Goal: Task Accomplishment & Management: Manage account settings

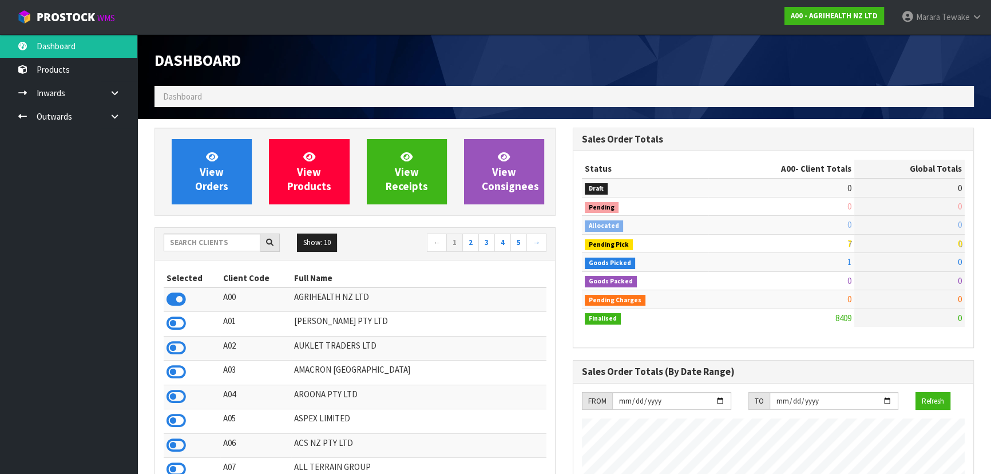
scroll to position [865, 418]
click at [217, 251] on div at bounding box center [222, 242] width 116 height 18
click at [226, 241] on input "text" at bounding box center [212, 242] width 97 height 18
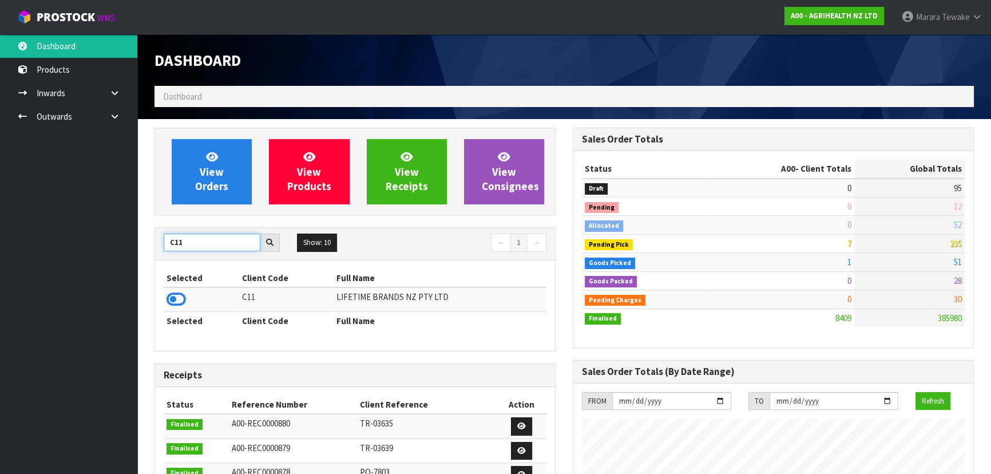
type input "C11"
click at [165, 303] on td at bounding box center [202, 299] width 76 height 25
click at [173, 293] on icon at bounding box center [176, 299] width 19 height 17
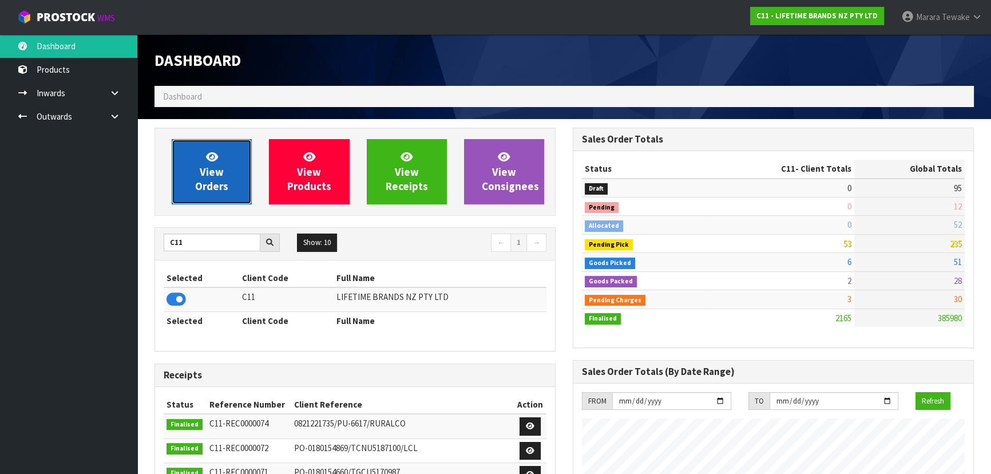
click at [225, 165] on link "View Orders" at bounding box center [212, 171] width 80 height 65
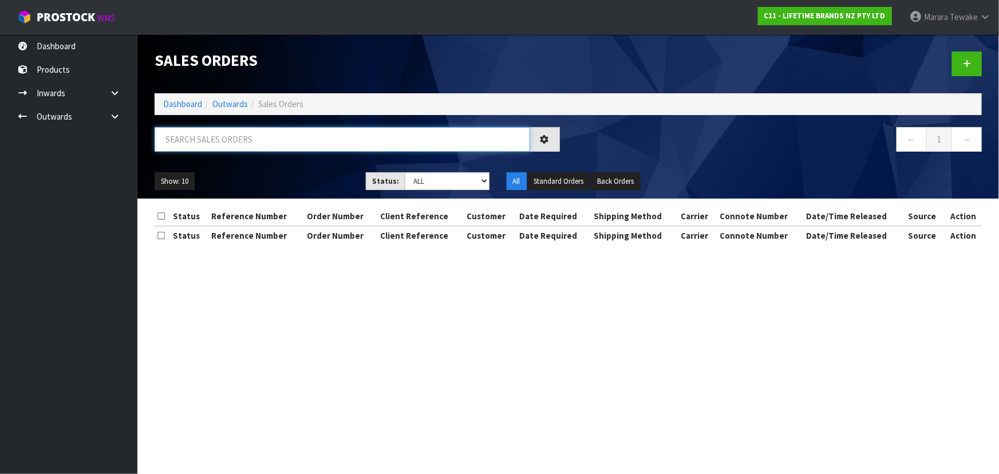
click at [204, 141] on input "text" at bounding box center [342, 139] width 375 height 25
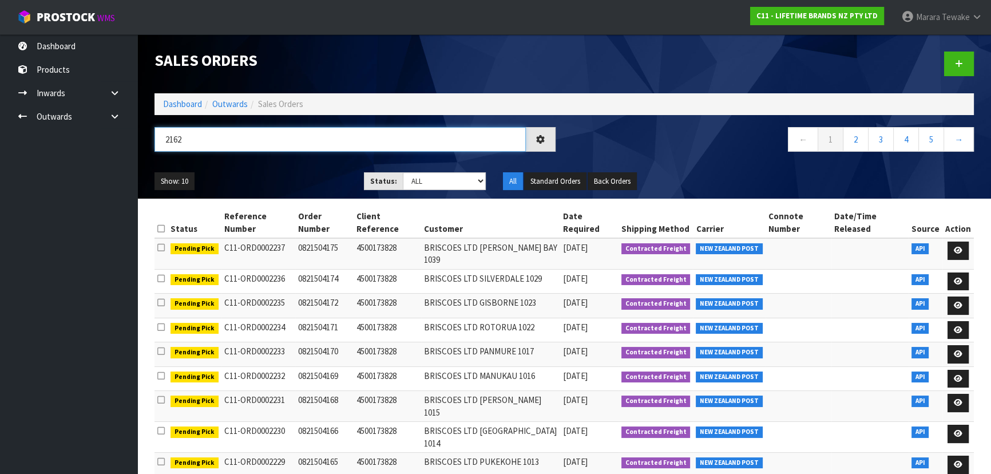
type input "2162"
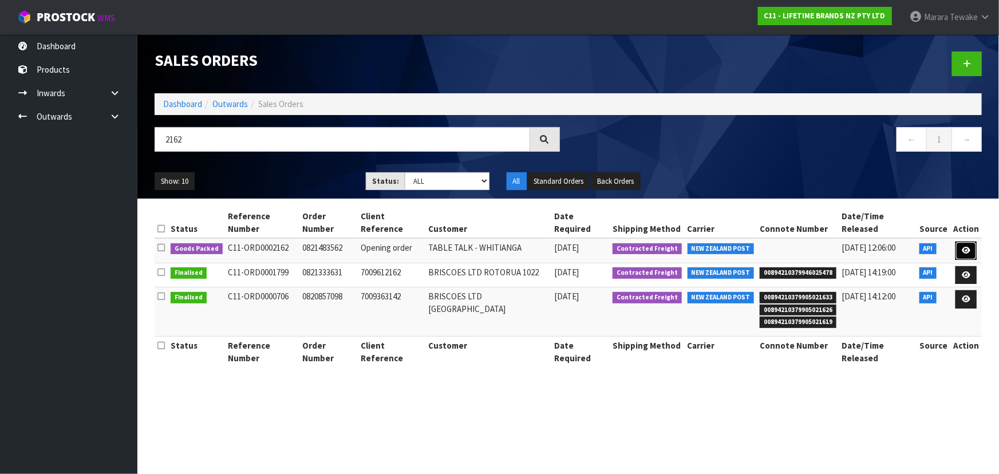
click at [964, 247] on icon at bounding box center [965, 250] width 9 height 7
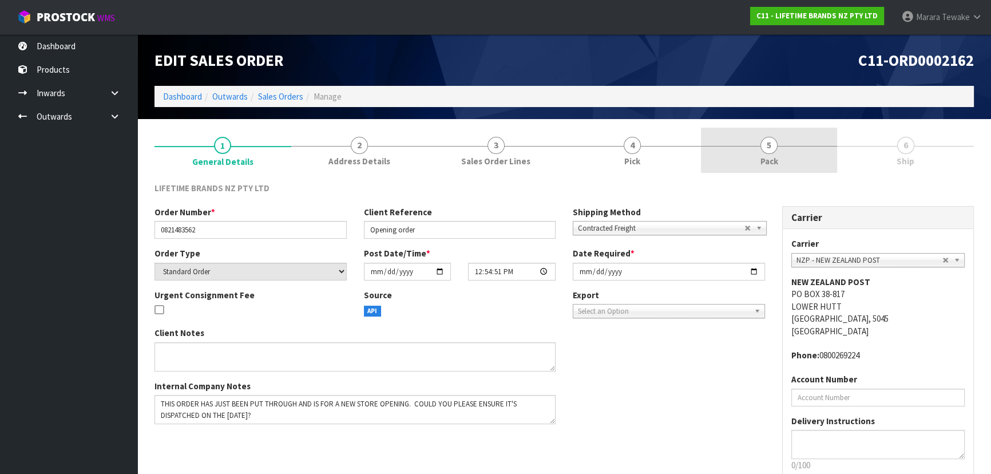
click at [755, 159] on link "5 Pack" at bounding box center [769, 150] width 137 height 45
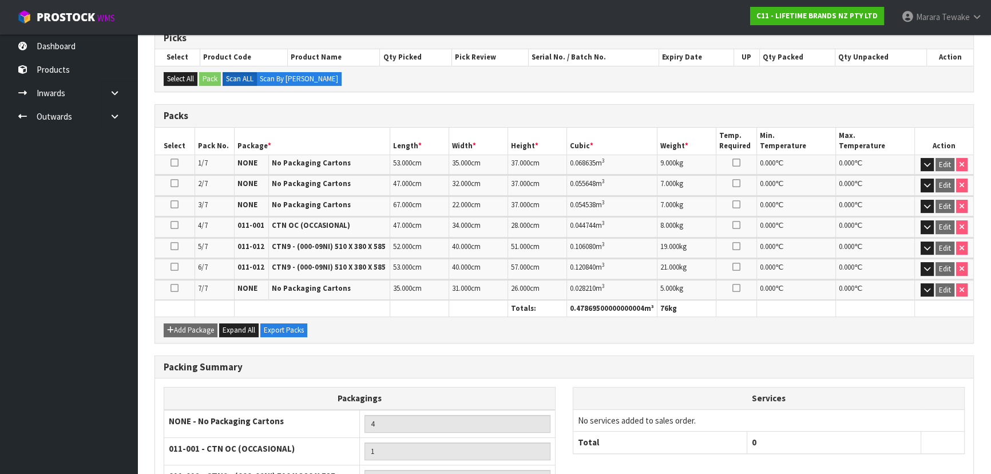
scroll to position [309, 0]
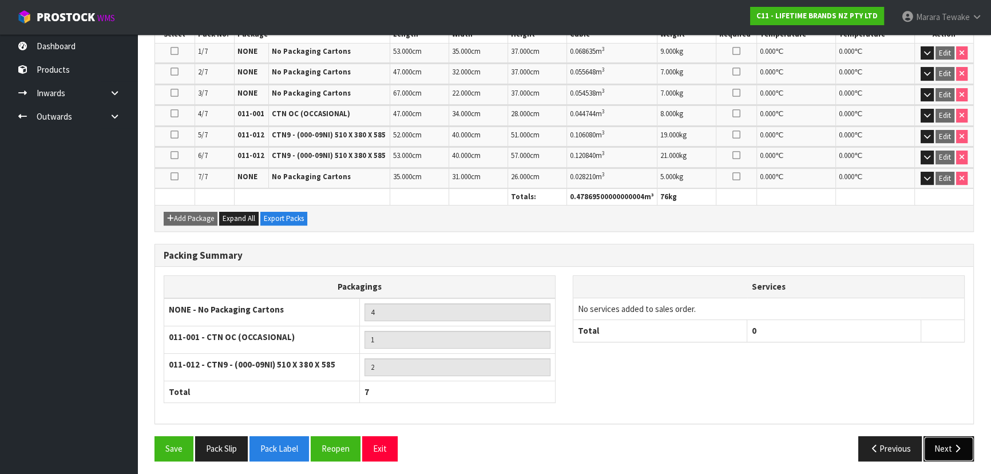
click at [954, 444] on icon "button" at bounding box center [957, 448] width 11 height 9
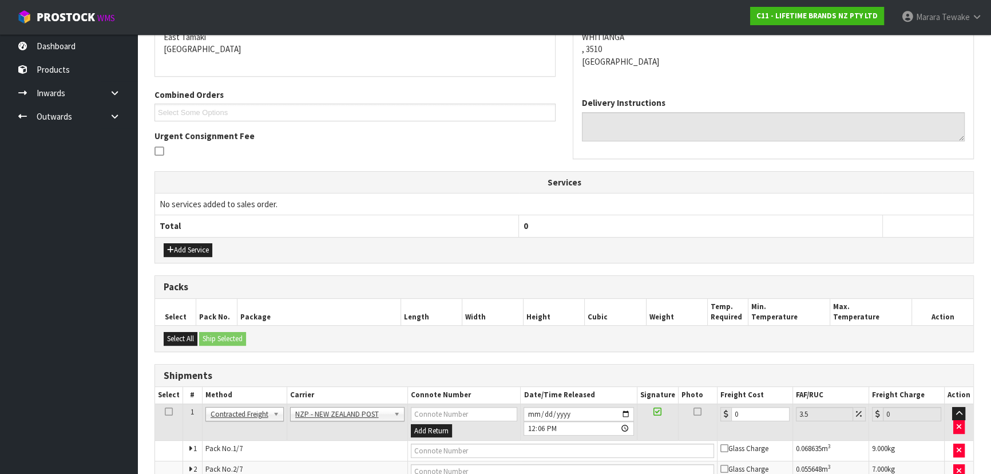
scroll to position [104, 0]
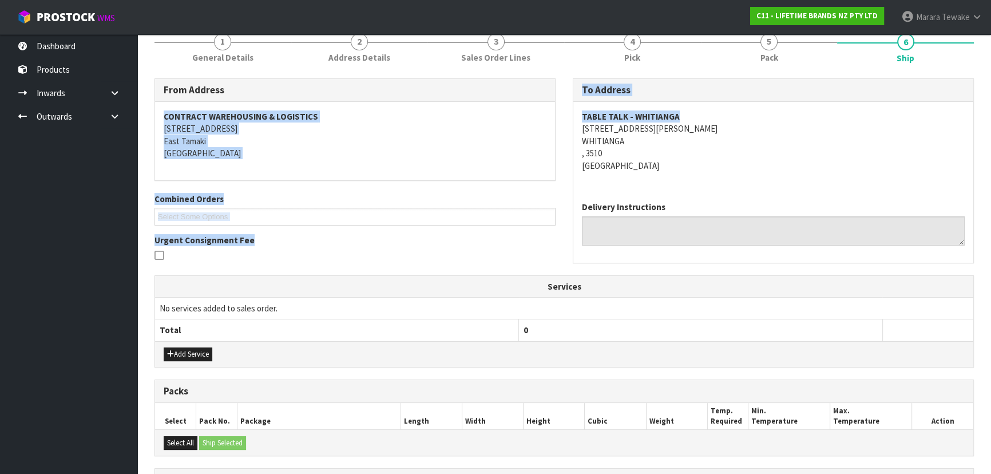
drag, startPoint x: 687, startPoint y: 113, endPoint x: 563, endPoint y: 120, distance: 123.8
click at [563, 120] on div "From Address CONTRACT WAREHOUSING & LOGISTICS 17 Allens Road East Tamaki Auckla…" at bounding box center [564, 176] width 837 height 196
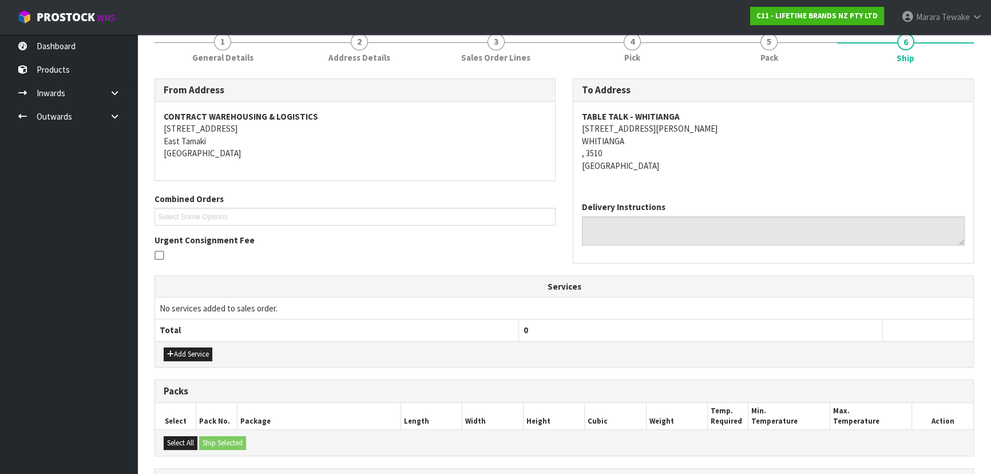
click at [734, 122] on address "TABLE TALK - WHITIANGA 2/41 ALBERT STREET WHITIANGA , 3510 New Zealand" at bounding box center [773, 140] width 383 height 61
drag, startPoint x: 683, startPoint y: 117, endPoint x: 580, endPoint y: 117, distance: 103.0
click at [580, 117] on div "TABLE TALK - WHITIANGA 2/41 ALBERT STREET WHITIANGA , 3510 New Zealand" at bounding box center [773, 147] width 400 height 90
copy strong "TABLE TALK - WHITIANGA"
drag, startPoint x: 581, startPoint y: 129, endPoint x: 655, endPoint y: 129, distance: 73.8
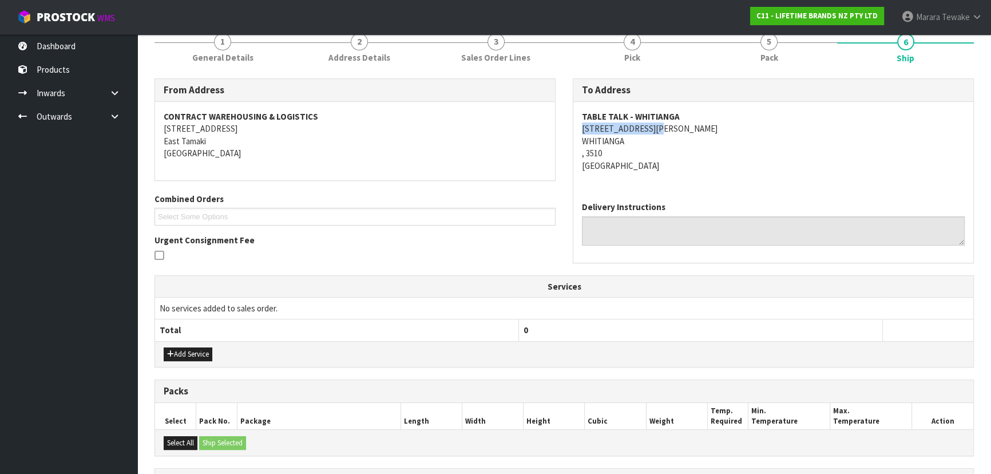
click at [655, 129] on div "TABLE TALK - WHITIANGA 2/41 ALBERT STREET WHITIANGA , 3510 New Zealand" at bounding box center [773, 147] width 400 height 90
copy address "2/41 ALBERT STREET"
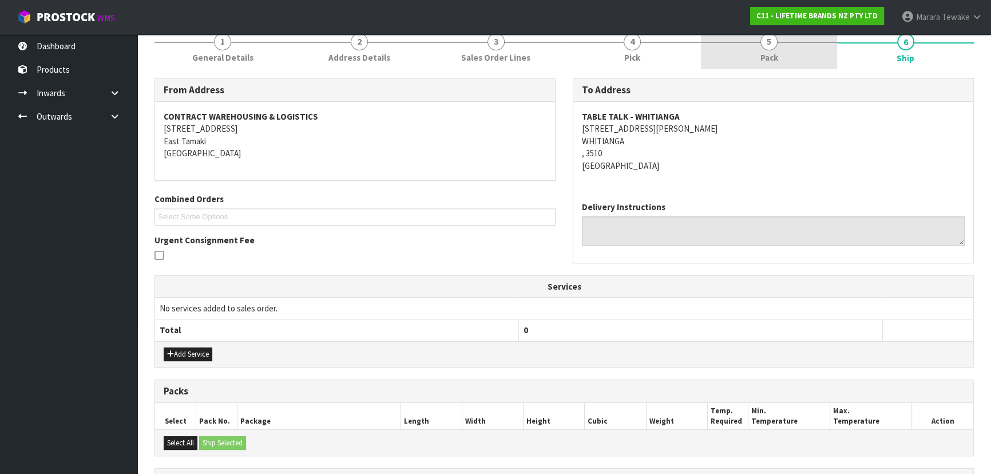
click at [778, 64] on link "5 Pack" at bounding box center [769, 46] width 137 height 45
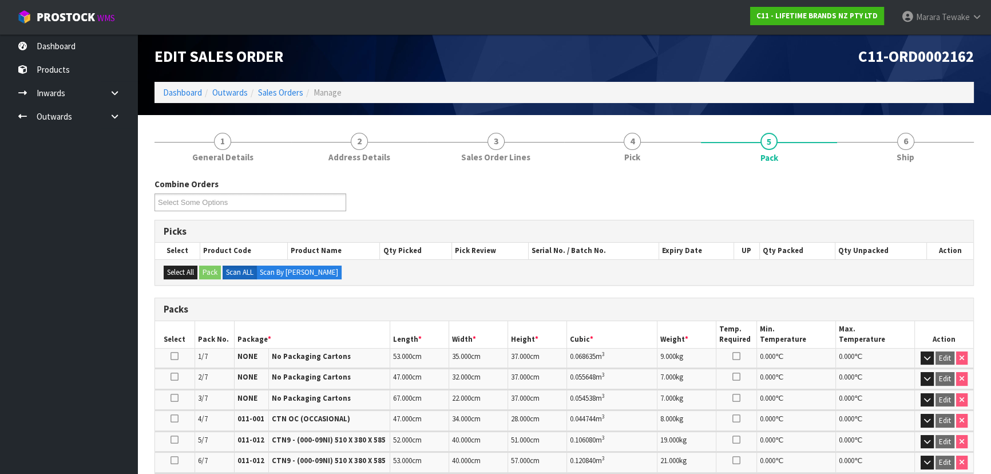
scroll to position [0, 0]
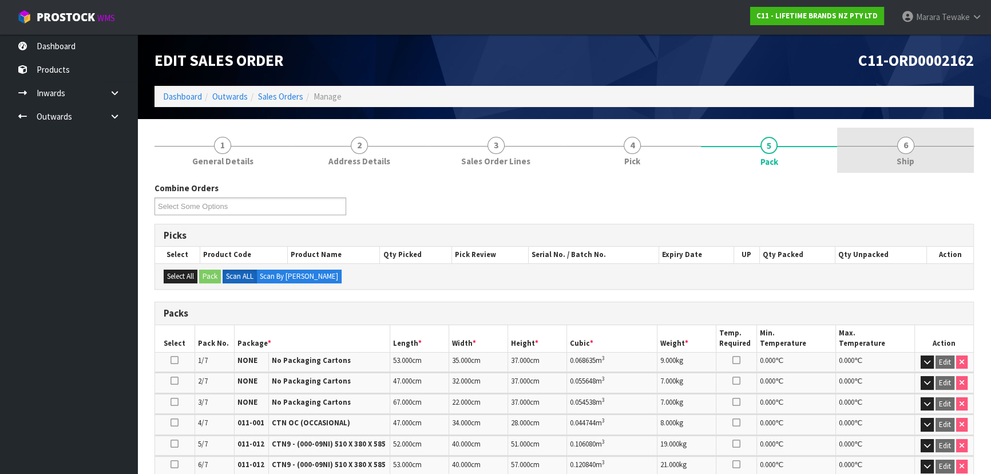
click at [890, 151] on link "6 Ship" at bounding box center [905, 150] width 137 height 45
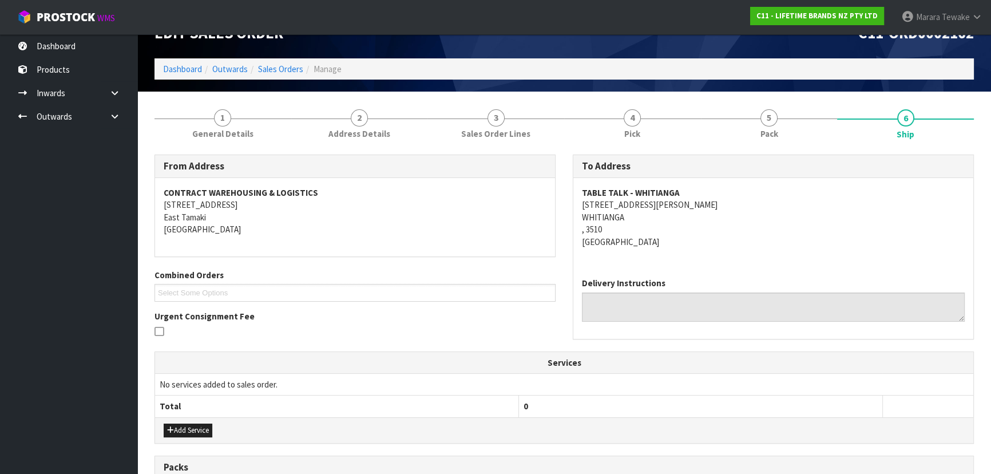
scroll to position [52, 0]
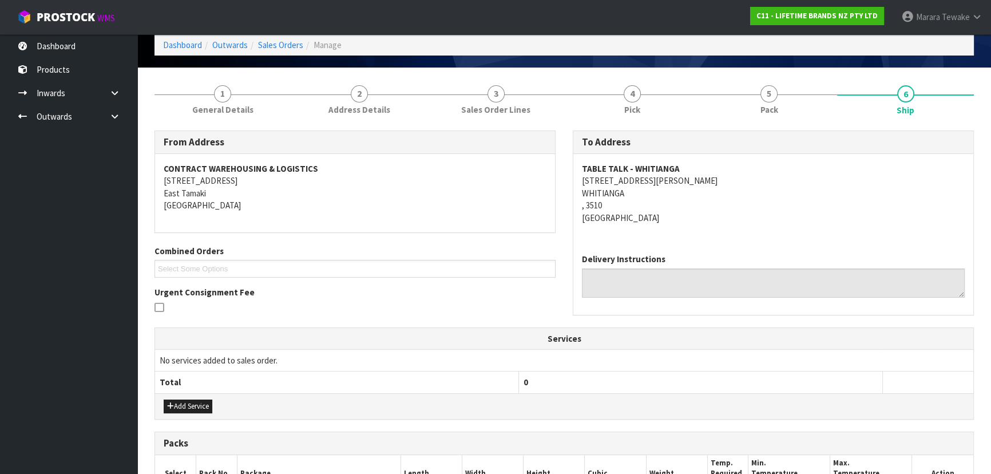
click at [708, 200] on address "TABLE TALK - WHITIANGA 2/41 ALBERT STREET WHITIANGA , 3510 New Zealand" at bounding box center [773, 193] width 383 height 61
copy address "2/41 ALBERT STREET"
drag, startPoint x: 575, startPoint y: 178, endPoint x: 681, endPoint y: 184, distance: 106.0
click at [681, 184] on div "TABLE TALK - WHITIANGA 2/41 ALBERT STREET WHITIANGA , 3510 New Zealand" at bounding box center [773, 199] width 400 height 90
click at [712, 230] on div "TABLE TALK - WHITIANGA 2/41 ALBERT STREET WHITIANGA , 3510 New Zealand" at bounding box center [773, 199] width 400 height 90
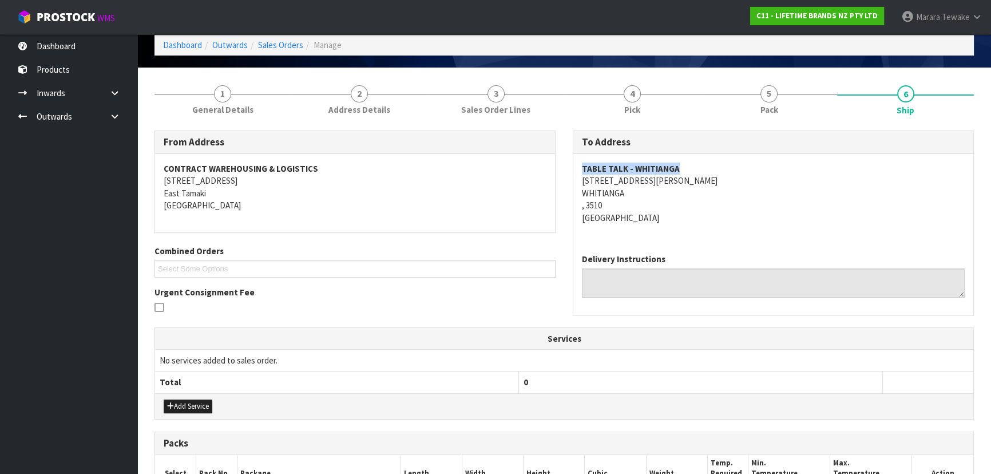
drag, startPoint x: 681, startPoint y: 165, endPoint x: 582, endPoint y: 171, distance: 99.1
click at [582, 171] on address "TABLE TALK - WHITIANGA 2/41 ALBERT STREET WHITIANGA , 3510 New Zealand" at bounding box center [773, 193] width 383 height 61
copy strong "TABLE TALK - WHITIANGA"
drag, startPoint x: 582, startPoint y: 184, endPoint x: 654, endPoint y: 180, distance: 72.2
click at [654, 180] on address "TABLE TALK - WHITIANGA 2/41 ALBERT STREET WHITIANGA , 3510 New Zealand" at bounding box center [773, 193] width 383 height 61
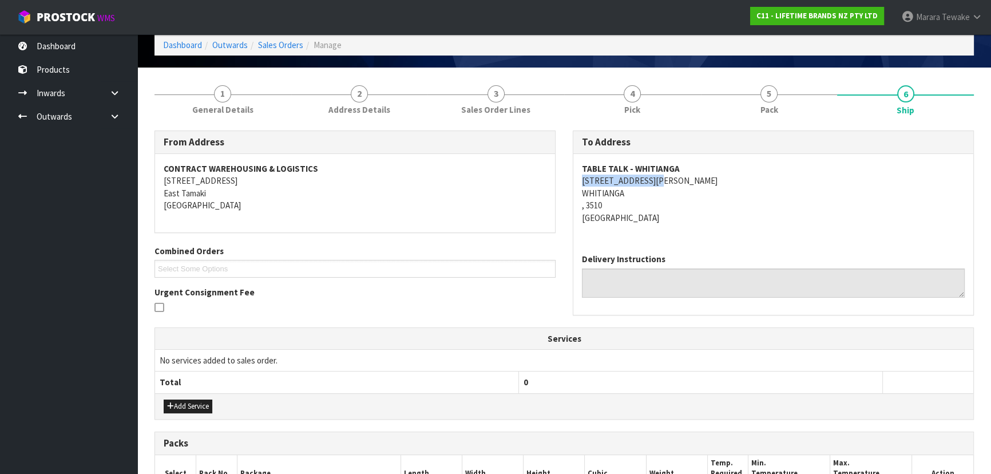
copy address "2/41 ALBERT STREET"
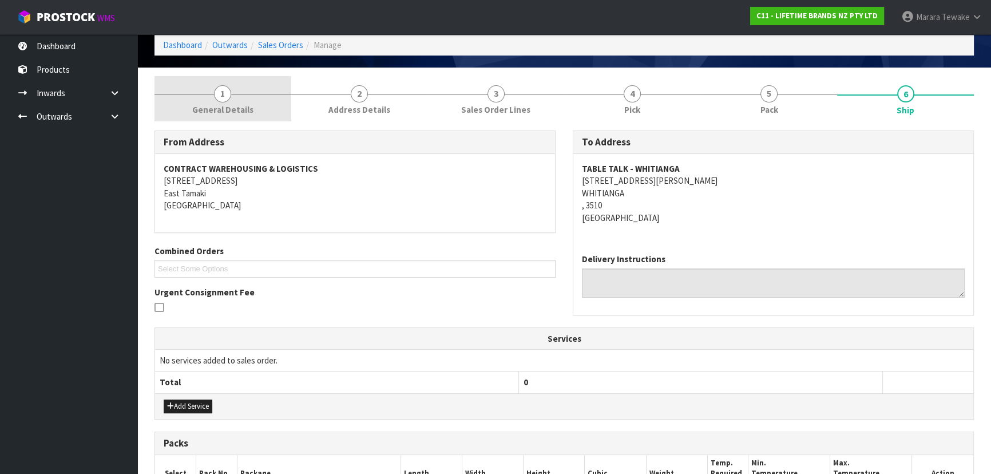
click at [233, 107] on span "General Details" at bounding box center [222, 110] width 61 height 12
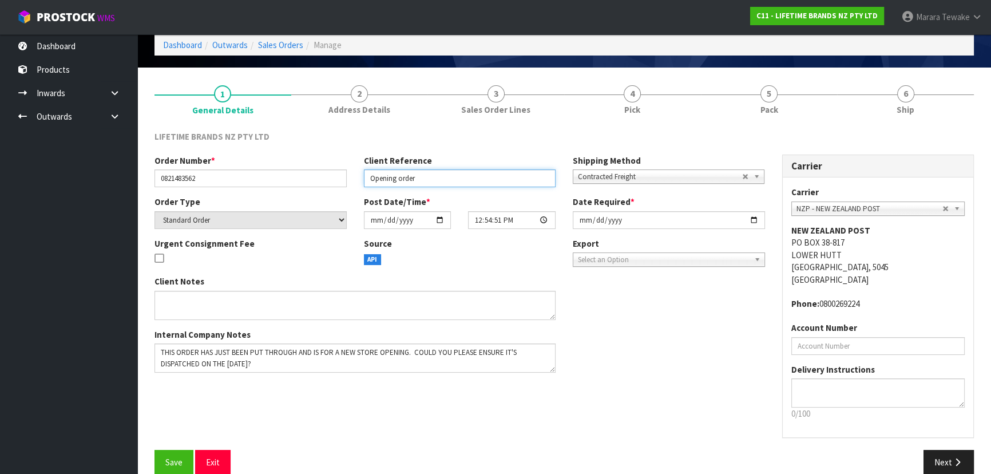
drag, startPoint x: 420, startPoint y: 178, endPoint x: 369, endPoint y: 177, distance: 50.9
click at [369, 177] on input "Opening order" at bounding box center [460, 178] width 192 height 18
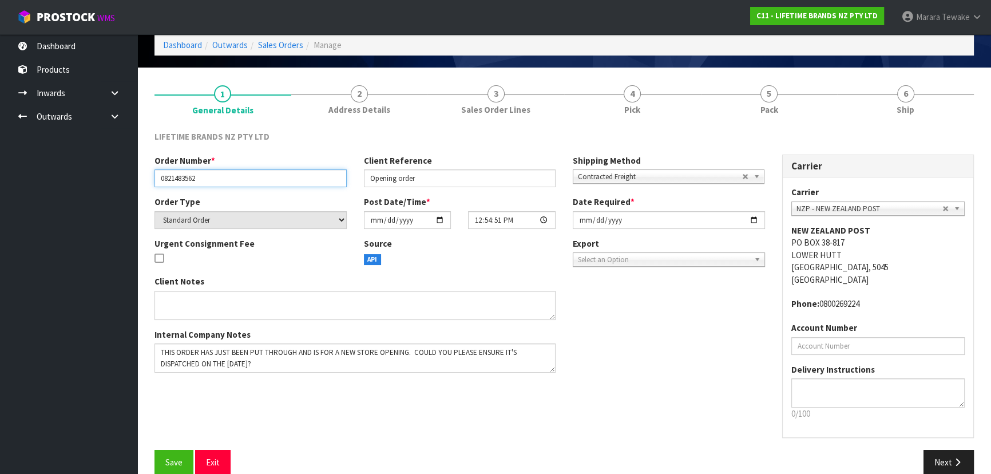
drag, startPoint x: 205, startPoint y: 181, endPoint x: 130, endPoint y: 180, distance: 75.5
click at [130, 180] on body "Toggle navigation ProStock WMS C11 - LIFETIME BRANDS NZ PTY LTD Marara Tewake L…" at bounding box center [495, 185] width 991 height 474
paste input "OPENING ORDER"
click at [243, 174] on input "OPENING ORDER" at bounding box center [251, 178] width 192 height 18
type input "O"
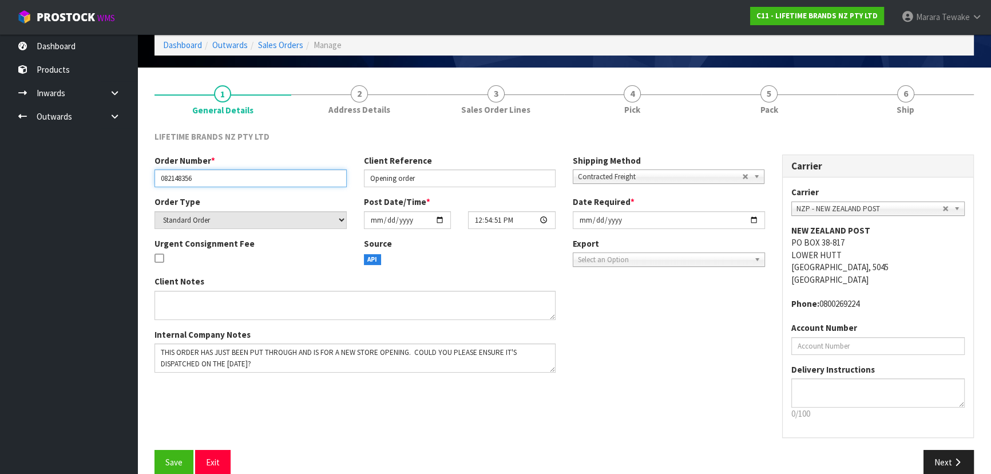
type input "0821483562"
click at [235, 158] on div "Order Number * 0821483562" at bounding box center [250, 171] width 209 height 33
drag, startPoint x: 210, startPoint y: 176, endPoint x: 148, endPoint y: 175, distance: 62.4
click at [148, 175] on div "Order Number * 0821483562" at bounding box center [250, 171] width 209 height 33
click at [105, 233] on ul "Dashboard Products Categories Serial Numbers Kitsets Packagings Inwards Purchas…" at bounding box center [68, 253] width 137 height 439
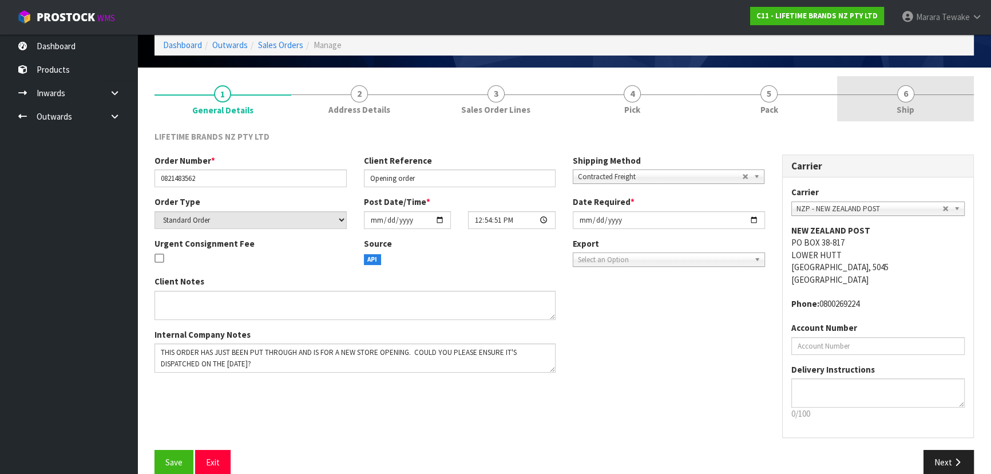
click at [887, 102] on link "6 Ship" at bounding box center [905, 98] width 137 height 45
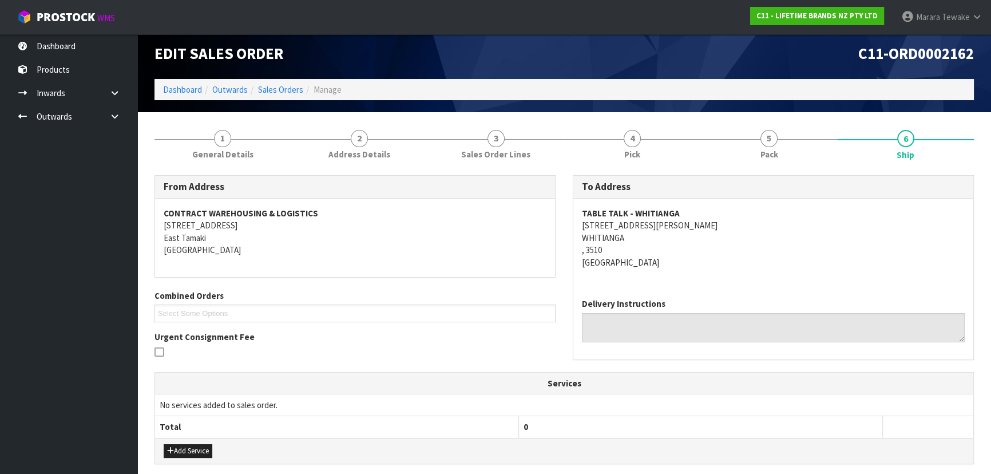
scroll to position [0, 0]
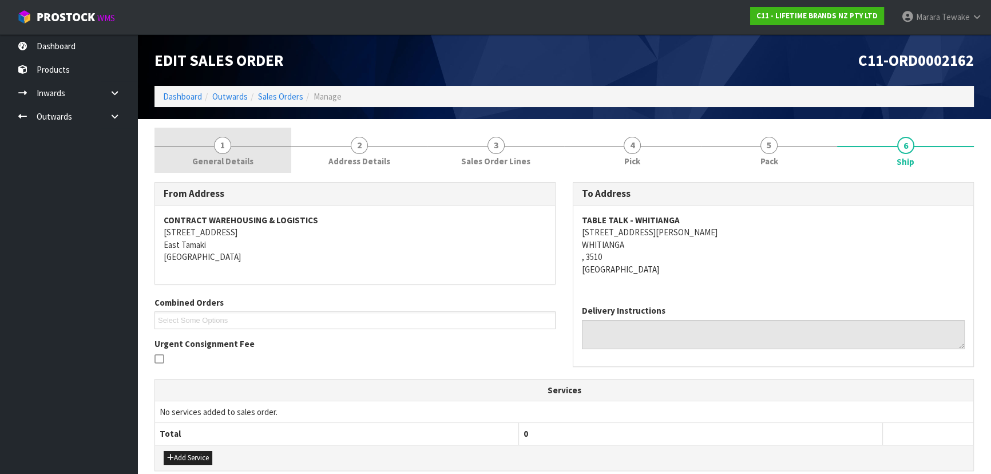
click at [198, 137] on link "1 General Details" at bounding box center [223, 150] width 137 height 45
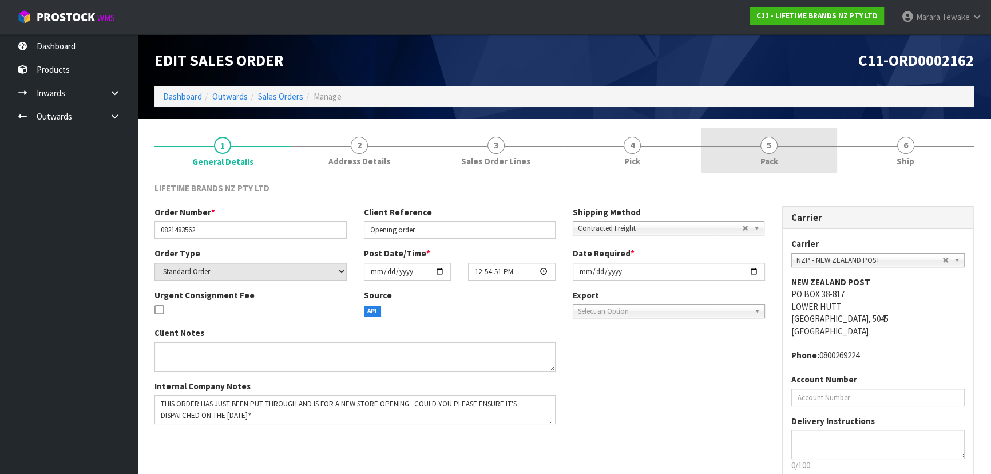
click at [783, 156] on link "5 Pack" at bounding box center [769, 150] width 137 height 45
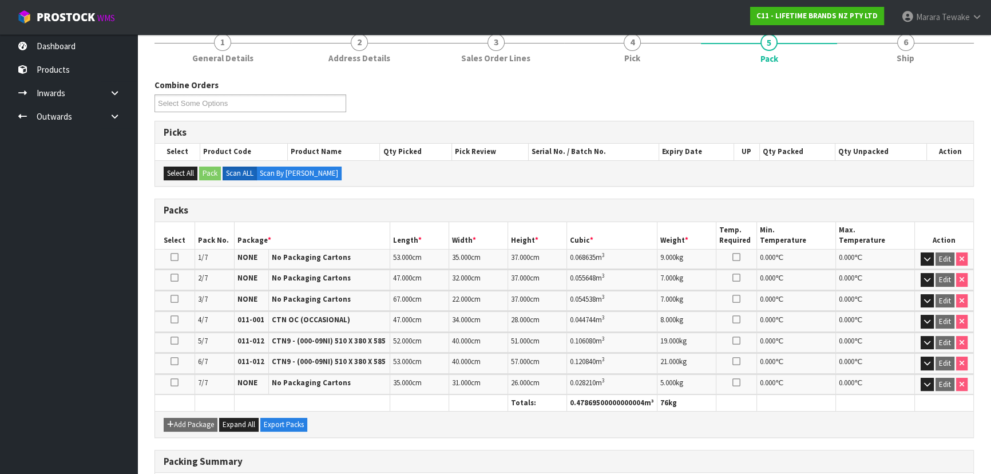
scroll to position [104, 0]
click at [876, 63] on link "6 Ship" at bounding box center [905, 46] width 137 height 45
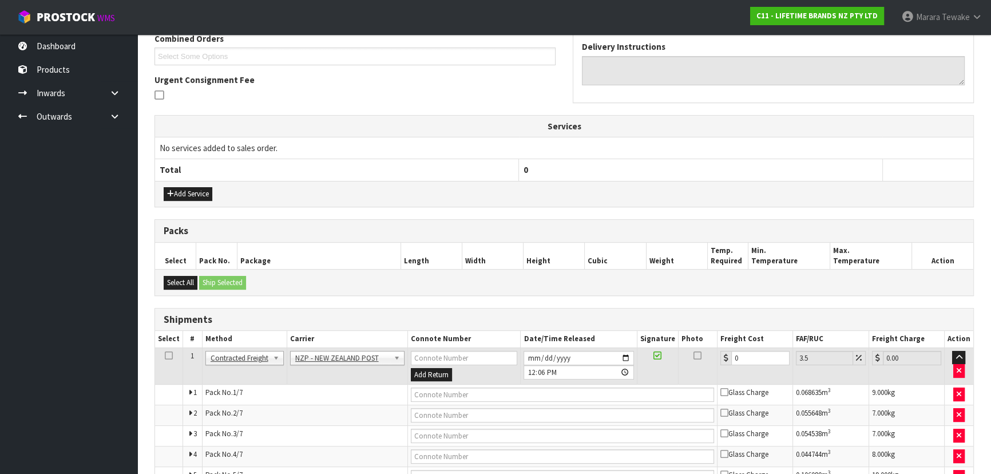
scroll to position [370, 0]
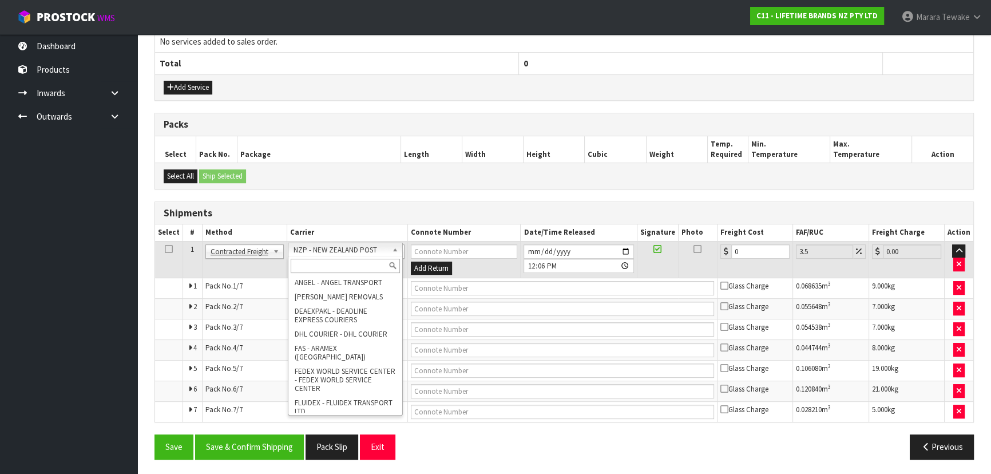
click at [332, 262] on input "text" at bounding box center [345, 266] width 109 height 14
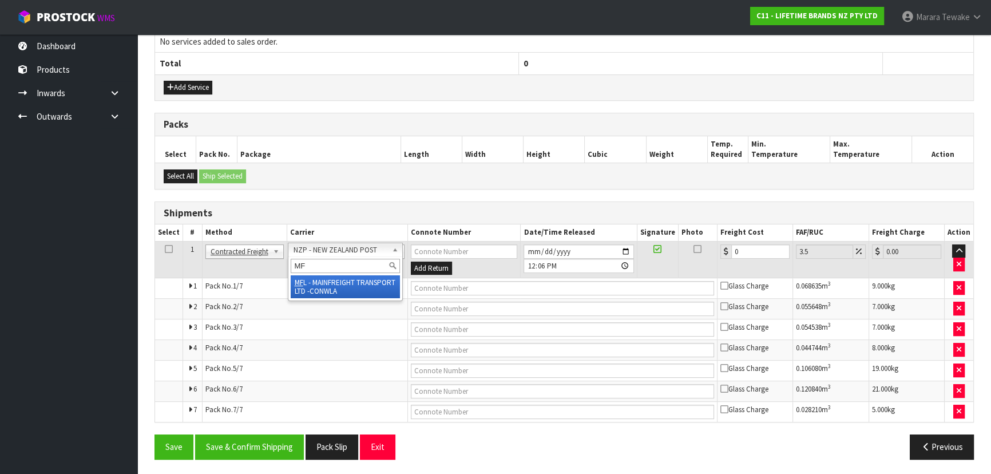
type input "MF"
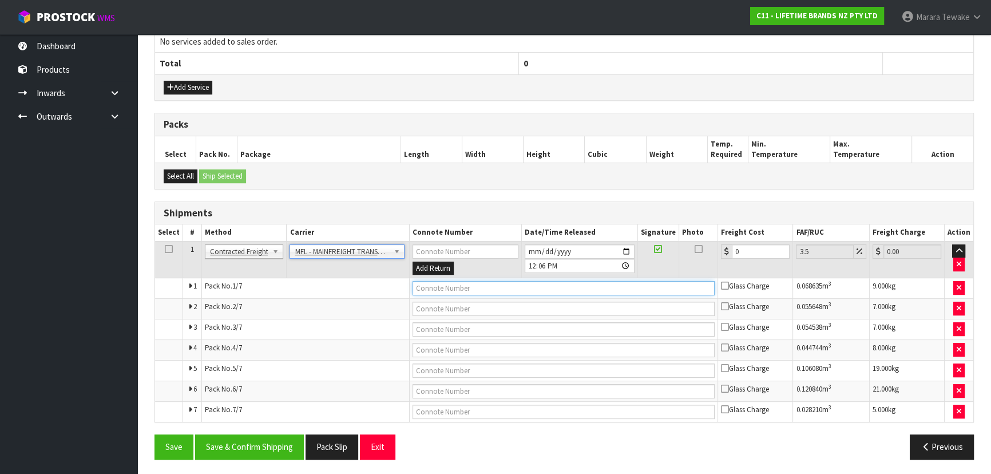
click at [422, 286] on input "text" at bounding box center [564, 288] width 303 height 14
paste input "FWM59133521"
type input "FWM59133521"
drag, startPoint x: 750, startPoint y: 248, endPoint x: 706, endPoint y: 244, distance: 44.2
click at [706, 244] on tr "1 Client Local Pickup Customer Local Pickup Company Freight Contracted Freight …" at bounding box center [564, 259] width 818 height 37
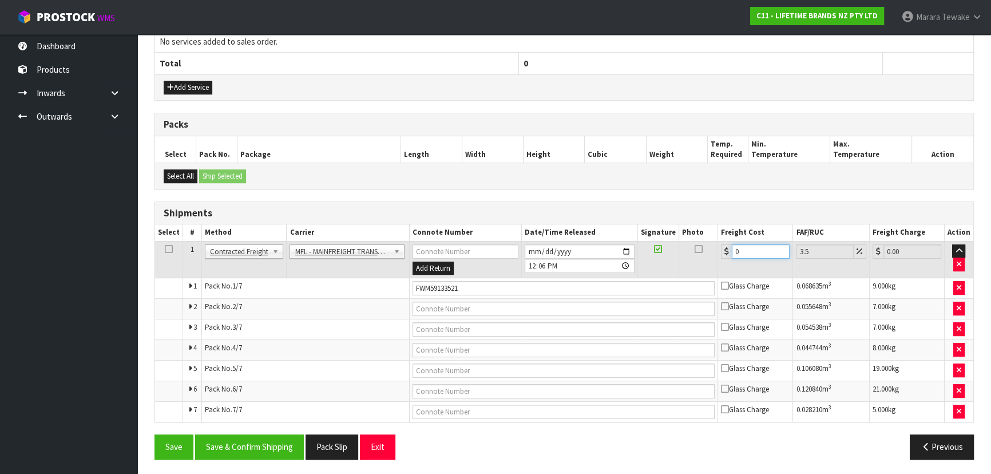
type input "5"
type input "5.17"
type input "56"
type input "57.96"
type input "56.09"
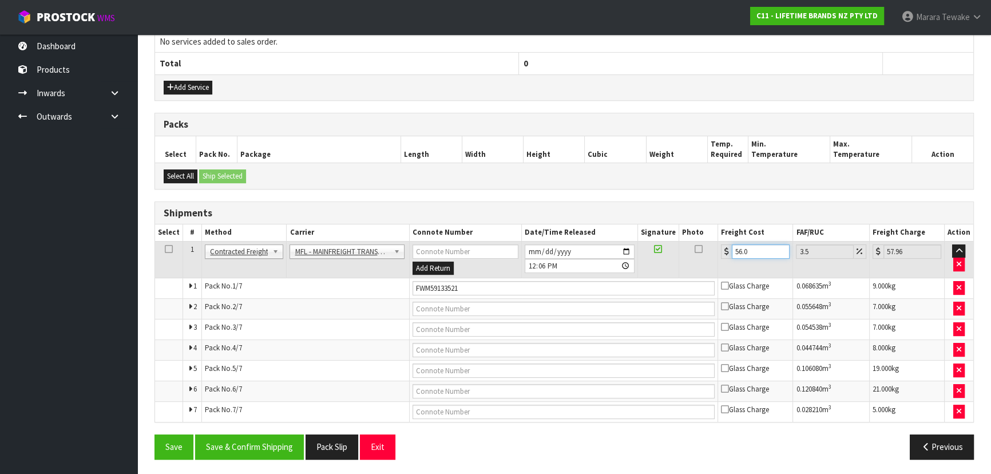
type input "58.05"
type input "56.09"
click at [288, 448] on button "Save & Confirm Shipping" at bounding box center [249, 446] width 109 height 25
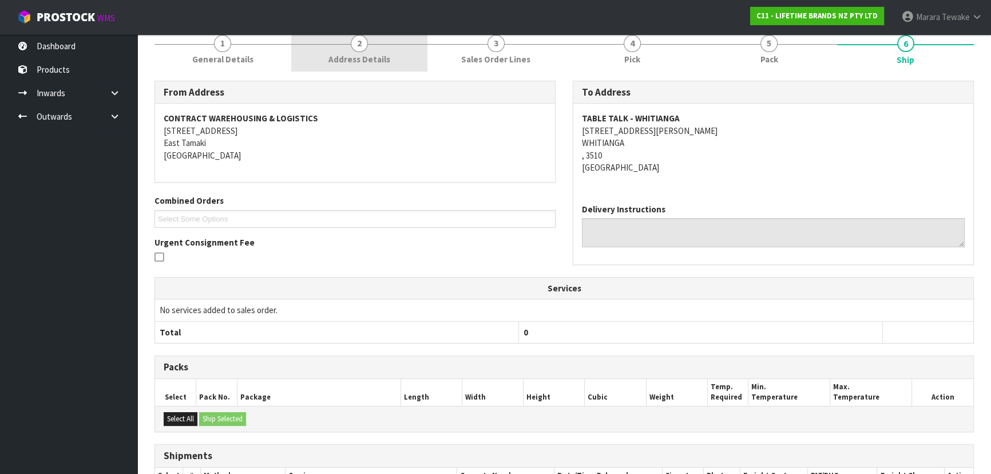
scroll to position [0, 0]
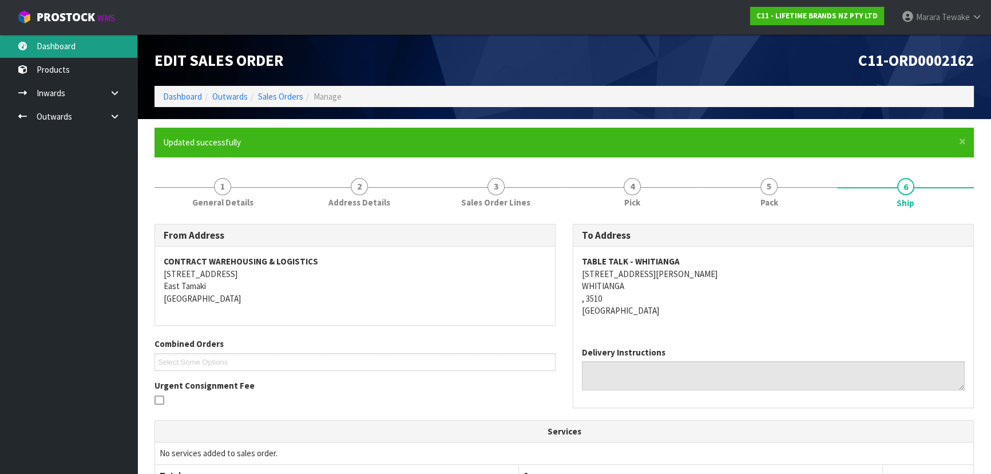
click at [95, 41] on link "Dashboard" at bounding box center [68, 45] width 137 height 23
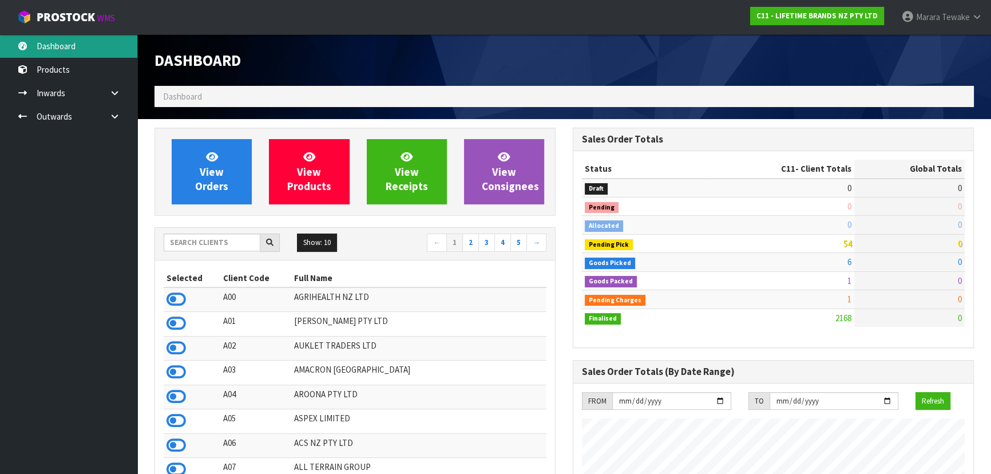
scroll to position [865, 418]
click at [219, 242] on input "text" at bounding box center [212, 242] width 97 height 18
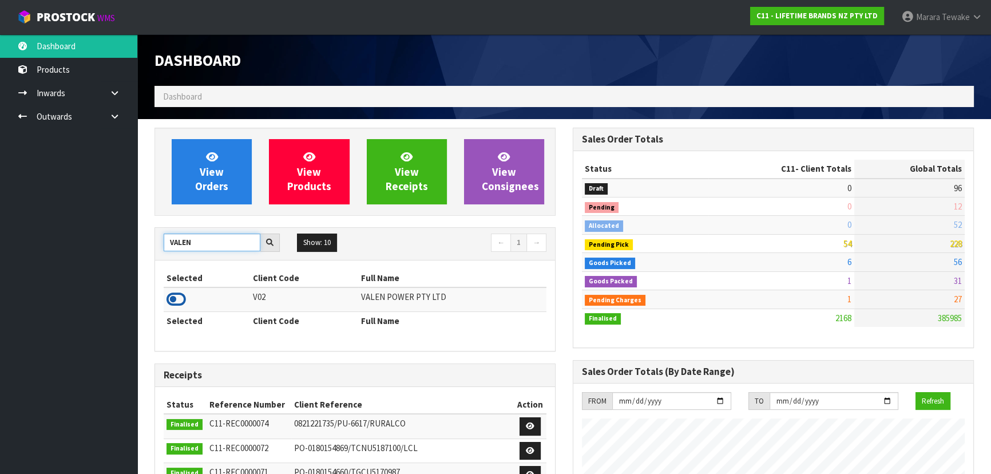
type input "VALEN"
click at [180, 295] on icon at bounding box center [176, 299] width 19 height 17
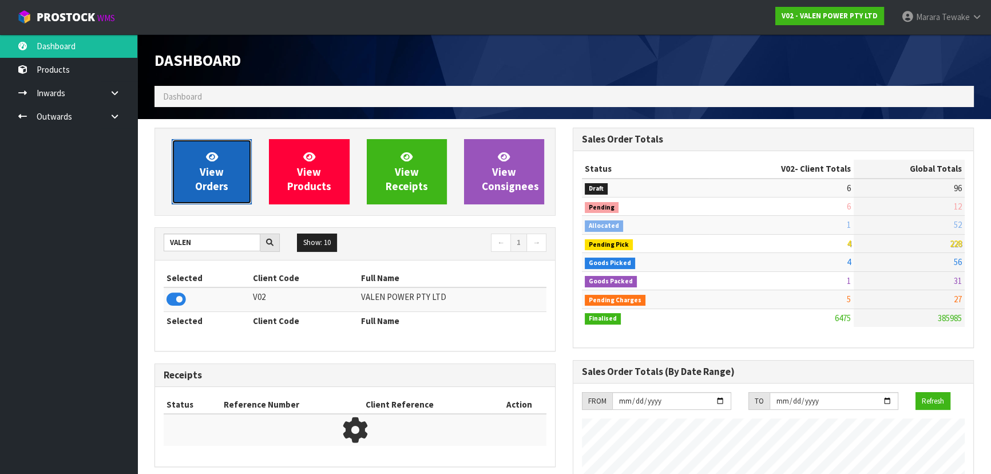
scroll to position [890, 418]
click at [215, 179] on span "View Orders" at bounding box center [211, 171] width 33 height 43
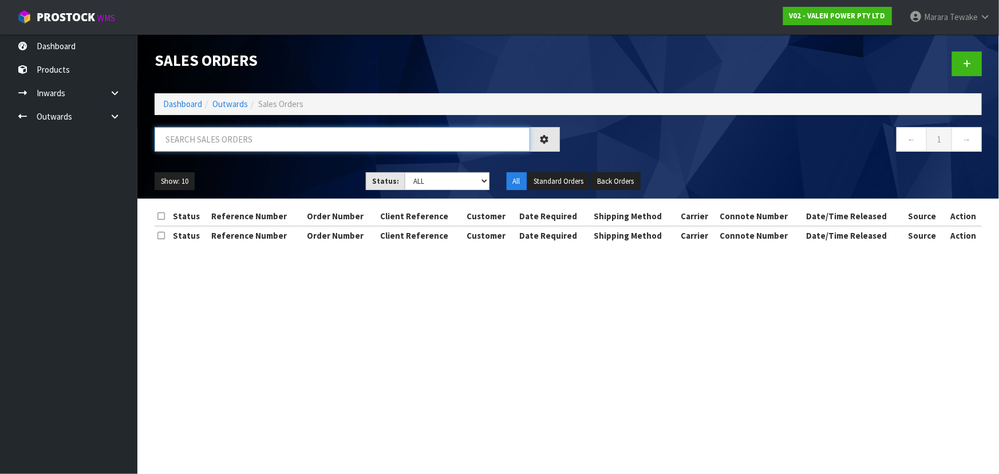
click at [212, 138] on input "text" at bounding box center [342, 139] width 375 height 25
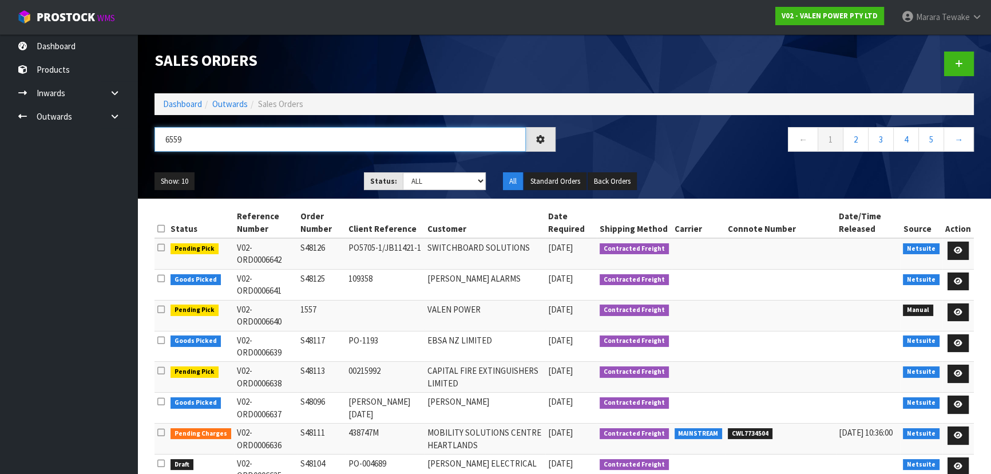
type input "6559"
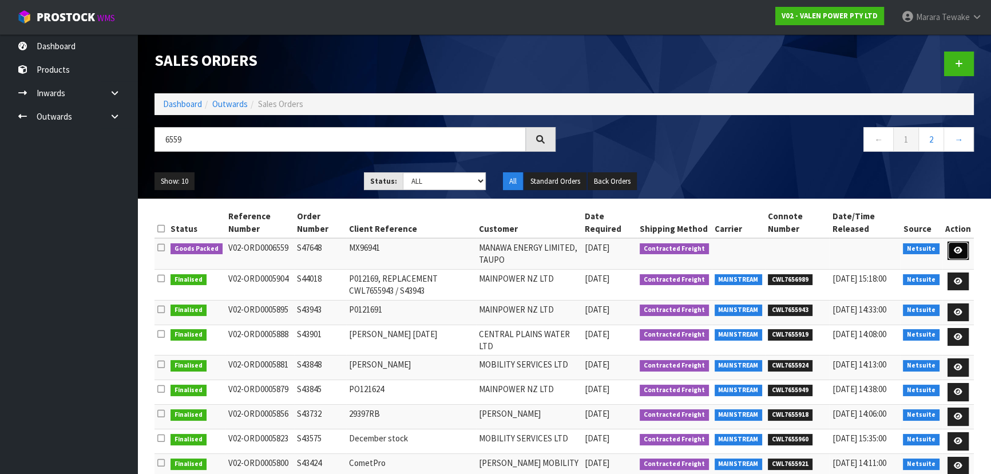
click at [955, 250] on icon at bounding box center [958, 250] width 9 height 7
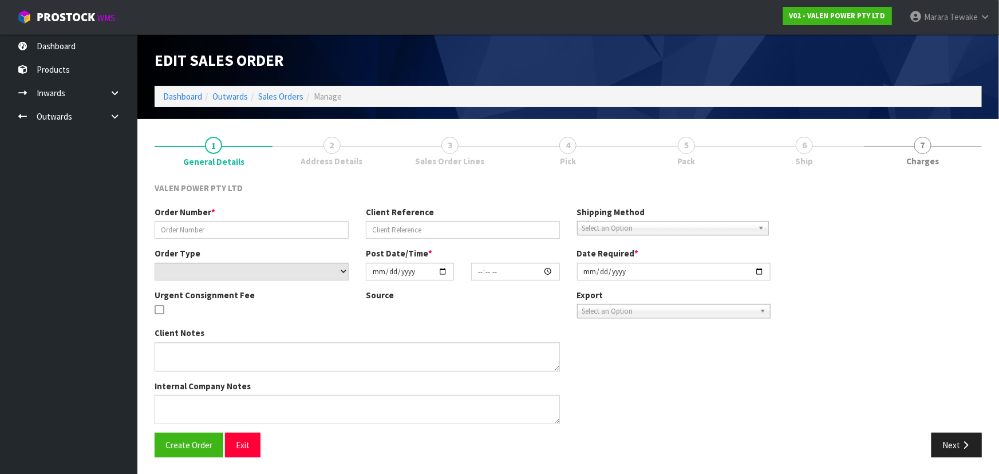
type input "S47648"
type input "MX96941"
select select "number:0"
type input "2025-09-10"
type input "17:30:10.000"
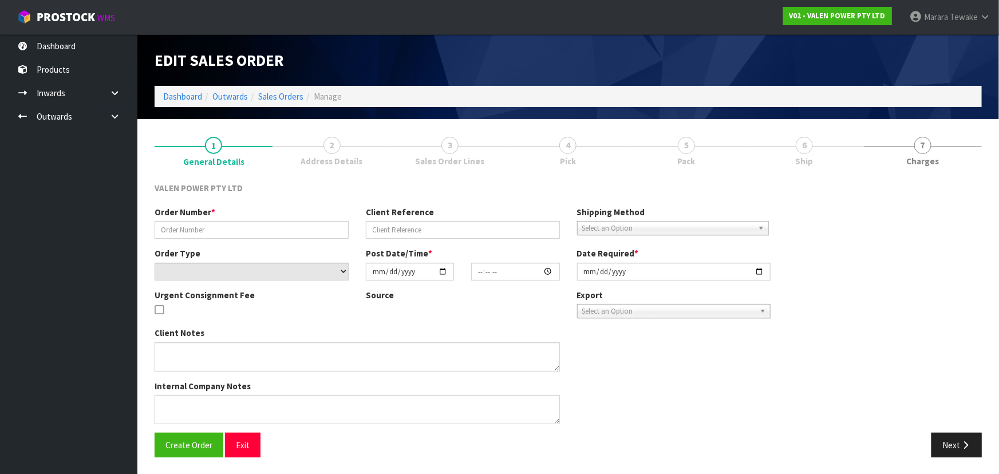
type input "[DATE]"
type textarea "ADDED P-LOLLY"
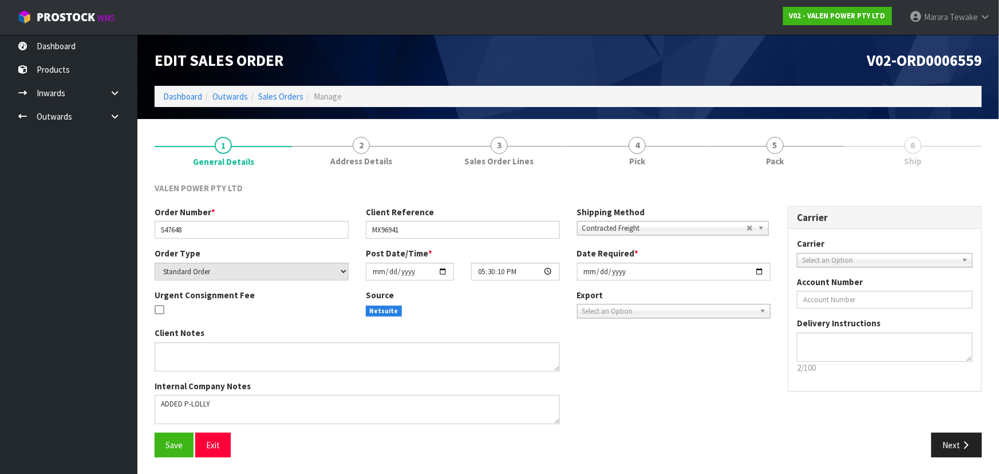
click at [922, 155] on link "6 Ship" at bounding box center [913, 150] width 138 height 45
click at [781, 156] on span "Pack" at bounding box center [775, 161] width 18 height 12
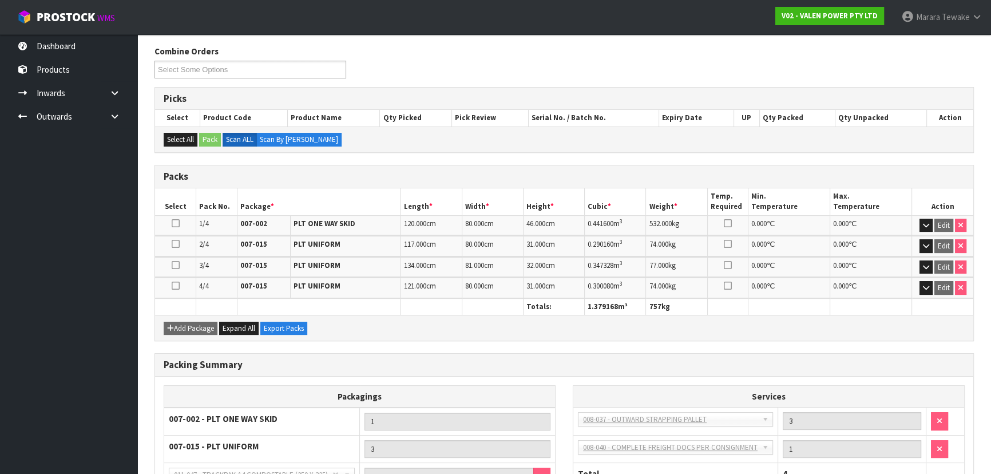
scroll to position [247, 0]
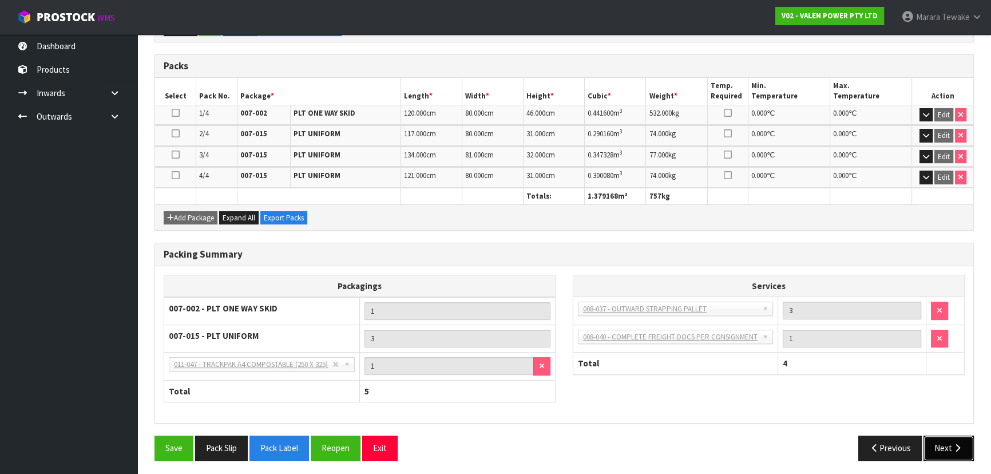
click at [936, 438] on button "Next" at bounding box center [949, 447] width 50 height 25
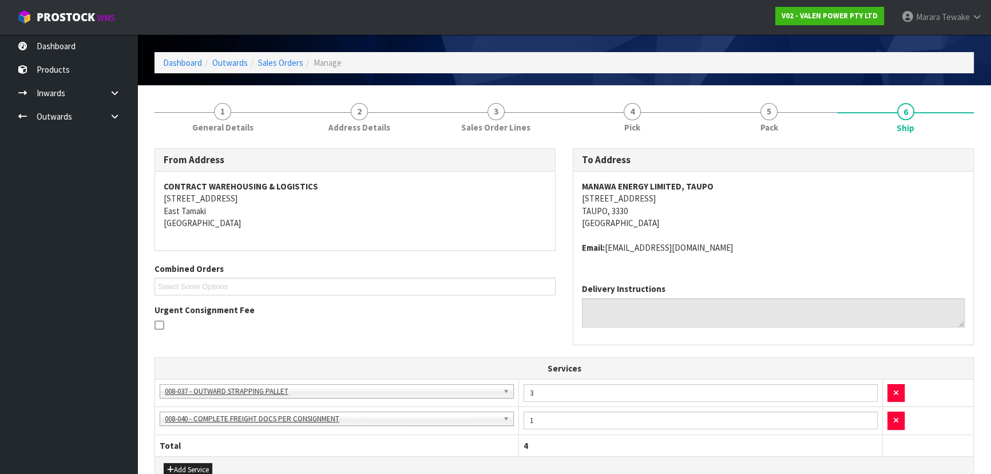
scroll to position [52, 0]
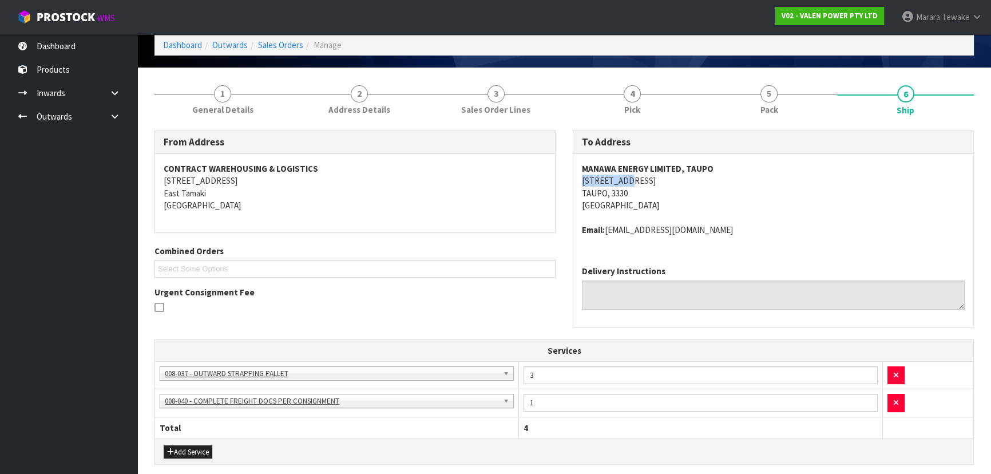
drag, startPoint x: 626, startPoint y: 177, endPoint x: 583, endPoint y: 183, distance: 43.9
click at [583, 183] on address "MANAWA ENERGY LIMITED, TAUPO 10 FLEET ST TAUPO, 3330 New Zealand" at bounding box center [773, 187] width 383 height 49
copy address "10 FLEET ST"
drag, startPoint x: 712, startPoint y: 169, endPoint x: 582, endPoint y: 167, distance: 130.5
click at [582, 167] on address "MANAWA ENERGY LIMITED, TAUPO 10 FLEET ST TAUPO, 3330 New Zealand" at bounding box center [773, 187] width 383 height 49
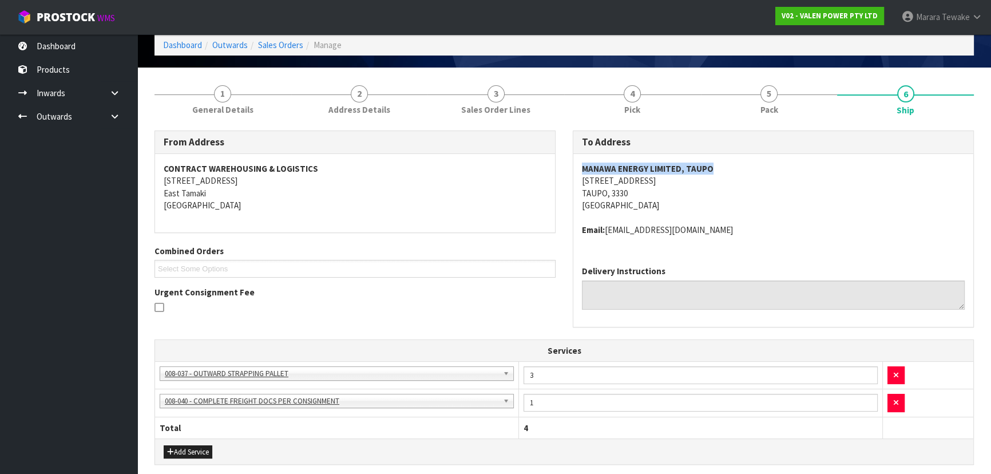
copy strong "MANAWA ENERGY LIMITED, TAUPO"
drag, startPoint x: 728, startPoint y: 229, endPoint x: 572, endPoint y: 237, distance: 155.9
click at [573, 237] on div "To Address MANAWA ENERGY LIMITED, TAUPO 10 FLEET ST TAUPO, 3330 New Zealand Ema…" at bounding box center [773, 228] width 401 height 196
copy address "Email: creditors@manawaenergy.co.nz"
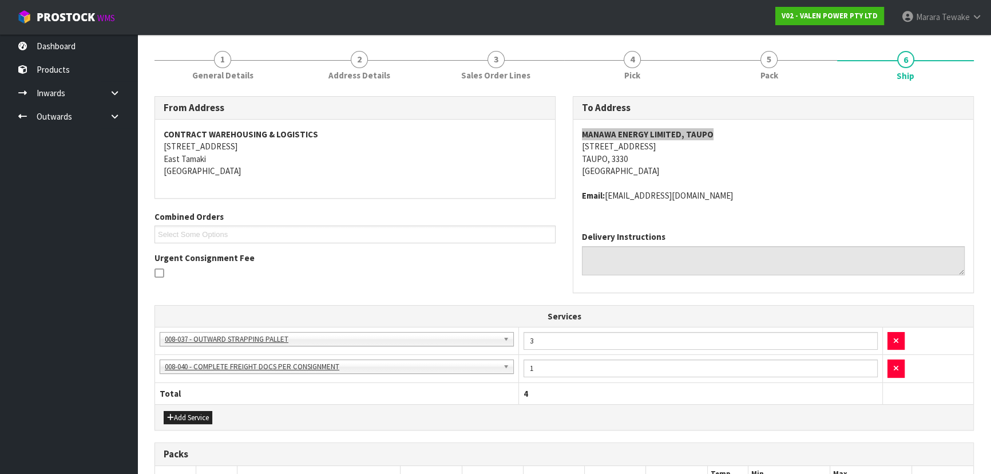
scroll to position [104, 0]
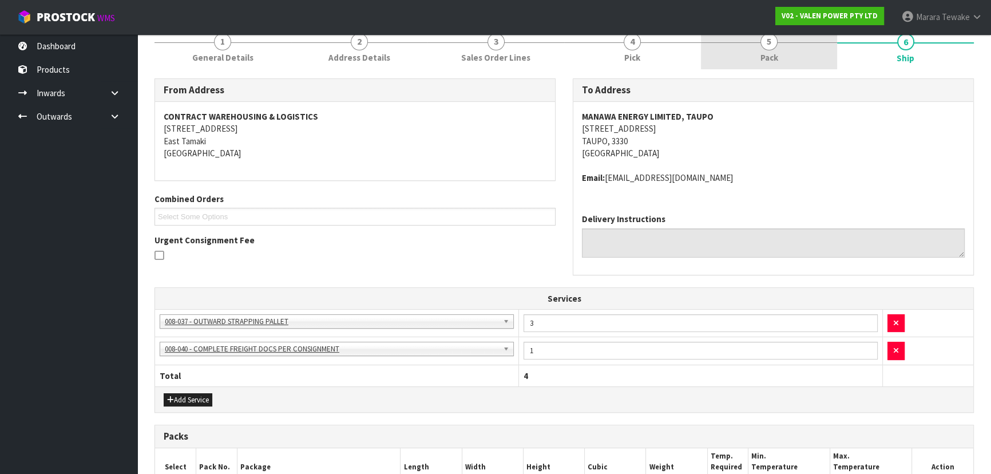
drag, startPoint x: 790, startPoint y: 41, endPoint x: 783, endPoint y: 47, distance: 9.4
click at [790, 42] on div at bounding box center [769, 42] width 137 height 1
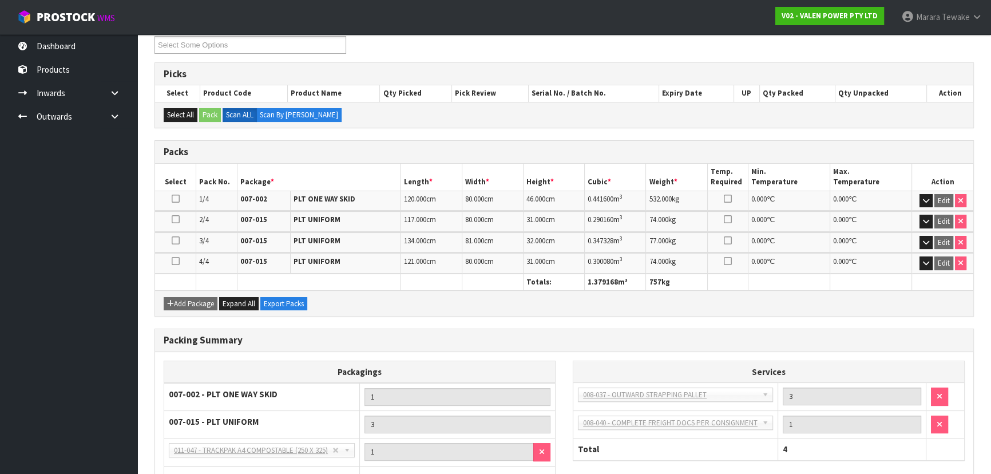
scroll to position [247, 0]
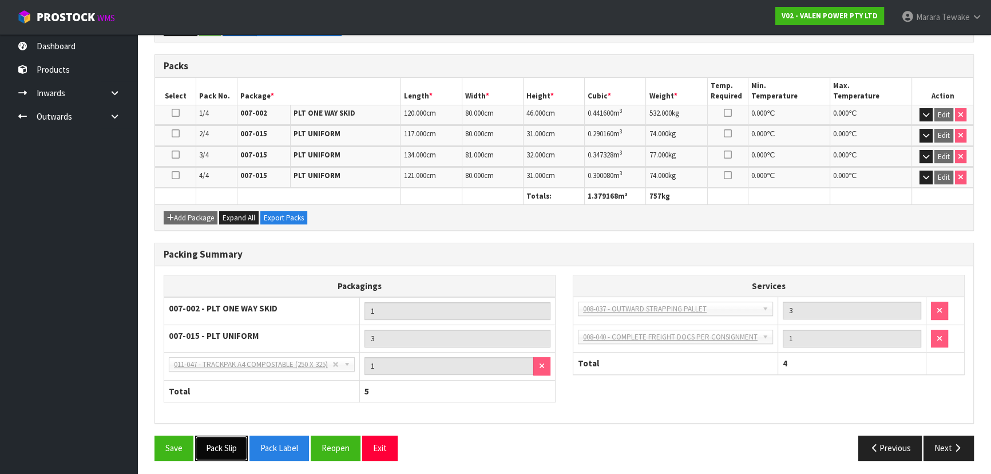
click at [223, 448] on button "Pack Slip" at bounding box center [221, 447] width 53 height 25
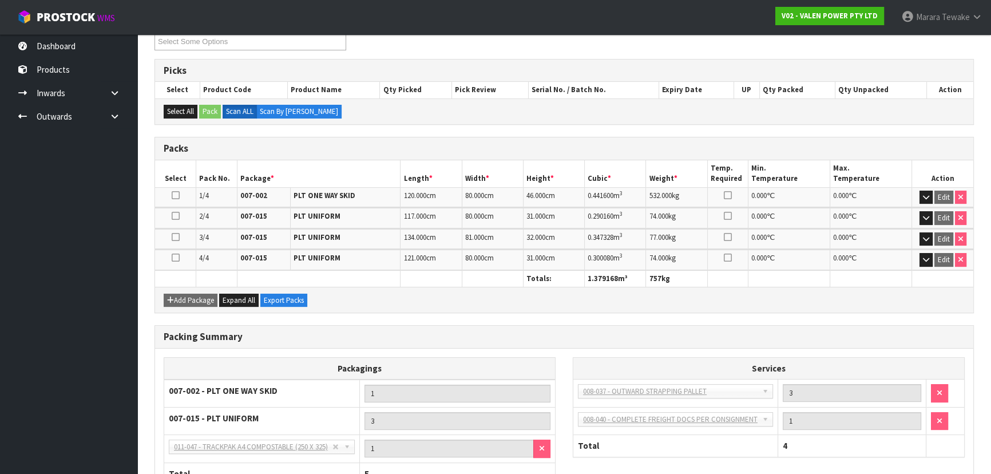
scroll to position [0, 0]
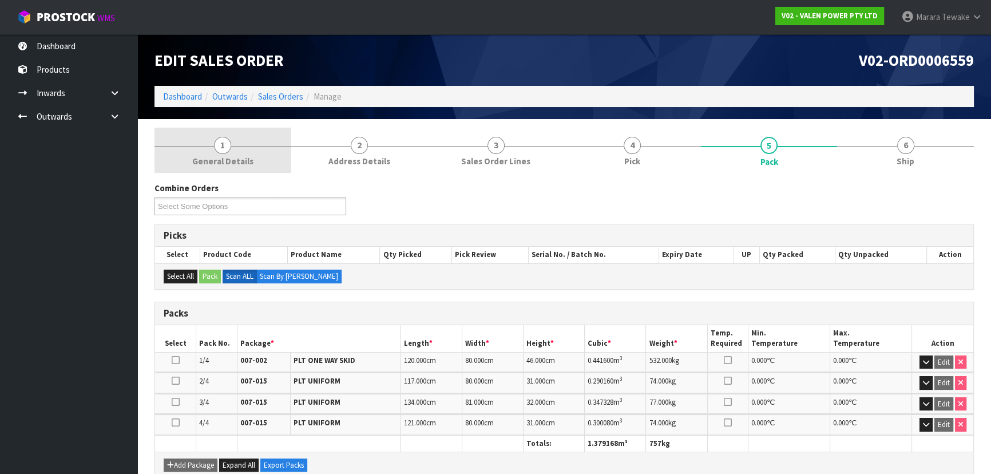
click at [241, 146] on link "1 General Details" at bounding box center [223, 150] width 137 height 45
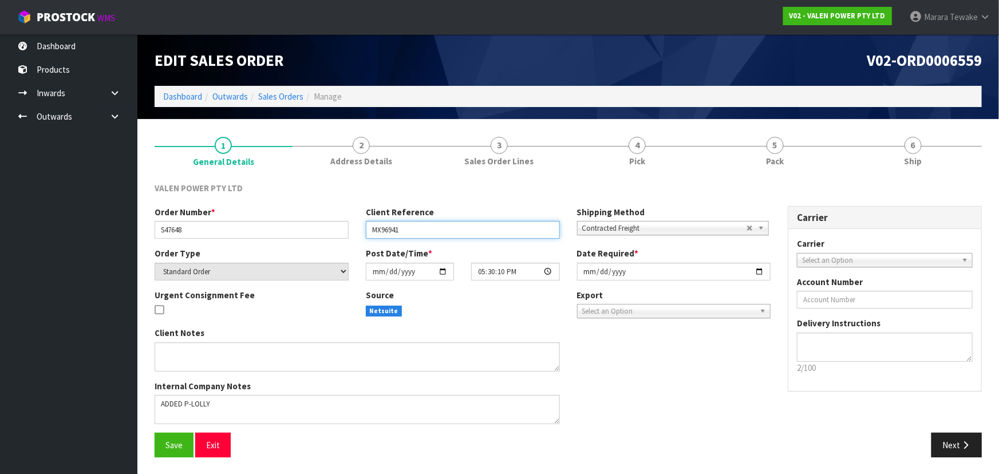
drag, startPoint x: 411, startPoint y: 231, endPoint x: 363, endPoint y: 231, distance: 48.1
click at [363, 231] on div "Client Reference MX96941" at bounding box center [462, 222] width 211 height 33
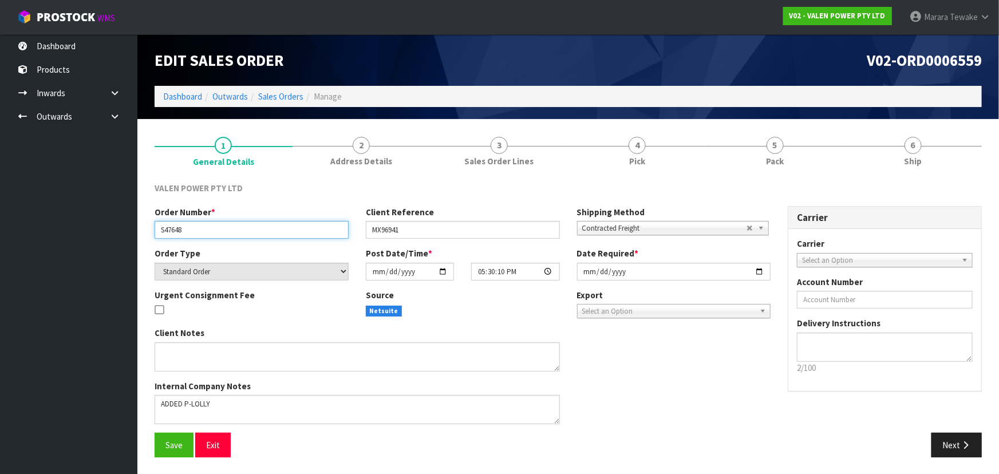
drag, startPoint x: 205, startPoint y: 232, endPoint x: 134, endPoint y: 232, distance: 71.5
click at [134, 232] on body "Toggle navigation ProStock WMS V02 - VALEN POWER PTY LTD Marara Tewake Logout D…" at bounding box center [499, 237] width 999 height 474
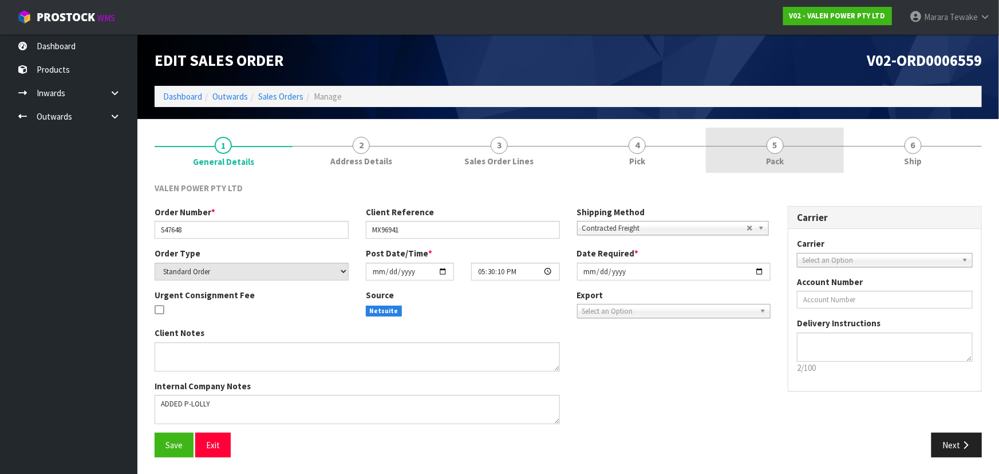
click at [803, 148] on link "5 Pack" at bounding box center [775, 150] width 138 height 45
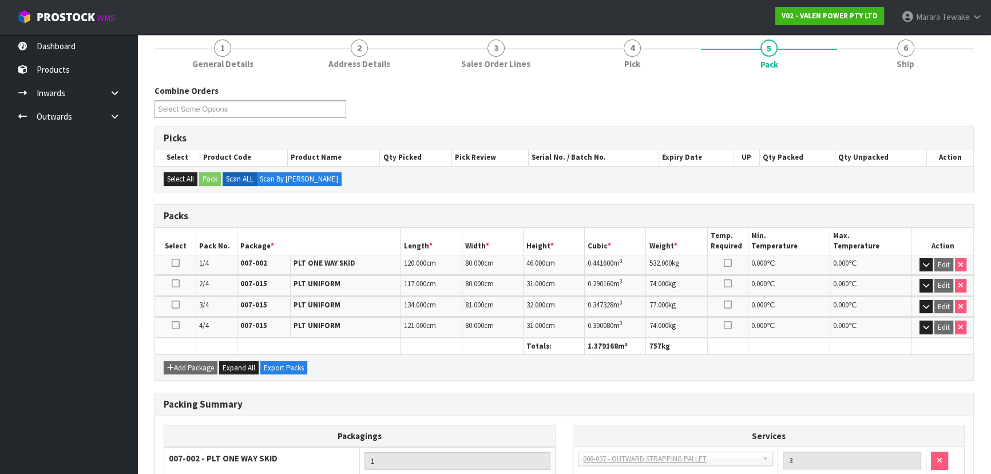
scroll to position [104, 0]
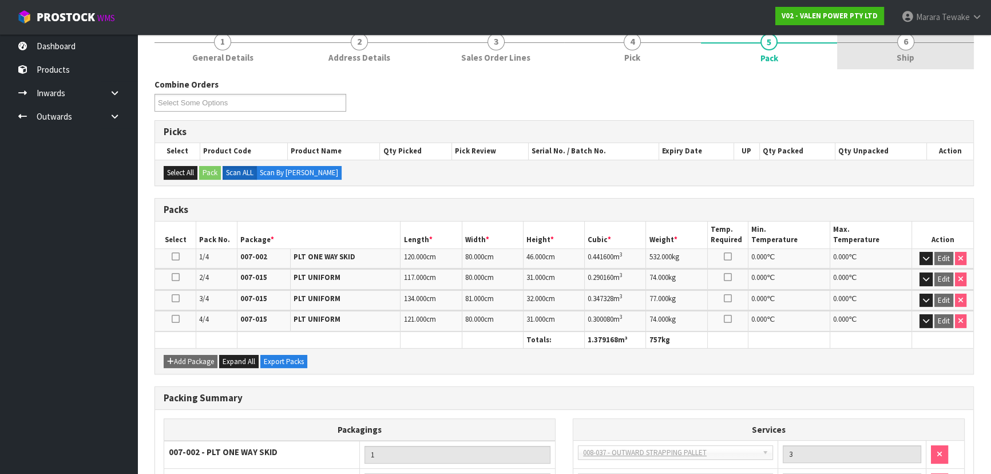
click at [909, 53] on span "Ship" at bounding box center [906, 58] width 18 height 12
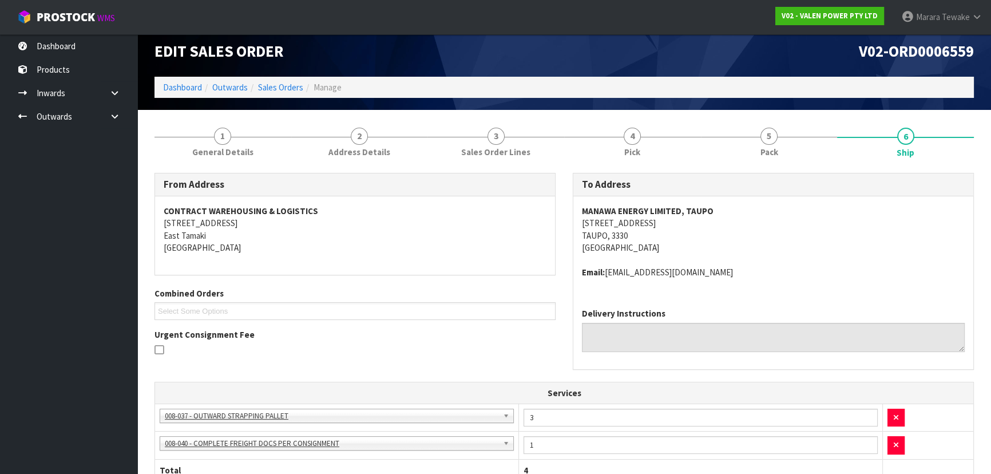
scroll to position [0, 0]
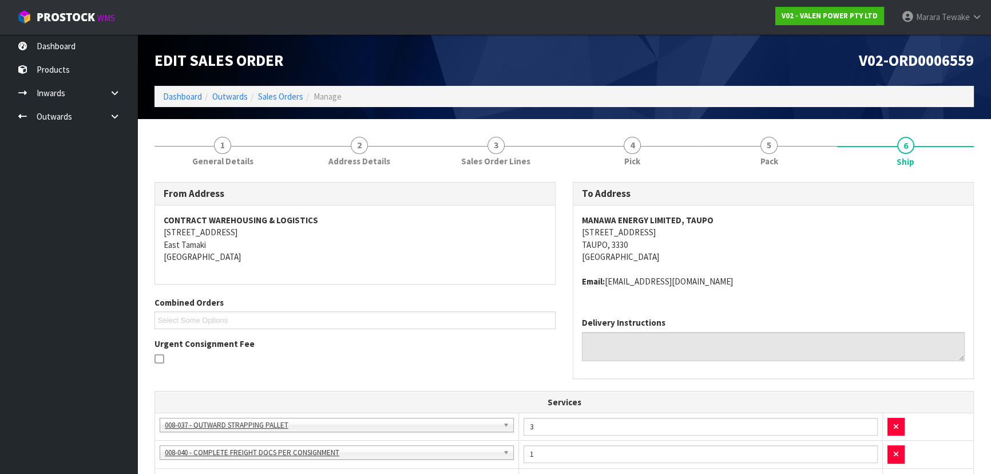
drag, startPoint x: 737, startPoint y: 114, endPoint x: 738, endPoint y: 120, distance: 6.0
click at [737, 118] on div "Edit Sales Order V02-ORD0006559 Dashboard Outwards Sales Orders Manage" at bounding box center [564, 76] width 837 height 85
drag, startPoint x: 764, startPoint y: 151, endPoint x: 720, endPoint y: 155, distance: 44.2
click at [764, 151] on span "5" at bounding box center [769, 145] width 17 height 17
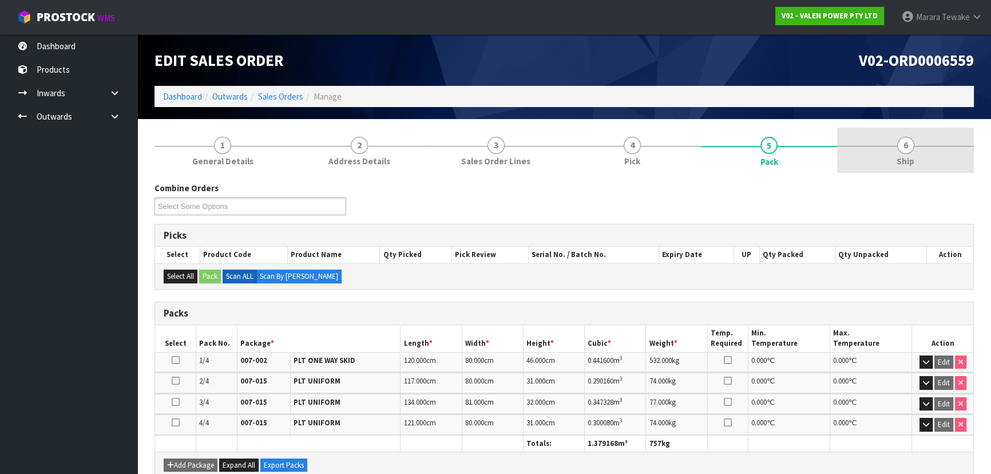
click at [870, 132] on link "6 Ship" at bounding box center [905, 150] width 137 height 45
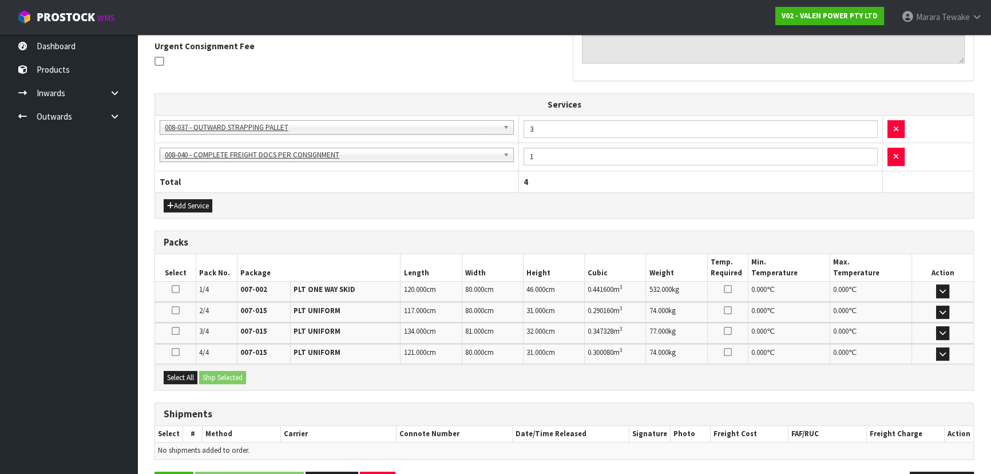
scroll to position [334, 0]
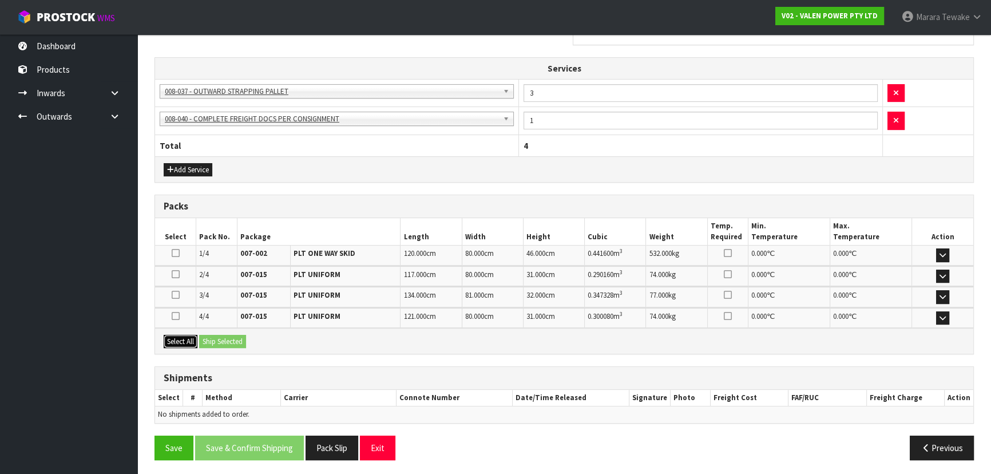
drag, startPoint x: 183, startPoint y: 340, endPoint x: 223, endPoint y: 338, distance: 40.1
click at [183, 340] on button "Select All" at bounding box center [181, 342] width 34 height 14
click at [223, 338] on button "Ship Selected" at bounding box center [222, 342] width 47 height 14
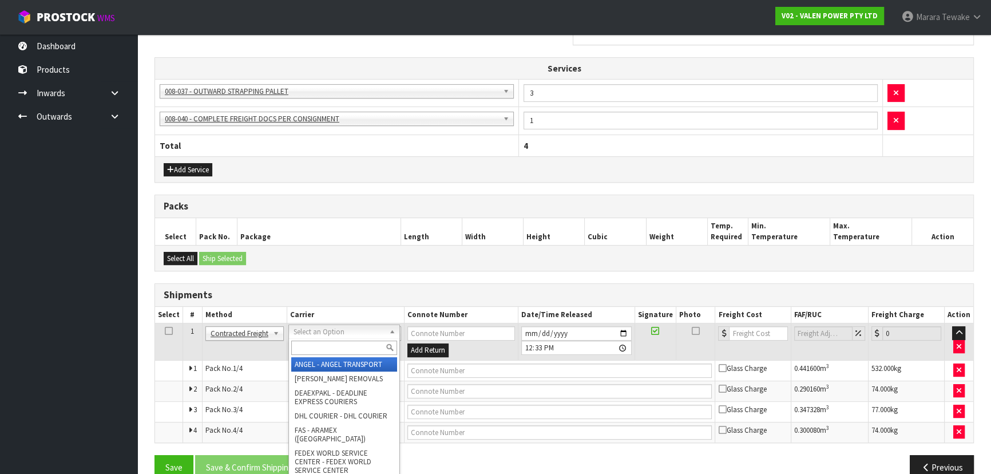
click at [353, 348] on input "text" at bounding box center [344, 347] width 106 height 14
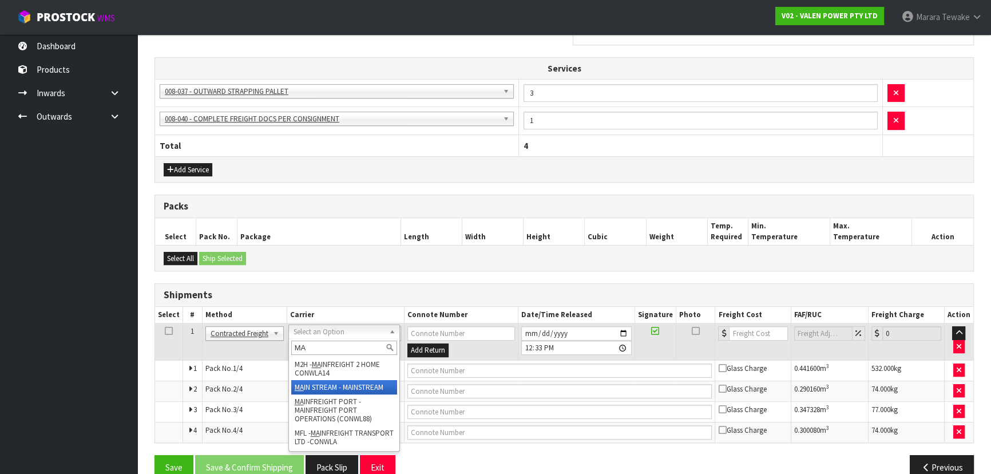
type input "MA"
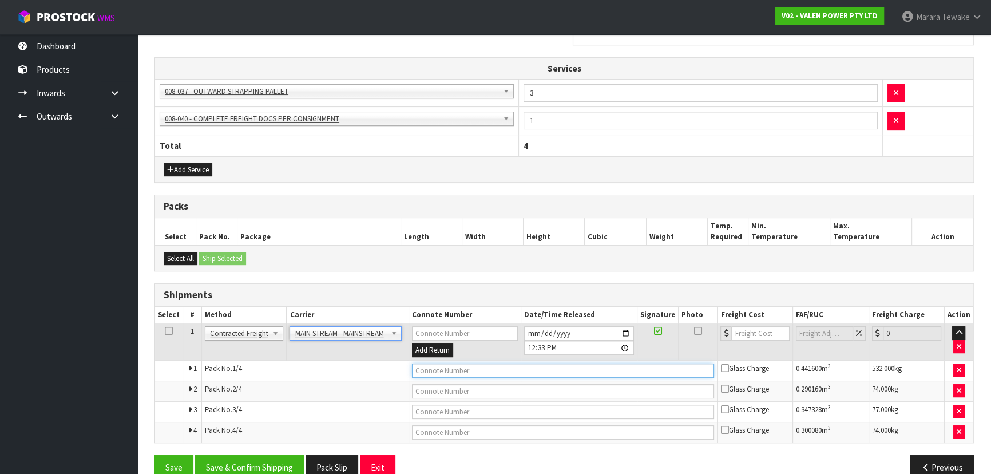
click at [452, 372] on input "text" at bounding box center [563, 370] width 303 height 14
paste input "CWL7734550"
type input "CWL7734550"
click at [762, 332] on input "number" at bounding box center [760, 333] width 58 height 14
type input "127.18"
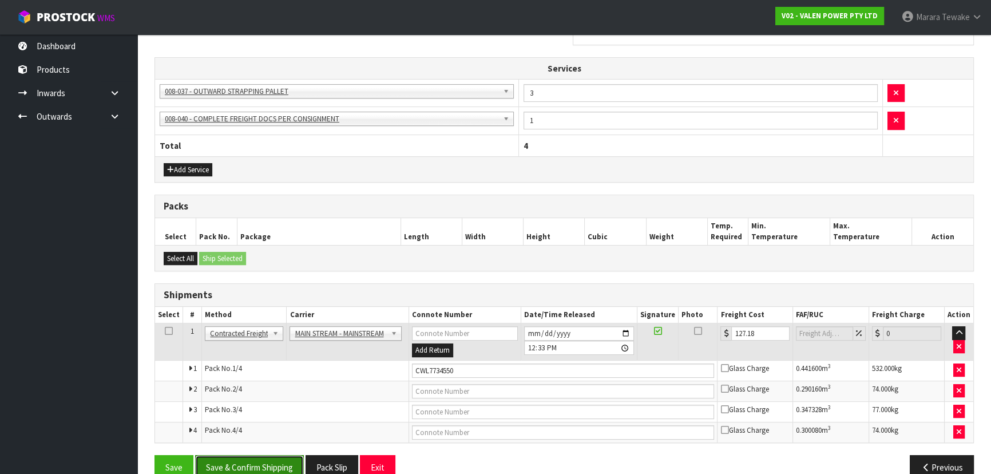
click at [244, 473] on button "Save & Confirm Shipping" at bounding box center [249, 467] width 109 height 25
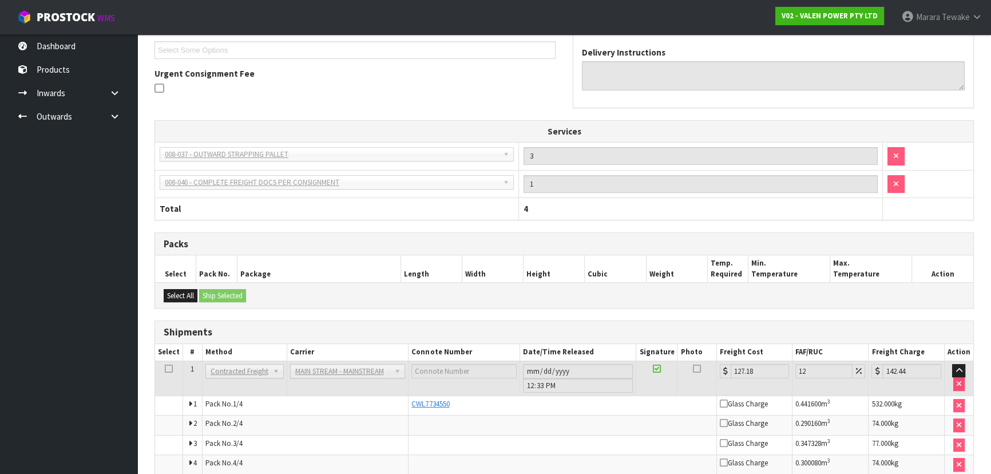
scroll to position [0, 0]
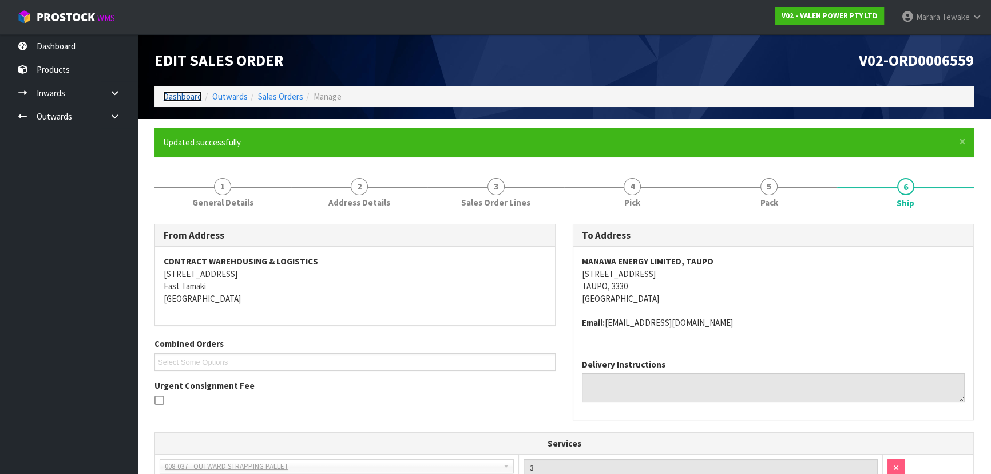
click at [191, 98] on link "Dashboard" at bounding box center [182, 96] width 39 height 11
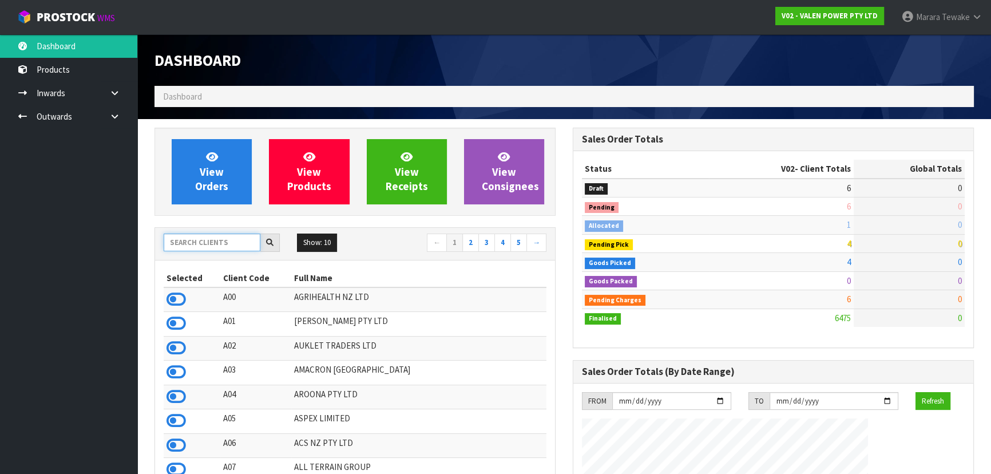
click at [209, 246] on input "text" at bounding box center [212, 242] width 97 height 18
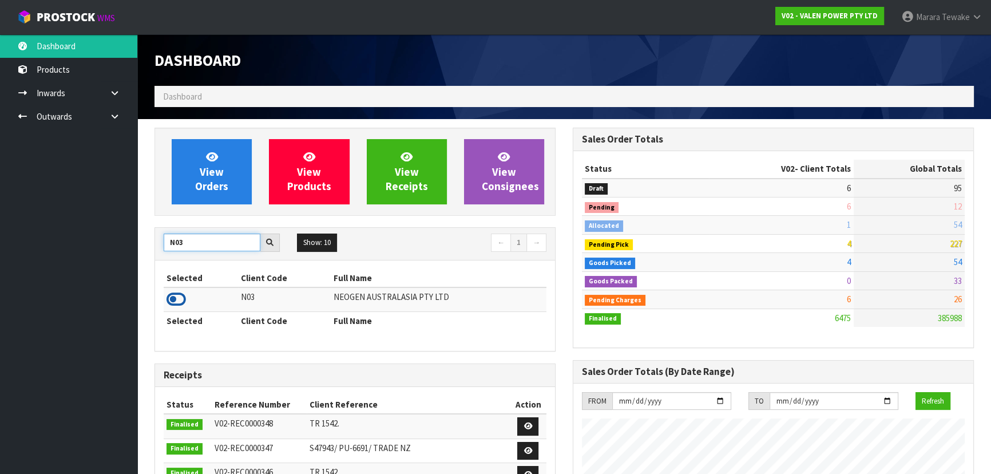
type input "N03"
click at [177, 298] on icon at bounding box center [176, 299] width 19 height 17
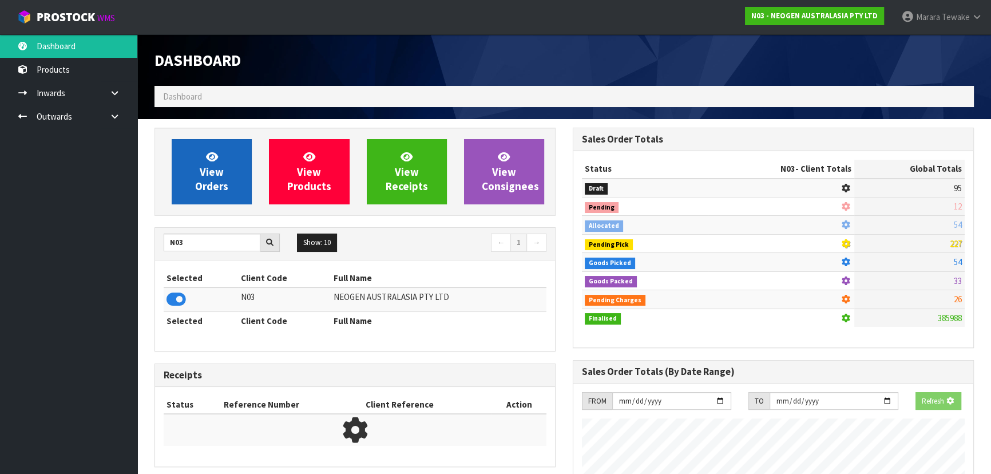
scroll to position [712, 418]
click at [201, 164] on span "View Orders" at bounding box center [211, 171] width 33 height 43
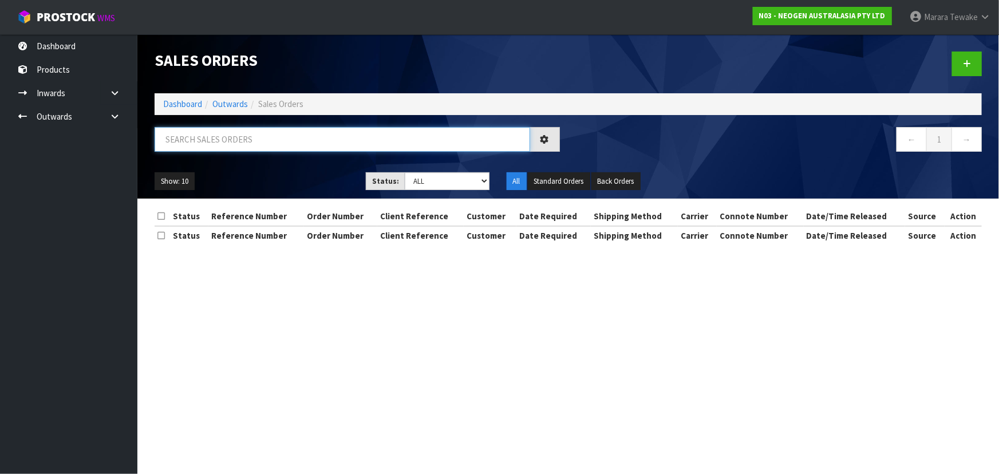
click at [226, 137] on input "text" at bounding box center [342, 139] width 375 height 25
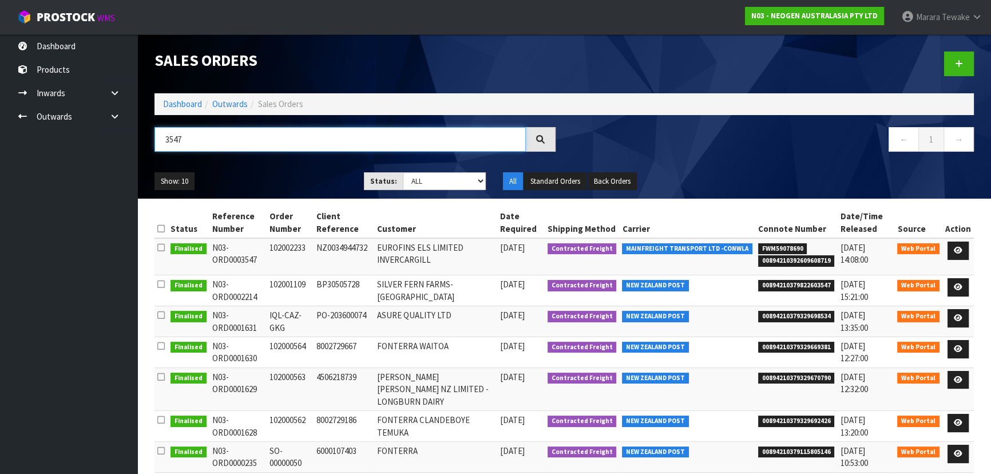
type input "3547"
click at [267, 167] on div "Show: 10 5 10 25 50 Status: Draft Pending Allocated Pending Pick Goods Picked G…" at bounding box center [564, 181] width 837 height 35
click at [963, 250] on icon at bounding box center [958, 250] width 9 height 7
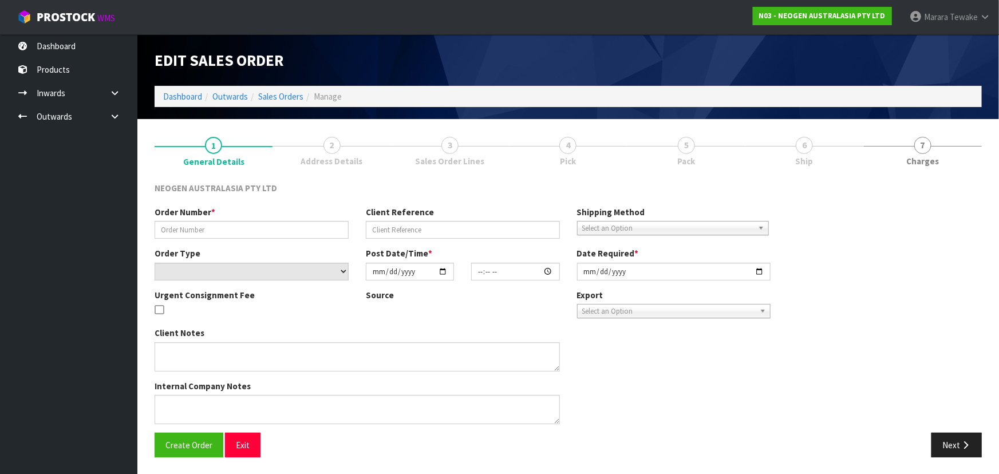
type input "102002233"
type input "NZ0034944732"
select select "number:0"
type input "[DATE]"
type input "10:31:00.000"
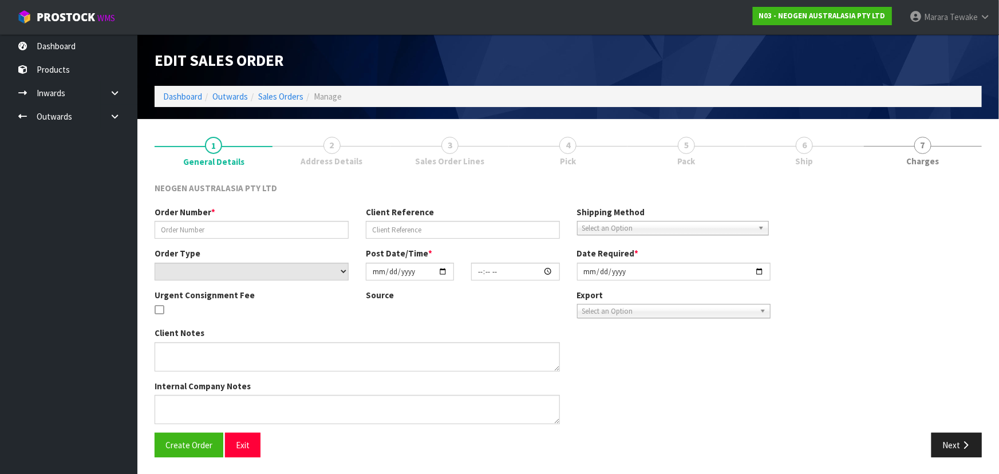
type input "[DATE]"
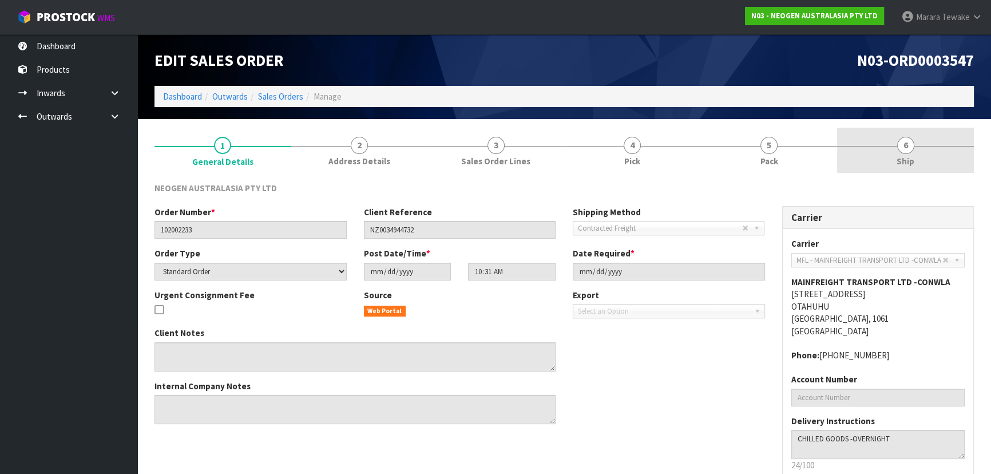
click at [792, 153] on link "5 Pack" at bounding box center [769, 150] width 137 height 45
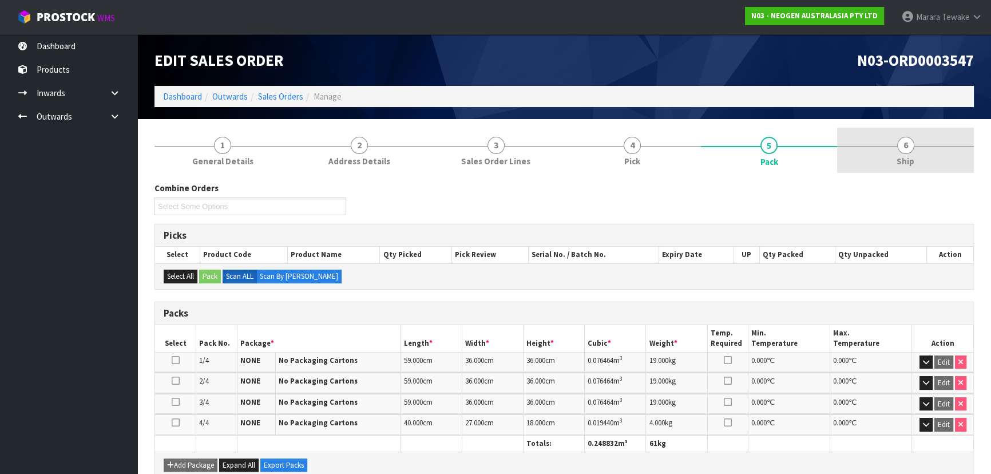
click at [911, 152] on link "6 Ship" at bounding box center [905, 150] width 137 height 45
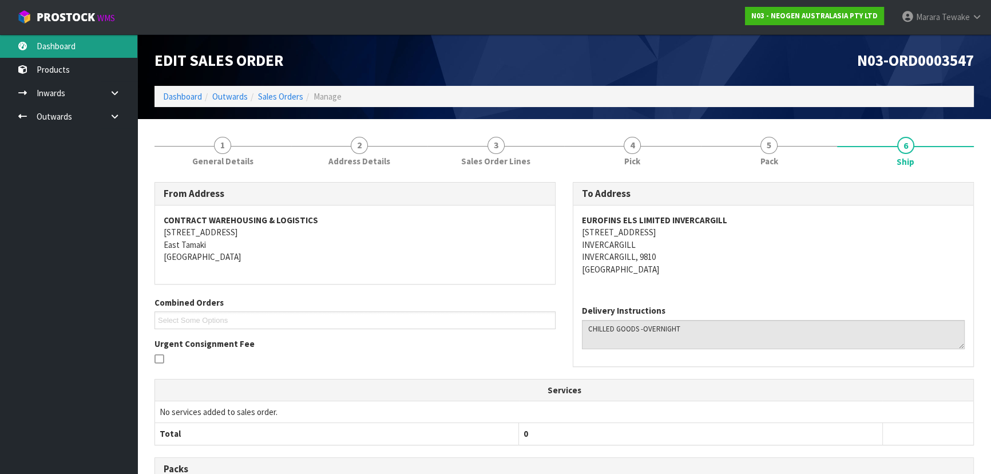
click at [55, 52] on link "Dashboard" at bounding box center [68, 45] width 137 height 23
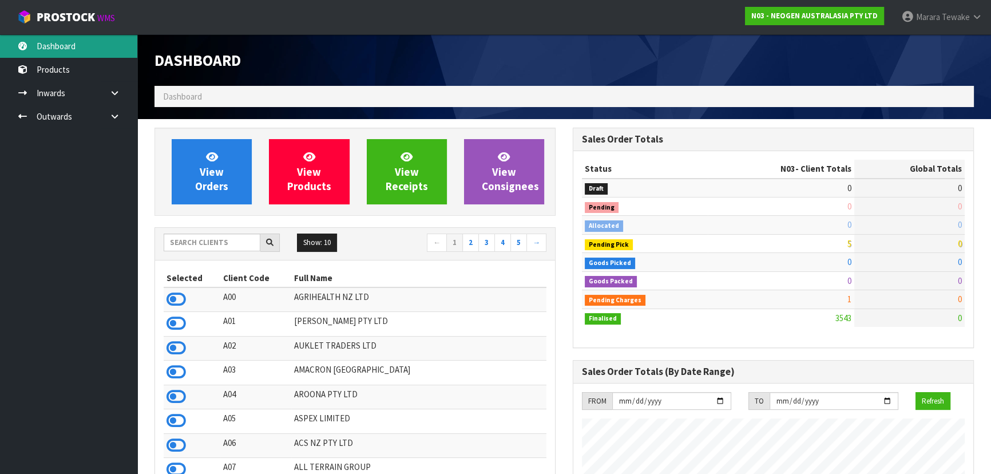
scroll to position [865, 418]
click at [179, 245] on input "text" at bounding box center [212, 242] width 97 height 18
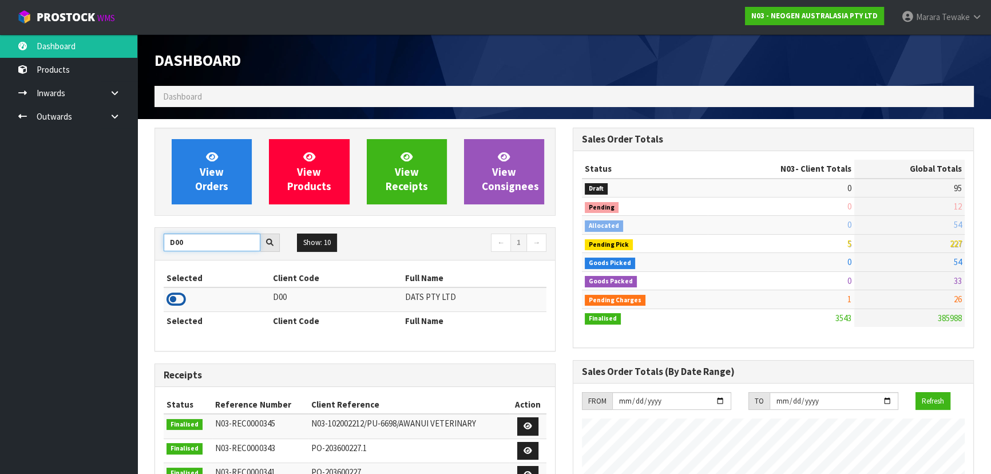
type input "D00"
click at [178, 298] on icon at bounding box center [176, 299] width 19 height 17
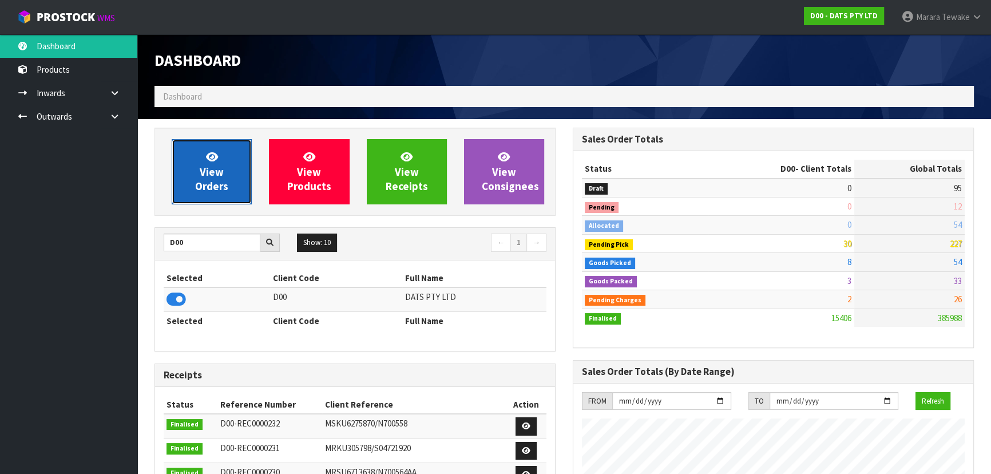
click at [203, 181] on span "View Orders" at bounding box center [211, 171] width 33 height 43
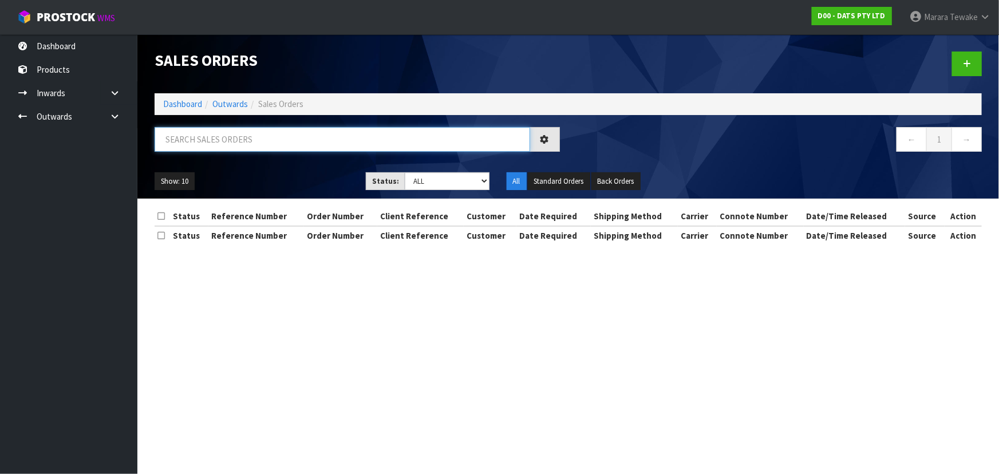
click at [209, 140] on input "text" at bounding box center [342, 139] width 375 height 25
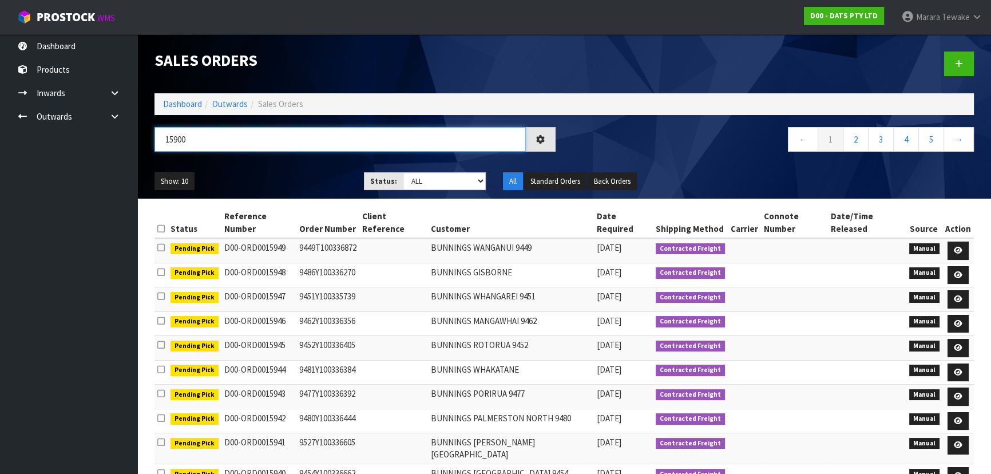
type input "15900"
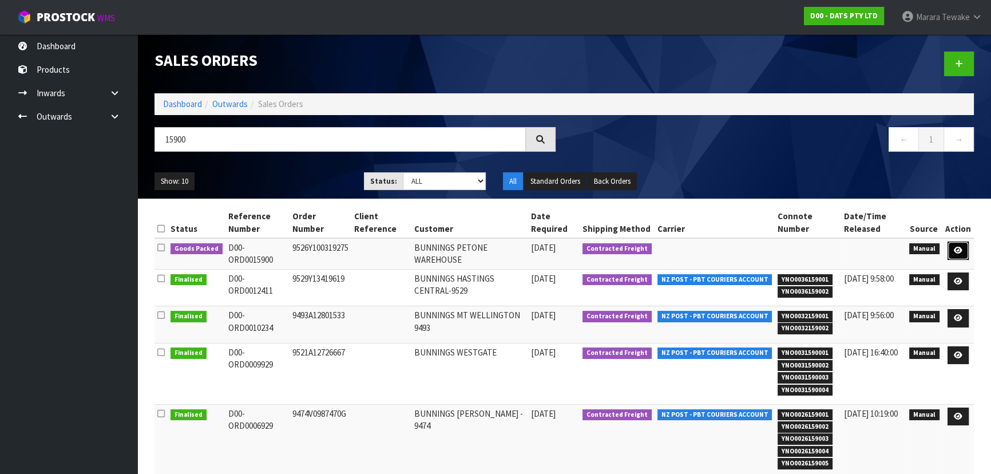
click at [961, 247] on icon at bounding box center [958, 250] width 9 height 7
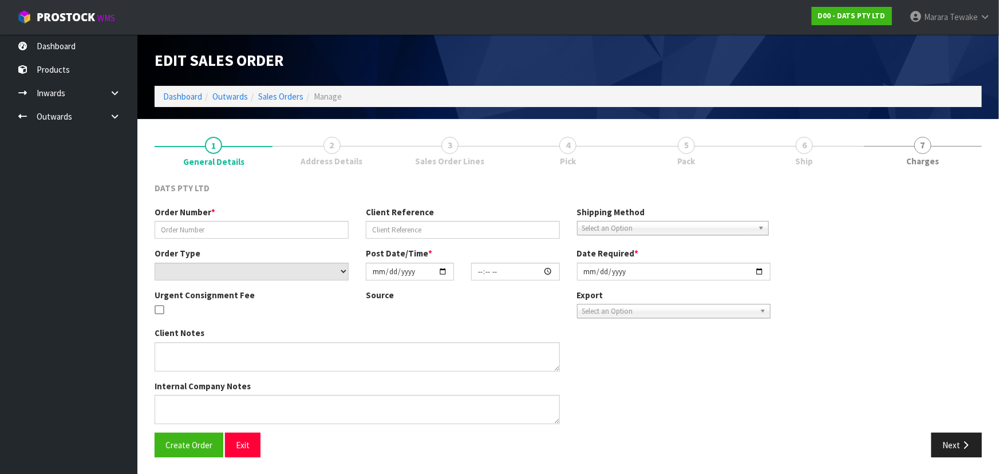
type input "9526Y100319275"
select select "number:0"
type input "2025-10-09"
type input "10:44:00.000"
type input "2025-10-09"
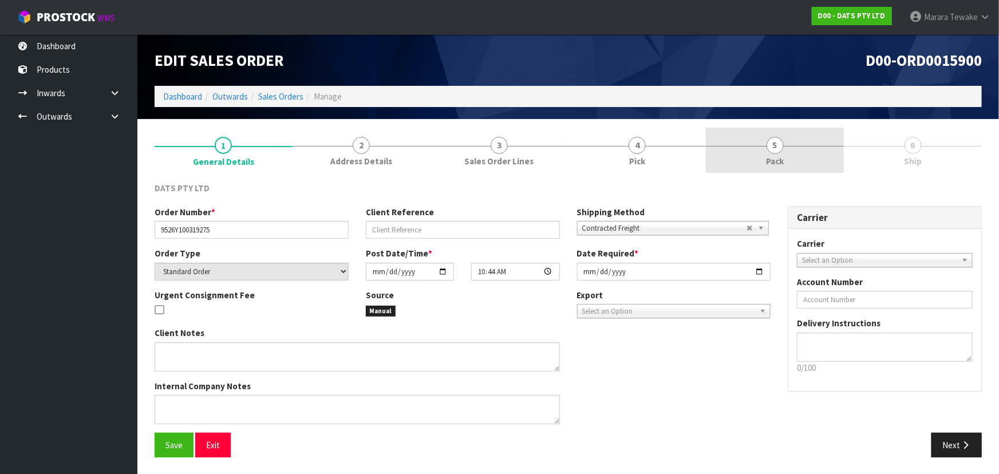
click at [809, 160] on link "5 Pack" at bounding box center [775, 150] width 138 height 45
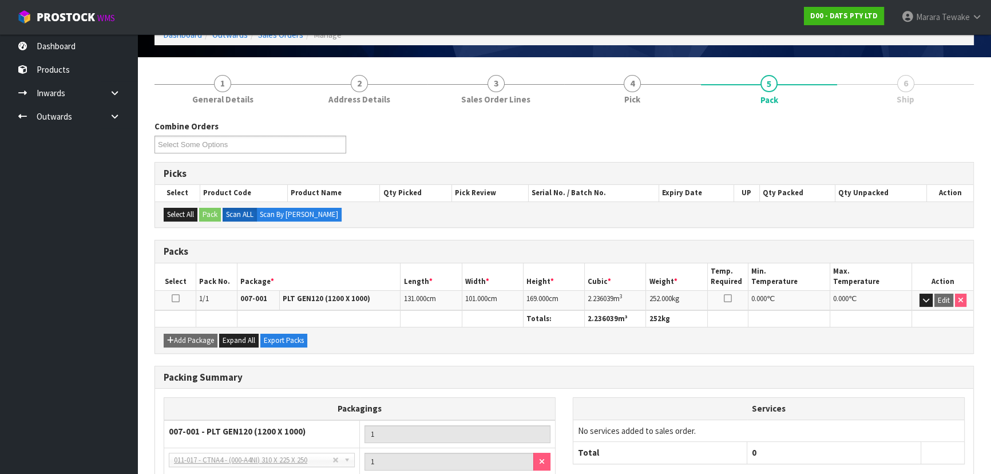
scroll to position [158, 0]
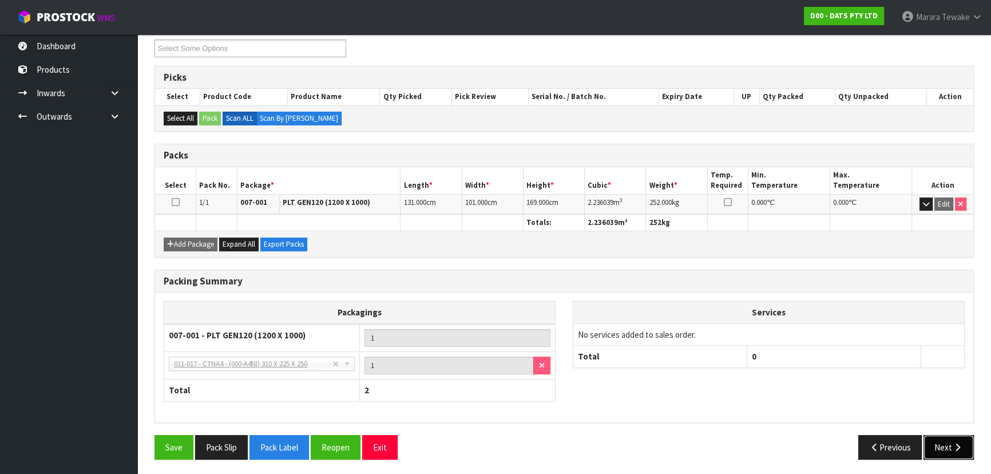
click at [956, 443] on icon "button" at bounding box center [957, 447] width 11 height 9
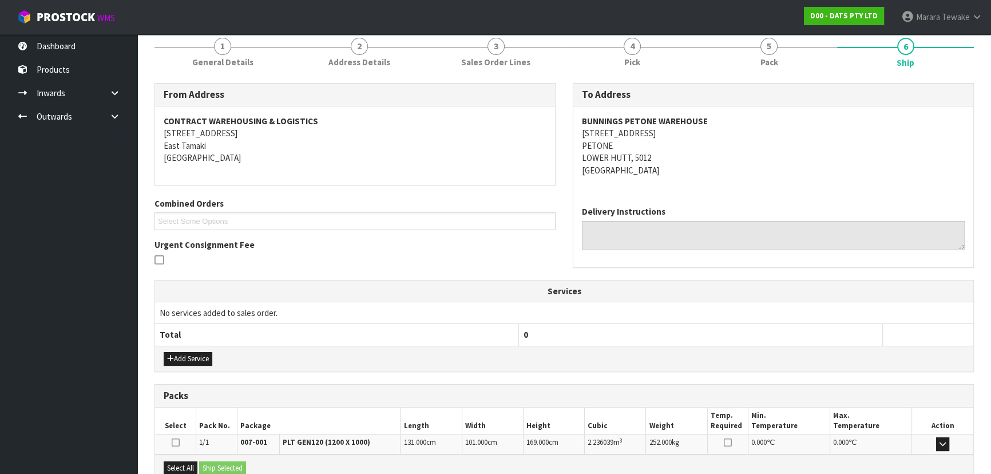
scroll to position [2, 0]
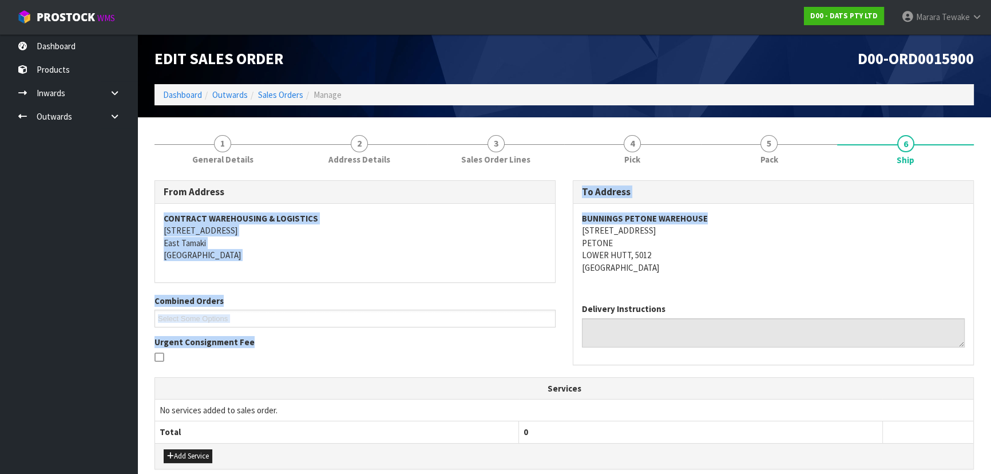
drag, startPoint x: 711, startPoint y: 217, endPoint x: 565, endPoint y: 217, distance: 145.9
click at [564, 218] on div "To Address BUNNINGS PETONE WAREHOUSE 48 HUTT ROAD PETONE LOWER HUTT, 5012 New Z…" at bounding box center [773, 278] width 418 height 196
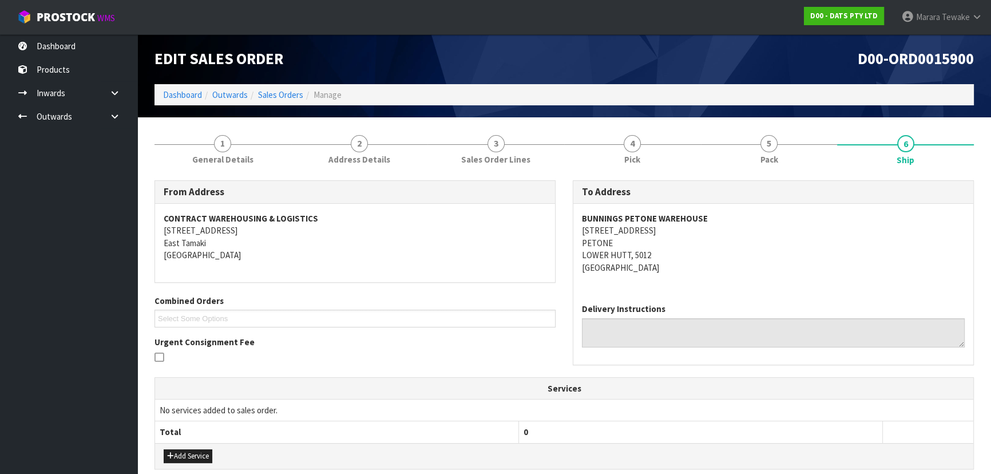
click at [645, 234] on address "BUNNINGS PETONE WAREHOUSE 48 HUTT ROAD PETONE LOWER HUTT, 5012 New Zealand" at bounding box center [773, 242] width 383 height 61
drag, startPoint x: 643, startPoint y: 229, endPoint x: 583, endPoint y: 233, distance: 60.3
click at [583, 233] on address "BUNNINGS PETONE WAREHOUSE 48 HUTT ROAD PETONE LOWER HUTT, 5012 New Zealand" at bounding box center [773, 242] width 383 height 61
copy address "48 HUTT ROAD"
drag, startPoint x: 707, startPoint y: 215, endPoint x: 583, endPoint y: 219, distance: 124.2
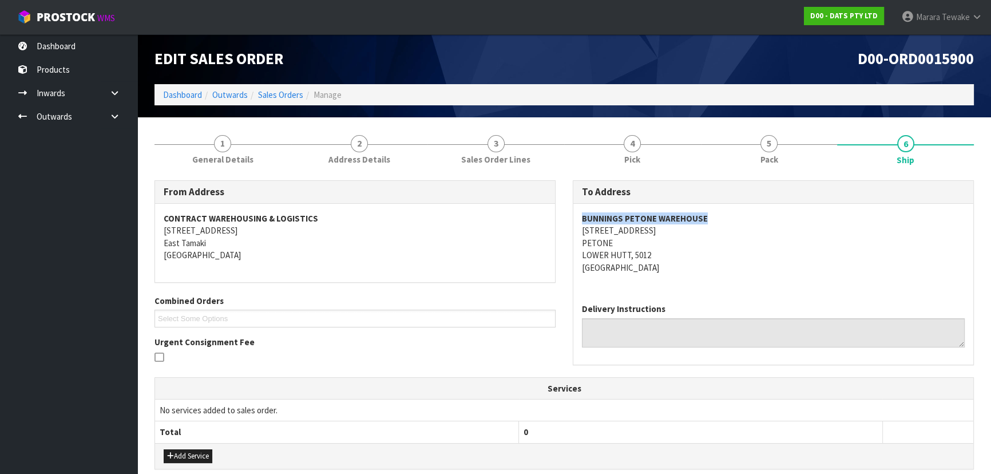
click at [583, 219] on address "BUNNINGS PETONE WAREHOUSE 48 HUTT ROAD PETONE LOWER HUTT, 5012 New Zealand" at bounding box center [773, 242] width 383 height 61
copy strong "BUNNINGS PETONE WAREHOUSE"
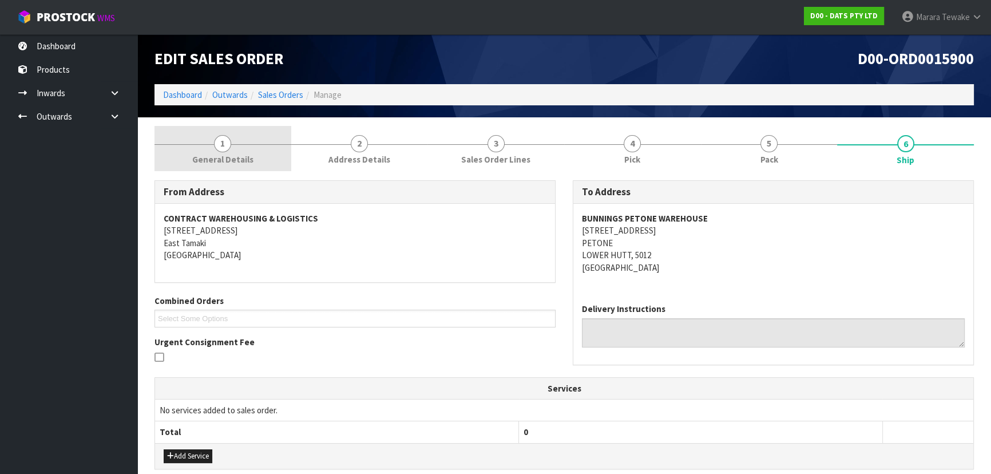
click at [221, 153] on span "General Details" at bounding box center [222, 159] width 61 height 12
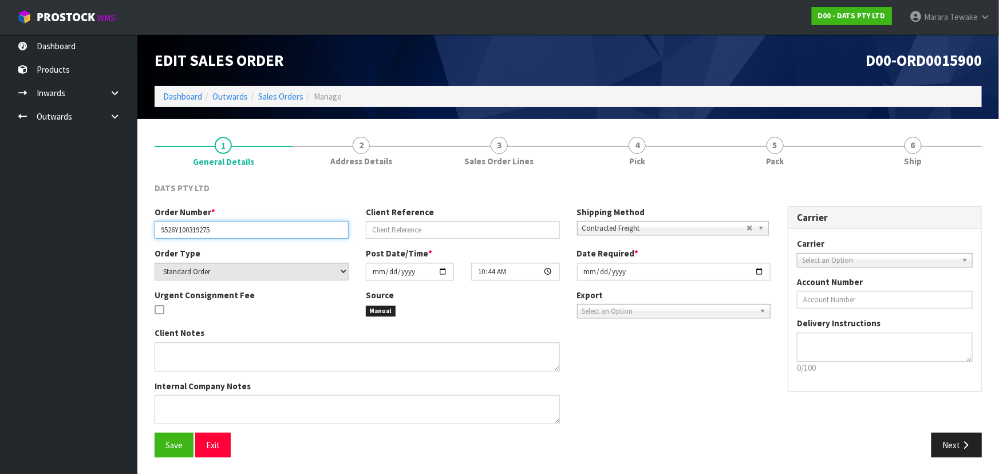
drag, startPoint x: 229, startPoint y: 227, endPoint x: 133, endPoint y: 226, distance: 96.1
click at [133, 226] on body "Toggle navigation ProStock WMS D00 - DATS PTY LTD Marara Tewake Logout Dashboar…" at bounding box center [499, 237] width 999 height 474
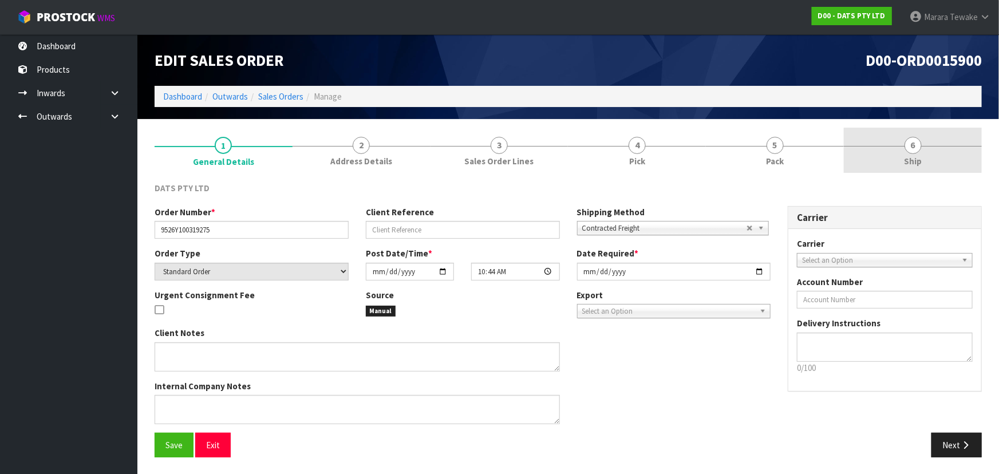
click at [926, 145] on link "6 Ship" at bounding box center [913, 150] width 138 height 45
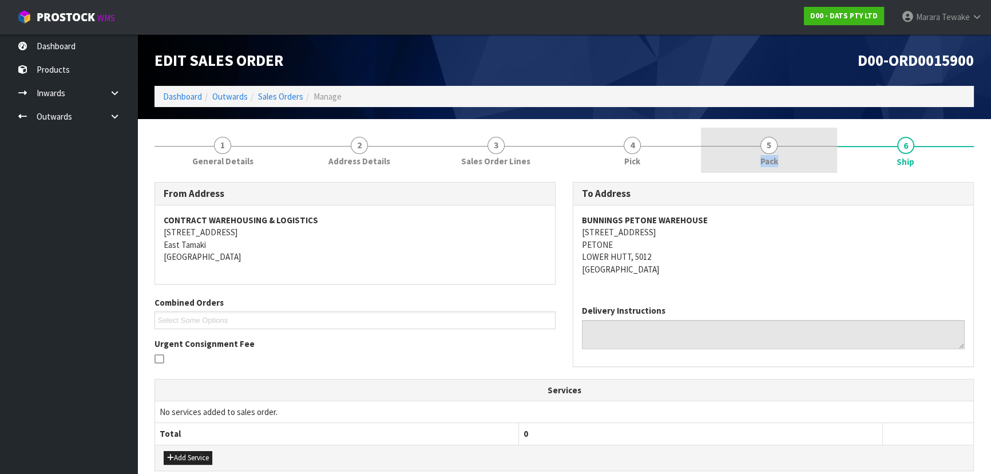
click at [778, 153] on link "5 Pack" at bounding box center [769, 150] width 137 height 45
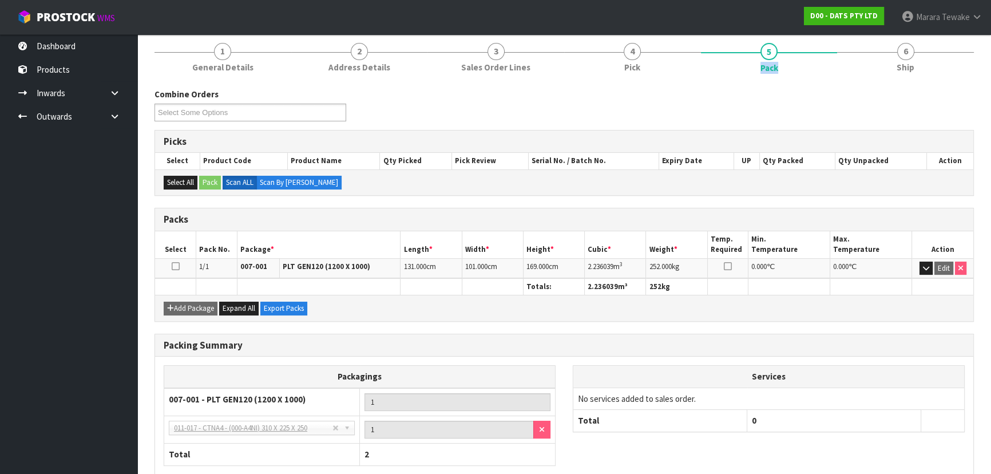
scroll to position [158, 0]
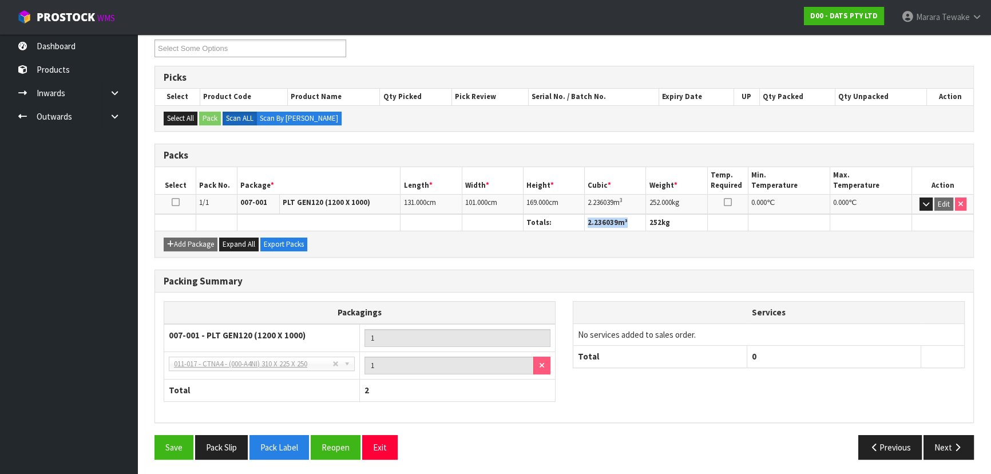
drag, startPoint x: 629, startPoint y: 219, endPoint x: 581, endPoint y: 226, distance: 48.6
click at [581, 226] on tr "Totals: 2.236039 m³ 252 kg" at bounding box center [564, 223] width 818 height 17
click at [633, 201] on td "2.236039 m 3" at bounding box center [615, 204] width 61 height 20
drag, startPoint x: 626, startPoint y: 203, endPoint x: 583, endPoint y: 201, distance: 42.9
click at [583, 201] on tr "1/1 007-001 PLT GEN120 (1200 X 1000) 131.000 cm 101.000 cm 169.000 cm 2.236039 …" at bounding box center [564, 204] width 818 height 20
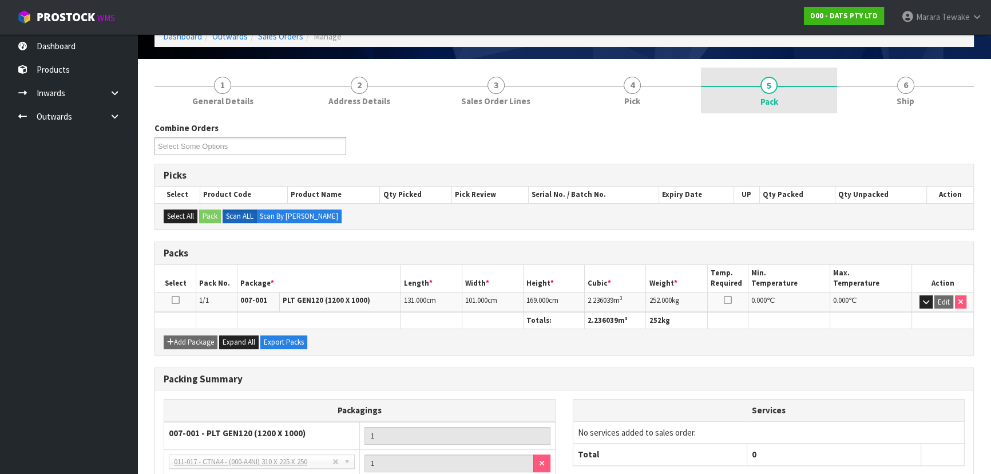
scroll to position [0, 0]
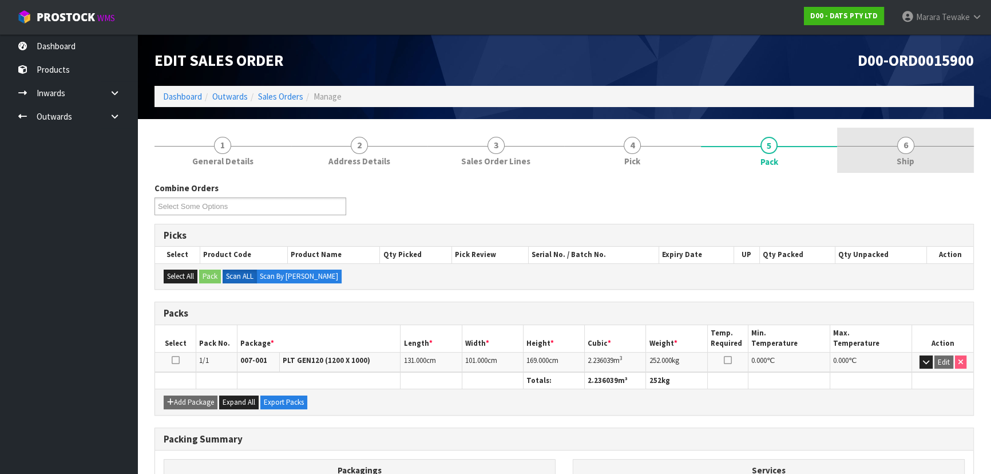
click at [928, 149] on link "6 Ship" at bounding box center [905, 150] width 137 height 45
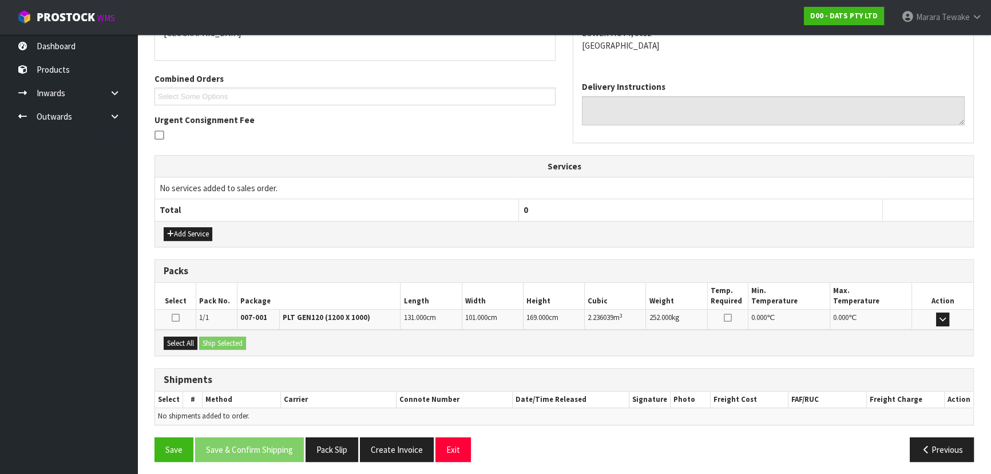
scroll to position [227, 0]
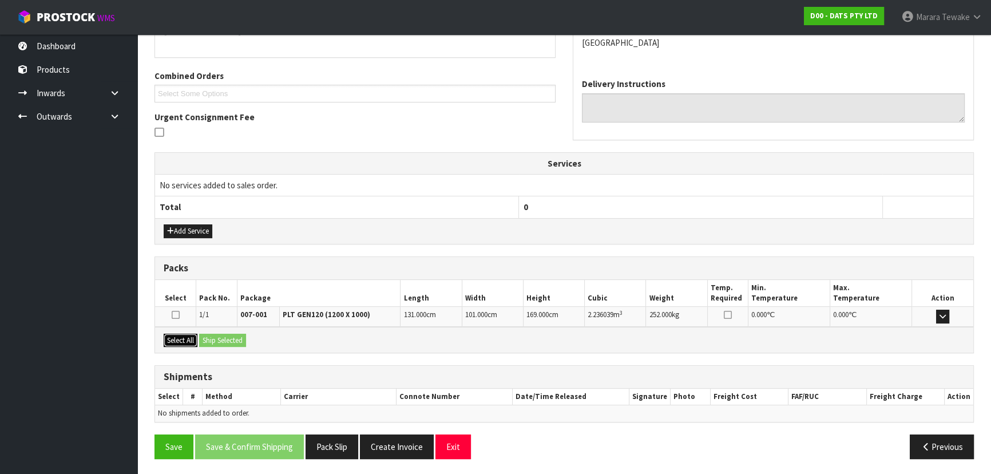
click at [192, 338] on button "Select All" at bounding box center [181, 341] width 34 height 14
drag, startPoint x: 209, startPoint y: 338, endPoint x: 216, endPoint y: 339, distance: 7.0
click at [211, 338] on button "Ship Selected" at bounding box center [222, 341] width 47 height 14
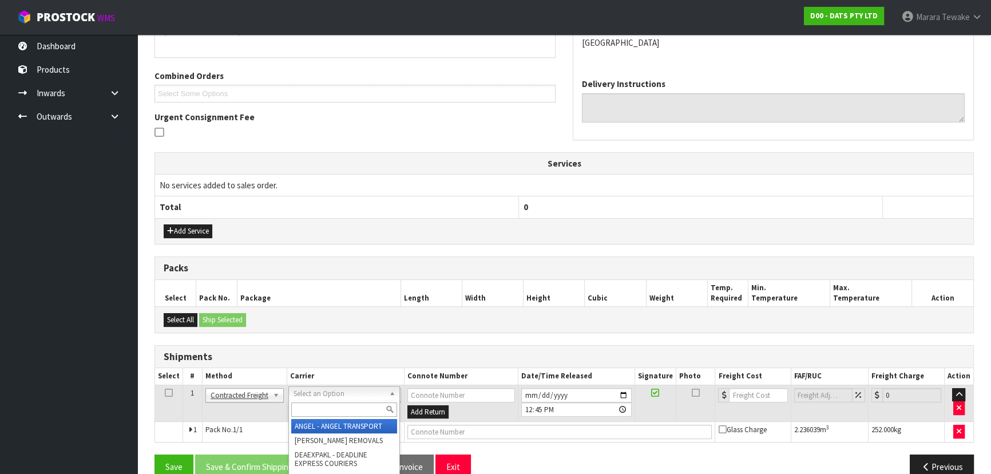
click at [349, 408] on input "text" at bounding box center [344, 409] width 106 height 14
type input "MA"
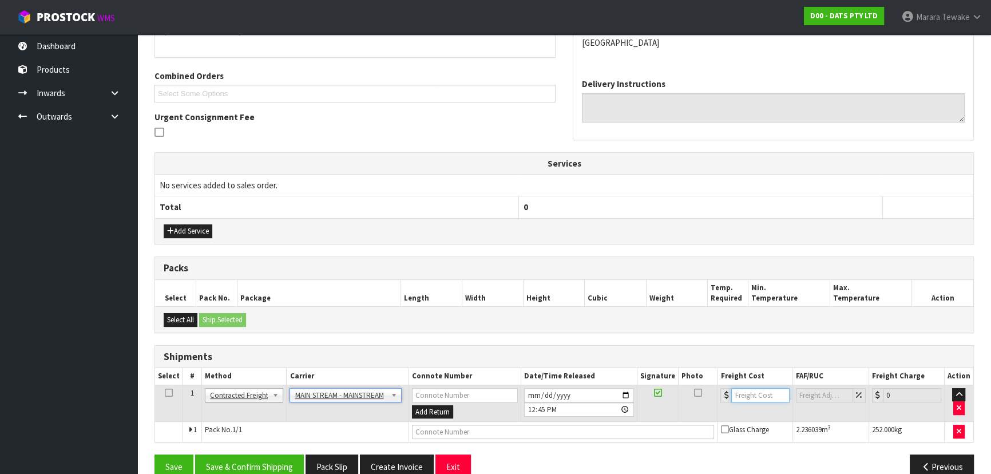
click at [739, 392] on input "number" at bounding box center [760, 395] width 58 height 14
type input "132.16"
click at [592, 433] on input "text" at bounding box center [563, 432] width 303 height 14
paste input "CWL7734591"
type input "CWL7734591"
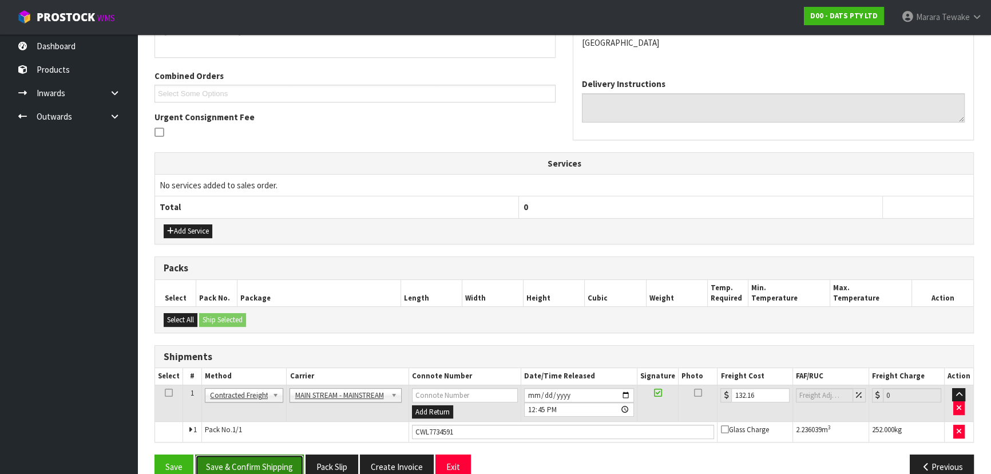
click at [254, 457] on button "Save & Confirm Shipping" at bounding box center [249, 466] width 109 height 25
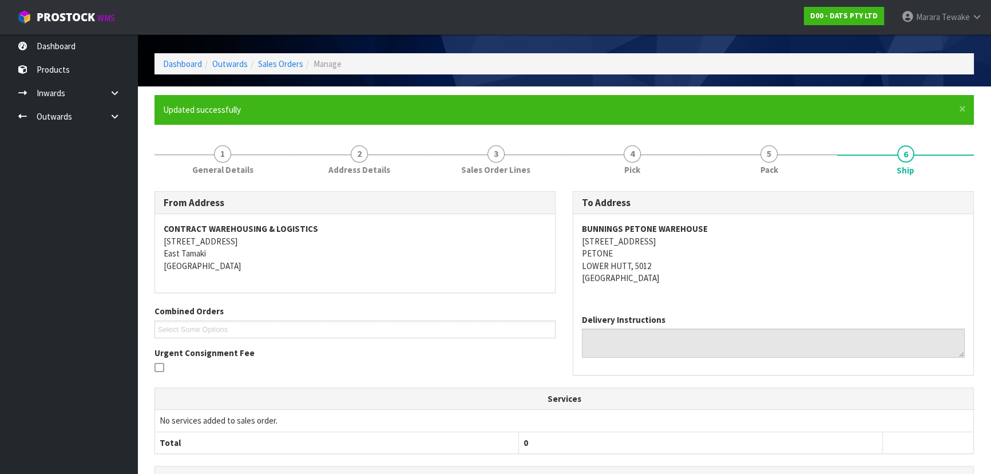
scroll to position [0, 0]
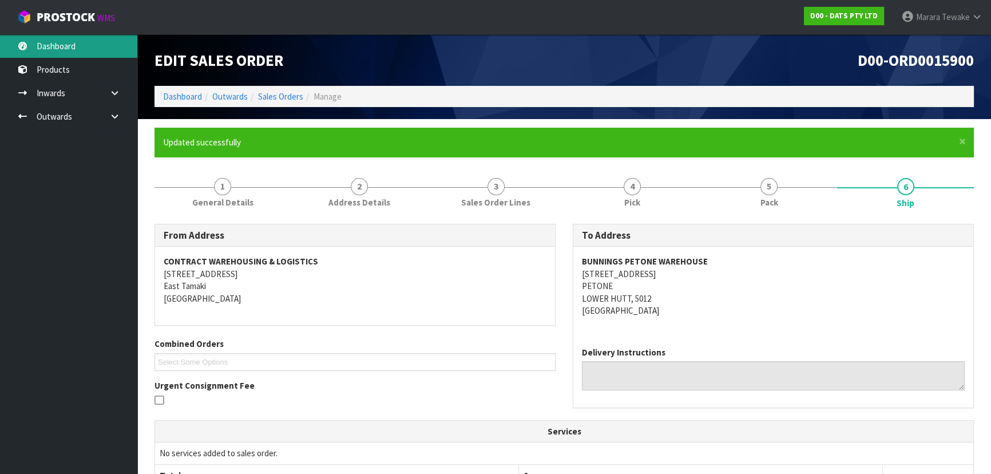
click at [102, 48] on link "Dashboard" at bounding box center [68, 45] width 137 height 23
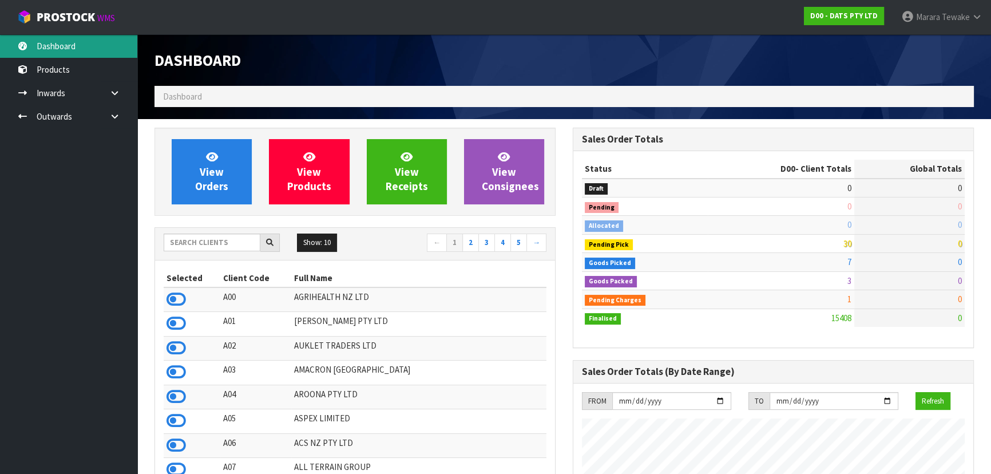
scroll to position [712, 418]
click at [211, 235] on input "text" at bounding box center [212, 242] width 97 height 18
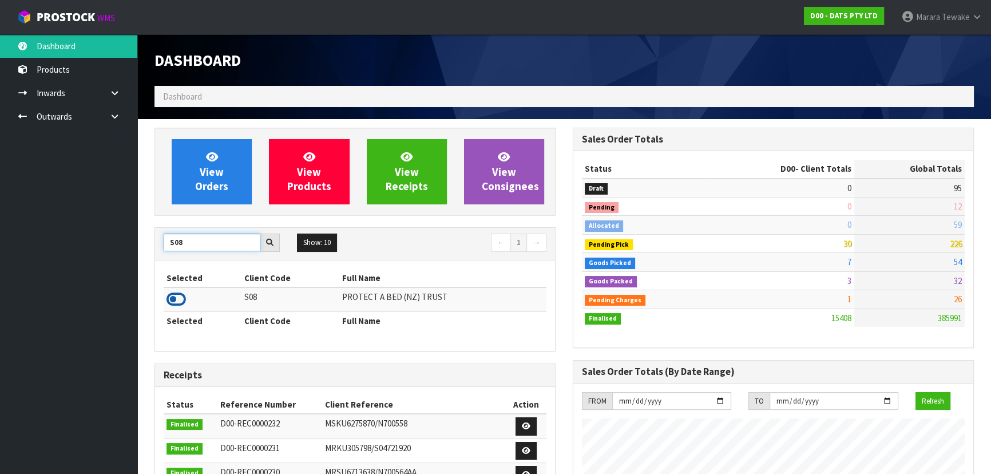
type input "S08"
click at [177, 301] on icon at bounding box center [176, 299] width 19 height 17
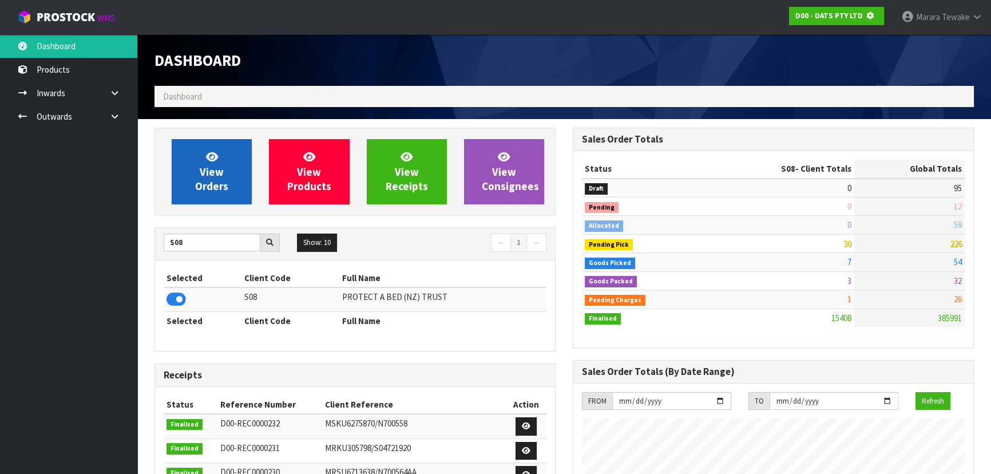
scroll to position [571549, 571844]
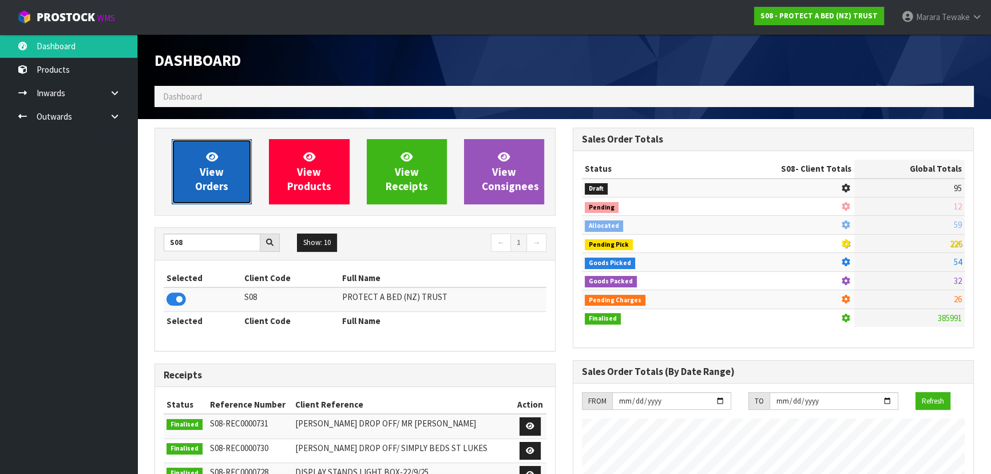
click at [210, 185] on span "View Orders" at bounding box center [211, 171] width 33 height 43
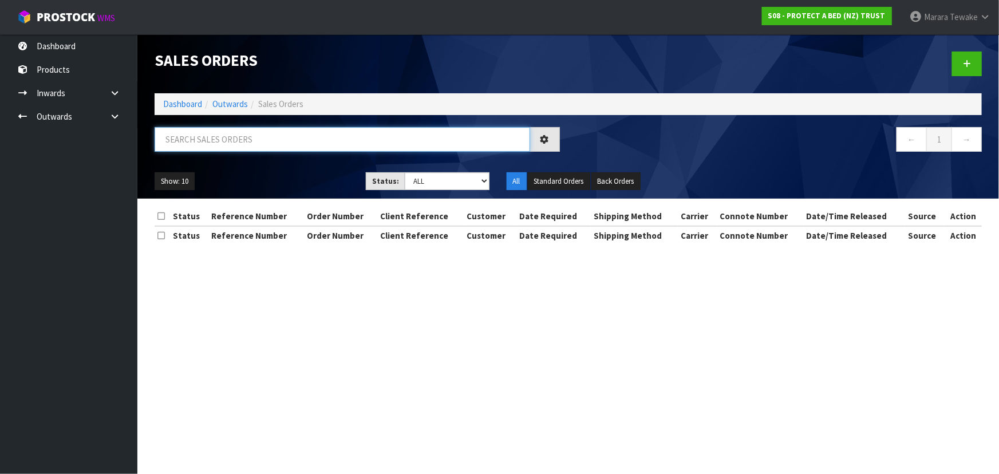
click at [223, 136] on input "text" at bounding box center [342, 139] width 375 height 25
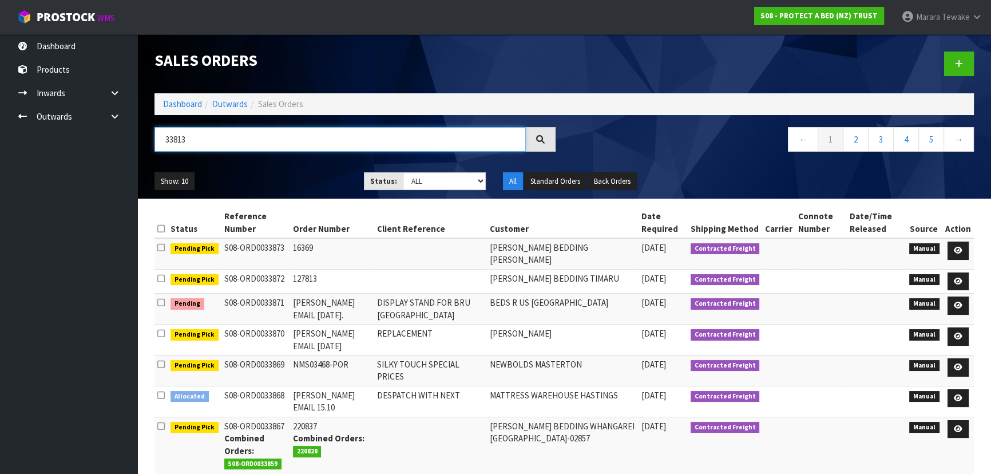
type input "33813"
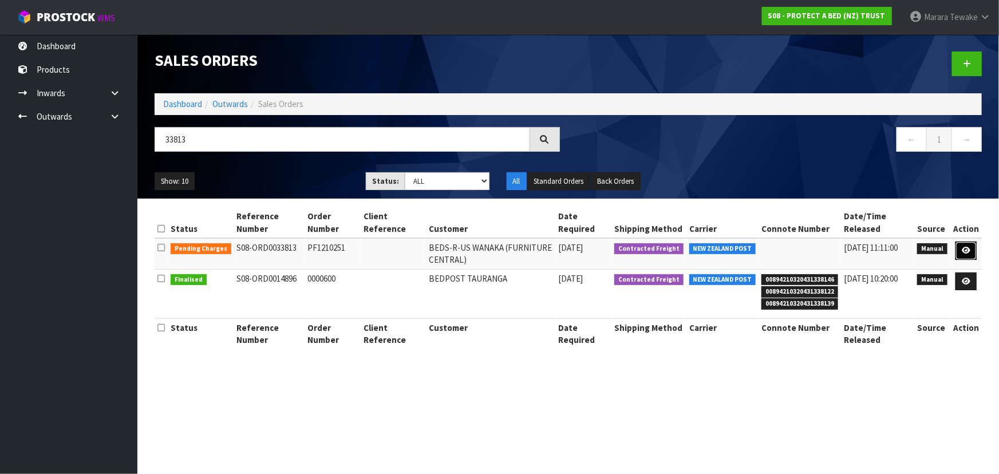
click at [964, 246] on link at bounding box center [965, 250] width 21 height 18
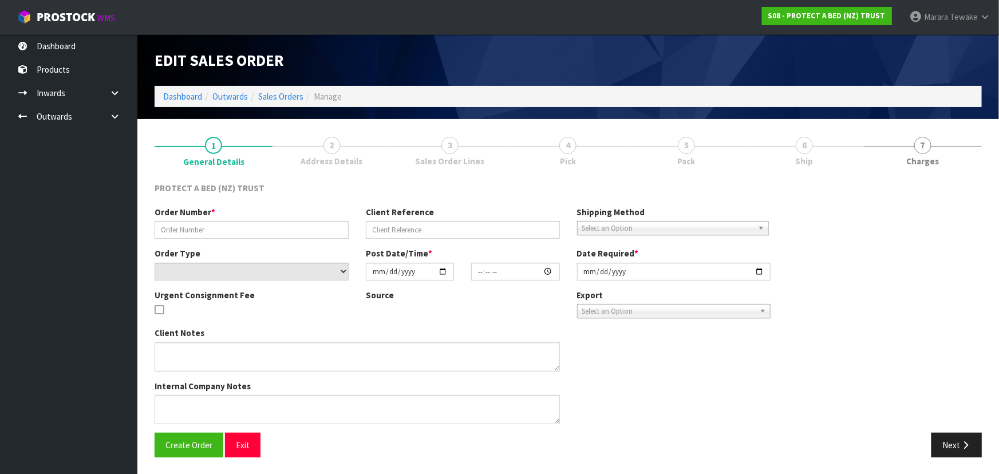
type input "PF1210251"
select select "number:0"
type input "[DATE]"
type input "10:11:00.000"
type input "[DATE]"
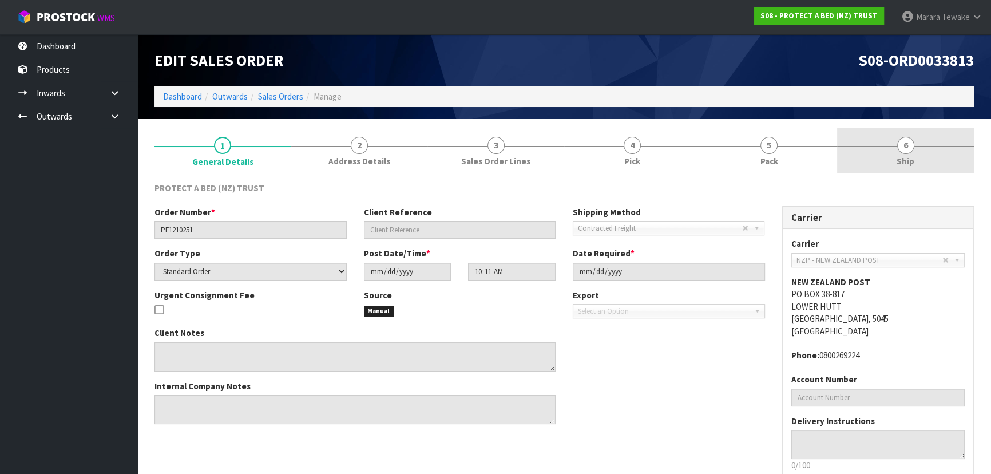
click at [937, 152] on link "6 Ship" at bounding box center [905, 150] width 137 height 45
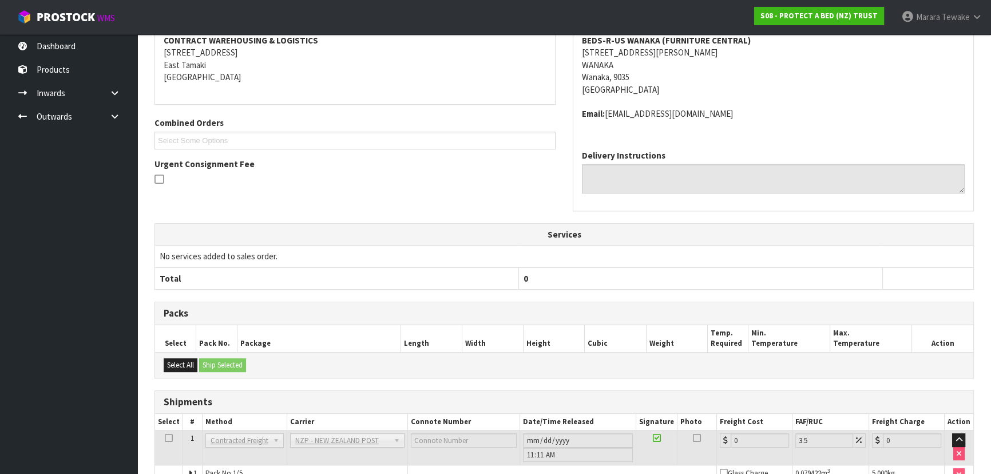
scroll to position [321, 0]
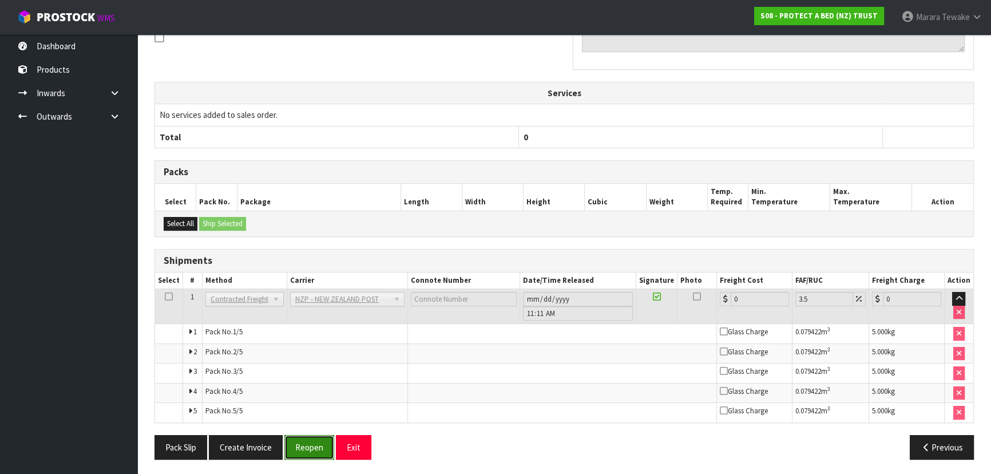
click at [312, 445] on button "Reopen" at bounding box center [309, 447] width 50 height 25
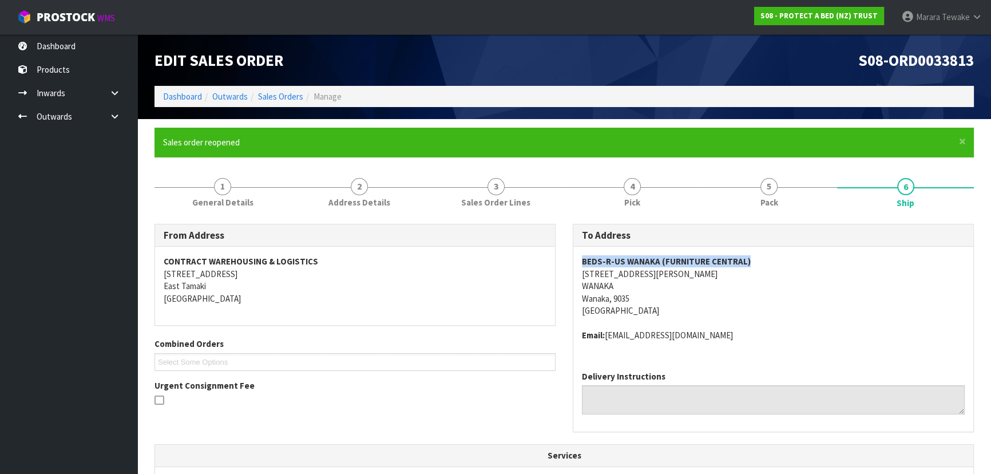
drag, startPoint x: 752, startPoint y: 260, endPoint x: 583, endPoint y: 260, distance: 168.8
click at [583, 260] on address "BEDS-R-US WANAKA (FURNITURE CENTRAL) 91 SIR TIM WALLIS DRIVE WANAKA Wanaka, 903…" at bounding box center [773, 285] width 383 height 61
drag, startPoint x: 669, startPoint y: 274, endPoint x: 583, endPoint y: 275, distance: 86.4
click at [583, 275] on address "BEDS-R-US WANAKA (FURNITURE CENTRAL) 91 SIR TIM WALLIS DRIVE WANAKA Wanaka, 903…" at bounding box center [773, 285] width 383 height 61
drag, startPoint x: 714, startPoint y: 335, endPoint x: 608, endPoint y: 338, distance: 105.9
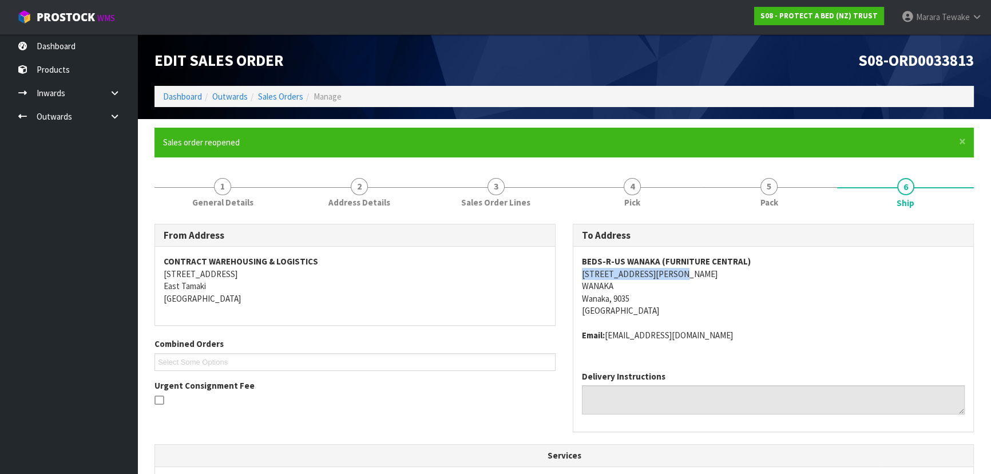
click at [608, 338] on address "Email: Leigh@furniturecentral.co.nz" at bounding box center [773, 335] width 383 height 12
click at [224, 191] on span "1" at bounding box center [222, 186] width 17 height 17
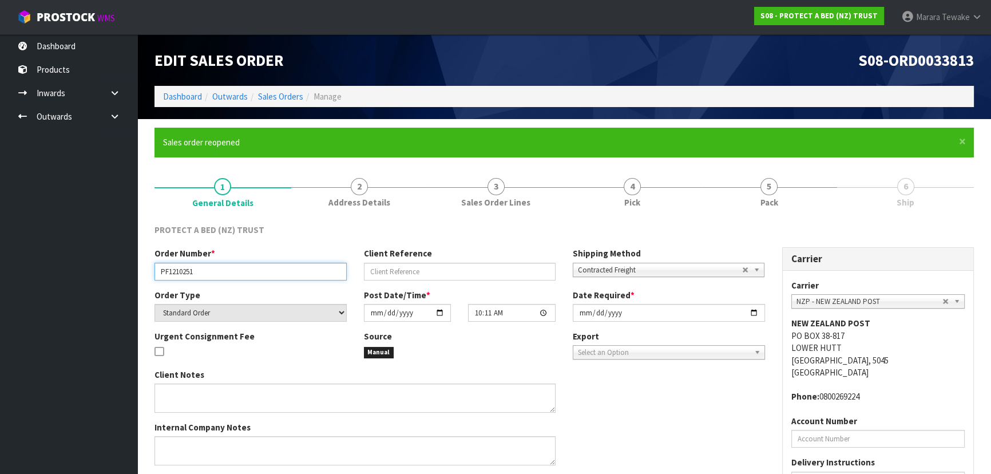
drag, startPoint x: 200, startPoint y: 271, endPoint x: 151, endPoint y: 271, distance: 49.2
click at [151, 271] on div "Order Number * PF1210251" at bounding box center [250, 263] width 209 height 33
click at [893, 189] on link "6 Ship" at bounding box center [905, 191] width 137 height 45
click at [904, 190] on span "6" at bounding box center [905, 186] width 17 height 17
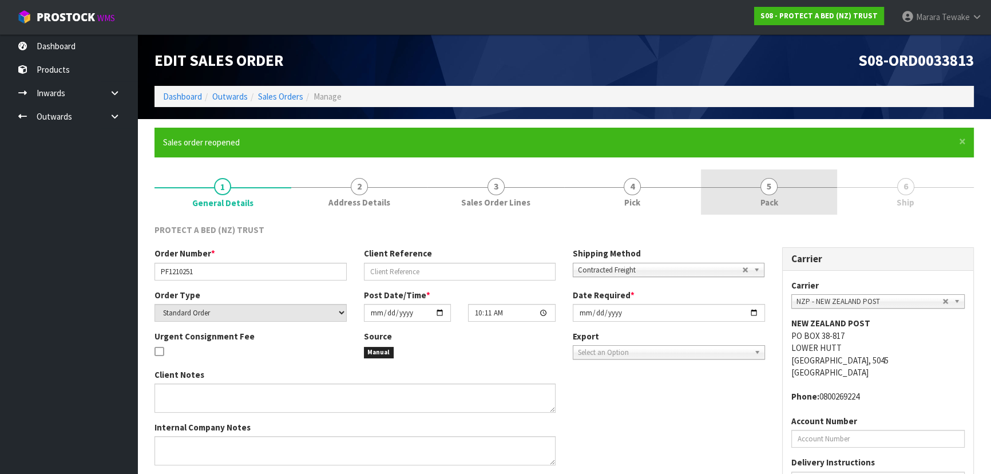
click at [755, 193] on link "5 Pack" at bounding box center [769, 191] width 137 height 45
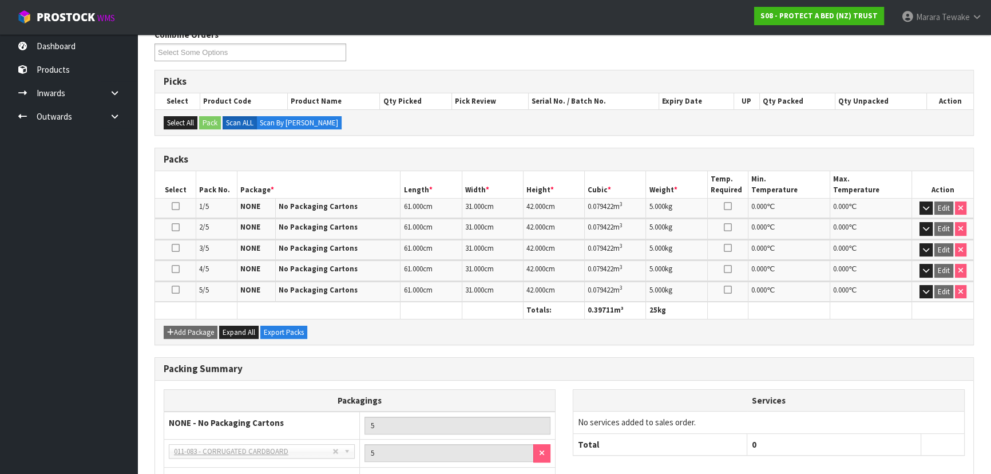
scroll to position [282, 0]
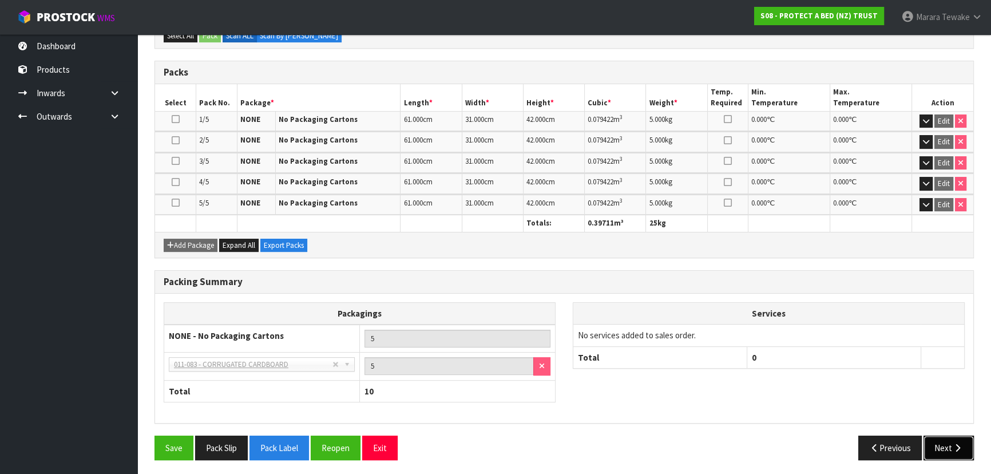
click at [960, 450] on button "Next" at bounding box center [949, 447] width 50 height 25
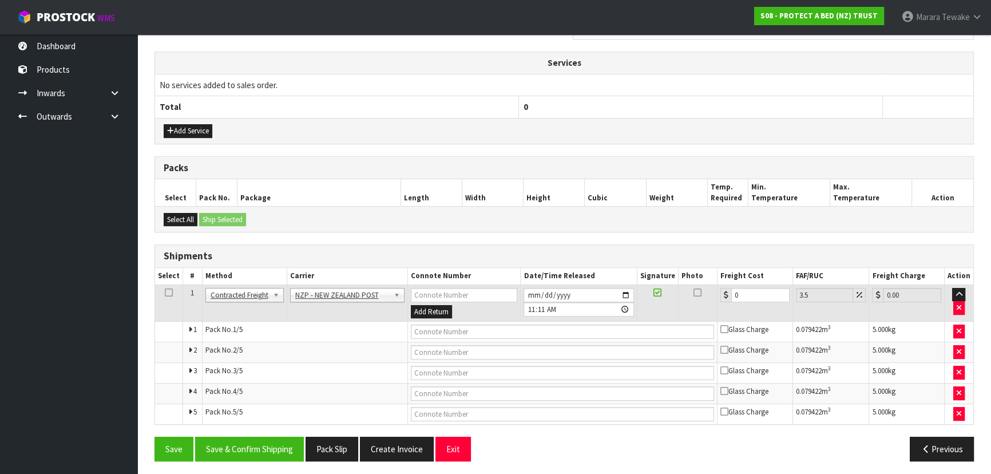
scroll to position [395, 0]
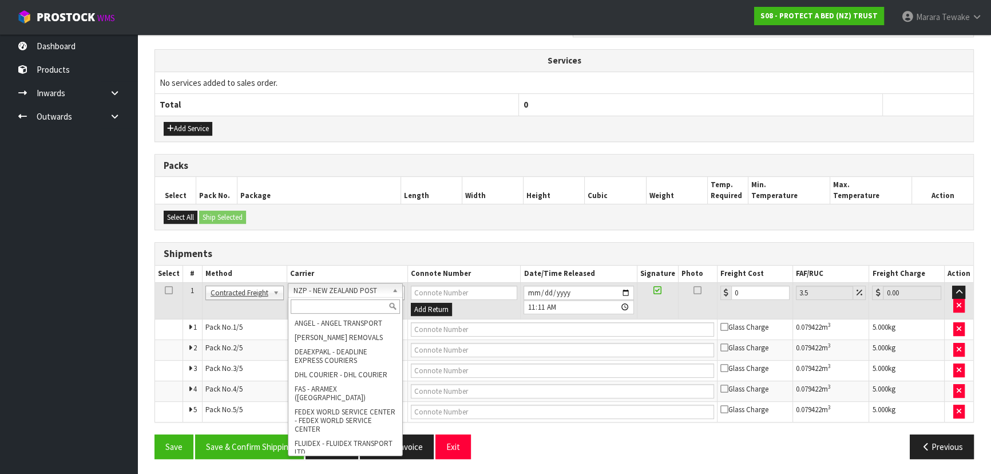
click at [342, 308] on input "text" at bounding box center [345, 306] width 109 height 14
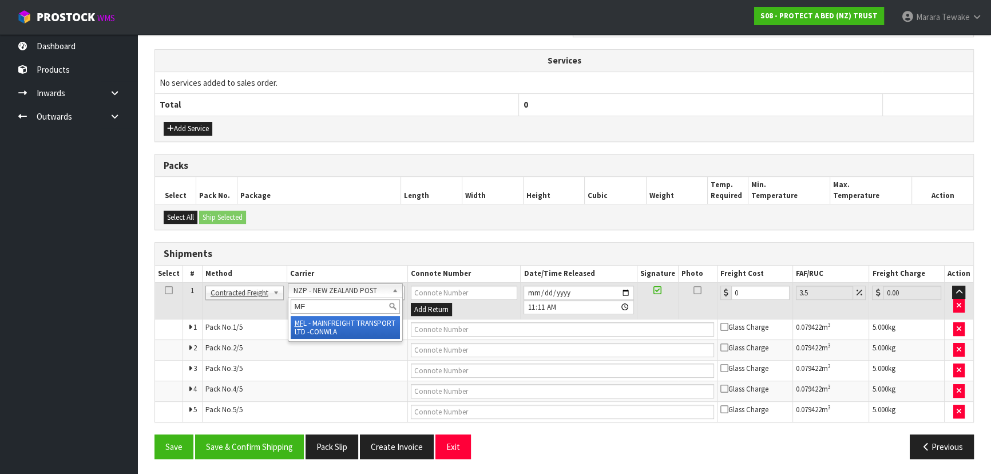
type input "MF"
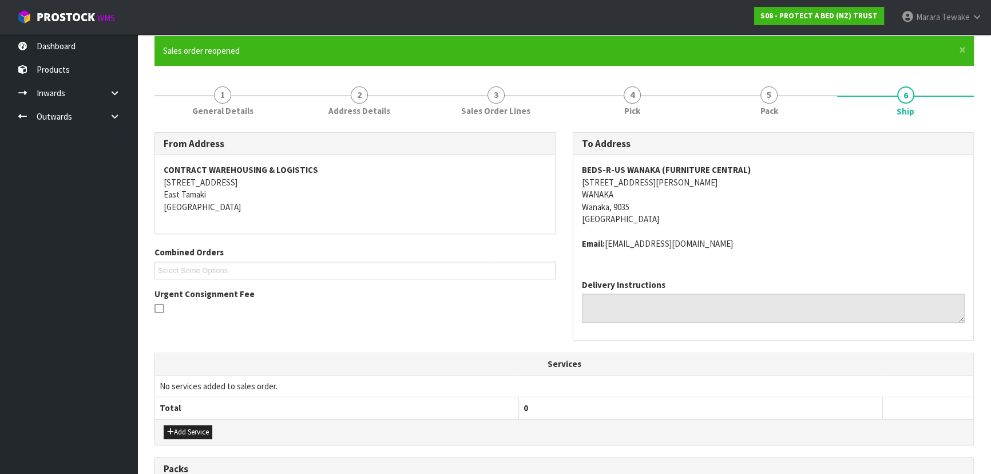
scroll to position [30, 0]
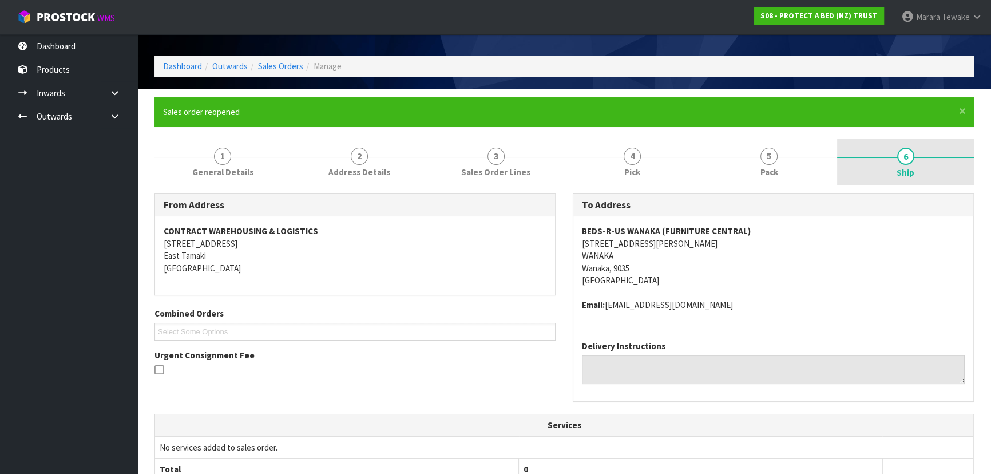
click at [896, 159] on link "6 Ship" at bounding box center [905, 162] width 137 height 46
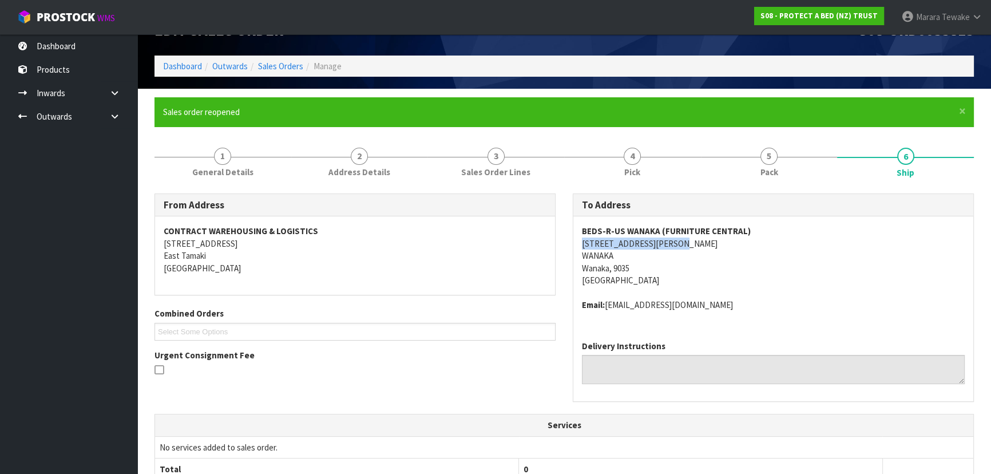
drag, startPoint x: 674, startPoint y: 243, endPoint x: 580, endPoint y: 242, distance: 93.9
click at [580, 242] on div "BEDS-R-US WANAKA (FURNITURE CENTRAL) 91 SIR TIM WALLIS DRIVE WANAKA Wanaka, 903…" at bounding box center [773, 273] width 400 height 115
click at [525, 299] on div "From Address CONTRACT WAREHOUSING & LOGISTICS 17 Allens Road East Tamaki Auckla…" at bounding box center [355, 289] width 418 height 193
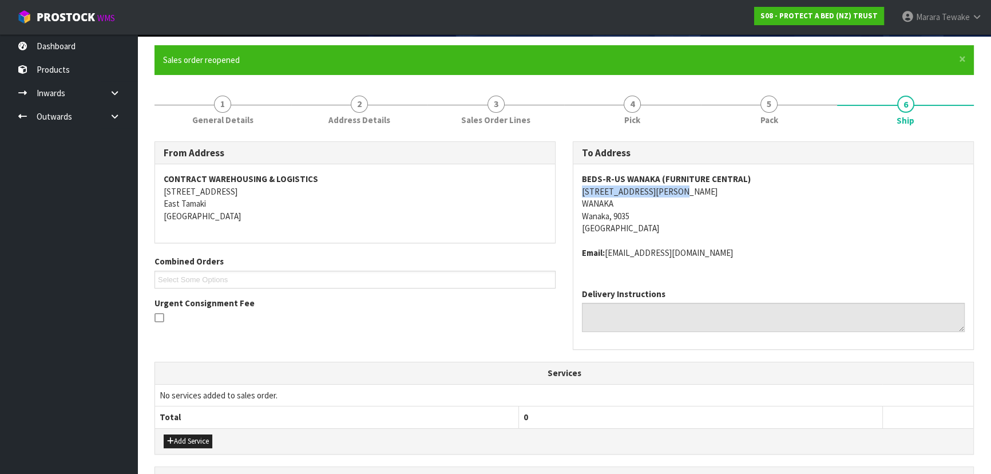
drag, startPoint x: 673, startPoint y: 192, endPoint x: 573, endPoint y: 191, distance: 100.2
click at [573, 191] on div "BEDS-R-US WANAKA (FURNITURE CENTRAL) 91 SIR TIM WALLIS DRIVE WANAKA Wanaka, 903…" at bounding box center [773, 221] width 400 height 115
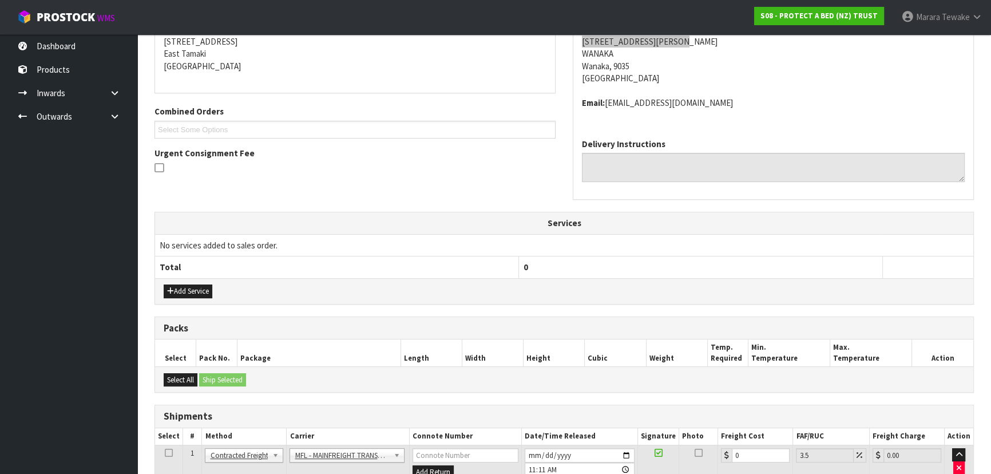
scroll to position [395, 0]
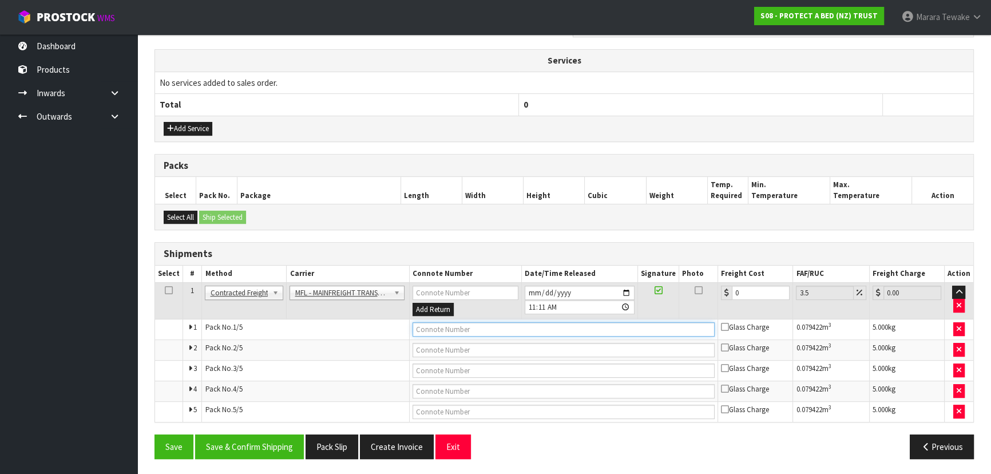
click at [468, 326] on input "text" at bounding box center [564, 329] width 303 height 14
paste input "FWM59134750"
type input "FWM59134750"
drag, startPoint x: 754, startPoint y: 288, endPoint x: 742, endPoint y: 274, distance: 19.1
click at [727, 278] on table "Select # Method Carrier Connote Number Date/Time Released Signature Photo Freig…" at bounding box center [564, 344] width 818 height 156
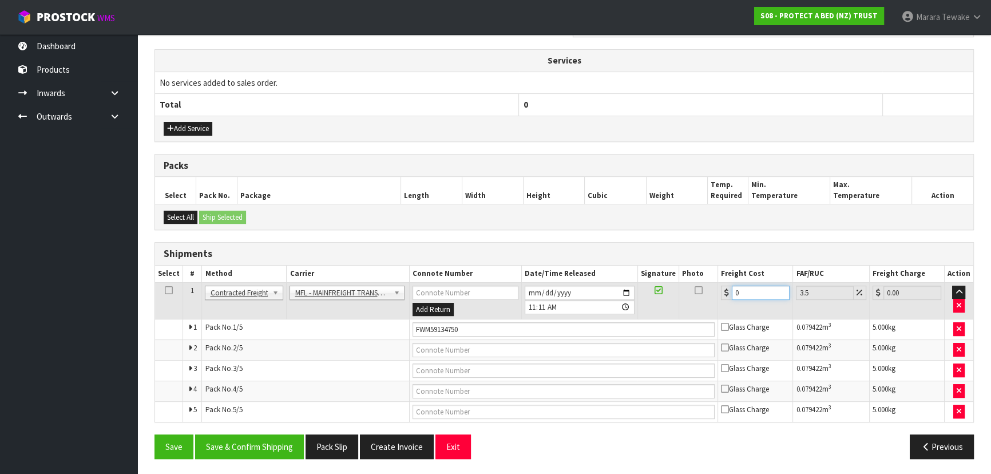
type input "1"
type input "1.03"
type input "11"
type input "11.38"
type input "111"
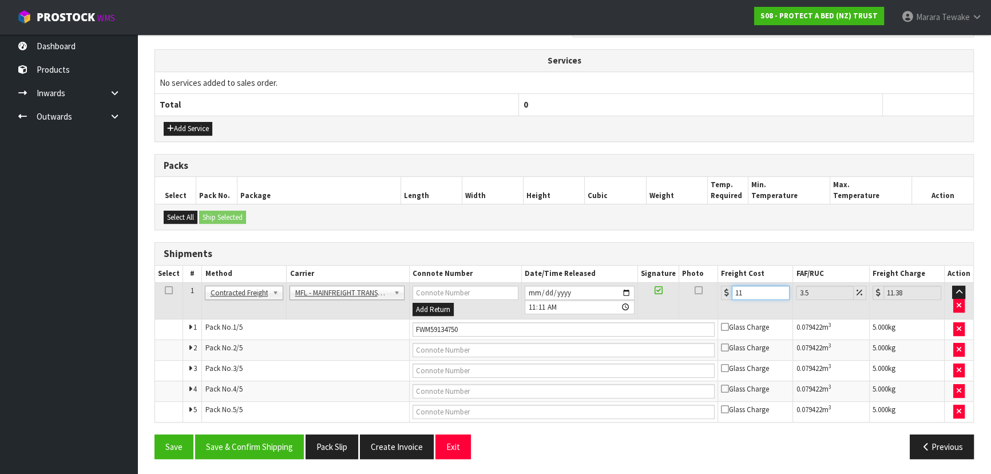
type input "114.88"
type input "111.7"
type input "115.61"
type input "111.745"
type input "115.66"
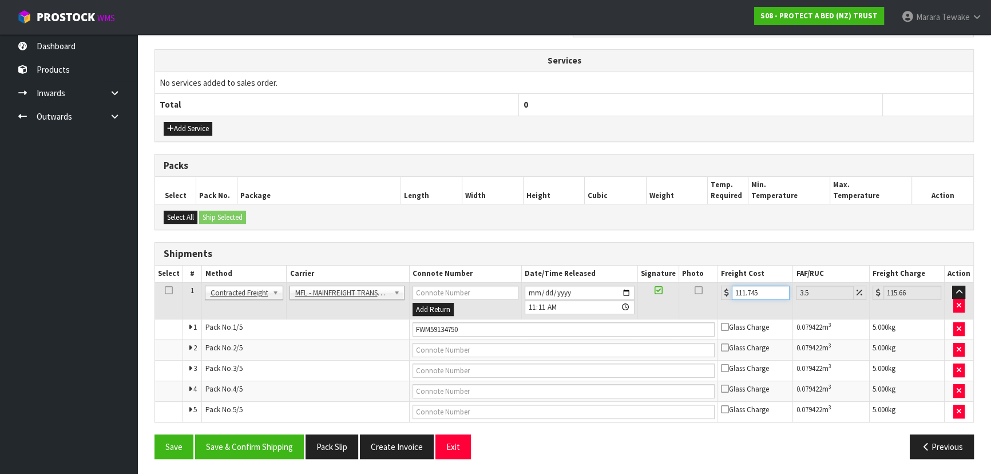
type input "111.74"
type input "115.65"
type input "111.7"
type input "115.61"
type input "111.75"
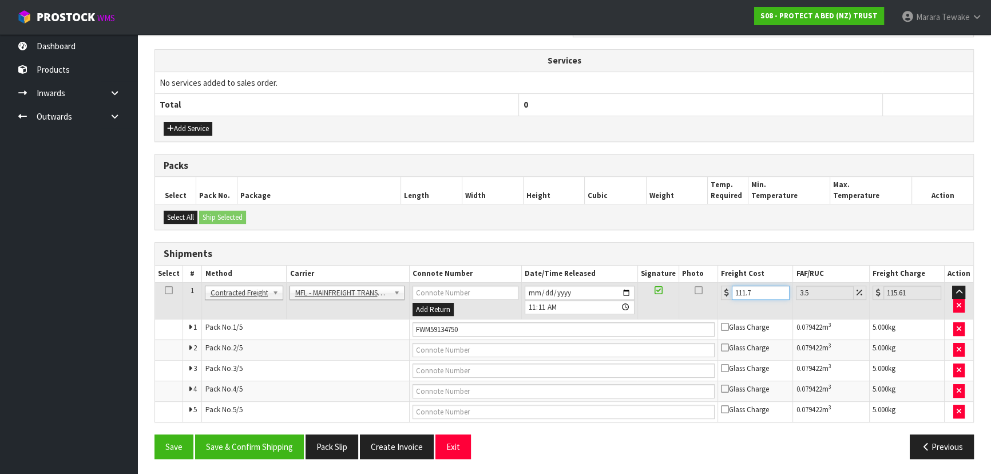
type input "115.66"
type input "111.75"
click at [264, 446] on button "Save & Confirm Shipping" at bounding box center [249, 446] width 109 height 25
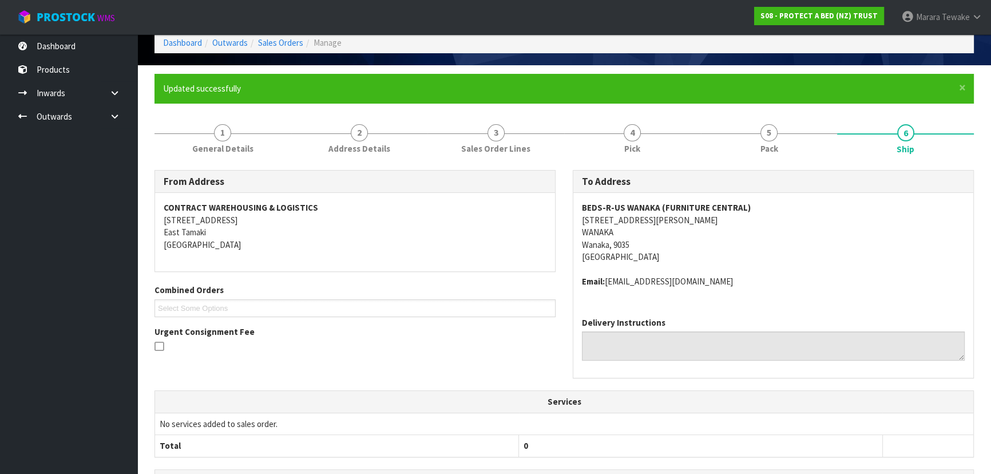
scroll to position [50, 0]
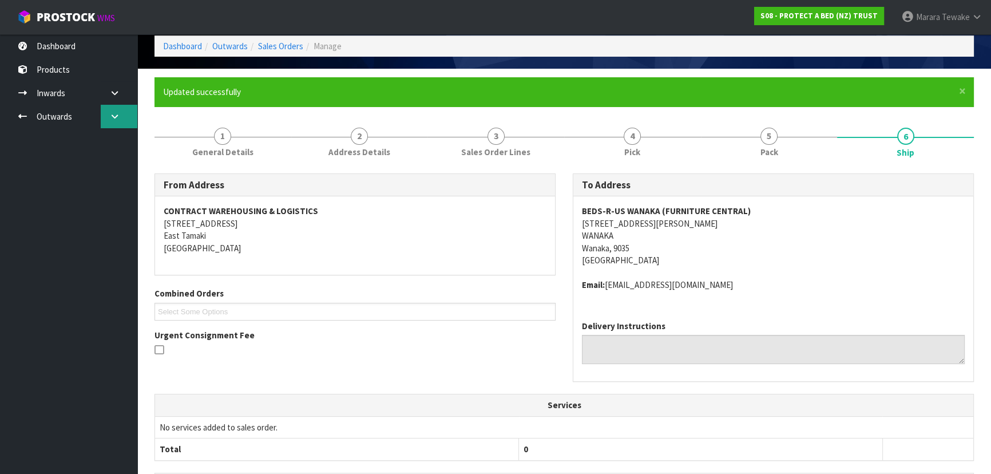
click at [109, 119] on icon at bounding box center [114, 116] width 11 height 9
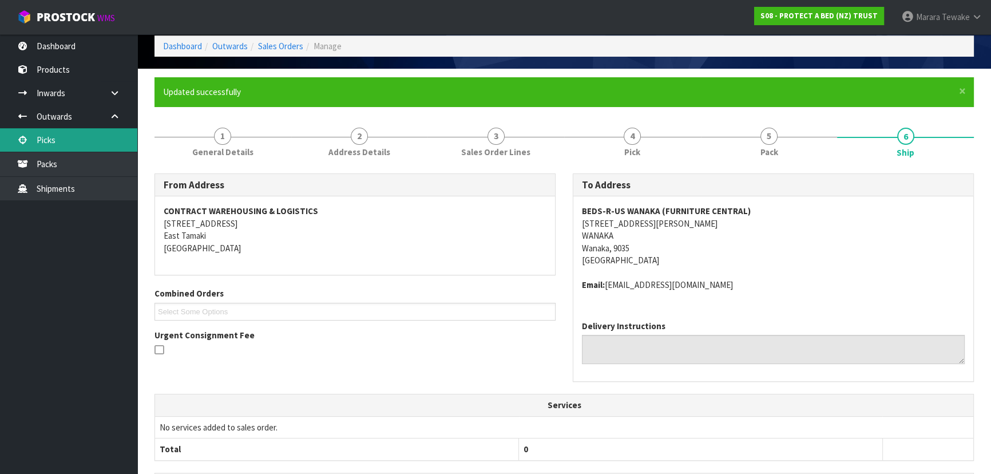
click at [88, 141] on link "Picks" at bounding box center [68, 139] width 137 height 23
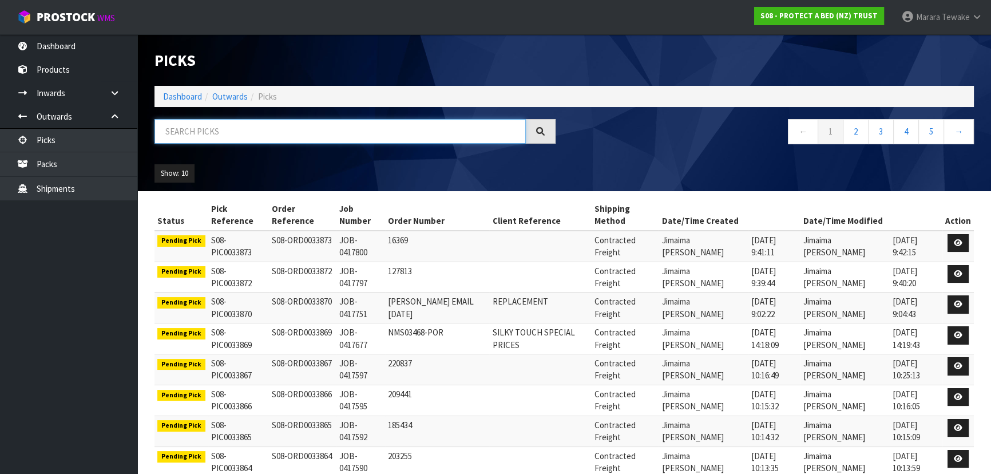
click at [202, 125] on input "text" at bounding box center [340, 131] width 371 height 25
type input "33779"
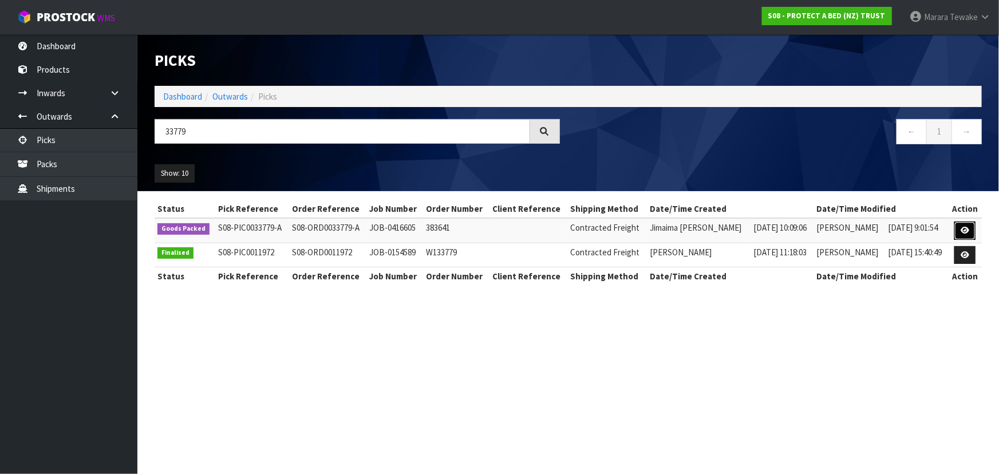
click at [963, 222] on link at bounding box center [964, 230] width 21 height 18
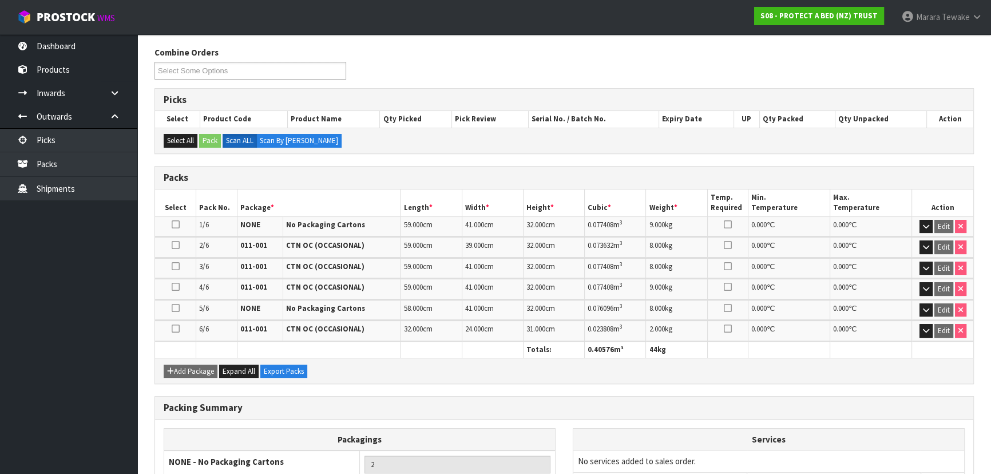
scroll to position [262, 0]
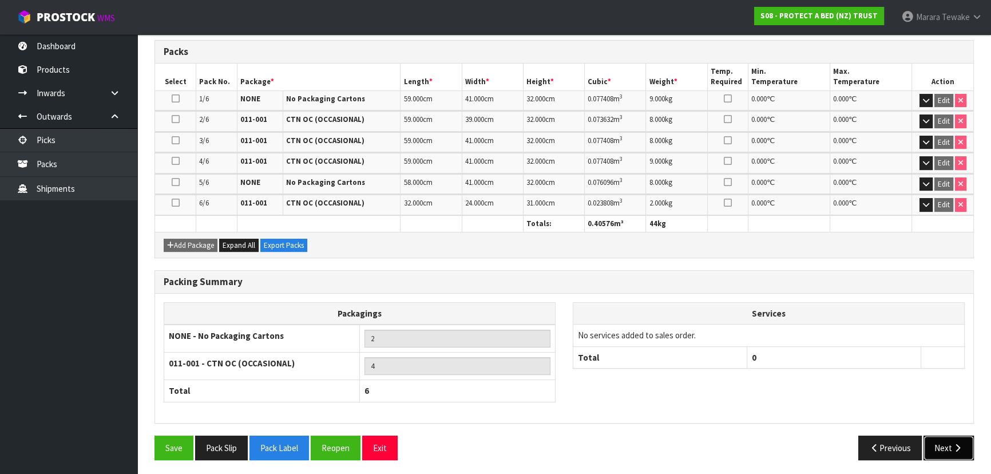
click at [944, 442] on button "Next" at bounding box center [949, 447] width 50 height 25
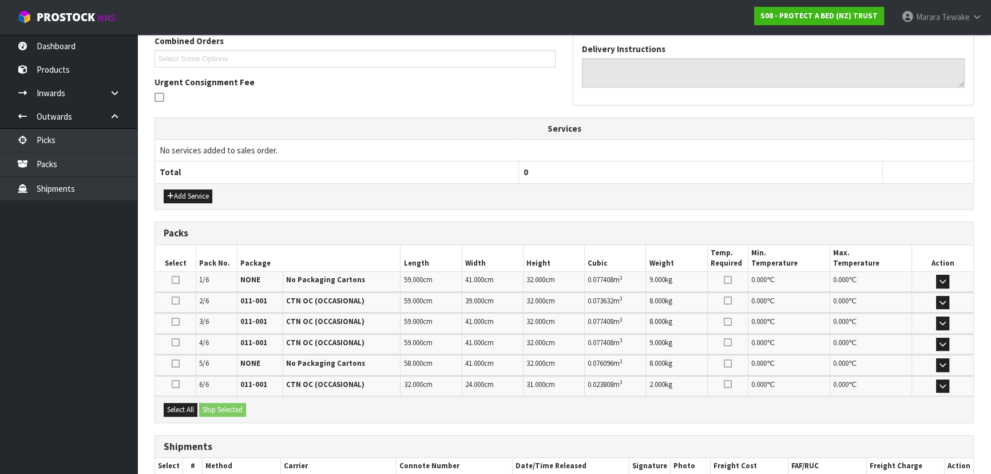
scroll to position [0, 0]
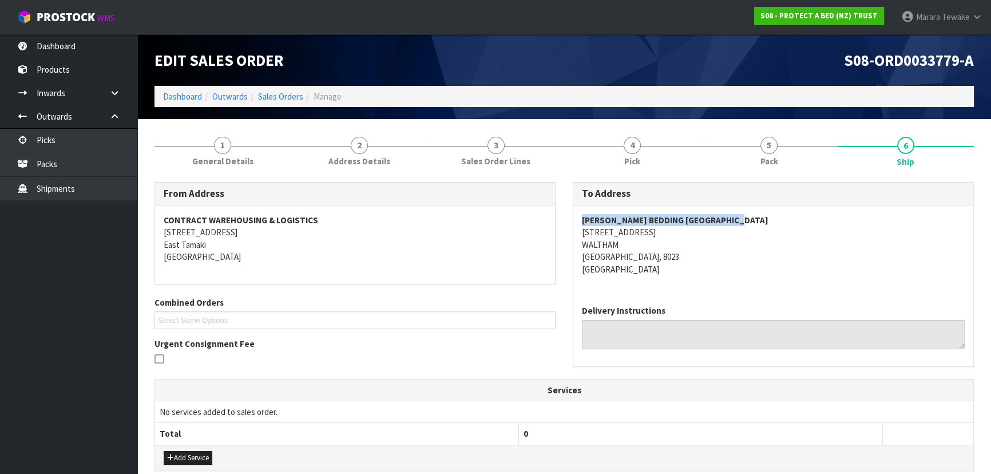
drag, startPoint x: 753, startPoint y: 217, endPoint x: 584, endPoint y: 223, distance: 168.3
click at [584, 223] on address "HARVEY NORMAN BEDDING CHRISTCHURCH 88 MOWBRAY STREET WALTHAM CHRISTCHURCH, 8023…" at bounding box center [773, 244] width 383 height 61
drag, startPoint x: 659, startPoint y: 231, endPoint x: 578, endPoint y: 236, distance: 80.9
click at [578, 236] on div "HARVEY NORMAN BEDDING CHRISTCHURCH 88 MOWBRAY STREET WALTHAM CHRISTCHURCH, 8023…" at bounding box center [773, 250] width 400 height 90
drag, startPoint x: 690, startPoint y: 224, endPoint x: 677, endPoint y: 237, distance: 18.6
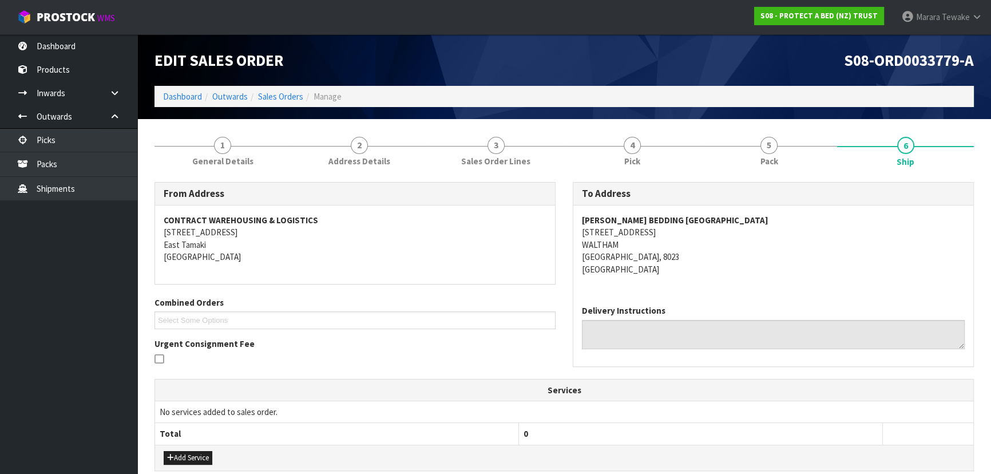
click at [690, 224] on strong "HARVEY NORMAN BEDDING CHRISTCHURCH" at bounding box center [675, 220] width 187 height 11
drag, startPoint x: 663, startPoint y: 233, endPoint x: 577, endPoint y: 236, distance: 86.5
click at [577, 236] on div "HARVEY NORMAN BEDDING CHRISTCHURCH 88 MOWBRAY STREET WALTHAM CHRISTCHURCH, 8023…" at bounding box center [773, 250] width 400 height 90
click at [250, 149] on link "1 General Details" at bounding box center [223, 150] width 137 height 45
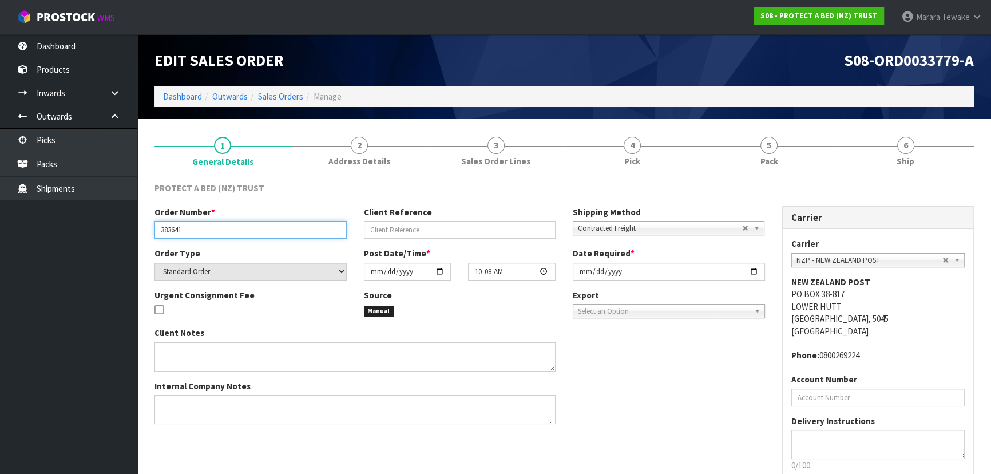
drag, startPoint x: 190, startPoint y: 228, endPoint x: 124, endPoint y: 228, distance: 65.8
click at [124, 228] on body "Toggle navigation ProStock WMS S08 - PROTECT A BED (NZ) TRUST Marara Tewake Log…" at bounding box center [495, 237] width 991 height 474
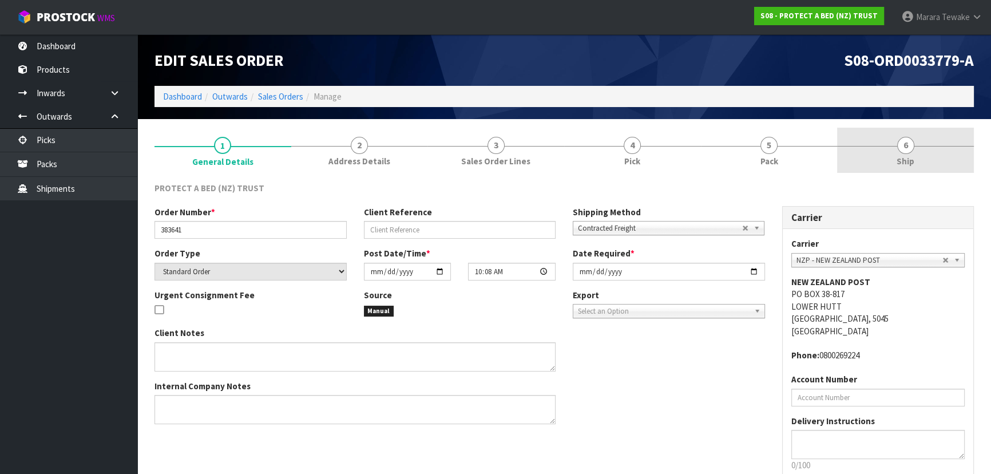
click at [909, 144] on span "6" at bounding box center [905, 145] width 17 height 17
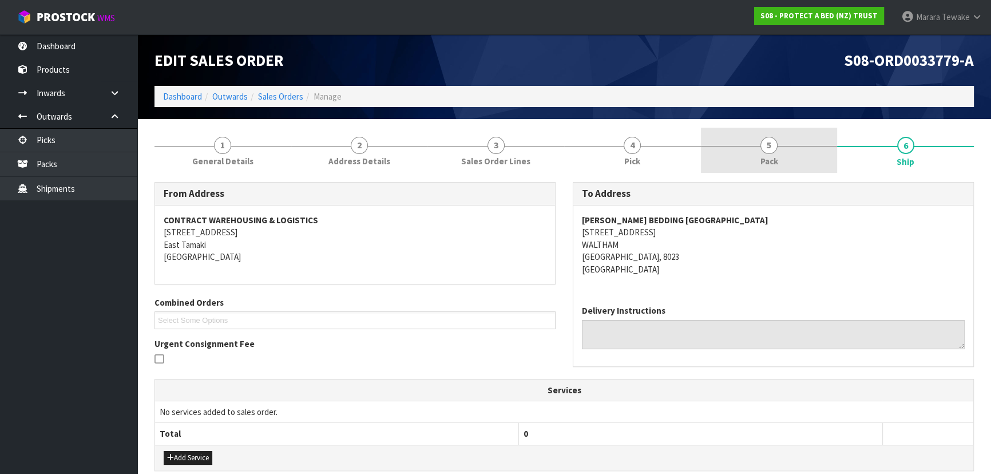
click at [791, 155] on link "5 Pack" at bounding box center [769, 150] width 137 height 45
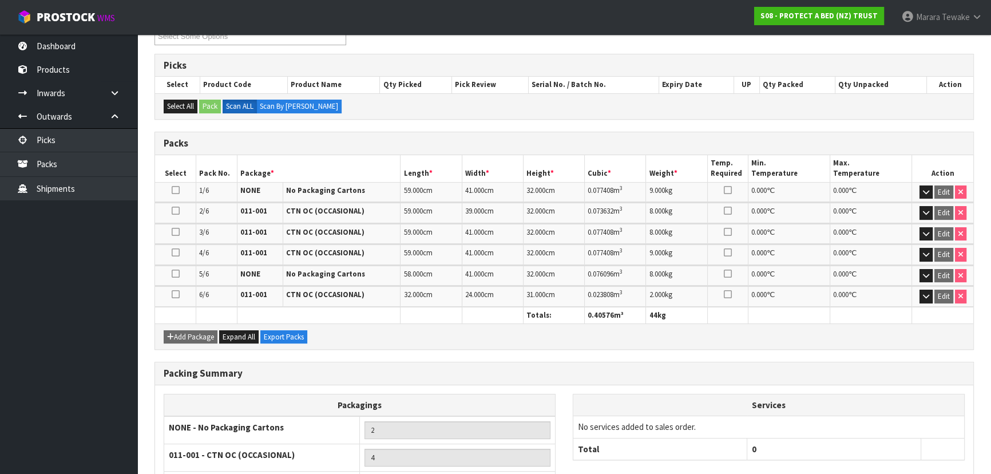
scroll to position [262, 0]
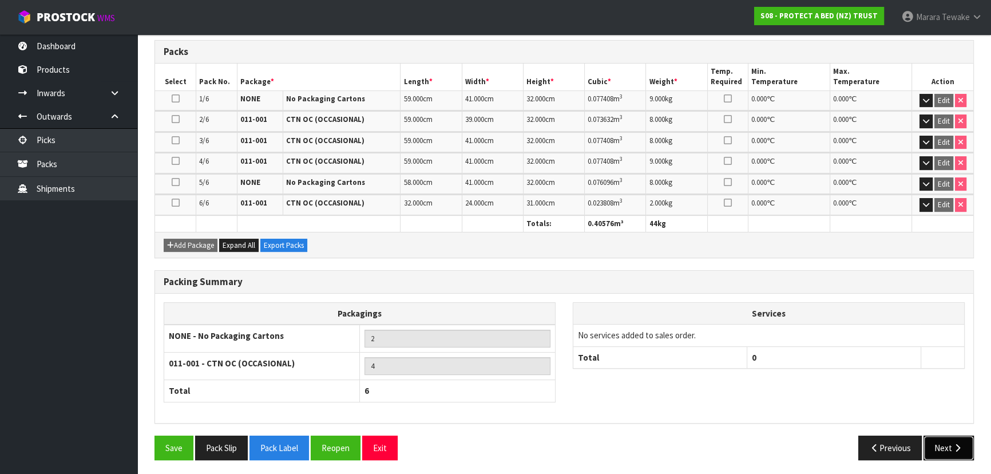
click at [944, 437] on button "Next" at bounding box center [949, 447] width 50 height 25
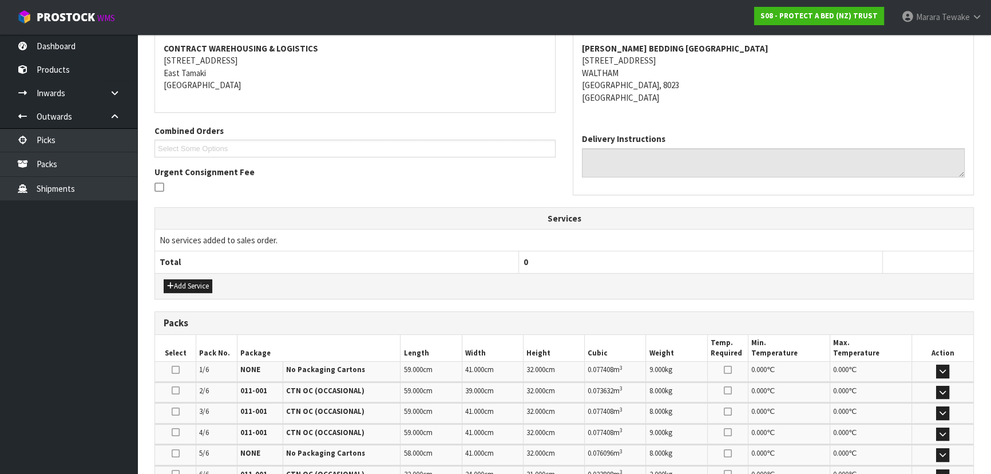
scroll to position [330, 0]
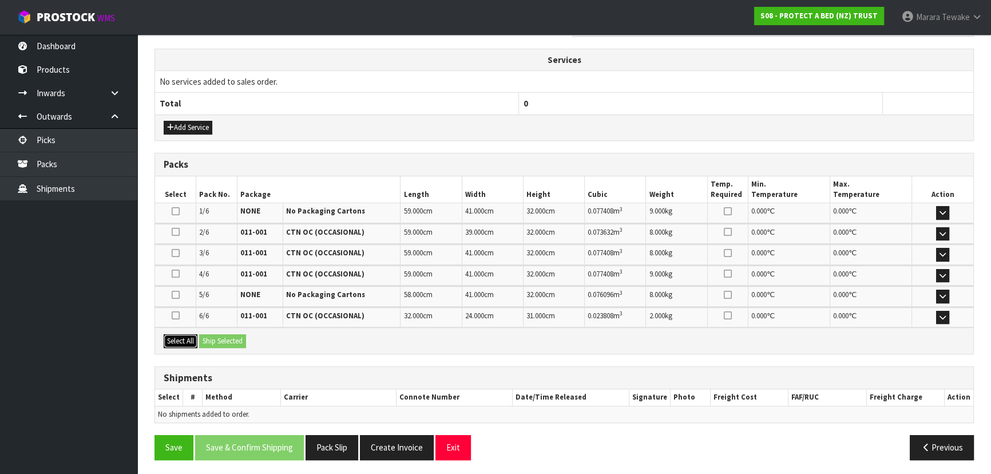
click at [192, 334] on button "Select All" at bounding box center [181, 341] width 34 height 14
click at [219, 339] on button "Ship Selected" at bounding box center [222, 341] width 47 height 14
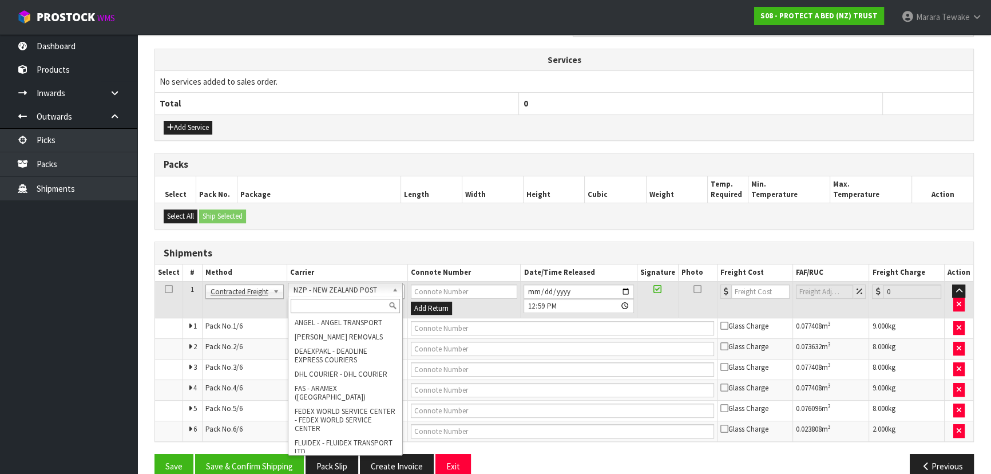
click at [335, 301] on input "text" at bounding box center [345, 306] width 109 height 14
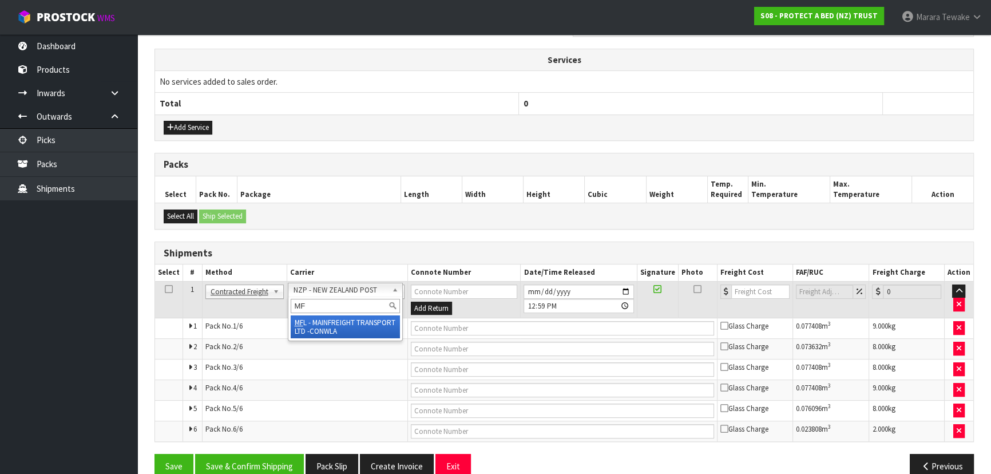
type input "MF"
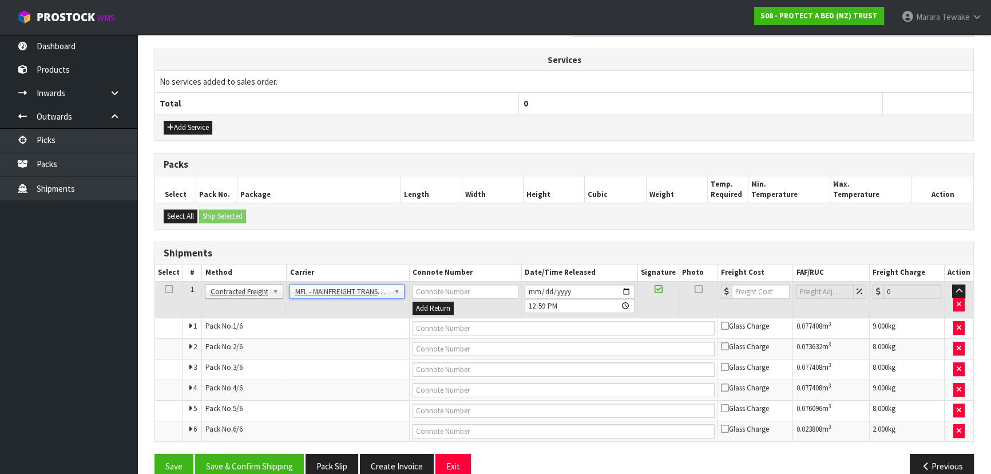
click at [551, 339] on td at bounding box center [563, 349] width 309 height 21
click at [549, 331] on input "text" at bounding box center [564, 328] width 303 height 14
paste input "FWM59134942"
type input "FWM59134942"
click at [758, 296] on input "number" at bounding box center [761, 291] width 58 height 14
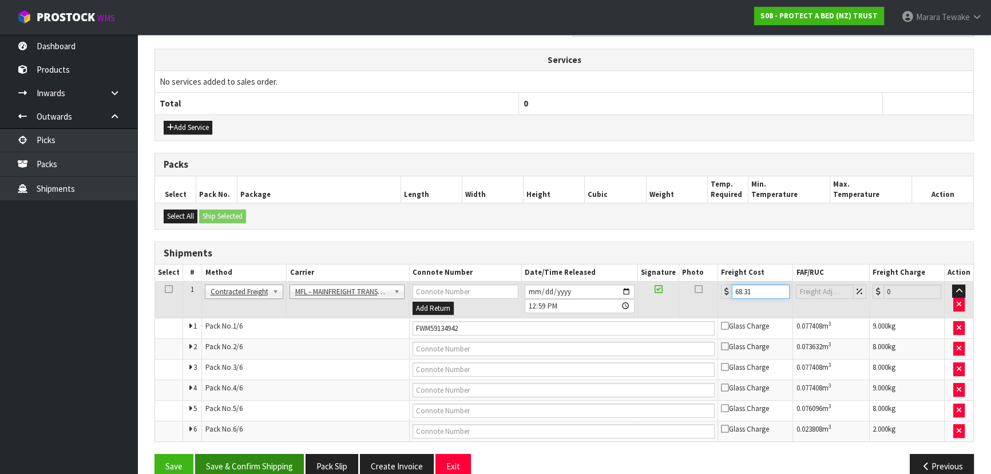
type input "68.31"
click at [285, 466] on button "Save & Confirm Shipping" at bounding box center [249, 466] width 109 height 25
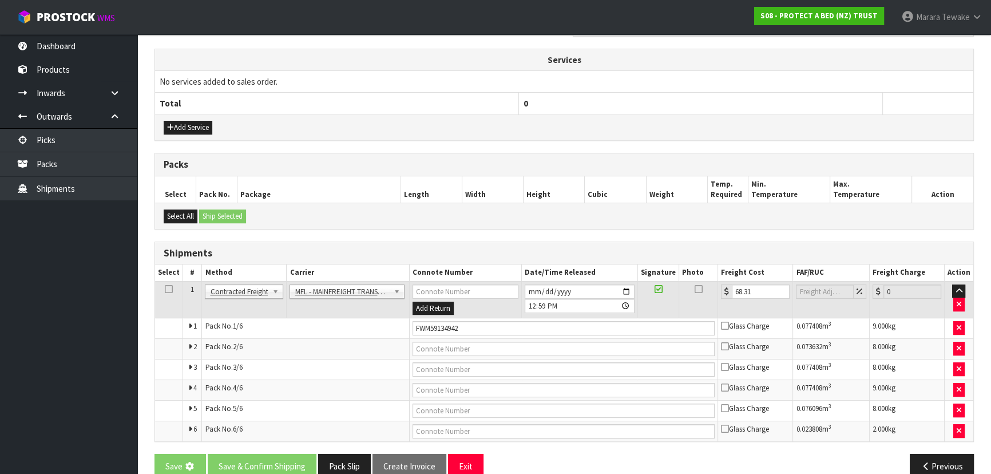
scroll to position [0, 0]
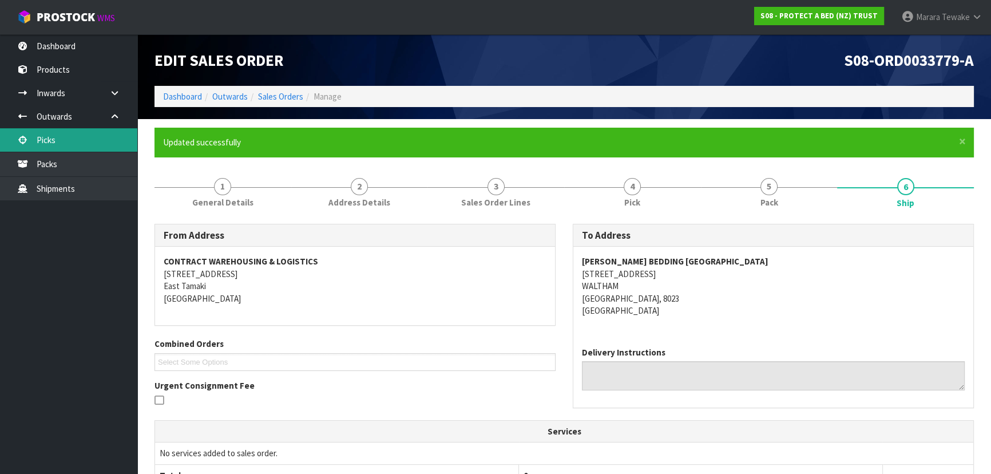
click at [116, 136] on link "Picks" at bounding box center [68, 139] width 137 height 23
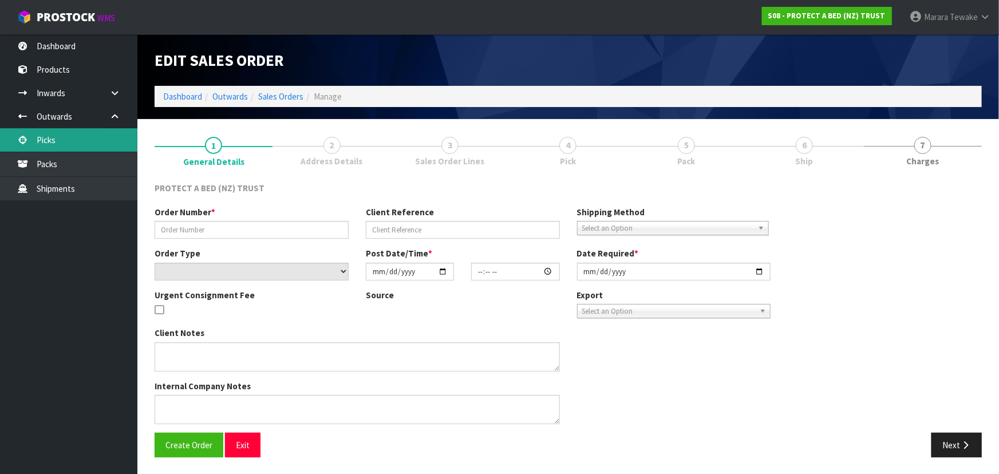
type input "383641"
select select "number:0"
type input "2025-10-08"
type input "10:08:00.000"
type input "2025-10-08"
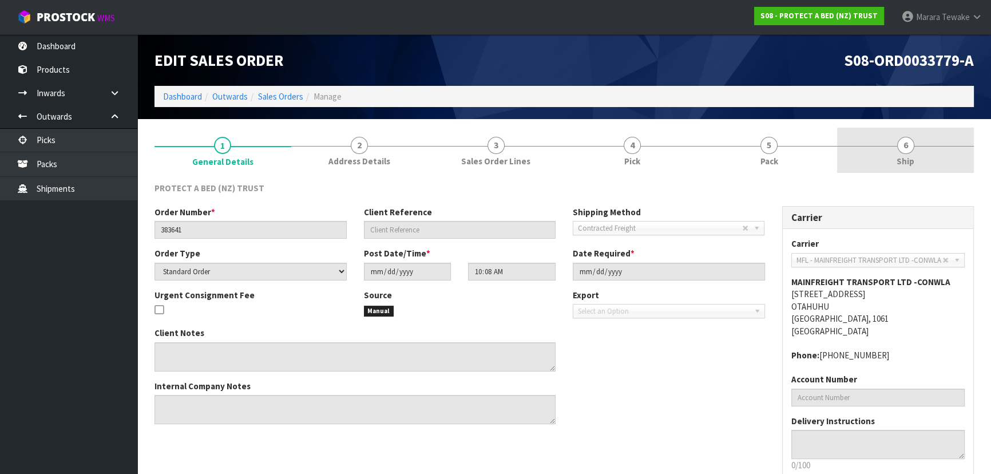
drag, startPoint x: 906, startPoint y: 114, endPoint x: 901, endPoint y: 142, distance: 28.6
click at [906, 114] on div "Edit Sales Order S08-ORD0033779-A Dashboard Outwards Sales Orders Manage" at bounding box center [564, 76] width 837 height 85
click at [901, 148] on span "6" at bounding box center [905, 145] width 17 height 17
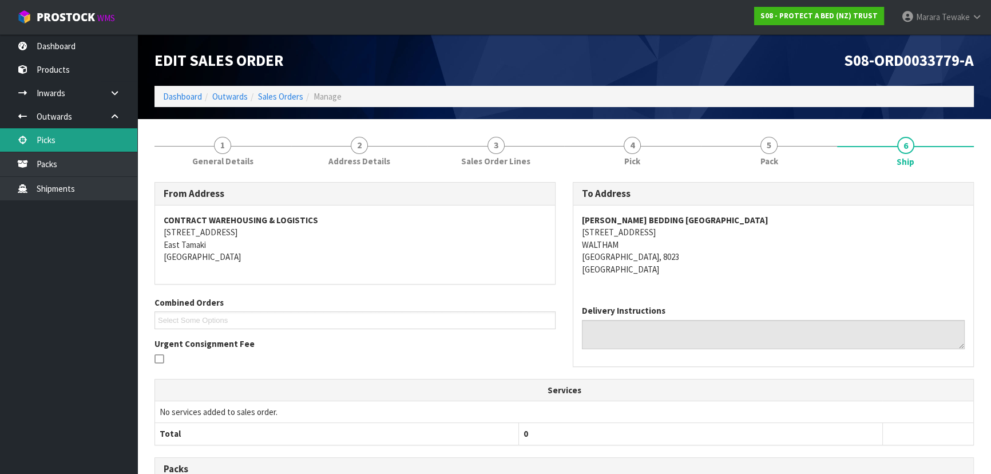
click at [84, 147] on link "Picks" at bounding box center [68, 139] width 137 height 23
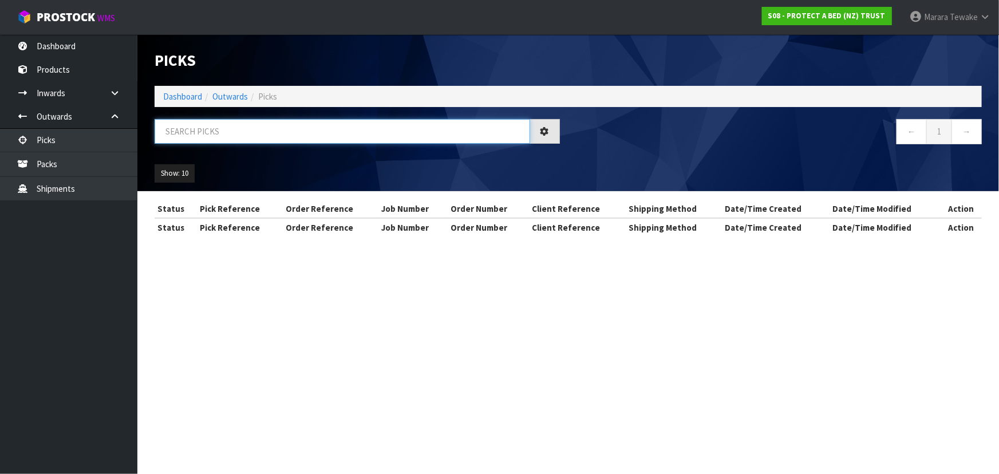
click at [195, 132] on input "text" at bounding box center [342, 131] width 375 height 25
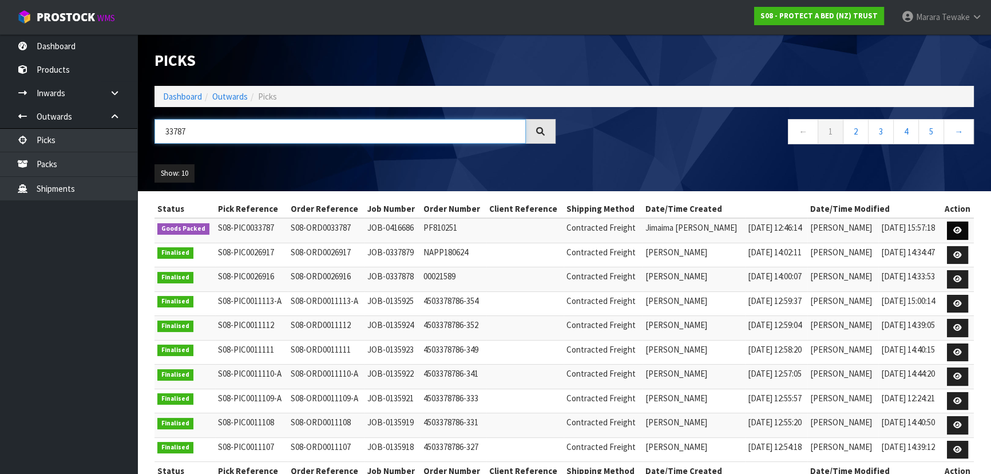
type input "33787"
click at [953, 225] on link at bounding box center [957, 230] width 21 height 18
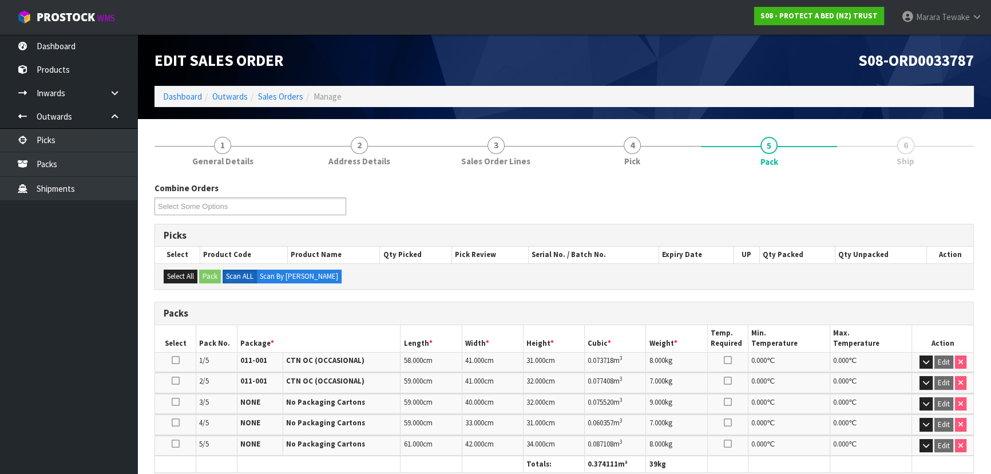
click at [909, 154] on link "6 Ship" at bounding box center [905, 150] width 137 height 45
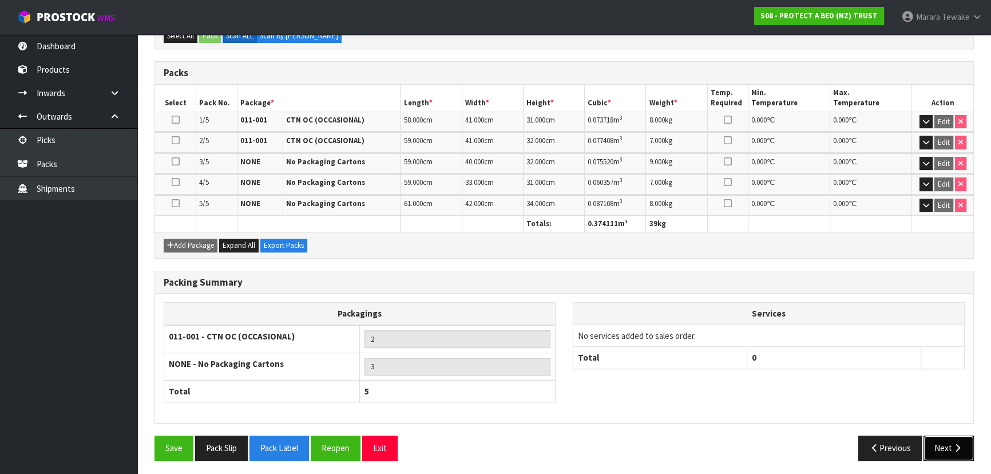
click at [956, 444] on icon "button" at bounding box center [957, 448] width 11 height 9
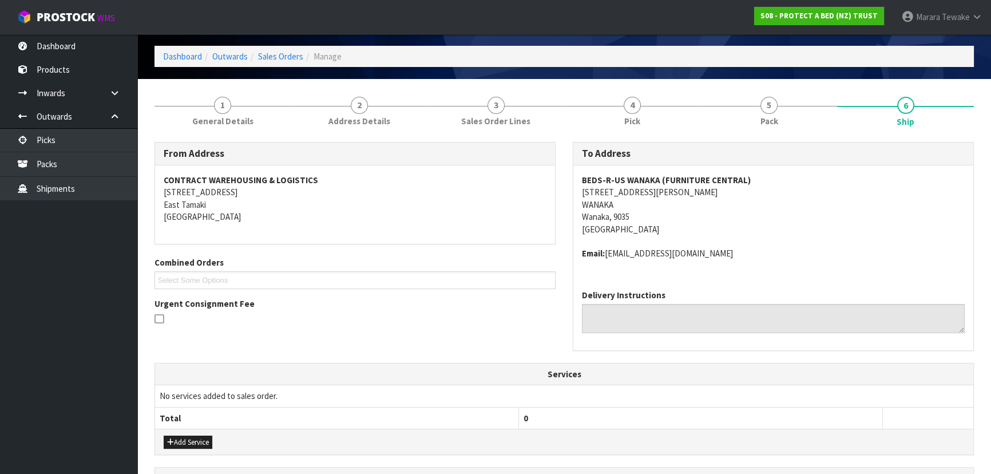
scroll to position [22, 0]
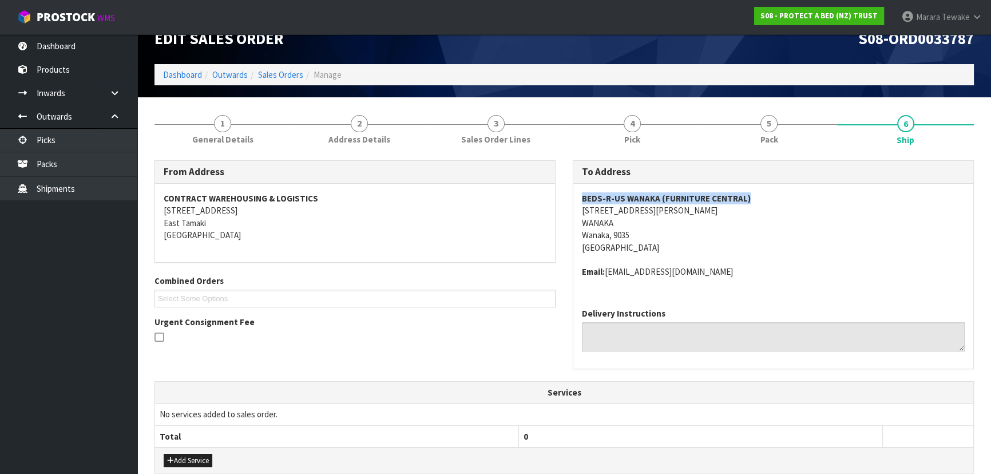
drag, startPoint x: 752, startPoint y: 197, endPoint x: 583, endPoint y: 197, distance: 168.8
click at [583, 197] on address "BEDS-R-US WANAKA (FURNITURE CENTRAL) 91 SIR TIM WALLIS DRIVE WANAKA Wanaka, 903…" at bounding box center [773, 222] width 383 height 61
drag, startPoint x: 581, startPoint y: 212, endPoint x: 667, endPoint y: 211, distance: 86.4
click at [667, 211] on div "BEDS-R-US WANAKA (FURNITURE CENTRAL) 91 SIR TIM WALLIS DRIVE WANAKA Wanaka, 903…" at bounding box center [773, 241] width 400 height 115
click at [668, 211] on address "BEDS-R-US WANAKA (FURNITURE CENTRAL) 91 SIR TIM WALLIS DRIVE WANAKA Wanaka, 903…" at bounding box center [773, 222] width 383 height 61
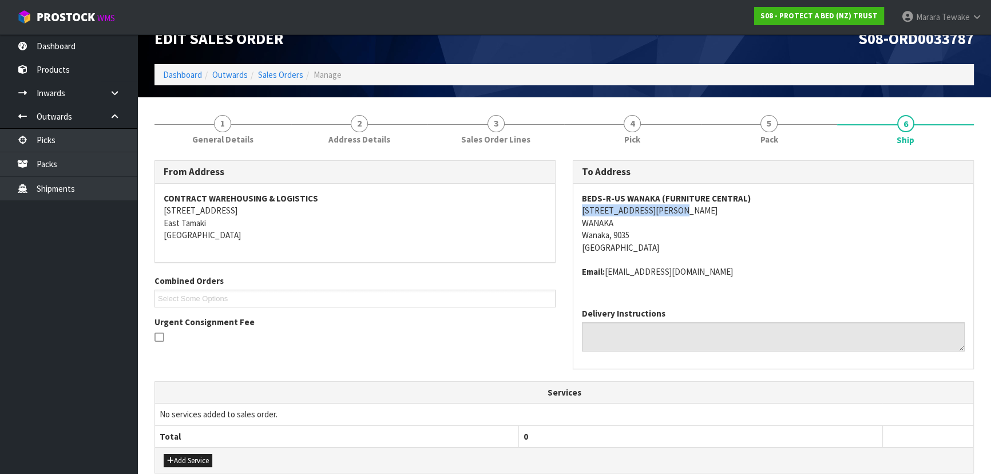
drag, startPoint x: 671, startPoint y: 211, endPoint x: 583, endPoint y: 214, distance: 87.6
click at [583, 214] on address "BEDS-R-US WANAKA (FURNITURE CENTRAL) 91 SIR TIM WALLIS DRIVE WANAKA Wanaka, 903…" at bounding box center [773, 222] width 383 height 61
drag, startPoint x: 716, startPoint y: 269, endPoint x: 608, endPoint y: 274, distance: 107.7
click at [608, 274] on address "Email: Leigh@furniturecentral.co.nz" at bounding box center [773, 272] width 383 height 12
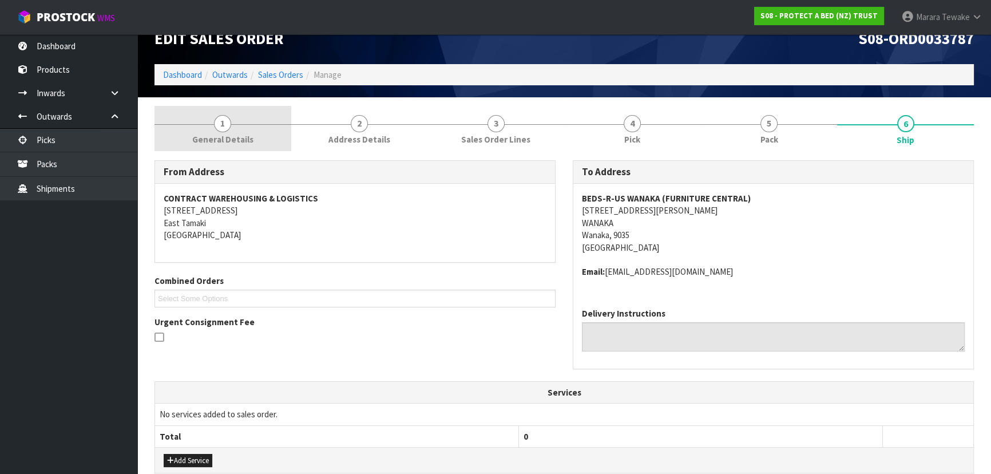
click at [232, 146] on link "1 General Details" at bounding box center [223, 128] width 137 height 45
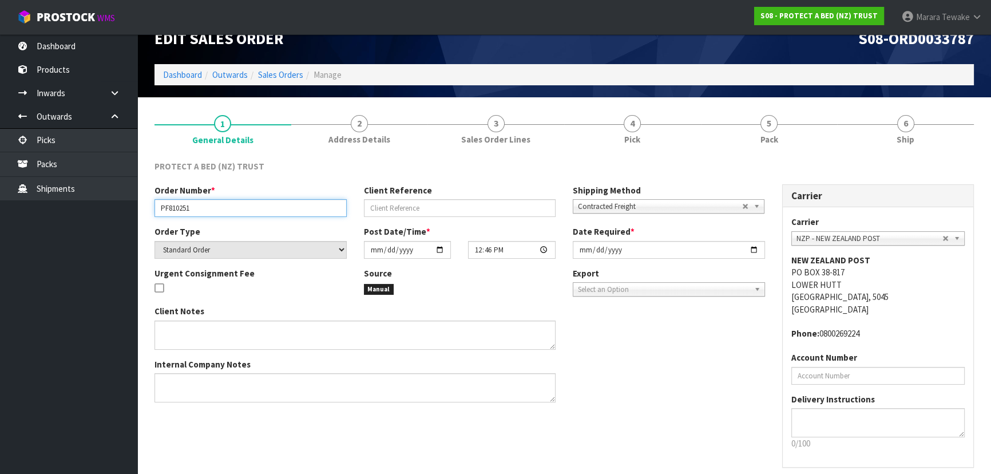
drag, startPoint x: 198, startPoint y: 205, endPoint x: 141, endPoint y: 208, distance: 57.3
click at [141, 208] on section "1 General Details 2 Address Details 3 Sales Order Lines 4 Pick 5 Pack 6 Ship PR…" at bounding box center [564, 309] width 854 height 424
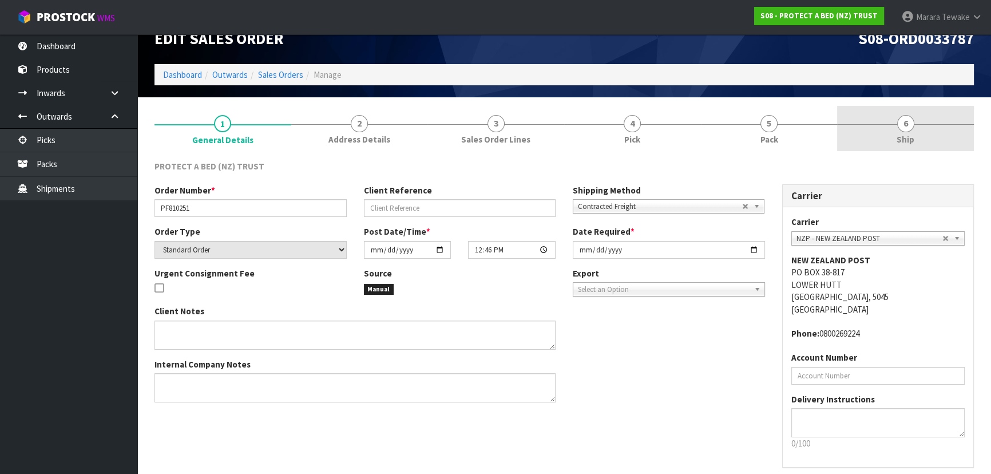
drag, startPoint x: 924, startPoint y: 132, endPoint x: 901, endPoint y: 149, distance: 28.5
click at [924, 132] on link "6 Ship" at bounding box center [905, 128] width 137 height 45
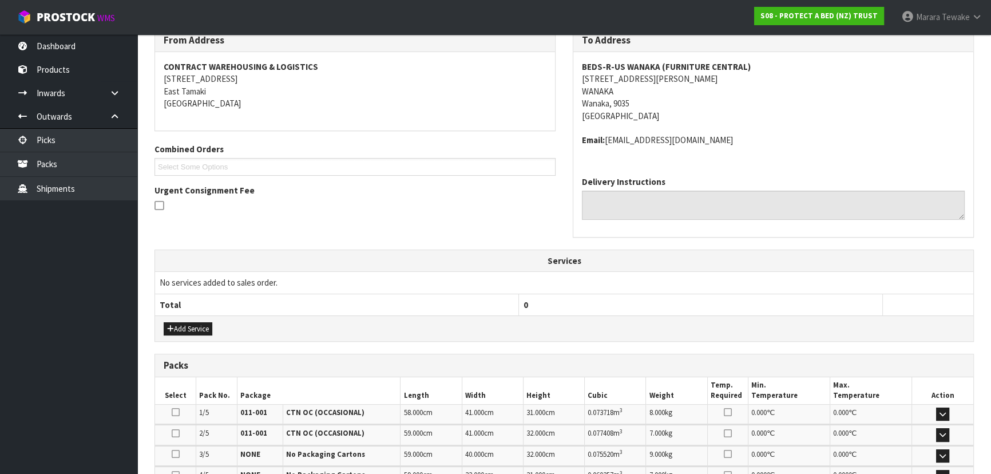
scroll to position [334, 0]
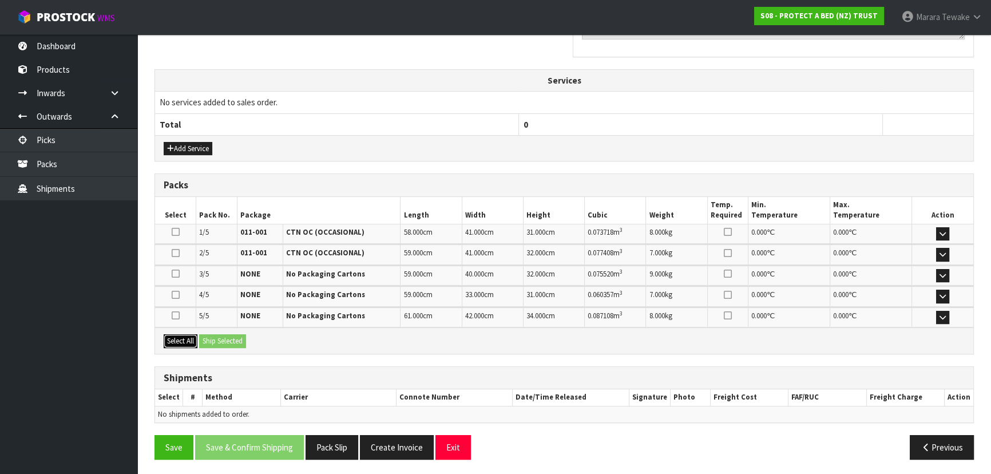
click at [183, 337] on button "Select All" at bounding box center [181, 341] width 34 height 14
click at [229, 339] on button "Ship Selected" at bounding box center [222, 341] width 47 height 14
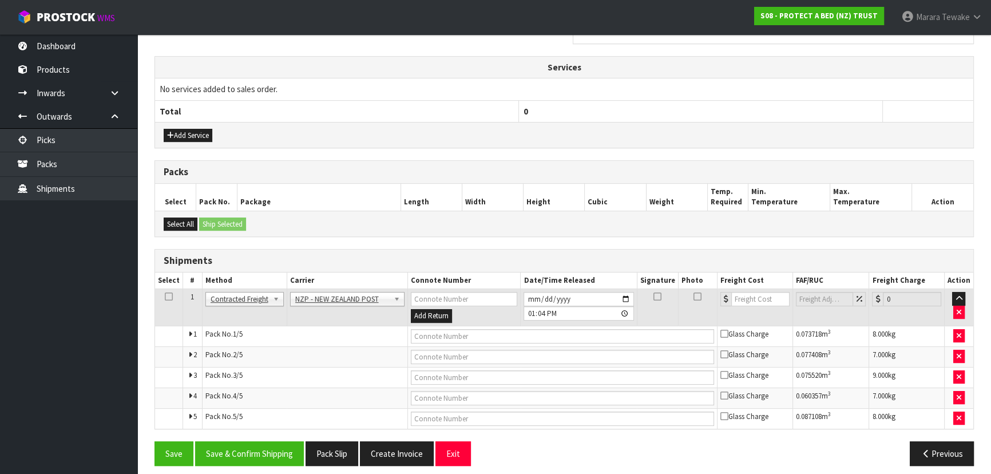
scroll to position [354, 0]
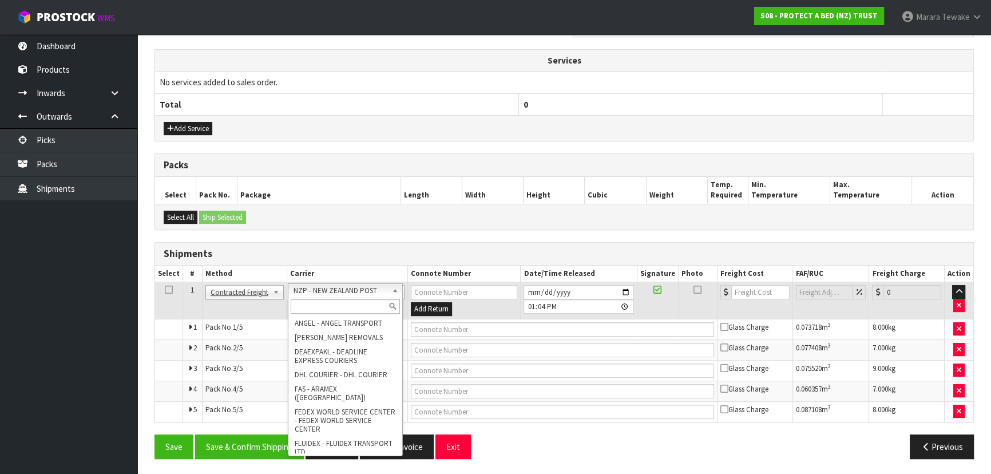
click at [354, 299] on input "text" at bounding box center [345, 306] width 109 height 14
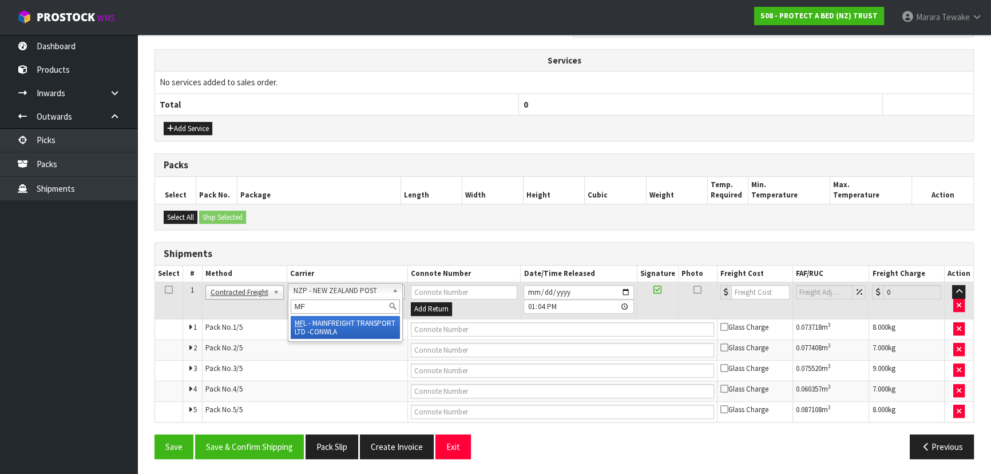
type input "MF"
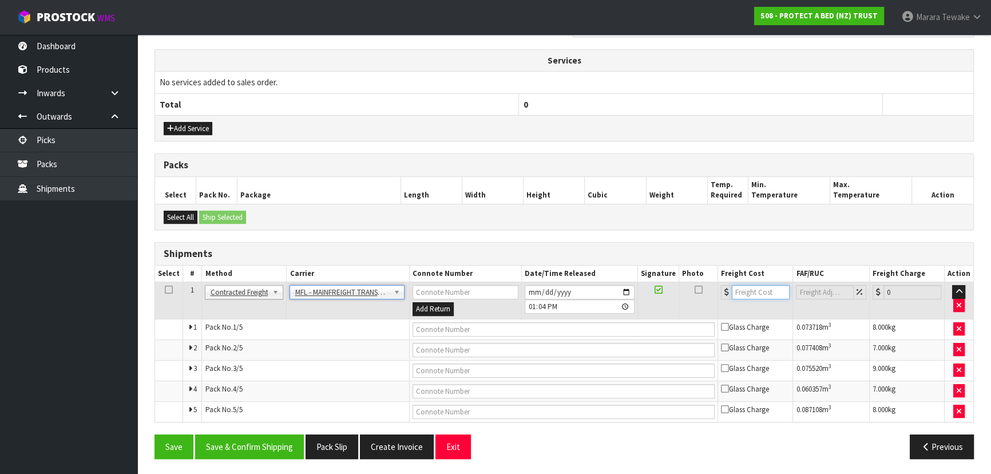
click at [740, 286] on input "number" at bounding box center [761, 292] width 58 height 14
type input "106.16"
click at [551, 328] on input "text" at bounding box center [564, 329] width 303 height 14
paste input "FWM59135178"
type input "FWM59135178"
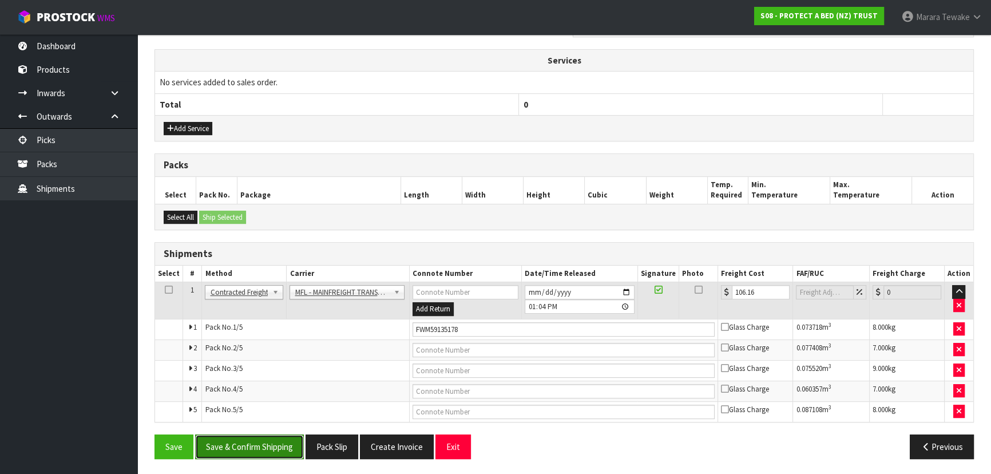
click at [223, 437] on button "Save & Confirm Shipping" at bounding box center [249, 446] width 109 height 25
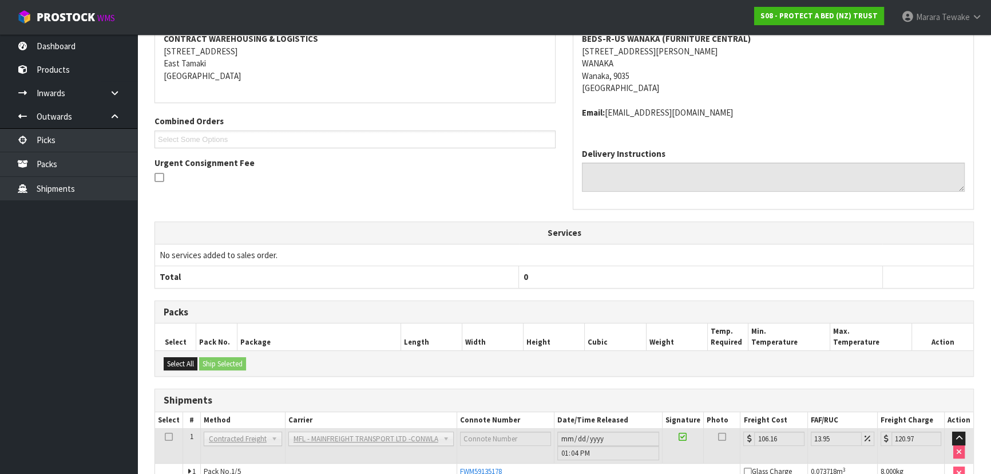
scroll to position [0, 0]
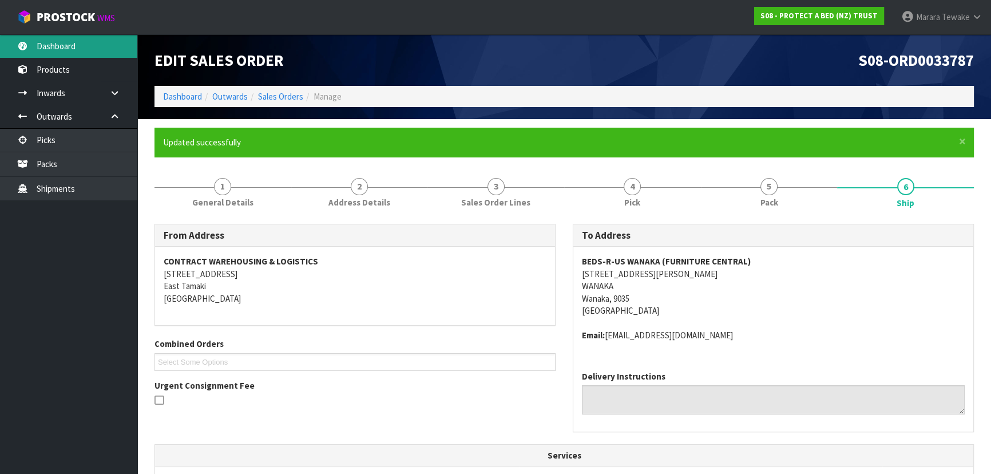
click at [98, 35] on link "Dashboard" at bounding box center [68, 45] width 137 height 23
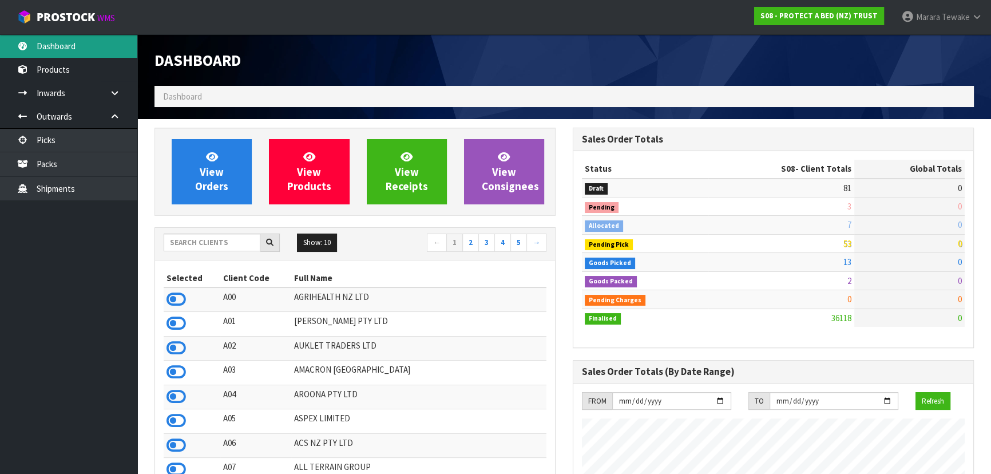
scroll to position [571397, 571844]
click at [179, 299] on icon at bounding box center [176, 299] width 19 height 17
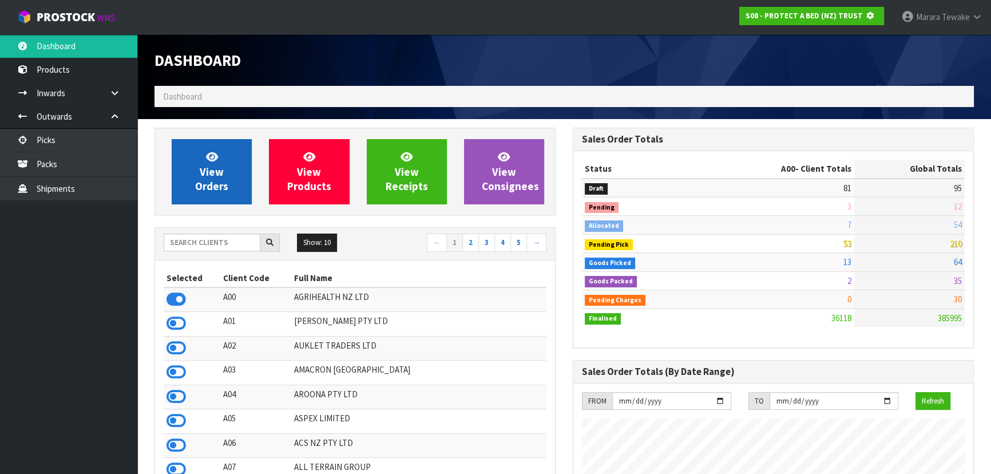
scroll to position [571549, 571844]
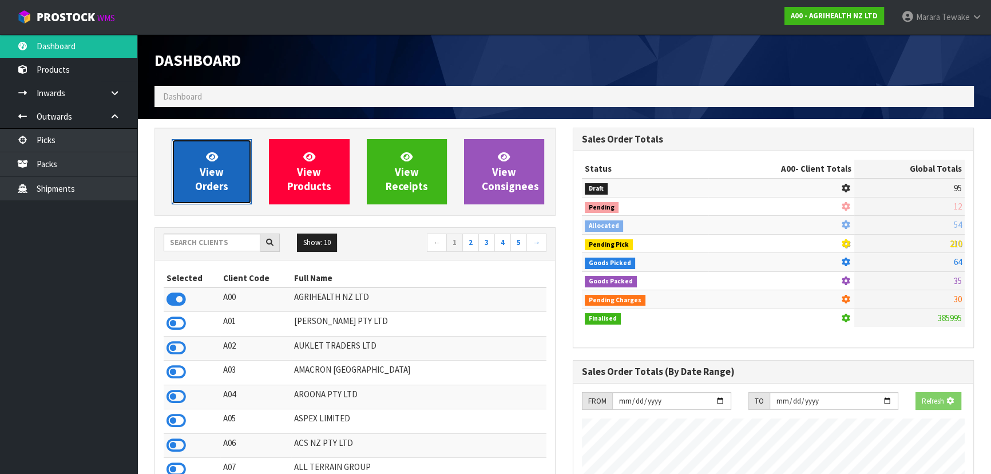
click at [202, 143] on link "View Orders" at bounding box center [212, 171] width 80 height 65
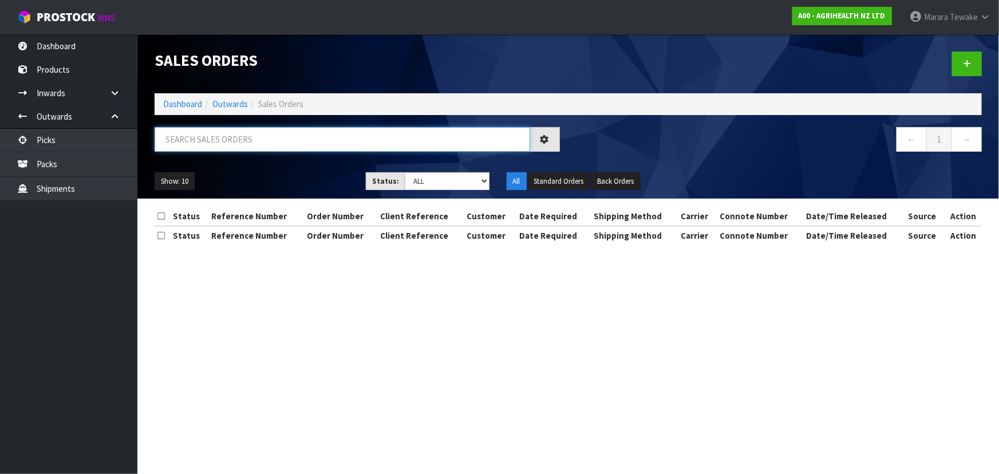
click at [233, 139] on input "text" at bounding box center [342, 139] width 375 height 25
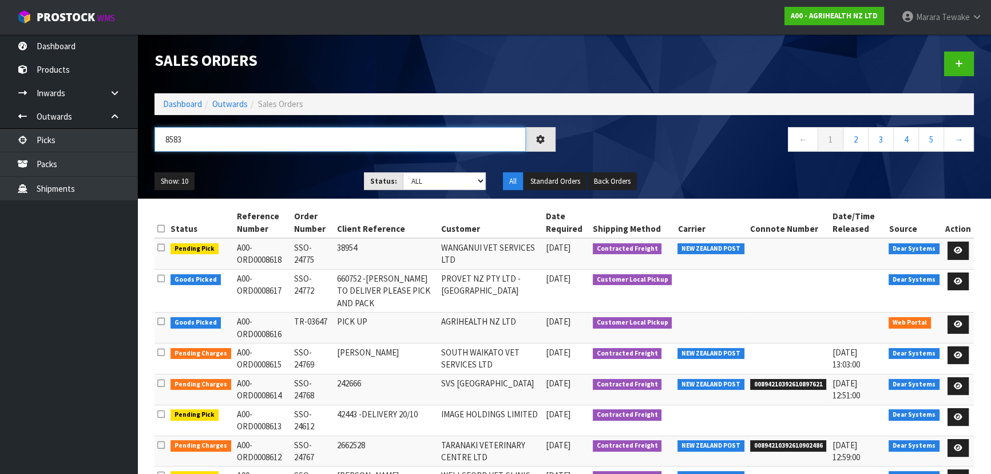
type input "8583"
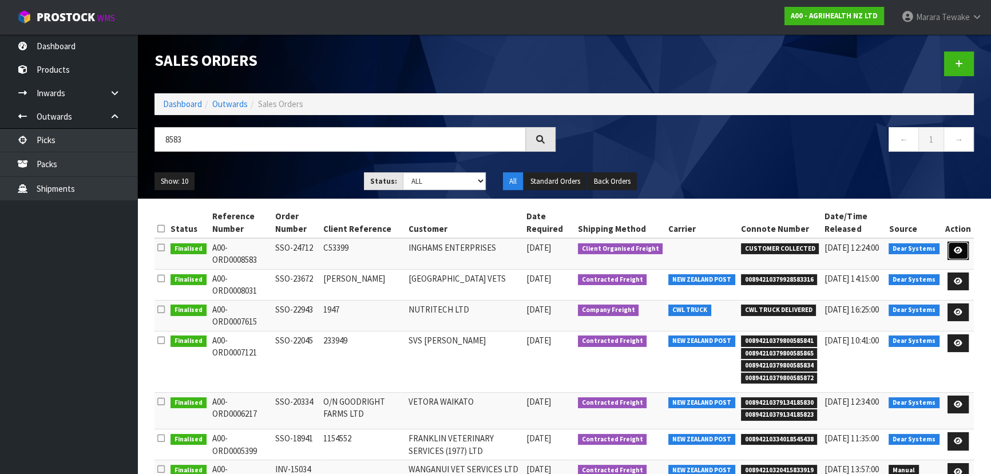
click at [957, 247] on icon at bounding box center [958, 250] width 9 height 7
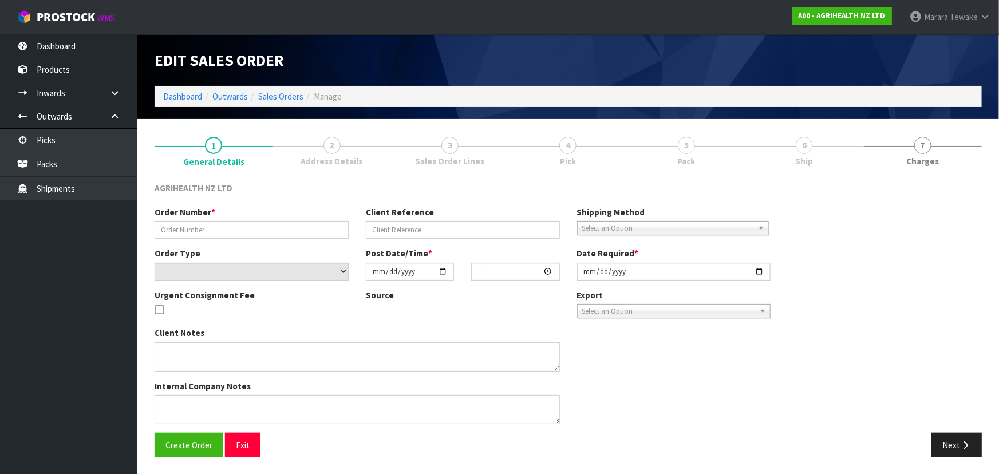
type input "SSO-24712"
type input "C53399"
select select "number:0"
type input "2025-10-09"
type input "09:39:08.000"
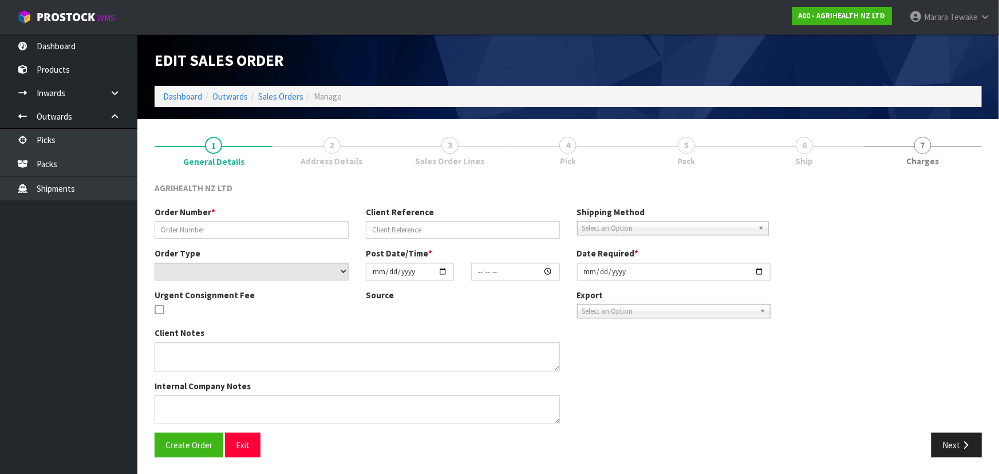
type input "2025-10-09"
type textarea "CWL - PLEASE PICK AND PACK SORENSONS - PLEASE COLLECT X4 PALLETS: X3 PALLETS = …"
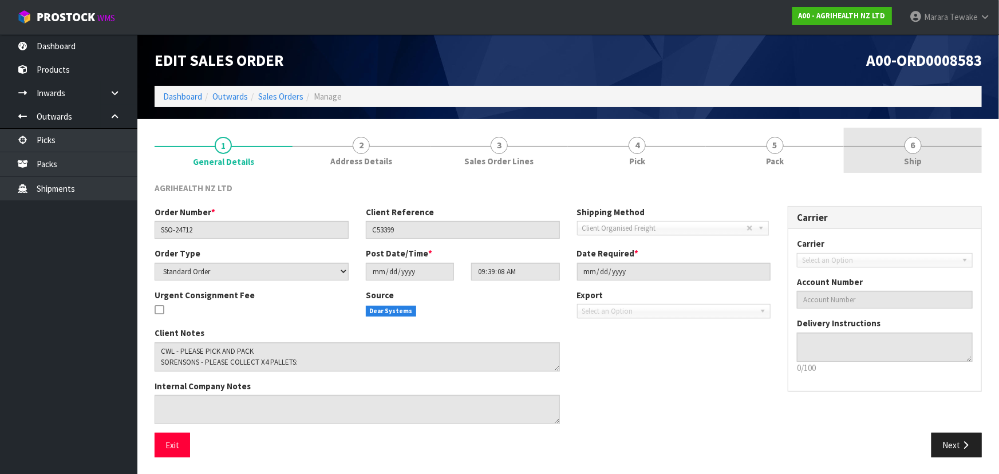
click at [918, 155] on span "Ship" at bounding box center [913, 161] width 18 height 12
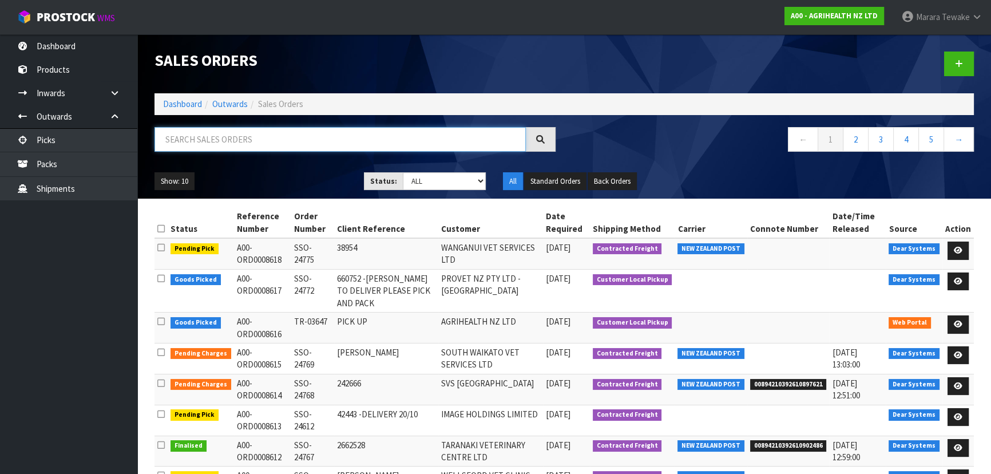
click at [280, 149] on input "text" at bounding box center [340, 139] width 371 height 25
type input "8583"
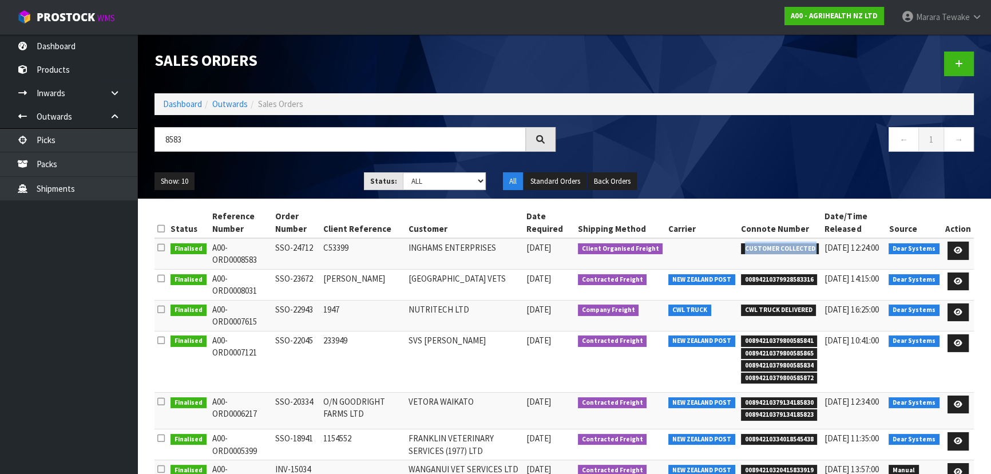
drag, startPoint x: 742, startPoint y: 248, endPoint x: 824, endPoint y: 244, distance: 81.9
click at [824, 244] on tr "Finalised A00-ORD0008583 SSO-24712 C53399 INGHAMS ENTERPRISES 09/10/2025 Client…" at bounding box center [564, 253] width 819 height 31
click at [693, 254] on td at bounding box center [702, 253] width 73 height 31
click at [195, 102] on link "Dashboard" at bounding box center [182, 103] width 39 height 11
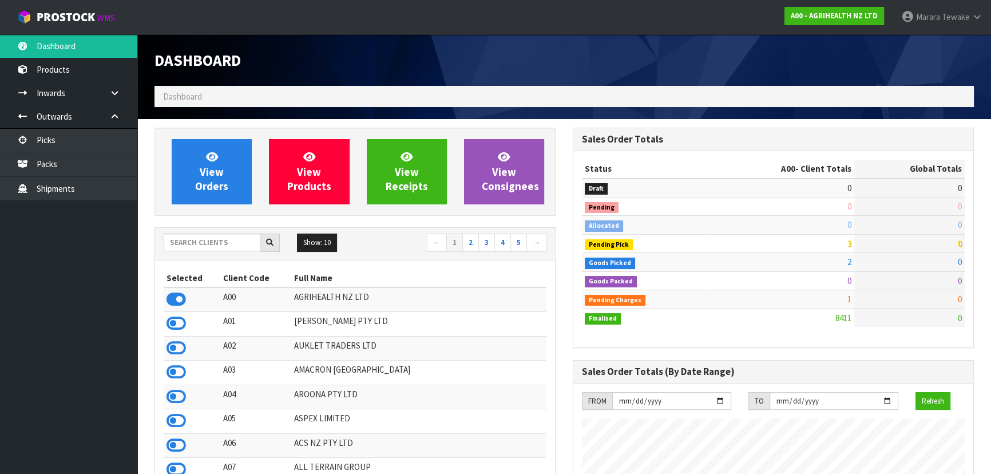
scroll to position [865, 418]
click at [215, 247] on input "text" at bounding box center [212, 242] width 97 height 18
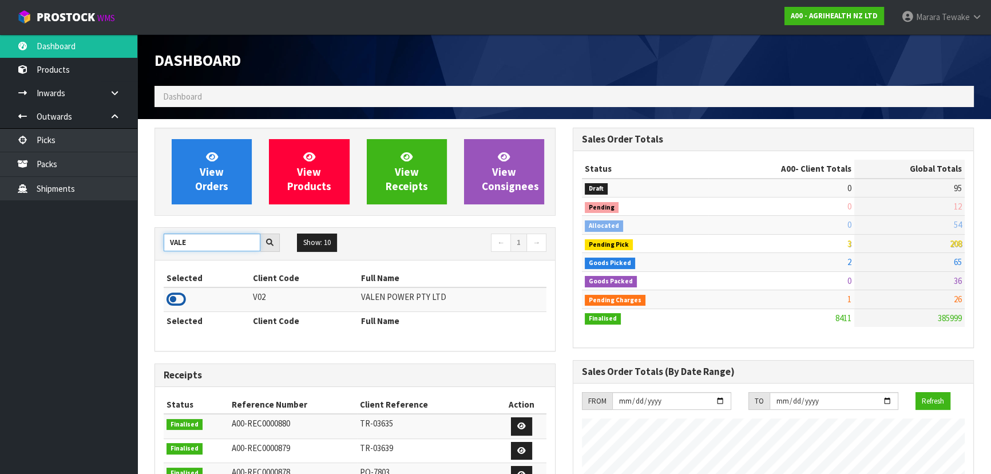
type input "VALE"
click at [181, 298] on icon at bounding box center [176, 299] width 19 height 17
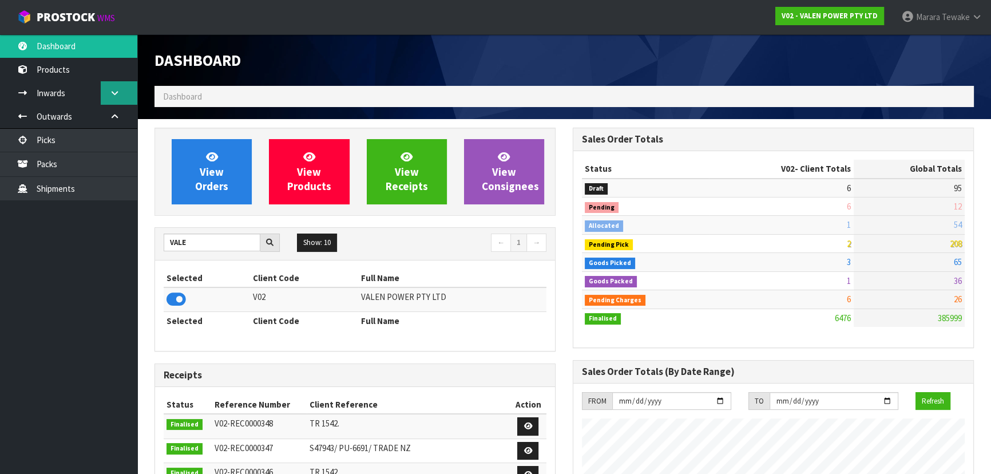
click at [113, 103] on link at bounding box center [119, 92] width 37 height 23
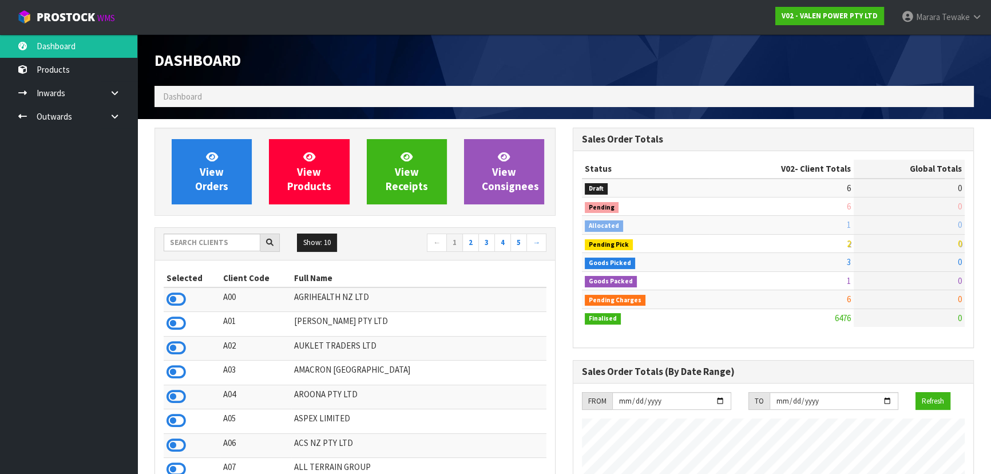
scroll to position [890, 418]
click at [973, 15] on icon at bounding box center [977, 17] width 11 height 9
click at [963, 33] on link "Marara Tewake" at bounding box center [942, 17] width 98 height 34
click at [187, 244] on input "text" at bounding box center [212, 242] width 97 height 18
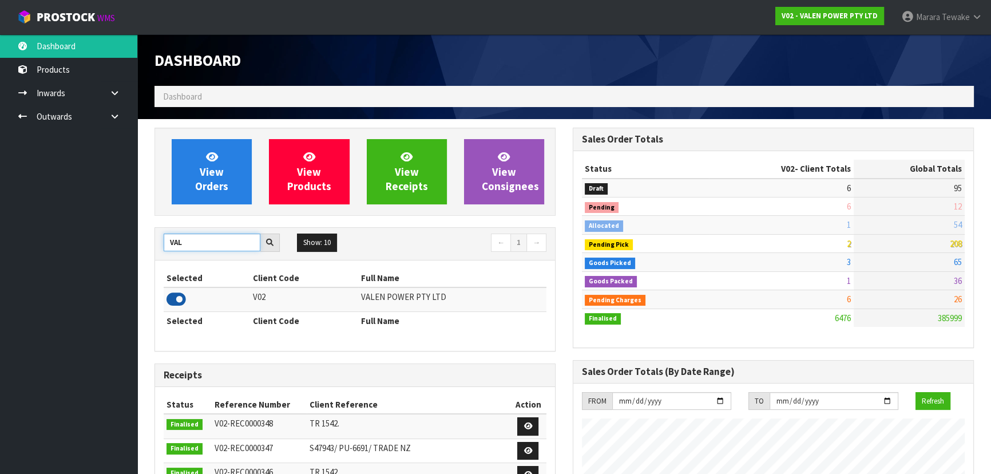
type input "VAL"
click at [181, 296] on icon at bounding box center [176, 299] width 19 height 17
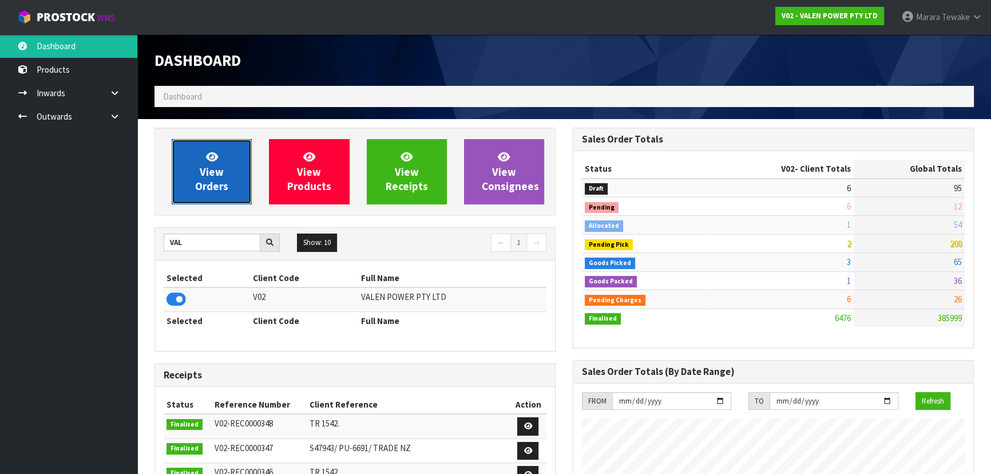
click at [206, 184] on span "View Orders" at bounding box center [211, 171] width 33 height 43
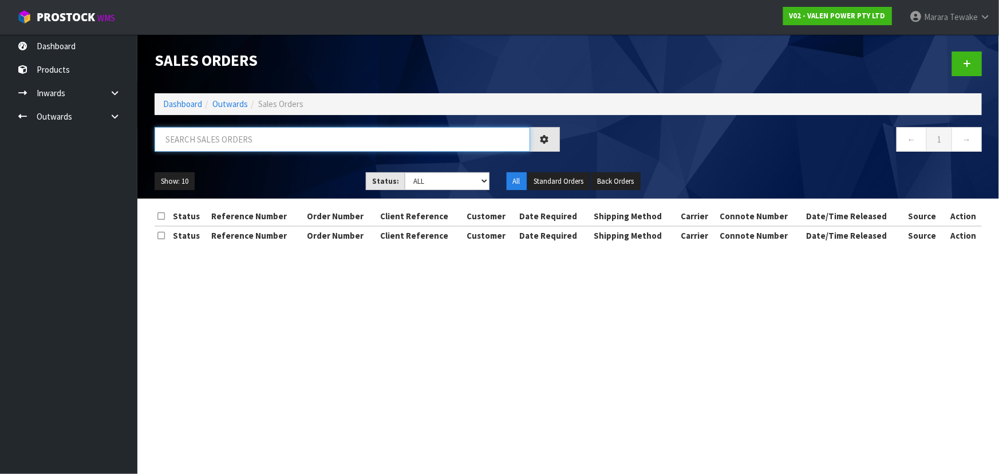
click at [204, 137] on input "text" at bounding box center [342, 139] width 375 height 25
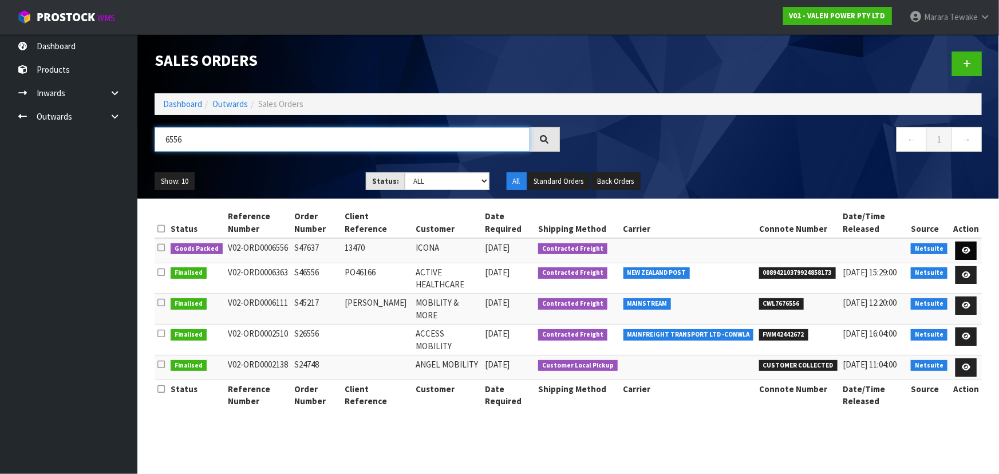
type input "6556"
click at [964, 250] on icon at bounding box center [965, 250] width 9 height 7
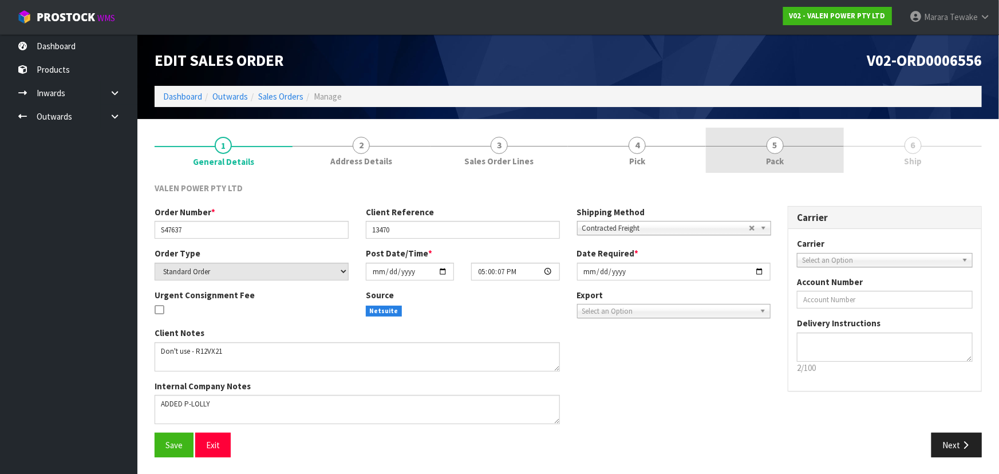
click at [801, 160] on link "5 Pack" at bounding box center [775, 150] width 138 height 45
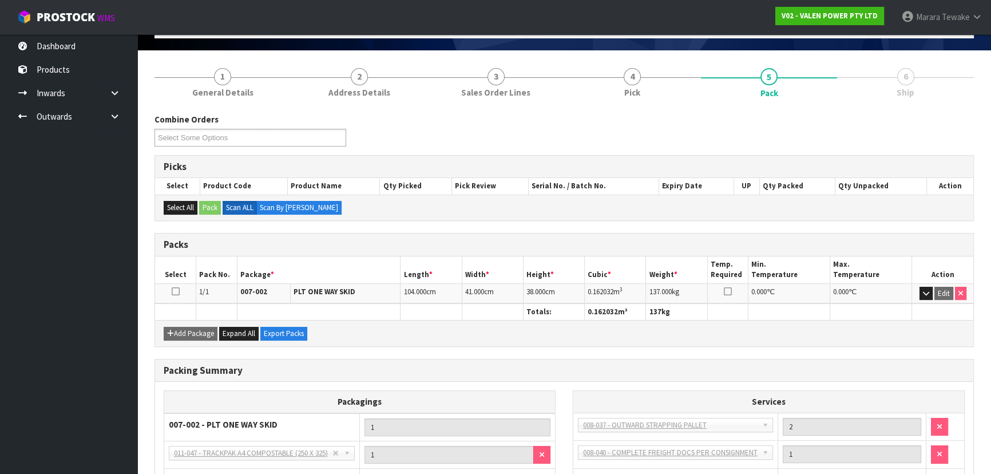
scroll to position [158, 0]
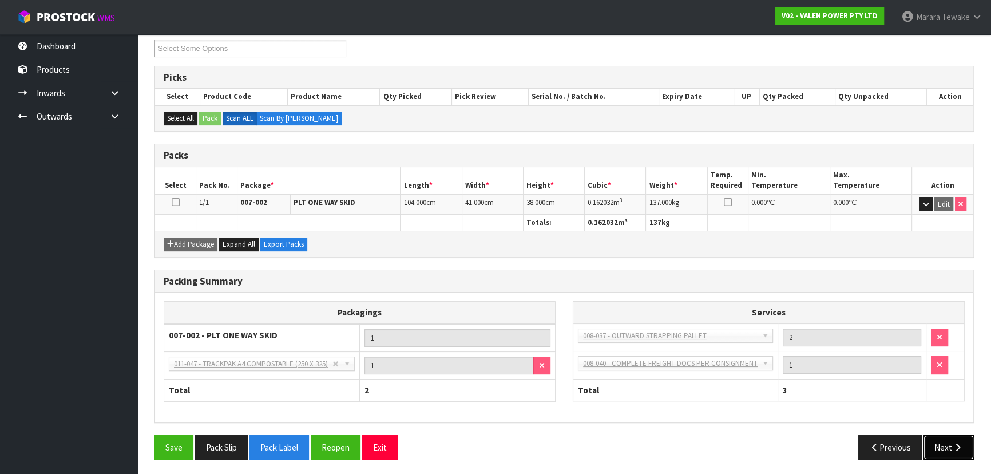
drag, startPoint x: 957, startPoint y: 450, endPoint x: 890, endPoint y: 429, distance: 70.4
click at [957, 449] on button "Next" at bounding box center [949, 447] width 50 height 25
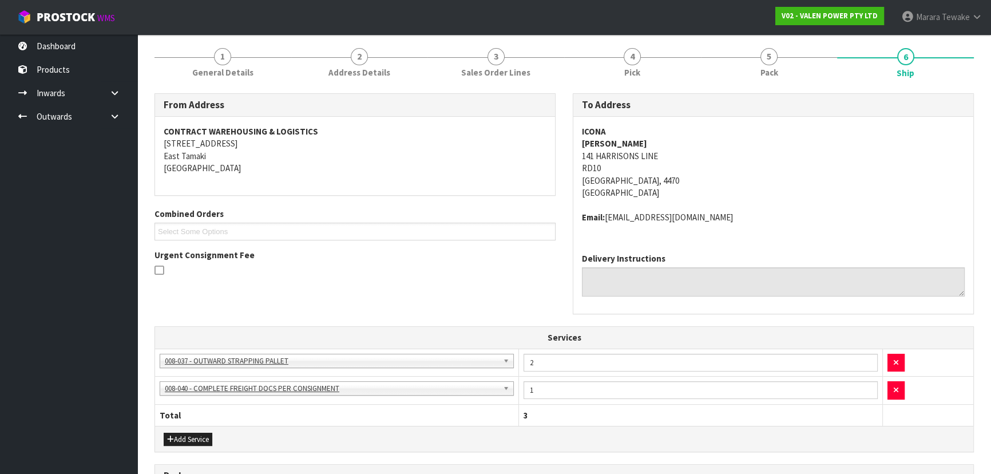
scroll to position [88, 0]
drag, startPoint x: 656, startPoint y: 154, endPoint x: 576, endPoint y: 155, distance: 79.5
click at [576, 155] on div "ICONA DALE HUNTER 141 HARRISONS LINE RD10 PALMERSTON NORTH, 4470 New Zealand Em…" at bounding box center [773, 180] width 400 height 127
copy address "141 HARRISONS LINE"
drag, startPoint x: 727, startPoint y: 151, endPoint x: 687, endPoint y: 156, distance: 40.4
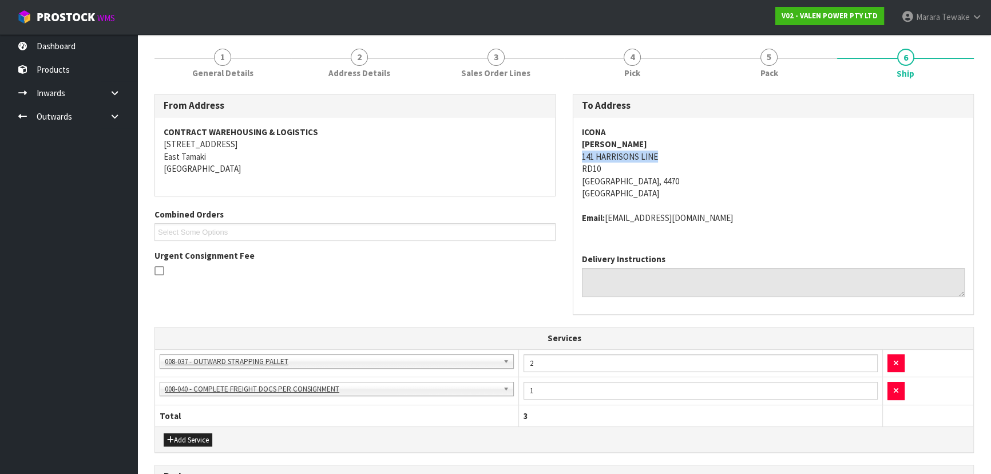
click at [727, 150] on address "ICONA DALE HUNTER 141 HARRISONS LINE RD10 PALMERSTON NORTH, 4470 New Zealand" at bounding box center [773, 163] width 383 height 74
click at [579, 149] on div "ICONA DALE HUNTER 141 HARRISONS LINE RD10 PALMERSTON NORTH, 4470 New Zealand Em…" at bounding box center [773, 180] width 400 height 127
drag, startPoint x: 580, startPoint y: 152, endPoint x: 658, endPoint y: 180, distance: 83.5
click at [658, 180] on div "ICONA DALE HUNTER 141 HARRISONS LINE RD10 PALMERSTON NORTH, 4470 New Zealand Em…" at bounding box center [773, 180] width 400 height 127
copy address "141 HARRISONS LINE RD10 PALMERSTON NORTH"
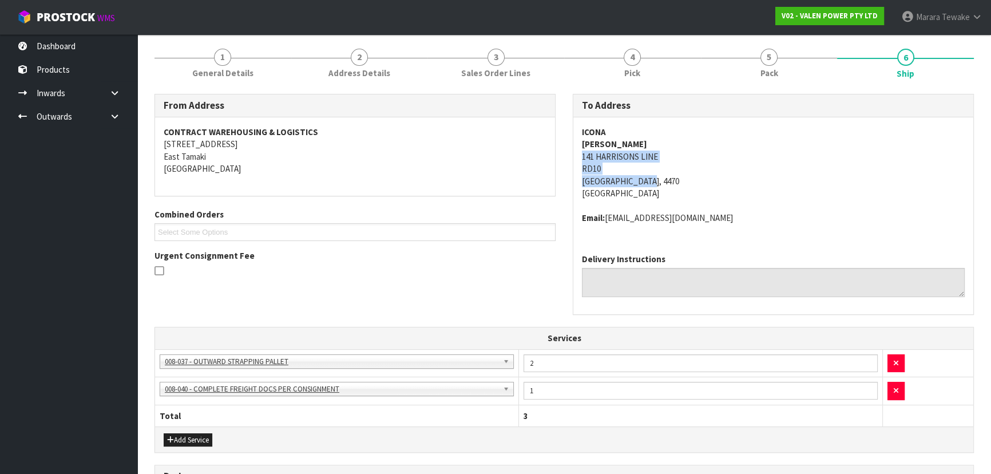
click at [577, 167] on div "ICONA DALE HUNTER 141 HARRISONS LINE RD10 PALMERSTON NORTH, 4470 New Zealand Em…" at bounding box center [773, 180] width 400 height 127
drag, startPoint x: 577, startPoint y: 167, endPoint x: 604, endPoint y: 168, distance: 26.9
click at [604, 168] on div "ICONA DALE HUNTER 141 HARRISONS LINE RD10 PALMERSTON NORTH, 4470 New Zealand Em…" at bounding box center [773, 180] width 400 height 127
copy strong "ICONA"
drag, startPoint x: 581, startPoint y: 132, endPoint x: 612, endPoint y: 127, distance: 31.8
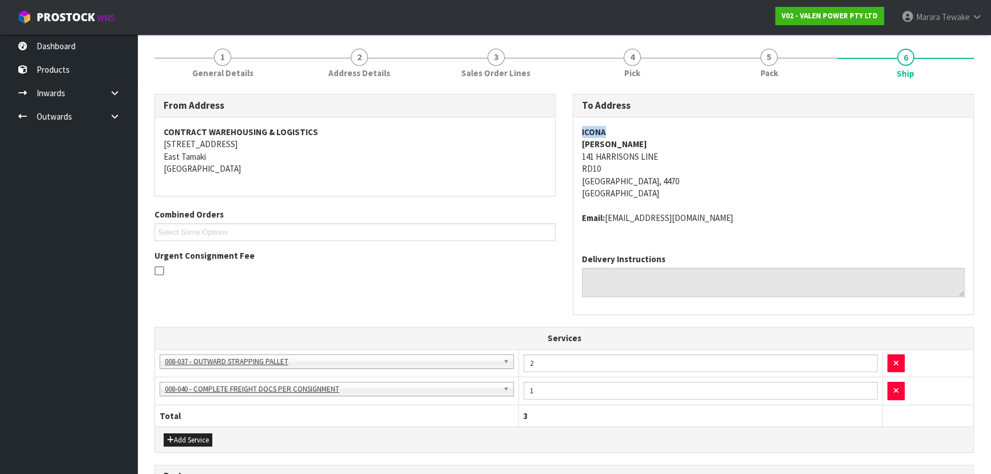
click at [612, 127] on div "ICONA DALE HUNTER 141 HARRISONS LINE RD10 PALMERSTON NORTH, 4470 New Zealand Em…" at bounding box center [773, 180] width 400 height 127
copy strong "DALE HUNTER"
drag, startPoint x: 589, startPoint y: 148, endPoint x: 648, endPoint y: 146, distance: 58.4
click at [648, 146] on div "ICONA DALE HUNTER 141 HARRISONS LINE RD10 PALMERSTON NORTH, 4470 New Zealand Em…" at bounding box center [773, 180] width 400 height 127
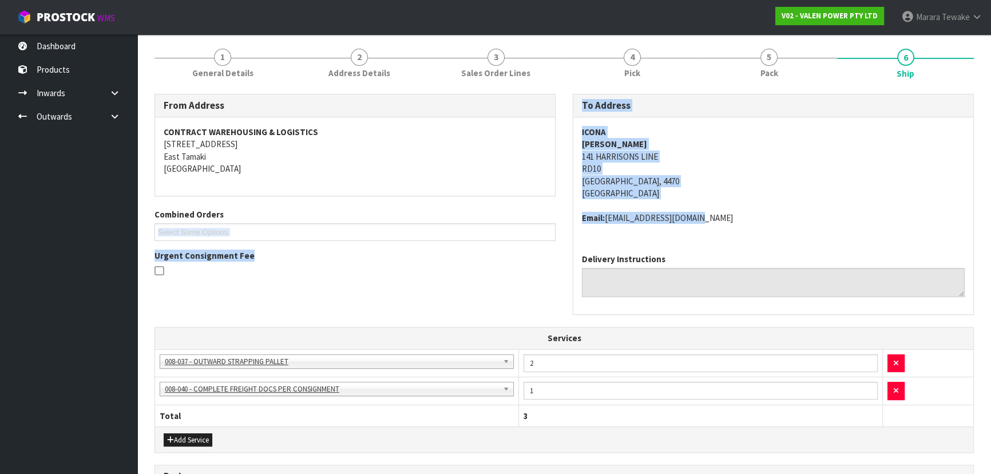
drag, startPoint x: 563, startPoint y: 206, endPoint x: 716, endPoint y: 232, distance: 156.1
click at [715, 232] on div "From Address CONTRACT WAREHOUSING & LOGISTICS 17 Allens Road East Tamaki Auckla…" at bounding box center [564, 210] width 837 height 233
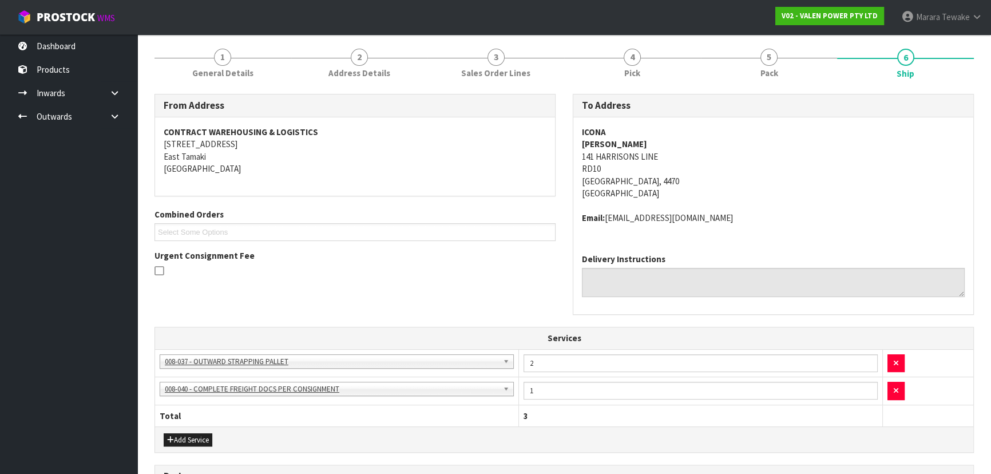
click at [689, 246] on div "Delivery Instructions" at bounding box center [773, 279] width 400 height 70
copy address "Email: accounts@icona.co.nz"
drag, startPoint x: 577, startPoint y: 216, endPoint x: 711, endPoint y: 213, distance: 133.9
click at [711, 213] on div "ICONA DALE HUNTER 141 HARRISONS LINE RD10 PALMERSTON NORTH, 4470 New Zealand Em…" at bounding box center [773, 180] width 400 height 127
click at [218, 58] on span "1" at bounding box center [222, 57] width 17 height 17
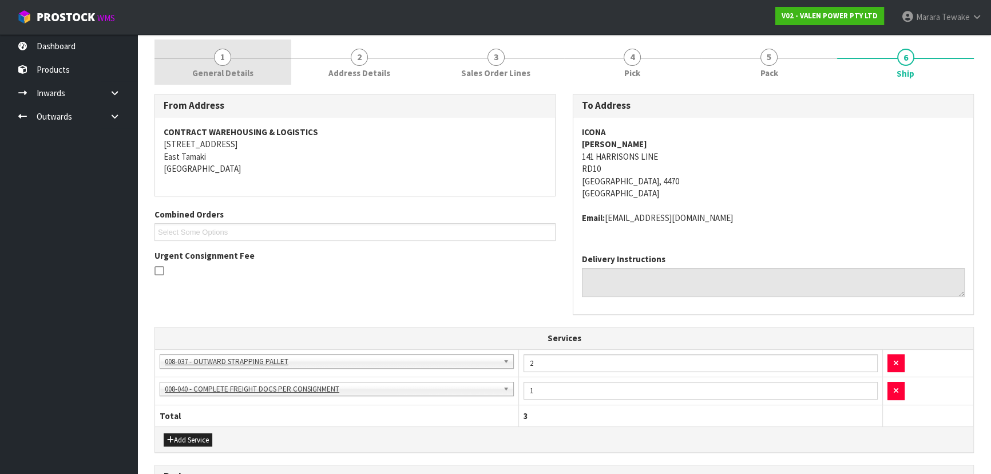
scroll to position [0, 0]
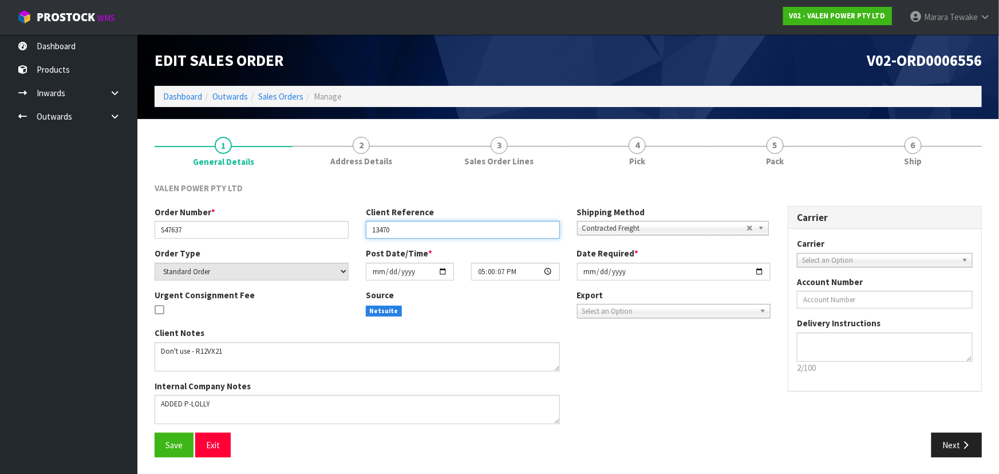
drag, startPoint x: 398, startPoint y: 227, endPoint x: 342, endPoint y: 229, distance: 55.5
click at [342, 229] on div "Order Number * S47637 Client Reference 13470 Shipping Method Client Local Picku…" at bounding box center [462, 226] width 633 height 41
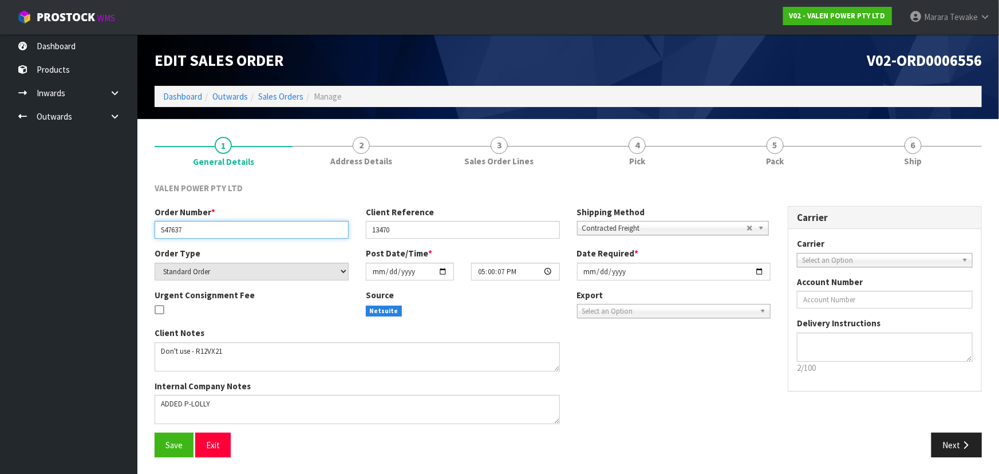
drag, startPoint x: 211, startPoint y: 230, endPoint x: 143, endPoint y: 230, distance: 67.5
click at [143, 230] on section "1 General Details 2 Address Details 3 Sales Order Lines 4 Pick 5 Pack 6 Ship VA…" at bounding box center [567, 296] width 861 height 355
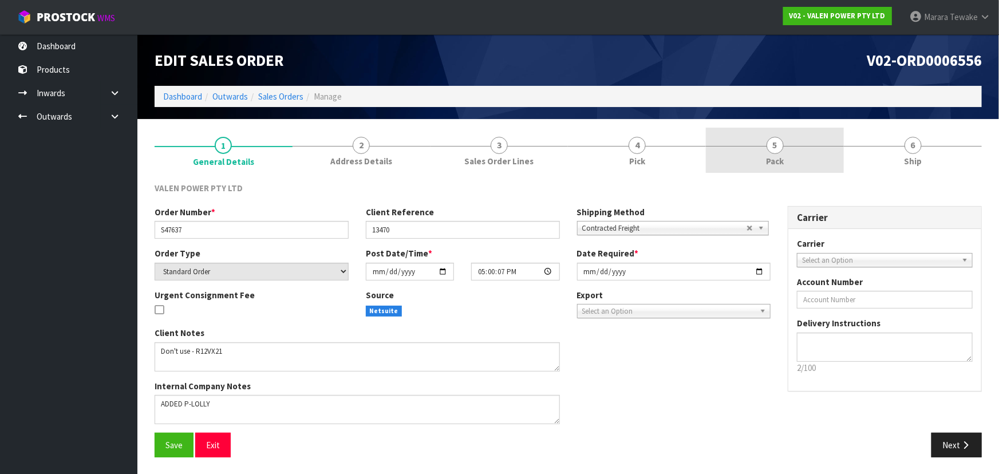
click at [763, 164] on link "5 Pack" at bounding box center [775, 150] width 138 height 45
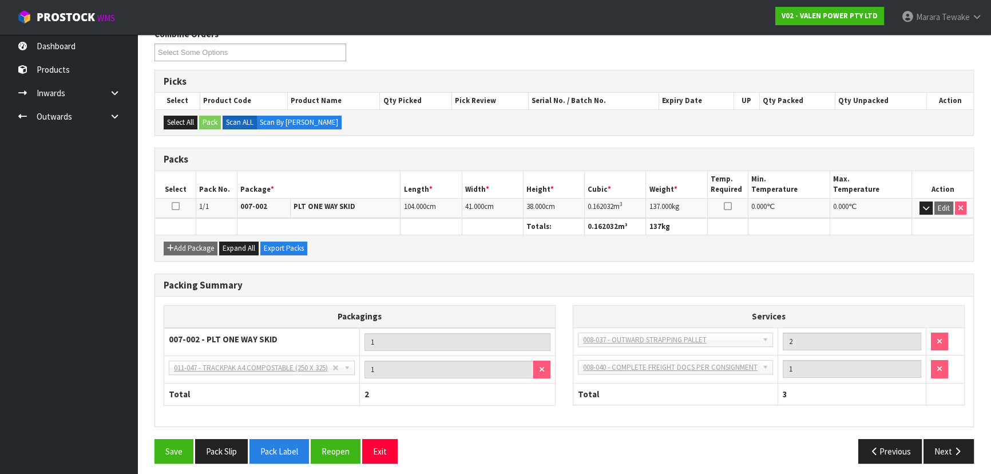
scroll to position [158, 0]
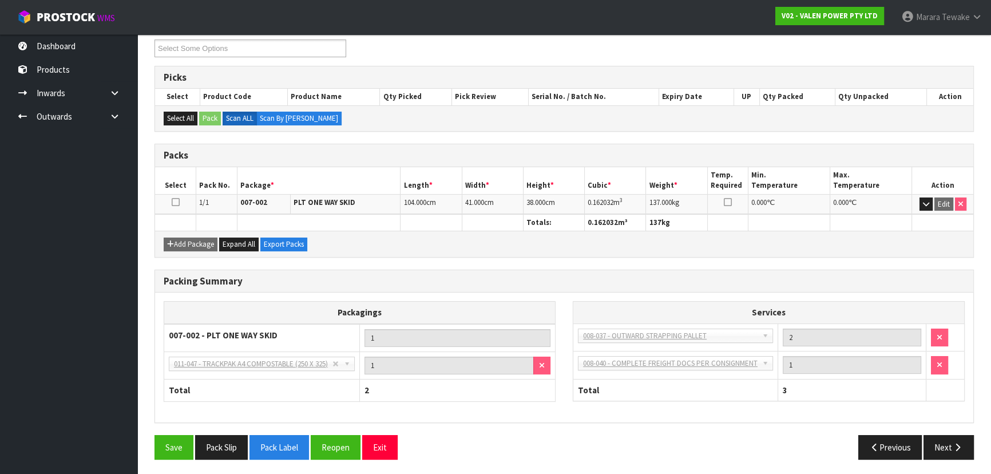
drag, startPoint x: 627, startPoint y: 201, endPoint x: 566, endPoint y: 205, distance: 61.4
click at [566, 205] on tr "1/1 007-002 PLT ONE WAY SKID 104.000 cm 41.000 cm 38.000 cm 0.162032 m 3 137.00…" at bounding box center [564, 204] width 818 height 20
copy tr "0.162032 m 3"
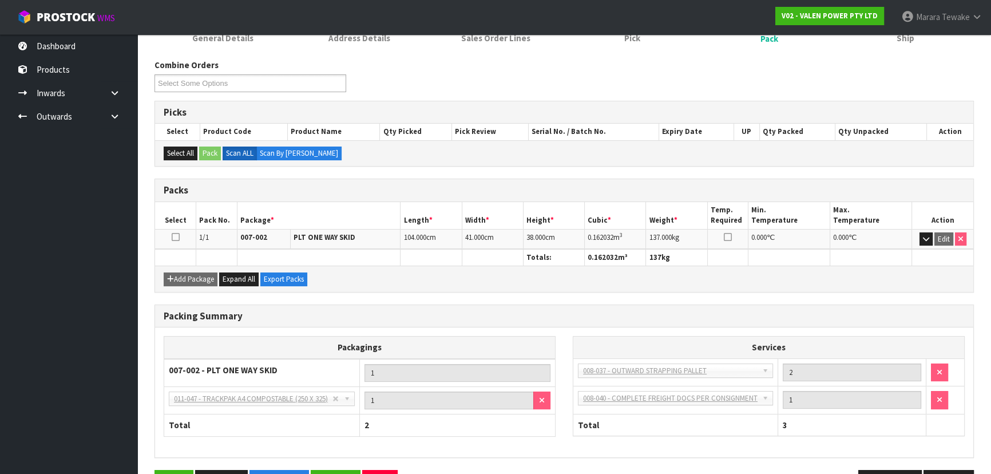
scroll to position [106, 0]
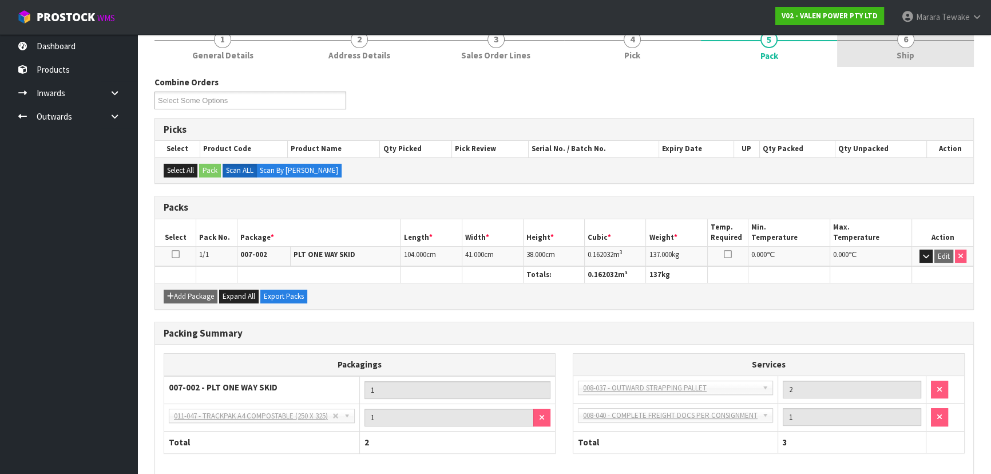
click at [904, 56] on span "Ship" at bounding box center [906, 55] width 18 height 12
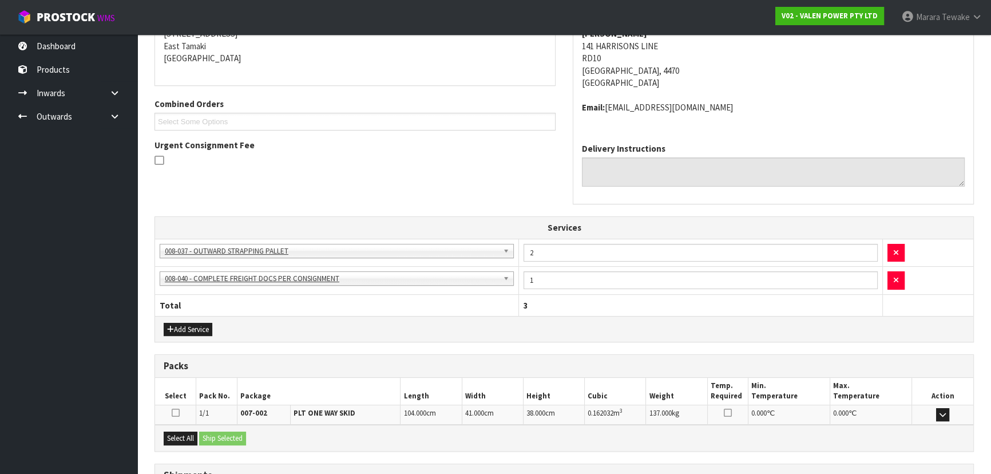
scroll to position [296, 0]
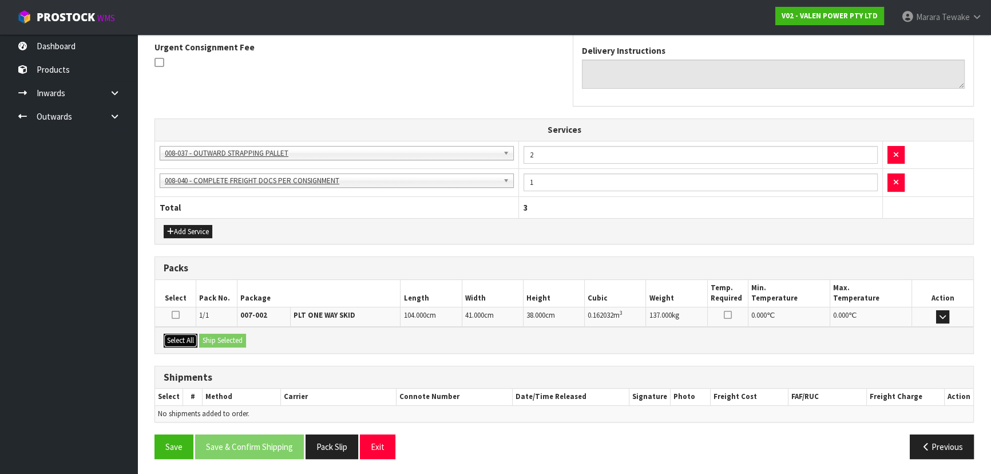
click at [189, 341] on button "Select All" at bounding box center [181, 341] width 34 height 14
click at [211, 338] on button "Ship Selected" at bounding box center [222, 341] width 47 height 14
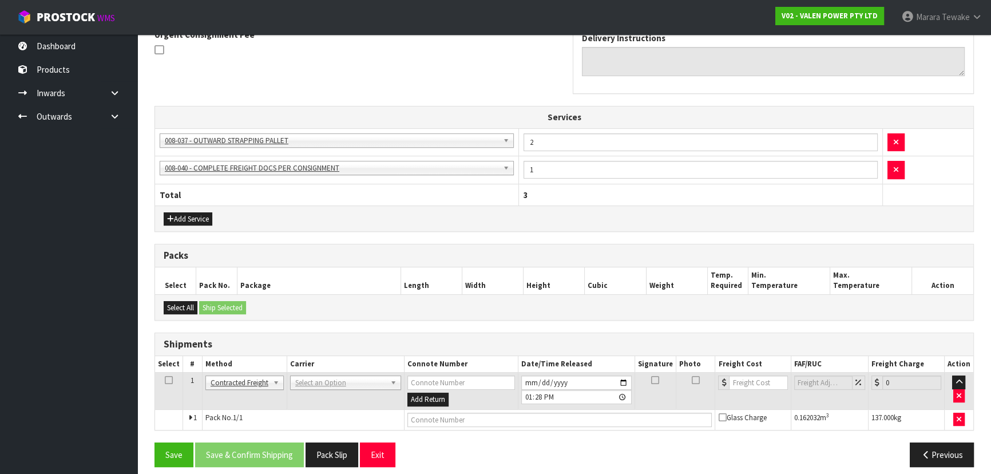
scroll to position [316, 0]
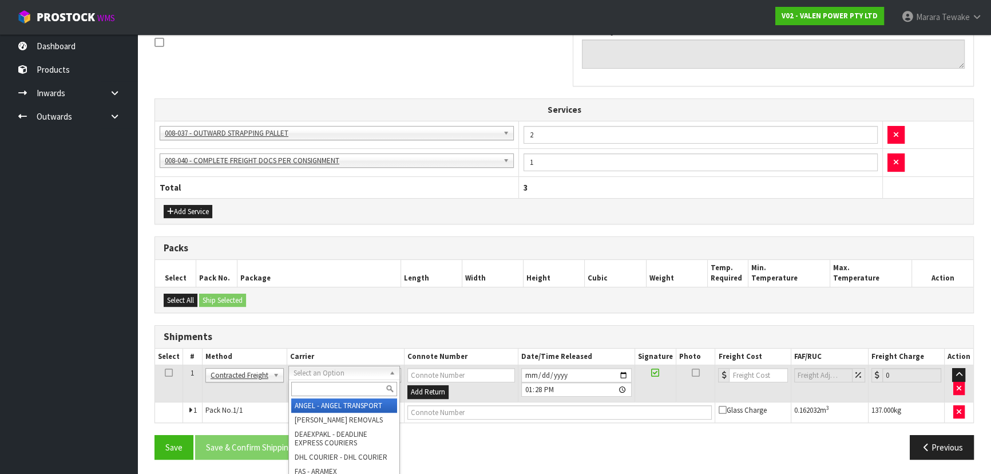
click at [335, 391] on input "text" at bounding box center [344, 389] width 106 height 14
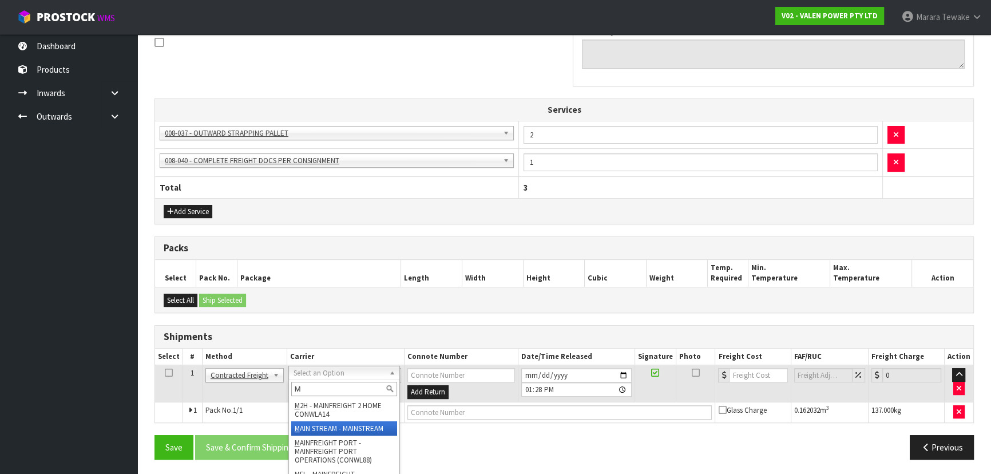
type input "M"
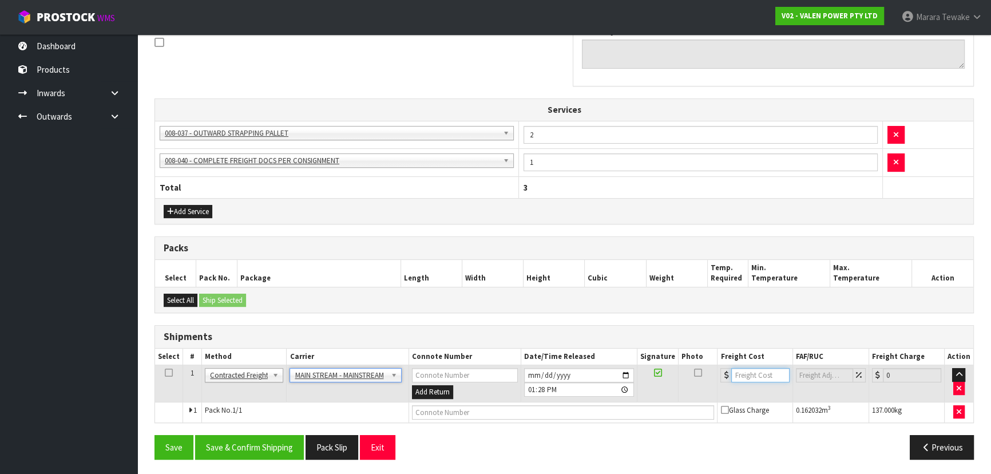
click at [748, 373] on input "number" at bounding box center [760, 375] width 58 height 14
type input "37"
click at [441, 411] on input "text" at bounding box center [563, 412] width 303 height 14
paste input "CWL7734601"
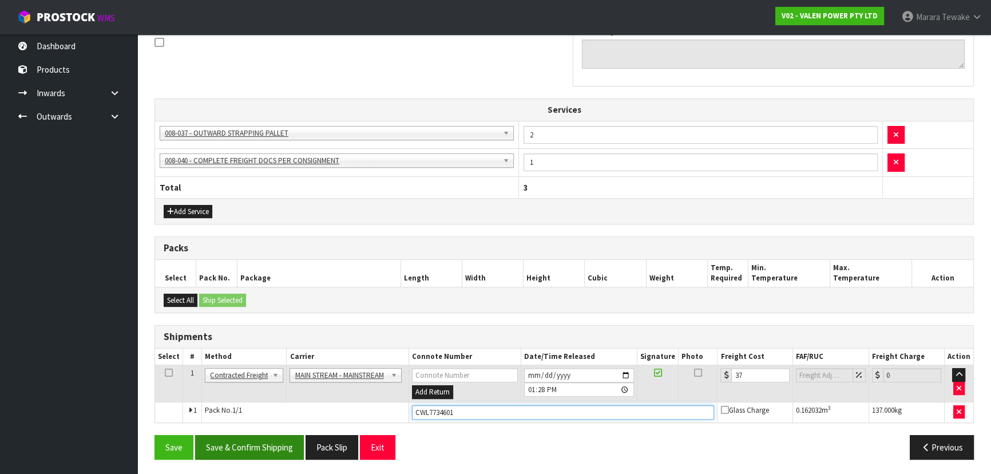
type input "CWL7734601"
click at [271, 442] on button "Save & Confirm Shipping" at bounding box center [249, 447] width 109 height 25
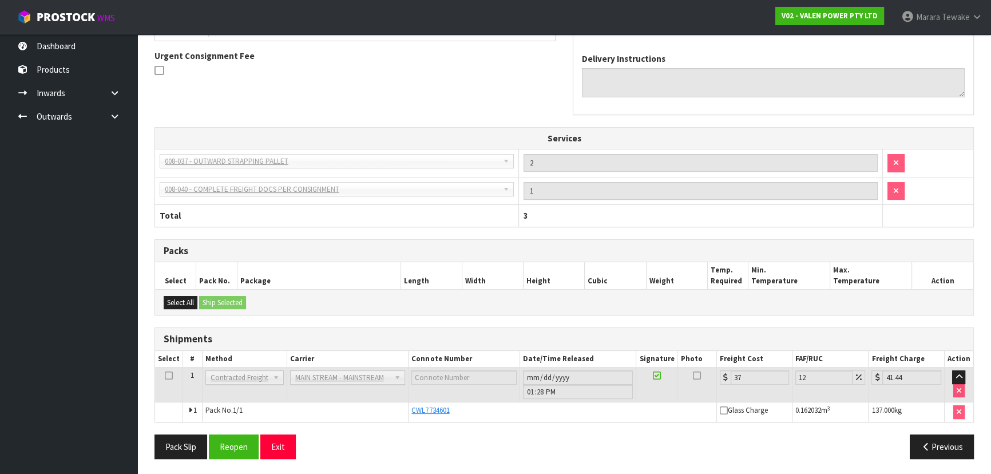
scroll to position [0, 0]
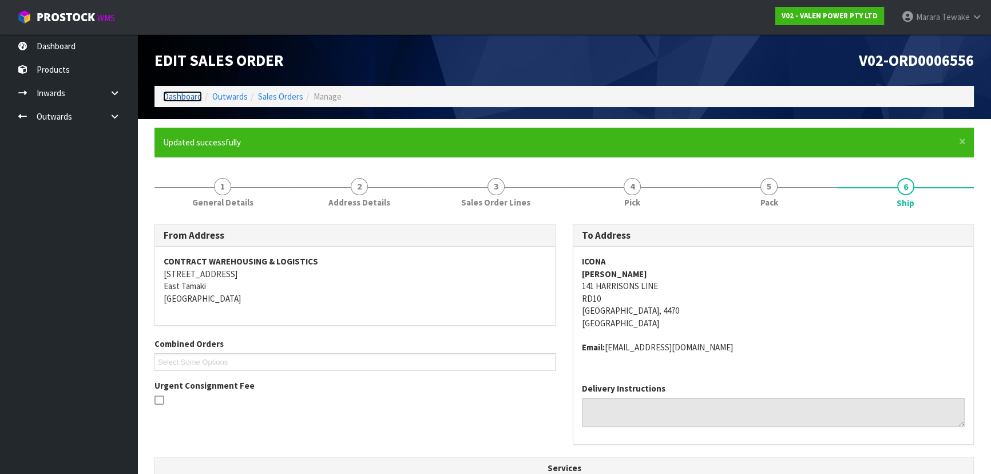
click at [172, 97] on link "Dashboard" at bounding box center [182, 96] width 39 height 11
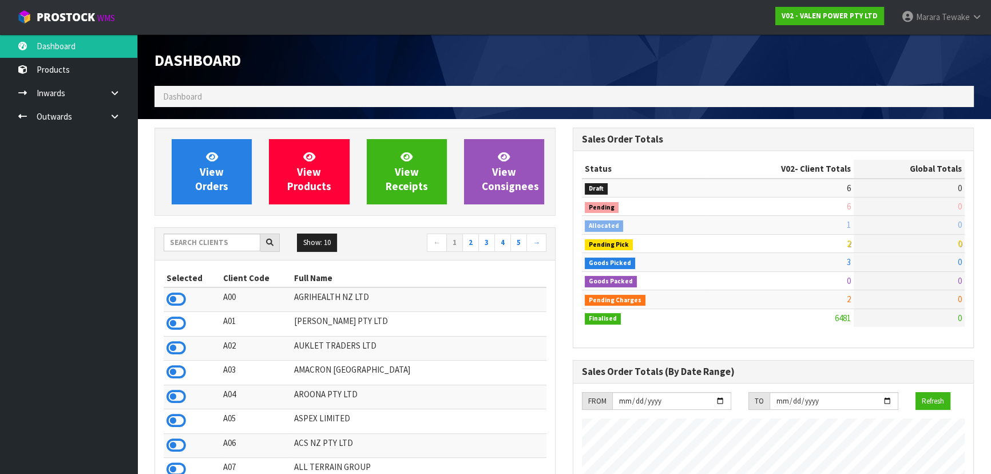
scroll to position [890, 418]
click at [227, 236] on input "text" at bounding box center [212, 242] width 97 height 18
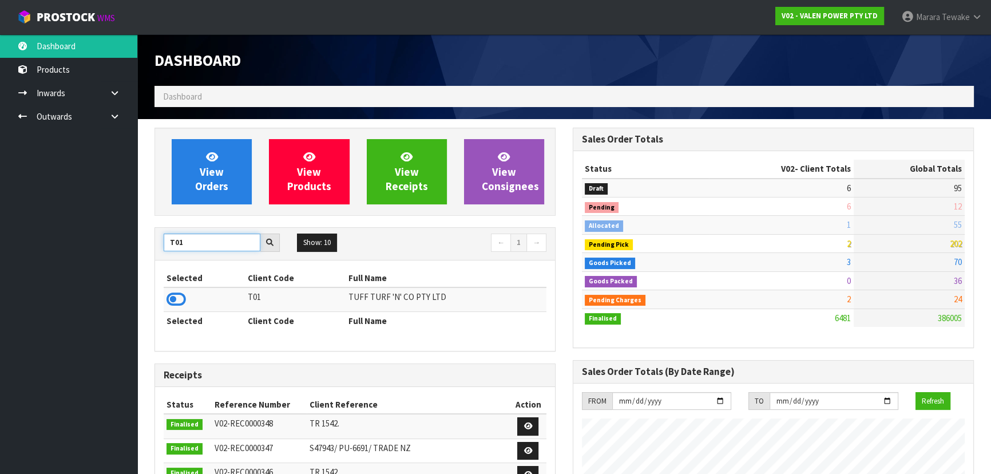
type input "T01"
drag, startPoint x: 168, startPoint y: 290, endPoint x: 177, endPoint y: 286, distance: 10.0
click at [168, 290] on td at bounding box center [204, 299] width 81 height 25
click at [175, 298] on icon at bounding box center [176, 299] width 19 height 17
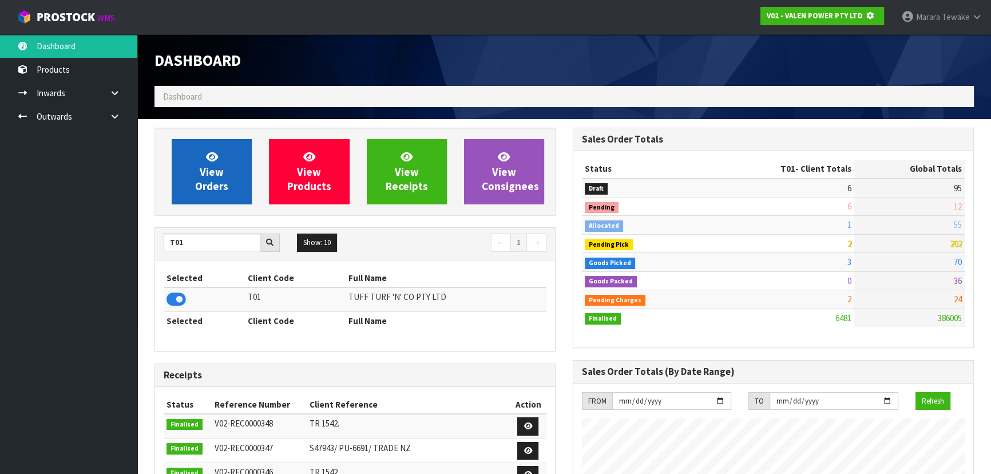
scroll to position [712, 418]
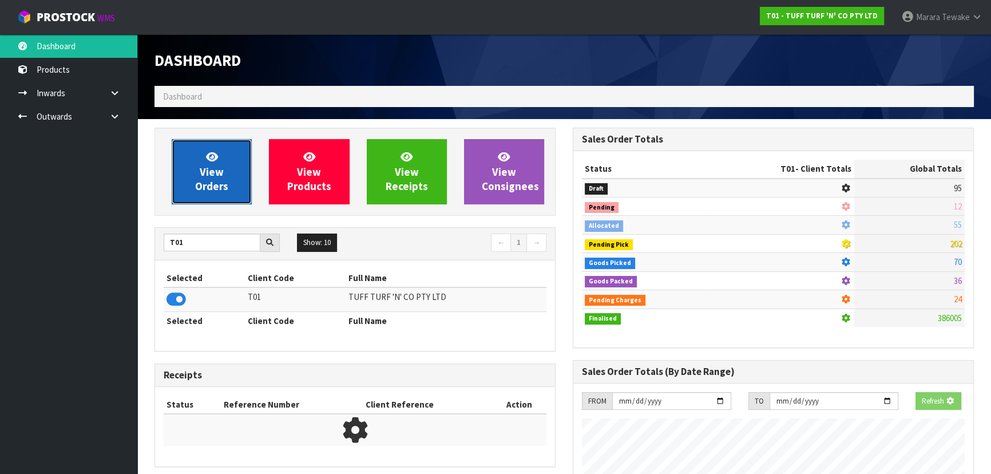
click at [207, 182] on span "View Orders" at bounding box center [211, 171] width 33 height 43
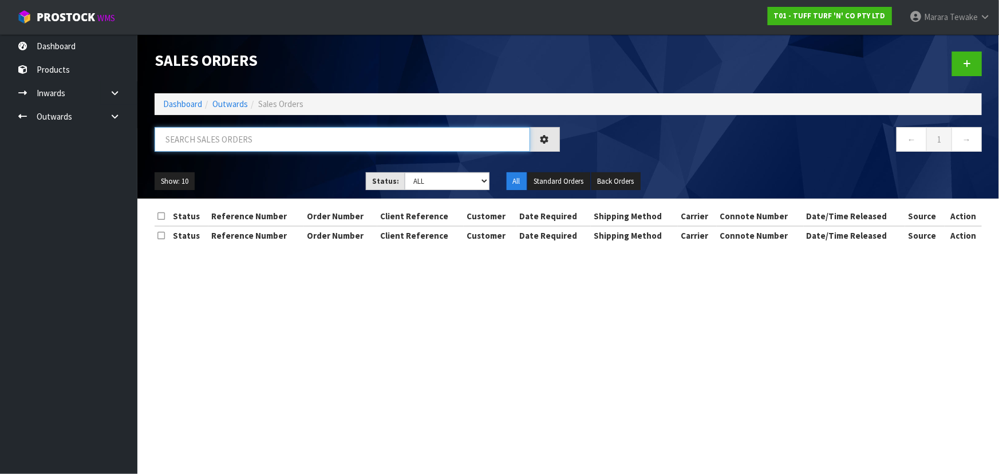
click at [238, 145] on input "text" at bounding box center [342, 139] width 375 height 25
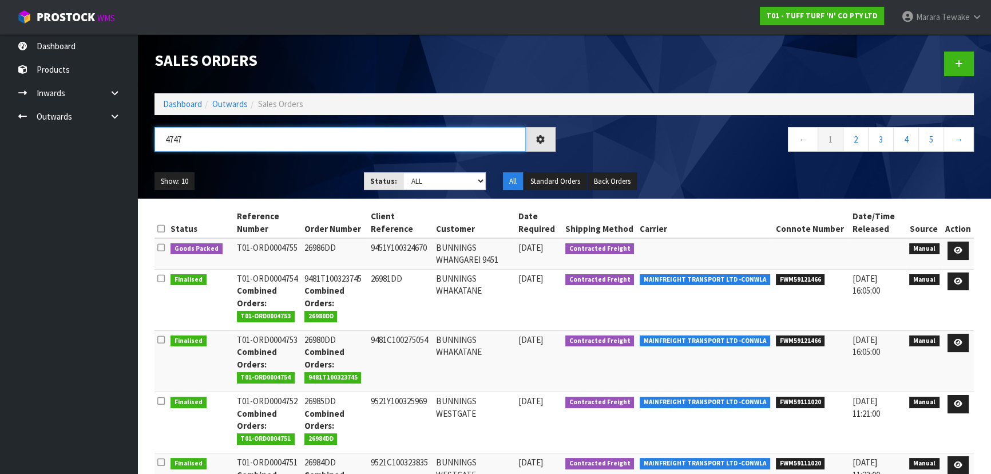
type input "4747"
click at [318, 167] on div "Show: 10 5 10 25 50 Status: Draft Pending Allocated Pending Pick Goods Picked G…" at bounding box center [564, 181] width 837 height 35
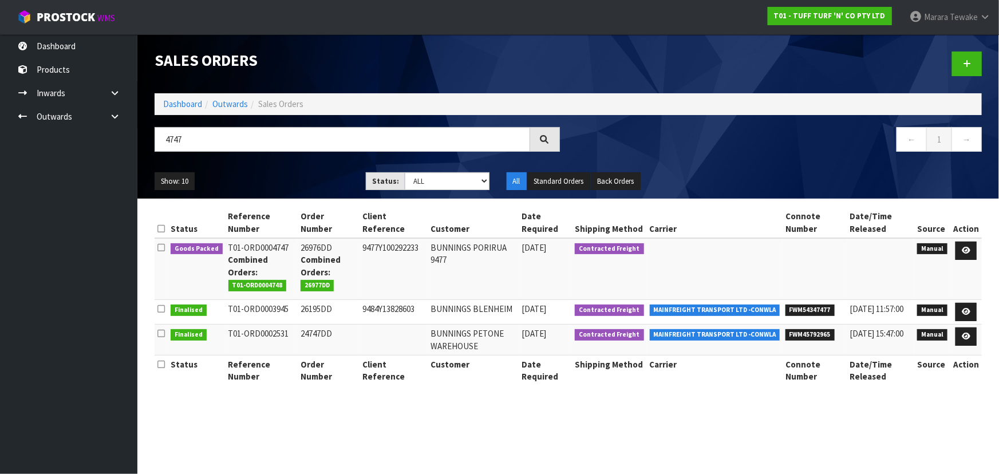
click at [306, 177] on ul "Show: 10 5 10 25 50" at bounding box center [252, 181] width 194 height 18
click at [966, 251] on icon at bounding box center [965, 250] width 9 height 7
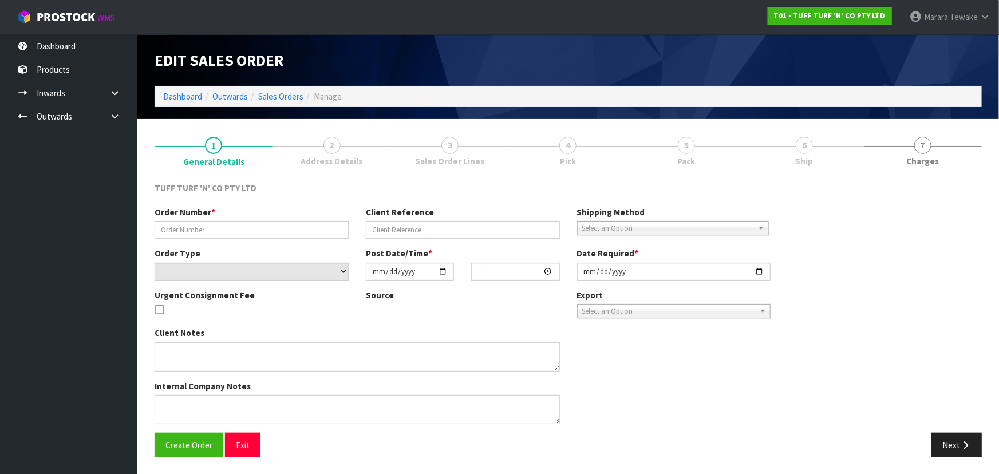
type input "26976DD"
type input "9477Y100292233"
select select "number:0"
type input "[DATE]"
type input "13:05:00.000"
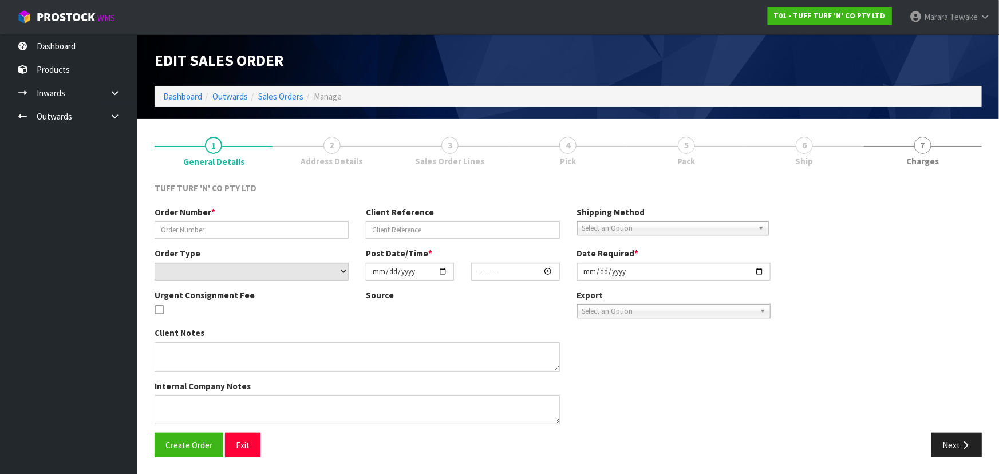
type input "[DATE]"
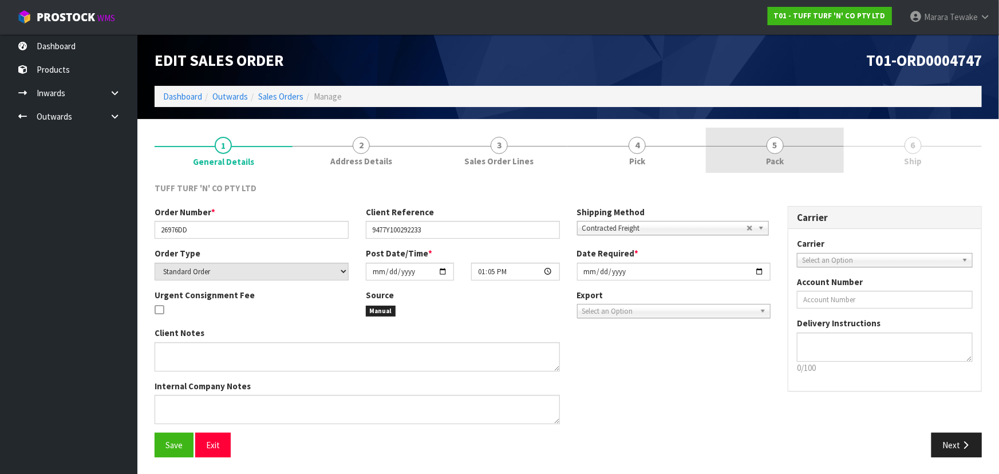
click at [737, 134] on link "5 Pack" at bounding box center [775, 150] width 138 height 45
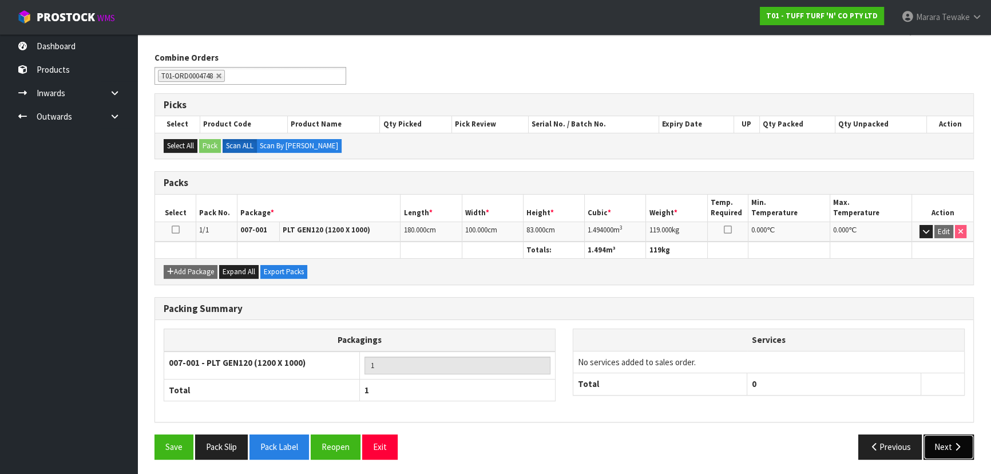
click at [949, 448] on button "Next" at bounding box center [949, 446] width 50 height 25
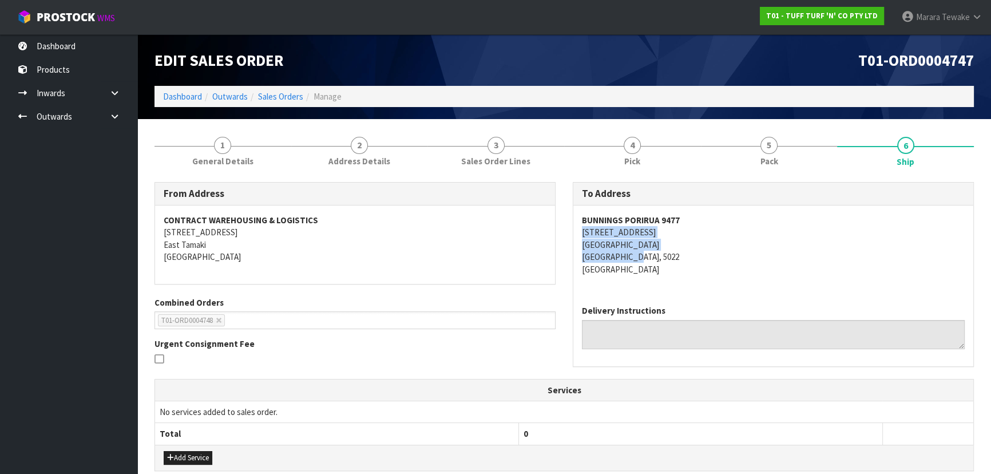
copy address "9 HERIOT DRIVE PORIRUA PORIRUA, 5022"
drag, startPoint x: 571, startPoint y: 229, endPoint x: 670, endPoint y: 254, distance: 102.7
click at [670, 254] on div "To Address BUNNINGS PORIRUA 9477 9 HERIOT DRIVE PORIRUA PORIRUA, 5022 New Zeala…" at bounding box center [773, 280] width 418 height 196
copy strong "BUNNINGS PORIRUA 9477"
drag, startPoint x: 570, startPoint y: 215, endPoint x: 105, endPoint y: 207, distance: 465.3
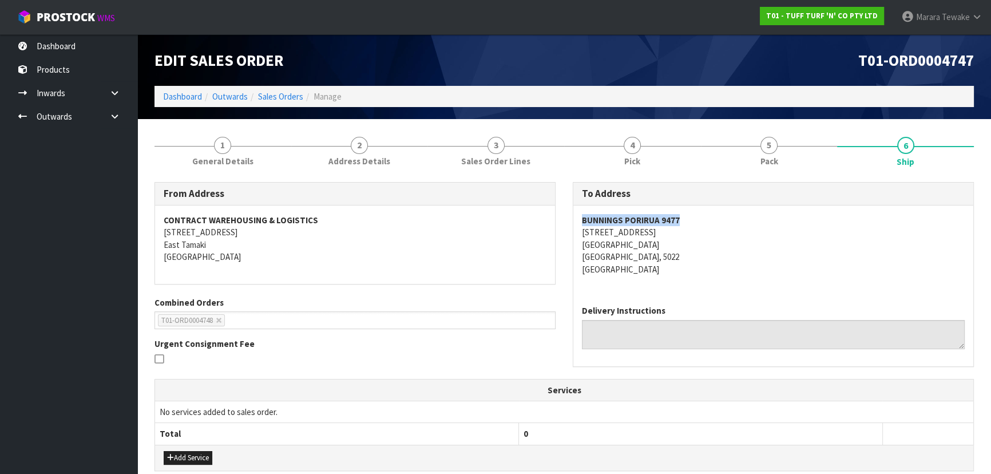
click at [703, 217] on div "To Address BUNNINGS PORIRUA 9477 9 HERIOT DRIVE PORIRUA PORIRUA, 5022 New Zeala…" at bounding box center [773, 280] width 418 height 196
copy address "9 HERIOT DRIVE"
drag, startPoint x: 575, startPoint y: 236, endPoint x: 650, endPoint y: 233, distance: 75.0
click at [650, 233] on div "BUNNINGS PORIRUA 9477 9 HERIOT DRIVE PORIRUA PORIRUA, 5022 New Zealand" at bounding box center [773, 250] width 400 height 90
copy strong "BUNNINGS PORIRUA 9477"
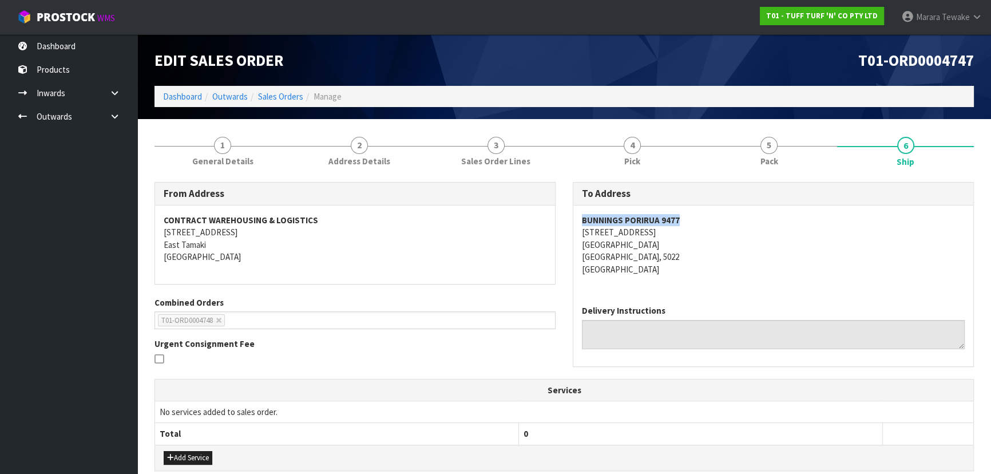
drag, startPoint x: 573, startPoint y: 219, endPoint x: 698, endPoint y: 216, distance: 124.8
click at [698, 215] on div "BUNNINGS PORIRUA 9477 9 HERIOT DRIVE PORIRUA PORIRUA, 5022 New Zealand" at bounding box center [773, 250] width 400 height 90
click at [786, 274] on address "BUNNINGS PORIRUA 9477 9 HERIOT DRIVE PORIRUA PORIRUA, 5022 New Zealand" at bounding box center [773, 244] width 383 height 61
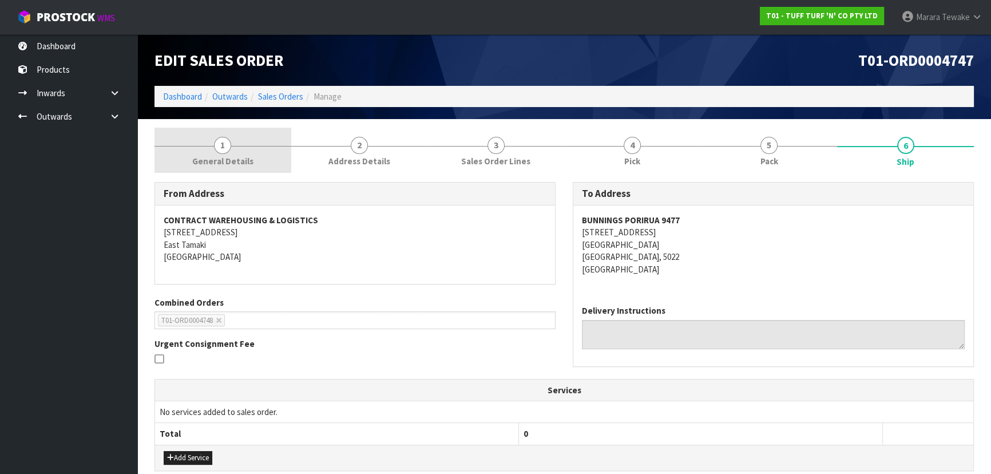
click at [253, 159] on link "1 General Details" at bounding box center [223, 150] width 137 height 45
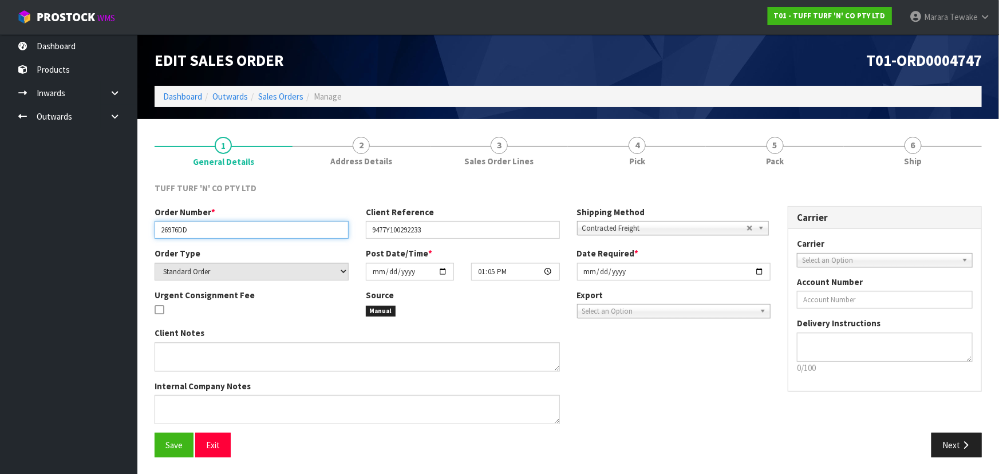
drag, startPoint x: 156, startPoint y: 227, endPoint x: 195, endPoint y: 227, distance: 38.9
click at [195, 227] on input "26976DD" at bounding box center [252, 230] width 194 height 18
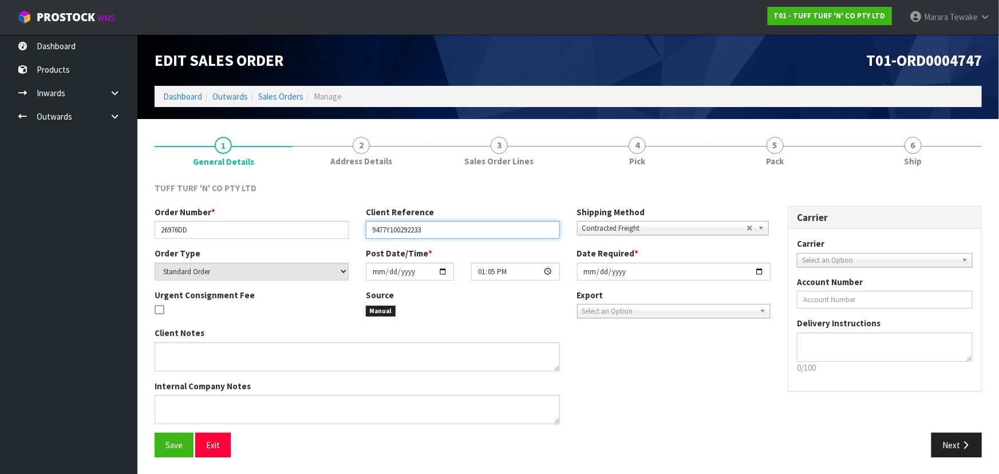
drag, startPoint x: 380, startPoint y: 228, endPoint x: 372, endPoint y: 229, distance: 8.2
click at [376, 229] on input "9477Y100292233" at bounding box center [463, 230] width 194 height 18
drag, startPoint x: 370, startPoint y: 229, endPoint x: 437, endPoint y: 228, distance: 67.0
click at [437, 228] on input "9477Y100292233" at bounding box center [463, 230] width 194 height 18
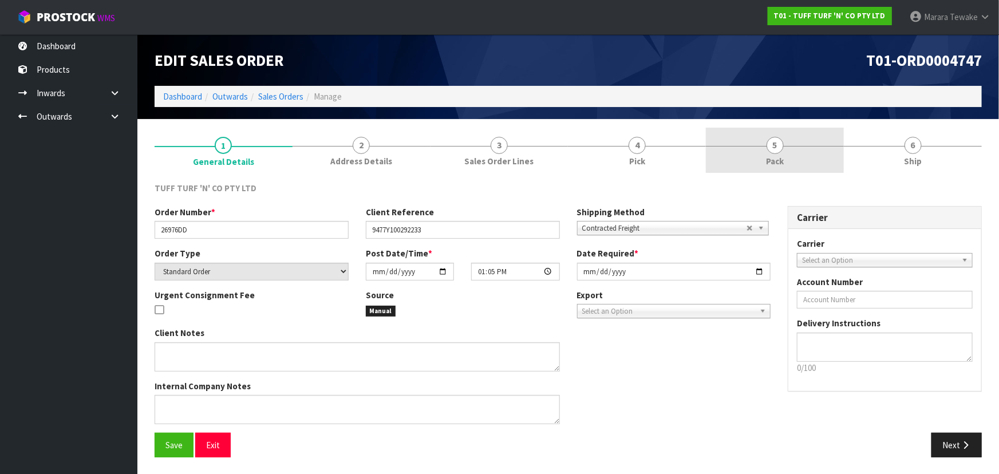
click at [794, 134] on link "5 Pack" at bounding box center [775, 150] width 138 height 45
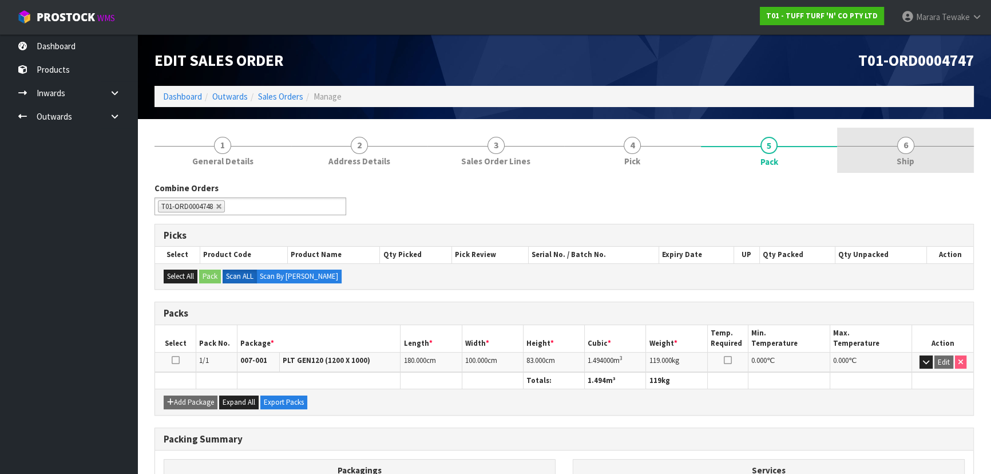
click at [898, 147] on span "6" at bounding box center [905, 145] width 17 height 17
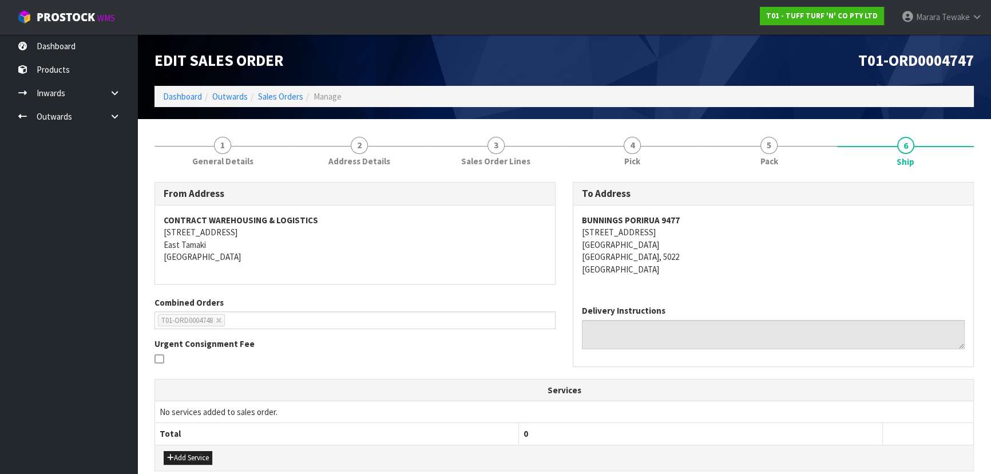
click at [806, 263] on address "BUNNINGS PORIRUA 9477 9 HERIOT DRIVE PORIRUA PORIRUA, 5022 New Zealand" at bounding box center [773, 244] width 383 height 61
click at [877, 235] on address "BUNNINGS PORIRUA 9477 9 HERIOT DRIVE PORIRUA PORIRUA, 5022 New Zealand" at bounding box center [773, 244] width 383 height 61
click at [819, 271] on address "BUNNINGS PORIRUA 9477 9 HERIOT DRIVE PORIRUA PORIRUA, 5022 New Zealand" at bounding box center [773, 244] width 383 height 61
click at [767, 170] on link "5 Pack" at bounding box center [769, 150] width 137 height 45
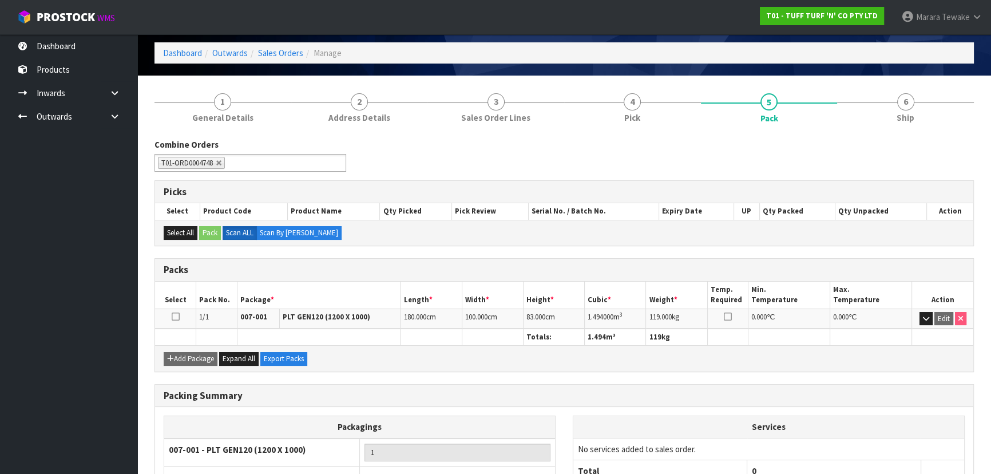
scroll to position [104, 0]
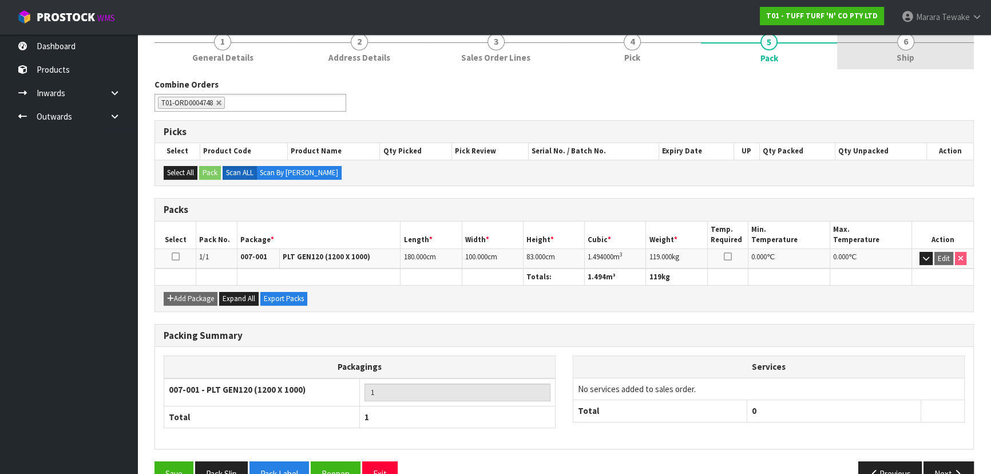
click at [912, 52] on span "Ship" at bounding box center [906, 58] width 18 height 12
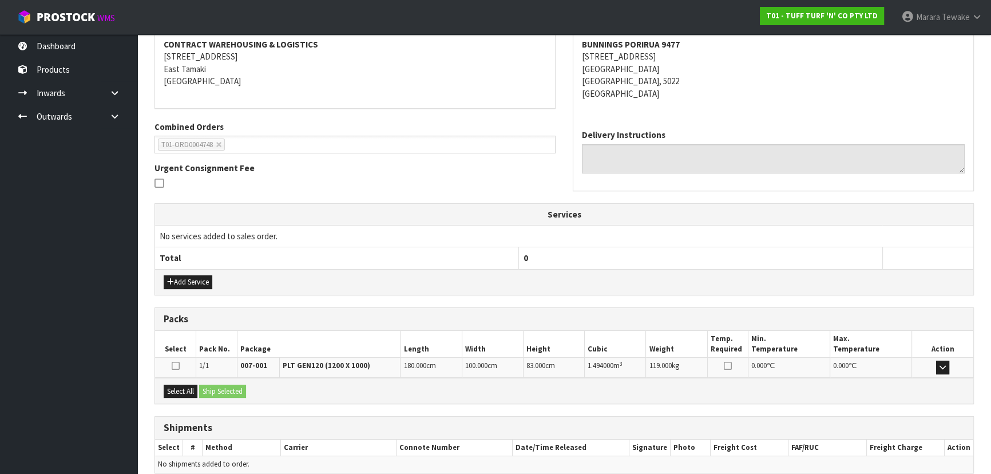
scroll to position [227, 0]
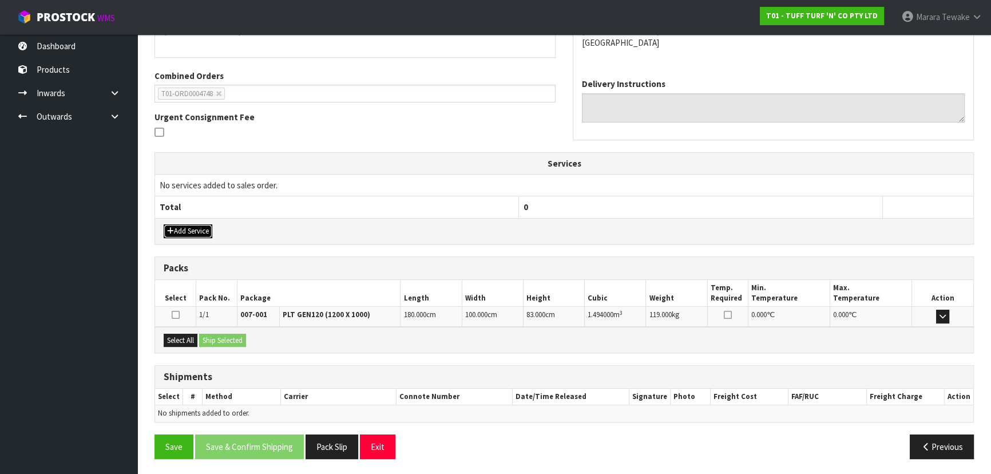
click at [203, 224] on button "Add Service" at bounding box center [188, 231] width 49 height 14
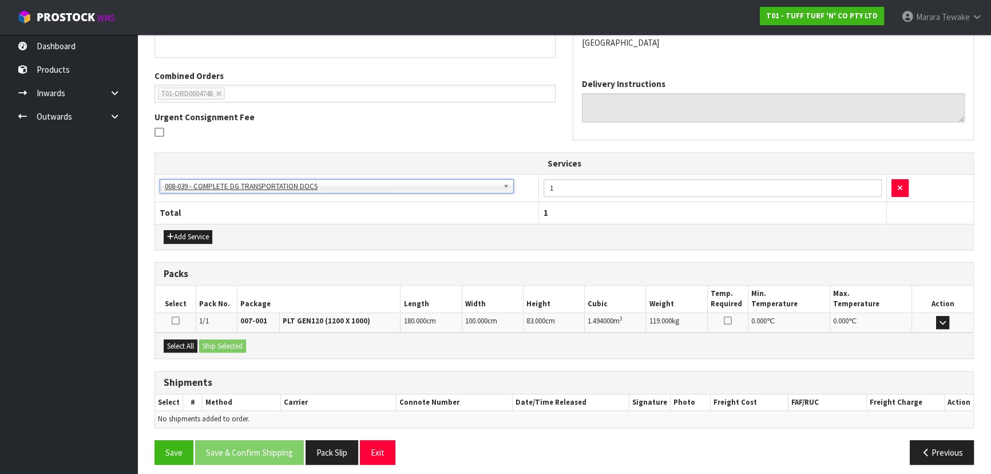
click at [184, 335] on div "Select All Ship Selected" at bounding box center [564, 345] width 818 height 26
click at [186, 340] on button "Select All" at bounding box center [181, 346] width 34 height 14
click at [225, 341] on button "Ship Selected" at bounding box center [222, 346] width 47 height 14
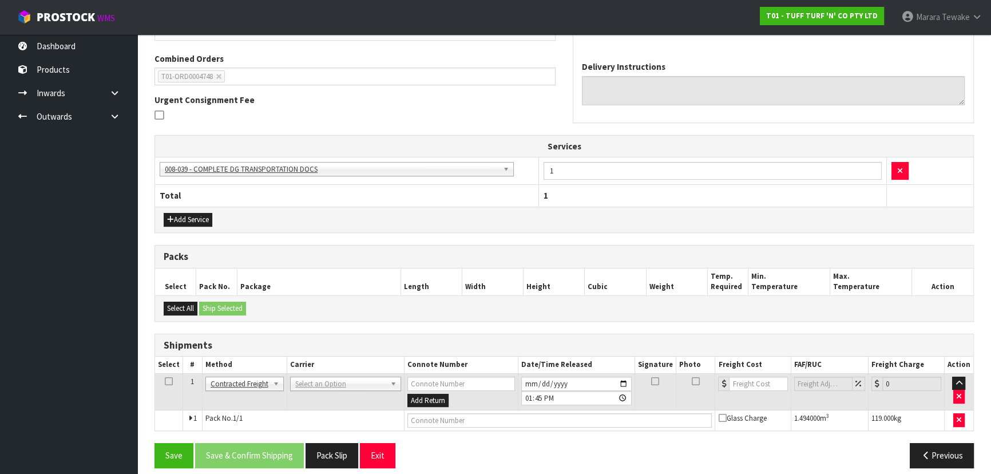
scroll to position [252, 0]
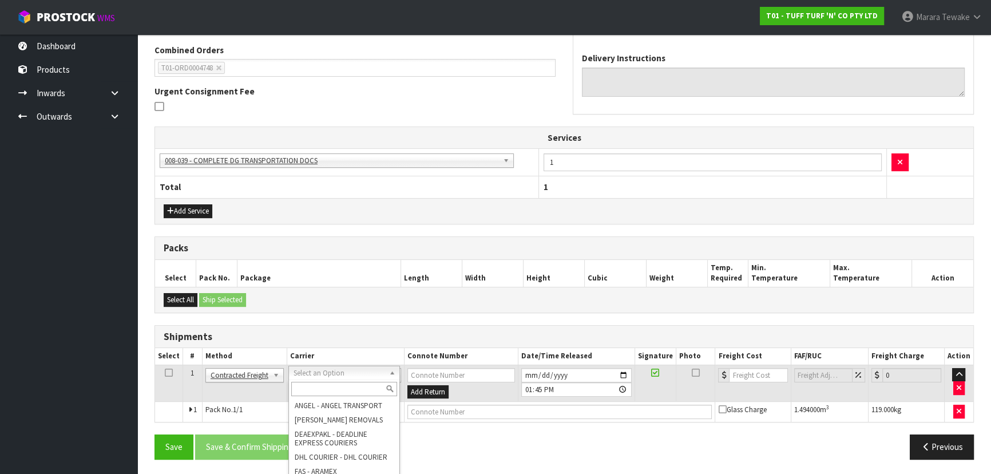
click at [312, 383] on input "text" at bounding box center [344, 389] width 106 height 14
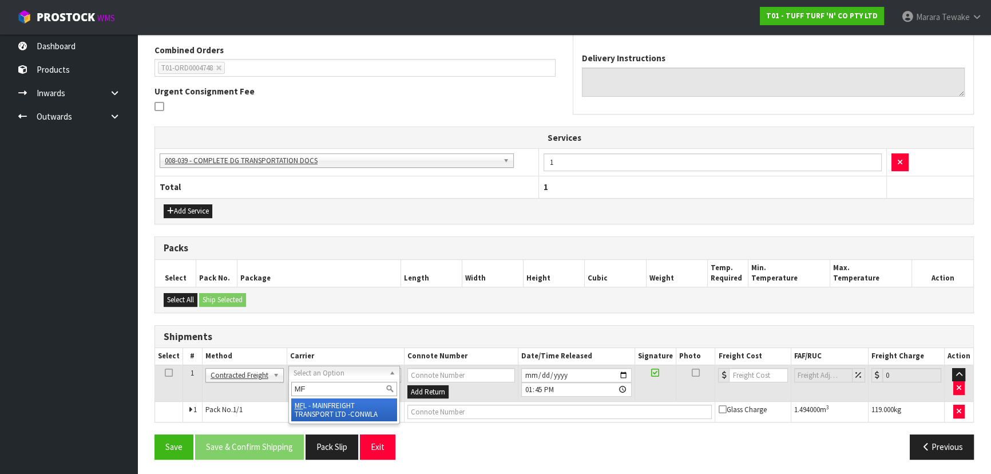
type input "MF"
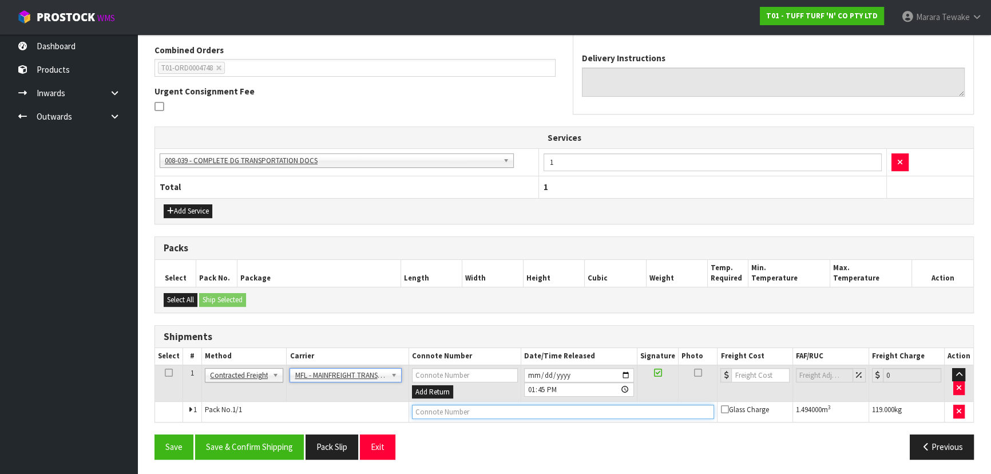
click at [443, 407] on input "text" at bounding box center [563, 412] width 303 height 14
paste input "FWM59136918"
type input "FWM59136918"
click at [762, 372] on input "number" at bounding box center [760, 375] width 58 height 14
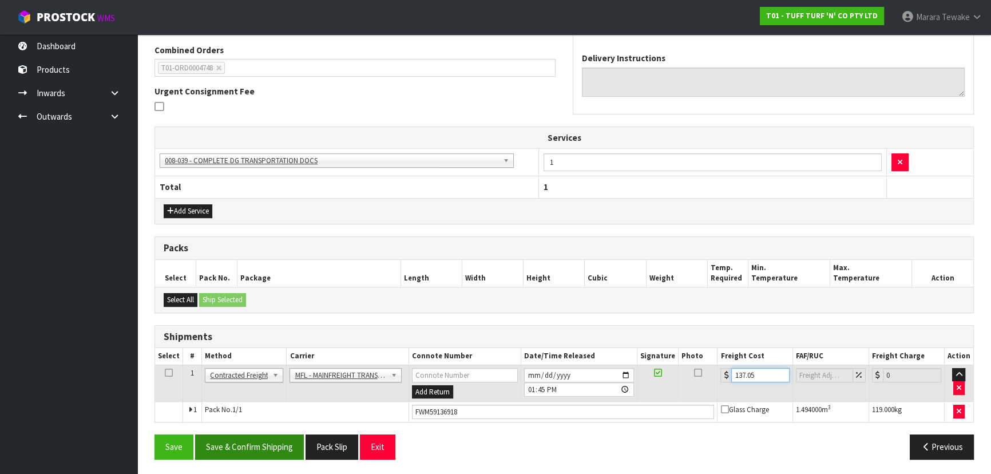
type input "137.05"
click at [239, 446] on button "Save & Confirm Shipping" at bounding box center [249, 446] width 109 height 25
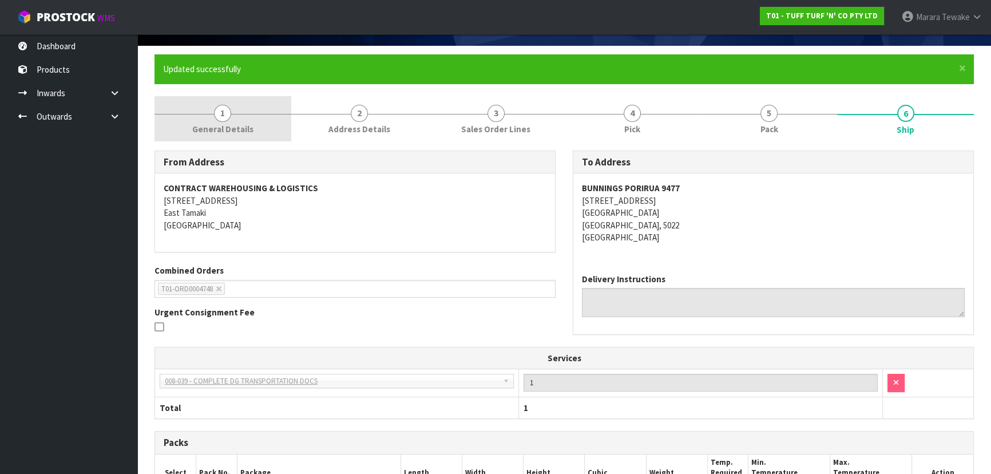
scroll to position [0, 0]
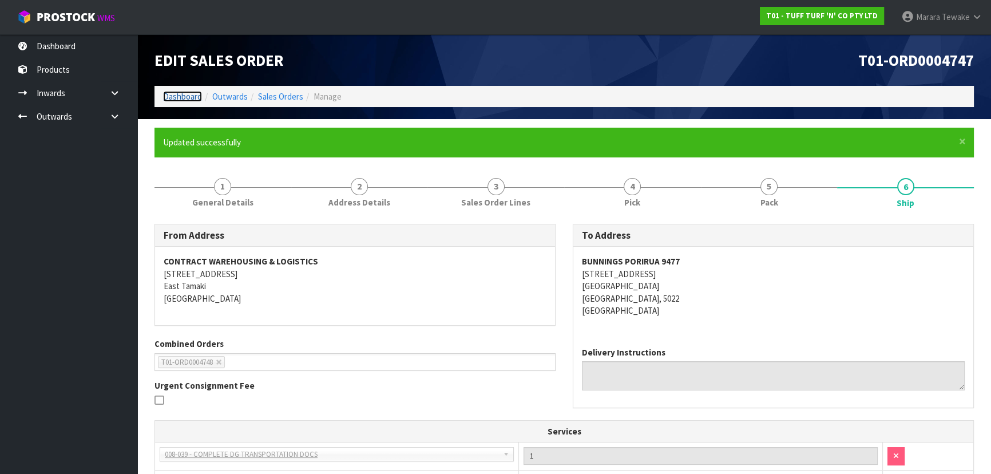
click at [181, 93] on link "Dashboard" at bounding box center [182, 96] width 39 height 11
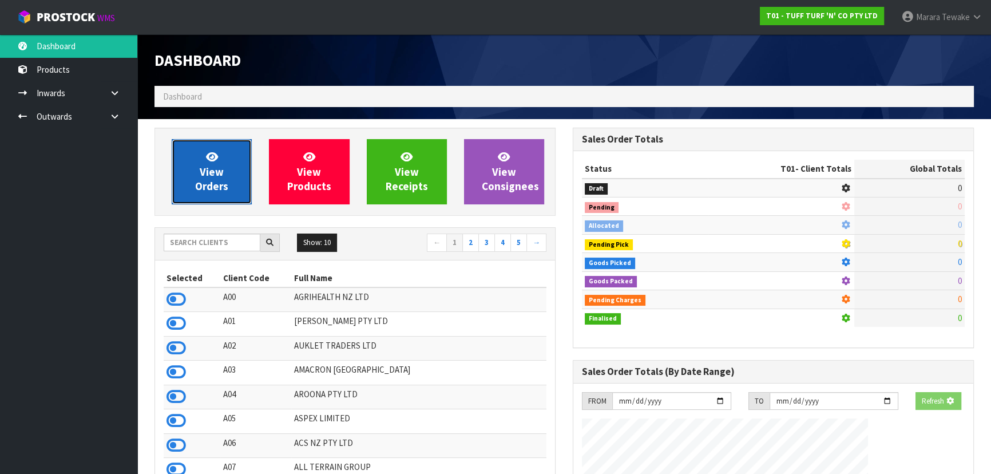
click at [217, 160] on link "View Orders" at bounding box center [212, 171] width 80 height 65
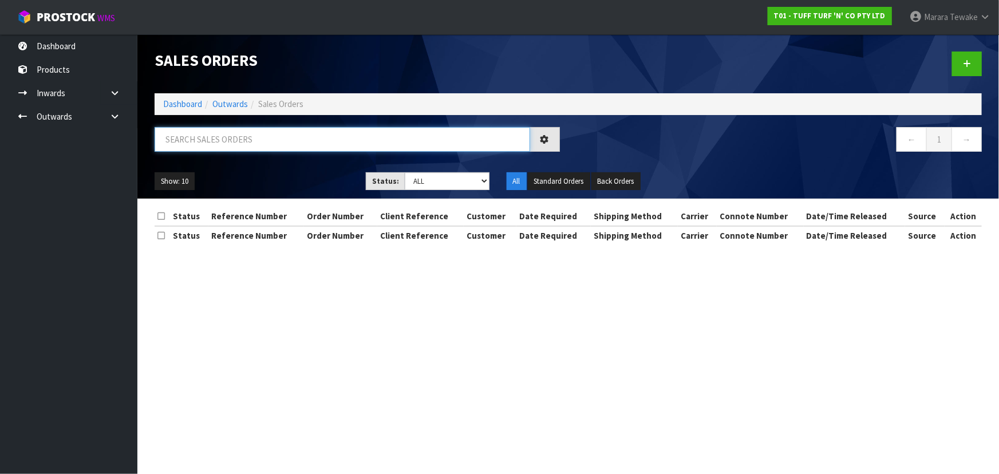
click at [239, 138] on input "text" at bounding box center [342, 139] width 375 height 25
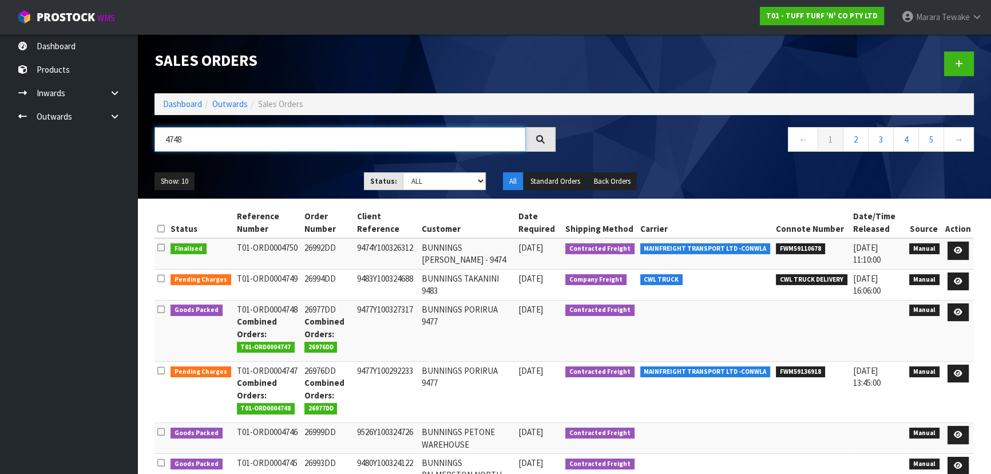
type input "4748"
click at [316, 170] on div "Show: 10 5 10 25 50 Status: Draft Pending Allocated Pending Pick Goods Picked G…" at bounding box center [564, 181] width 837 height 35
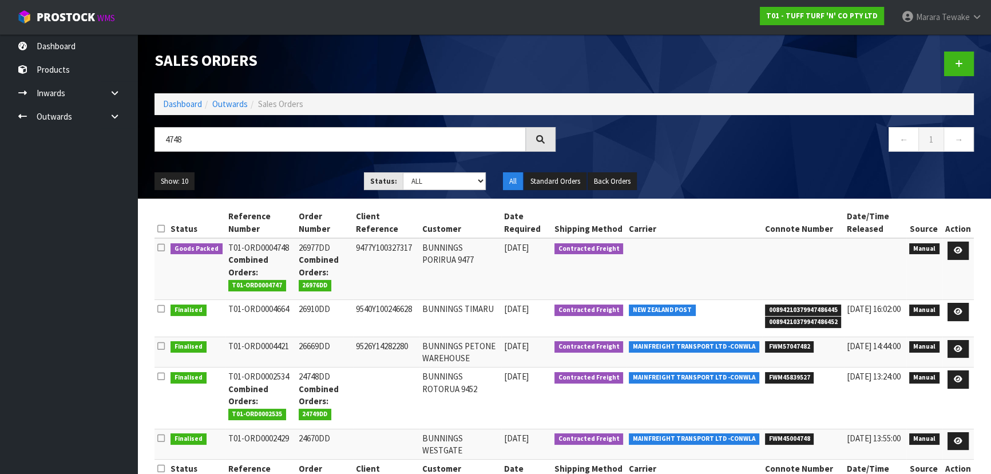
click at [309, 172] on ul "Show: 10 5 10 25 50" at bounding box center [251, 181] width 192 height 18
click at [965, 247] on link at bounding box center [958, 250] width 21 height 18
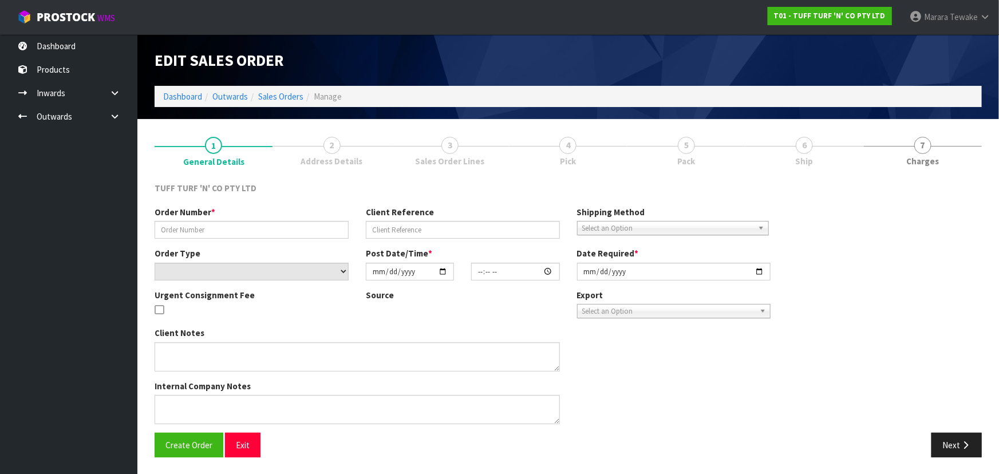
type input "26977DD"
type input "9477Y100327317"
select select "number:0"
type input "[DATE]"
type input "13:07:00.000"
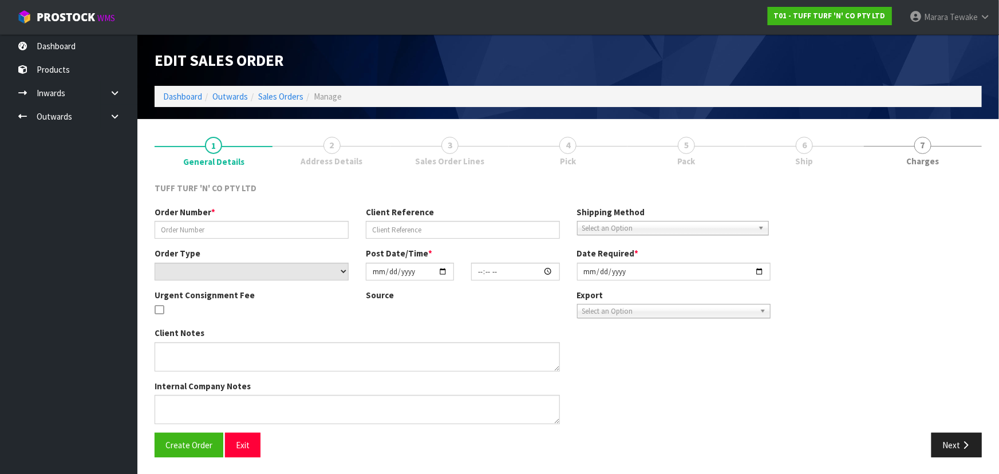
type input "[DATE]"
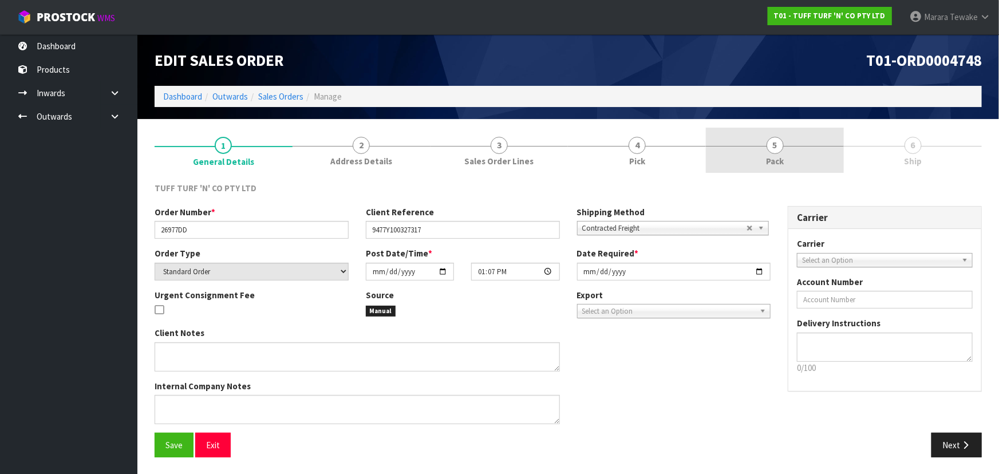
click at [790, 148] on link "5 Pack" at bounding box center [775, 150] width 138 height 45
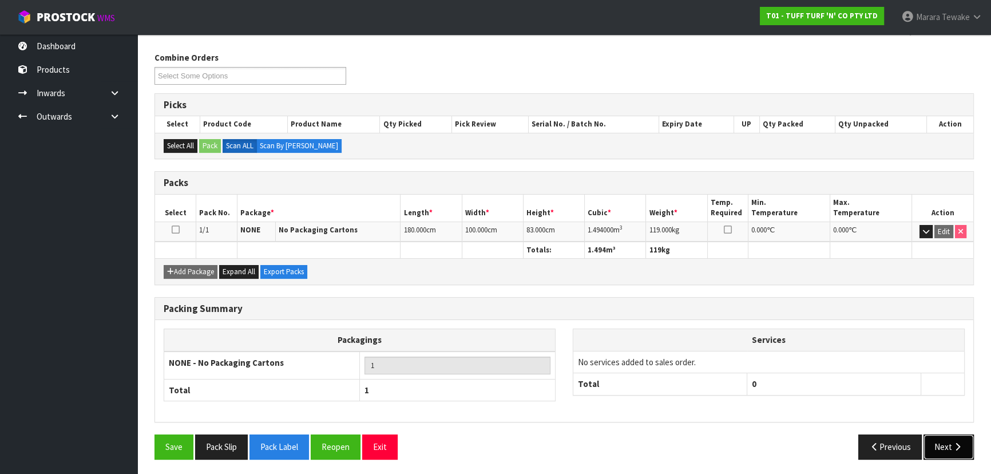
click at [966, 448] on button "Next" at bounding box center [949, 446] width 50 height 25
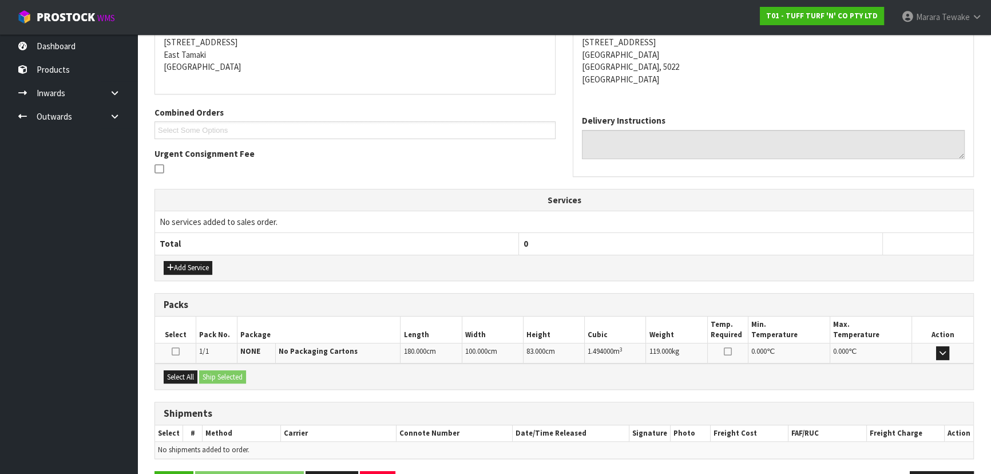
scroll to position [227, 0]
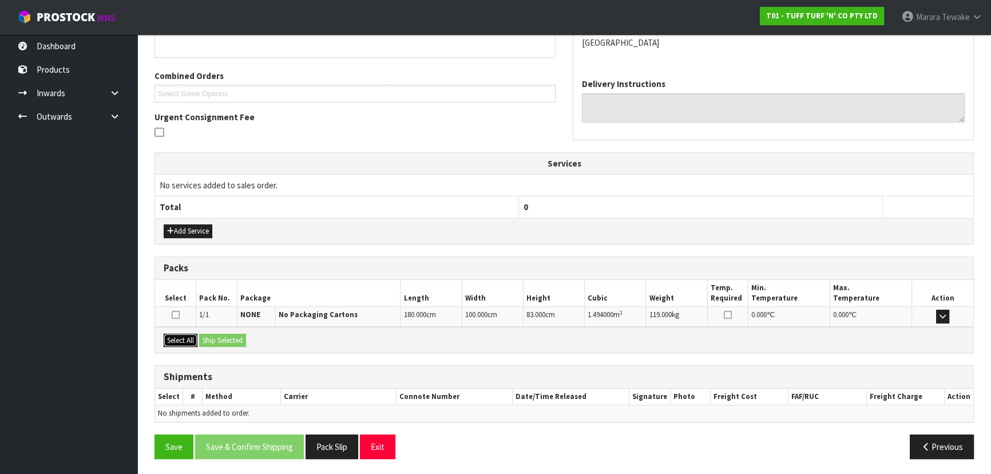
drag, startPoint x: 177, startPoint y: 334, endPoint x: 225, endPoint y: 332, distance: 48.7
click at [178, 334] on button "Select All" at bounding box center [181, 341] width 34 height 14
click at [226, 334] on button "Ship Selected" at bounding box center [222, 341] width 47 height 14
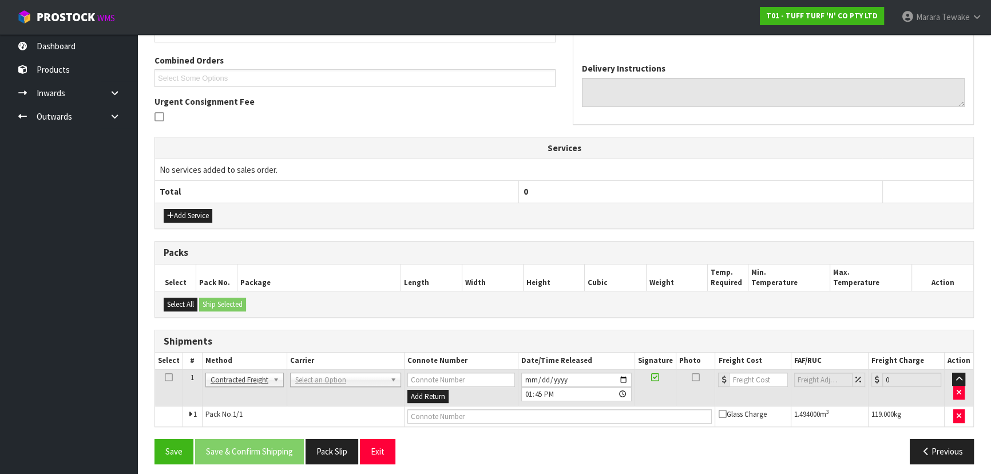
scroll to position [247, 0]
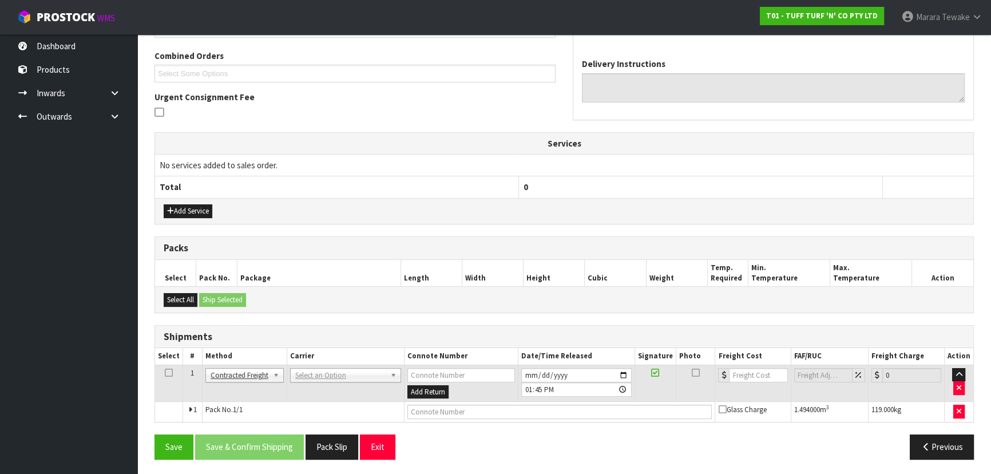
click at [349, 361] on th "Carrier" at bounding box center [345, 356] width 117 height 17
click at [342, 381] on td "ANGEL - ANGEL TRANSPORT CONROY - CONROY REMOVALS DEAEXPAKL - DEADLINE EXPRESS C…" at bounding box center [345, 383] width 117 height 37
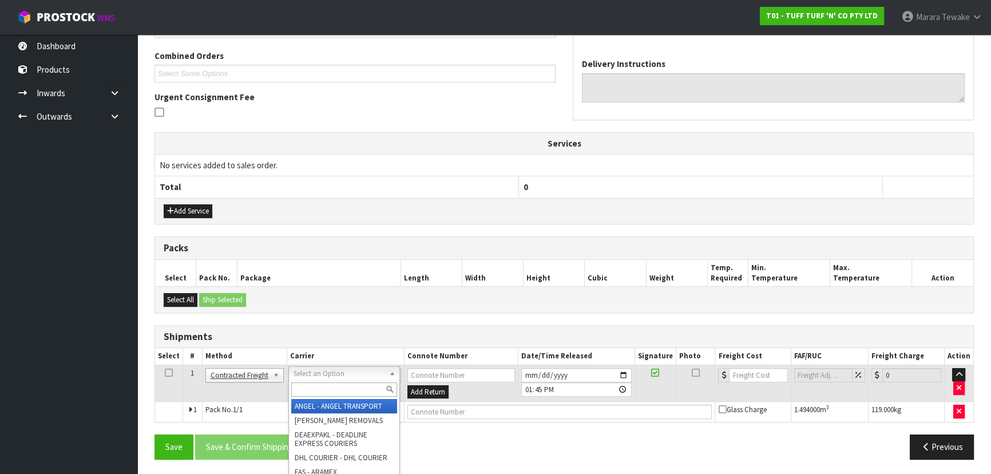
click at [337, 385] on input "text" at bounding box center [344, 389] width 106 height 14
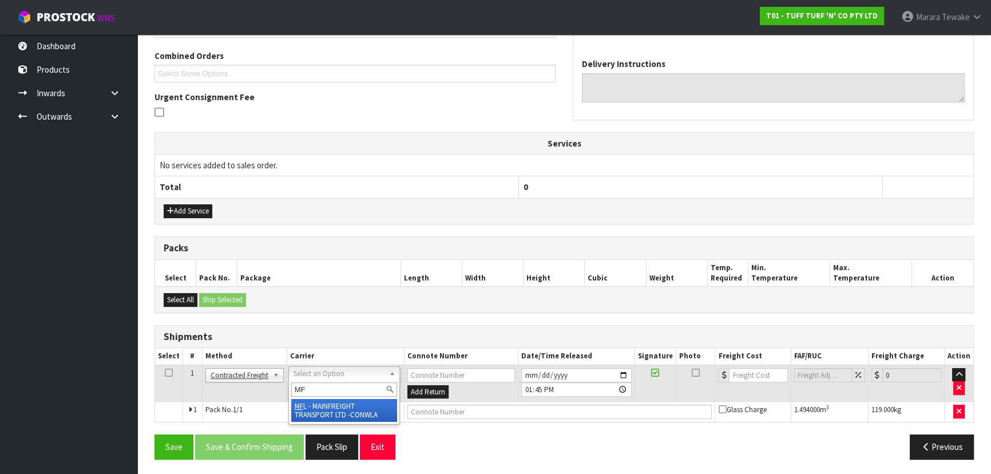
type input "MF"
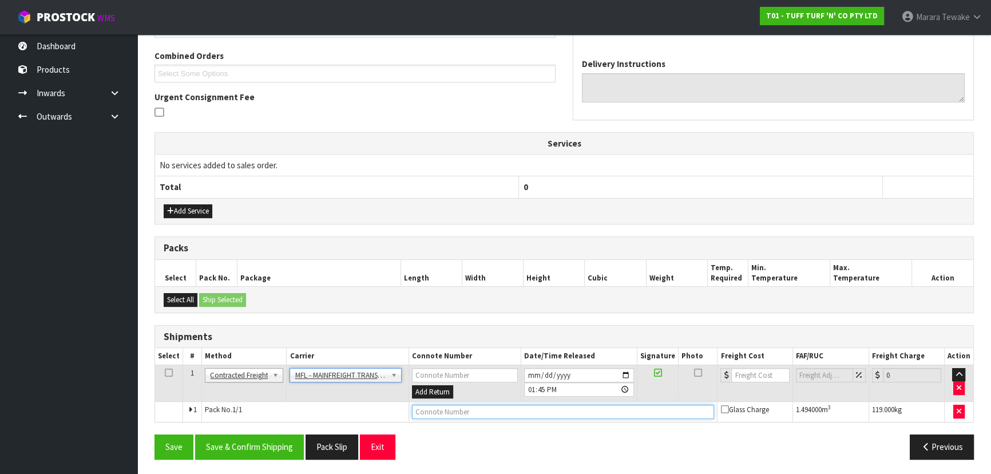
click at [457, 413] on input "text" at bounding box center [563, 412] width 303 height 14
paste input "FWM59136918"
type input "FWM59136918"
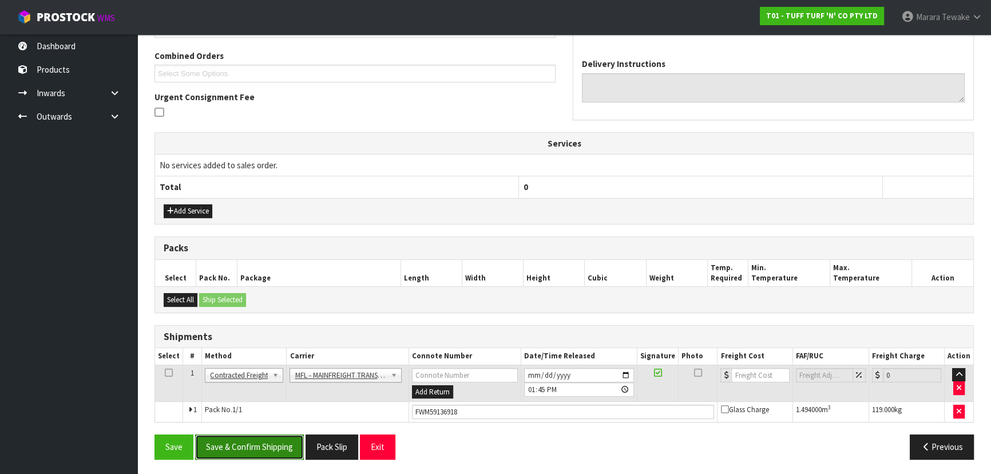
click at [274, 442] on button "Save & Confirm Shipping" at bounding box center [249, 446] width 109 height 25
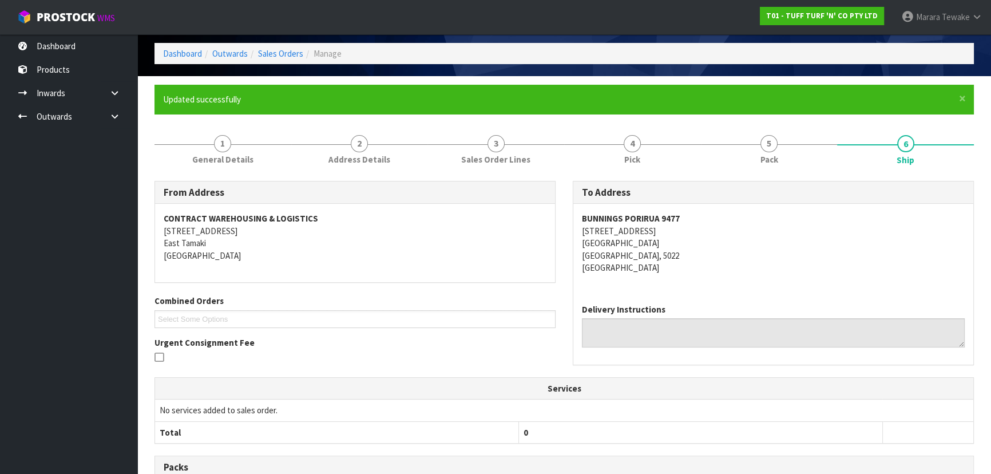
scroll to position [0, 0]
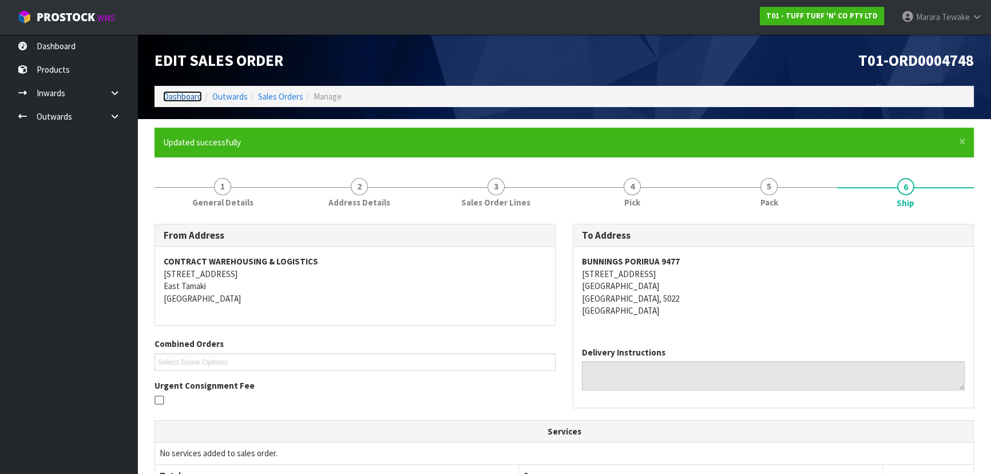
click at [189, 98] on link "Dashboard" at bounding box center [182, 96] width 39 height 11
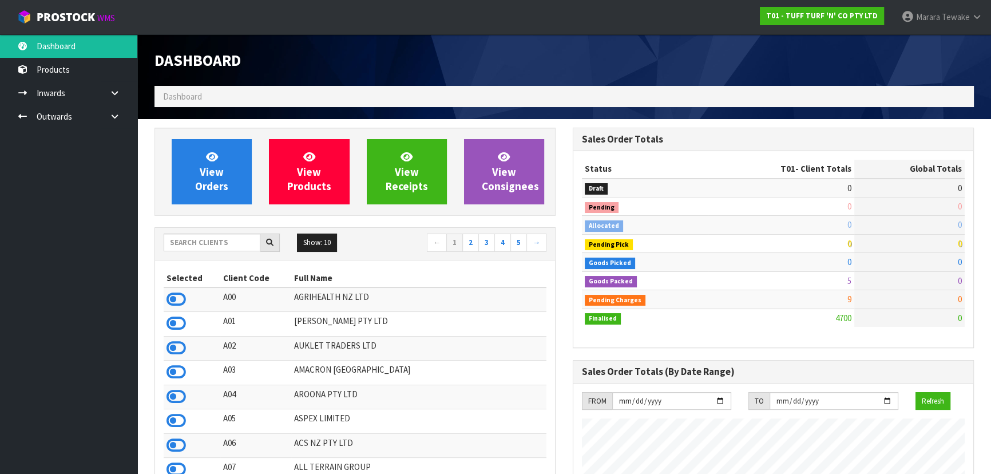
scroll to position [865, 418]
click at [215, 243] on input "text" at bounding box center [212, 242] width 97 height 18
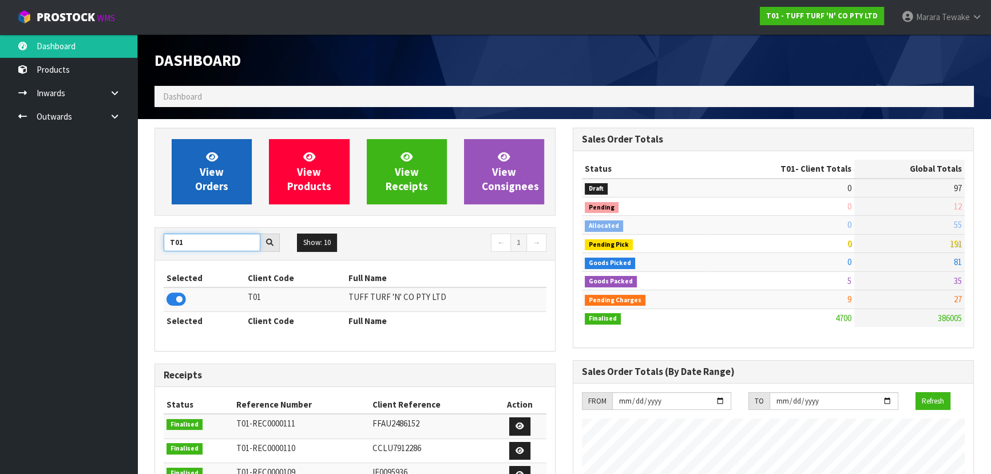
type input "T01"
click at [216, 176] on span "View Orders" at bounding box center [211, 171] width 33 height 43
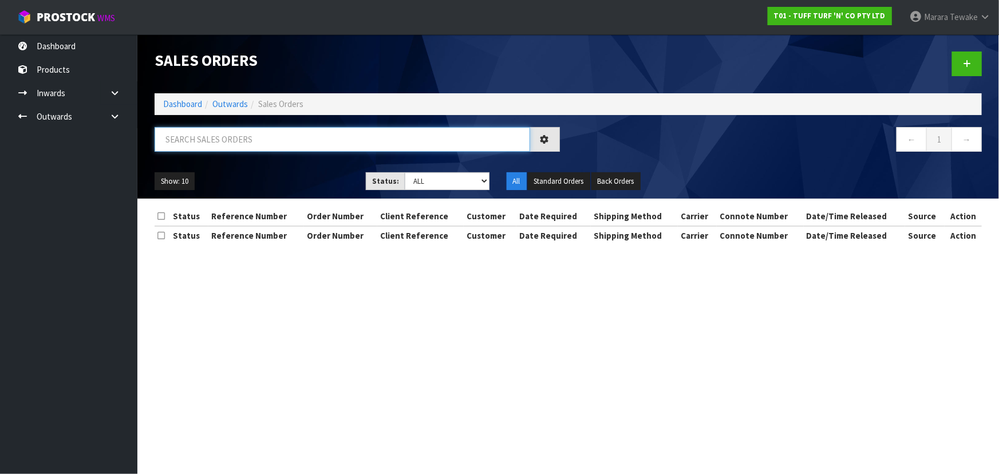
click at [251, 137] on input "text" at bounding box center [342, 139] width 375 height 25
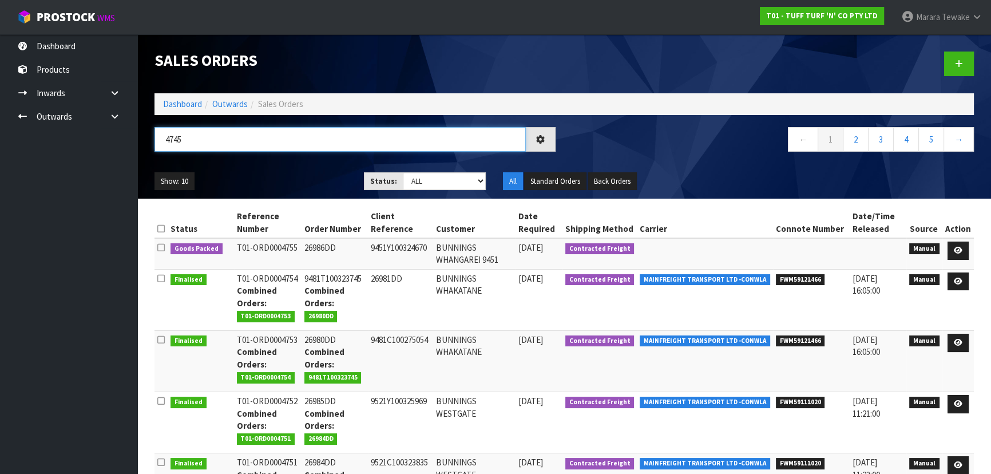
type input "4745"
click at [312, 181] on ul "Show: 10 5 10 25 50" at bounding box center [251, 181] width 192 height 18
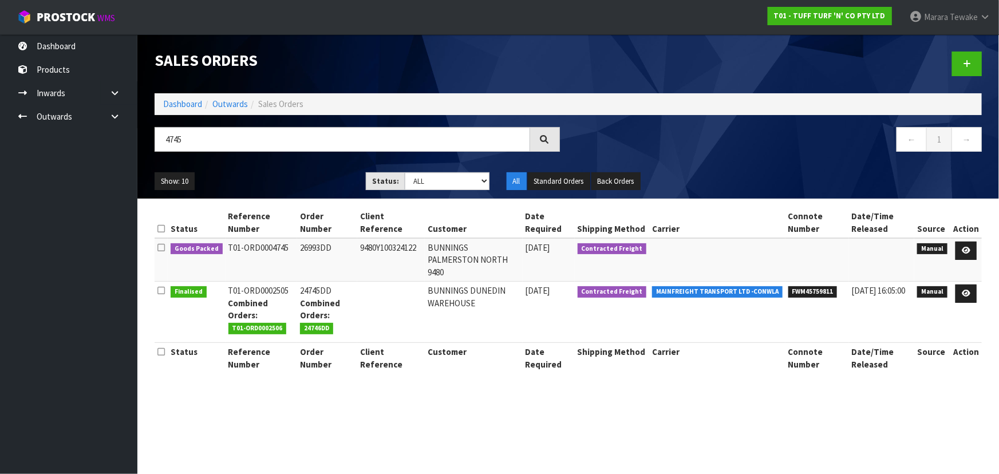
click at [298, 172] on ul "Show: 10 5 10 25 50" at bounding box center [252, 181] width 194 height 18
click at [971, 242] on link at bounding box center [965, 250] width 21 height 18
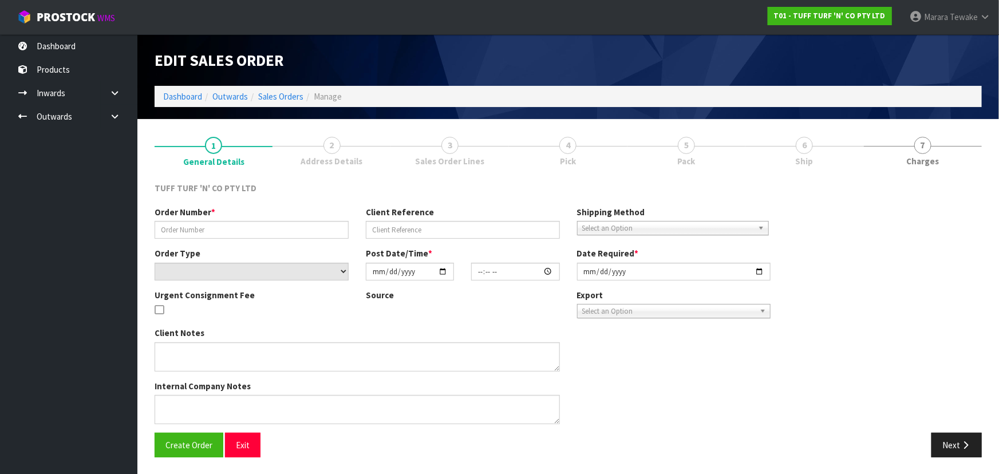
type input "26993DD"
type input "9480Y100324122"
select select "number:0"
type input "[DATE]"
type input "12:59:00.000"
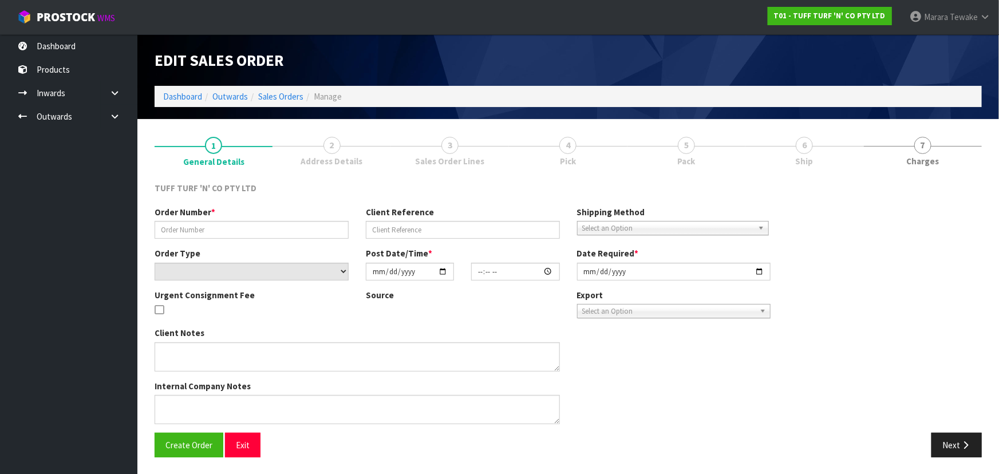
type input "[DATE]"
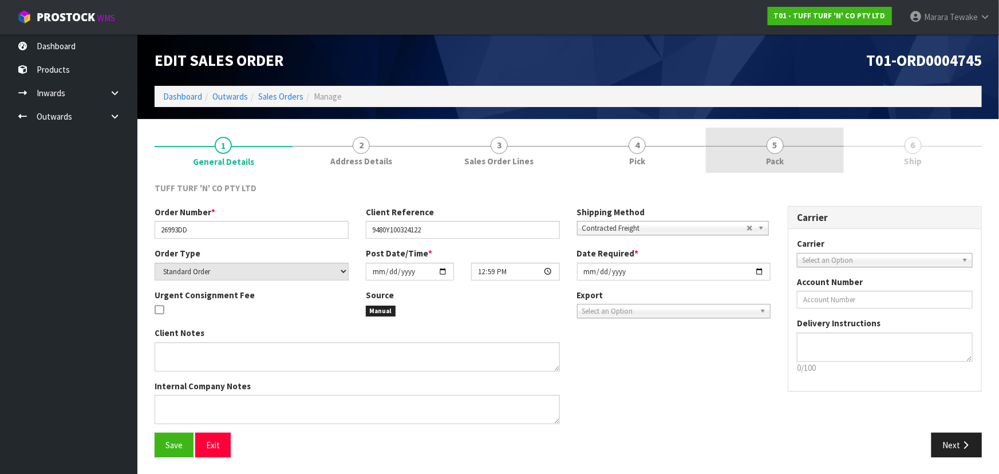
click at [782, 150] on link "5 Pack" at bounding box center [775, 150] width 138 height 45
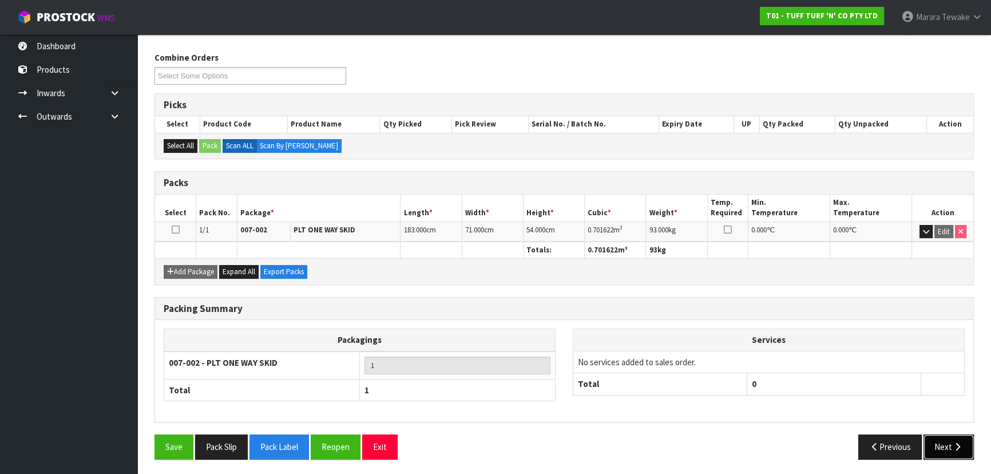
click at [947, 447] on button "Next" at bounding box center [949, 446] width 50 height 25
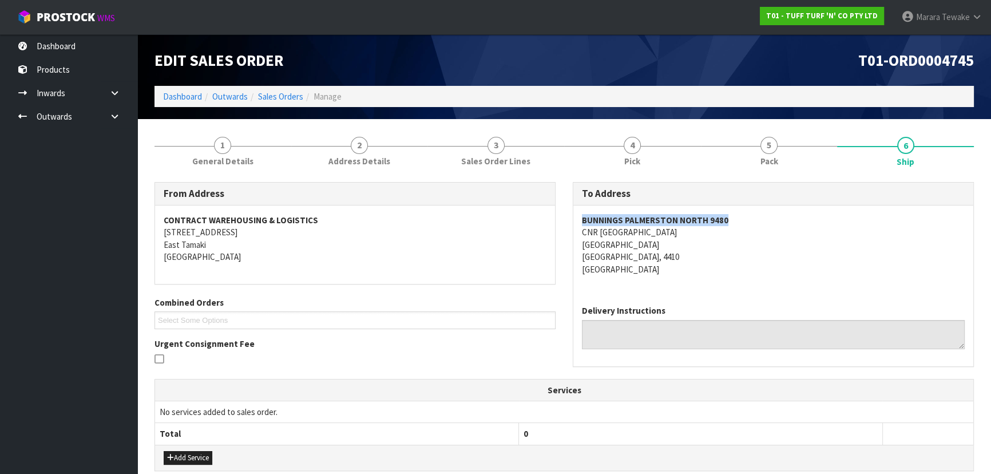
drag, startPoint x: 575, startPoint y: 215, endPoint x: 745, endPoint y: 214, distance: 170.0
click at [745, 214] on div "BUNNINGS PALMERSTON NORTH 9480 CNR TREMAINE AVE & RAILWAY RD PALMERSTON NORTH P…" at bounding box center [773, 250] width 400 height 90
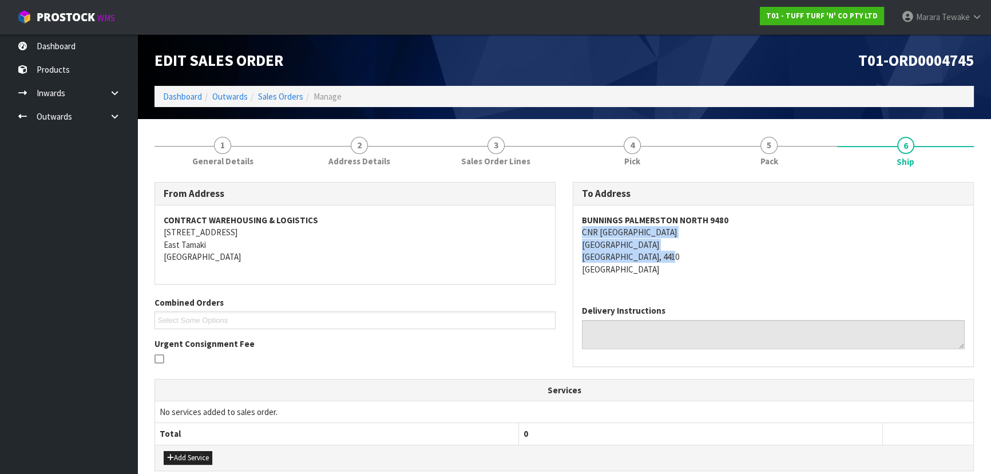
drag, startPoint x: 575, startPoint y: 237, endPoint x: 715, endPoint y: 251, distance: 141.4
click at [715, 251] on div "BUNNINGS PALMERSTON NORTH 9480 CNR TREMAINE AVE & RAILWAY RD PALMERSTON NORTH P…" at bounding box center [773, 250] width 400 height 90
click at [750, 264] on address "BUNNINGS PALMERSTON NORTH 9480 CNR TREMAINE AVE & RAILWAY RD PALMERSTON NORTH P…" at bounding box center [773, 244] width 383 height 61
drag, startPoint x: 577, startPoint y: 231, endPoint x: 437, endPoint y: 234, distance: 139.7
click at [718, 227] on div "BUNNINGS PALMERSTON NORTH 9480 CNR TREMAINE AVE & RAILWAY RD PALMERSTON NORTH P…" at bounding box center [773, 250] width 400 height 90
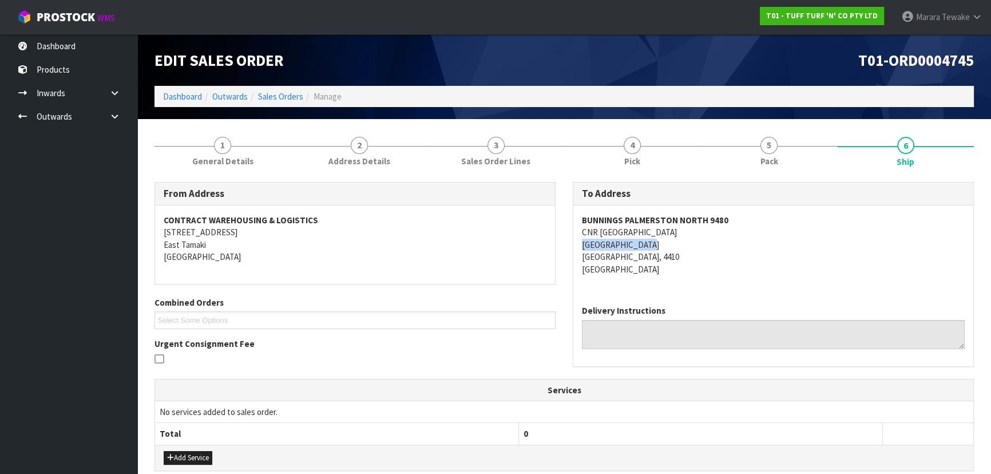
drag, startPoint x: 577, startPoint y: 244, endPoint x: 370, endPoint y: 240, distance: 207.2
click at [670, 241] on div "BUNNINGS PALMERSTON NORTH 9480 CNR TREMAINE AVE & RAILWAY RD PALMERSTON NORTH P…" at bounding box center [773, 250] width 400 height 90
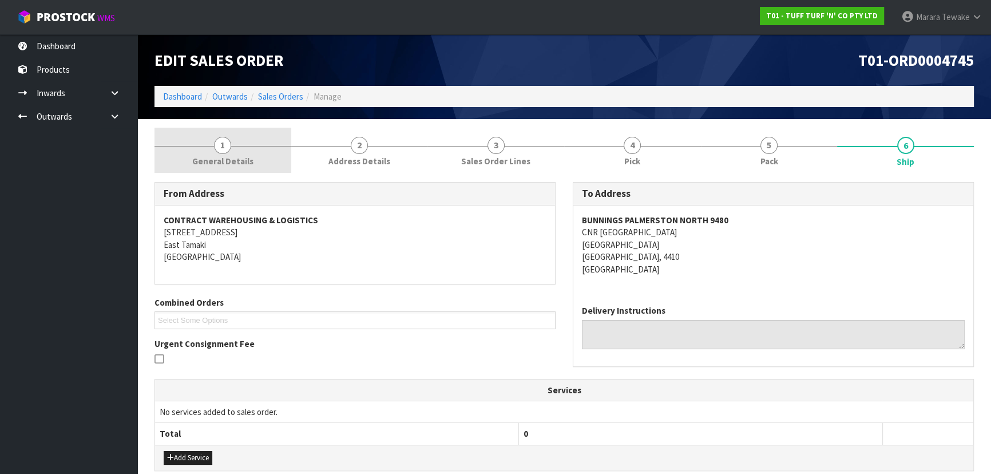
click at [235, 152] on link "1 General Details" at bounding box center [223, 150] width 137 height 45
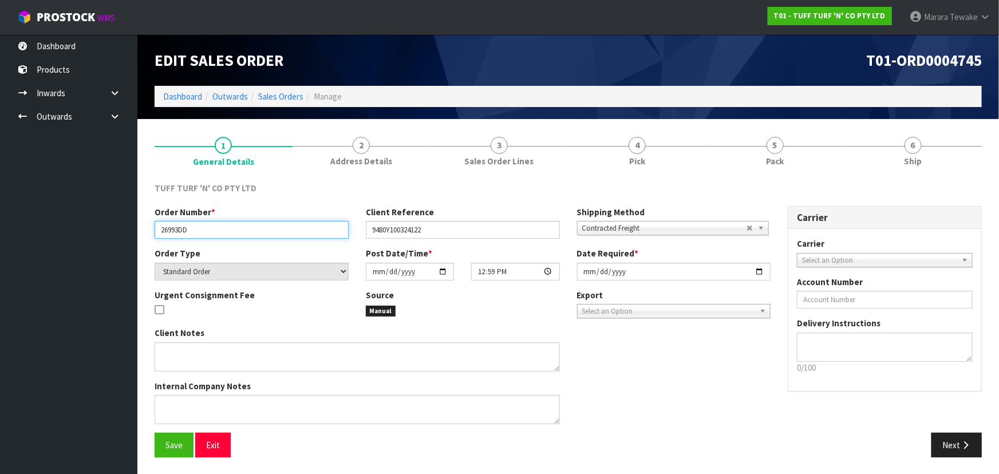
drag, startPoint x: 156, startPoint y: 235, endPoint x: 196, endPoint y: 232, distance: 40.7
click at [196, 232] on input "26993DD" at bounding box center [252, 230] width 194 height 18
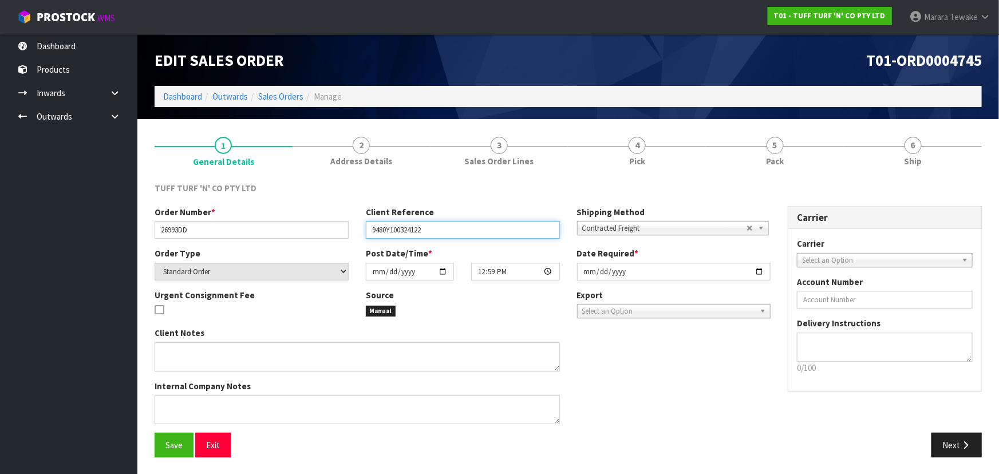
drag, startPoint x: 372, startPoint y: 229, endPoint x: 454, endPoint y: 226, distance: 81.9
click at [454, 226] on input "9480Y100324122" at bounding box center [463, 230] width 194 height 18
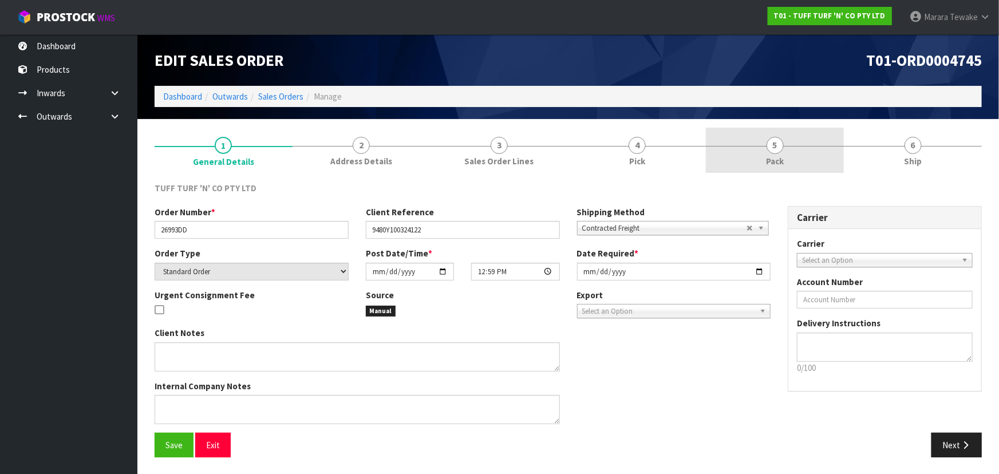
click at [795, 171] on link "5 Pack" at bounding box center [775, 150] width 138 height 45
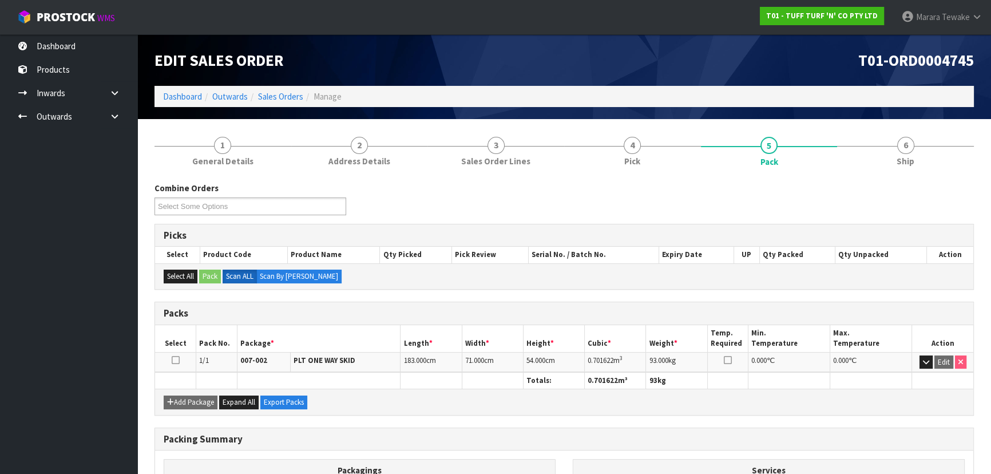
scroll to position [52, 0]
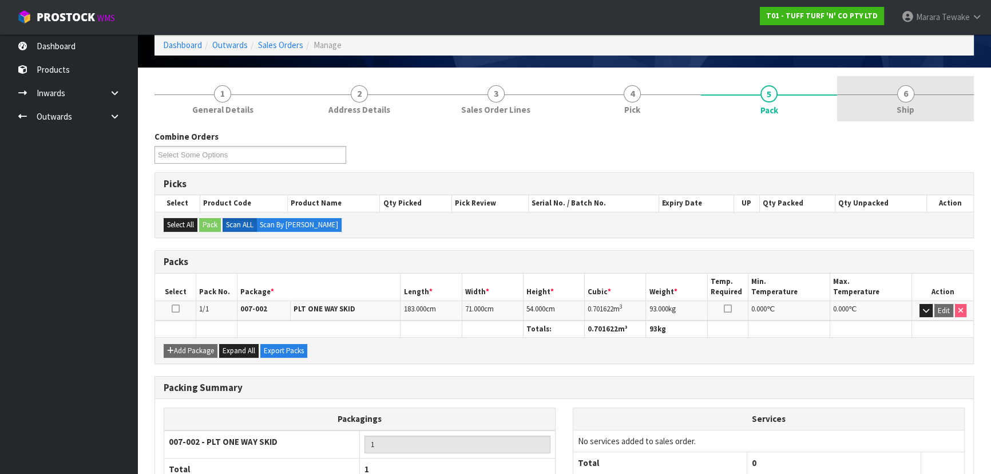
click at [929, 106] on link "6 Ship" at bounding box center [905, 98] width 137 height 45
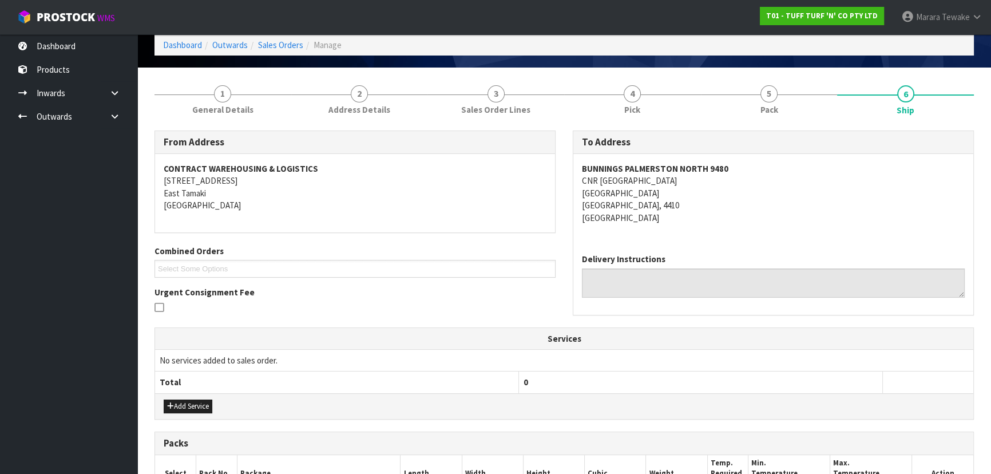
scroll to position [0, 0]
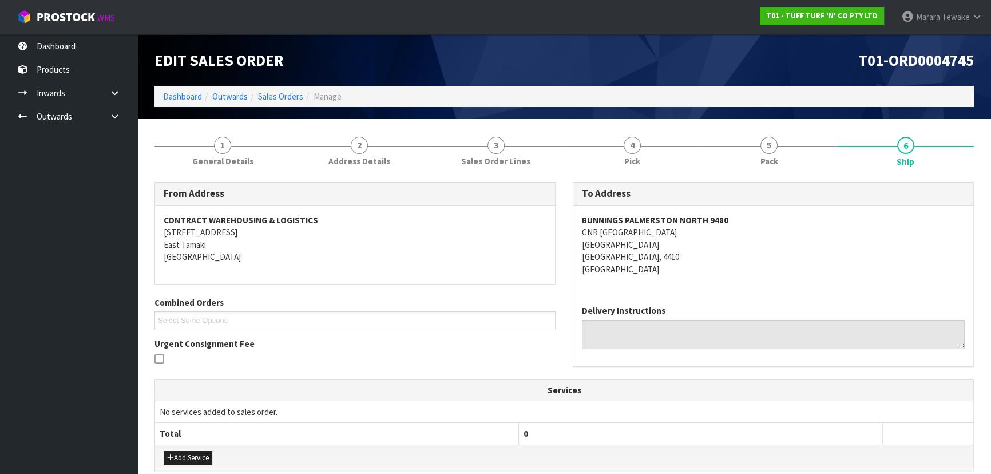
click at [796, 268] on address "BUNNINGS PALMERSTON NORTH 9480 CNR TREMAINE AVE & RAILWAY RD PALMERSTON NORTH P…" at bounding box center [773, 244] width 383 height 61
click at [433, 313] on ul "Select Some Options" at bounding box center [355, 320] width 401 height 18
click at [442, 262] on address "CONTRACT WAREHOUSING & LOGISTICS 17 Allens Road East Tamaki Auckland" at bounding box center [355, 238] width 383 height 49
click at [458, 241] on address "CONTRACT WAREHOUSING & LOGISTICS 17 Allens Road East Tamaki Auckland" at bounding box center [355, 238] width 383 height 49
click at [716, 287] on div "BUNNINGS PALMERSTON NORTH 9480 CNR TREMAINE AVE & RAILWAY RD PALMERSTON NORTH P…" at bounding box center [773, 250] width 400 height 90
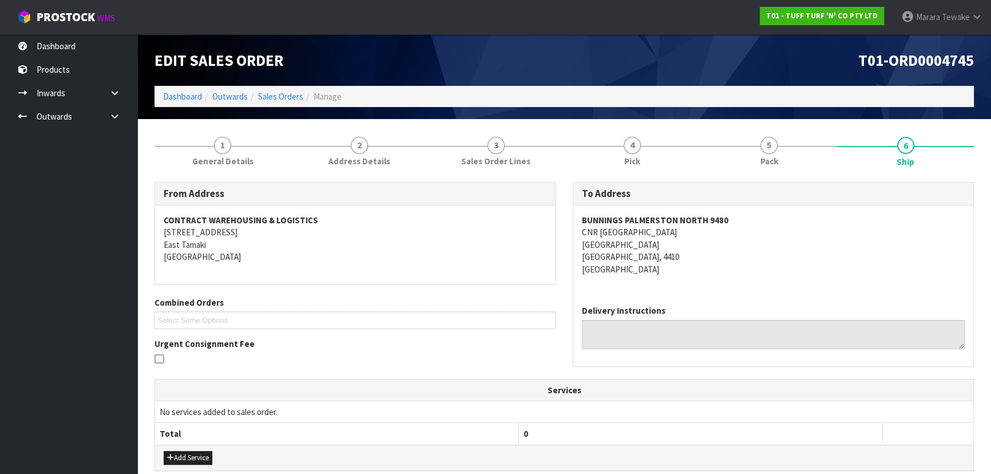
click at [831, 246] on address "BUNNINGS PALMERSTON NORTH 9480 CNR TREMAINE AVE & RAILWAY RD PALMERSTON NORTH P…" at bounding box center [773, 244] width 383 height 61
click at [809, 172] on link "5 Pack" at bounding box center [769, 150] width 137 height 45
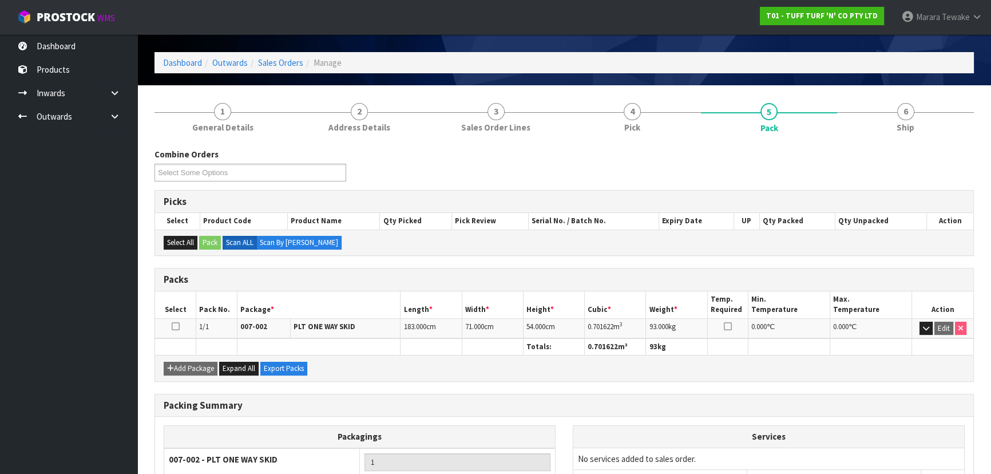
scroll to position [52, 0]
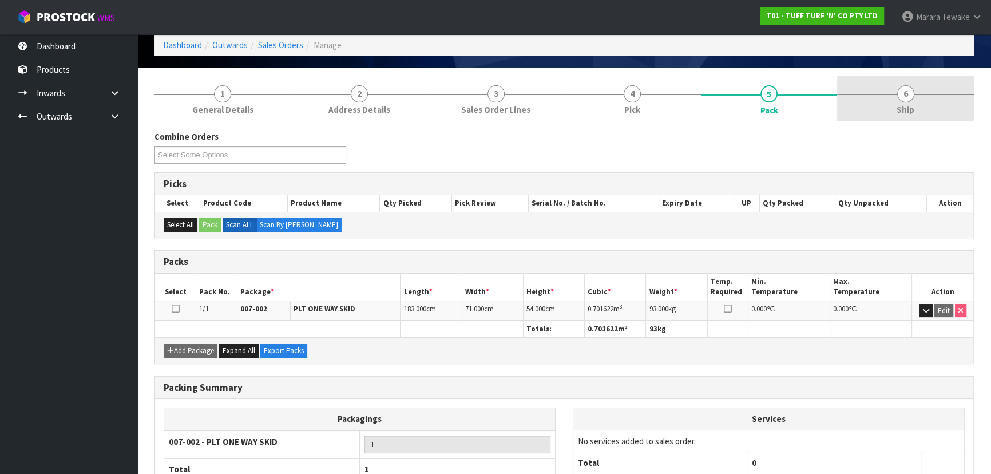
click at [905, 120] on link "6 Ship" at bounding box center [905, 98] width 137 height 45
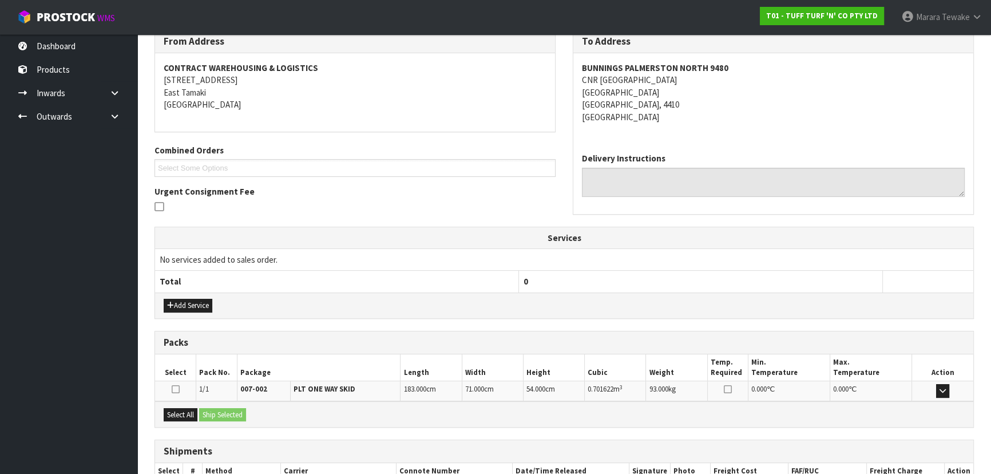
scroll to position [227, 0]
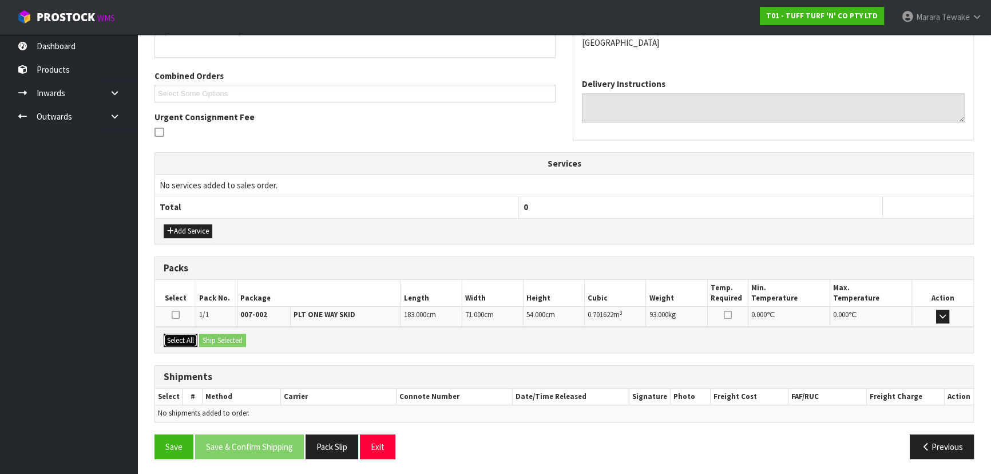
click at [181, 340] on button "Select All" at bounding box center [181, 341] width 34 height 14
drag, startPoint x: 224, startPoint y: 338, endPoint x: 268, endPoint y: 353, distance: 47.2
click at [227, 338] on button "Ship Selected" at bounding box center [222, 341] width 47 height 14
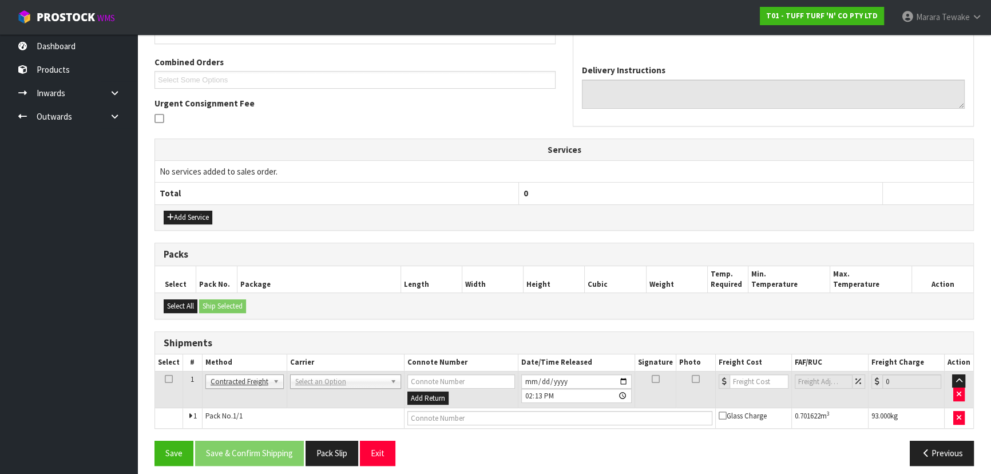
scroll to position [247, 0]
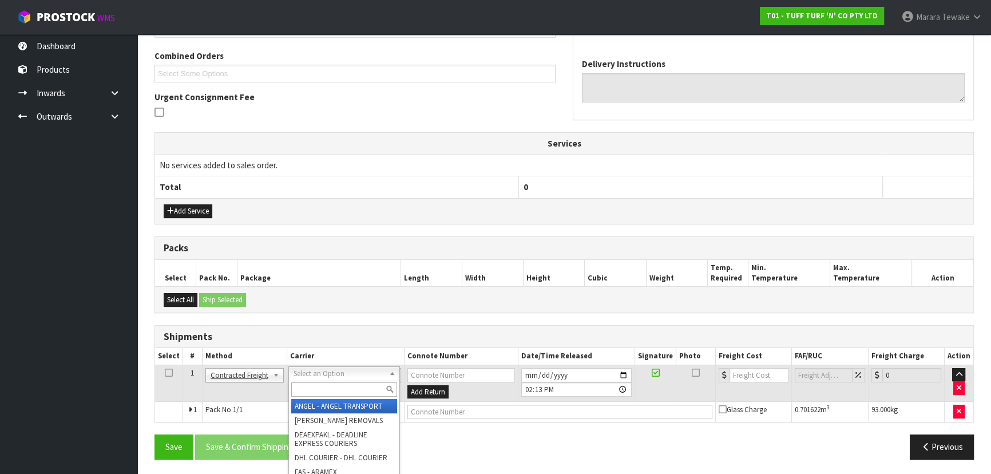
click at [311, 387] on input "text" at bounding box center [344, 389] width 106 height 14
type input ","
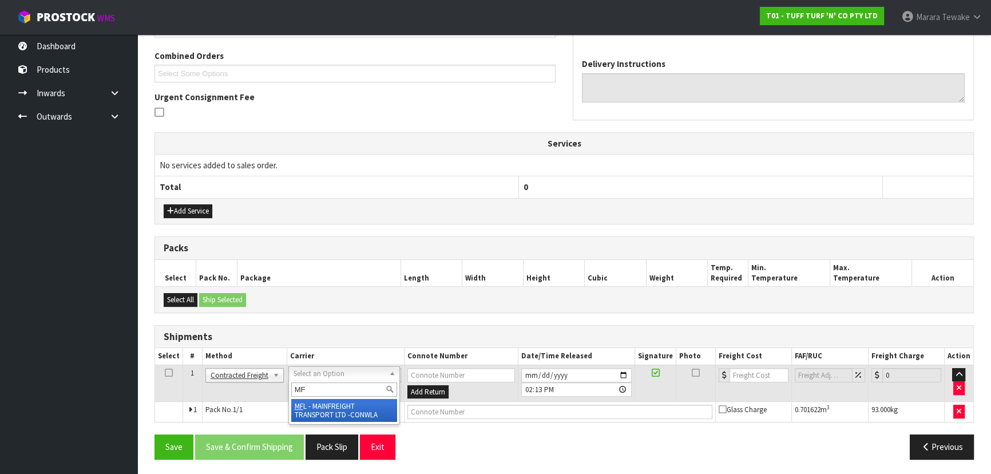
type input "MF"
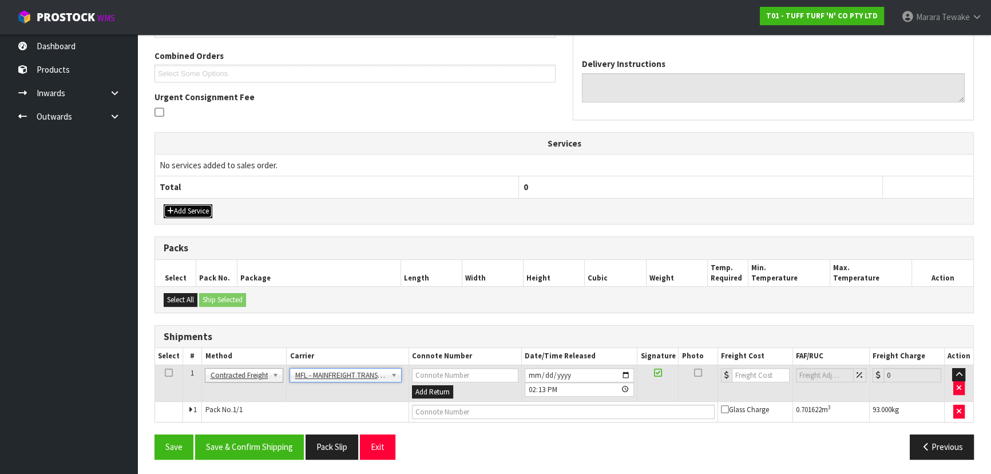
click at [179, 206] on button "Add Service" at bounding box center [188, 211] width 49 height 14
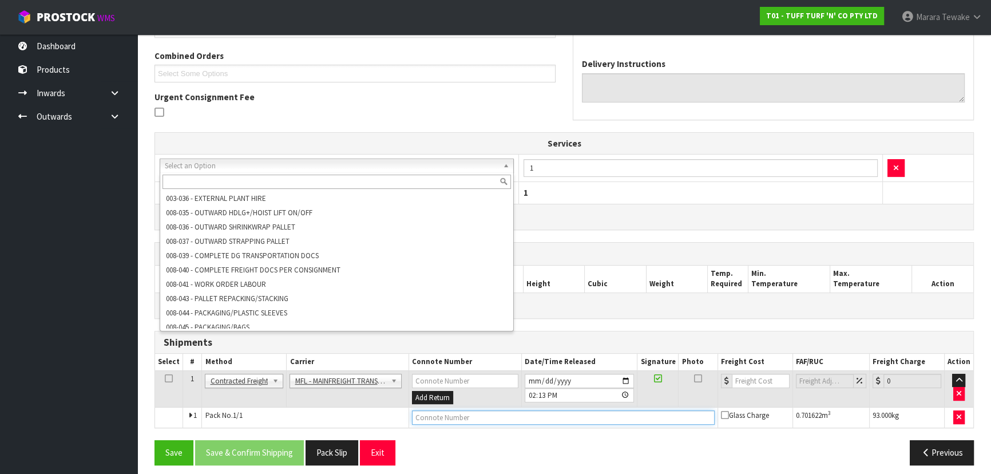
click at [455, 418] on input "text" at bounding box center [563, 417] width 303 height 14
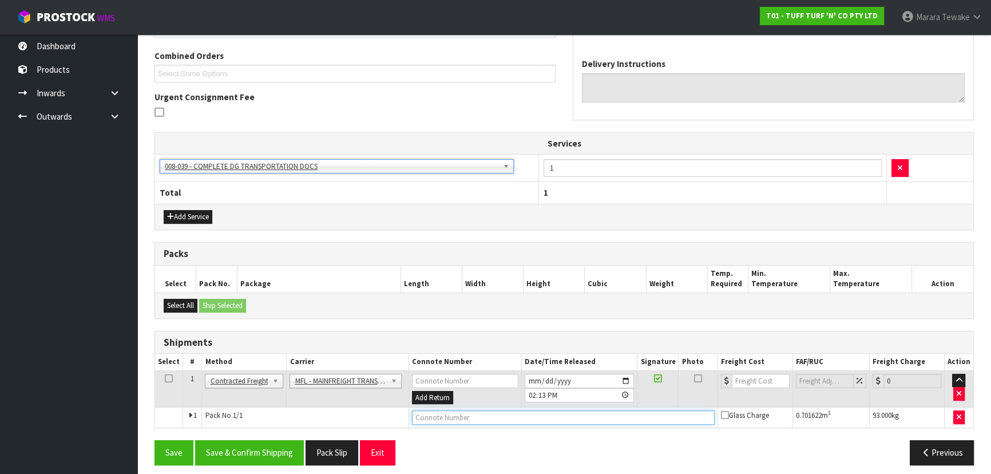
click at [446, 412] on input "text" at bounding box center [563, 417] width 303 height 14
paste input "FWM59138076"
type input "FWM59138076"
click at [751, 382] on input "number" at bounding box center [761, 381] width 58 height 14
type input "56.01"
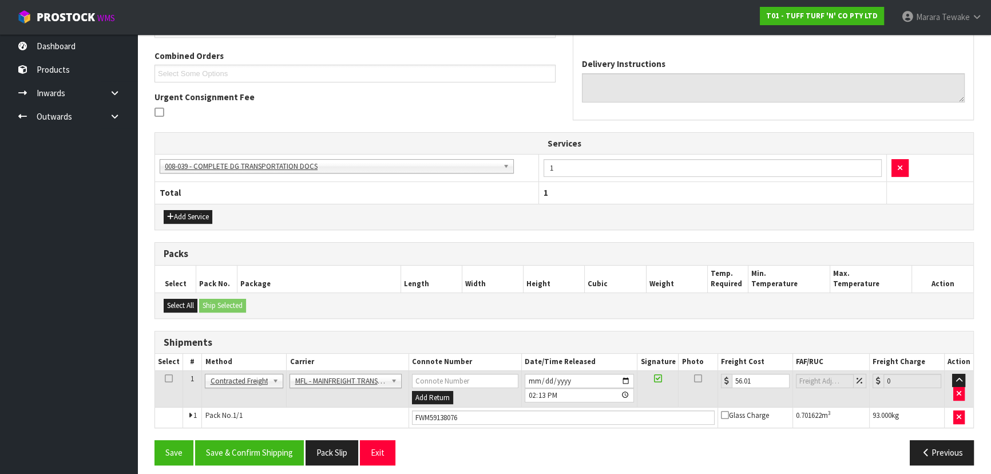
click at [544, 429] on div "From Address CONTRACT WAREHOUSING & LOGISTICS 17 Allens Road East Tamaki Auckla…" at bounding box center [564, 204] width 819 height 538
click at [251, 454] on button "Save & Confirm Shipping" at bounding box center [249, 452] width 109 height 25
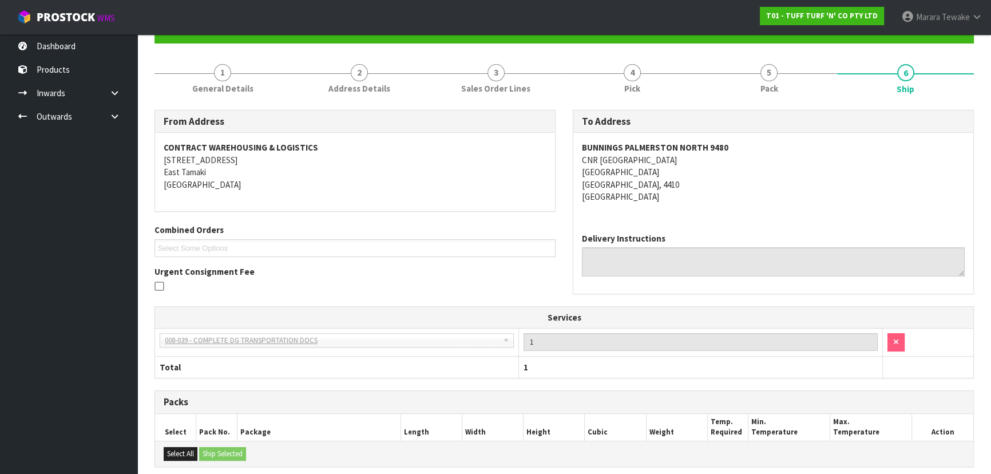
scroll to position [0, 0]
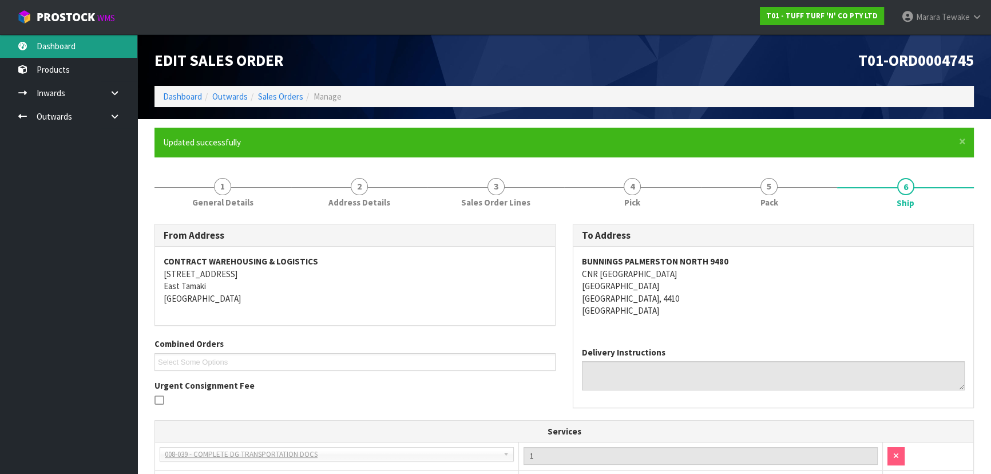
click at [104, 45] on link "Dashboard" at bounding box center [68, 45] width 137 height 23
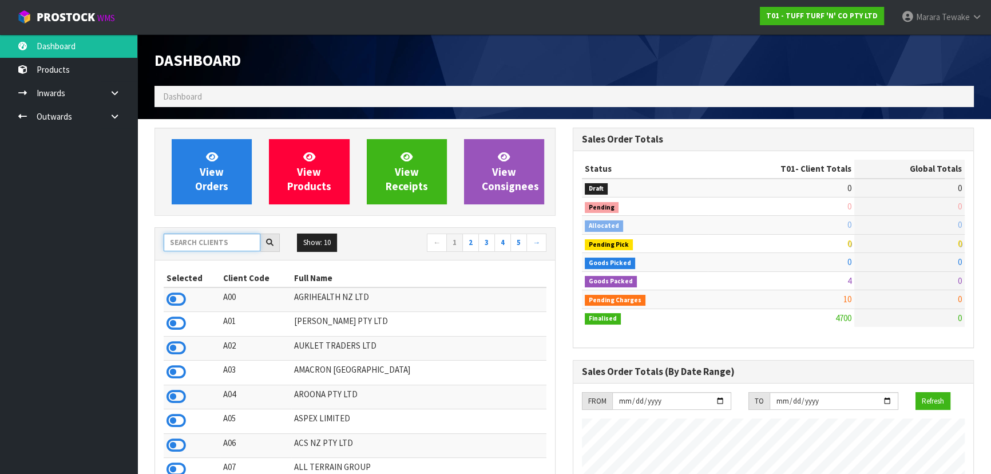
click at [191, 247] on input "text" at bounding box center [212, 242] width 97 height 18
click at [200, 239] on input "text" at bounding box center [212, 242] width 97 height 18
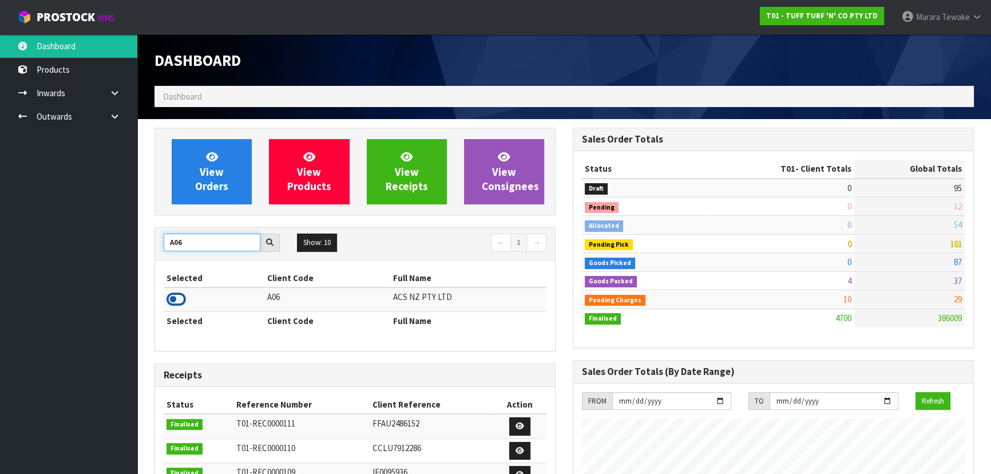
type input "A06"
click at [177, 294] on icon at bounding box center [176, 299] width 19 height 17
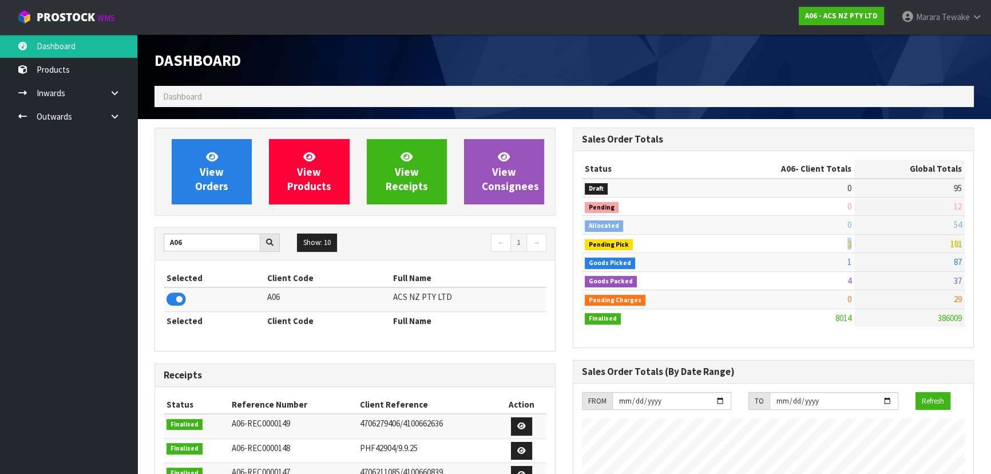
drag, startPoint x: 862, startPoint y: 246, endPoint x: 827, endPoint y: 242, distance: 35.6
click at [827, 242] on tr "Pending Pick 3 181" at bounding box center [773, 243] width 383 height 18
click at [826, 241] on td "3" at bounding box center [781, 243] width 146 height 18
click at [158, 171] on div "View Orders View Products View Receipts View Consignees" at bounding box center [355, 172] width 401 height 88
click at [183, 185] on link "View Orders" at bounding box center [212, 171] width 80 height 65
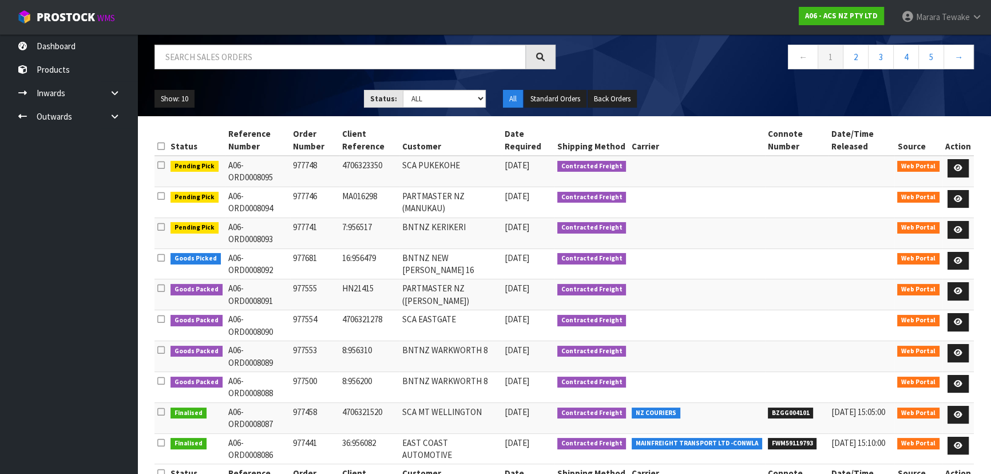
scroll to position [83, 0]
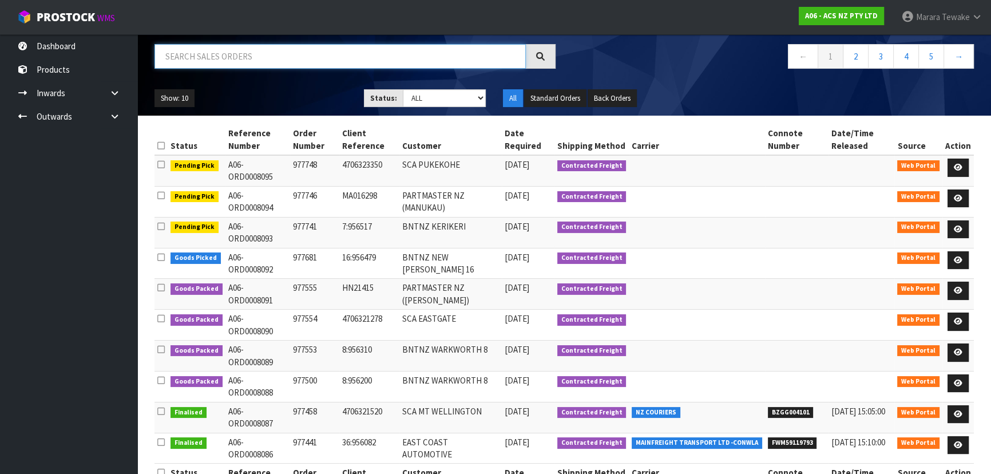
click at [235, 64] on input "text" at bounding box center [340, 56] width 371 height 25
click at [322, 64] on input "text" at bounding box center [340, 56] width 371 height 25
type input "8089"
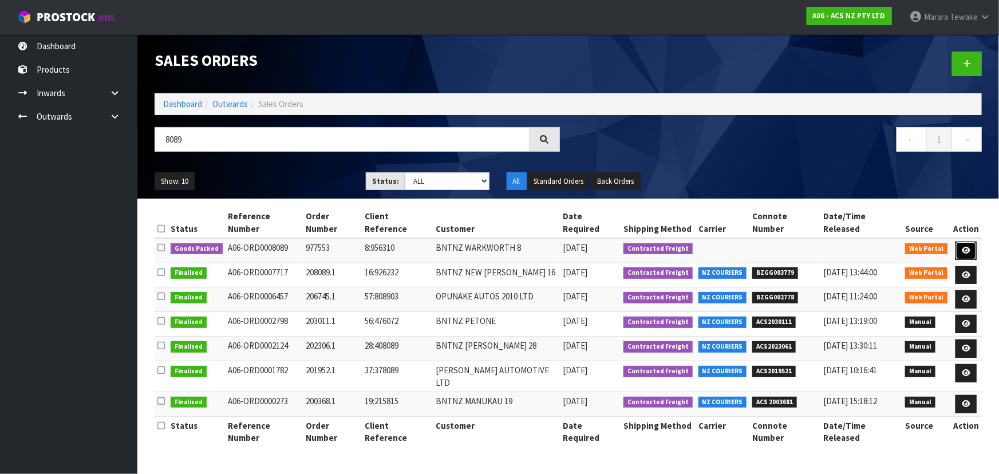
click at [962, 241] on link at bounding box center [965, 250] width 21 height 18
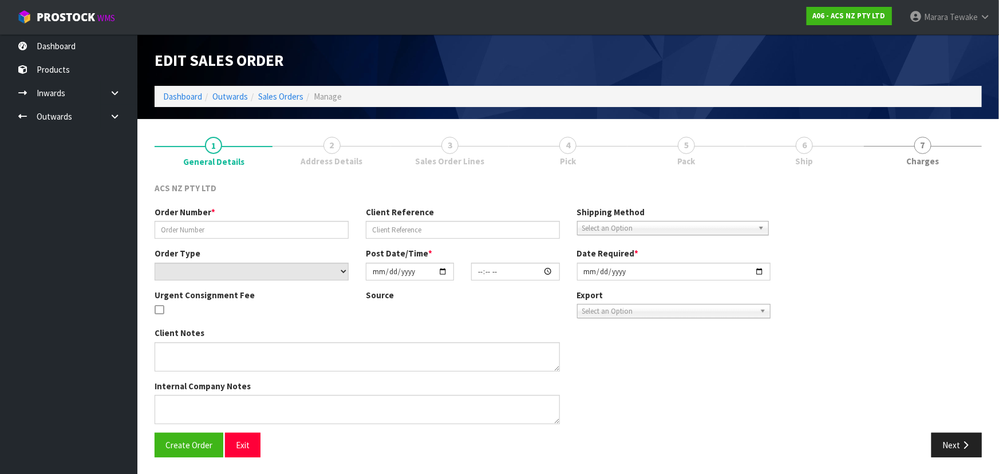
type input "977553"
type input "8:956310"
select select "number:0"
type input "2025-10-15"
type input "16:45:00.000"
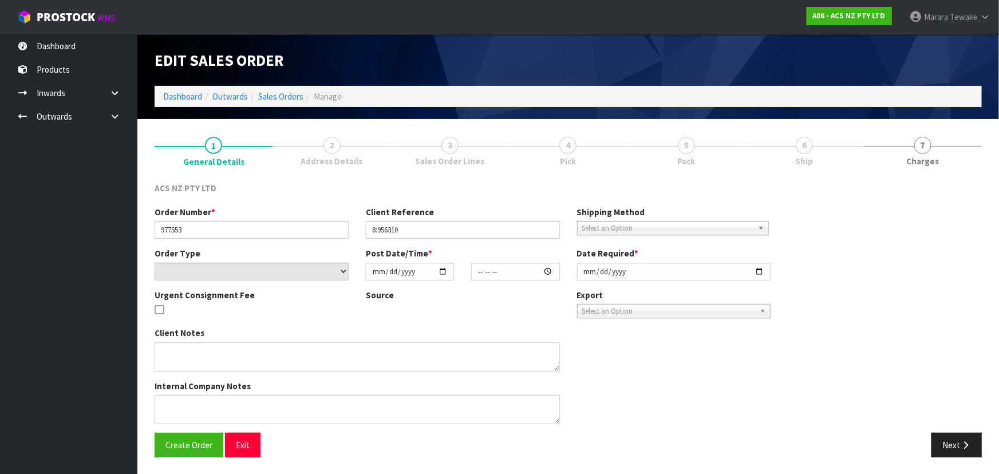
type input "2025-10-16"
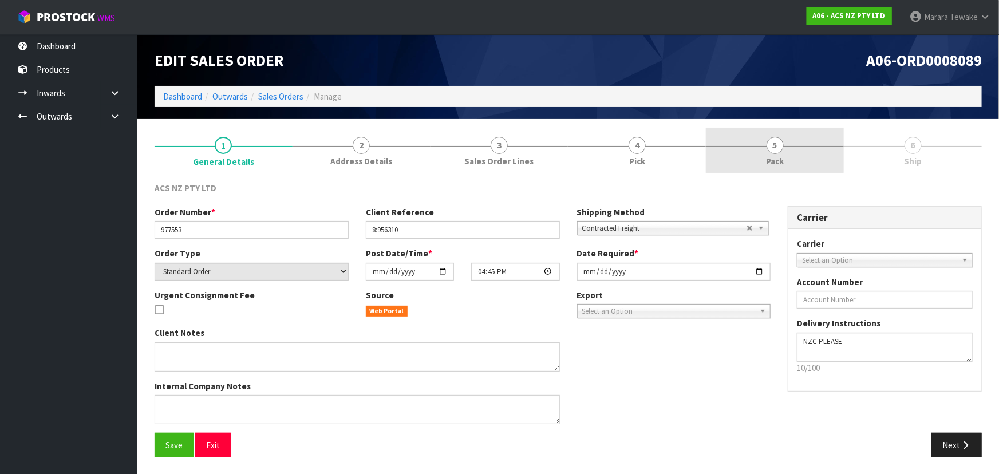
click at [794, 171] on link "5 Pack" at bounding box center [775, 150] width 138 height 45
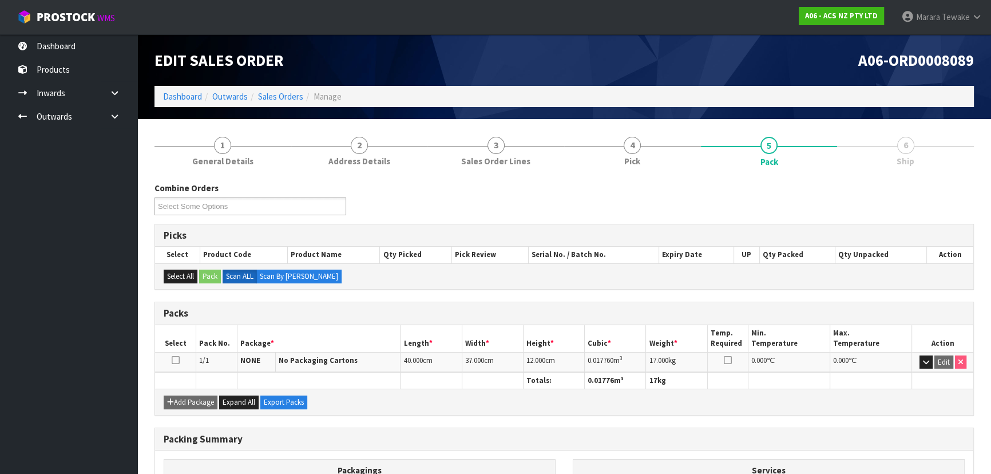
click at [919, 144] on link "6 Ship" at bounding box center [905, 150] width 137 height 45
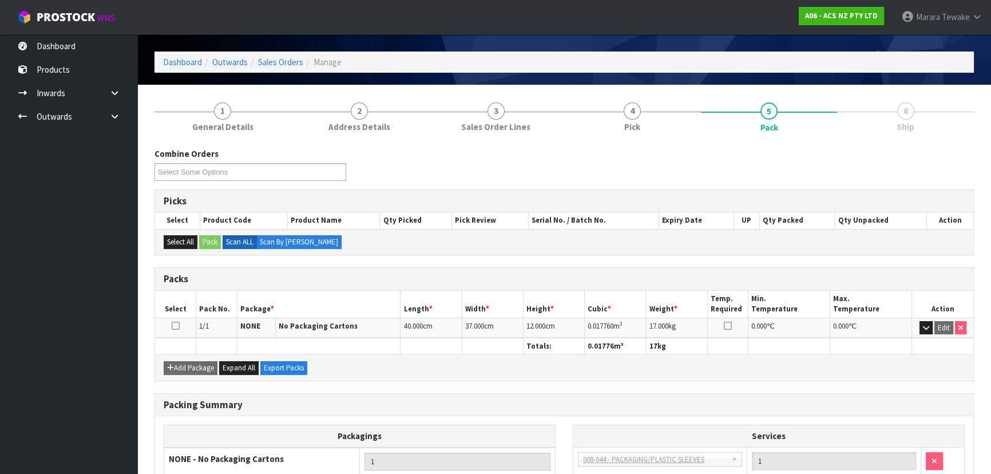
scroll to position [130, 0]
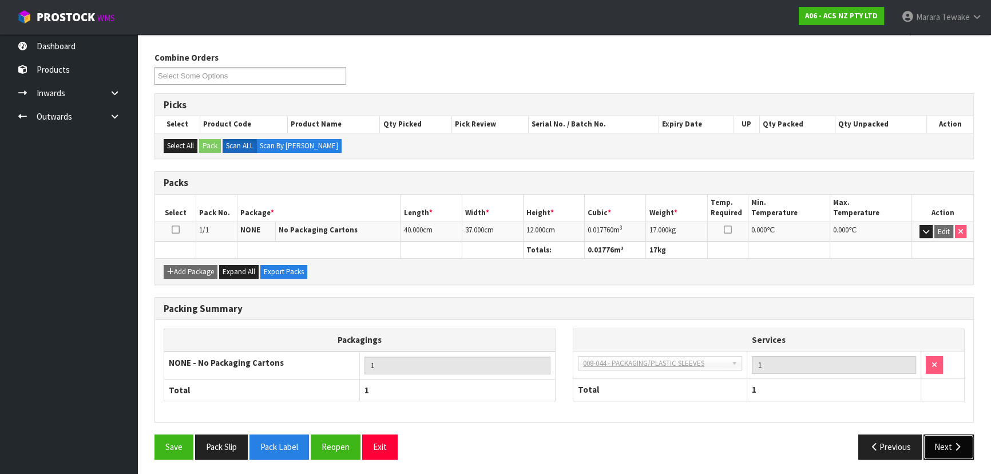
click at [944, 444] on button "Next" at bounding box center [949, 446] width 50 height 25
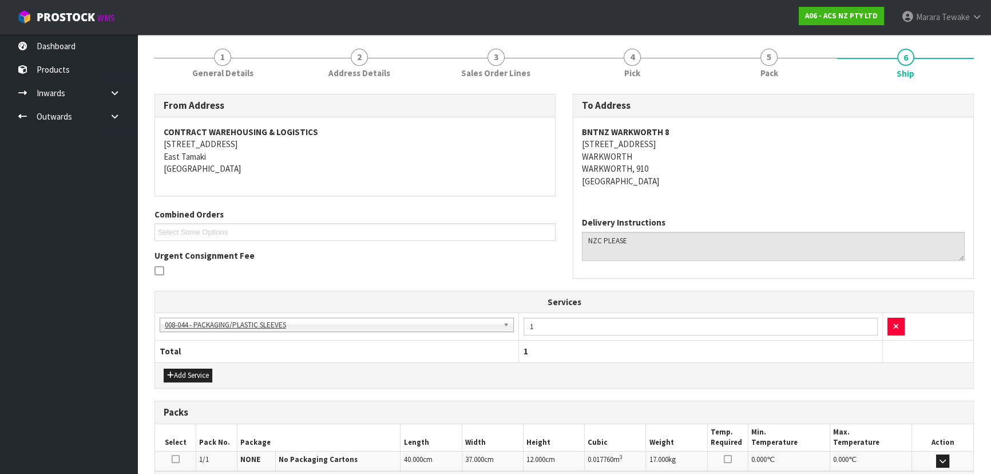
scroll to position [0, 0]
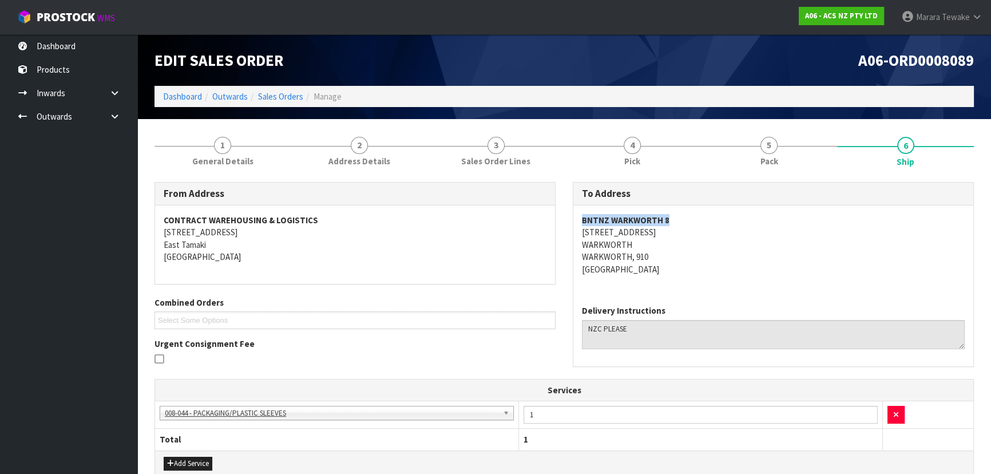
drag, startPoint x: 671, startPoint y: 219, endPoint x: 572, endPoint y: 224, distance: 99.1
click at [573, 224] on div "To Address BNTNZ WARKWORTH 8 33 WOODCOCKS ROAD WARKWORTH WARKWORTH, 910 New Zea…" at bounding box center [773, 274] width 401 height 184
click at [662, 229] on address "BNTNZ WARKWORTH 8 33 WOODCOCKS ROAD WARKWORTH WARKWORTH, 910 New Zealand" at bounding box center [773, 244] width 383 height 61
drag, startPoint x: 663, startPoint y: 231, endPoint x: 582, endPoint y: 235, distance: 81.3
click at [582, 235] on address "BNTNZ WARKWORTH 8 33 WOODCOCKS ROAD WARKWORTH WARKWORTH, 910 New Zealand" at bounding box center [773, 244] width 383 height 61
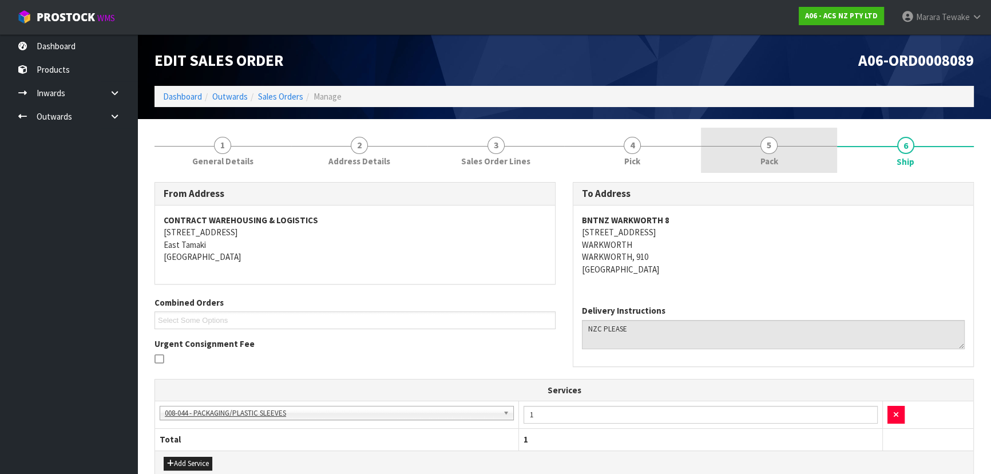
drag, startPoint x: 817, startPoint y: 158, endPoint x: 773, endPoint y: 169, distance: 45.9
click at [815, 157] on link "5 Pack" at bounding box center [769, 150] width 137 height 45
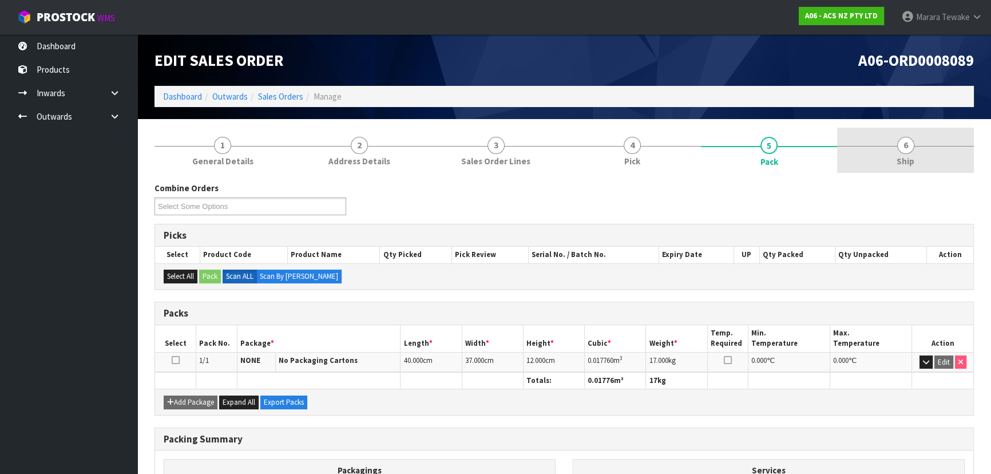
click at [927, 143] on link "6 Ship" at bounding box center [905, 150] width 137 height 45
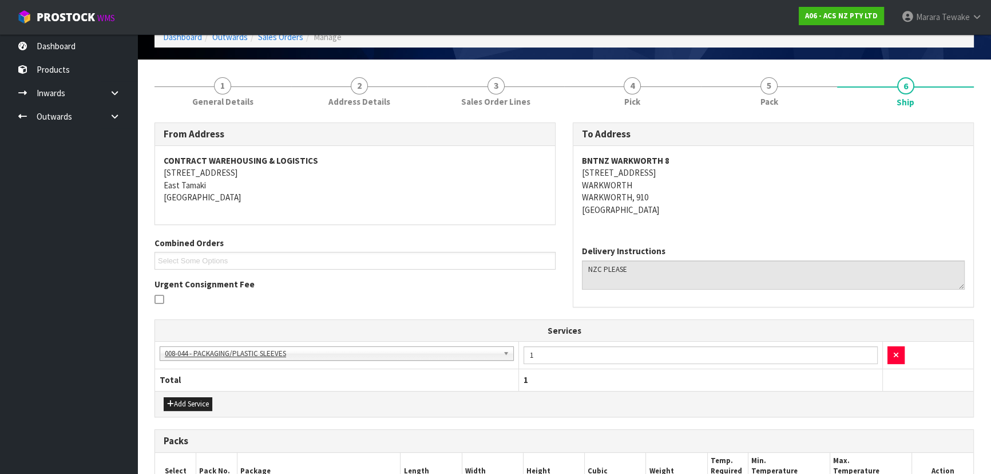
scroll to position [232, 0]
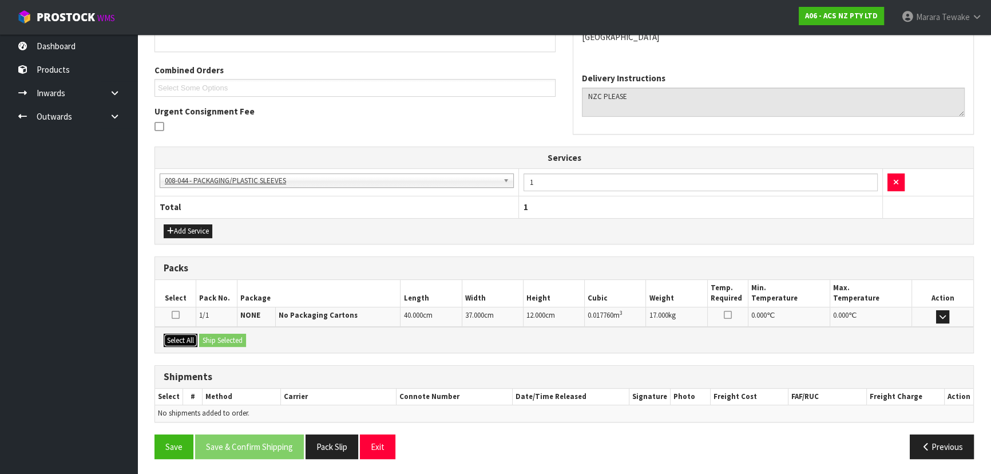
drag, startPoint x: 185, startPoint y: 337, endPoint x: 211, endPoint y: 338, distance: 26.3
click at [185, 337] on button "Select All" at bounding box center [181, 341] width 34 height 14
click at [220, 338] on button "Ship Selected" at bounding box center [222, 341] width 47 height 14
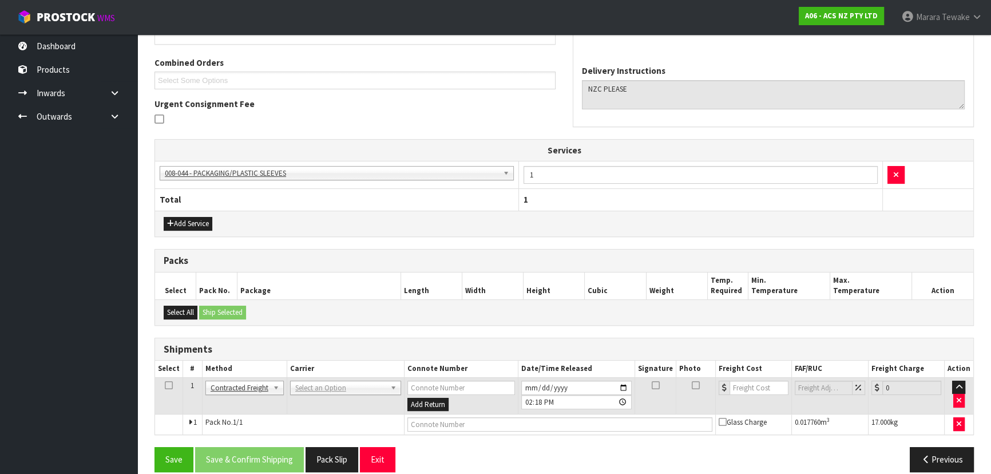
scroll to position [252, 0]
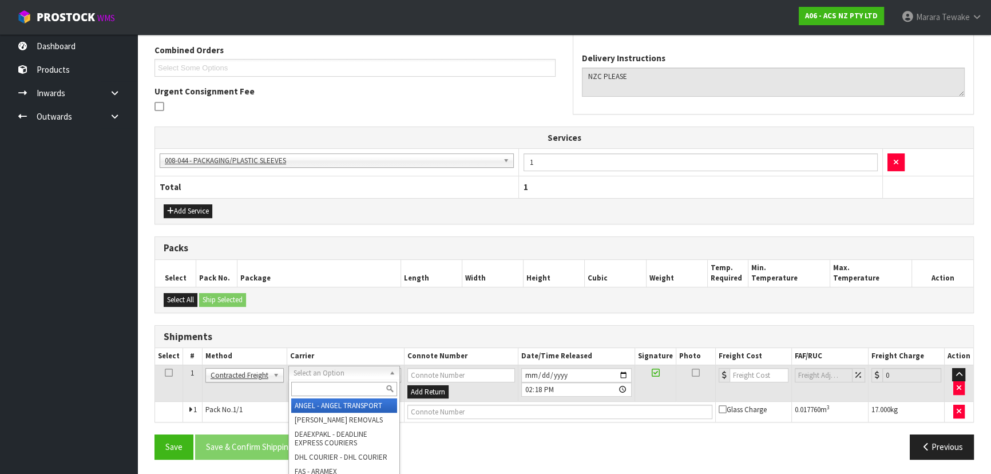
click at [346, 383] on input "text" at bounding box center [344, 389] width 106 height 14
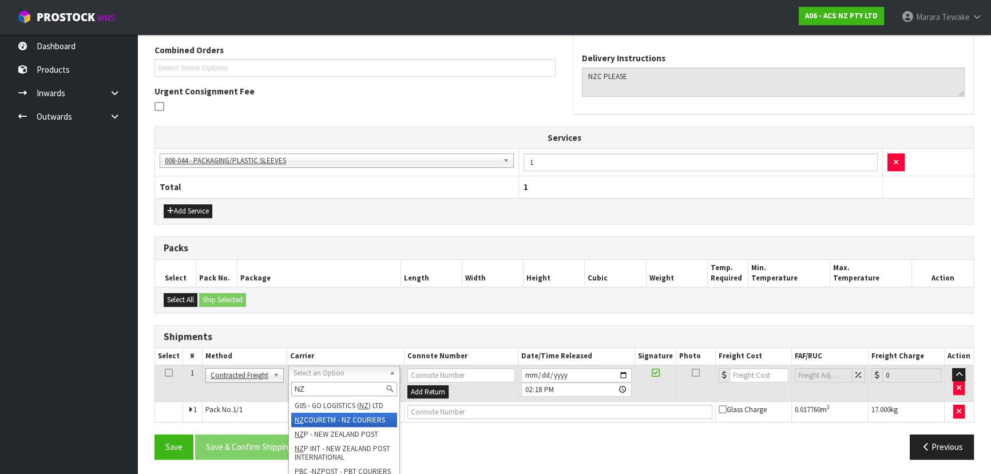
type input "NZ"
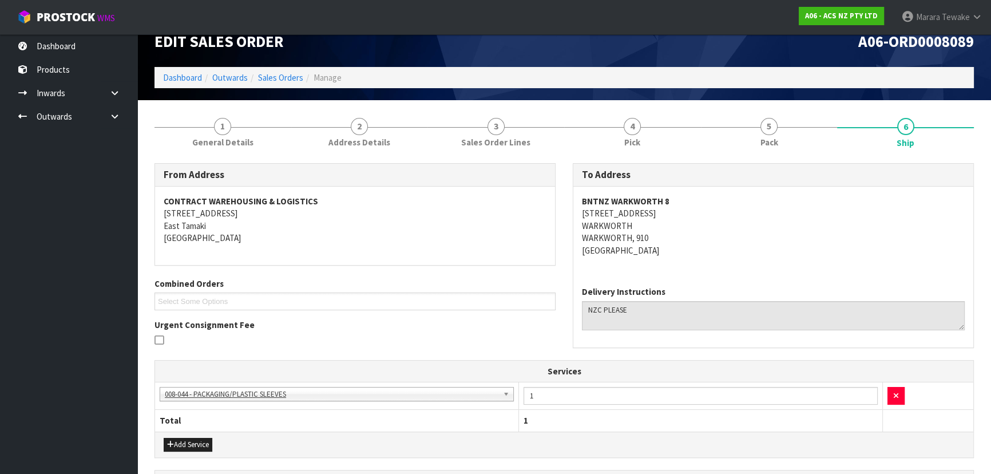
scroll to position [0, 0]
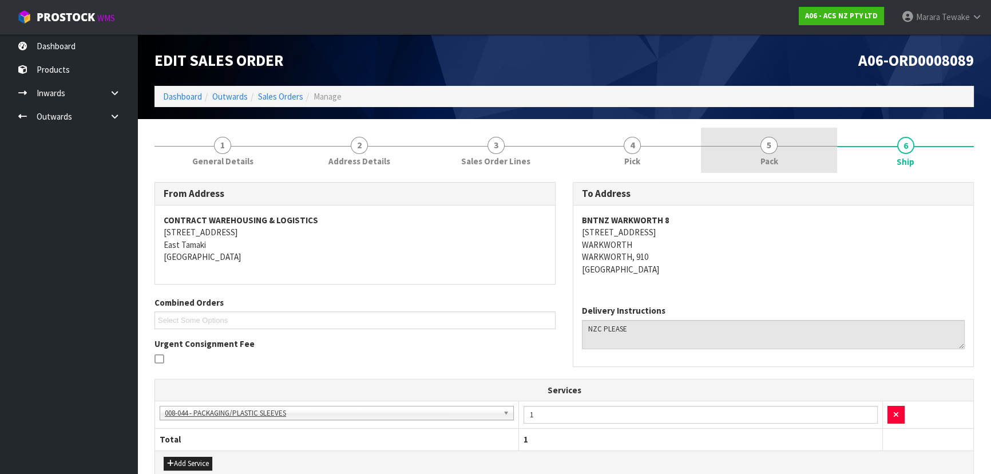
click at [792, 164] on link "5 Pack" at bounding box center [769, 150] width 137 height 45
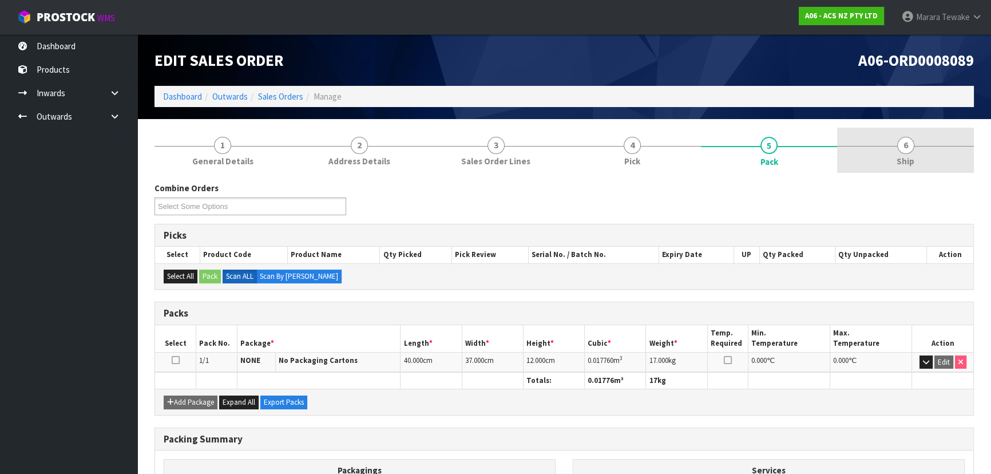
drag, startPoint x: 905, startPoint y: 147, endPoint x: 900, endPoint y: 153, distance: 7.7
click at [905, 147] on span "6" at bounding box center [905, 145] width 17 height 17
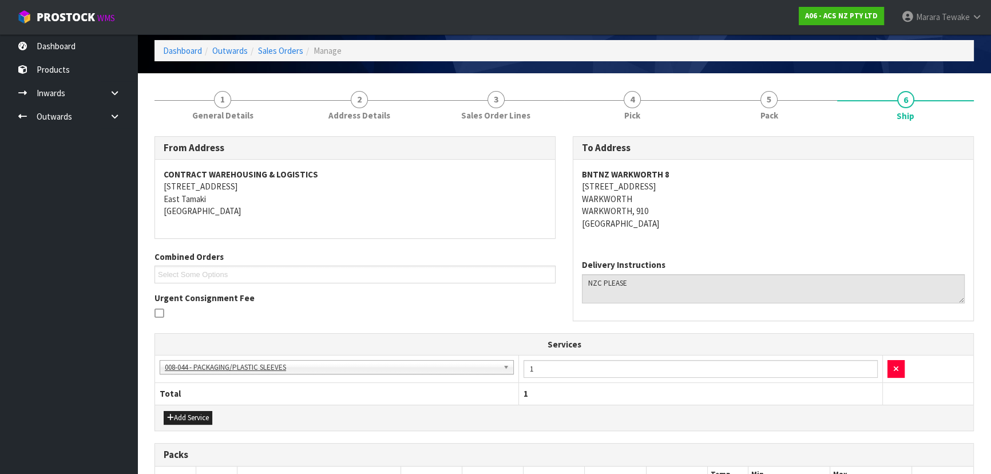
scroll to position [252, 0]
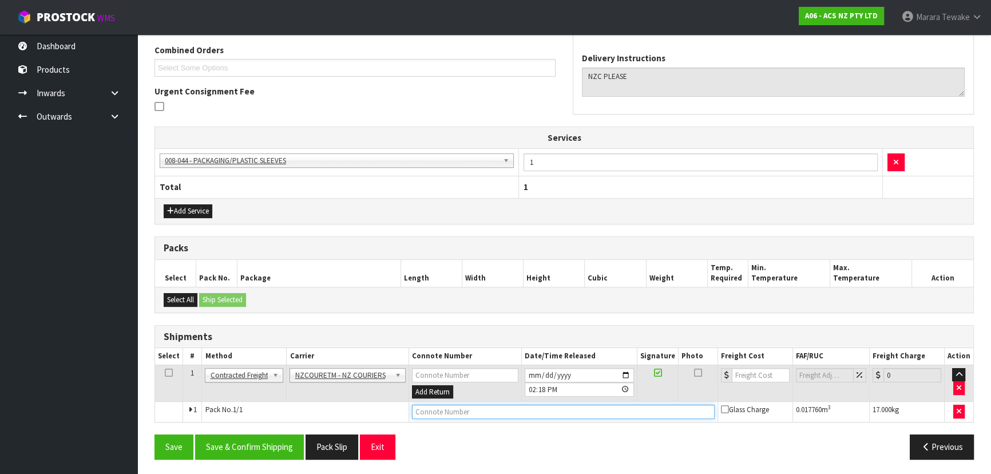
click at [515, 409] on input "text" at bounding box center [563, 412] width 303 height 14
paste input "BZGG004103"
type input "BZGG004103"
click at [747, 373] on input "number" at bounding box center [761, 375] width 58 height 14
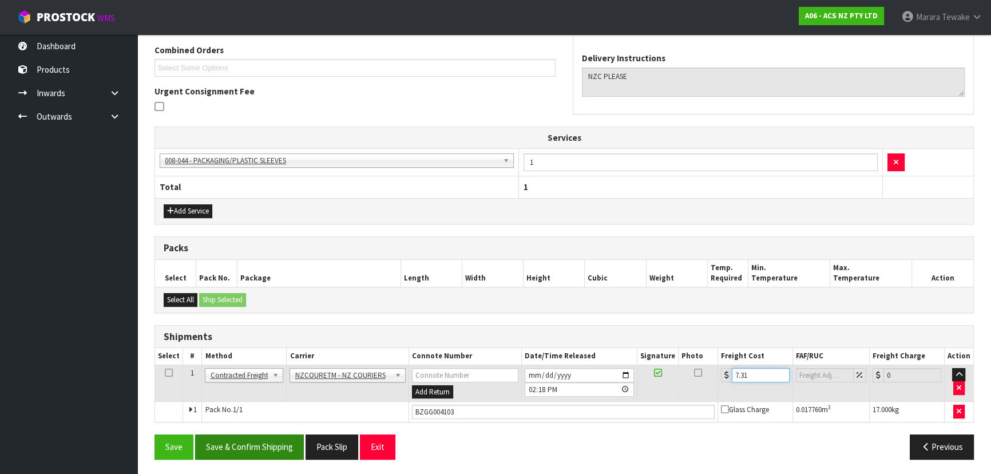
type input "7.31"
click at [281, 444] on button "Save & Confirm Shipping" at bounding box center [249, 446] width 109 height 25
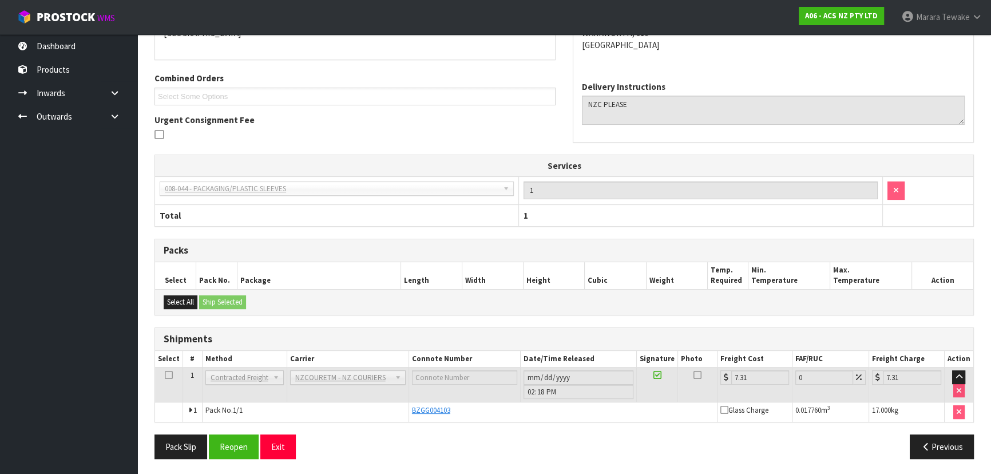
scroll to position [0, 0]
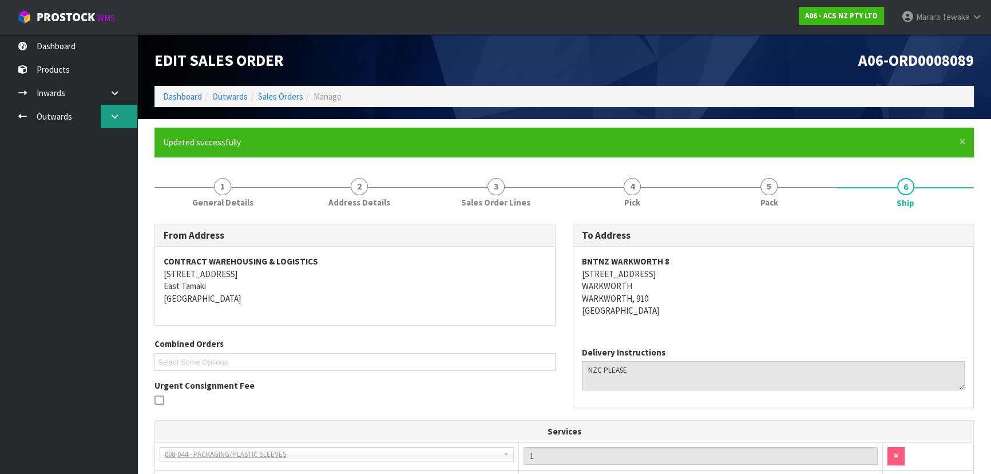
click at [120, 120] on link at bounding box center [119, 116] width 37 height 23
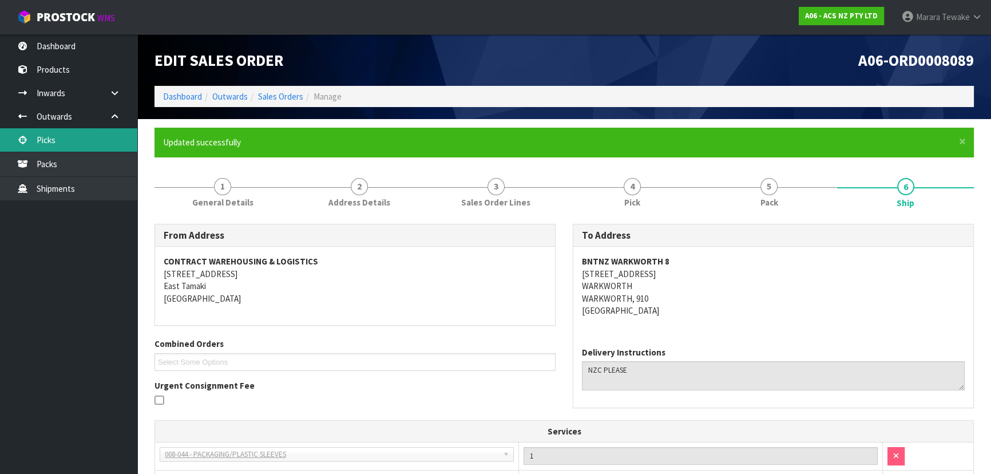
click at [92, 140] on link "Picks" at bounding box center [68, 139] width 137 height 23
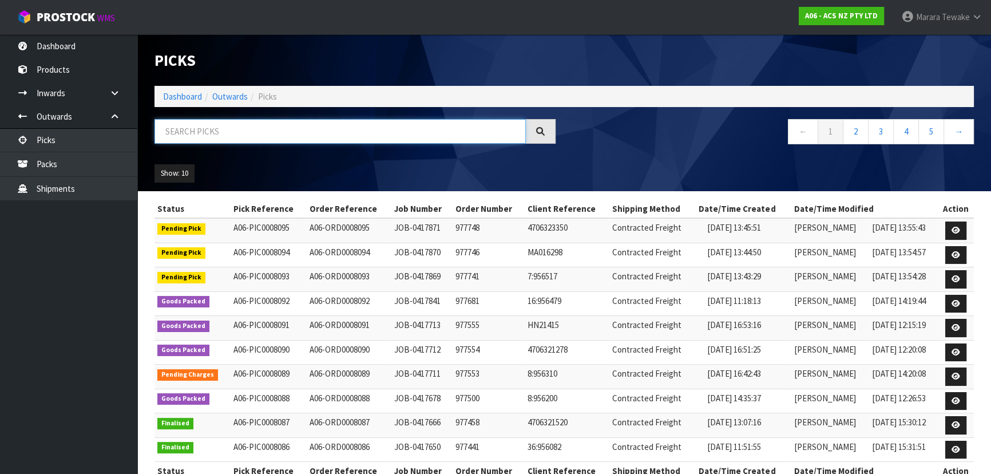
click at [257, 130] on input "text" at bounding box center [340, 131] width 371 height 25
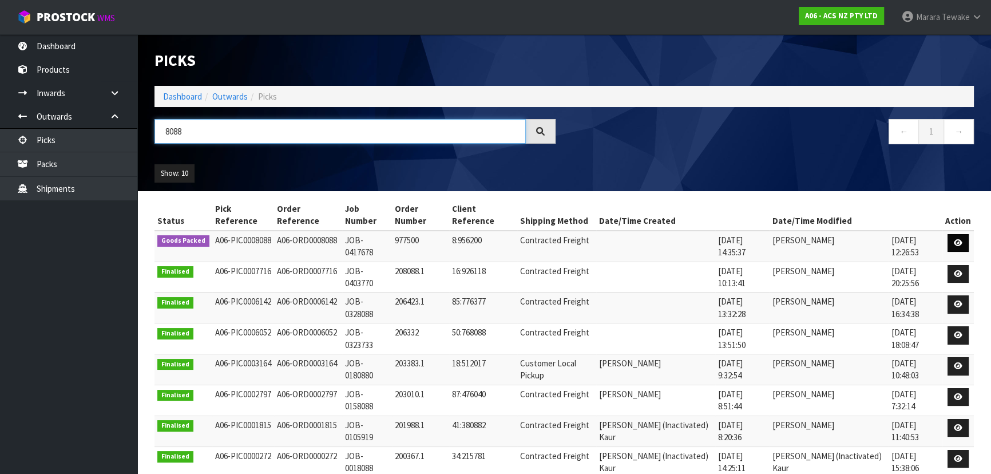
type input "8088"
click at [955, 241] on icon at bounding box center [958, 242] width 9 height 7
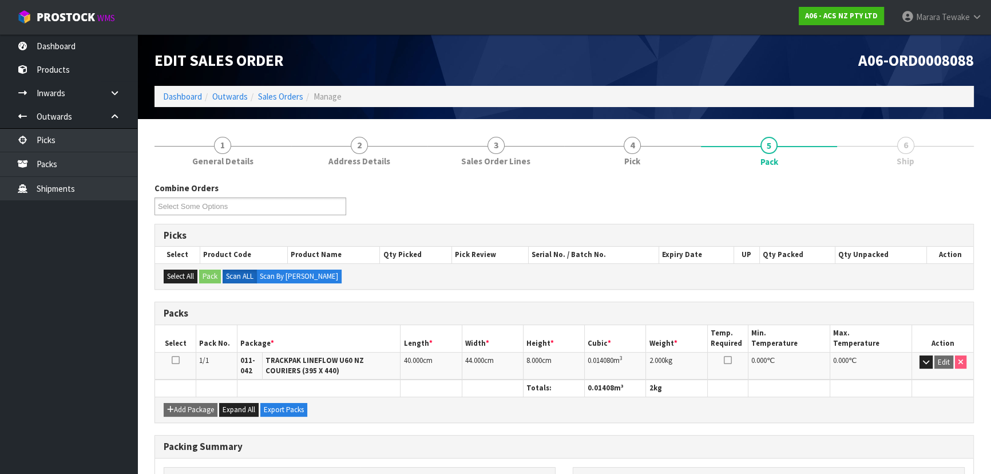
click at [911, 156] on span "Ship" at bounding box center [906, 161] width 18 height 12
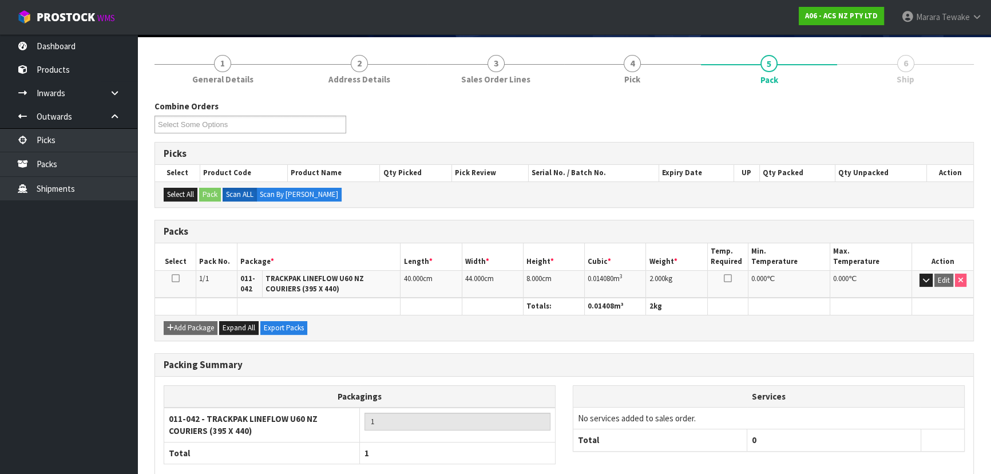
scroll to position [145, 0]
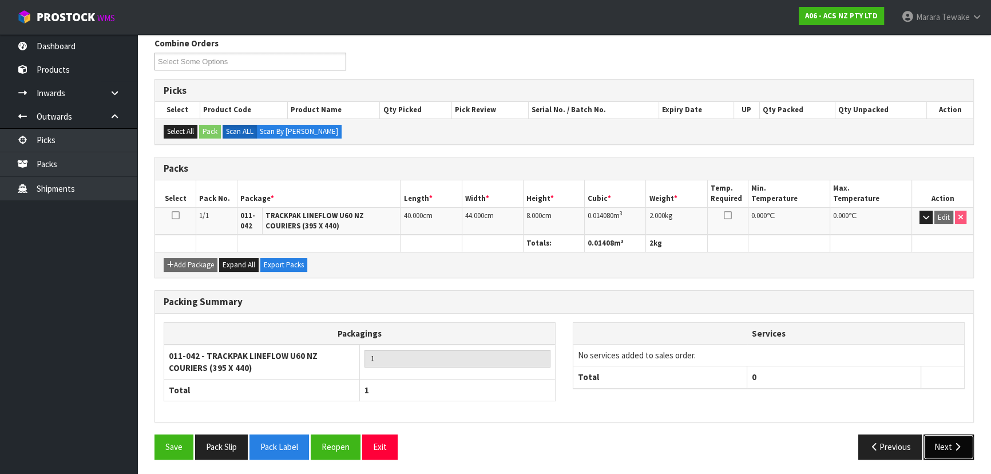
click at [960, 449] on button "Next" at bounding box center [949, 446] width 50 height 25
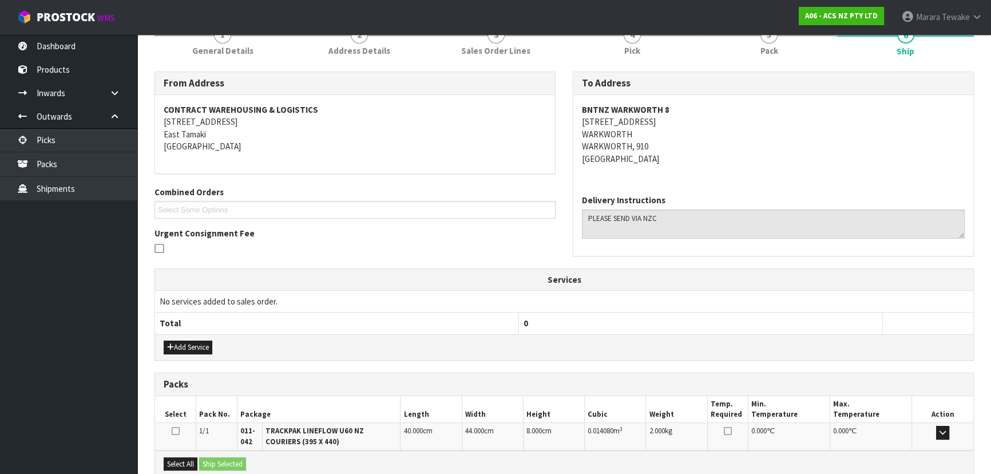
scroll to position [41, 0]
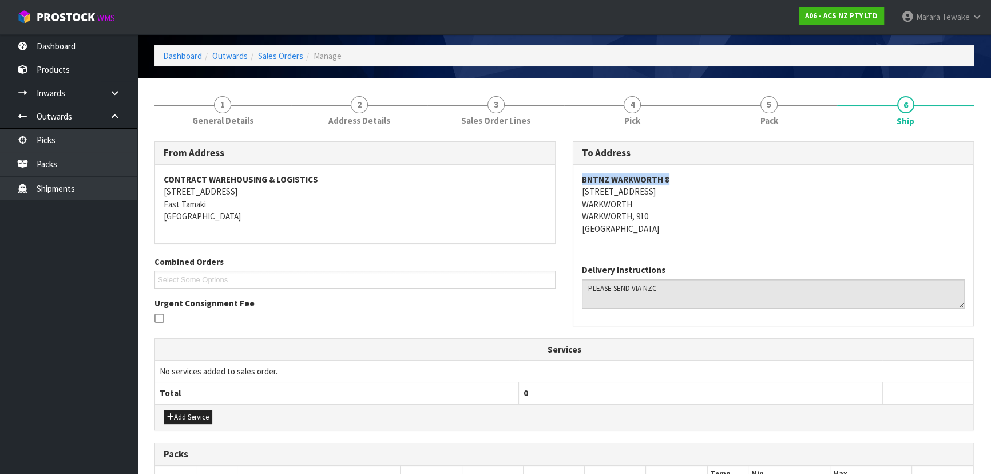
drag, startPoint x: 668, startPoint y: 177, endPoint x: 581, endPoint y: 182, distance: 87.1
click at [582, 182] on address "BNTNZ WARKWORTH 8 33 WOODCOCKS ROAD WARKWORTH WARKWORTH, 910 New Zealand" at bounding box center [773, 203] width 383 height 61
drag, startPoint x: 581, startPoint y: 193, endPoint x: 663, endPoint y: 189, distance: 81.9
click at [663, 189] on div "BNTNZ WARKWORTH 8 33 WOODCOCKS ROAD WARKWORTH WARKWORTH, 910 New Zealand" at bounding box center [773, 210] width 400 height 90
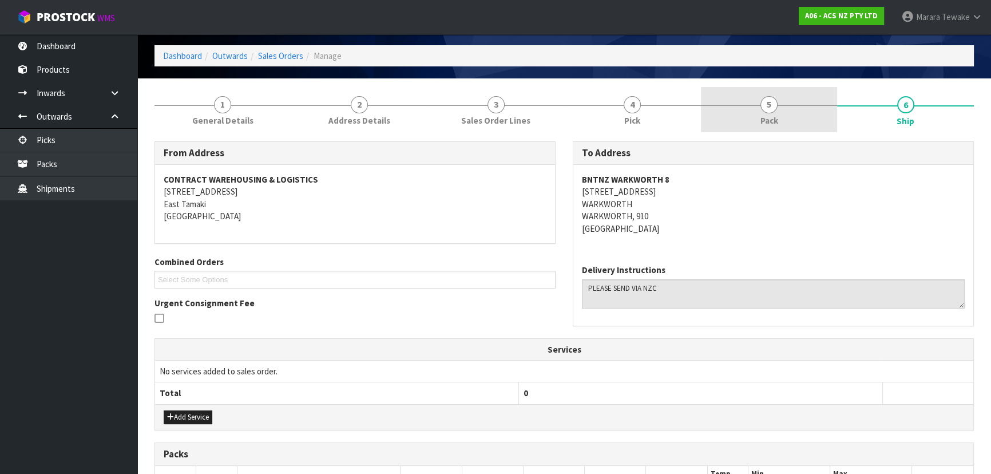
click at [782, 105] on div at bounding box center [769, 105] width 137 height 1
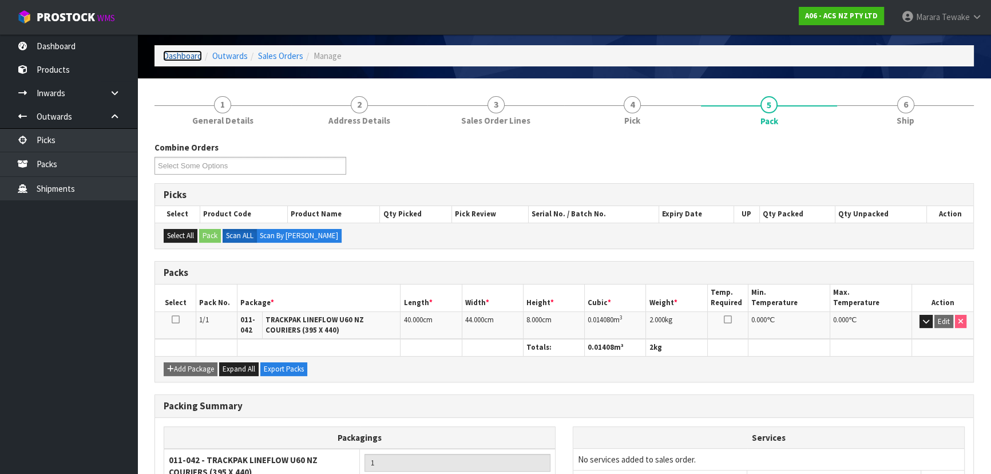
click at [169, 54] on link "Dashboard" at bounding box center [182, 55] width 39 height 11
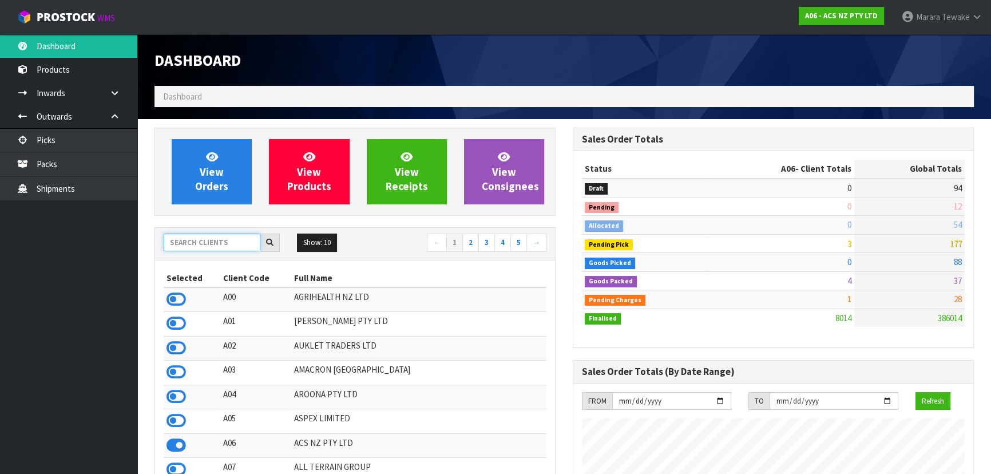
click at [227, 240] on input "text" at bounding box center [212, 242] width 97 height 18
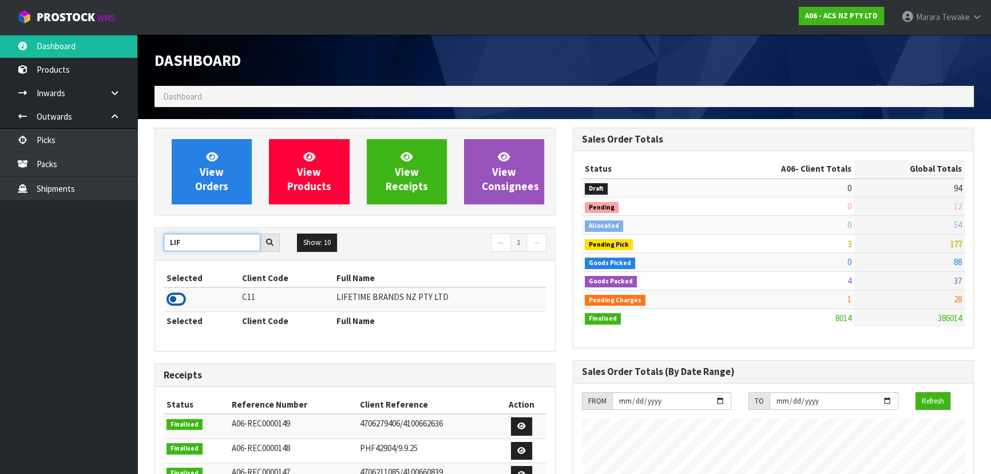
type input "LIF"
click at [179, 295] on icon at bounding box center [176, 299] width 19 height 17
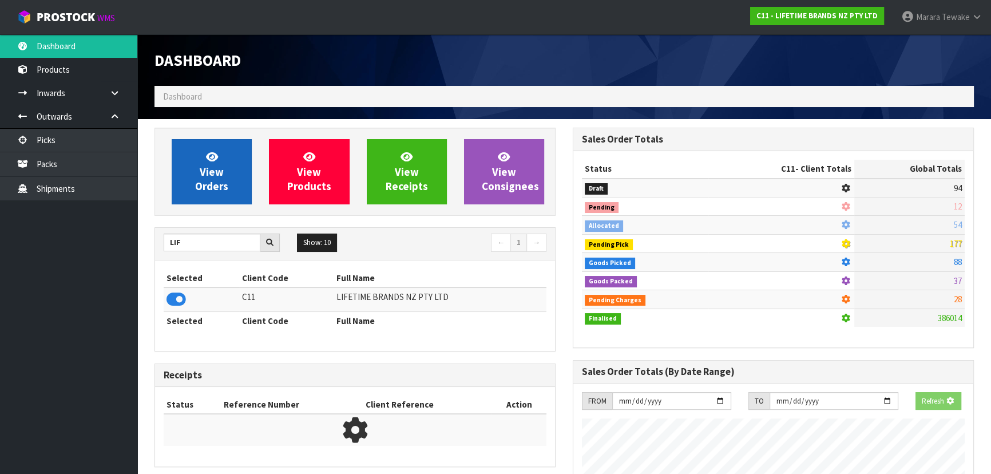
scroll to position [712, 418]
click at [227, 169] on link "View Orders" at bounding box center [212, 171] width 80 height 65
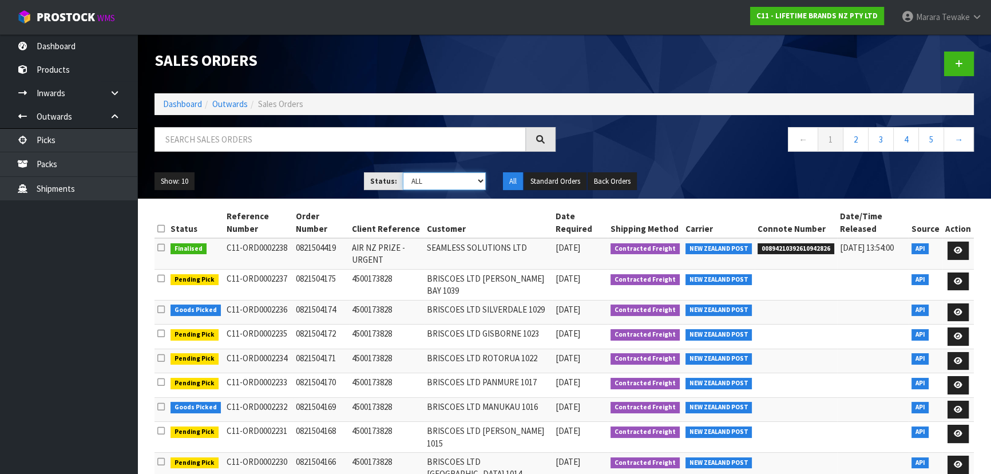
click at [469, 180] on select "Draft Pending Allocated Pending Pick Goods Picked Goods Packed Pending Charges …" at bounding box center [445, 181] width 84 height 18
select select "string:6"
click at [403, 172] on select "Draft Pending Allocated Pending Pick Goods Picked Goods Packed Pending Charges …" at bounding box center [445, 181] width 84 height 18
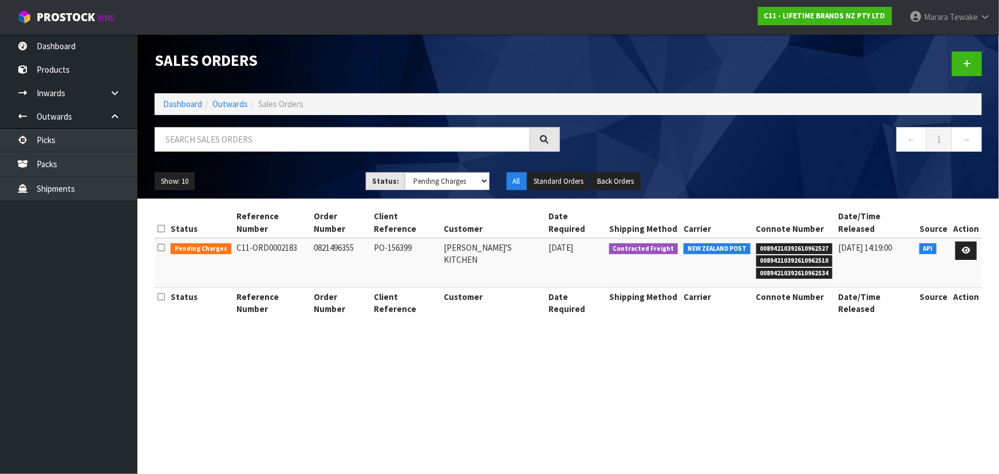
click at [793, 243] on span "00894210392610962527" at bounding box center [794, 248] width 77 height 11
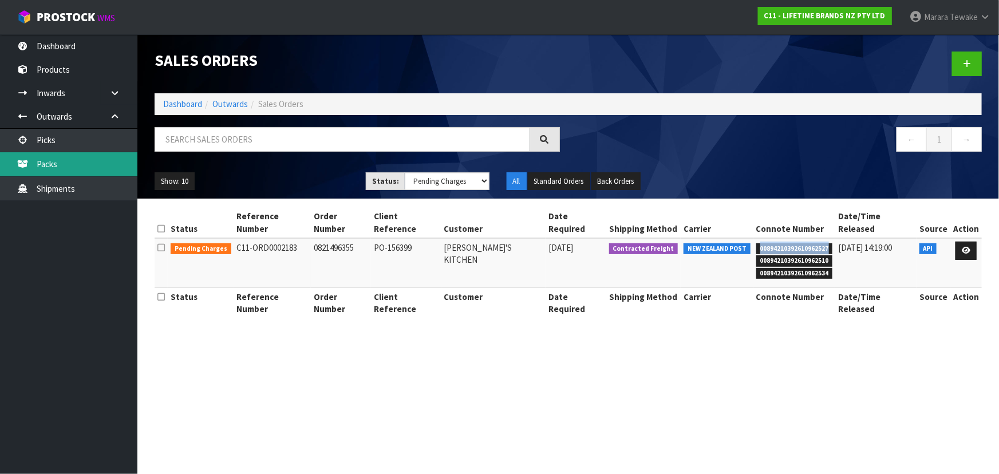
click at [86, 160] on link "Packs" at bounding box center [68, 163] width 137 height 23
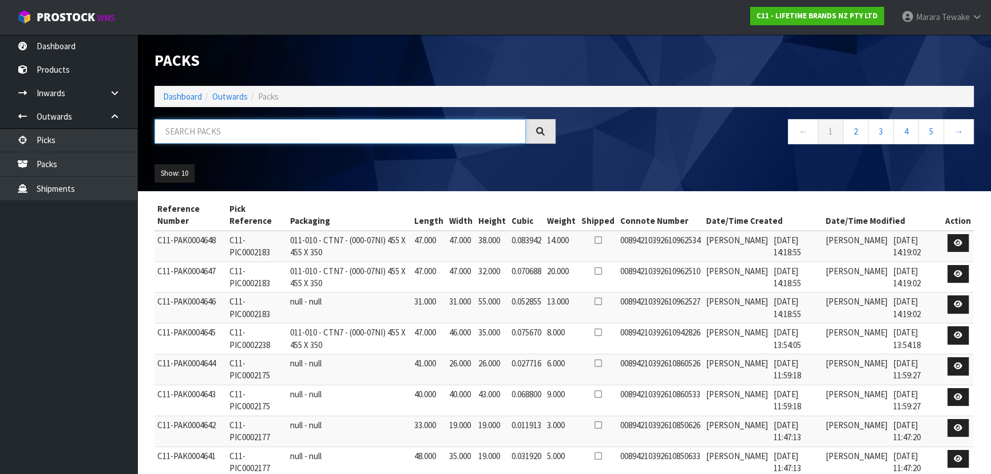
click at [299, 135] on input "text" at bounding box center [340, 131] width 371 height 25
paste input "00894210392610962527"
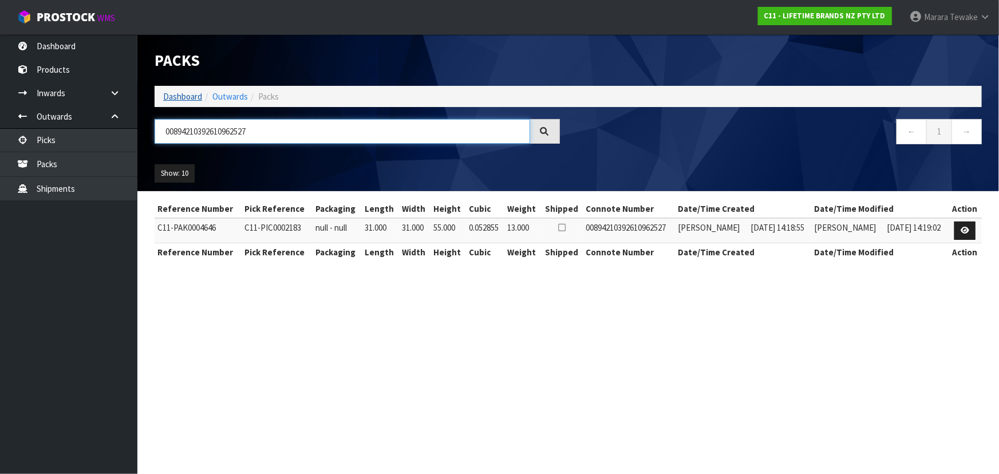
type input "00894210392610962527"
click at [191, 98] on link "Dashboard" at bounding box center [182, 96] width 39 height 11
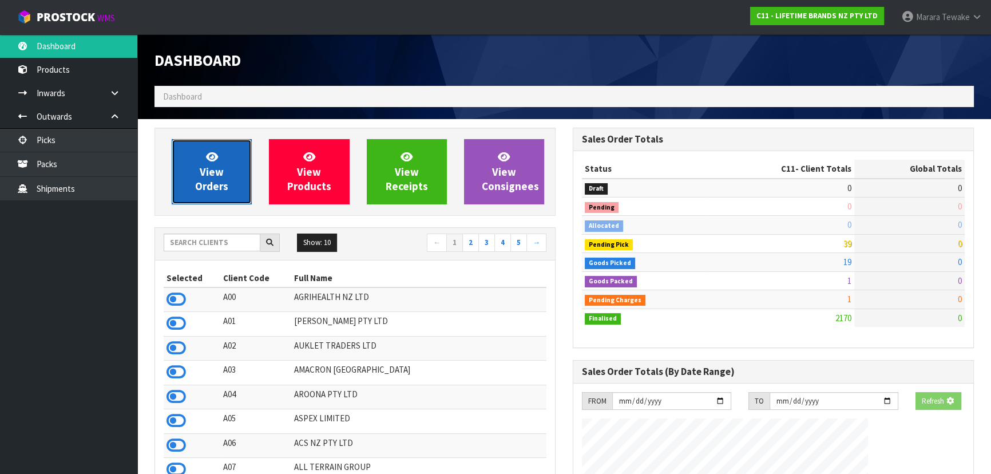
click at [227, 183] on span "View Orders" at bounding box center [211, 171] width 33 height 43
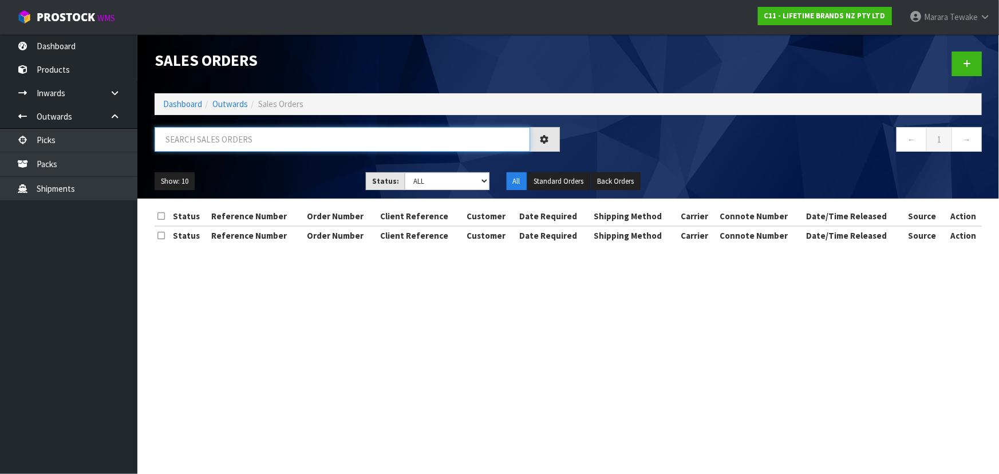
click at [264, 140] on input "text" at bounding box center [342, 139] width 375 height 25
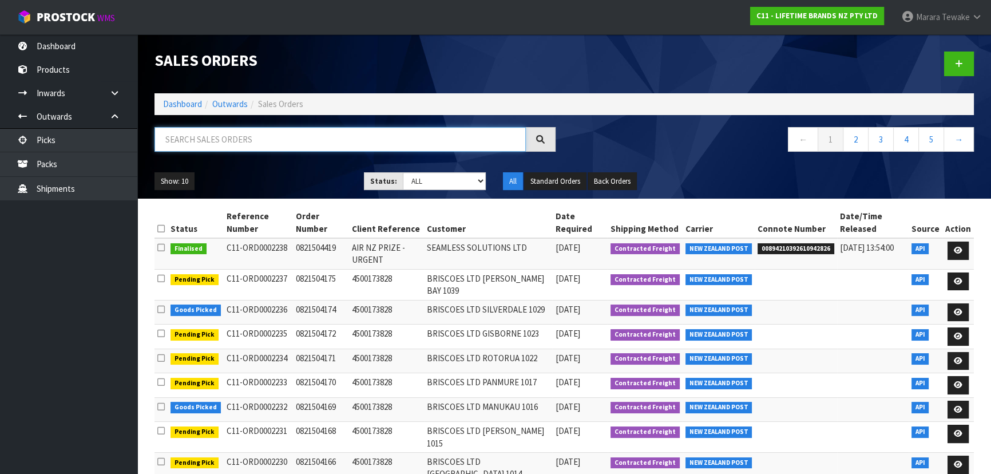
paste input "00894210392610962527"
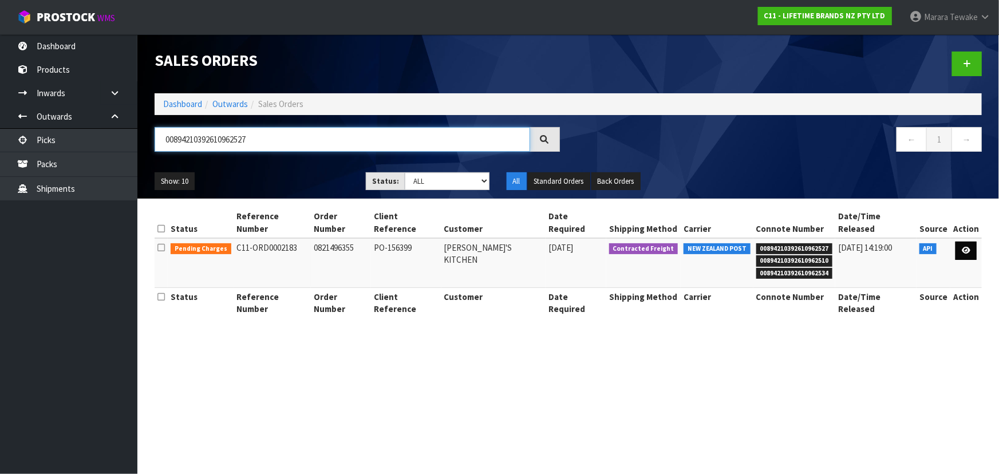
type input "00894210392610962527"
click at [961, 241] on link at bounding box center [965, 250] width 21 height 18
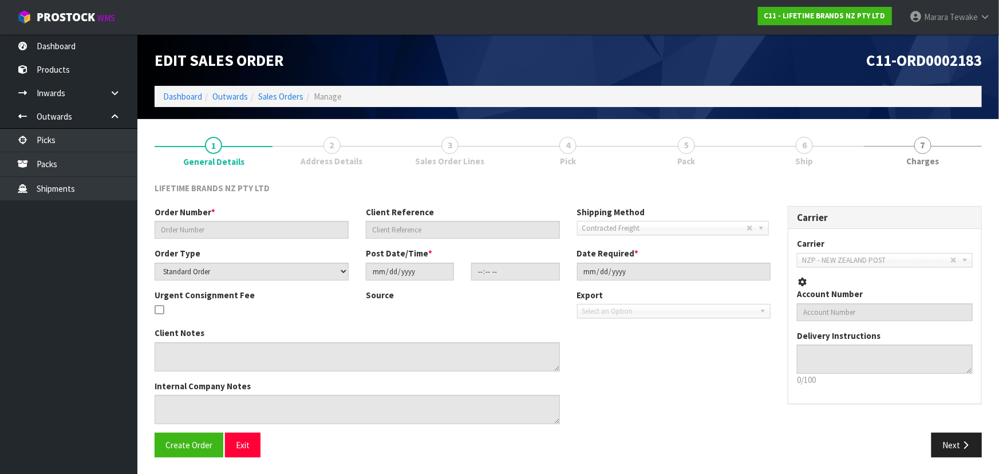
type input "0821496355"
type input "PO-156399"
select select "number:0"
type input "[DATE]"
type input "07:44:50.000"
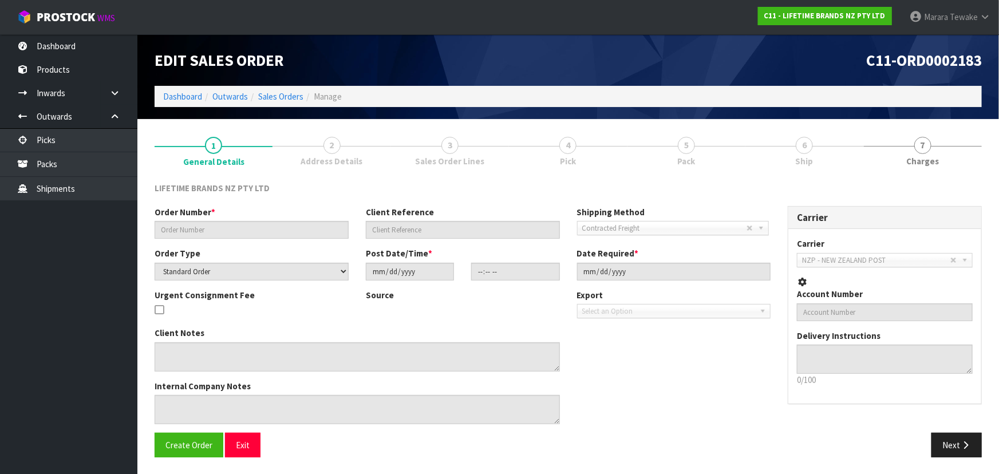
type input "[DATE]"
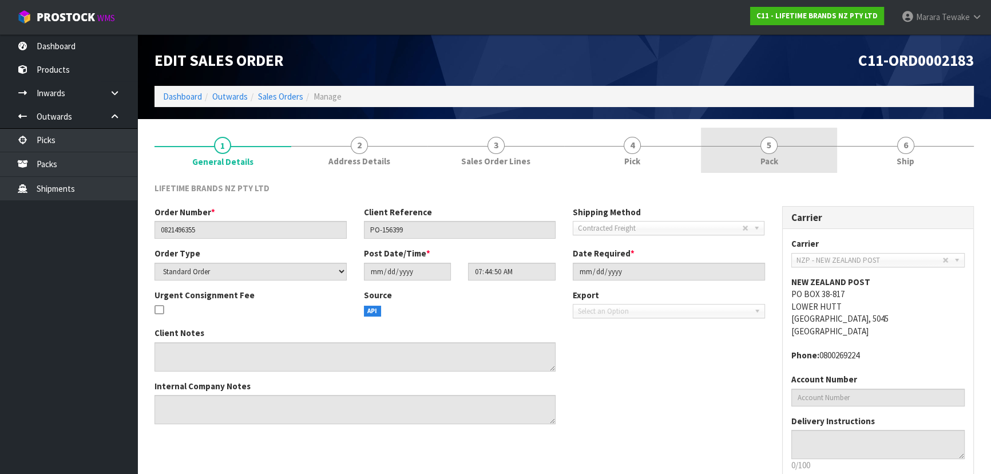
click at [767, 166] on span "Pack" at bounding box center [770, 161] width 18 height 12
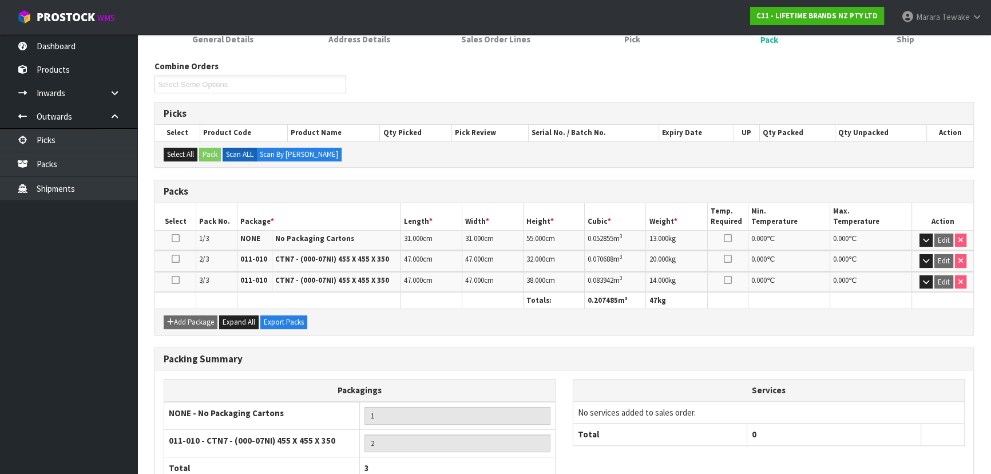
scroll to position [200, 0]
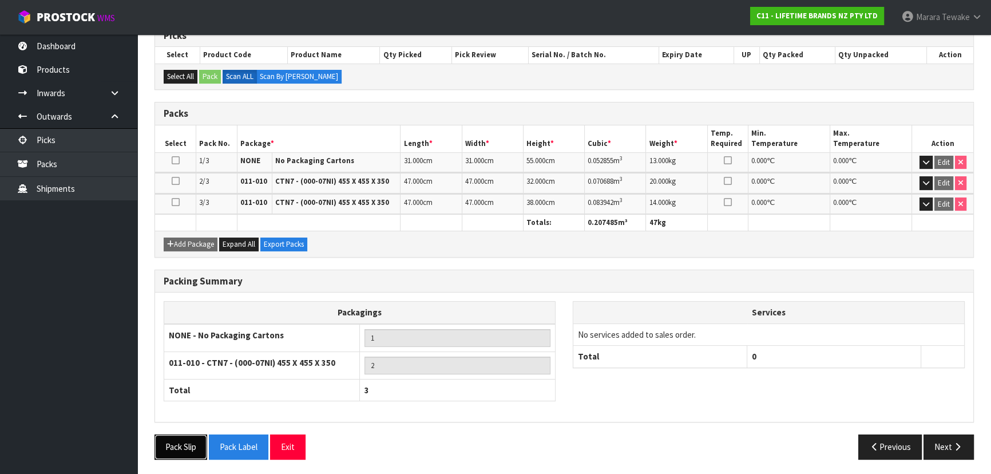
click at [187, 442] on button "Pack Slip" at bounding box center [181, 446] width 53 height 25
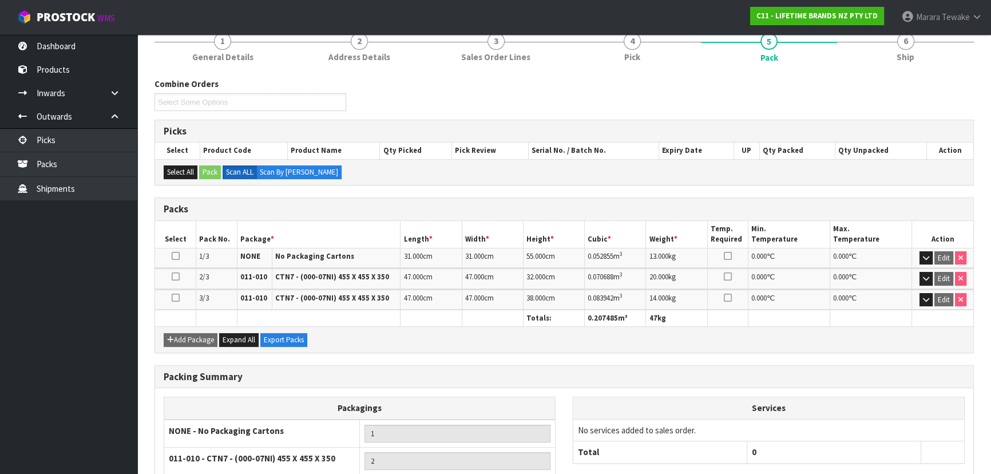
scroll to position [0, 0]
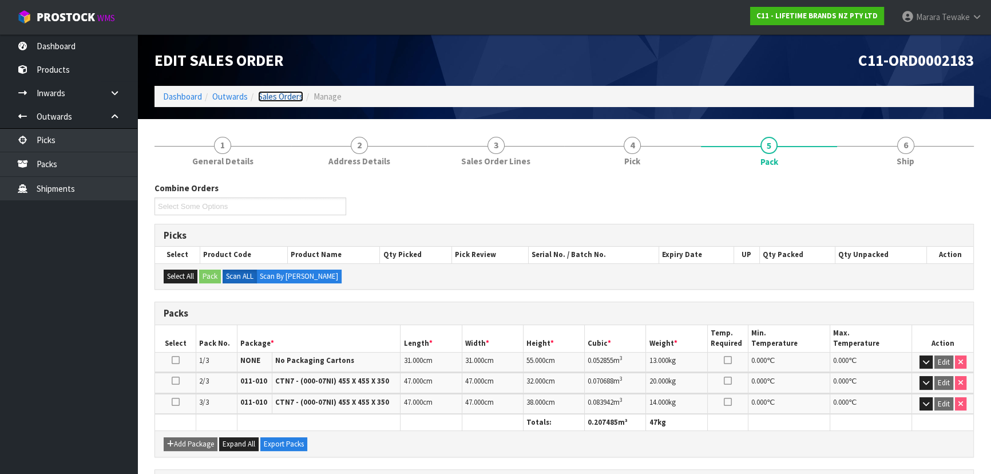
click at [287, 91] on link "Sales Orders" at bounding box center [280, 96] width 45 height 11
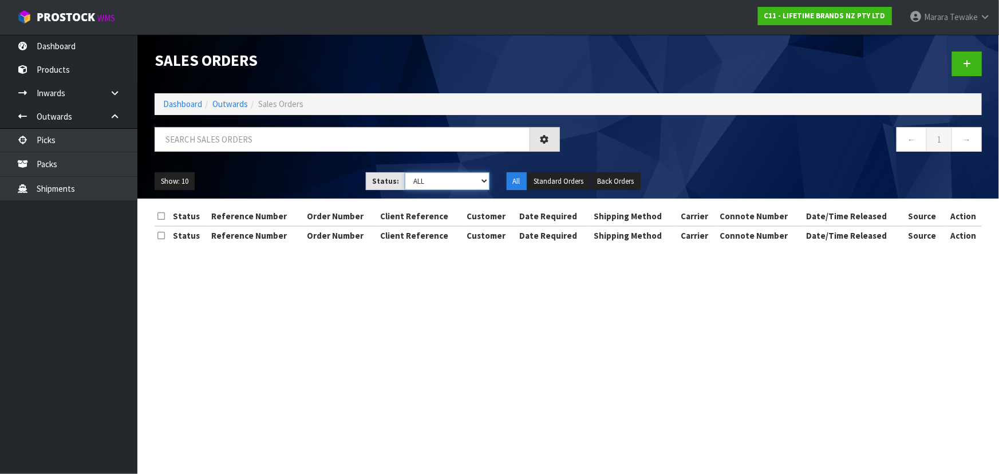
click at [462, 183] on select "Draft Pending Allocated Pending Pick Goods Picked Goods Packed Pending Charges …" at bounding box center [447, 181] width 85 height 18
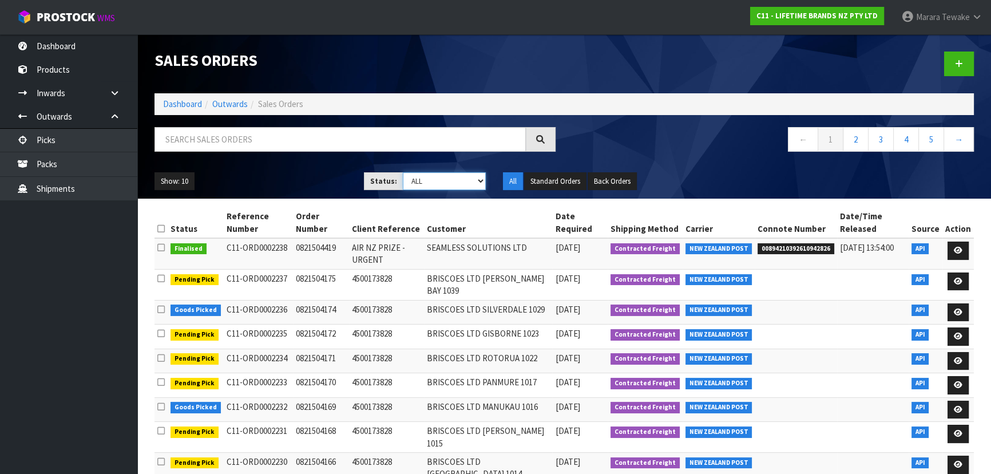
select select "string:5"
click at [403, 172] on select "Draft Pending Allocated Pending Pick Goods Picked Goods Packed Pending Charges …" at bounding box center [445, 181] width 84 height 18
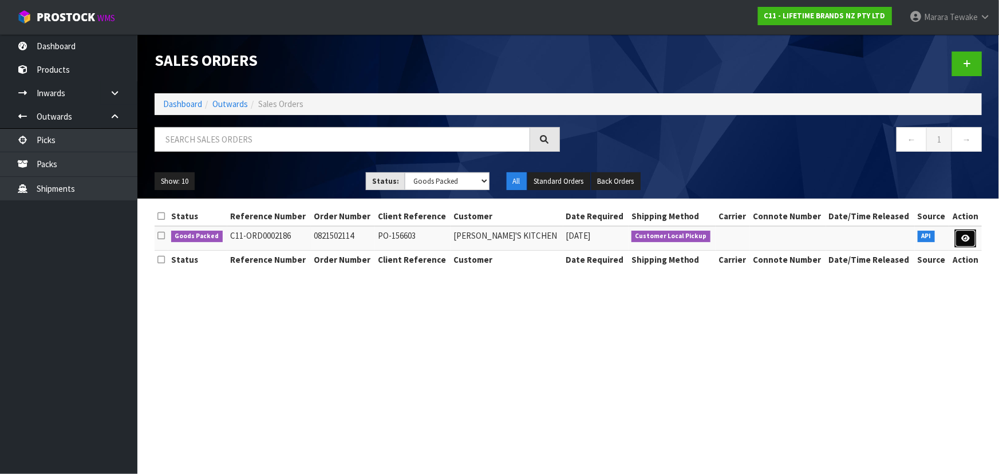
click at [957, 240] on link at bounding box center [965, 238] width 21 height 18
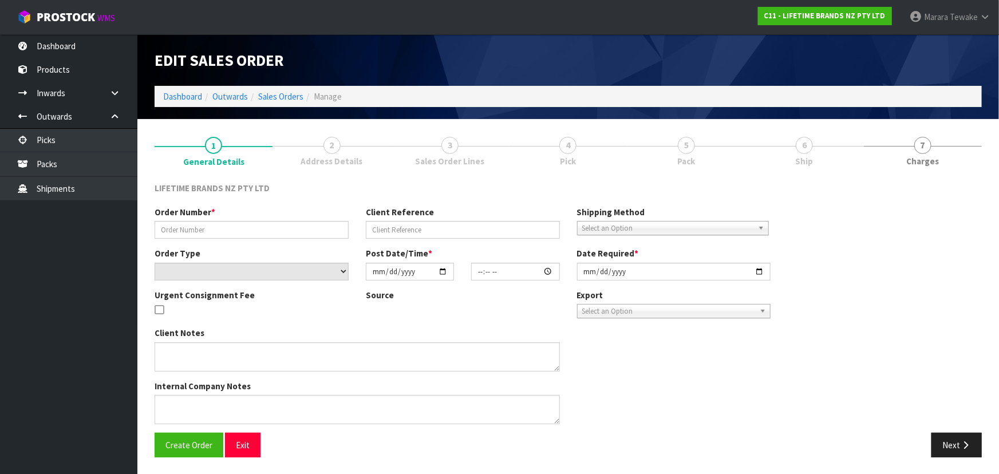
type input "0821502114"
type input "PO-156603"
select select "number:0"
type input "[DATE]"
type input "21:14:46.000"
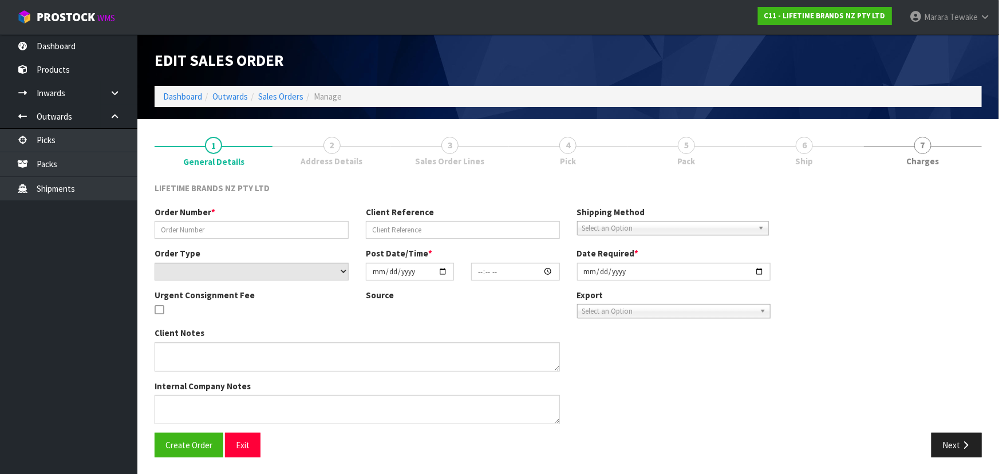
type input "[DATE]"
type textarea "URGENT PICKUP"
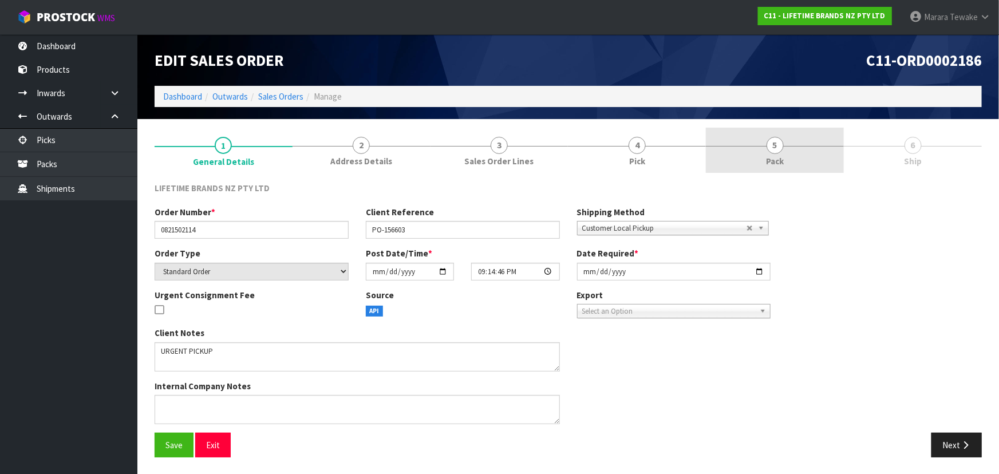
click at [767, 159] on span "Pack" at bounding box center [775, 161] width 18 height 12
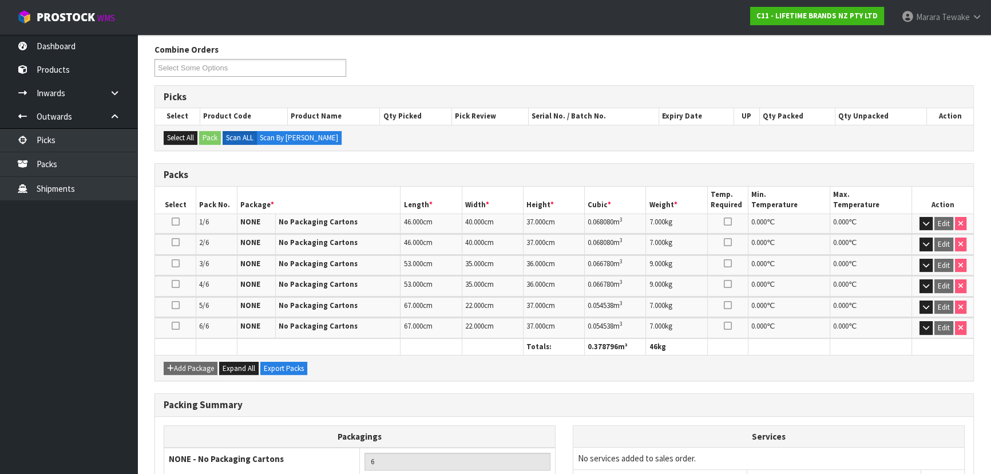
scroll to position [234, 0]
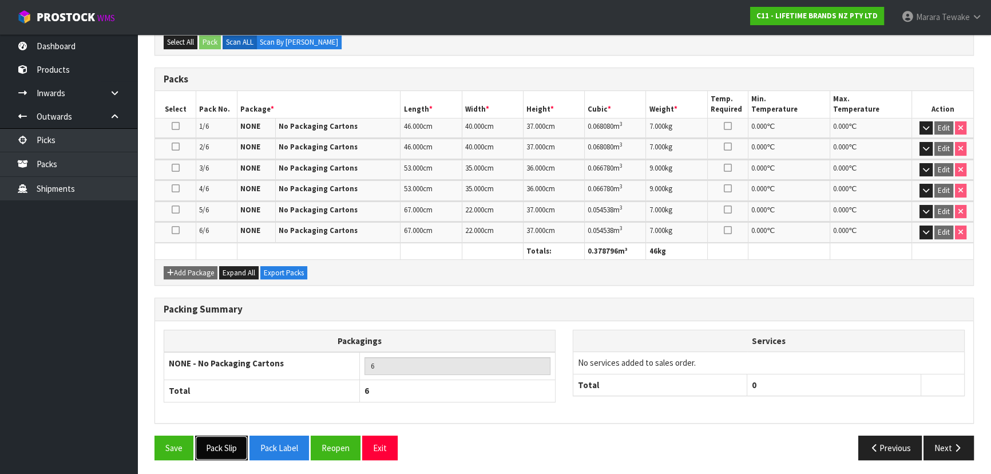
click at [224, 441] on button "Pack Slip" at bounding box center [221, 447] width 53 height 25
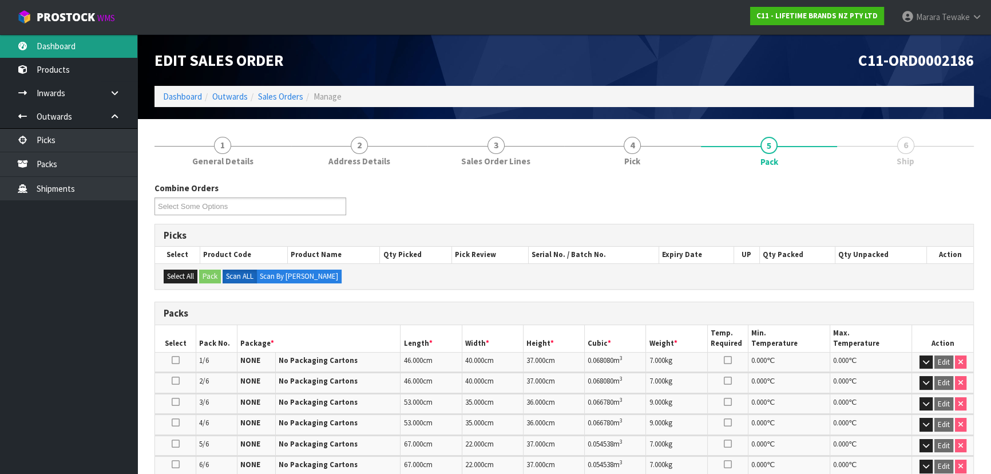
click at [81, 39] on link "Dashboard" at bounding box center [68, 45] width 137 height 23
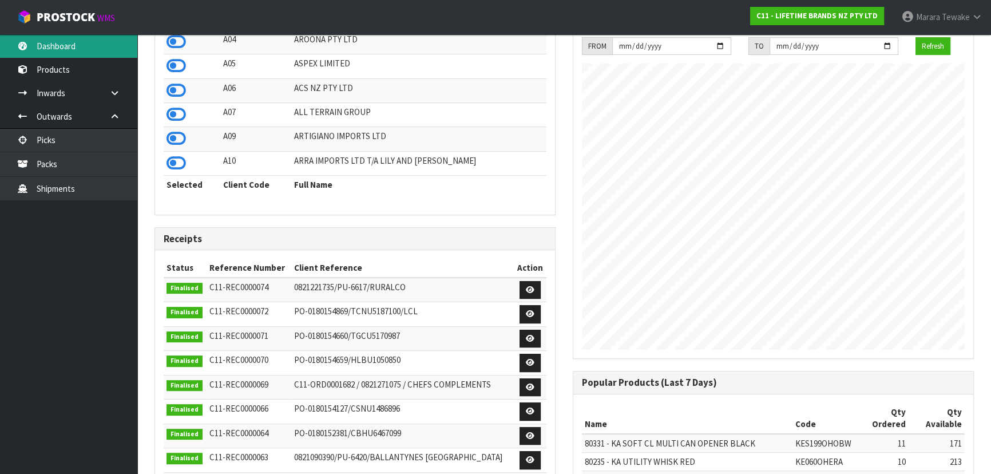
scroll to position [260, 0]
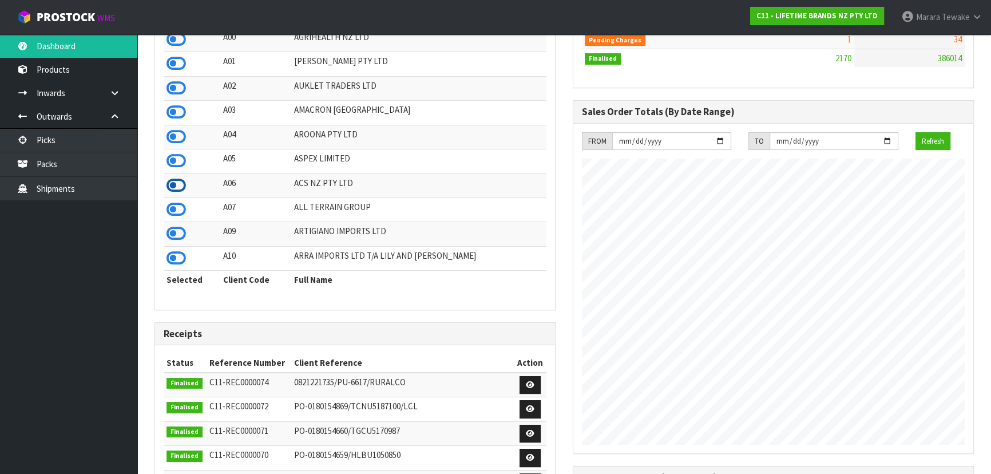
click at [176, 183] on icon at bounding box center [176, 185] width 19 height 17
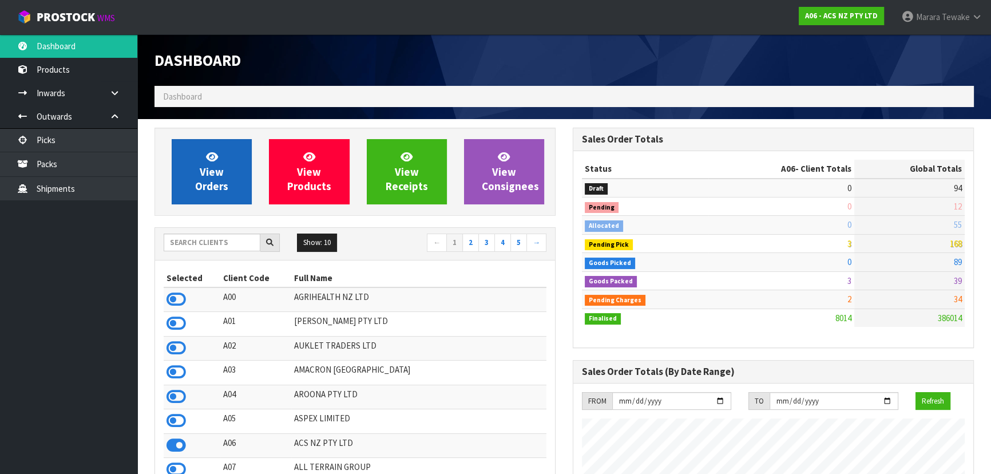
scroll to position [865, 418]
click at [213, 180] on span "View Orders" at bounding box center [211, 171] width 33 height 43
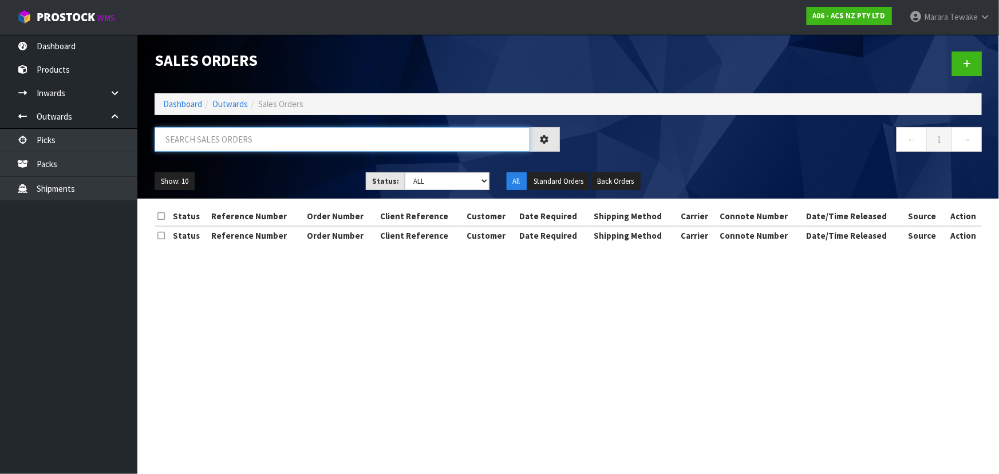
click at [272, 133] on input "text" at bounding box center [342, 139] width 375 height 25
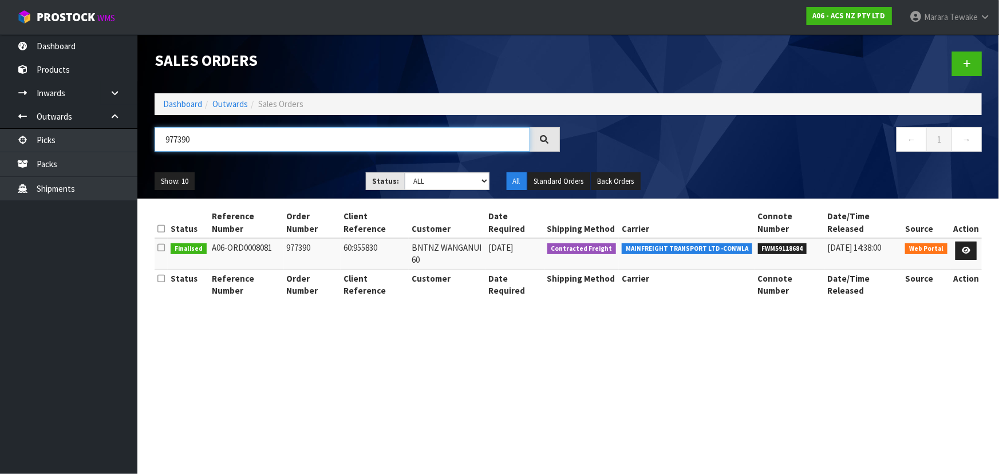
type input "977390"
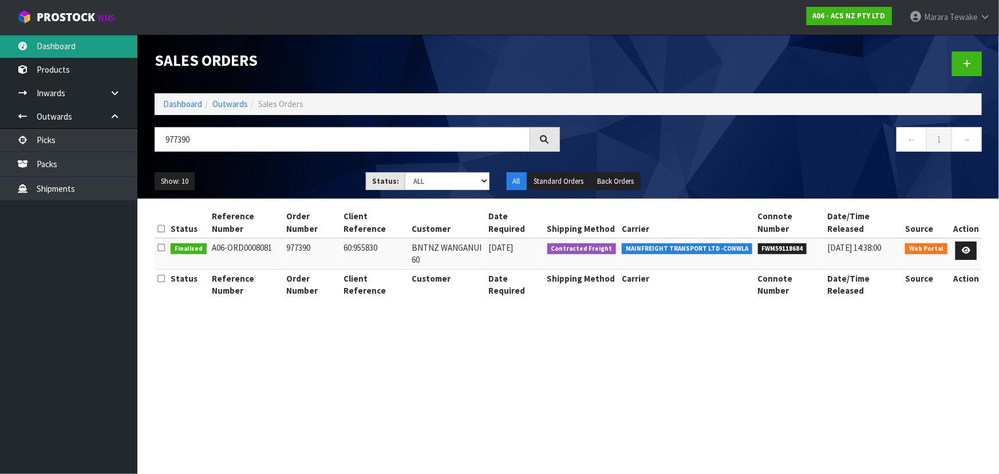
click at [92, 41] on link "Dashboard" at bounding box center [68, 45] width 137 height 23
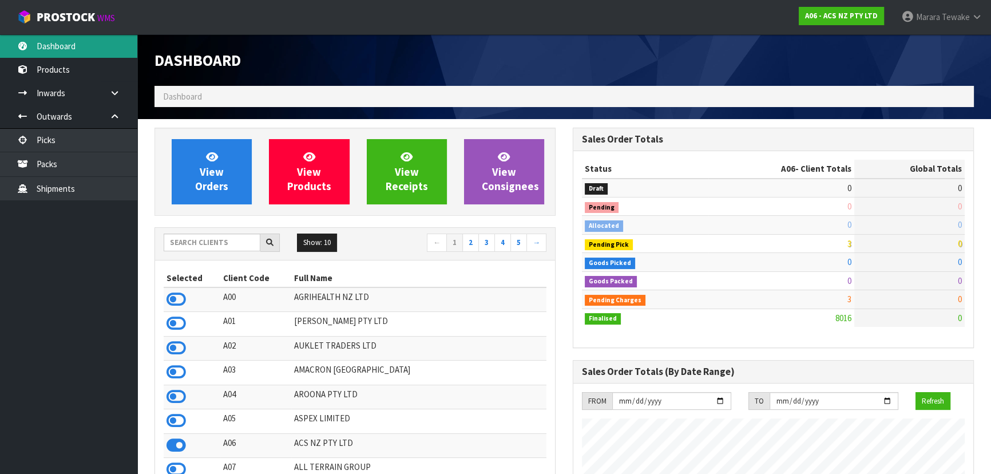
scroll to position [865, 418]
click at [240, 244] on input "text" at bounding box center [212, 242] width 97 height 18
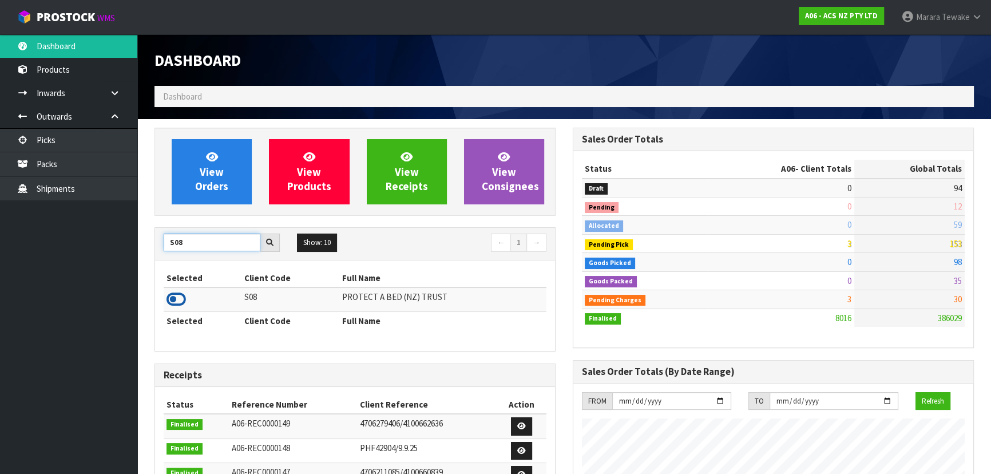
type input "S08"
click at [168, 300] on icon at bounding box center [176, 299] width 19 height 17
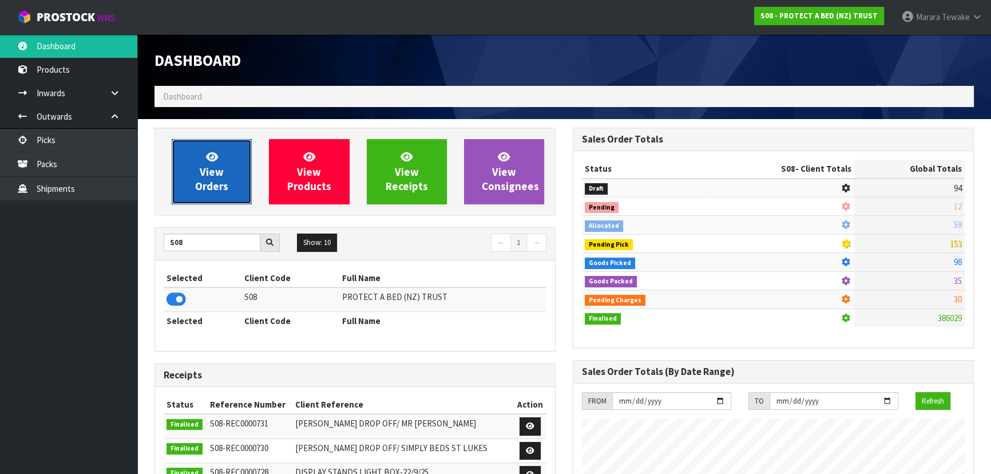
click at [208, 179] on span "View Orders" at bounding box center [211, 171] width 33 height 43
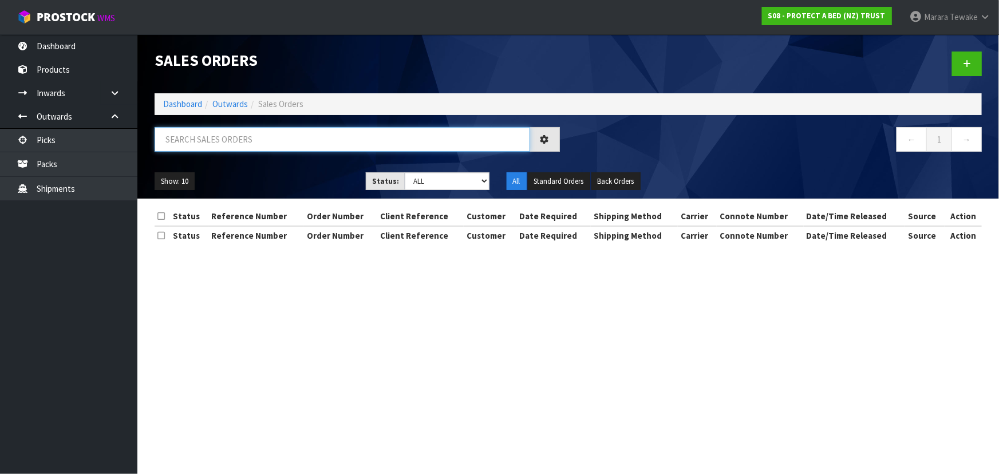
click at [205, 133] on input "text" at bounding box center [342, 139] width 375 height 25
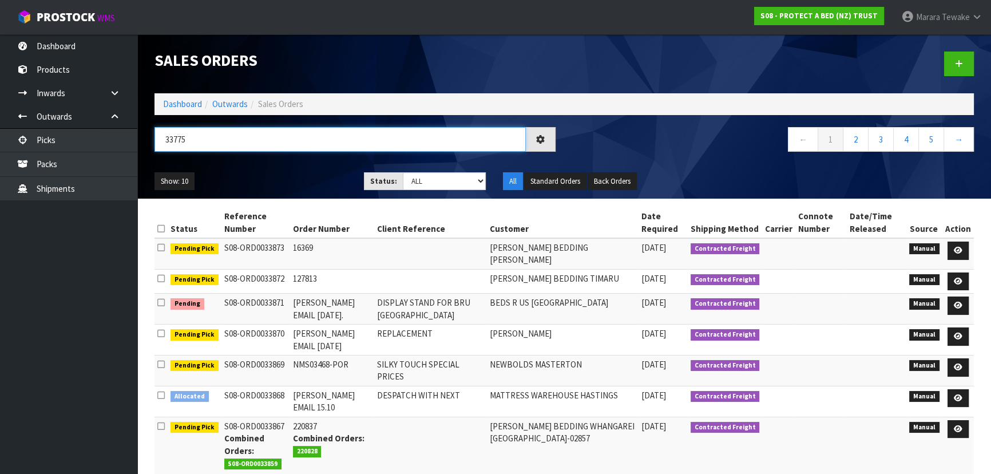
type input "33775"
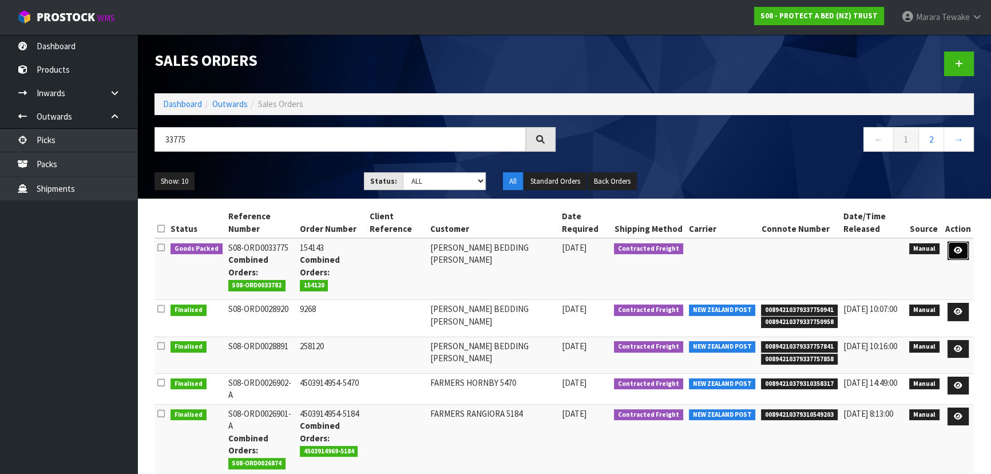
click at [961, 247] on icon at bounding box center [958, 250] width 9 height 7
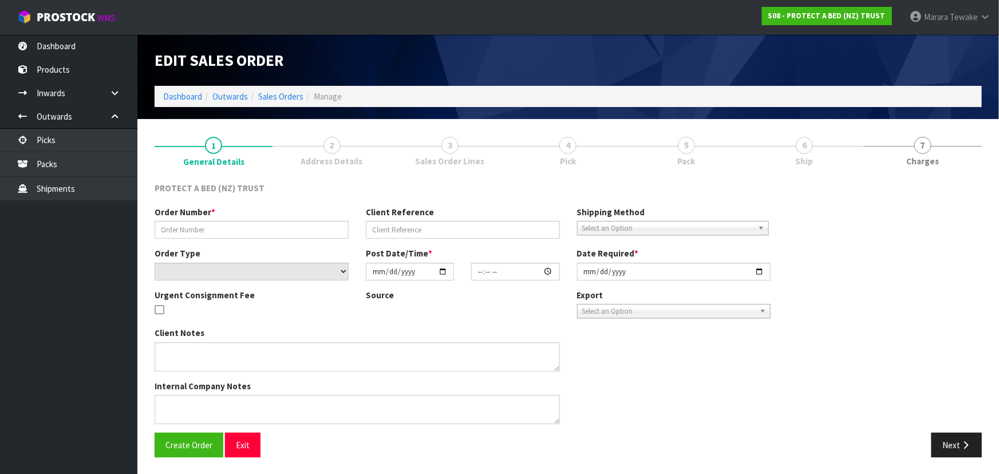
type input "154143"
select select "number:0"
type input "2025-10-08"
type input "10:01:00.000"
type input "2025-10-08"
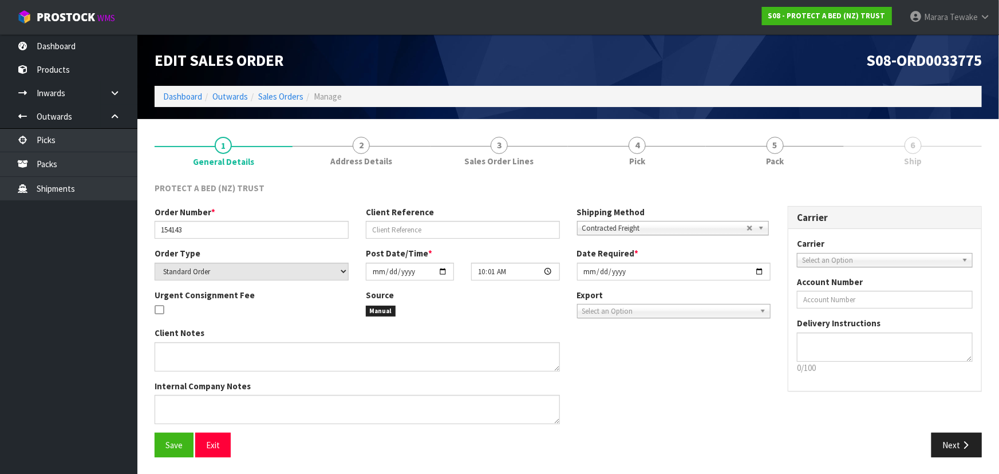
click at [951, 157] on link "6 Ship" at bounding box center [913, 150] width 138 height 45
click at [922, 149] on link "6 Ship" at bounding box center [913, 150] width 138 height 45
click at [906, 148] on span "6" at bounding box center [912, 145] width 17 height 17
click at [772, 153] on link "5 Pack" at bounding box center [775, 150] width 138 height 45
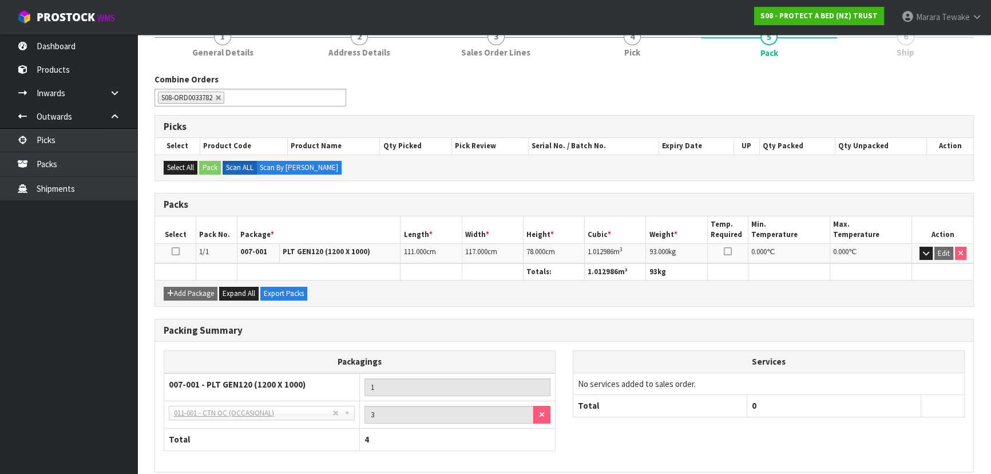
scroll to position [158, 0]
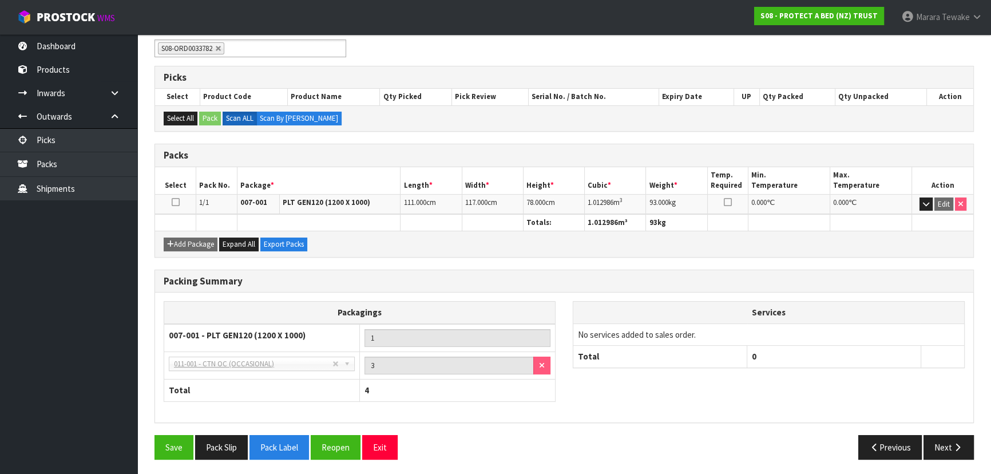
click at [945, 431] on div "Packing Summary Packagings 007-001 - PLT GEN120 (1200 X 1000) 1 NONE - No Packa…" at bounding box center [564, 352] width 837 height 165
click at [946, 452] on button "Next" at bounding box center [949, 447] width 50 height 25
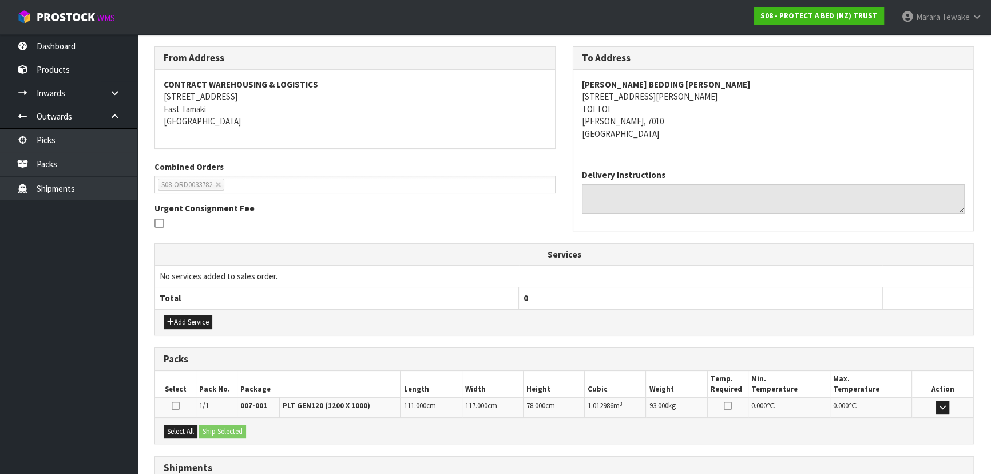
scroll to position [0, 0]
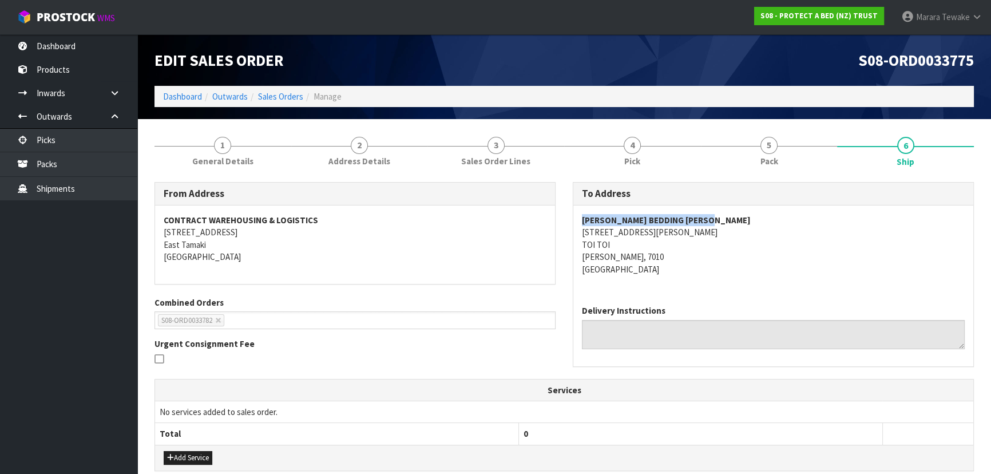
drag, startPoint x: 718, startPoint y: 219, endPoint x: 584, endPoint y: 219, distance: 133.9
click at [584, 219] on address "HARVEY NORMAN BEDDING NELSON 69 ST VINCENT STREET TOI TOI NELSON, 7010 New Zeal…" at bounding box center [773, 244] width 383 height 61
drag, startPoint x: 664, startPoint y: 232, endPoint x: 570, endPoint y: 229, distance: 94.5
click at [570, 229] on div "To Address HARVEY NORMAN BEDDING NELSON 69 ST VINCENT STREET TOI TOI NELSON, 70…" at bounding box center [773, 280] width 418 height 196
click at [754, 274] on address "HARVEY NORMAN BEDDING NELSON 69 ST VINCENT STREET TOI TOI NELSON, 7010 New Zeal…" at bounding box center [773, 244] width 383 height 61
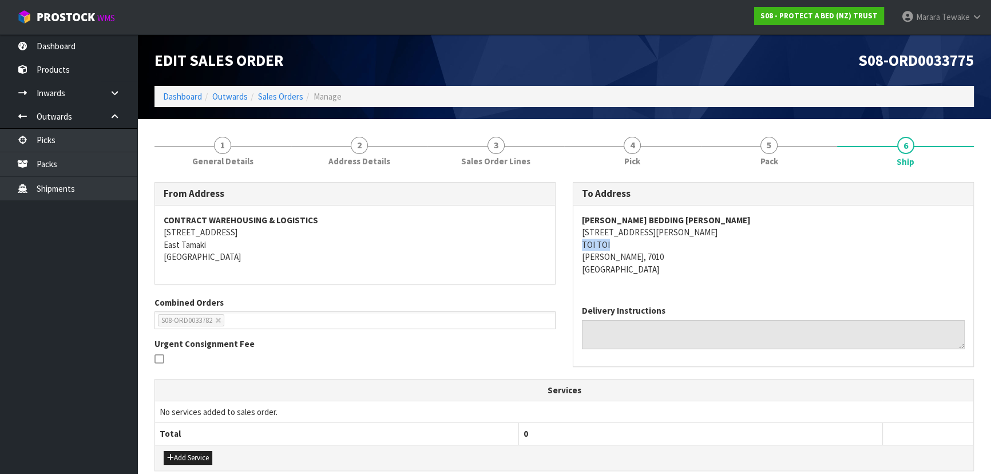
drag, startPoint x: 579, startPoint y: 246, endPoint x: 615, endPoint y: 244, distance: 35.5
click at [615, 244] on div "HARVEY NORMAN BEDDING NELSON 69 ST VINCENT STREET TOI TOI NELSON, 7010 New Zeal…" at bounding box center [773, 250] width 400 height 90
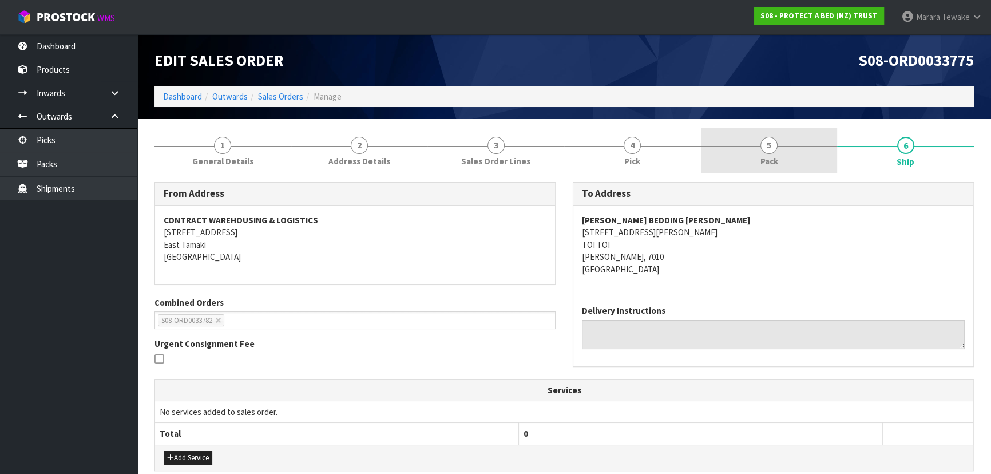
click at [749, 148] on link "5 Pack" at bounding box center [769, 150] width 137 height 45
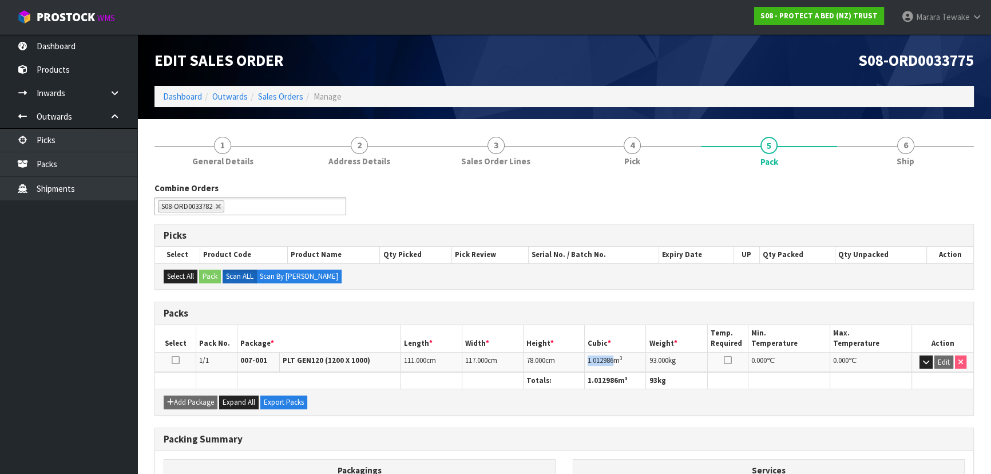
drag, startPoint x: 587, startPoint y: 362, endPoint x: 614, endPoint y: 359, distance: 27.0
click at [613, 359] on span "1.012986" at bounding box center [601, 360] width 26 height 10
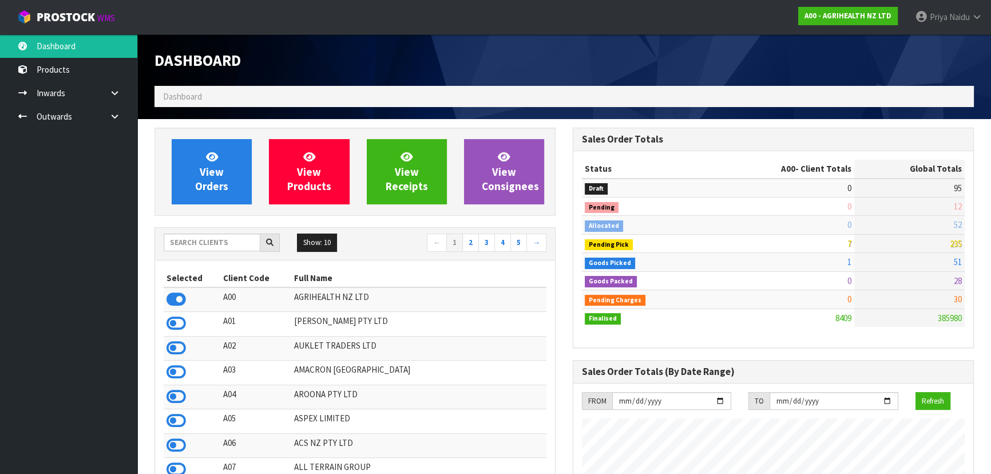
scroll to position [865, 418]
click at [212, 239] on input "text" at bounding box center [212, 242] width 97 height 18
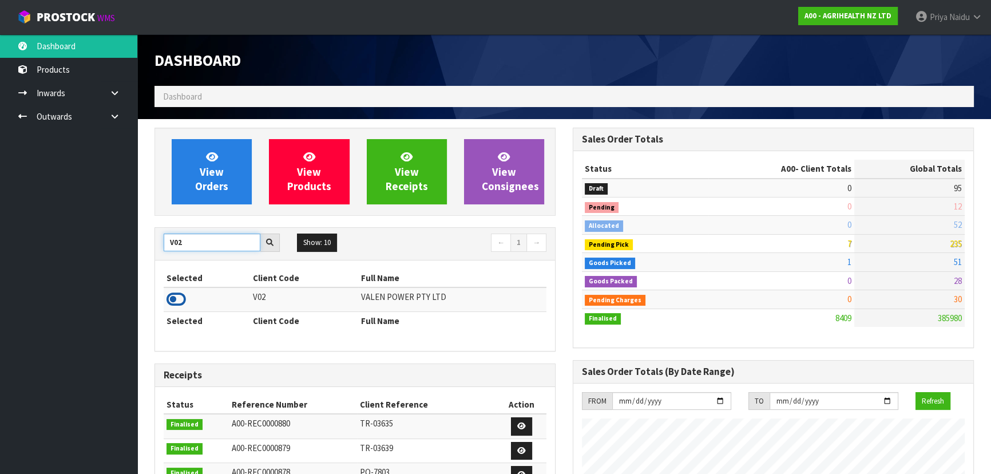
type input "V02"
click at [176, 301] on icon at bounding box center [176, 299] width 19 height 17
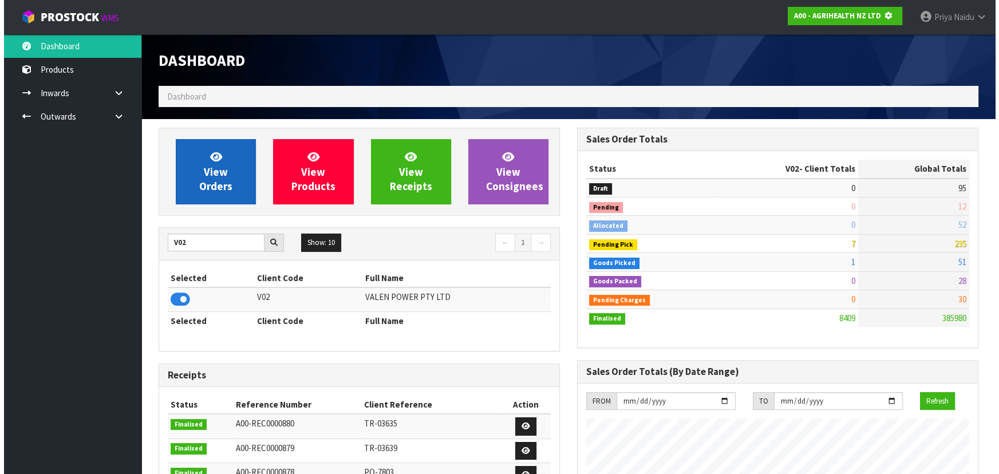
scroll to position [571549, 571844]
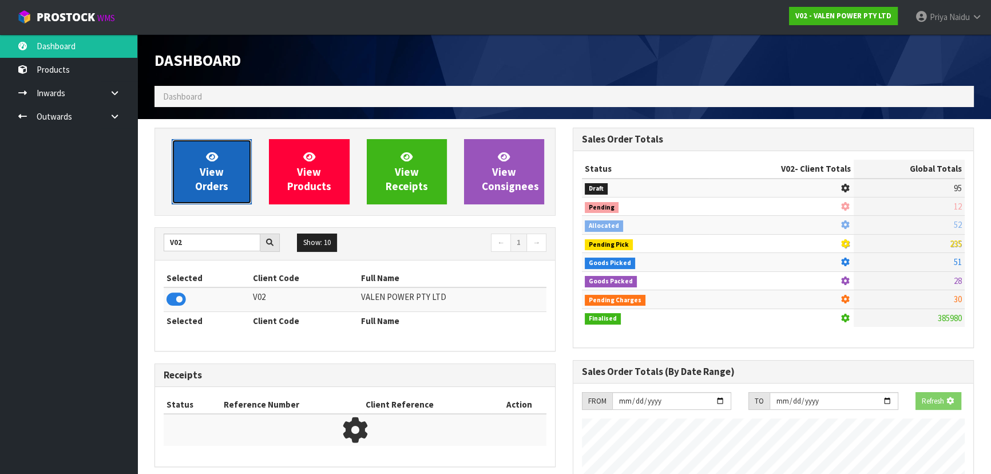
click at [205, 172] on span "View Orders" at bounding box center [211, 171] width 33 height 43
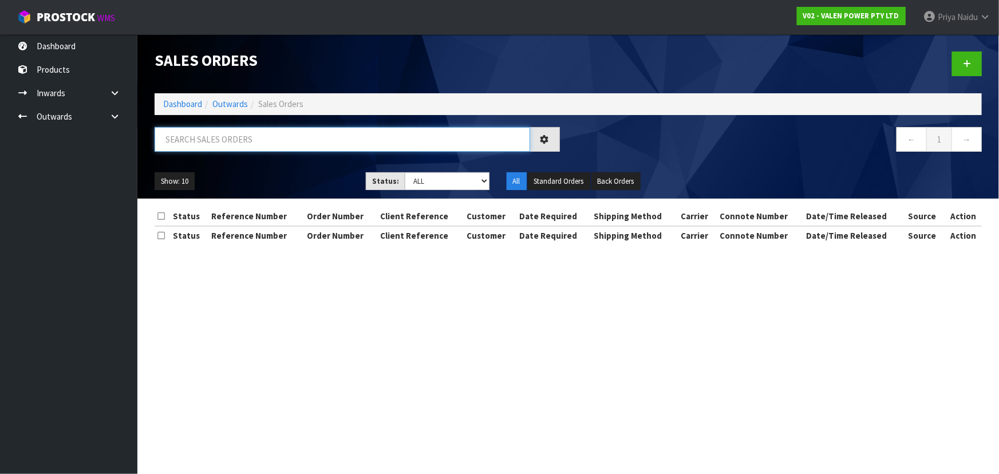
click at [229, 128] on input "text" at bounding box center [342, 139] width 375 height 25
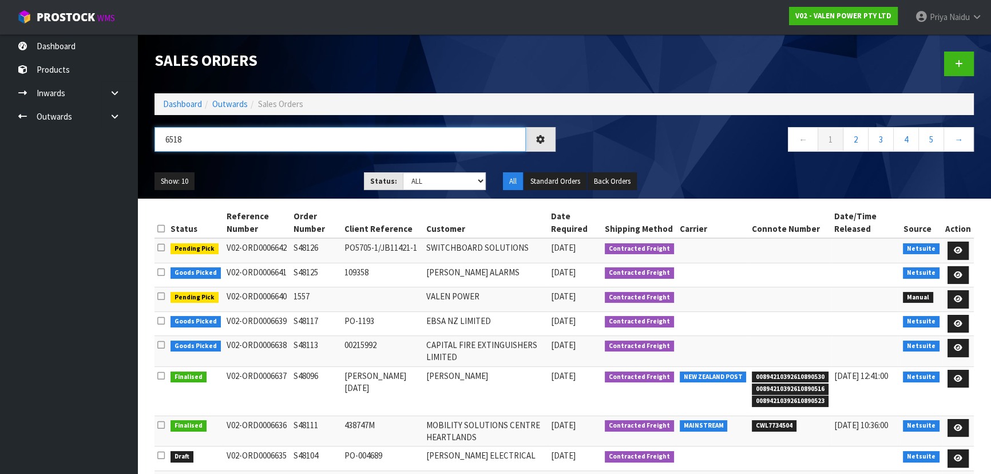
type input "6518"
click at [247, 172] on ul "Show: 10 5 10 25 50" at bounding box center [251, 181] width 192 height 18
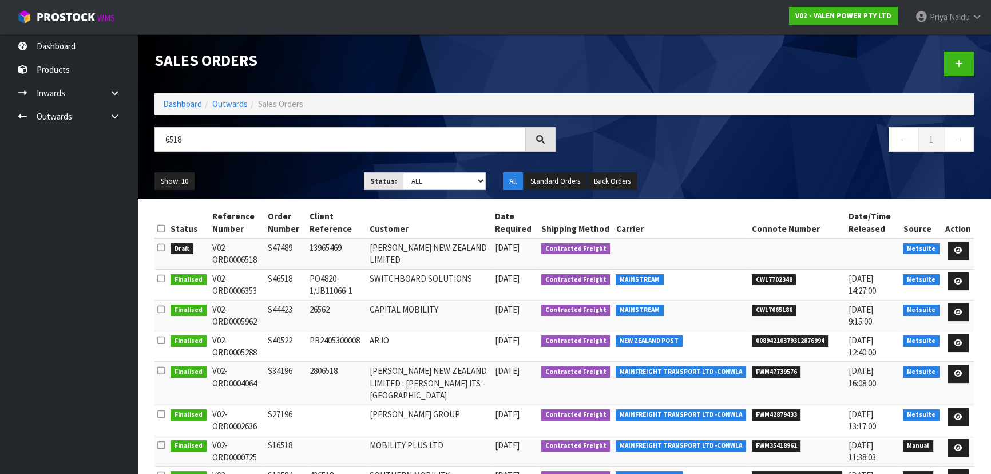
click at [246, 173] on ul "Show: 10 5 10 25 50" at bounding box center [251, 181] width 192 height 18
click at [961, 251] on icon at bounding box center [958, 250] width 9 height 7
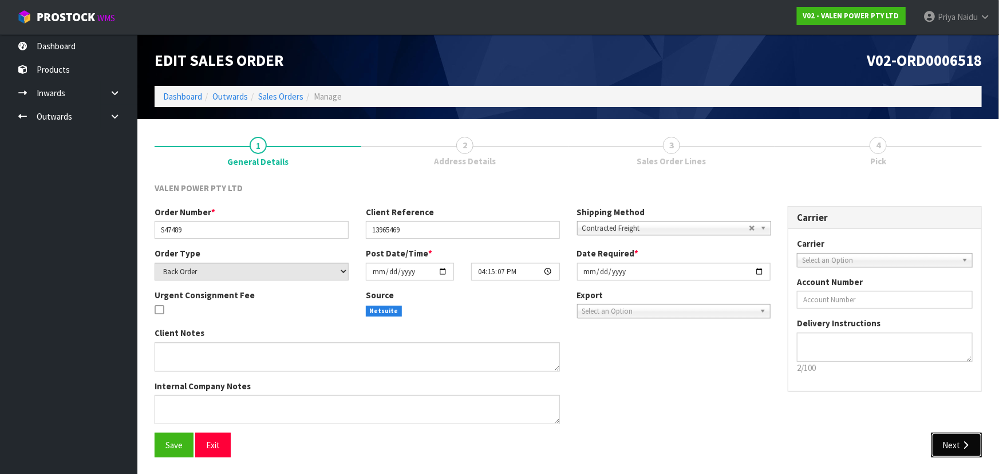
click at [957, 440] on button "Next" at bounding box center [956, 445] width 50 height 25
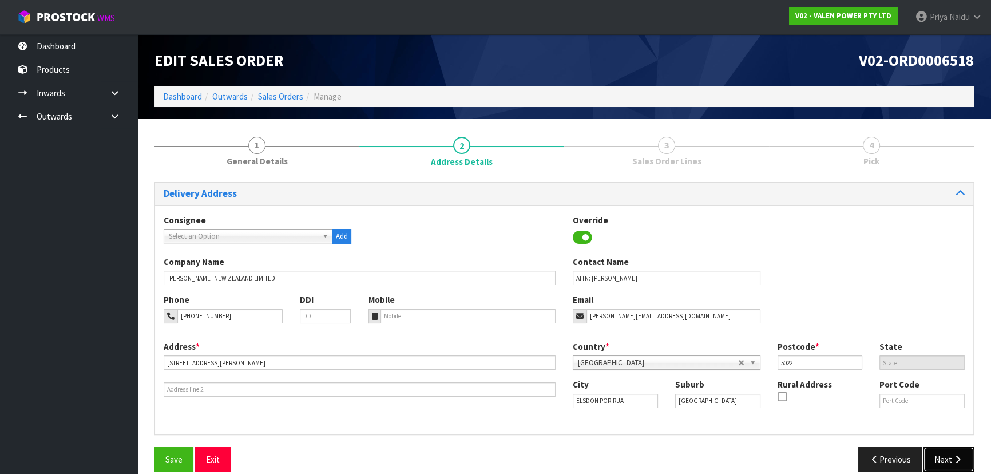
click at [949, 452] on button "Next" at bounding box center [949, 459] width 50 height 25
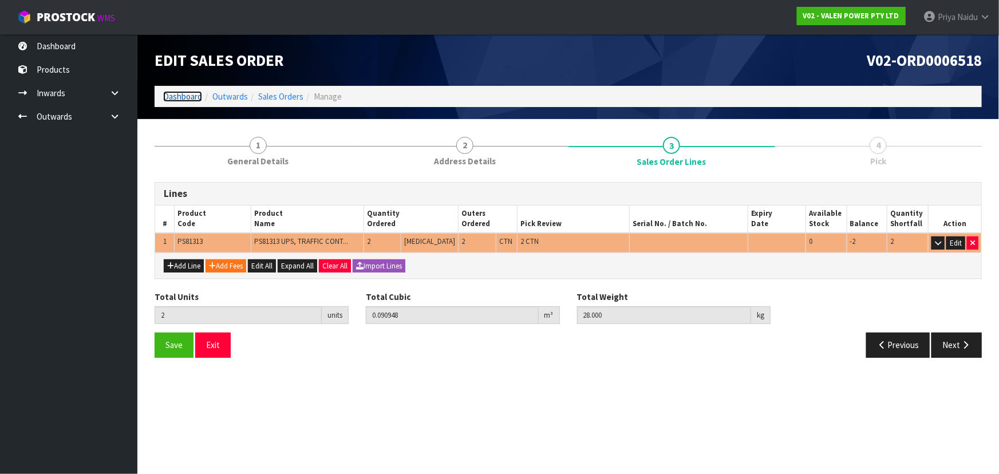
click at [187, 93] on link "Dashboard" at bounding box center [182, 96] width 39 height 11
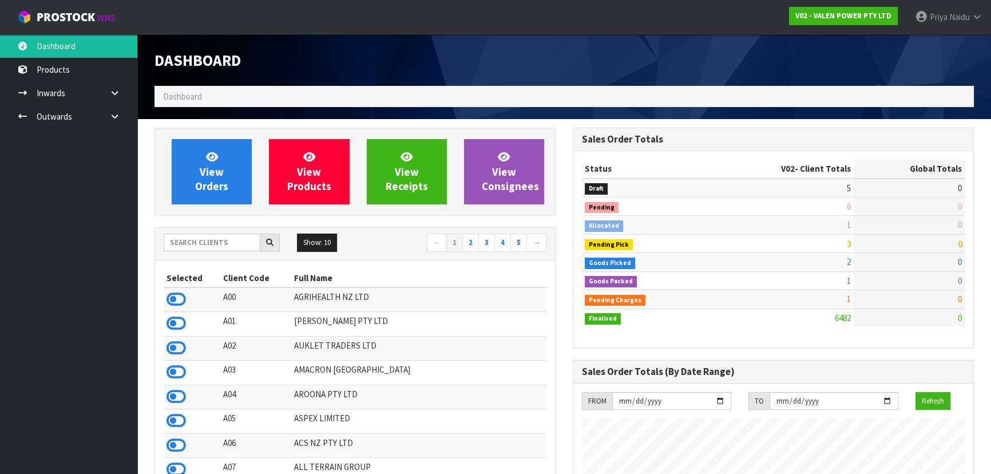
scroll to position [890, 418]
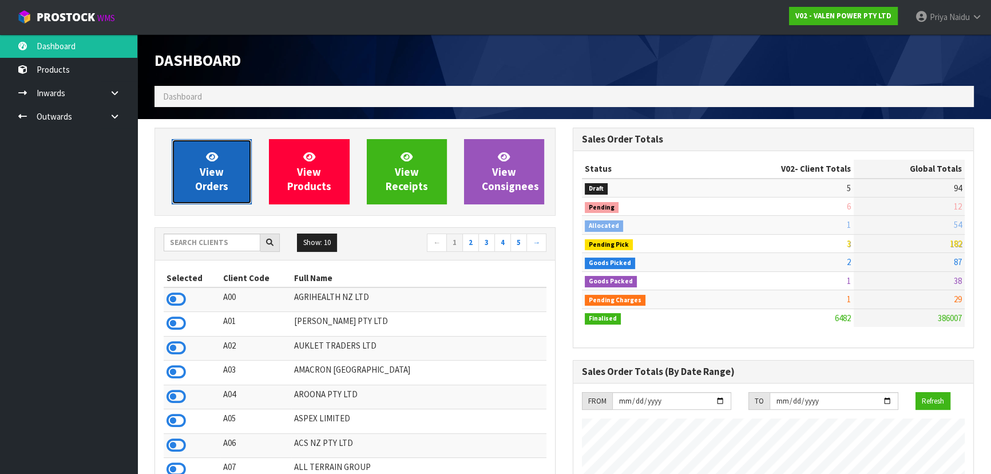
click at [211, 171] on span "View Orders" at bounding box center [211, 171] width 33 height 43
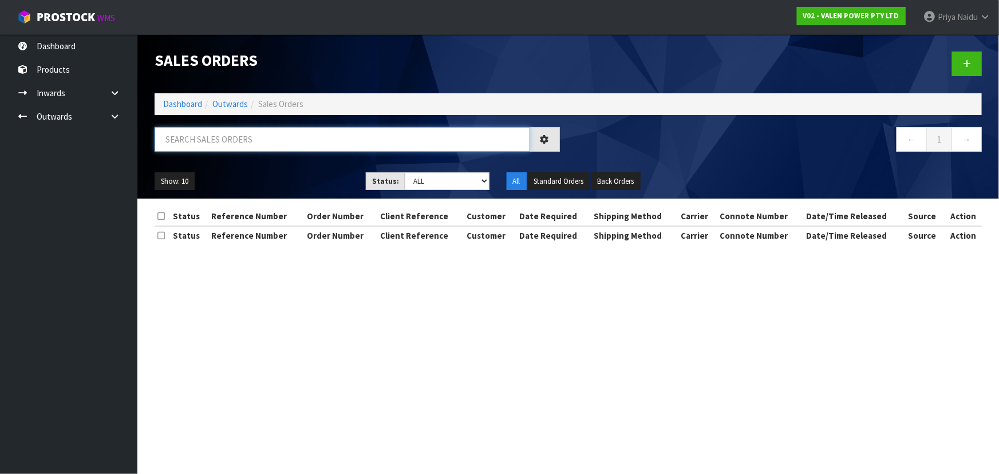
click at [245, 132] on input "text" at bounding box center [342, 139] width 375 height 25
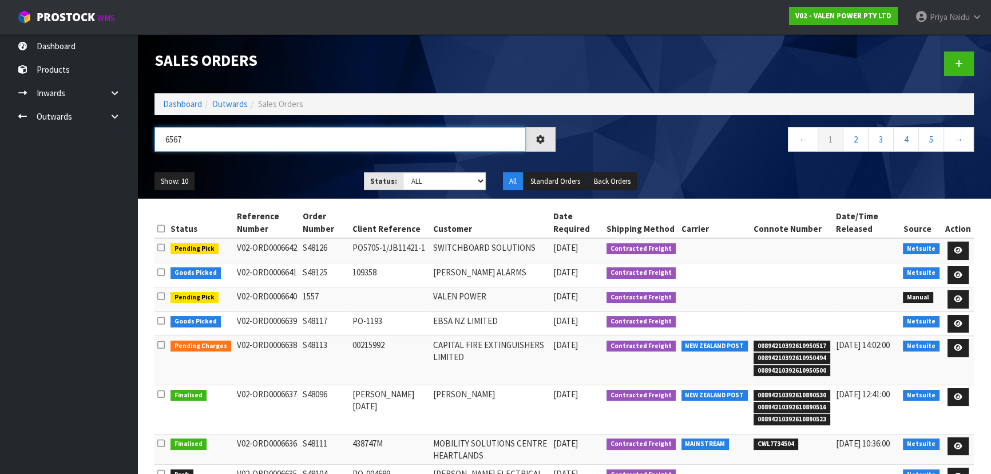
type input "6567"
click at [284, 175] on ul "Show: 10 5 10 25 50" at bounding box center [251, 181] width 192 height 18
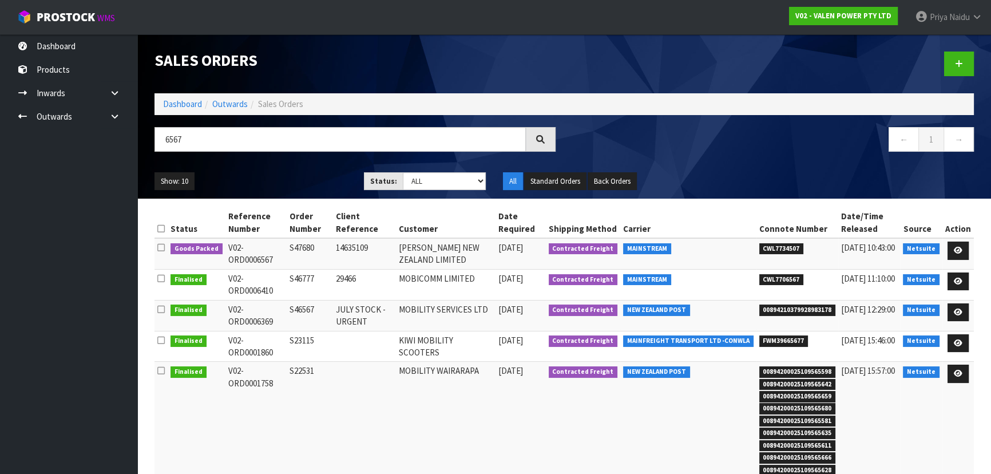
click at [297, 164] on div "Show: 10 5 10 25 50 Status: Draft Pending Allocated Pending Pick Goods Picked G…" at bounding box center [564, 181] width 837 height 35
click at [191, 103] on link "Dashboard" at bounding box center [182, 103] width 39 height 11
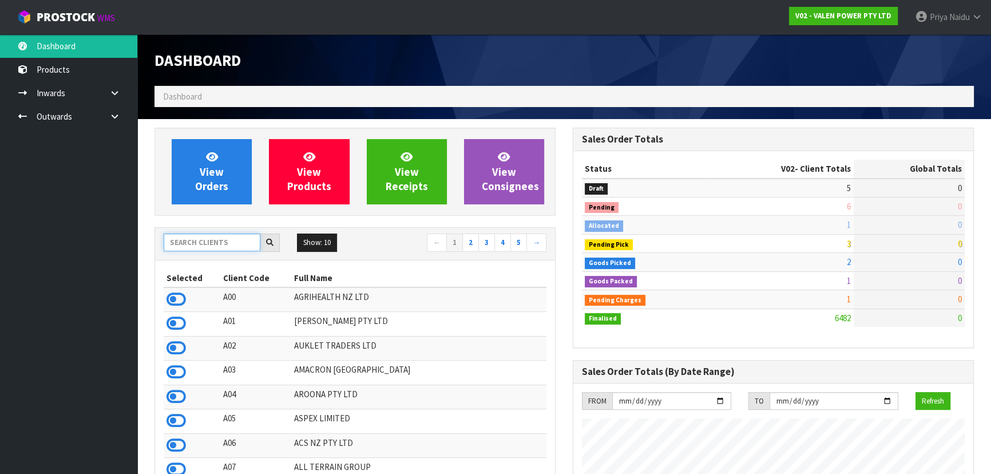
click at [232, 250] on input "text" at bounding box center [212, 242] width 97 height 18
click at [235, 248] on input "text" at bounding box center [212, 242] width 97 height 18
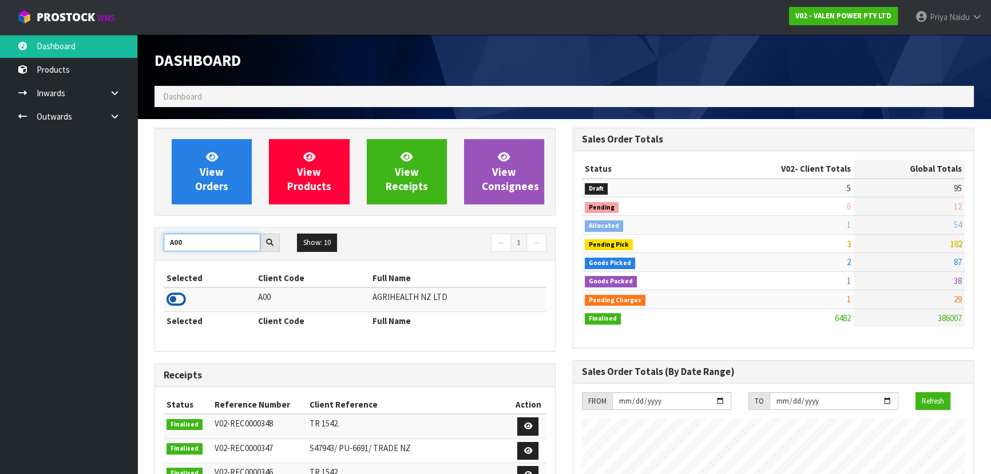
type input "A00"
click at [175, 301] on icon at bounding box center [176, 299] width 19 height 17
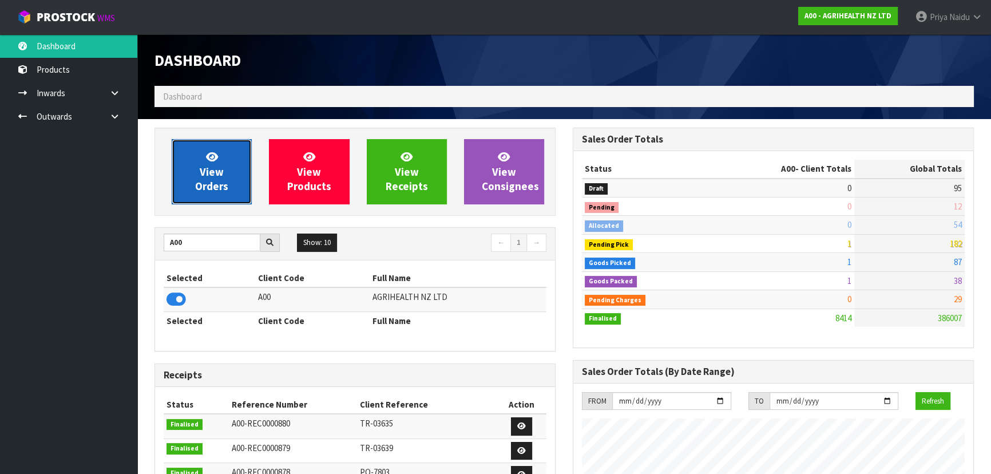
click at [220, 162] on link "View Orders" at bounding box center [212, 171] width 80 height 65
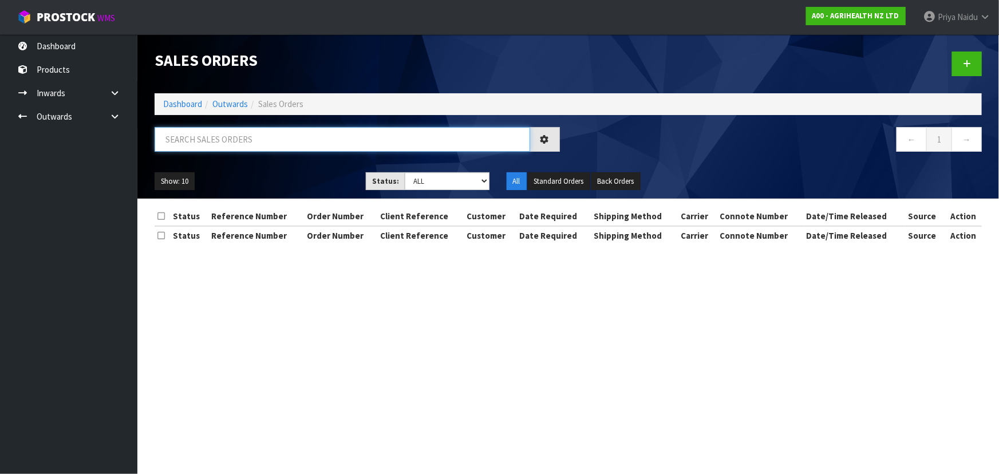
click at [233, 141] on input "text" at bounding box center [342, 139] width 375 height 25
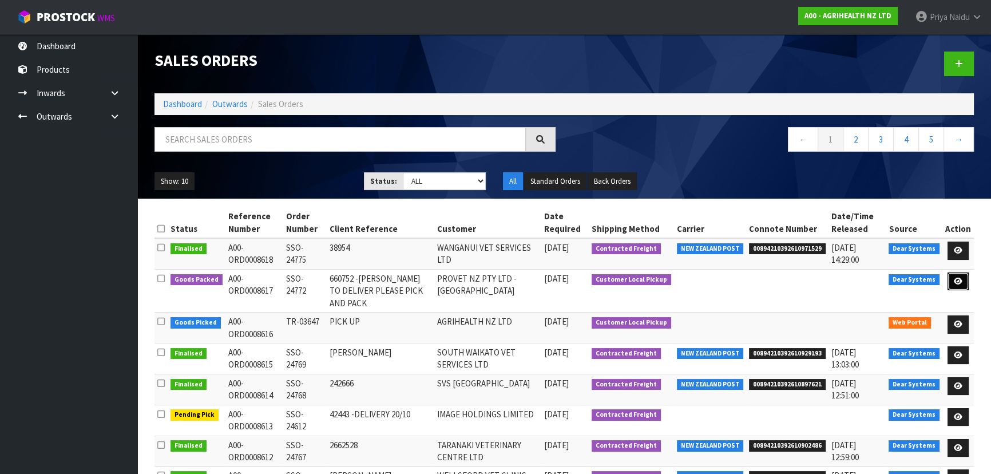
click at [956, 274] on link at bounding box center [958, 281] width 21 height 18
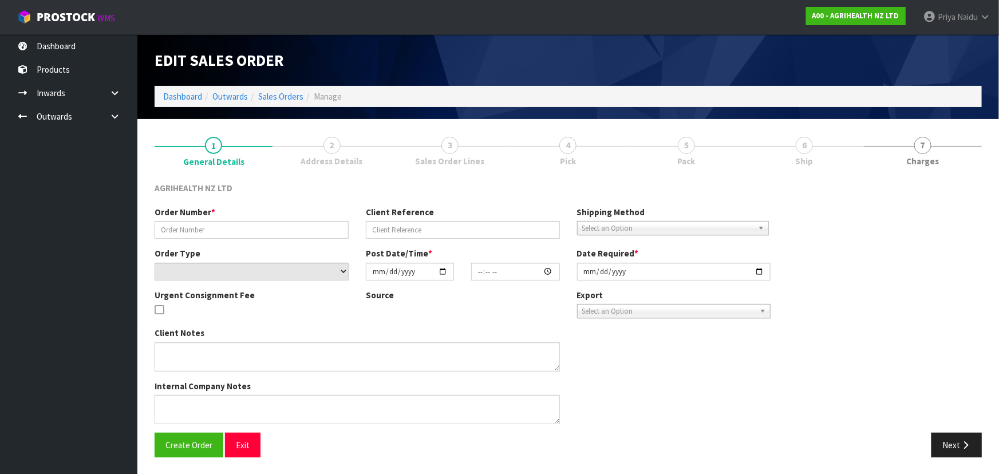
type input "SSO-24772"
type input "660752 -[PERSON_NAME] TO DELIVER PLEASE PICK AND PACK"
select select "number:0"
type input "[DATE]"
type input "11:02:00.000"
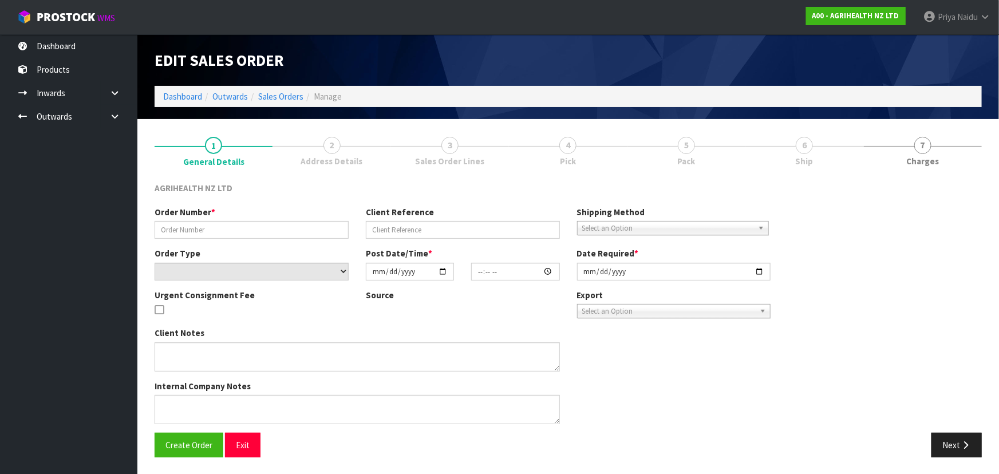
type input "[DATE]"
type textarea "TYLOVET ON BACK ORDER FOR DELIVERY EARLY NOVEMBER SHIP BY: Overnight Courier 66…"
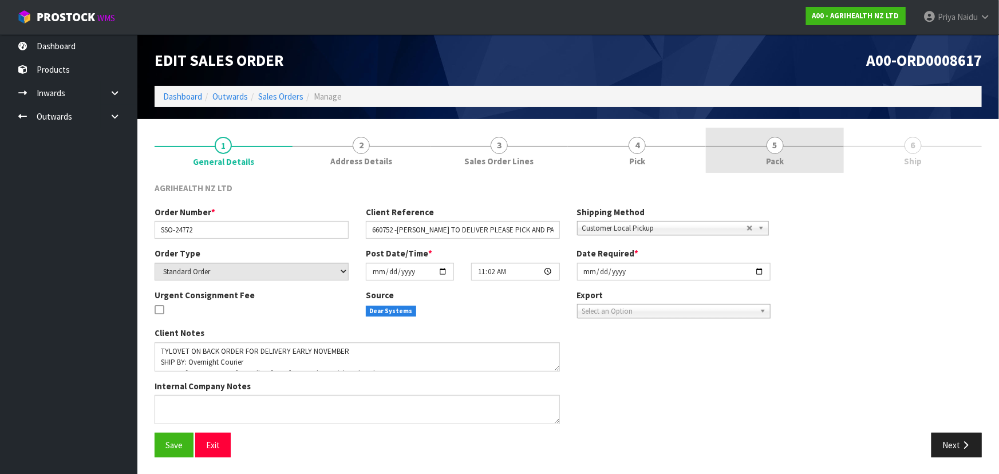
click at [772, 152] on span "5" at bounding box center [774, 145] width 17 height 17
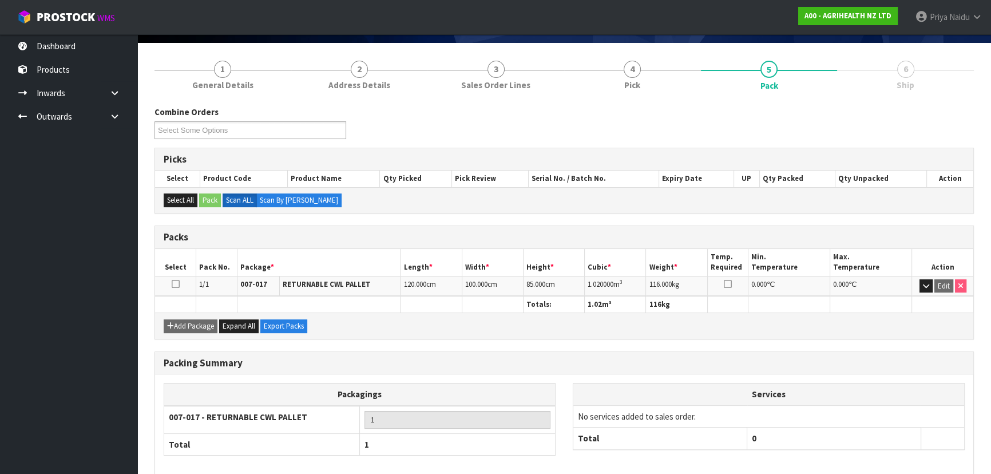
scroll to position [130, 0]
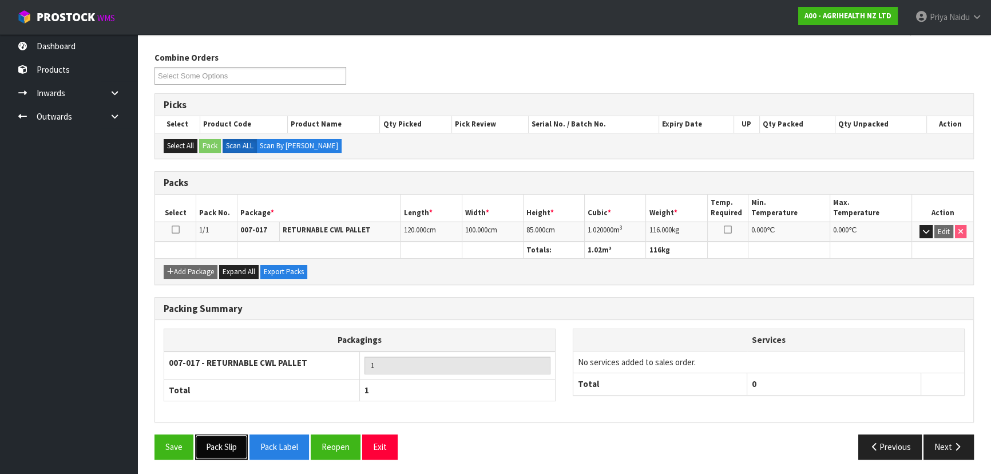
click at [229, 449] on button "Pack Slip" at bounding box center [221, 446] width 53 height 25
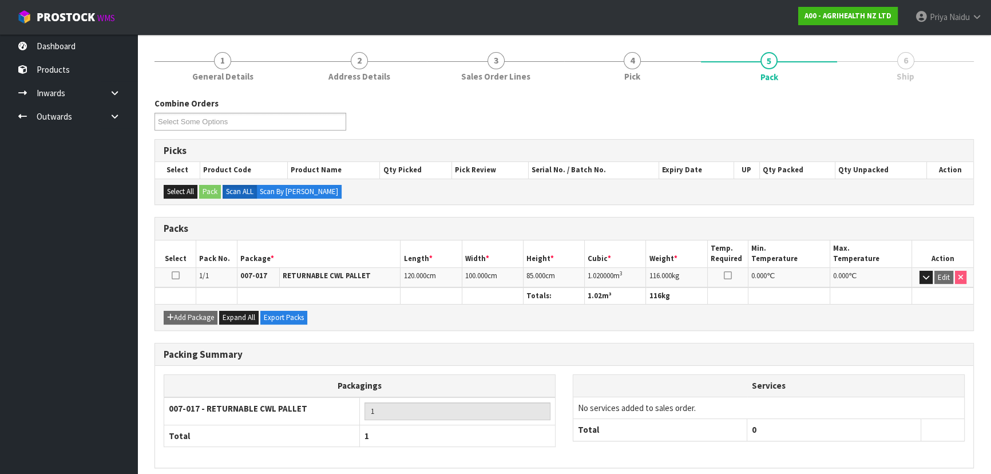
scroll to position [0, 0]
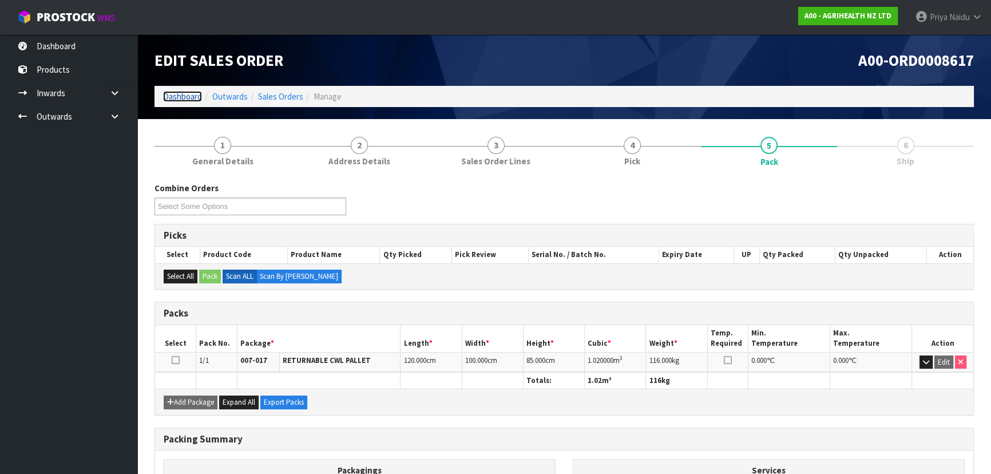
click at [185, 98] on link "Dashboard" at bounding box center [182, 96] width 39 height 11
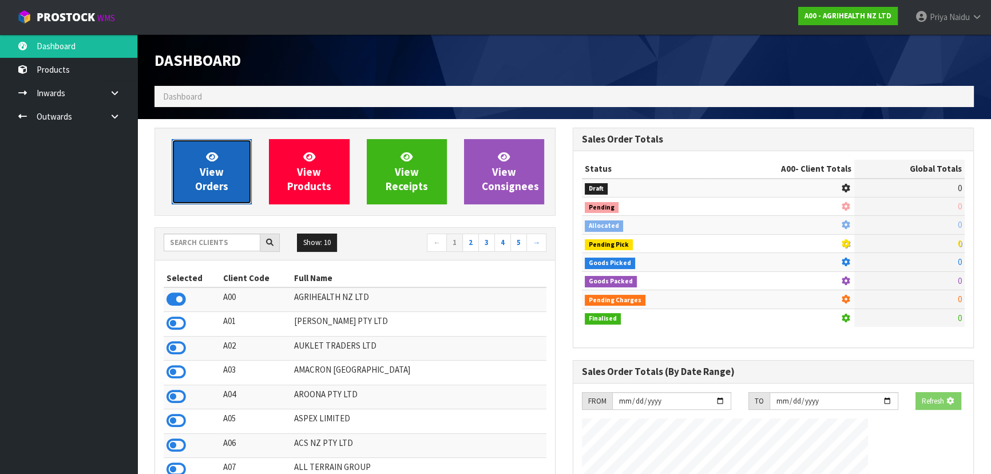
click at [187, 166] on link "View Orders" at bounding box center [212, 171] width 80 height 65
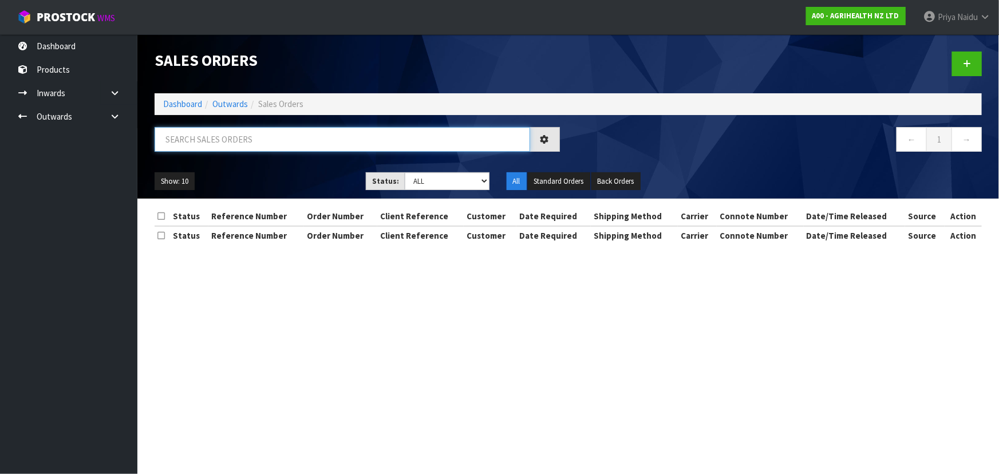
click at [215, 136] on input "text" at bounding box center [342, 139] width 375 height 25
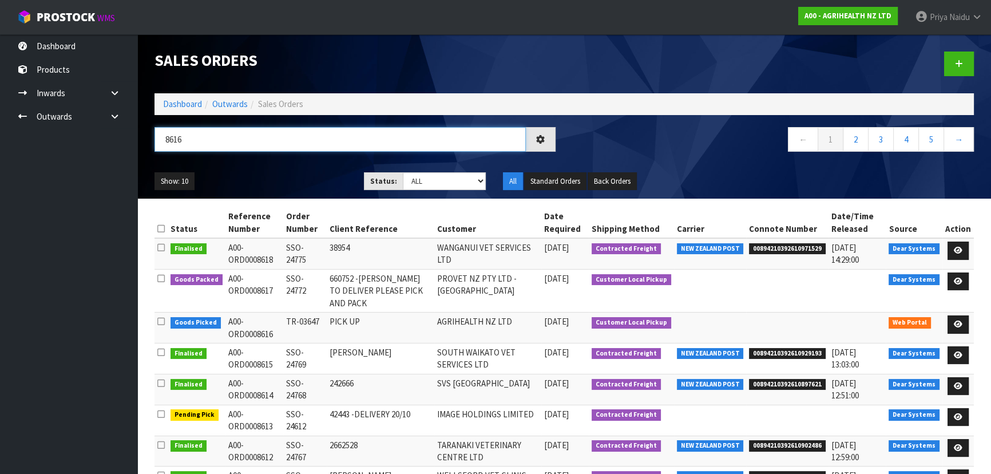
type input "8616"
click at [252, 170] on div "Show: 10 5 10 25 50 Status: Draft Pending Allocated Pending Pick Goods Picked G…" at bounding box center [564, 181] width 837 height 35
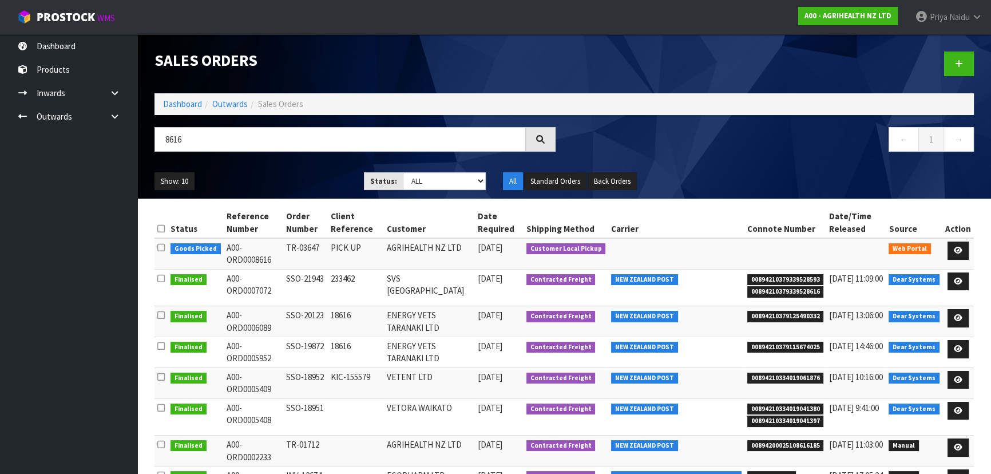
click at [252, 170] on div "Show: 10 5 10 25 50 Status: Draft Pending Allocated Pending Pick Goods Picked G…" at bounding box center [564, 181] width 837 height 35
click at [960, 251] on icon at bounding box center [958, 250] width 9 height 7
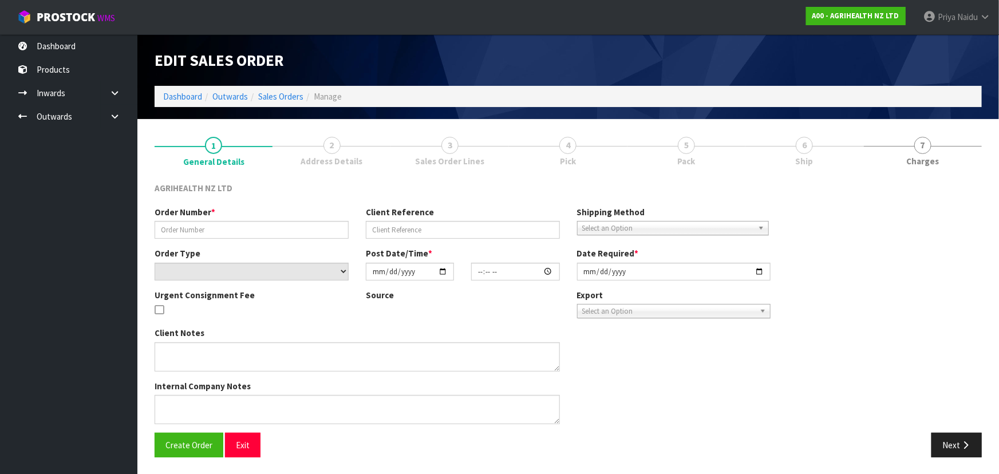
type input "TR-03647"
type input "PICK UP"
select select "number:0"
type input "[DATE]"
type input "10:02:00.000"
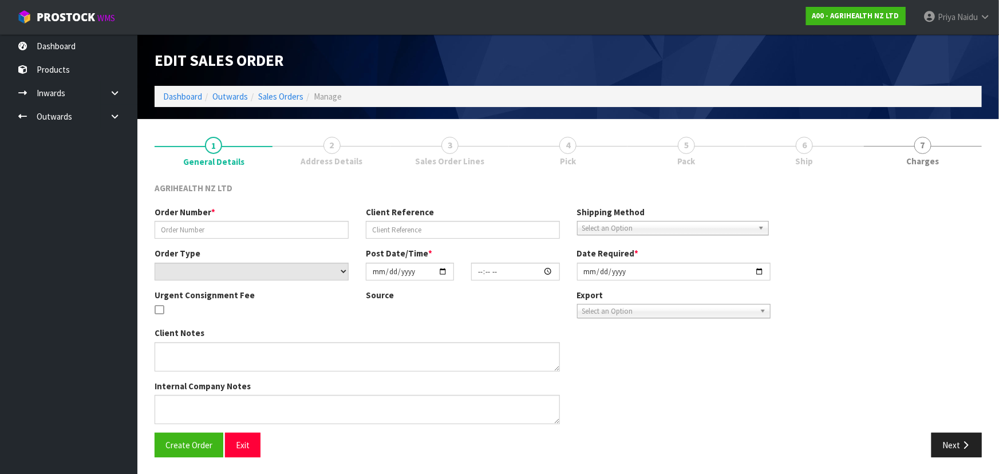
type input "[DATE]"
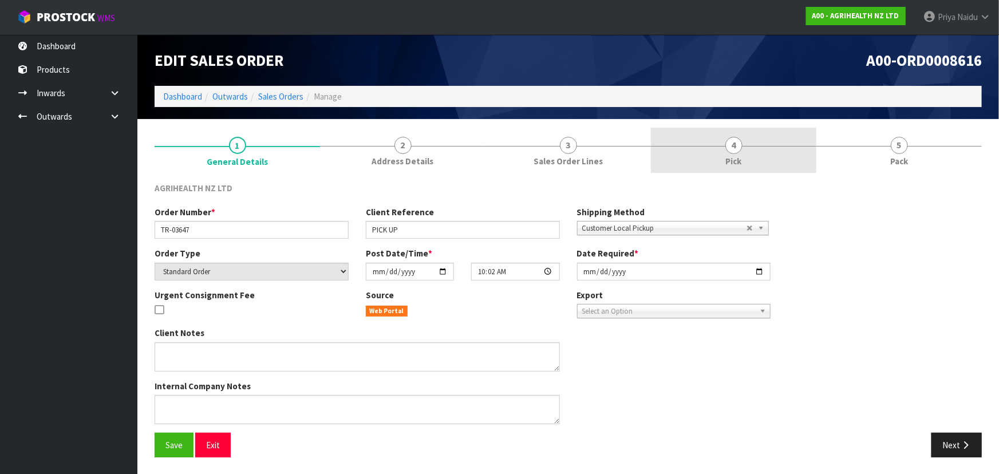
click at [778, 151] on link "4 Pick" at bounding box center [733, 150] width 165 height 45
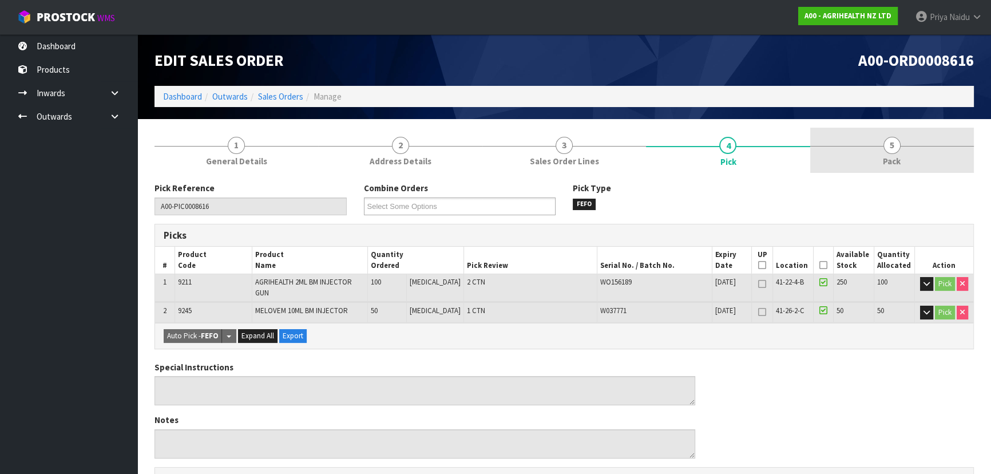
click at [845, 159] on link "5 Pack" at bounding box center [892, 150] width 164 height 45
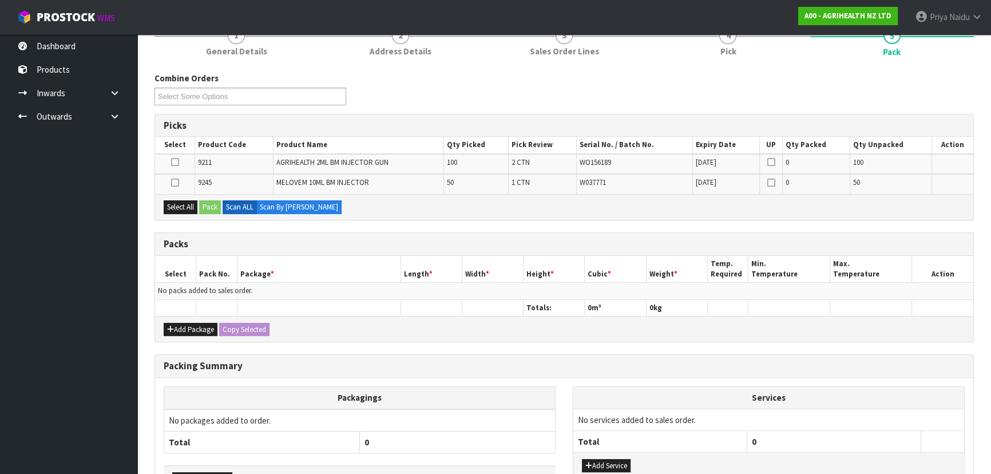
scroll to position [188, 0]
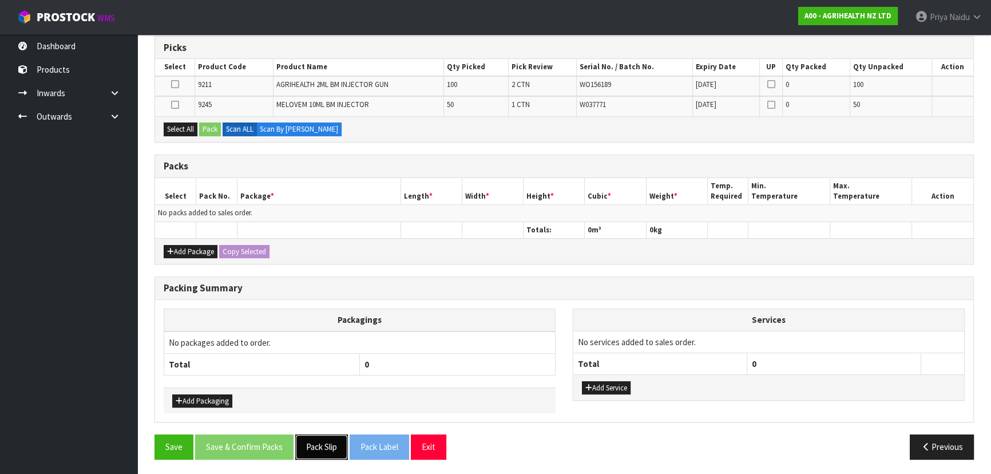
click at [315, 442] on button "Pack Slip" at bounding box center [321, 446] width 53 height 25
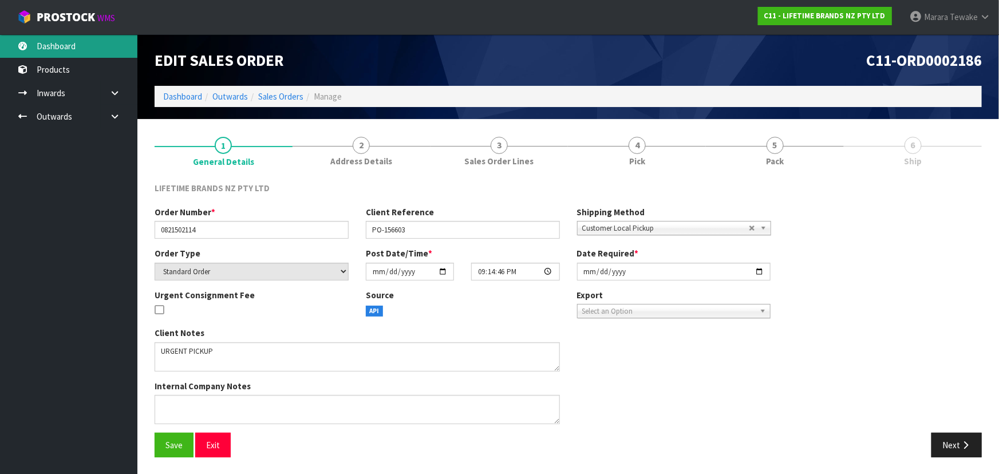
click at [100, 40] on link "Dashboard" at bounding box center [68, 45] width 137 height 23
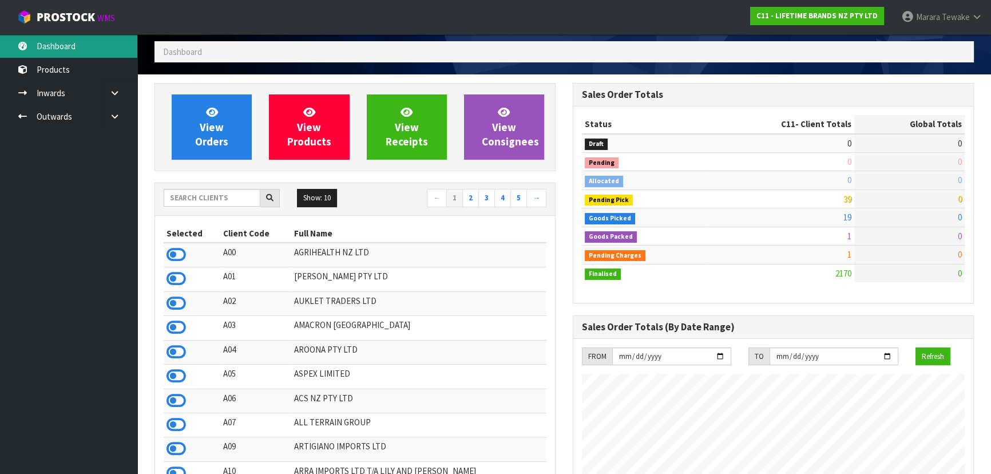
scroll to position [104, 0]
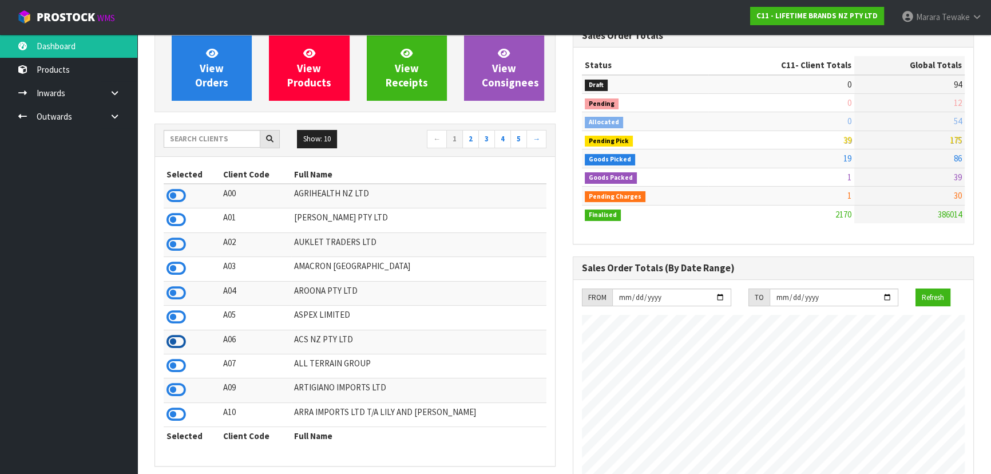
click at [175, 345] on icon at bounding box center [176, 341] width 19 height 17
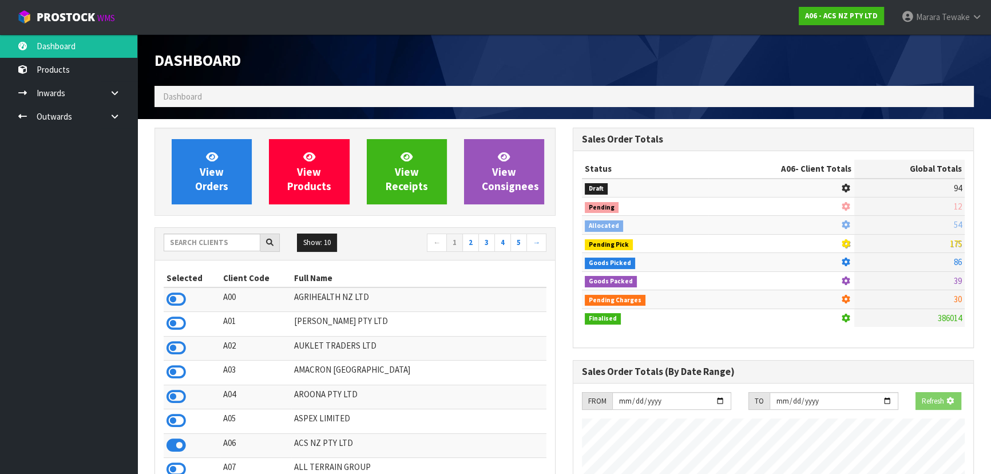
scroll to position [865, 418]
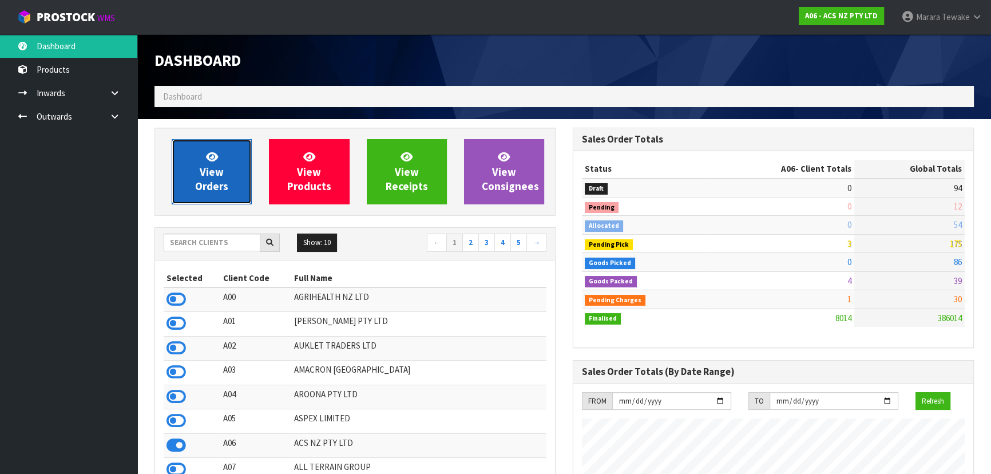
click at [213, 173] on span "View Orders" at bounding box center [211, 171] width 33 height 43
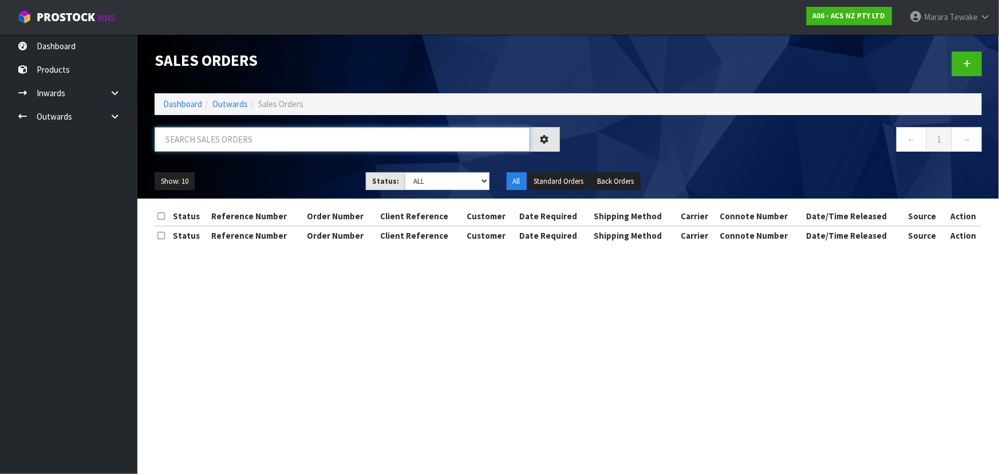
click at [229, 141] on input "text" at bounding box center [342, 139] width 375 height 25
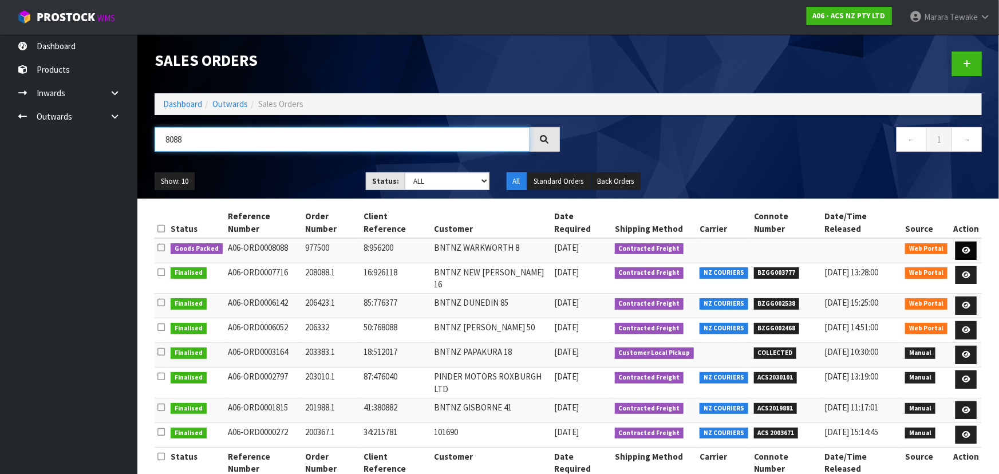
type input "8088"
click at [963, 247] on icon at bounding box center [965, 250] width 9 height 7
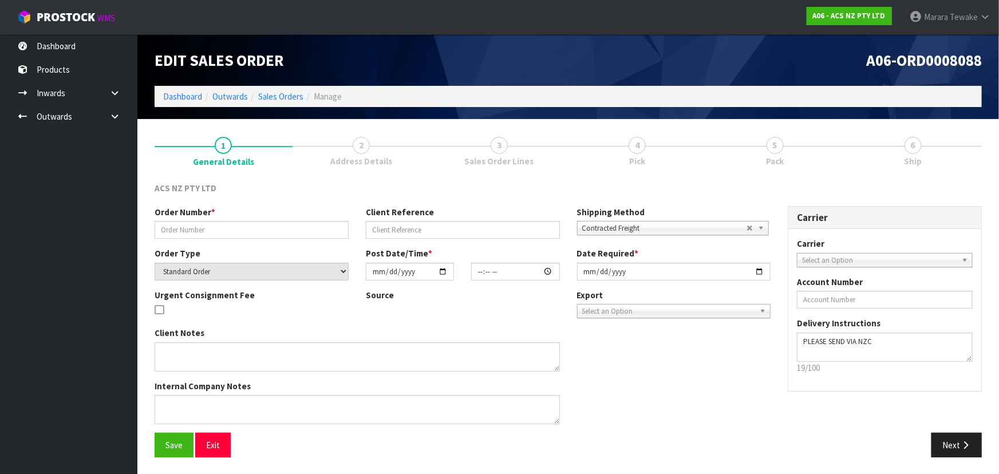
type input "977500"
type input "8:956200"
select select "number:0"
type input "[DATE]"
type input "14:38:00.000"
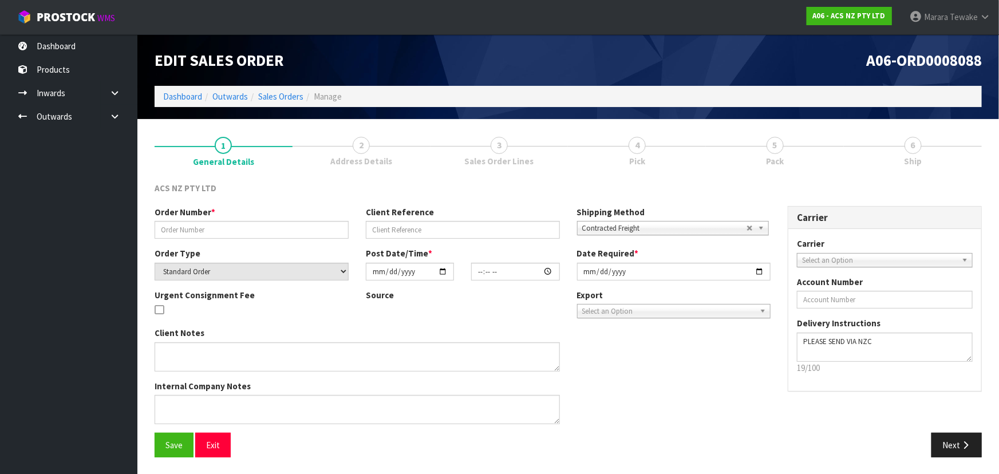
type input "[DATE]"
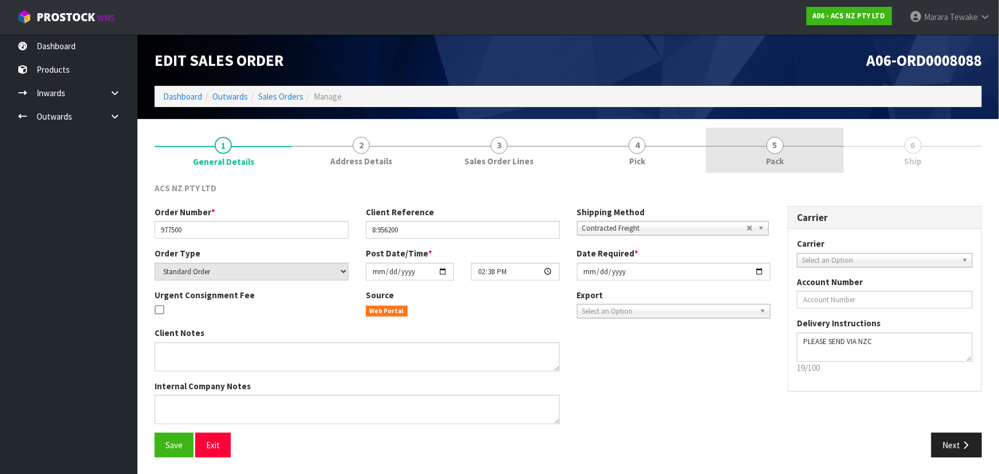
click at [814, 149] on link "5 Pack" at bounding box center [775, 150] width 138 height 45
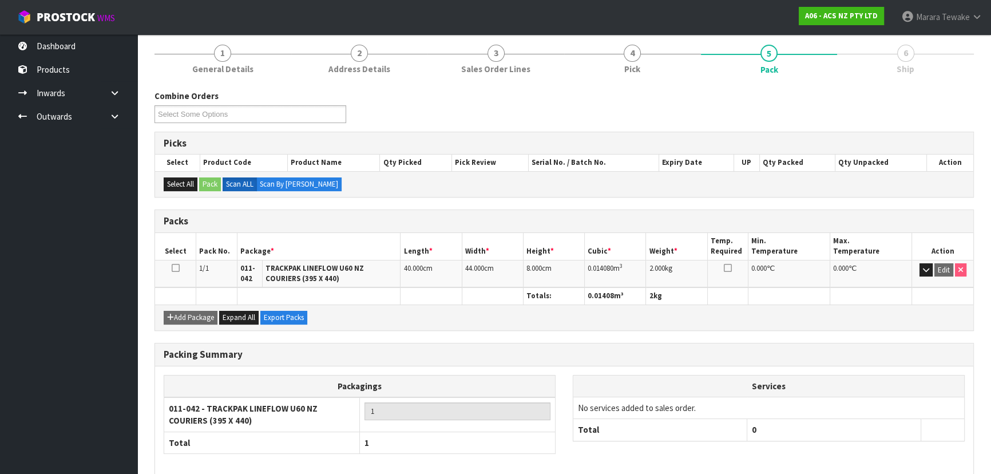
scroll to position [145, 0]
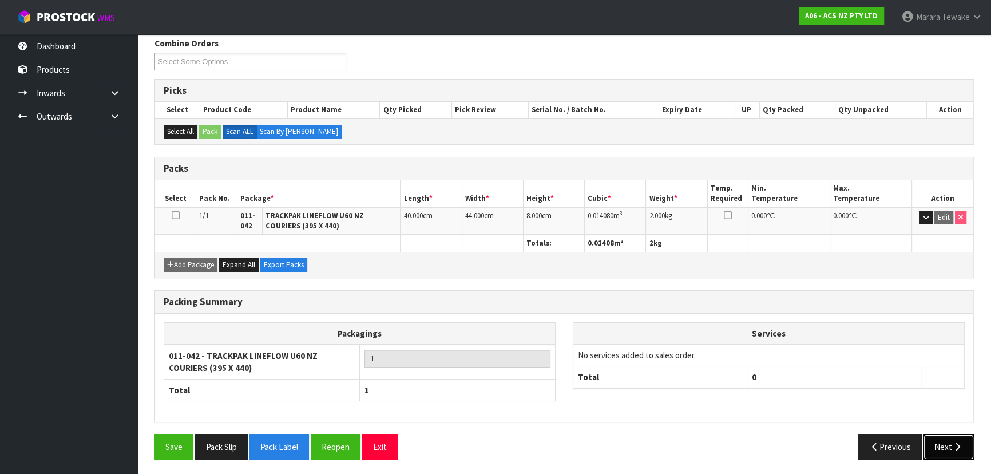
drag, startPoint x: 945, startPoint y: 451, endPoint x: 846, endPoint y: 439, distance: 100.3
click at [944, 450] on button "Next" at bounding box center [949, 446] width 50 height 25
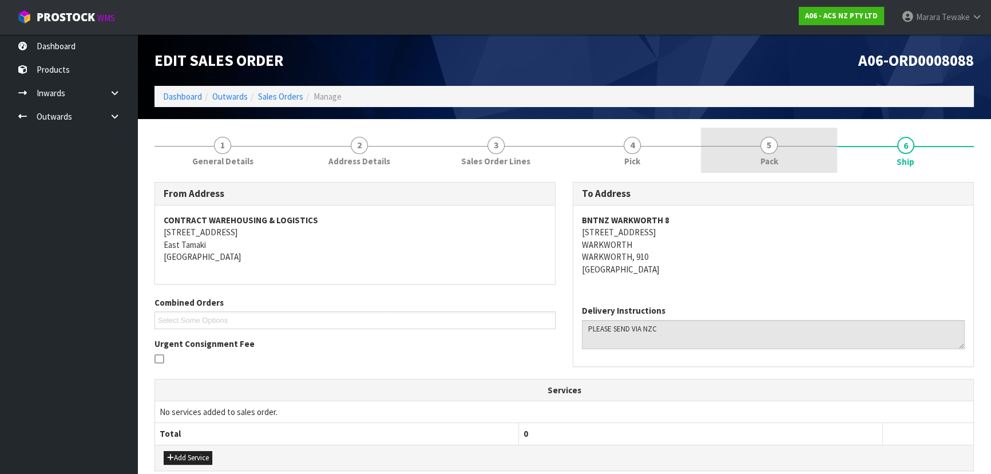
click at [775, 159] on span "Pack" at bounding box center [770, 161] width 18 height 12
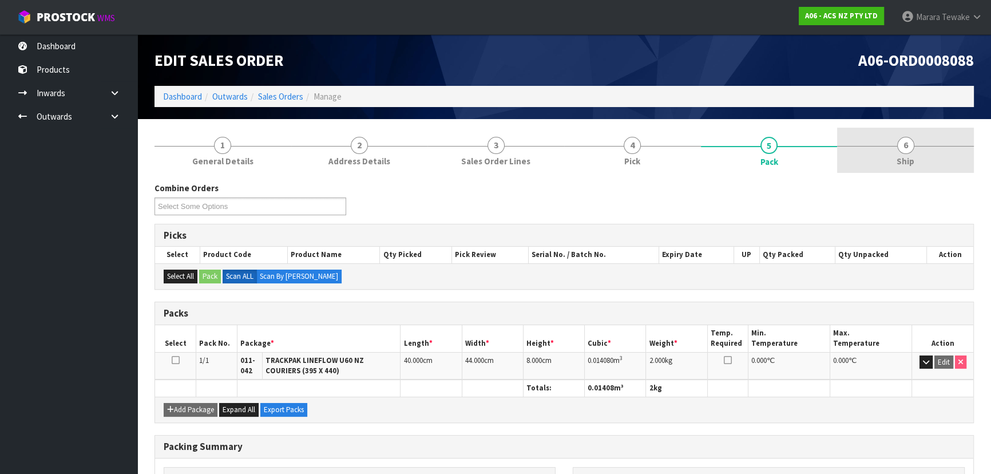
click at [878, 159] on link "6 Ship" at bounding box center [905, 150] width 137 height 45
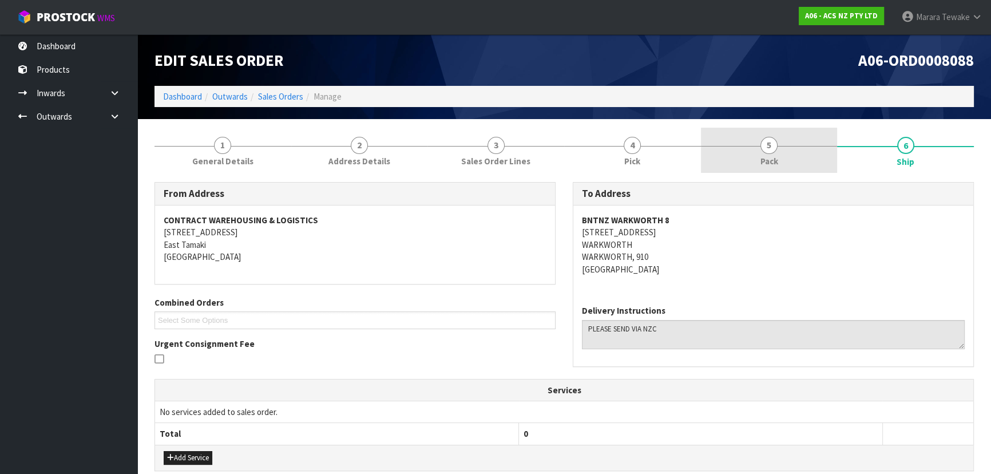
drag, startPoint x: 754, startPoint y: 125, endPoint x: 755, endPoint y: 140, distance: 14.9
click at [755, 138] on section "1 General Details 2 Address Details 3 Sales Order Lines 4 Pick 5 Pack 6 Ship Fr…" at bounding box center [564, 414] width 854 height 591
click at [776, 165] on span "Pack" at bounding box center [770, 161] width 18 height 12
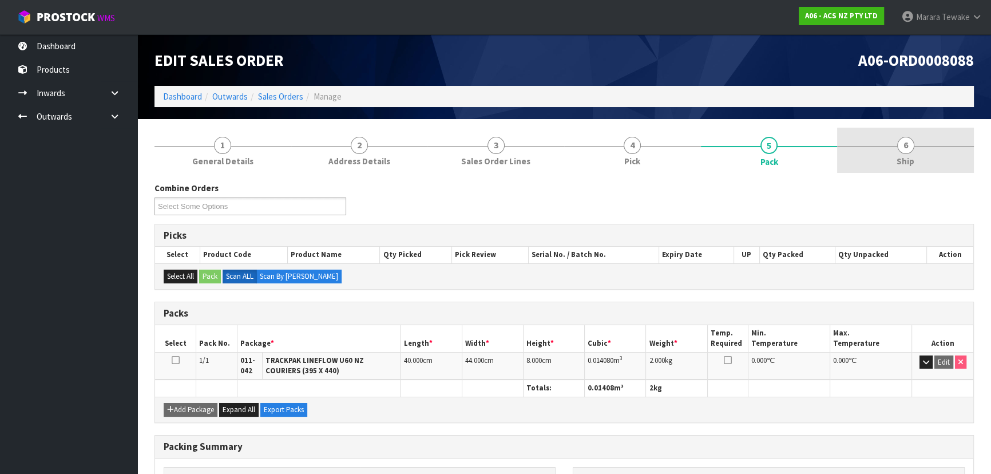
click at [881, 145] on link "6 Ship" at bounding box center [905, 150] width 137 height 45
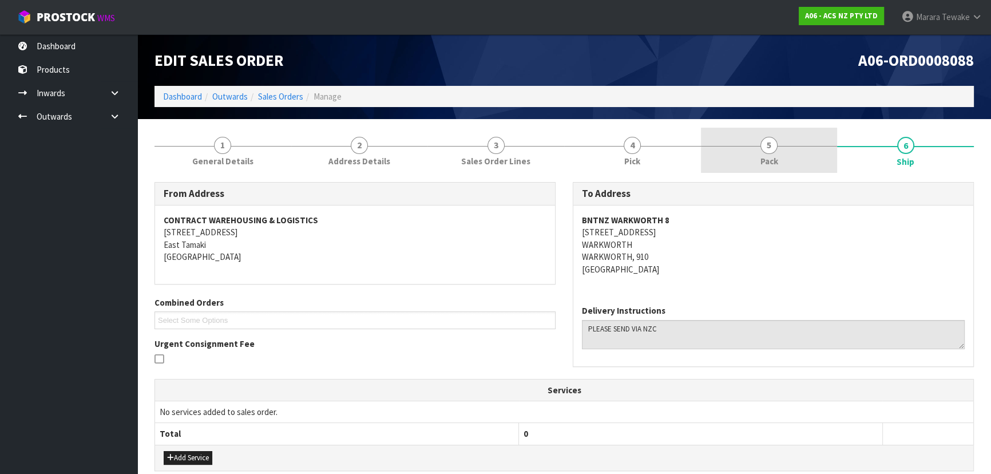
click at [768, 148] on span "5" at bounding box center [769, 145] width 17 height 17
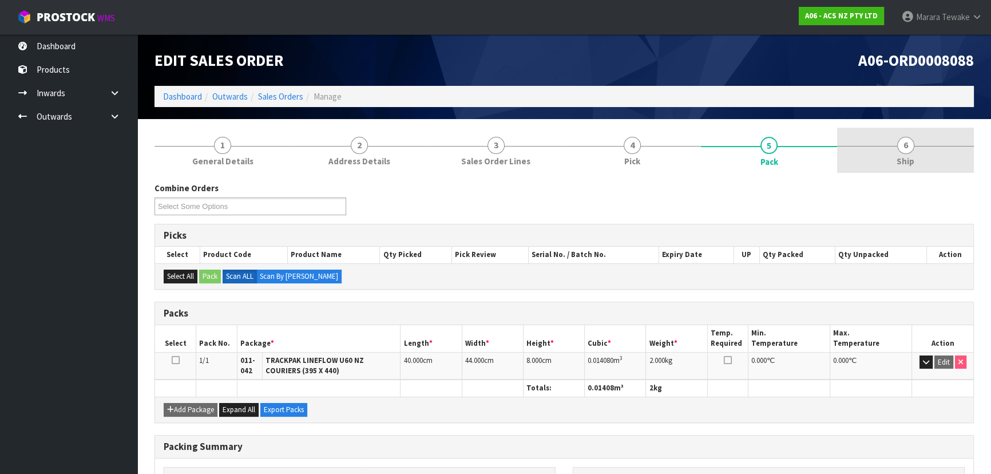
click at [935, 156] on link "6 Ship" at bounding box center [905, 150] width 137 height 45
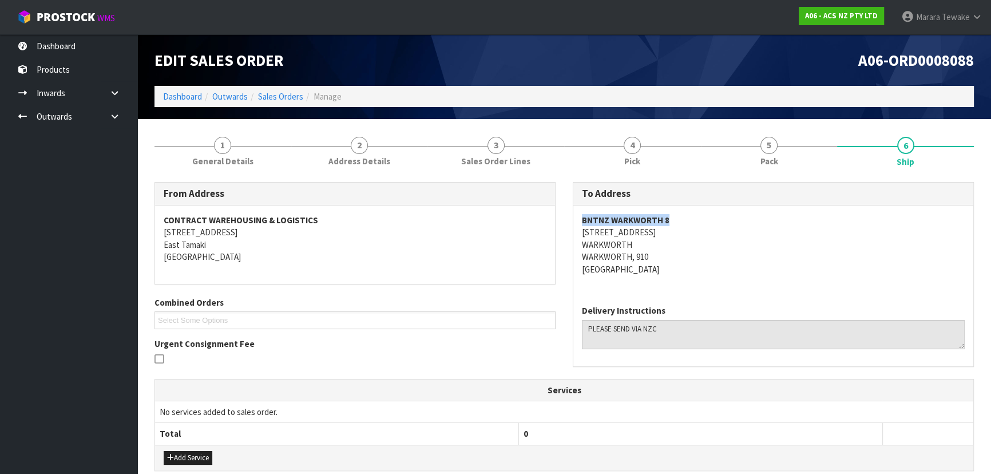
drag, startPoint x: 670, startPoint y: 218, endPoint x: 580, endPoint y: 218, distance: 89.8
click at [580, 218] on div "BNTNZ WARKWORTH [STREET_ADDRESS]" at bounding box center [773, 250] width 400 height 90
copy strong "BNTNZ WARKWORTH 8"
drag, startPoint x: 582, startPoint y: 233, endPoint x: 661, endPoint y: 235, distance: 79.0
click at [661, 235] on address "BNTNZ WARKWORTH [STREET_ADDRESS]" at bounding box center [773, 244] width 383 height 61
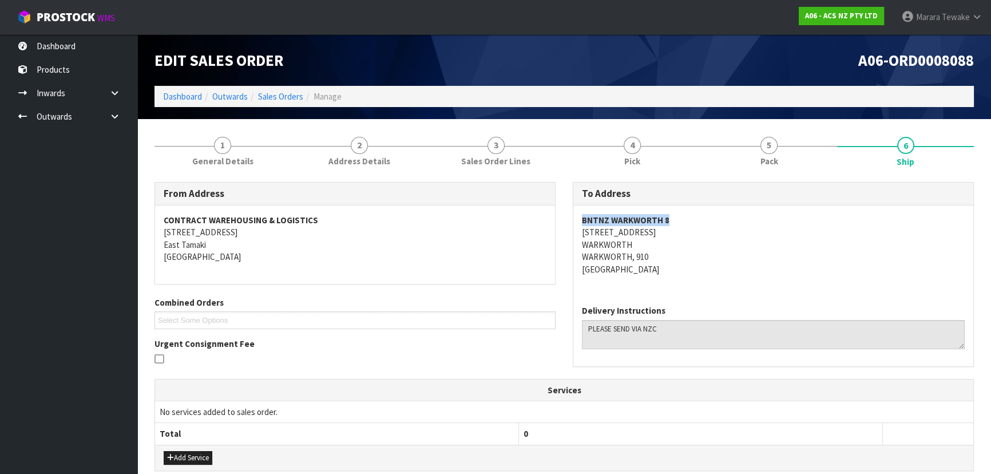
copy address "[STREET_ADDRESS]"
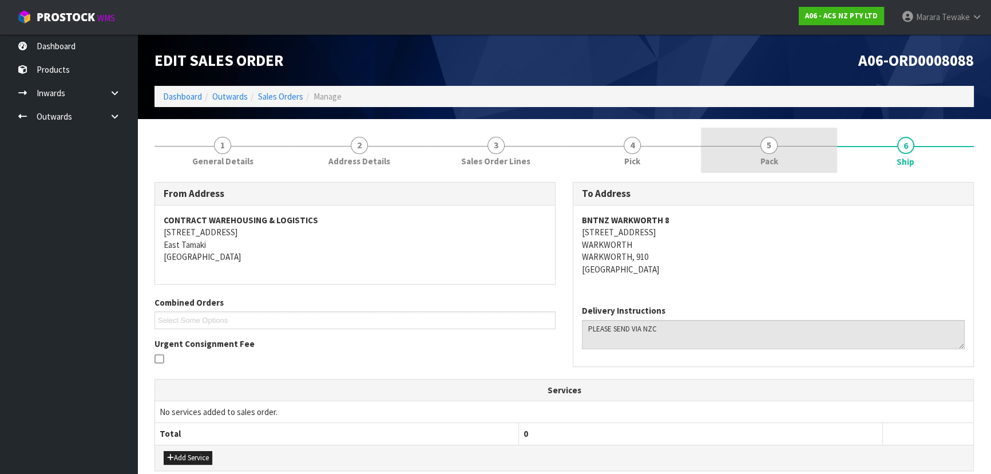
click at [809, 160] on link "5 Pack" at bounding box center [769, 150] width 137 height 45
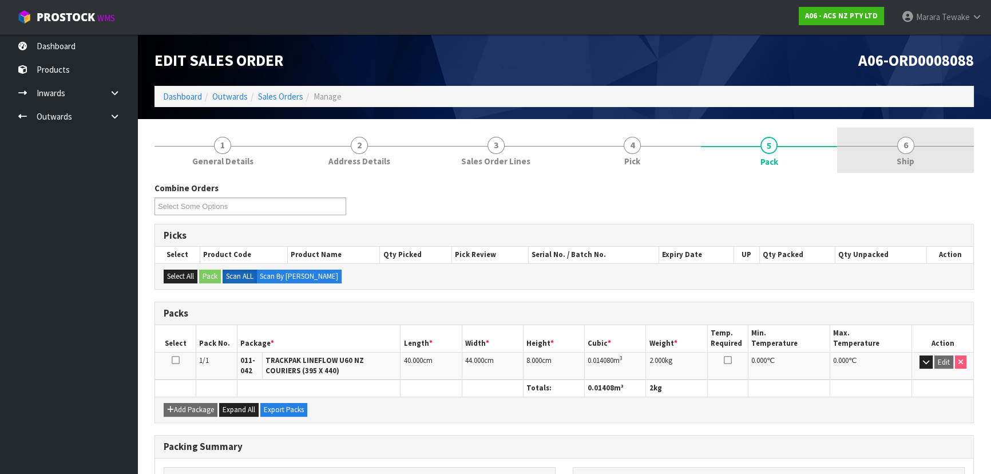
click at [904, 149] on span "6" at bounding box center [905, 145] width 17 height 17
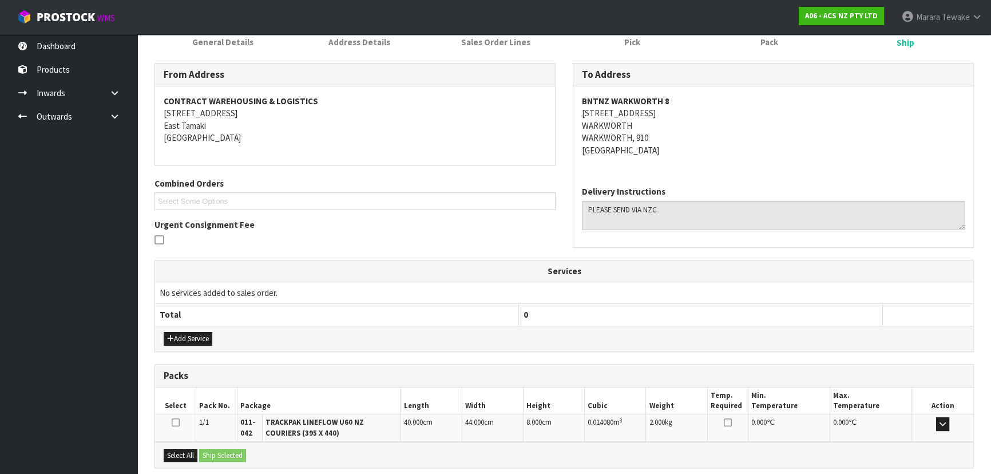
scroll to position [235, 0]
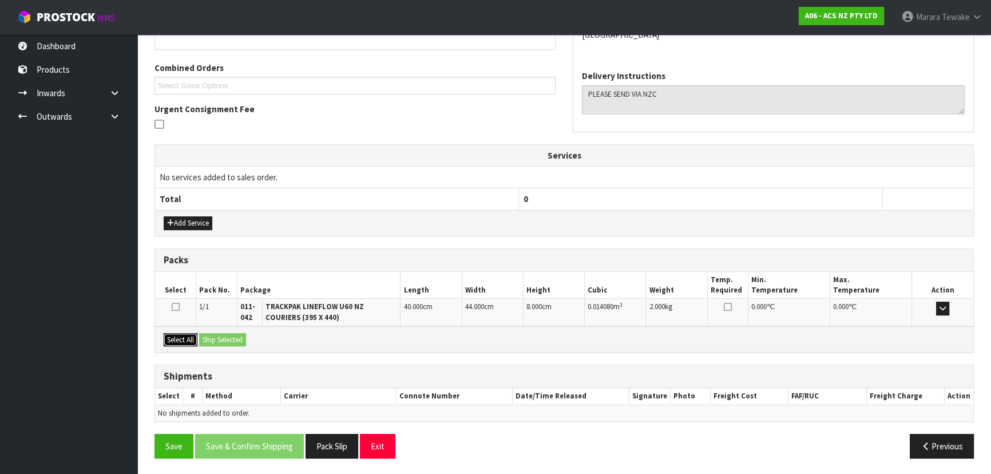
click at [184, 338] on button "Select All" at bounding box center [181, 340] width 34 height 14
drag, startPoint x: 212, startPoint y: 338, endPoint x: 217, endPoint y: 338, distance: 5.8
click at [212, 338] on button "Ship Selected" at bounding box center [222, 340] width 47 height 14
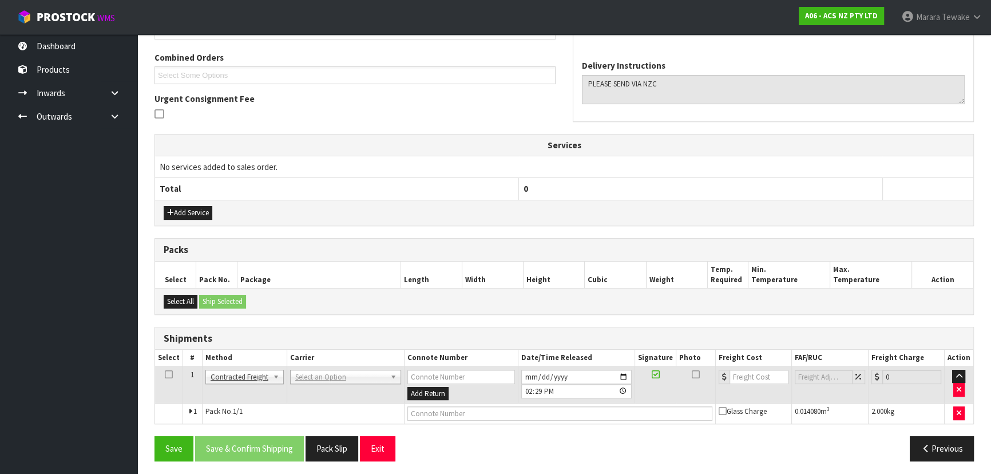
scroll to position [247, 0]
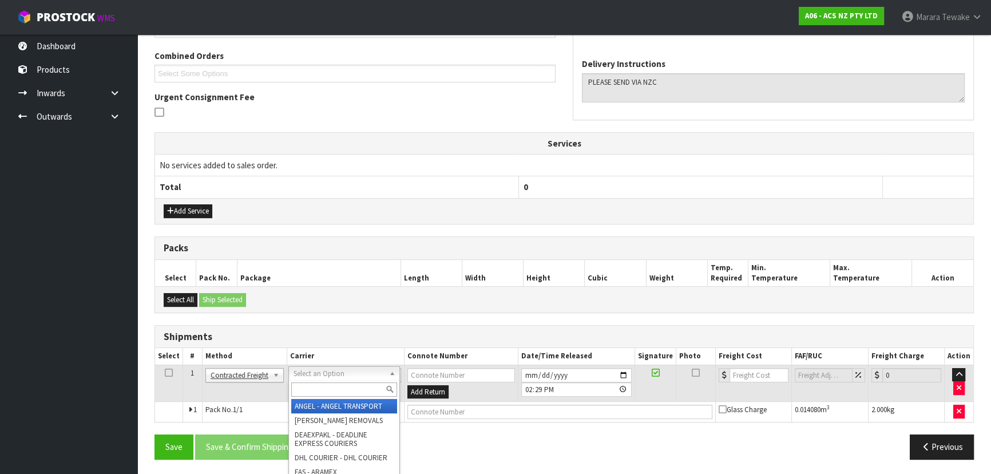
drag, startPoint x: 355, startPoint y: 369, endPoint x: 351, endPoint y: 379, distance: 10.5
click at [345, 389] on input "text" at bounding box center [344, 389] width 106 height 14
type input "NZC"
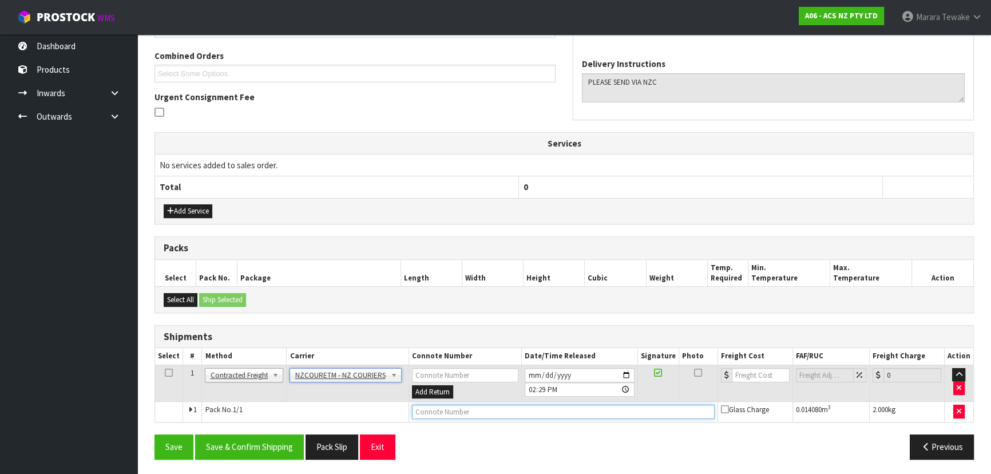
click at [452, 409] on input "text" at bounding box center [563, 412] width 303 height 14
click at [761, 371] on input "number" at bounding box center [761, 375] width 58 height 14
type input "19.43"
click at [460, 412] on input "text" at bounding box center [563, 412] width 303 height 14
paste input "BZGG004104"
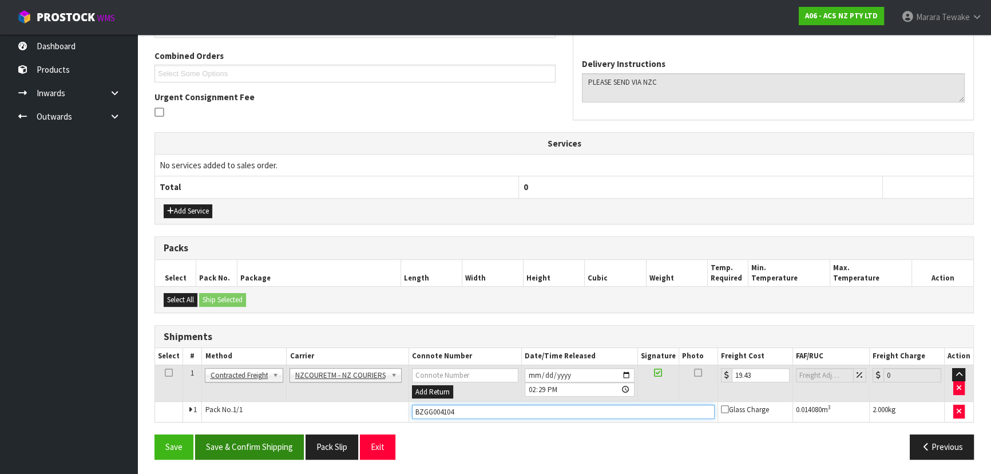
type input "BZGG004104"
click at [264, 443] on button "Save & Confirm Shipping" at bounding box center [249, 446] width 109 height 25
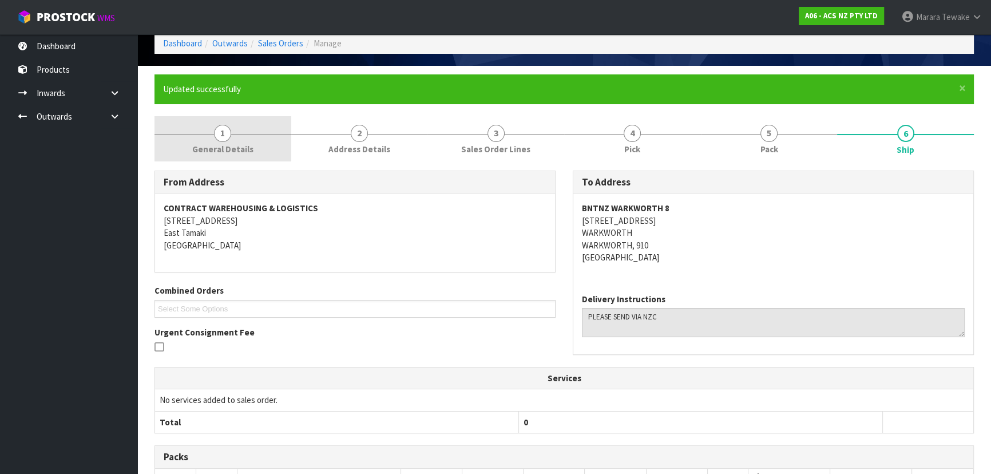
scroll to position [0, 0]
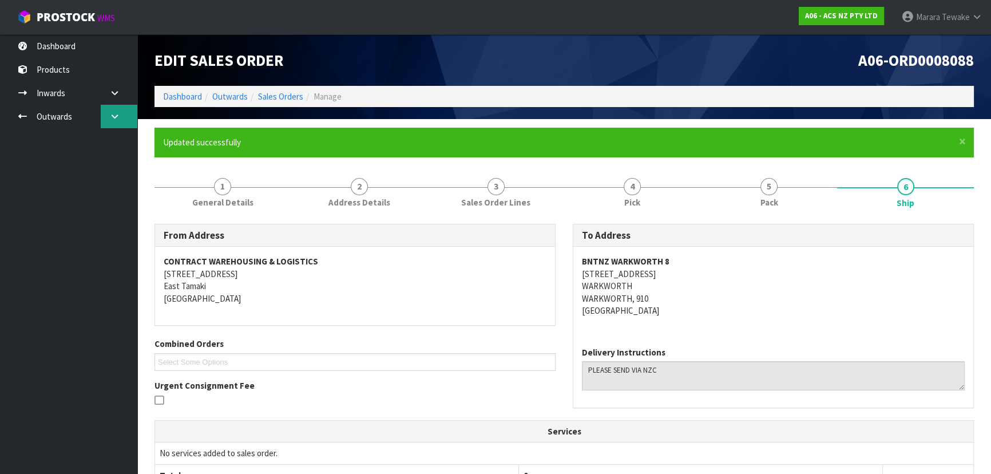
click at [120, 112] on link at bounding box center [119, 116] width 37 height 23
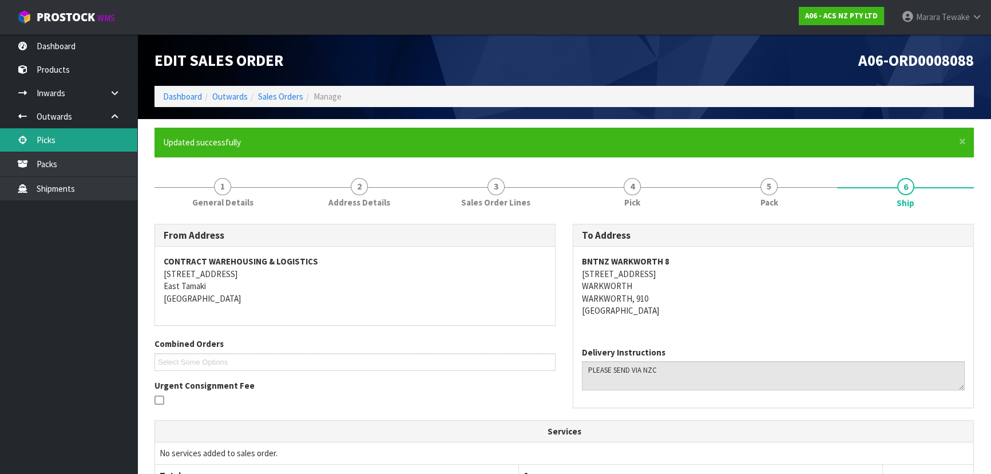
click at [88, 144] on link "Picks" at bounding box center [68, 139] width 137 height 23
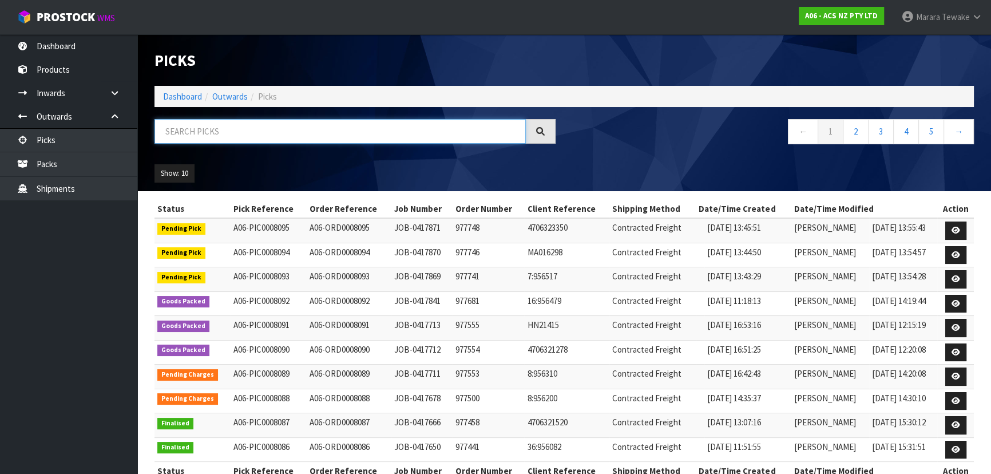
click at [264, 130] on input "text" at bounding box center [340, 131] width 371 height 25
type input "8091"
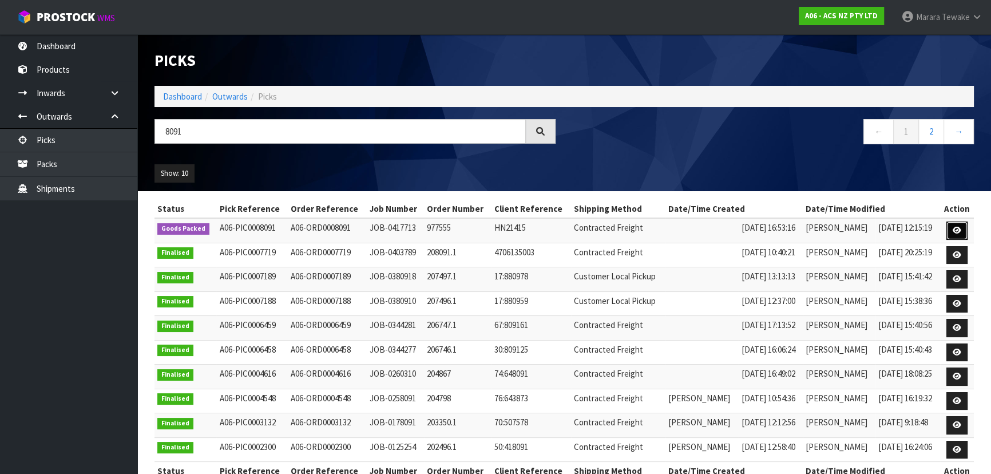
click at [952, 231] on link at bounding box center [957, 230] width 21 height 18
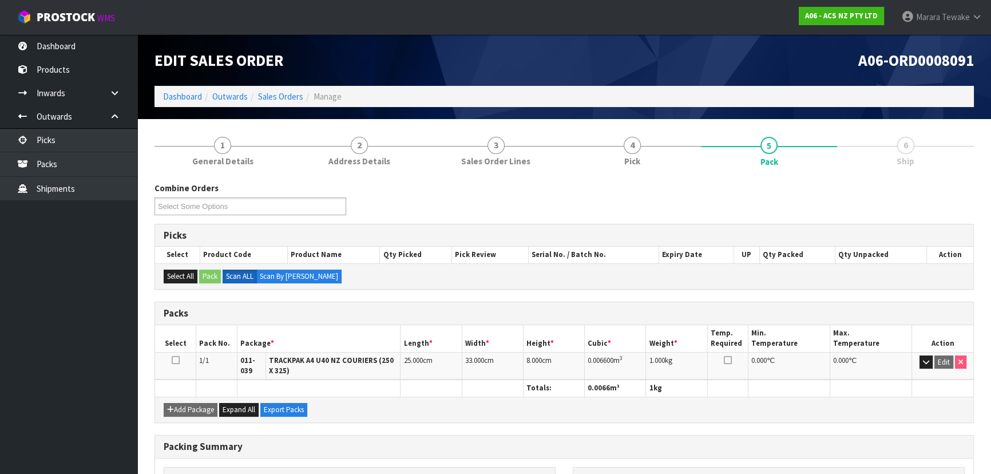
scroll to position [145, 0]
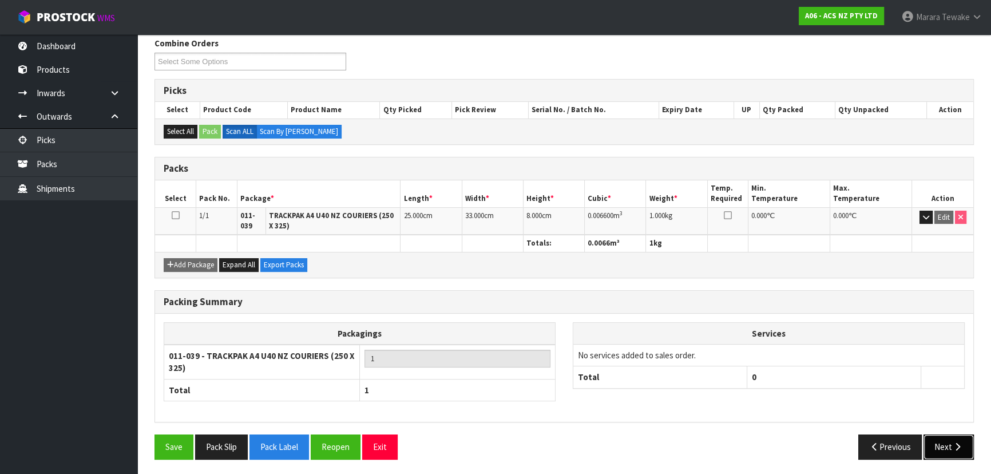
click at [950, 450] on button "Next" at bounding box center [949, 446] width 50 height 25
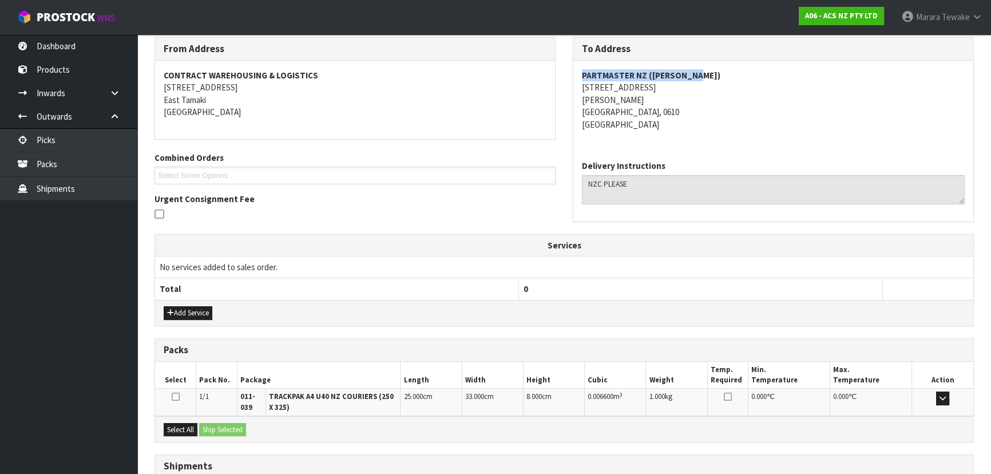
drag, startPoint x: 704, startPoint y: 74, endPoint x: 583, endPoint y: 72, distance: 120.8
click at [583, 72] on address "PARTMASTER NZ ([PERSON_NAME]) [STREET_ADDRESS][PERSON_NAME]" at bounding box center [773, 99] width 383 height 61
copy strong "PARTMASTER NZ ([PERSON_NAME])"
drag, startPoint x: 663, startPoint y: 87, endPoint x: 583, endPoint y: 88, distance: 80.1
click at [583, 88] on address "PARTMASTER NZ ([PERSON_NAME]) [STREET_ADDRESS][PERSON_NAME]" at bounding box center [773, 99] width 383 height 61
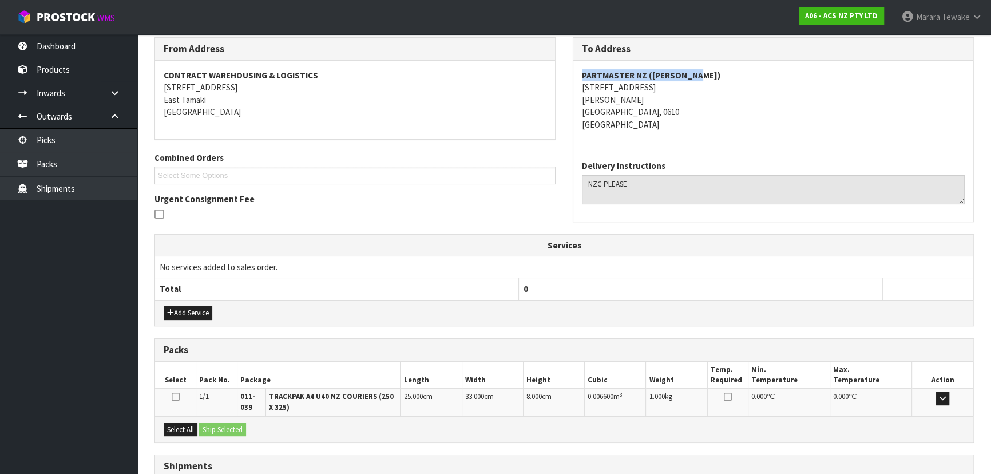
copy address "[STREET_ADDRESS]"
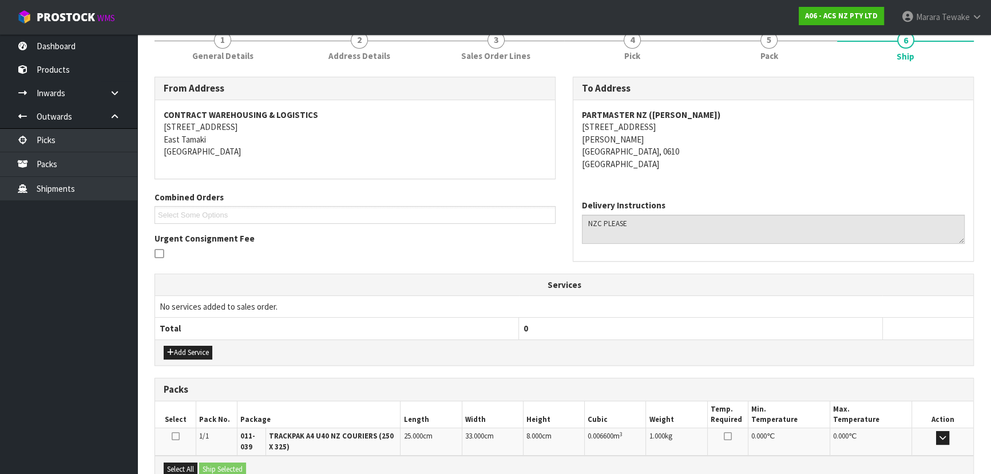
drag, startPoint x: 469, startPoint y: 230, endPoint x: 474, endPoint y: 225, distance: 6.5
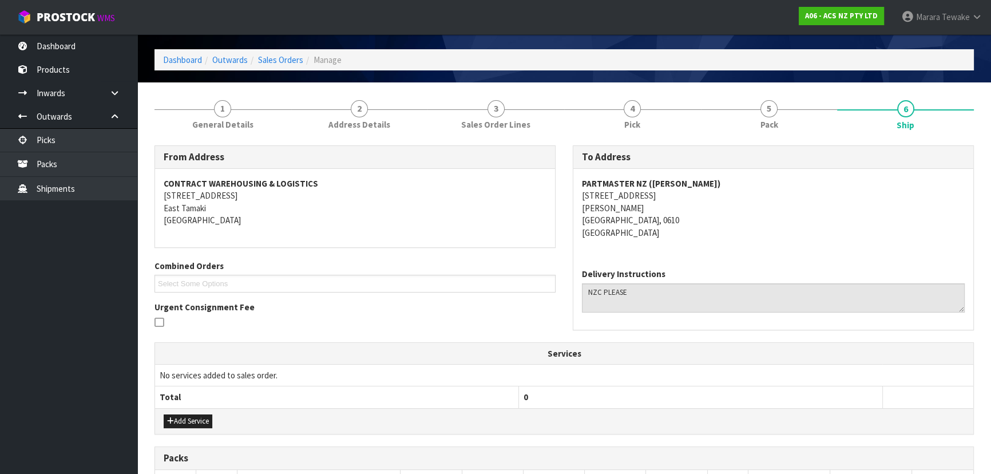
scroll to position [0, 0]
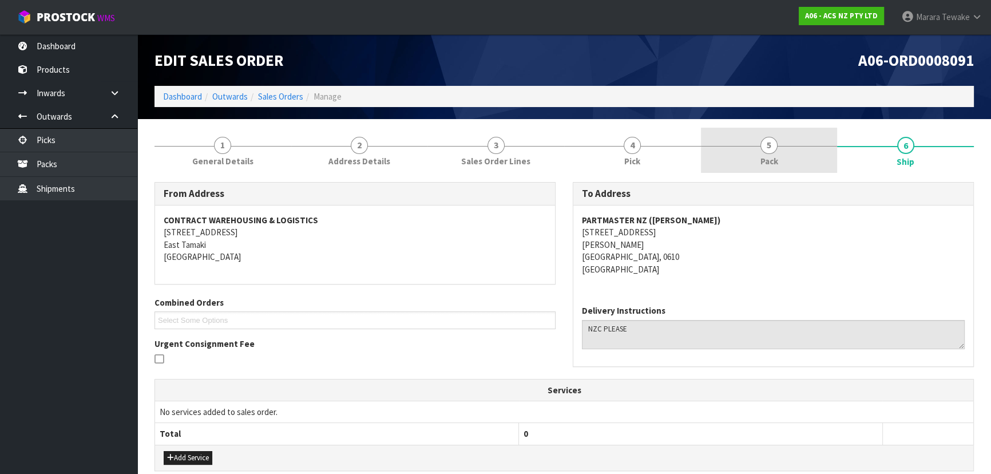
click at [773, 163] on span "Pack" at bounding box center [770, 161] width 18 height 12
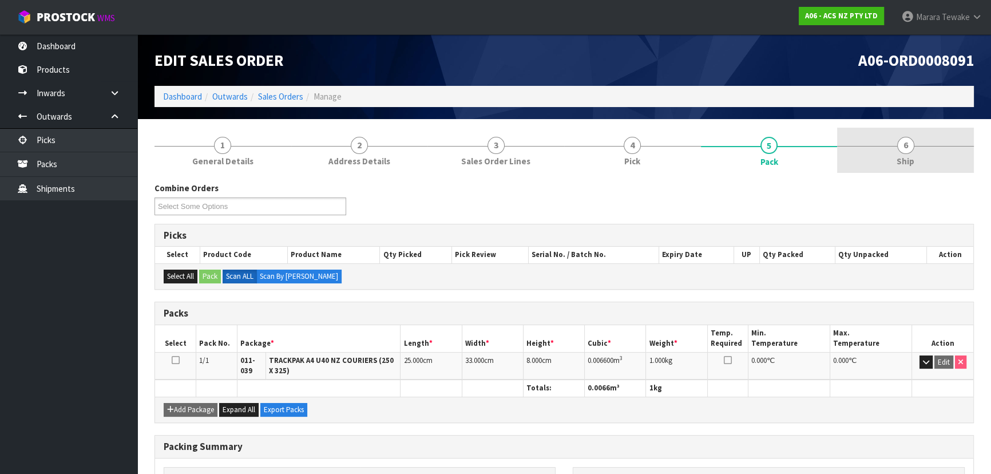
click at [895, 155] on link "6 Ship" at bounding box center [905, 150] width 137 height 45
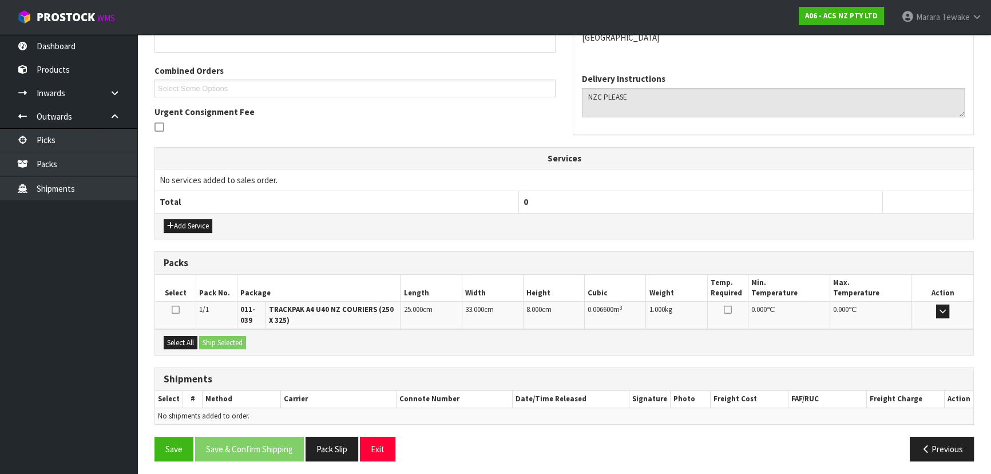
scroll to position [235, 0]
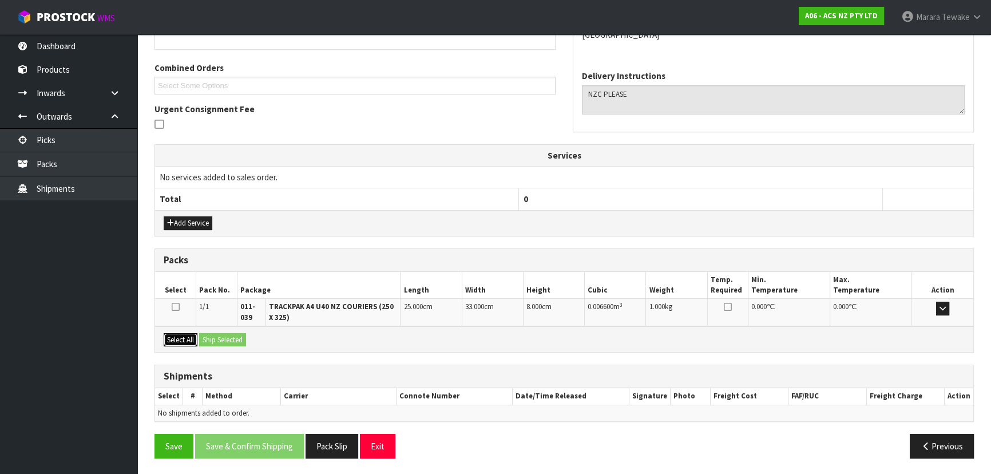
click at [184, 333] on button "Select All" at bounding box center [181, 340] width 34 height 14
click at [212, 339] on button "Ship Selected" at bounding box center [222, 340] width 47 height 14
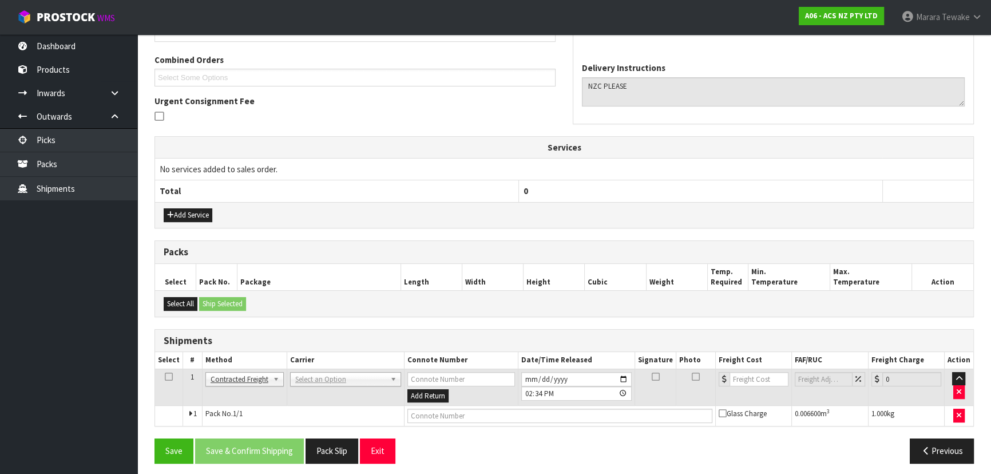
scroll to position [247, 0]
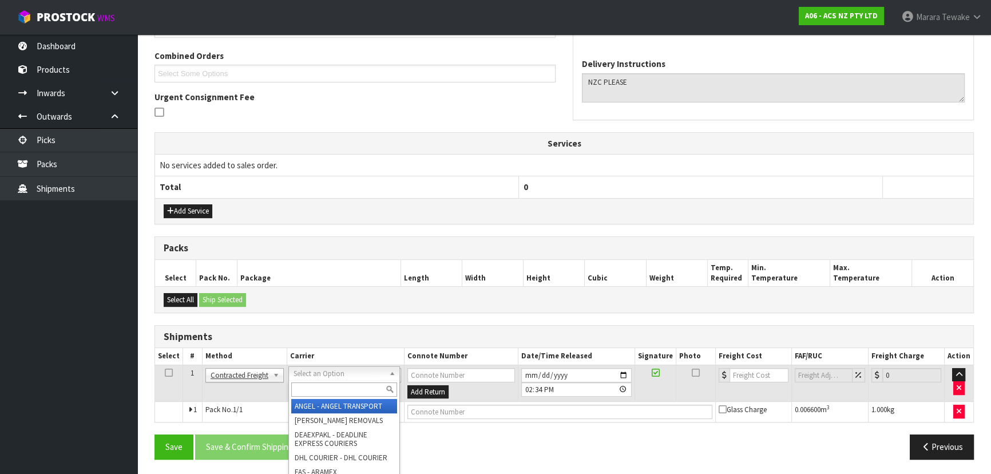
click at [361, 387] on input "text" at bounding box center [344, 389] width 106 height 14
type input "nz c"
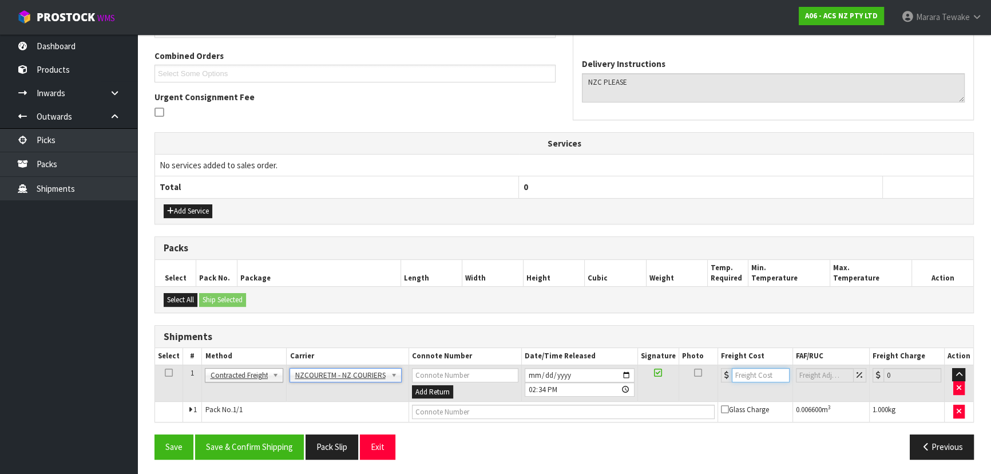
click at [745, 373] on input "number" at bounding box center [761, 375] width 58 height 14
type input "10.33"
click at [575, 410] on input "text" at bounding box center [563, 412] width 303 height 14
paste input "BZGG004105"
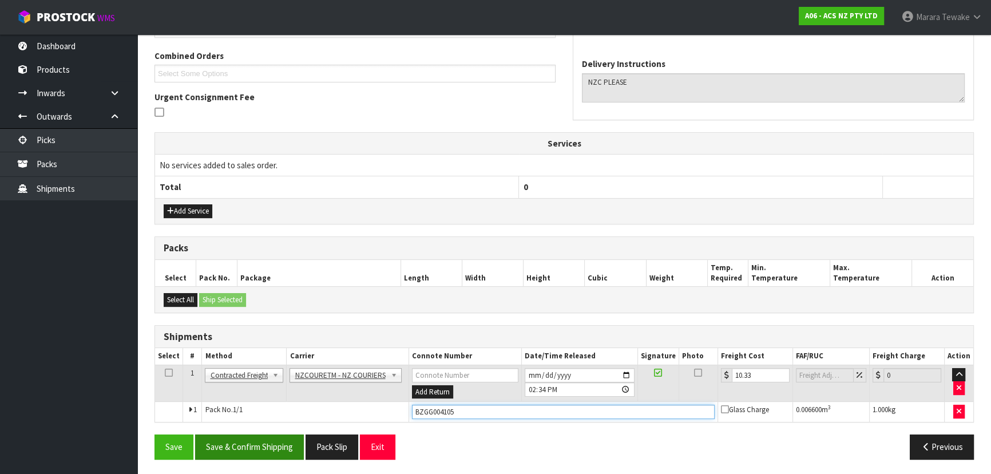
type input "BZGG004105"
click at [260, 447] on button "Save & Confirm Shipping" at bounding box center [249, 446] width 109 height 25
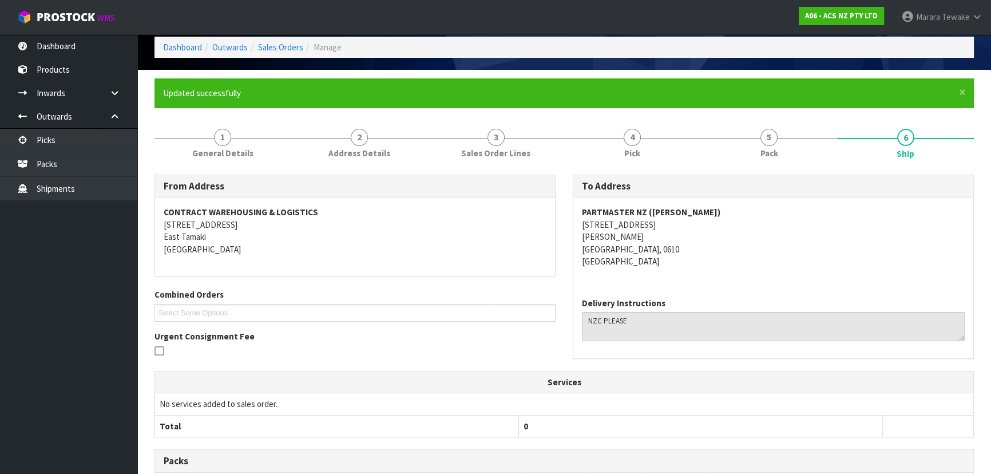
scroll to position [0, 0]
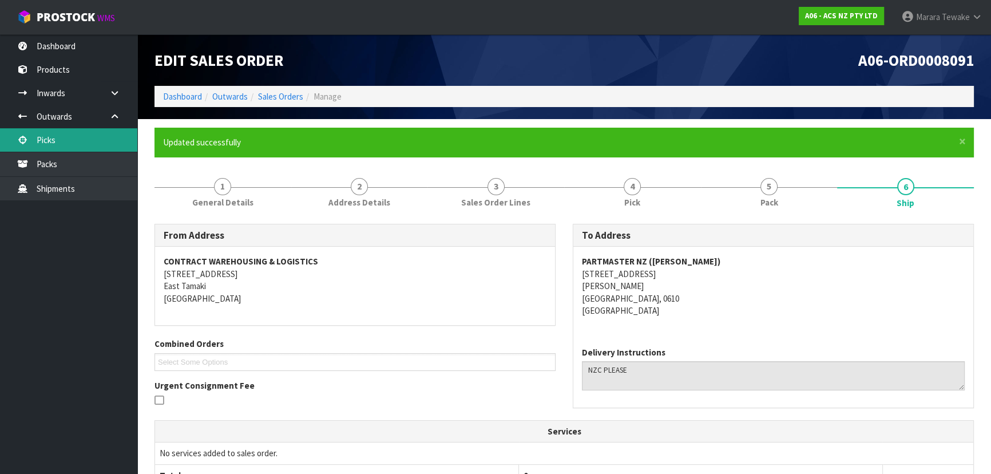
drag, startPoint x: 60, startPoint y: 143, endPoint x: 92, endPoint y: 144, distance: 31.5
click at [60, 143] on link "Picks" at bounding box center [68, 139] width 137 height 23
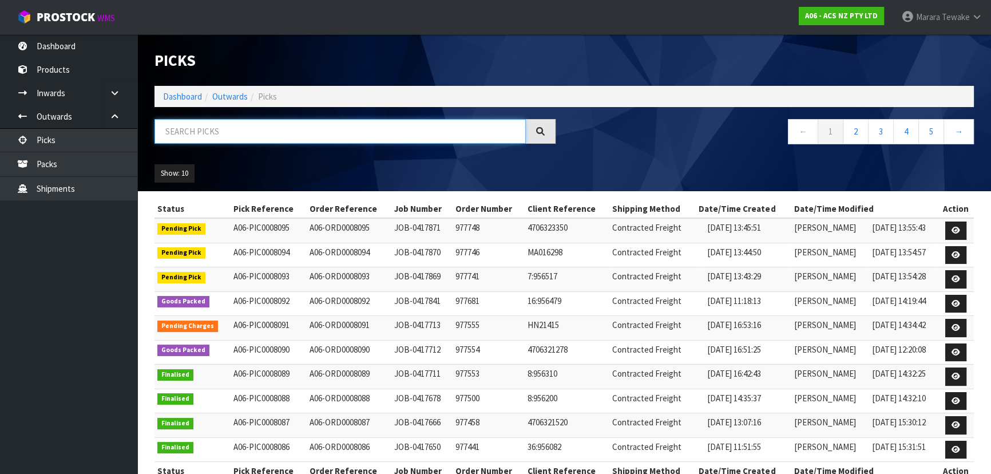
click at [201, 132] on input "text" at bounding box center [340, 131] width 371 height 25
type input "8090"
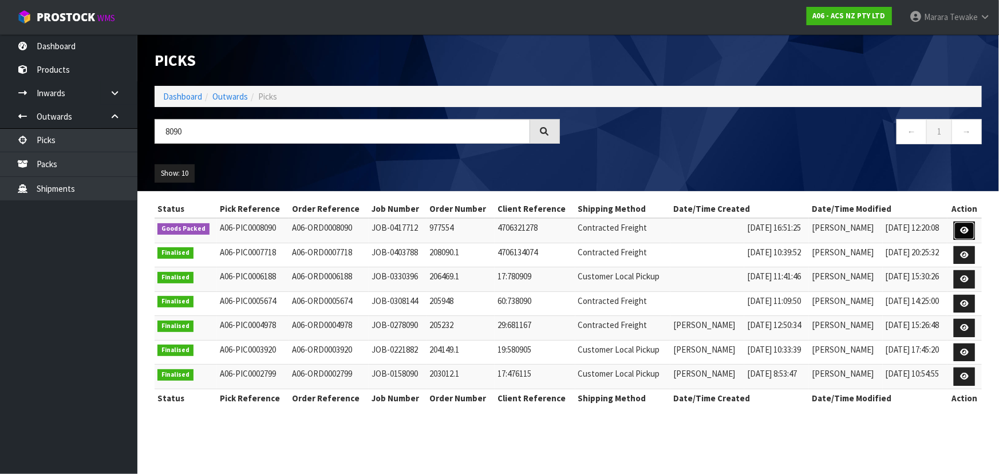
click at [961, 229] on icon at bounding box center [964, 230] width 9 height 7
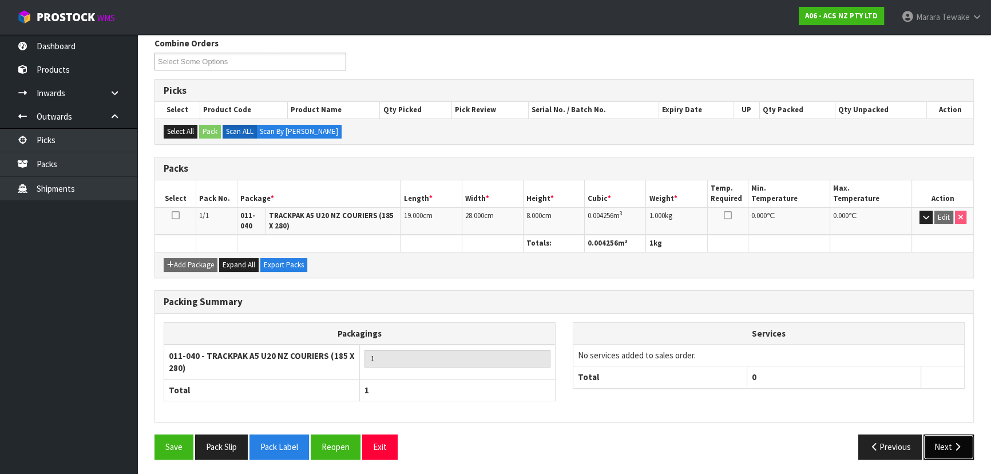
click at [943, 449] on button "Next" at bounding box center [949, 446] width 50 height 25
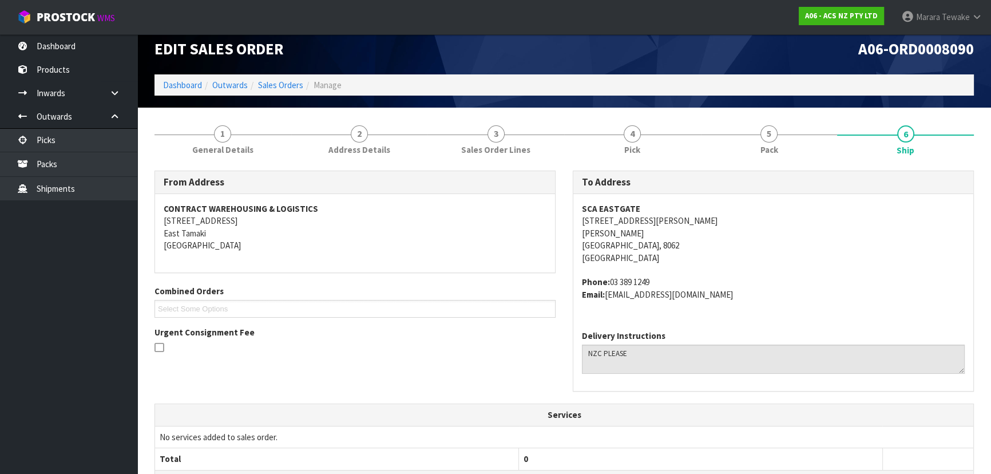
scroll to position [11, 0]
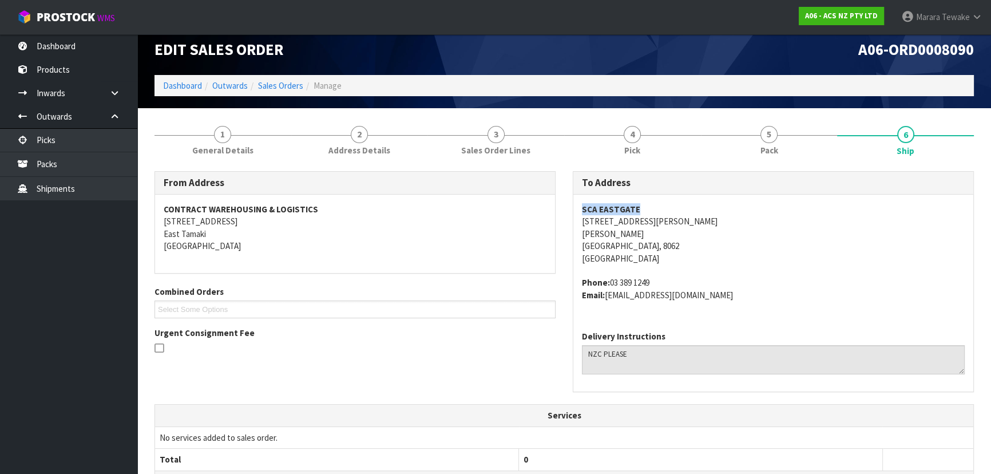
drag, startPoint x: 638, startPoint y: 205, endPoint x: 583, endPoint y: 202, distance: 55.6
click at [583, 202] on div "SCA EASTGATE [STREET_ADDRESS][PERSON_NAME][PERSON_NAME] Phone: [PHONE_NUMBER] E…" at bounding box center [773, 258] width 400 height 127
copy strong "SCA EASTGATE"
drag, startPoint x: 582, startPoint y: 220, endPoint x: 646, endPoint y: 221, distance: 63.5
click at [646, 221] on address "SCA EASTGATE [STREET_ADDRESS][PERSON_NAME][PERSON_NAME]" at bounding box center [773, 233] width 383 height 61
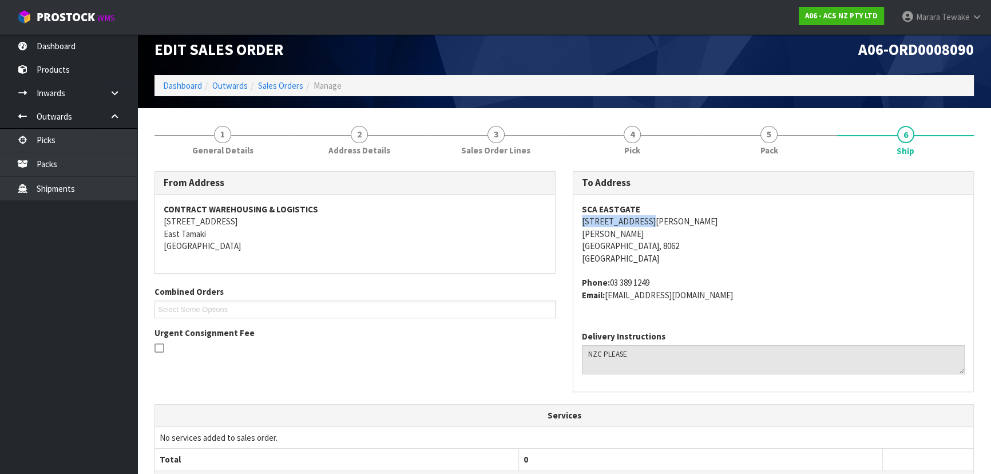
copy address "[STREET_ADDRESS][PERSON_NAME]"
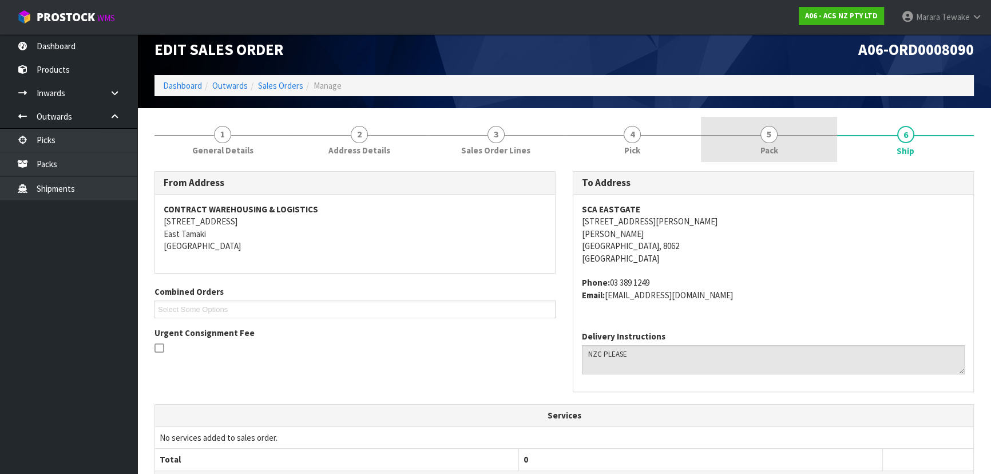
click at [806, 142] on link "5 Pack" at bounding box center [769, 139] width 137 height 45
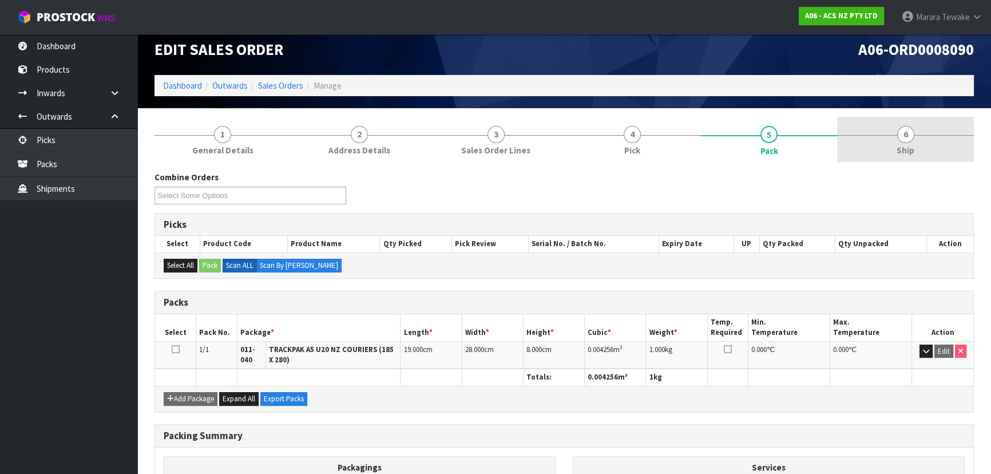
click at [922, 149] on link "6 Ship" at bounding box center [905, 139] width 137 height 45
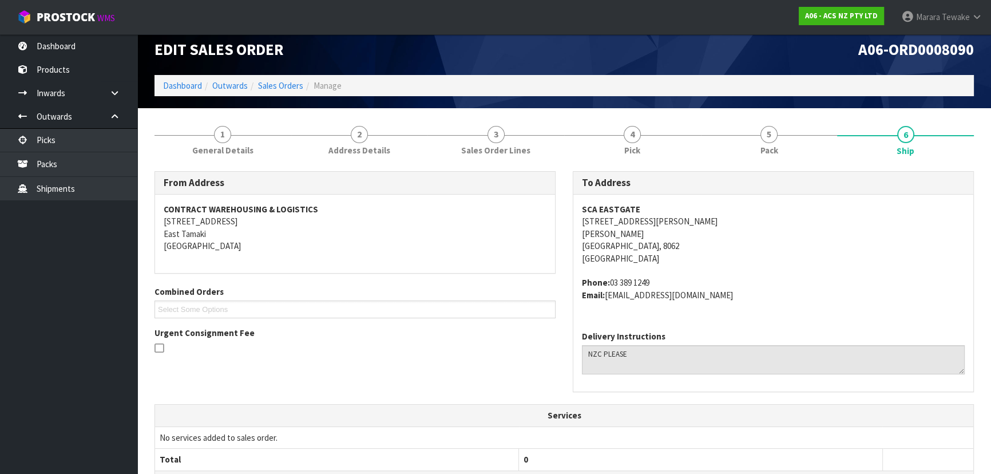
drag, startPoint x: 654, startPoint y: 282, endPoint x: 611, endPoint y: 284, distance: 43.6
click at [611, 284] on address "Phone: [PHONE_NUMBER] Email: [EMAIL_ADDRESS][DOMAIN_NAME]" at bounding box center [773, 288] width 383 height 25
copy address "03 389 1249"
drag, startPoint x: 727, startPoint y: 295, endPoint x: 612, endPoint y: 295, distance: 115.0
click at [609, 296] on address "Phone: [PHONE_NUMBER] Email: [EMAIL_ADDRESS][DOMAIN_NAME]" at bounding box center [773, 288] width 383 height 25
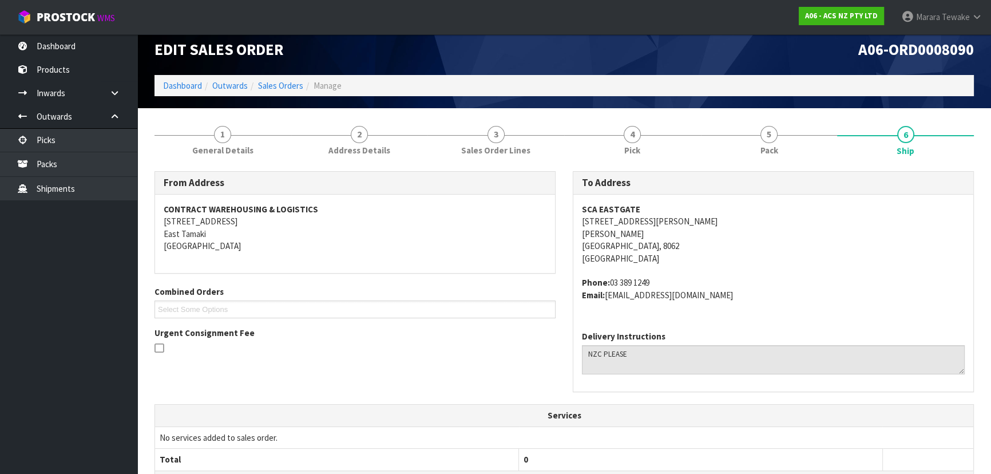
copy address "[EMAIL_ADDRESS][DOMAIN_NAME]"
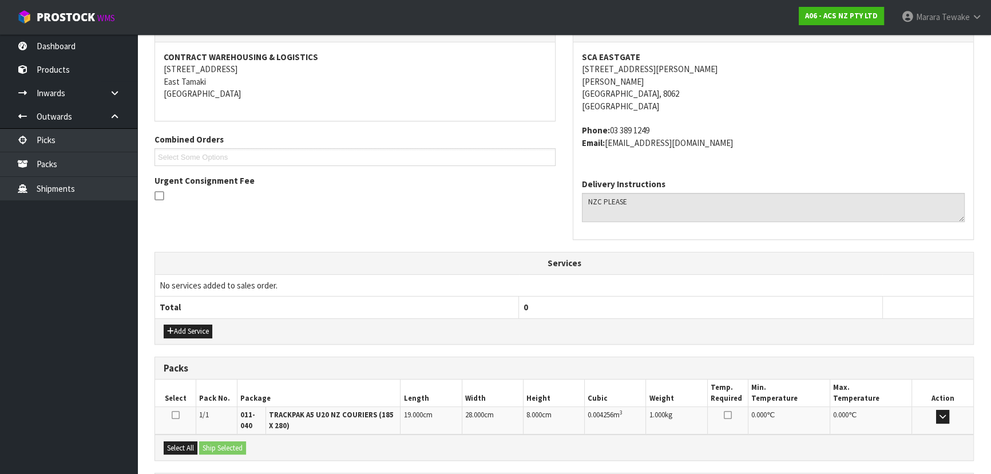
scroll to position [271, 0]
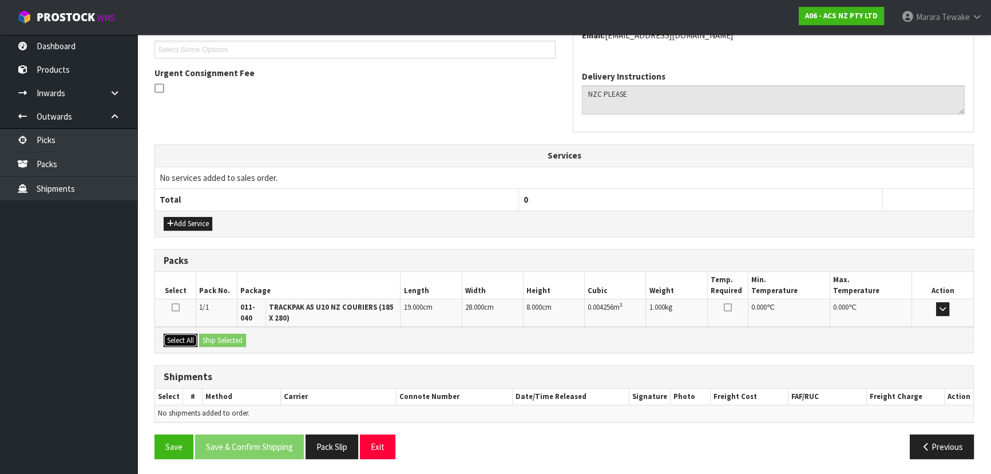
click at [196, 337] on button "Select All" at bounding box center [181, 341] width 34 height 14
click at [212, 337] on button "Ship Selected" at bounding box center [222, 341] width 47 height 14
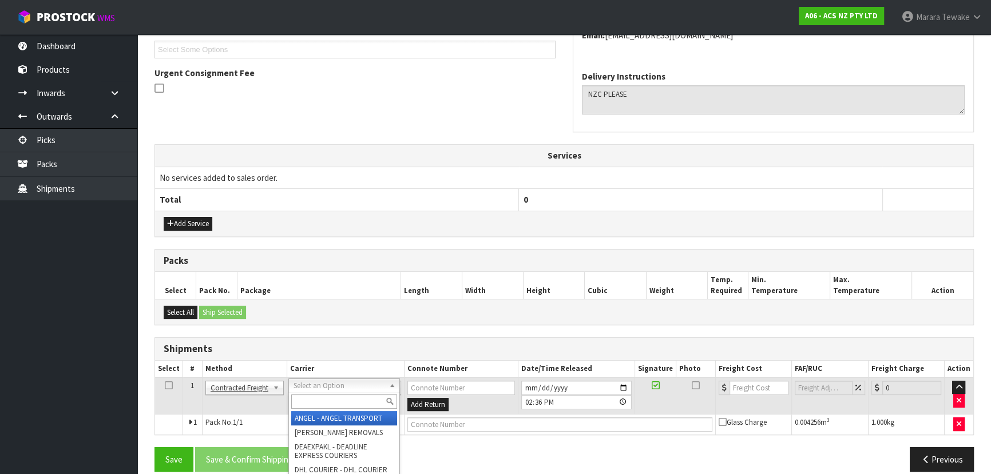
click at [357, 406] on input "text" at bounding box center [344, 401] width 106 height 14
type input "nz c"
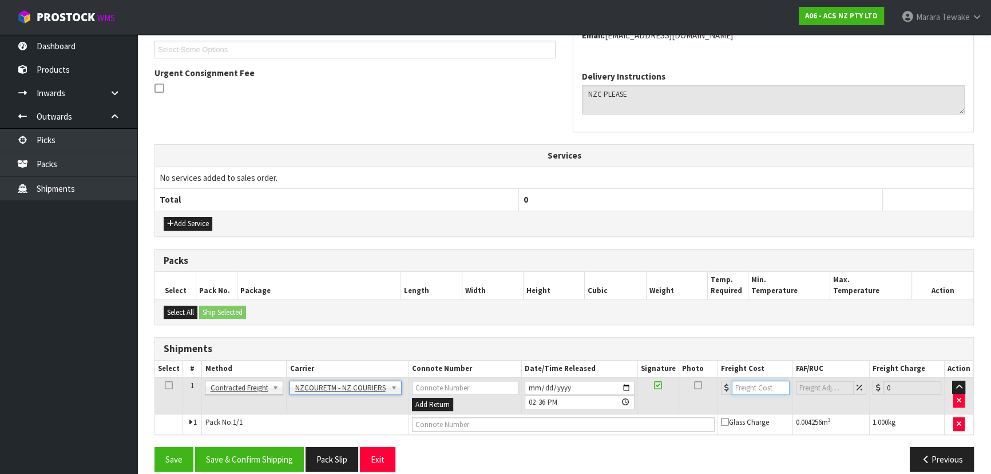
click at [762, 383] on input "number" at bounding box center [761, 388] width 58 height 14
type input "5.46"
click at [661, 417] on input "text" at bounding box center [563, 424] width 303 height 14
paste input "BZGG004106"
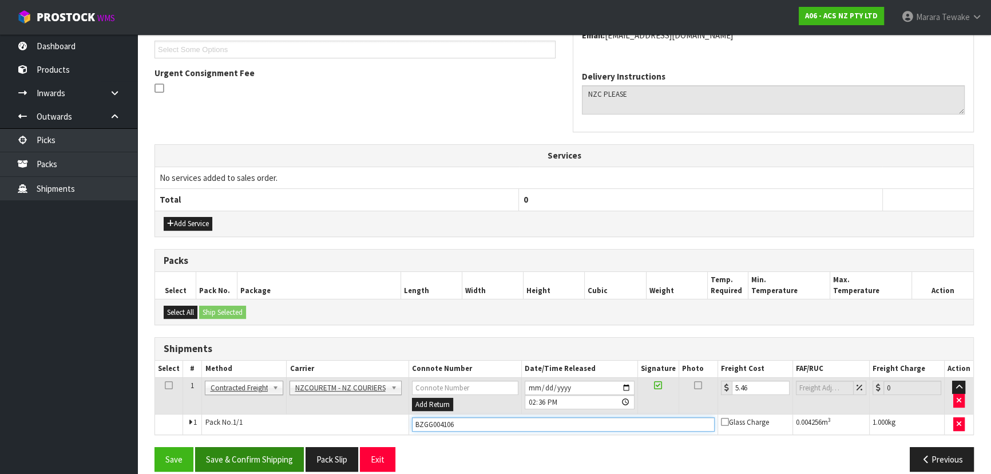
type input "BZGG004106"
click at [236, 458] on button "Save & Confirm Shipping" at bounding box center [249, 459] width 109 height 25
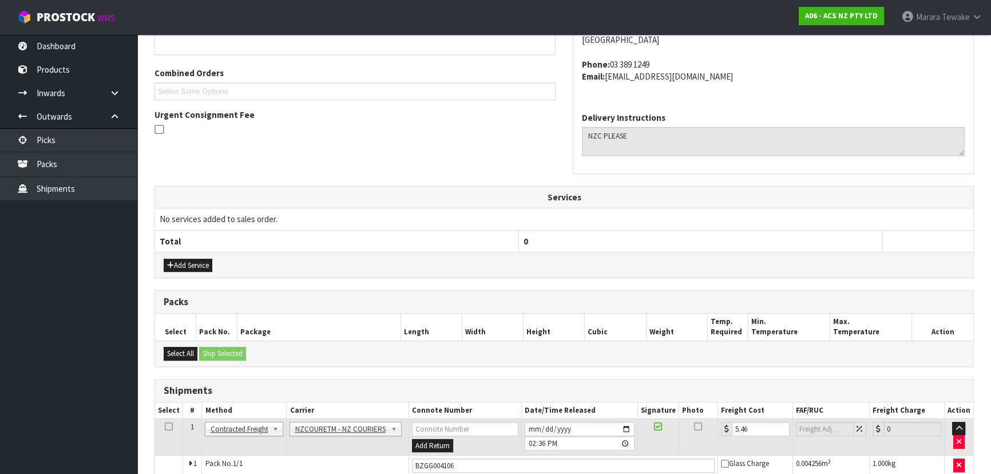
scroll to position [0, 0]
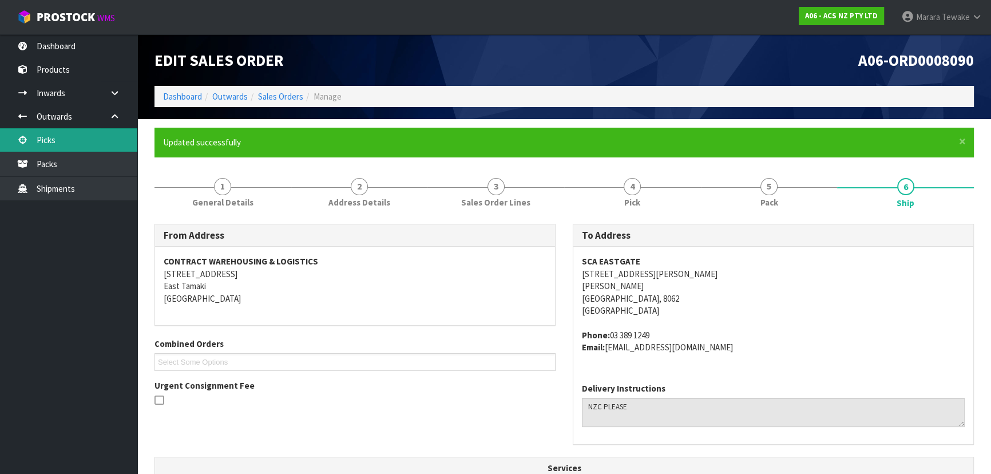
click at [94, 140] on link "Picks" at bounding box center [68, 139] width 137 height 23
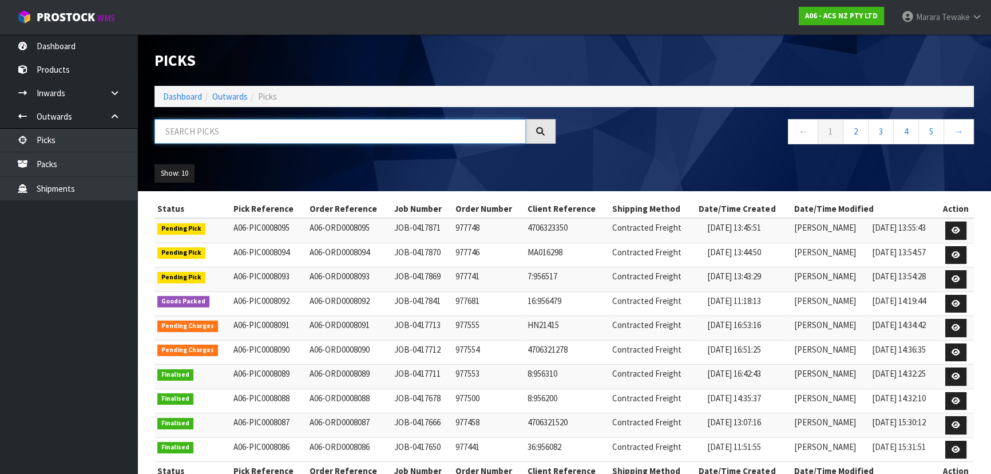
click at [279, 138] on input "text" at bounding box center [340, 131] width 371 height 25
type input "8092"
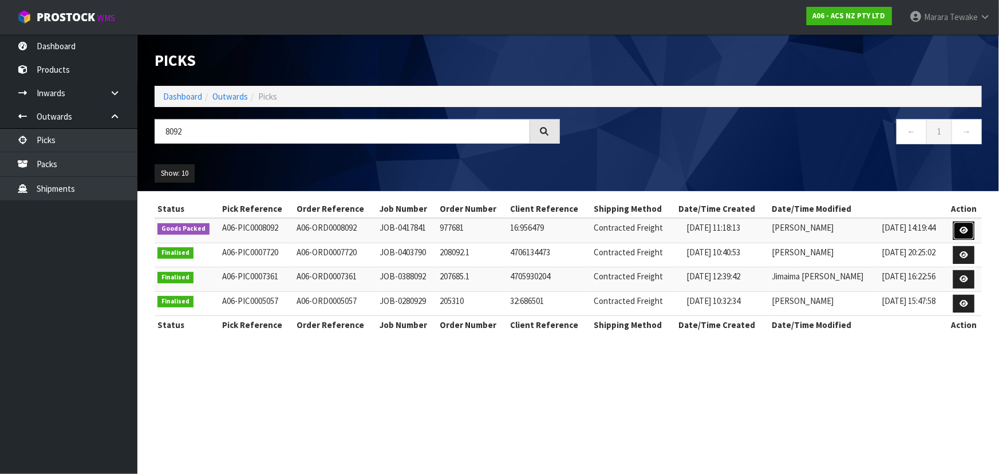
click at [963, 223] on link at bounding box center [963, 230] width 21 height 18
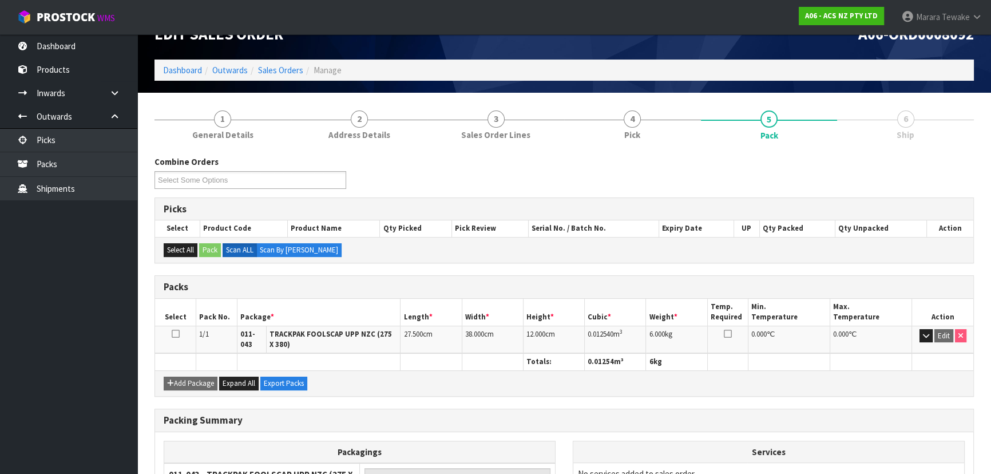
scroll to position [145, 0]
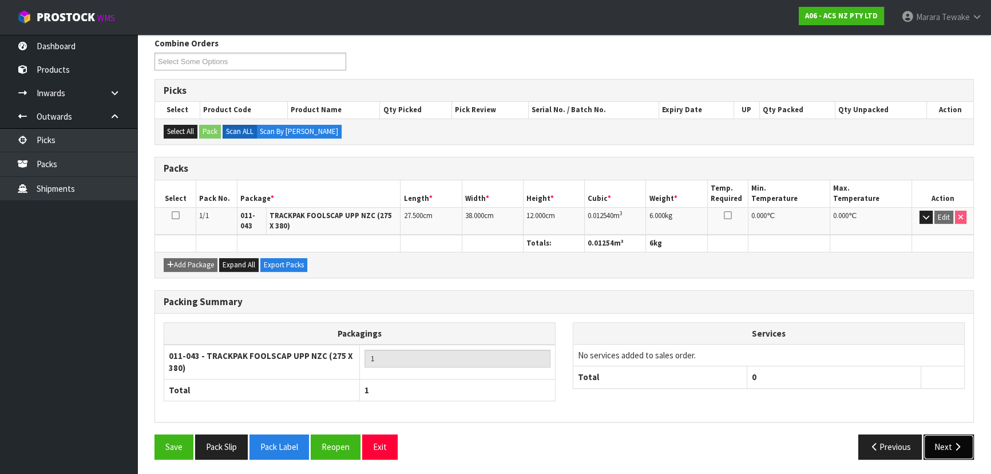
click at [944, 446] on button "Next" at bounding box center [949, 446] width 50 height 25
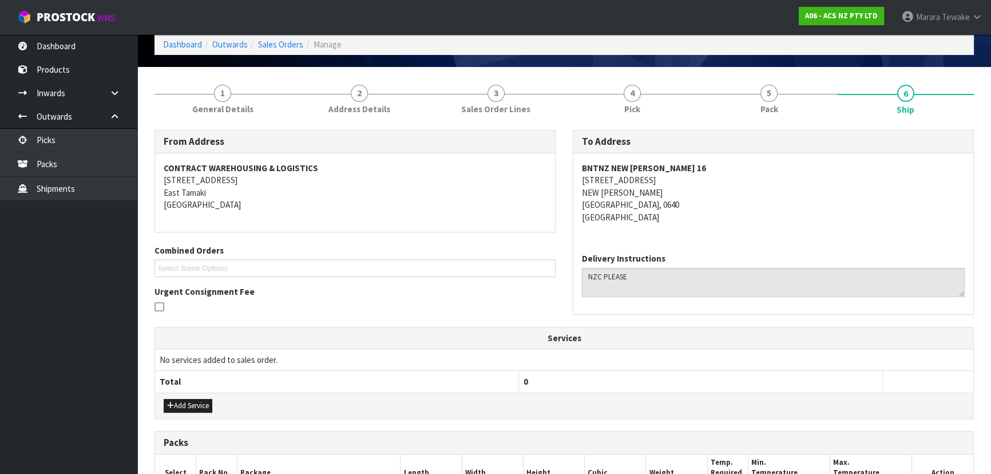
scroll to position [26, 0]
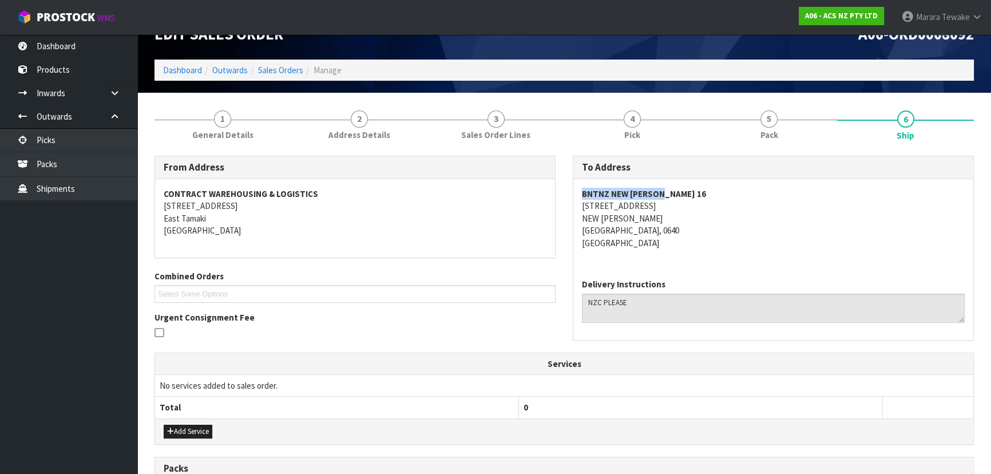
drag, startPoint x: 664, startPoint y: 192, endPoint x: 581, endPoint y: 194, distance: 82.4
click at [582, 194] on address "BNTNZ NEW LYNN 16 18 STOCK STREET NEW LYNN AUCKLAND, 0640 New Zealand" at bounding box center [773, 218] width 383 height 61
copy strong "BNTNZ NEW LYNN 16"
click at [583, 207] on address "BNTNZ NEW LYNN 16 18 STOCK STREET NEW LYNN AUCKLAND, 0640 New Zealand" at bounding box center [773, 218] width 383 height 61
drag, startPoint x: 583, startPoint y: 207, endPoint x: 637, endPoint y: 205, distance: 54.4
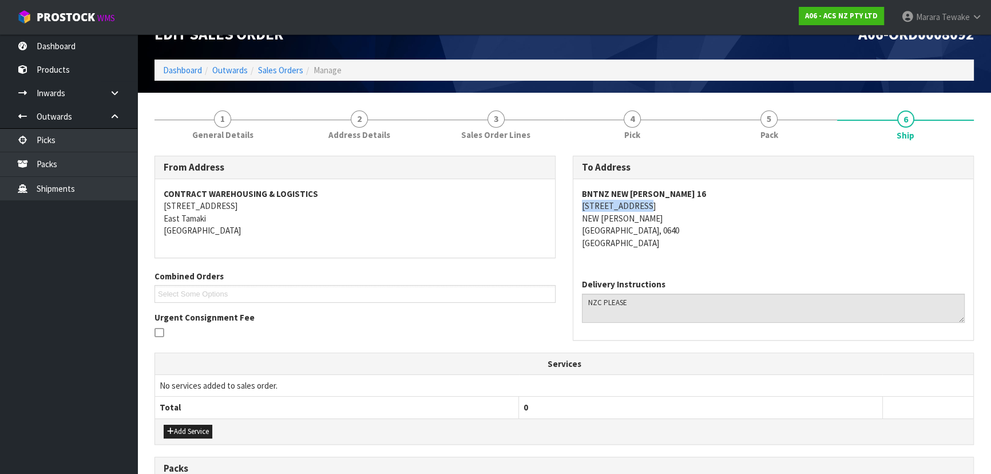
click at [637, 205] on address "BNTNZ NEW LYNN 16 18 STOCK STREET NEW LYNN AUCKLAND, 0640 New Zealand" at bounding box center [773, 218] width 383 height 61
copy address "18 STOCK STREET"
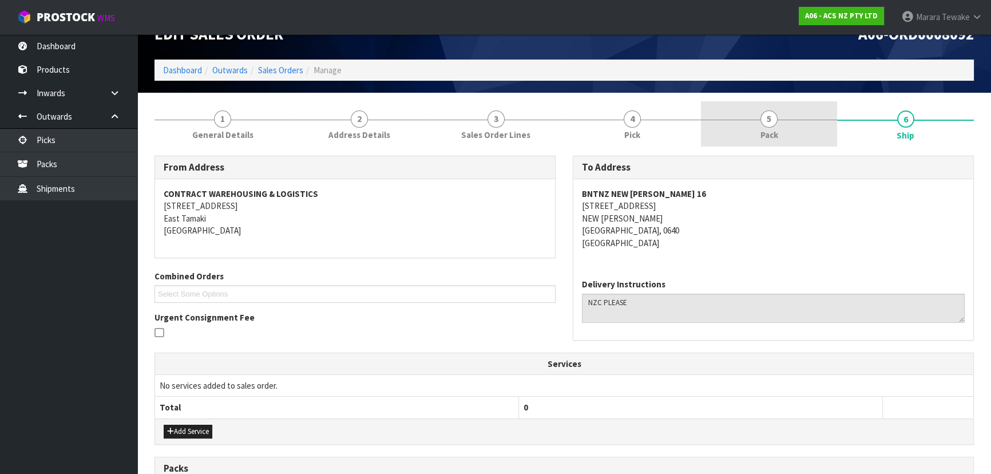
click at [787, 117] on link "5 Pack" at bounding box center [769, 123] width 137 height 45
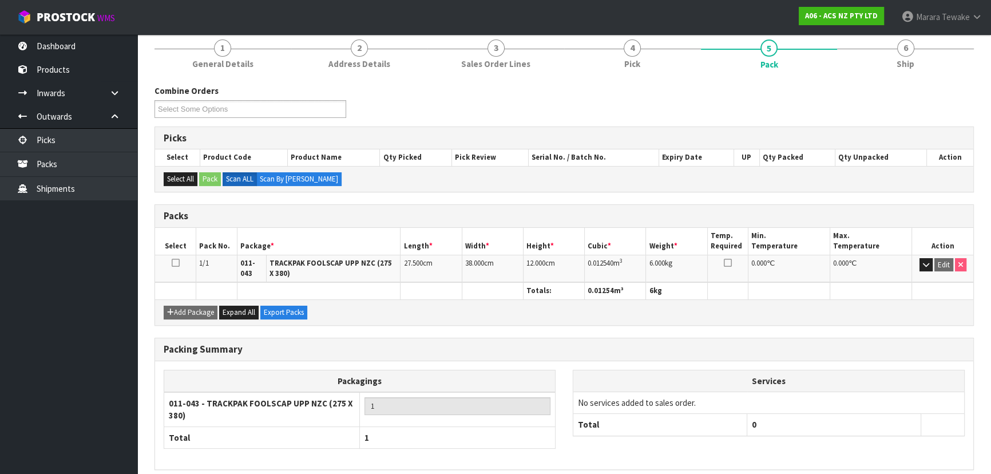
scroll to position [0, 0]
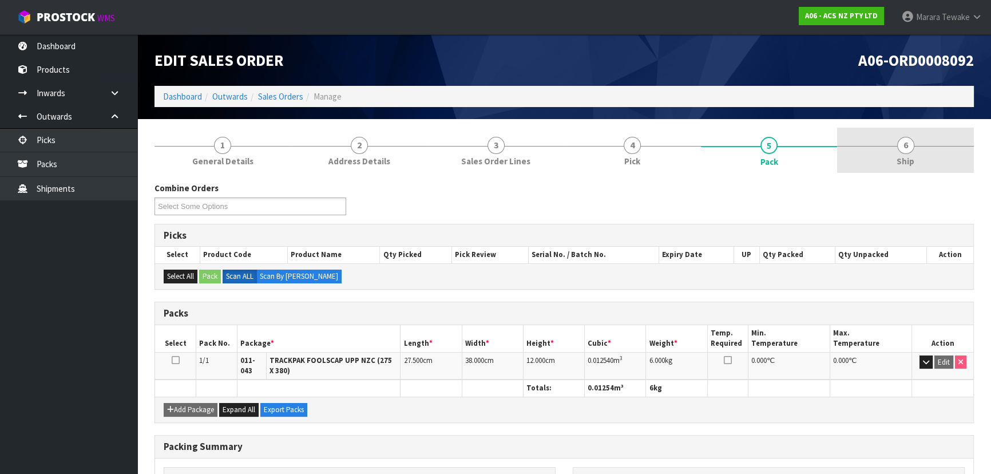
click at [908, 146] on span "6" at bounding box center [905, 145] width 17 height 17
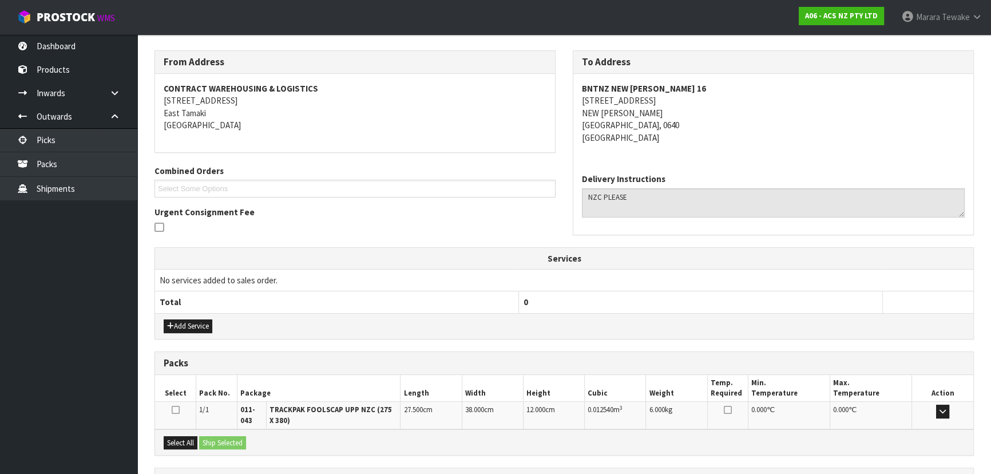
scroll to position [235, 0]
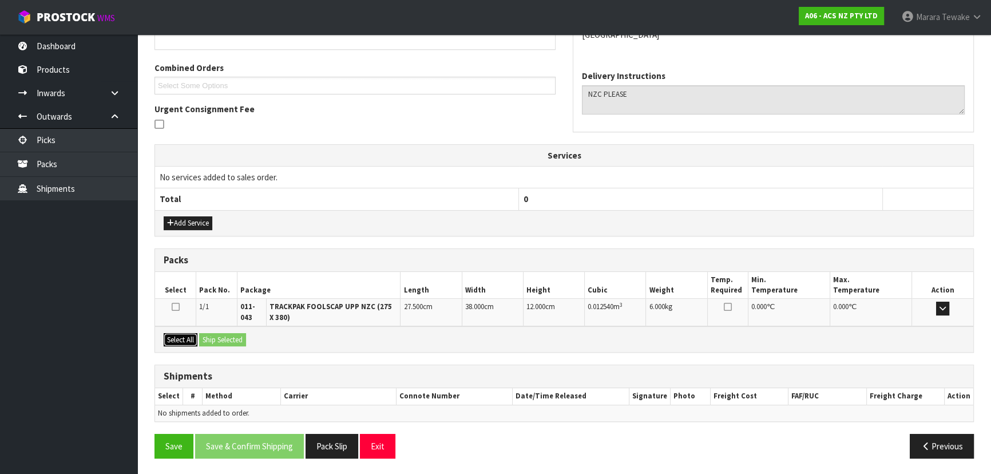
drag, startPoint x: 183, startPoint y: 338, endPoint x: 210, endPoint y: 338, distance: 26.9
click at [184, 336] on button "Select All" at bounding box center [181, 340] width 34 height 14
drag, startPoint x: 210, startPoint y: 338, endPoint x: 270, endPoint y: 351, distance: 61.0
click at [211, 338] on button "Ship Selected" at bounding box center [222, 340] width 47 height 14
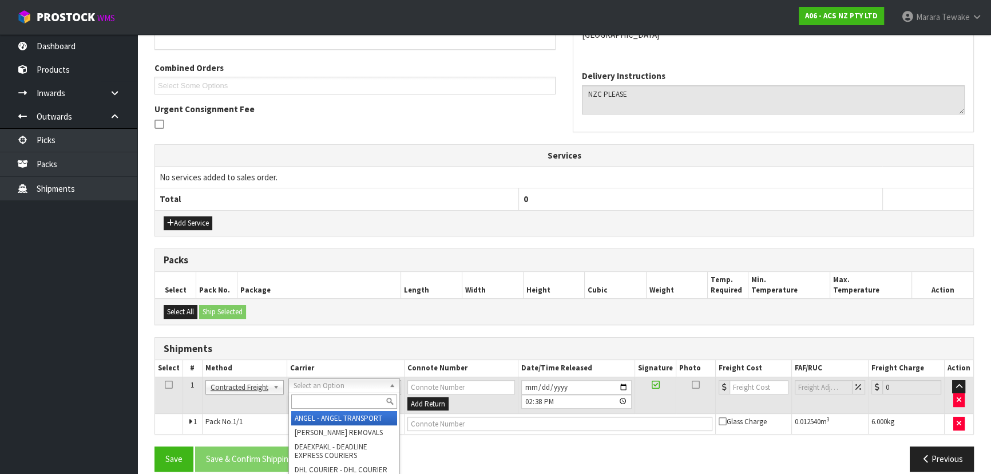
click at [330, 404] on input "text" at bounding box center [344, 401] width 106 height 14
type input "nz c"
drag, startPoint x: 343, startPoint y: 417, endPoint x: 503, endPoint y: 418, distance: 160.2
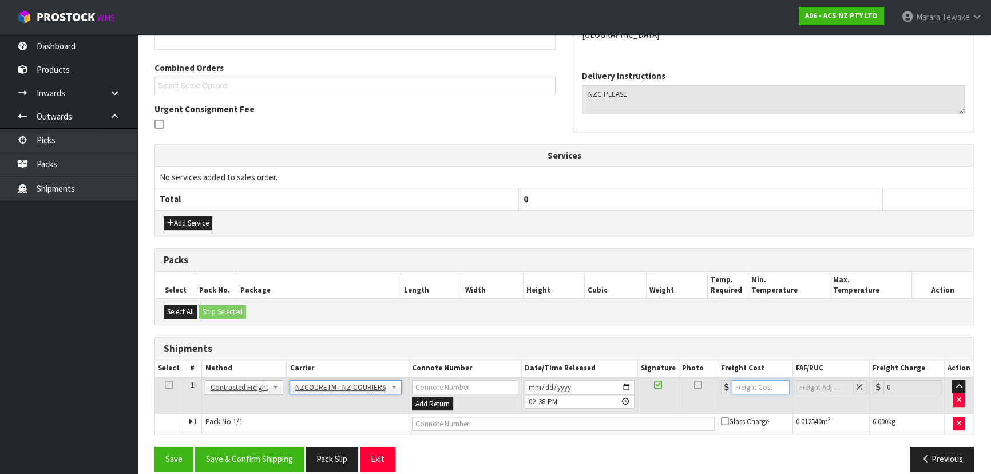
click at [755, 384] on input "number" at bounding box center [761, 387] width 58 height 14
type input "28.20"
click at [613, 419] on input "text" at bounding box center [563, 424] width 303 height 14
paste input "BZGG004107"
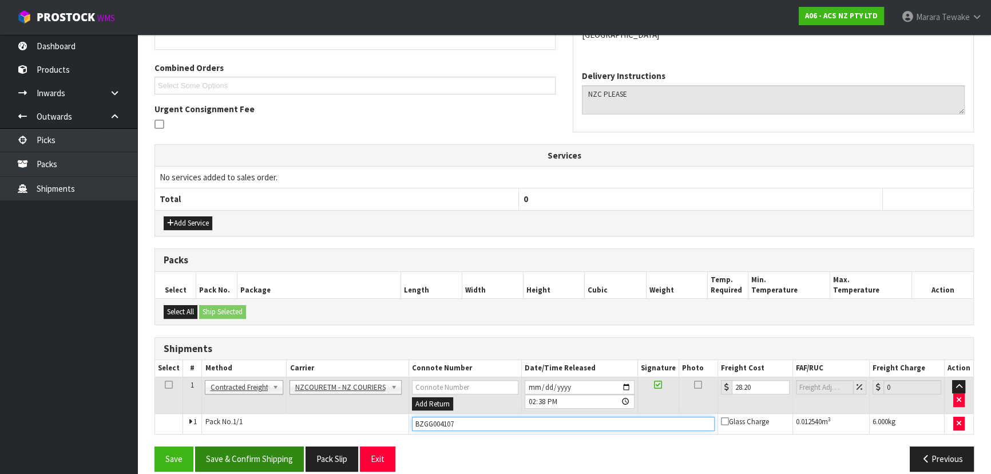
type input "BZGG004107"
click at [264, 454] on button "Save & Confirm Shipping" at bounding box center [249, 458] width 109 height 25
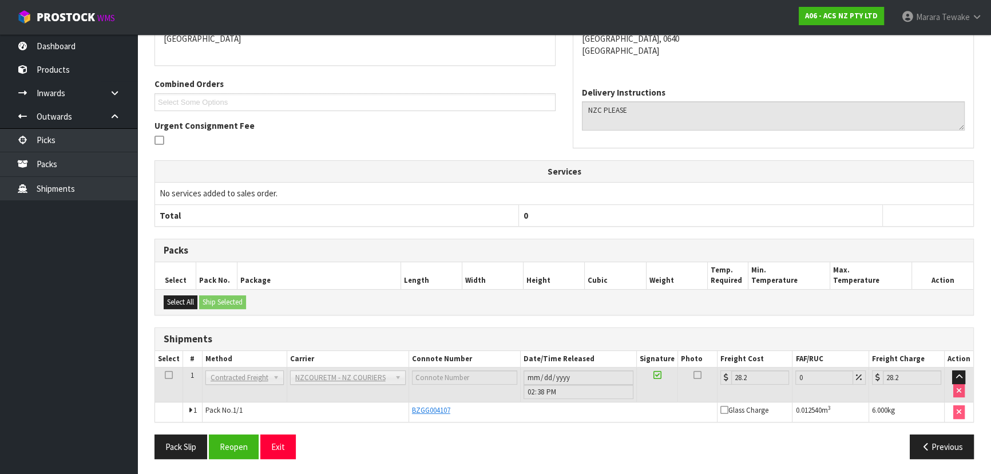
scroll to position [0, 0]
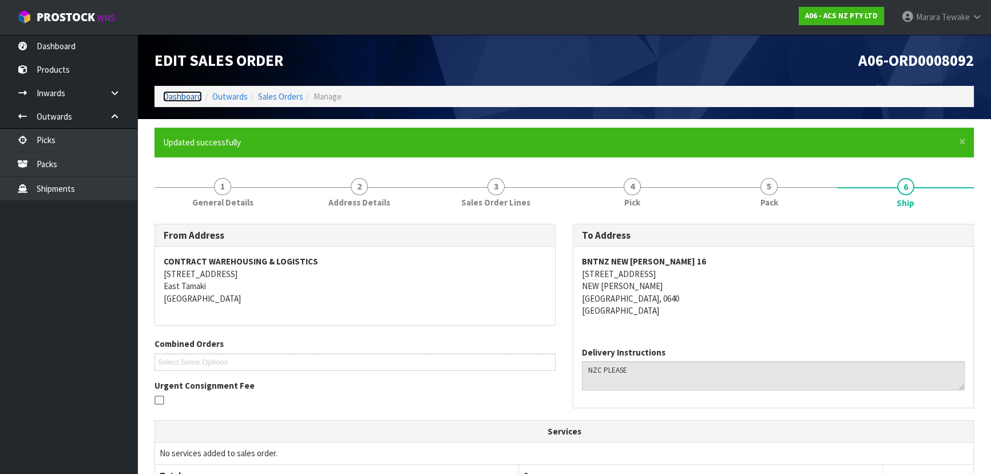
click at [189, 93] on link "Dashboard" at bounding box center [182, 96] width 39 height 11
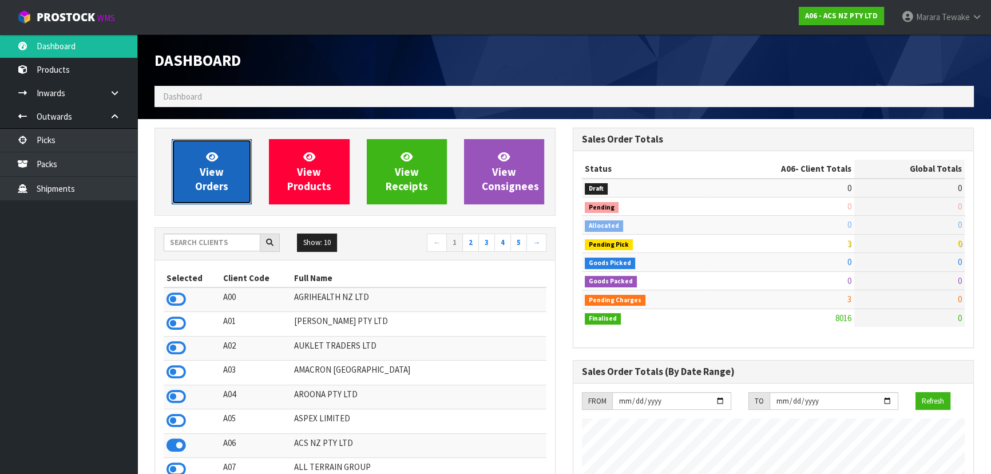
click at [214, 167] on span "View Orders" at bounding box center [211, 171] width 33 height 43
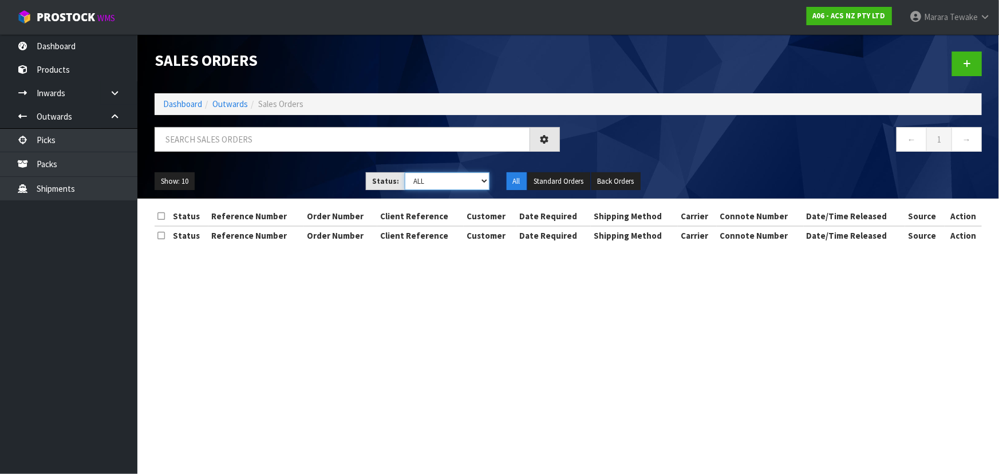
click at [442, 185] on select "Draft Pending Allocated Pending Pick Goods Picked Goods Packed Pending Charges …" at bounding box center [447, 181] width 85 height 18
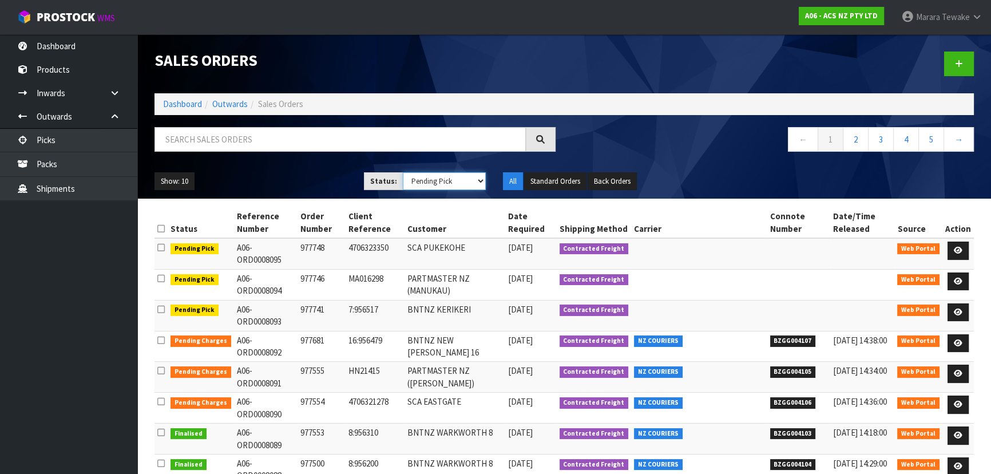
click at [403, 172] on select "Draft Pending Allocated Pending Pick Goods Picked Goods Packed Pending Charges …" at bounding box center [445, 181] width 84 height 18
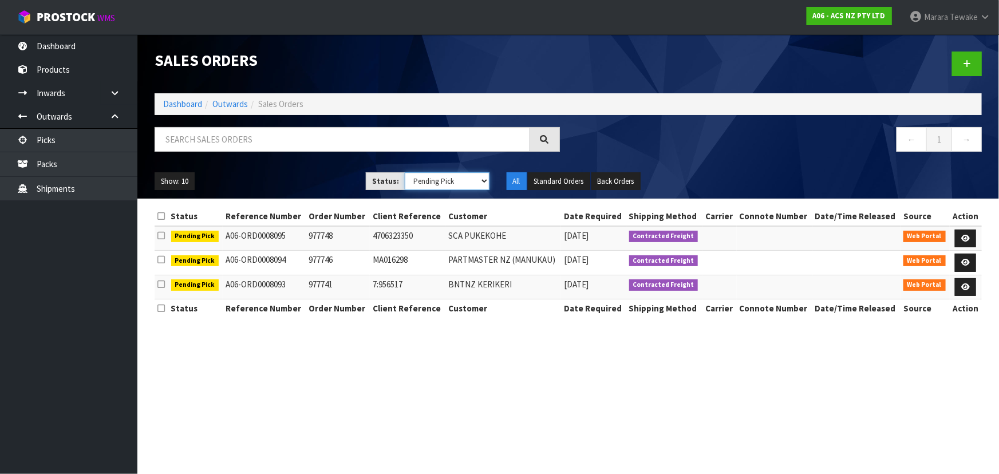
click at [421, 183] on select "Draft Pending Allocated Pending Pick Goods Picked Goods Packed Pending Charges …" at bounding box center [447, 181] width 85 height 18
click at [405, 172] on select "Draft Pending Allocated Pending Pick Goods Picked Goods Packed Pending Charges …" at bounding box center [447, 181] width 85 height 18
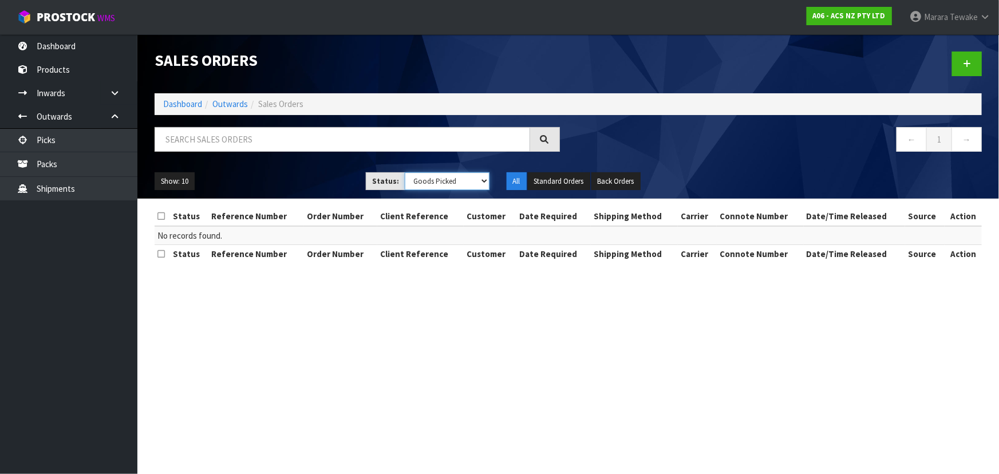
click at [435, 181] on select "Draft Pending Allocated Pending Pick Goods Picked Goods Packed Pending Charges …" at bounding box center [447, 181] width 85 height 18
click at [405, 172] on select "Draft Pending Allocated Pending Pick Goods Picked Goods Packed Pending Charges …" at bounding box center [447, 181] width 85 height 18
click at [331, 179] on ul "Show: 10 5 10 25 50" at bounding box center [252, 181] width 194 height 18
click at [446, 180] on select "Draft Pending Allocated Pending Pick Goods Picked Goods Packed Pending Charges …" at bounding box center [447, 181] width 85 height 18
click at [296, 168] on div "Show: 10 5 10 25 50 Status: Draft Pending Allocated Pending Pick Goods Picked G…" at bounding box center [568, 181] width 844 height 35
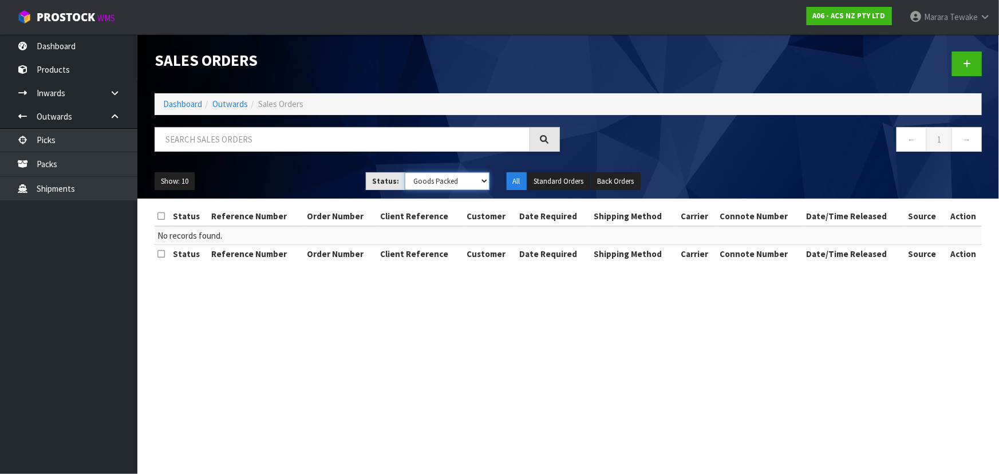
click at [429, 181] on select "Draft Pending Allocated Pending Pick Goods Picked Goods Packed Pending Charges …" at bounding box center [447, 181] width 85 height 18
select select "string:6"
click at [405, 172] on select "Draft Pending Allocated Pending Pick Goods Picked Goods Packed Pending Charges …" at bounding box center [447, 181] width 85 height 18
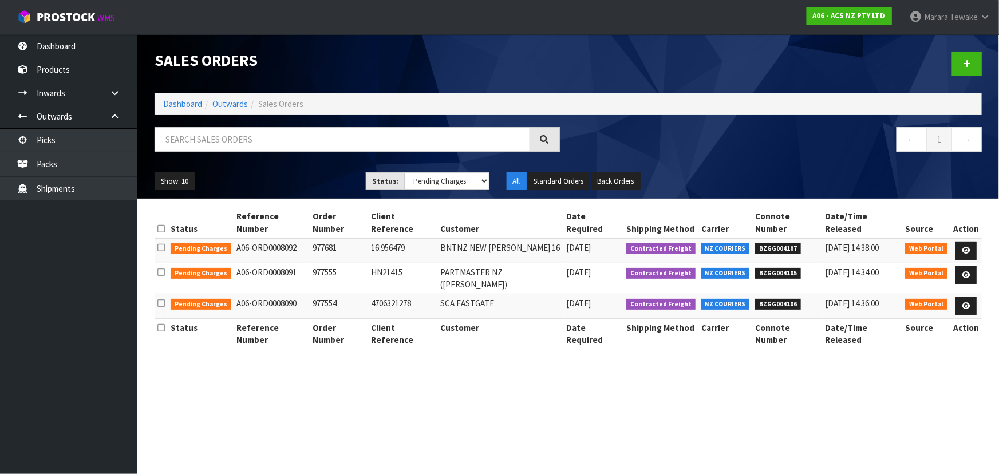
click at [336, 169] on div "Show: 10 5 10 25 50 Status: Draft Pending Allocated Pending Pick Goods Picked G…" at bounding box center [568, 181] width 844 height 35
click at [514, 359] on section "Sales Orders Dashboard Outwards Sales Orders ← 1 → Show: 10 5 10 25 50 Status: …" at bounding box center [499, 237] width 999 height 474
click at [179, 100] on link "Dashboard" at bounding box center [182, 103] width 39 height 11
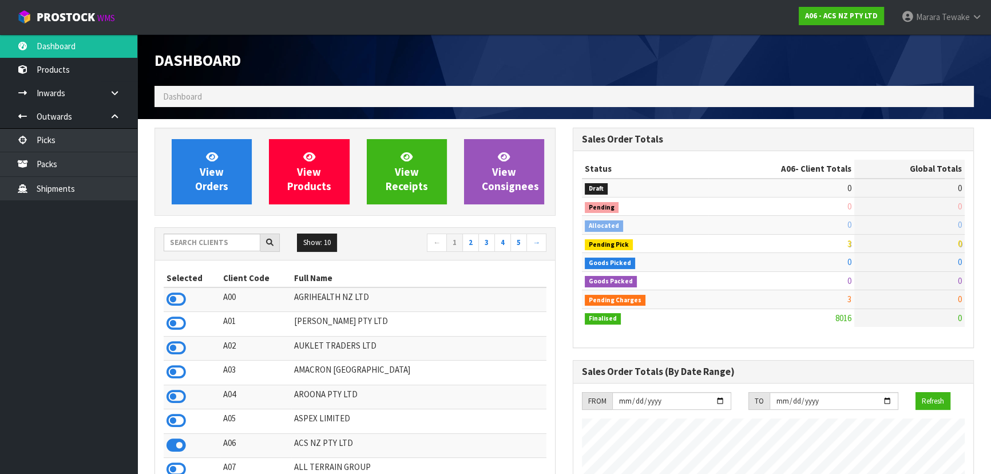
scroll to position [865, 418]
click at [201, 243] on input "text" at bounding box center [212, 242] width 97 height 18
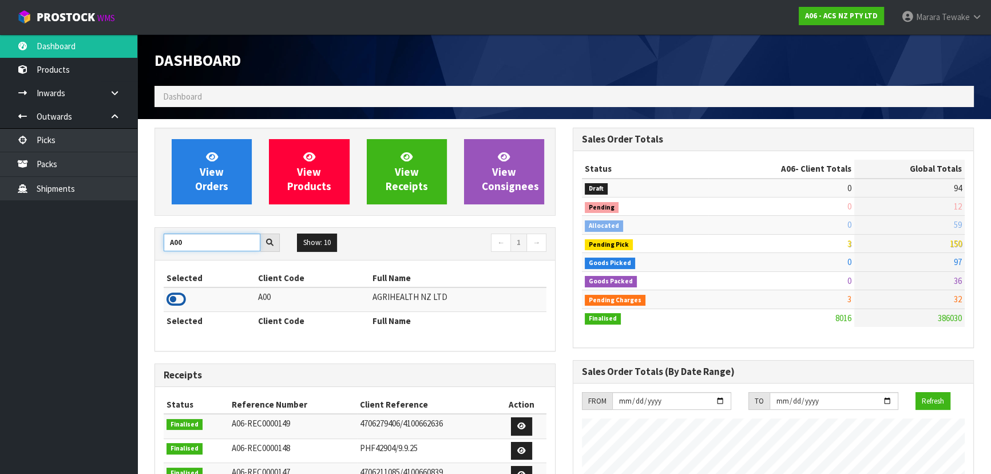
type input "A00"
click at [172, 295] on icon at bounding box center [176, 299] width 19 height 17
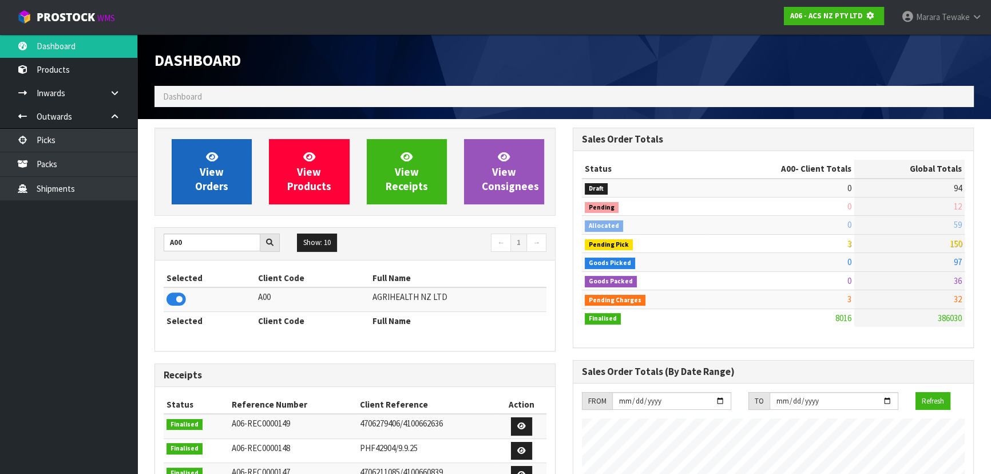
scroll to position [571549, 571844]
click at [205, 177] on span "View Orders" at bounding box center [211, 171] width 33 height 43
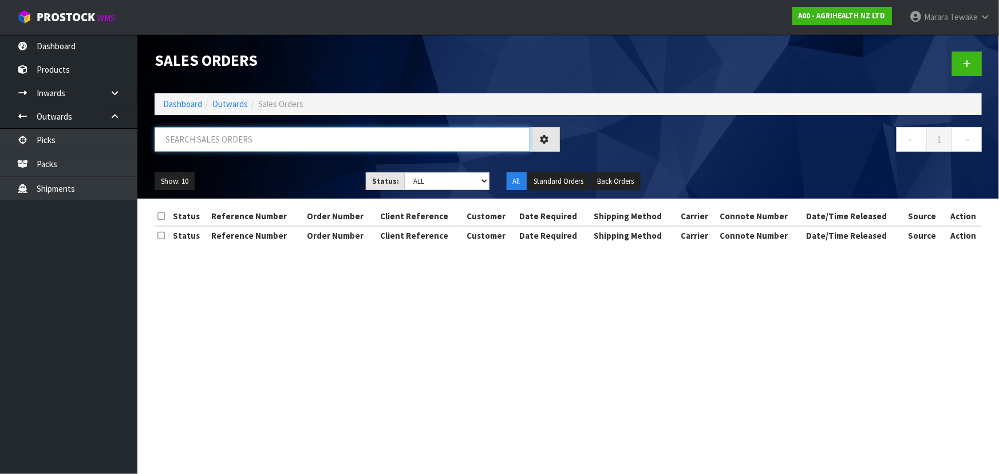
click at [236, 142] on input "text" at bounding box center [342, 139] width 375 height 25
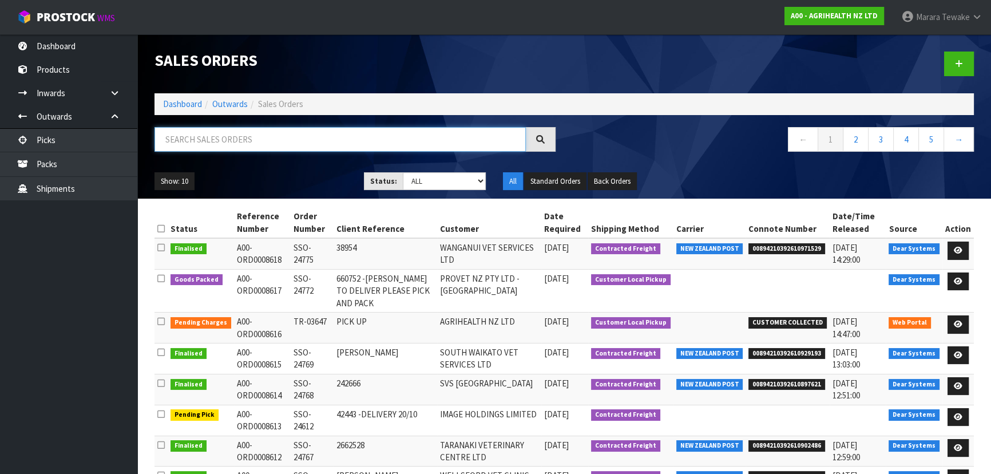
click at [255, 142] on input "text" at bounding box center [340, 139] width 371 height 25
click at [316, 172] on ul "Show: 10 5 10 25 50" at bounding box center [251, 181] width 192 height 18
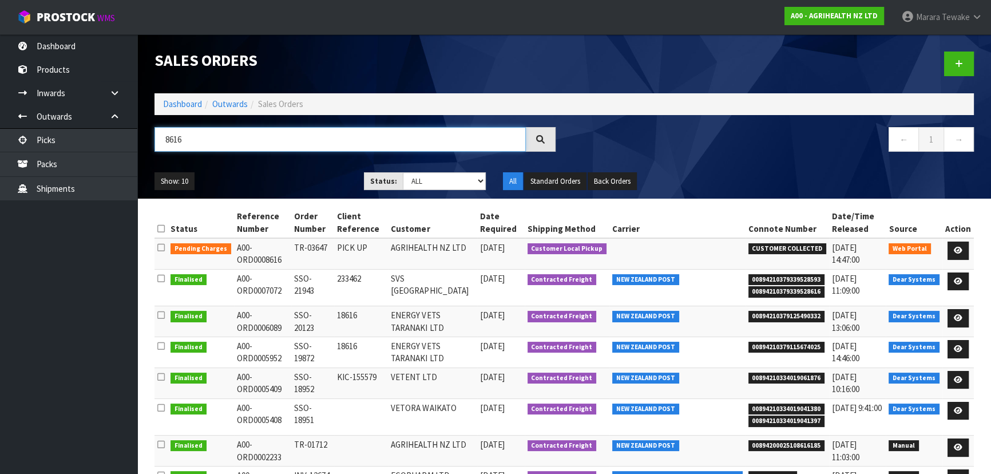
click at [226, 142] on input "8616" at bounding box center [340, 139] width 371 height 25
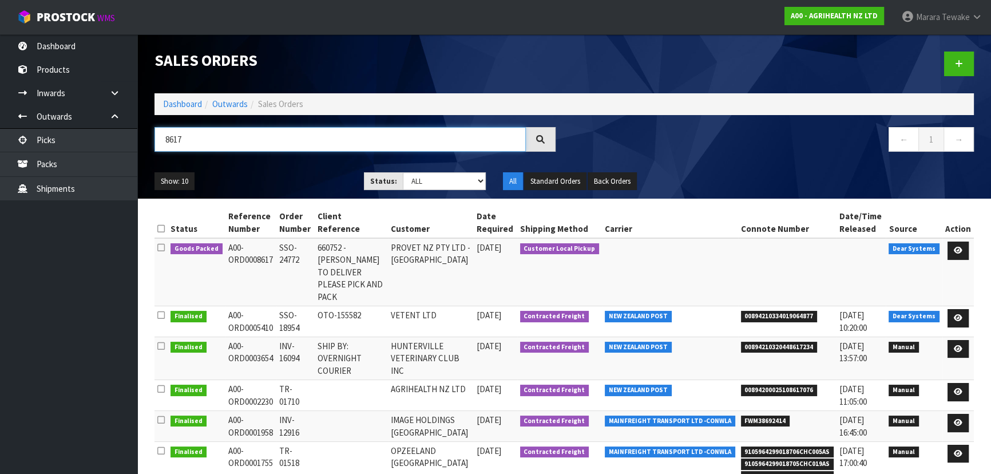
type input "8617"
click at [276, 164] on div "Show: 10 5 10 25 50 Status: Draft Pending Allocated Pending Pick Goods Picked G…" at bounding box center [564, 181] width 837 height 35
click at [958, 250] on icon at bounding box center [958, 250] width 9 height 7
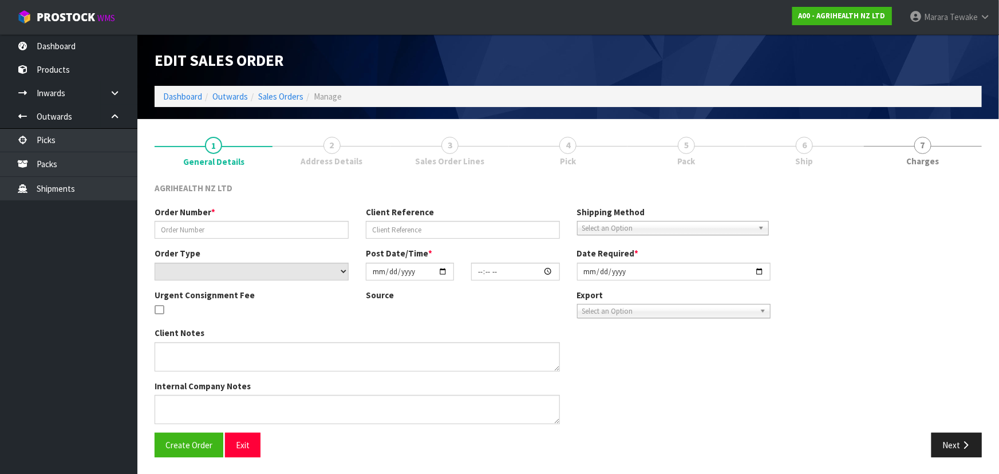
type input "SSO-24772"
type input "660752 -[PERSON_NAME] TO DELIVER PLEASE PICK AND PACK"
select select "number:0"
type input "[DATE]"
type input "11:02:00.000"
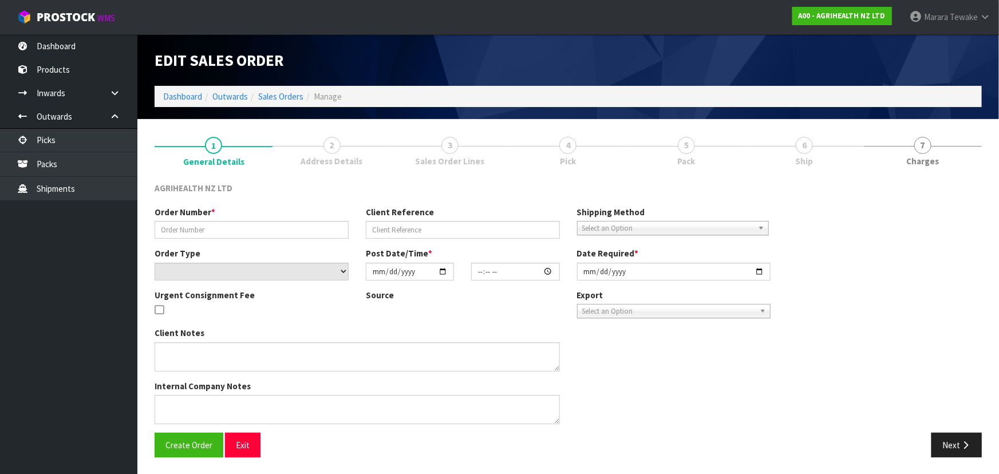
type input "[DATE]"
type textarea "TYLOVET ON BACK ORDER FOR DELIVERY EARLY NOVEMBER SHIP BY: Overnight Courier 66…"
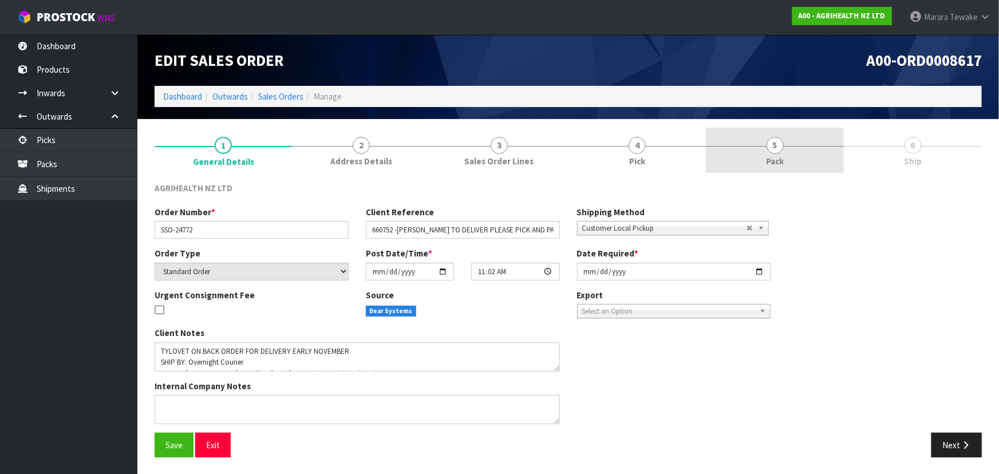
click at [775, 155] on span "Pack" at bounding box center [775, 161] width 18 height 12
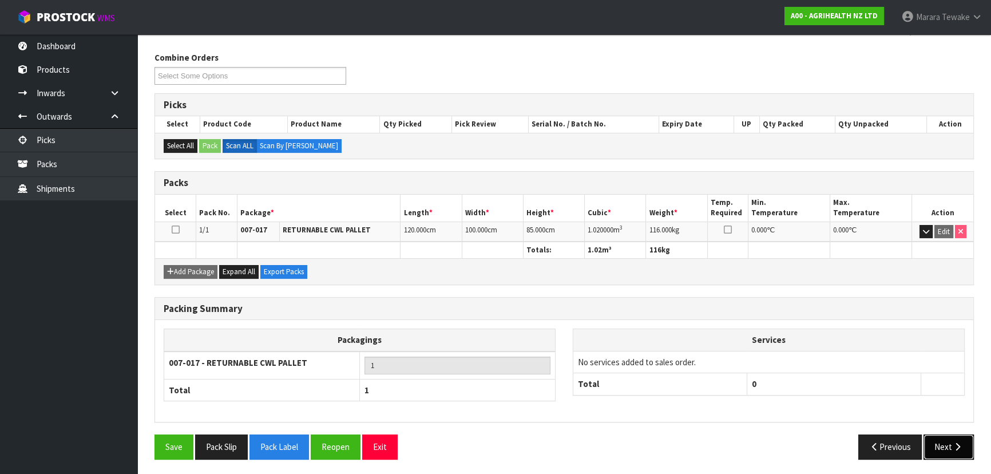
click at [939, 440] on button "Next" at bounding box center [949, 446] width 50 height 25
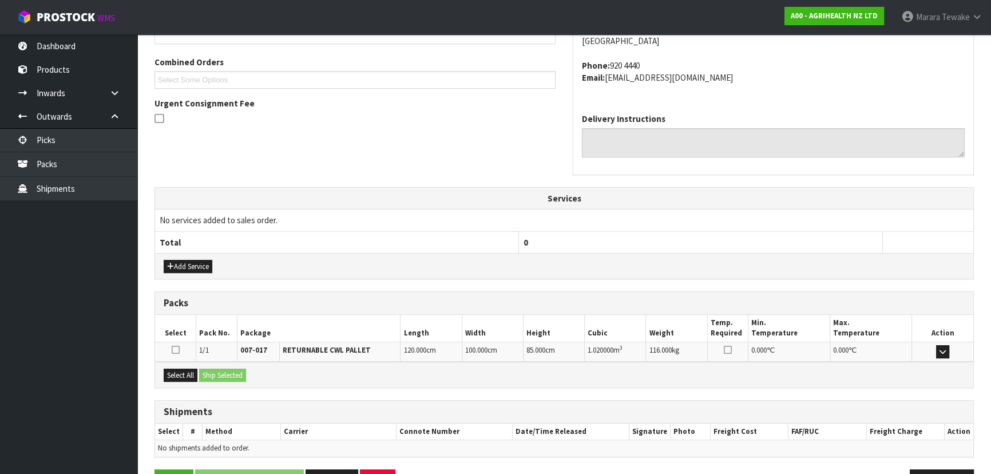
scroll to position [275, 0]
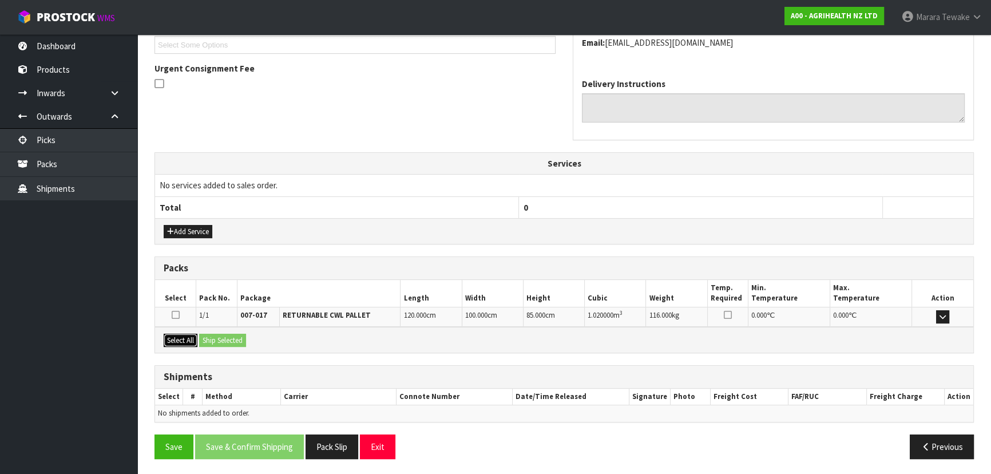
click at [189, 337] on button "Select All" at bounding box center [181, 341] width 34 height 14
click at [212, 338] on button "Ship Selected" at bounding box center [222, 341] width 47 height 14
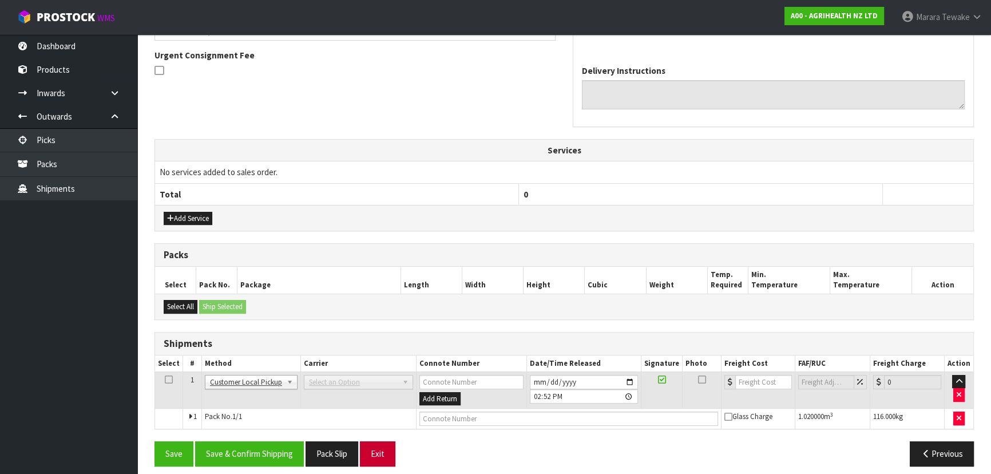
scroll to position [296, 0]
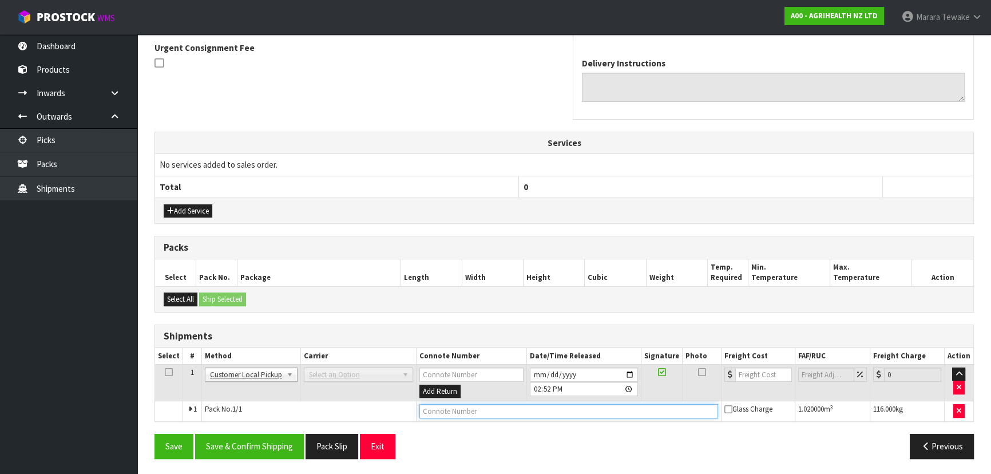
click at [442, 413] on input "text" at bounding box center [568, 411] width 299 height 14
type input "CUSTOMER COLLECTED"
click at [249, 443] on button "Save & Confirm Shipping" at bounding box center [249, 446] width 109 height 25
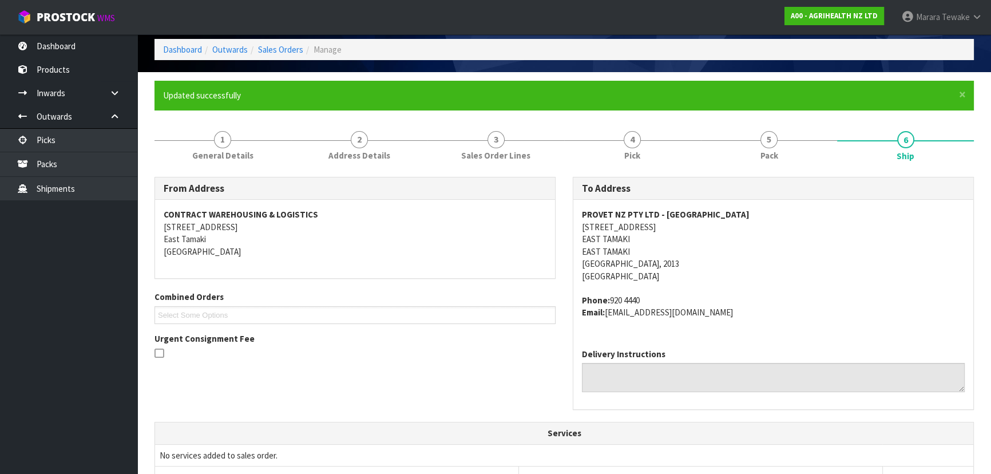
scroll to position [0, 0]
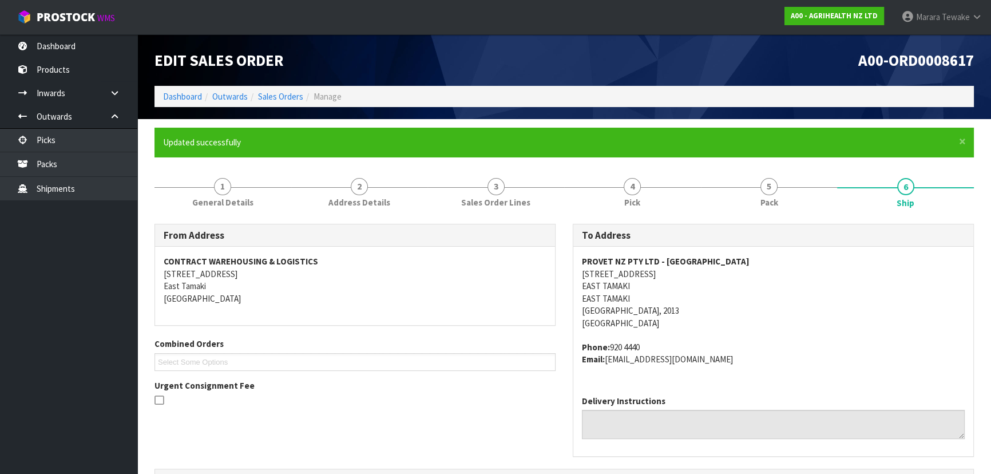
click at [223, 418] on div "From Address CONTRACT WAREHOUSING & LOGISTICS 17 Allens Road East Tamaki Auckla…" at bounding box center [564, 346] width 837 height 245
click at [223, 422] on div "From Address CONTRACT WAREHOUSING & LOGISTICS 17 Allens Road East Tamaki Auckla…" at bounding box center [564, 346] width 837 height 245
click at [180, 98] on link "Dashboard" at bounding box center [182, 96] width 39 height 11
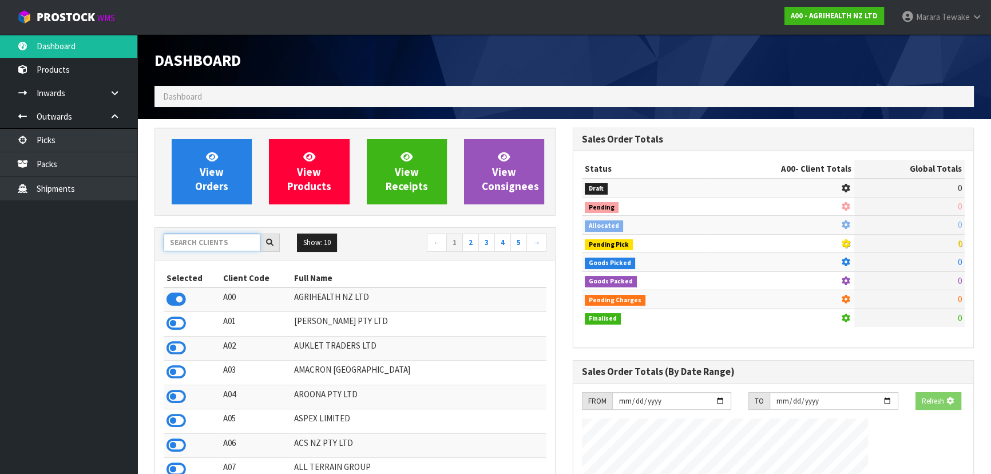
click at [218, 239] on input "text" at bounding box center [212, 242] width 97 height 18
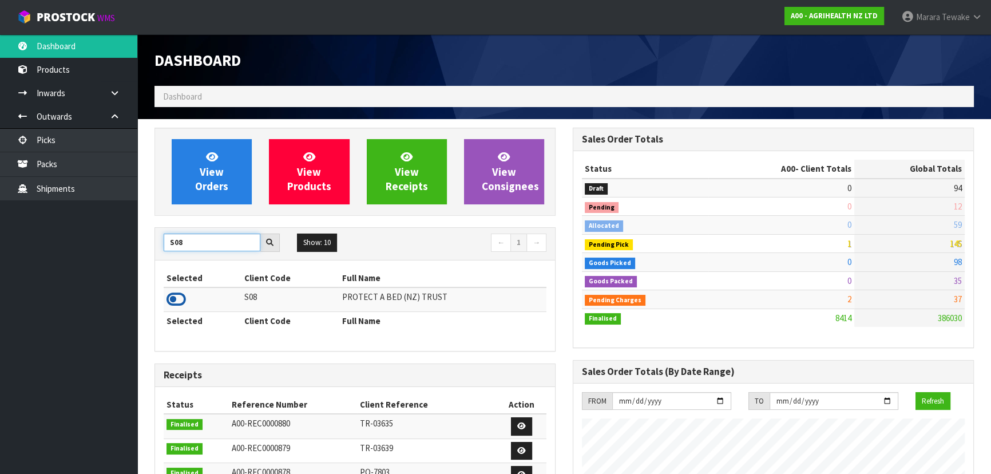
type input "S08"
click at [180, 295] on icon at bounding box center [176, 299] width 19 height 17
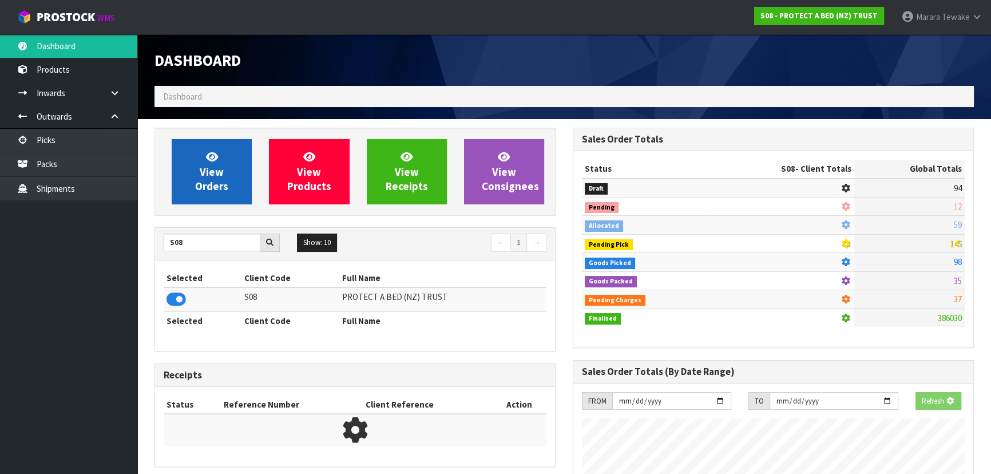
scroll to position [571549, 571844]
click at [217, 178] on link "View Orders" at bounding box center [212, 171] width 80 height 65
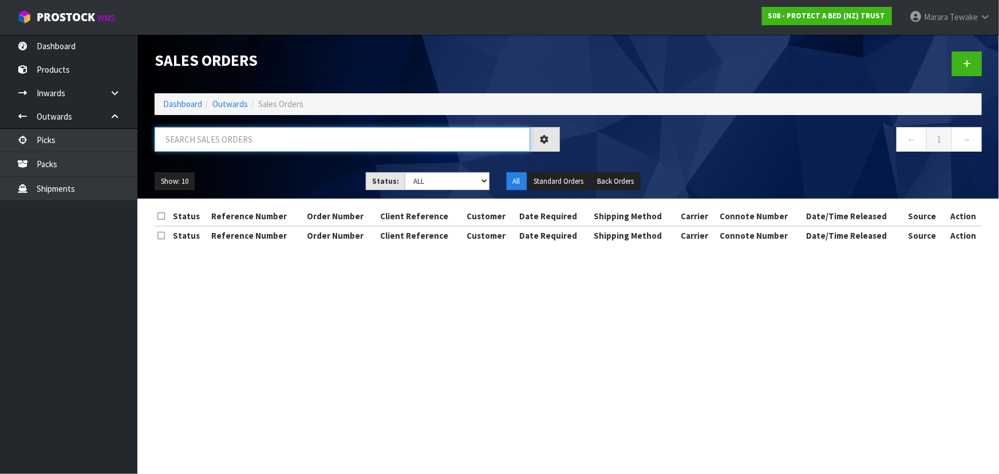
click at [250, 141] on input "text" at bounding box center [342, 139] width 375 height 25
type input "33775"
click at [424, 183] on select "Draft Pending Allocated Pending Pick Goods Picked Goods Packed Pending Charges …" at bounding box center [447, 181] width 85 height 18
select select "string:5"
click at [405, 172] on select "Draft Pending Allocated Pending Pick Goods Picked Goods Packed Pending Charges …" at bounding box center [447, 181] width 85 height 18
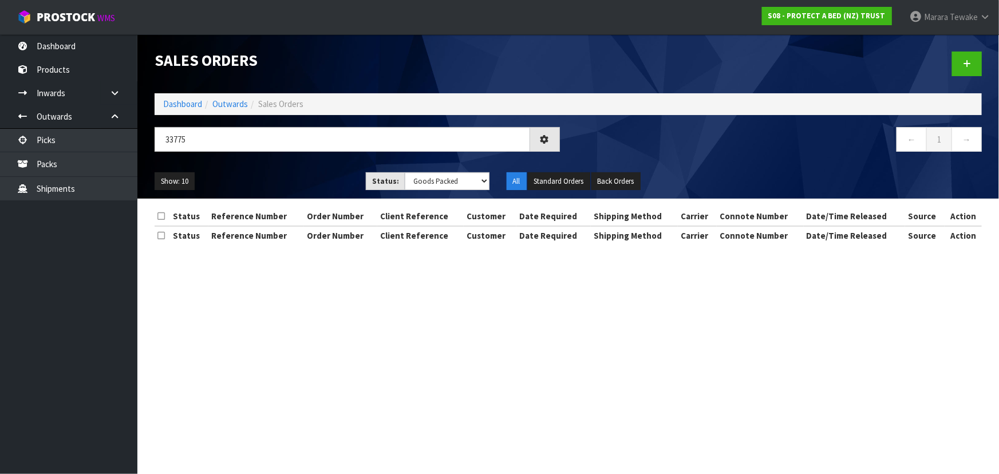
click at [332, 181] on ul "Show: 10 5 10 25 50" at bounding box center [252, 181] width 194 height 18
click at [315, 179] on ul "Show: 10 5 10 25 50" at bounding box center [252, 181] width 194 height 18
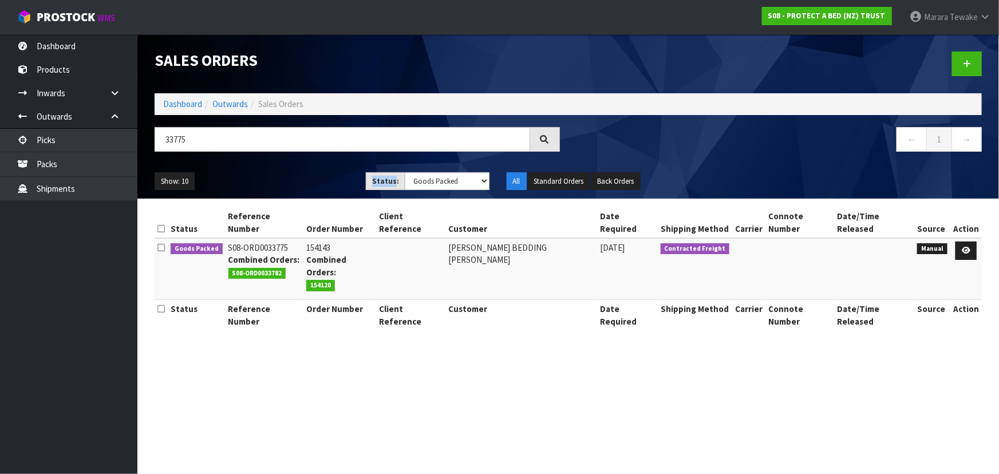
click at [315, 179] on ul "Show: 10 5 10 25 50" at bounding box center [252, 181] width 194 height 18
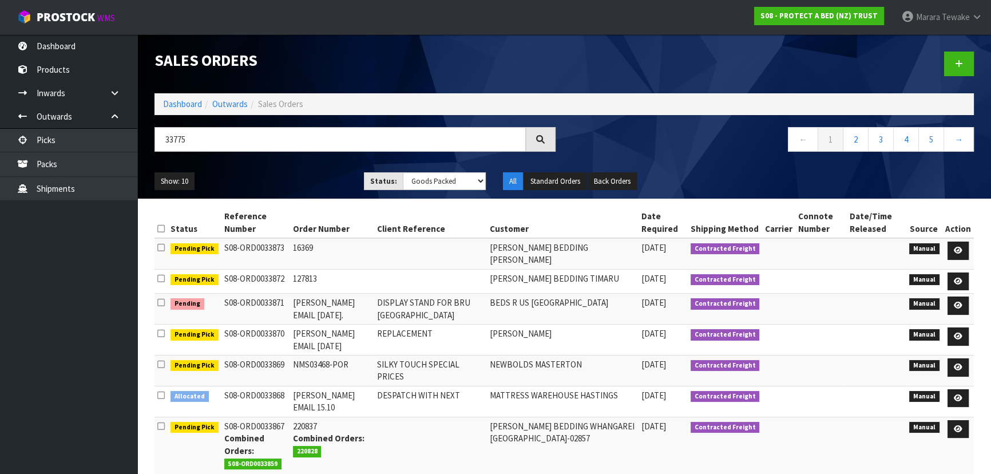
click at [307, 181] on ul "Show: 10 5 10 25 50" at bounding box center [251, 181] width 192 height 18
click at [303, 177] on ul "Show: 10 5 10 25 50" at bounding box center [251, 181] width 192 height 18
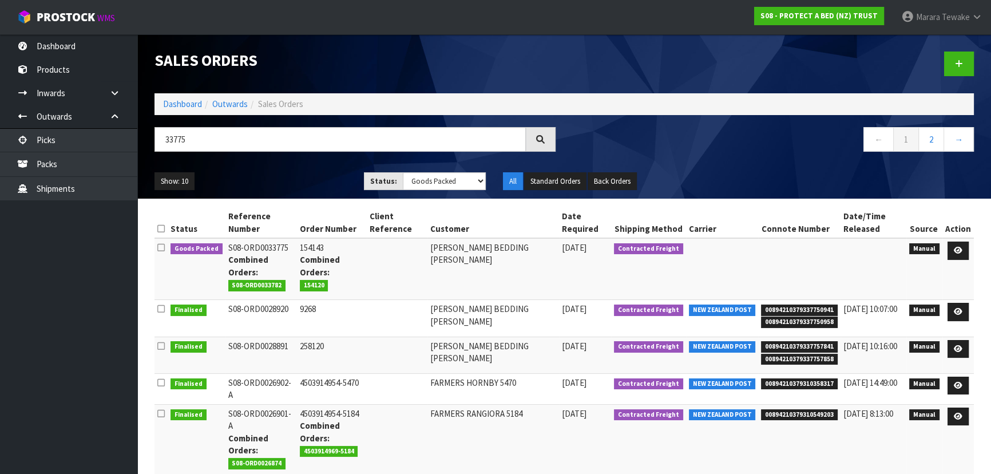
click at [321, 172] on ul "Show: 10 5 10 25 50" at bounding box center [251, 181] width 192 height 18
click at [286, 173] on ul "Show: 10 5 10 25 50" at bounding box center [251, 181] width 192 height 18
click at [285, 173] on ul "Show: 10 5 10 25 50" at bounding box center [251, 181] width 192 height 18
click at [291, 183] on ul "Show: 10 5 10 25 50" at bounding box center [251, 181] width 192 height 18
click at [319, 163] on div "33775 ← 1 2 →" at bounding box center [564, 145] width 837 height 37
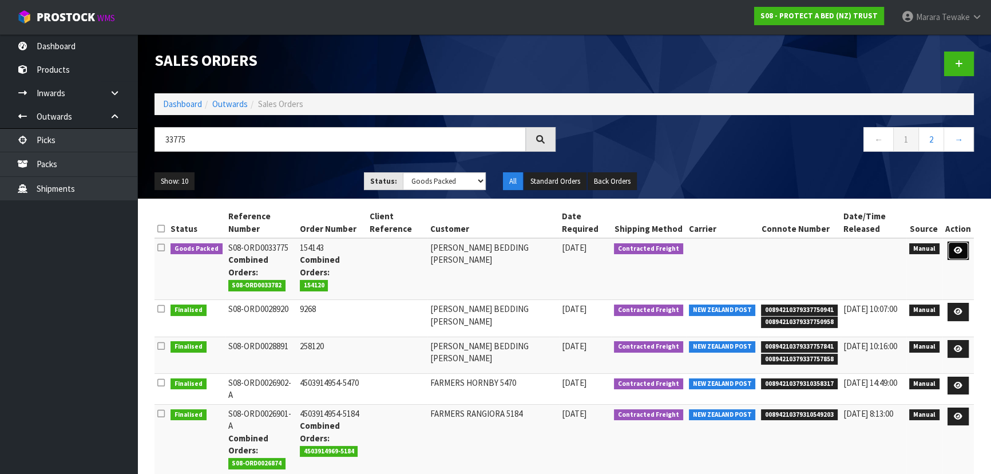
click at [958, 247] on icon at bounding box center [958, 250] width 9 height 7
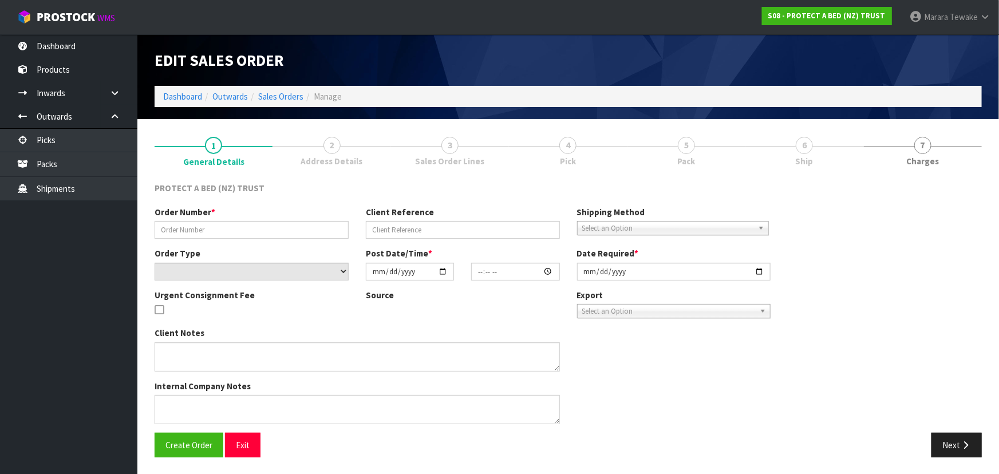
type input "154143"
select select "number:0"
type input "2025-10-08"
type input "10:01:00.000"
type input "2025-10-08"
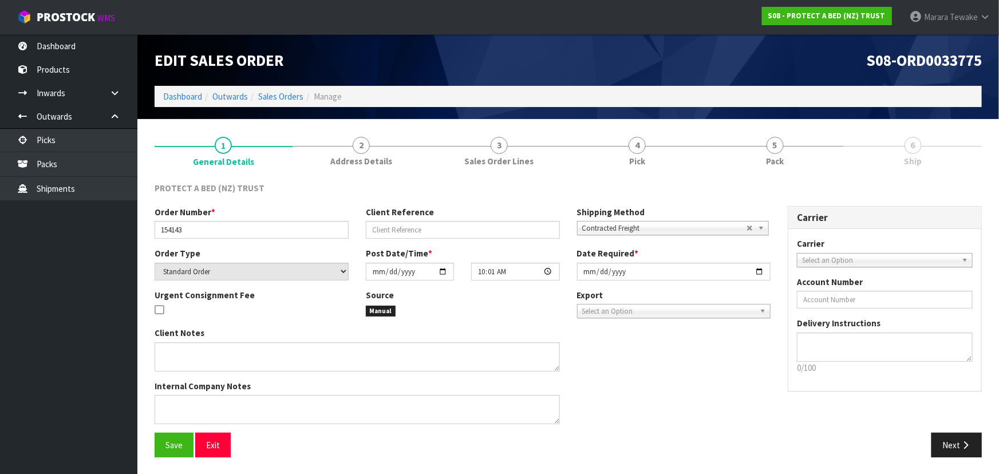
click at [789, 152] on link "5 Pack" at bounding box center [775, 150] width 138 height 45
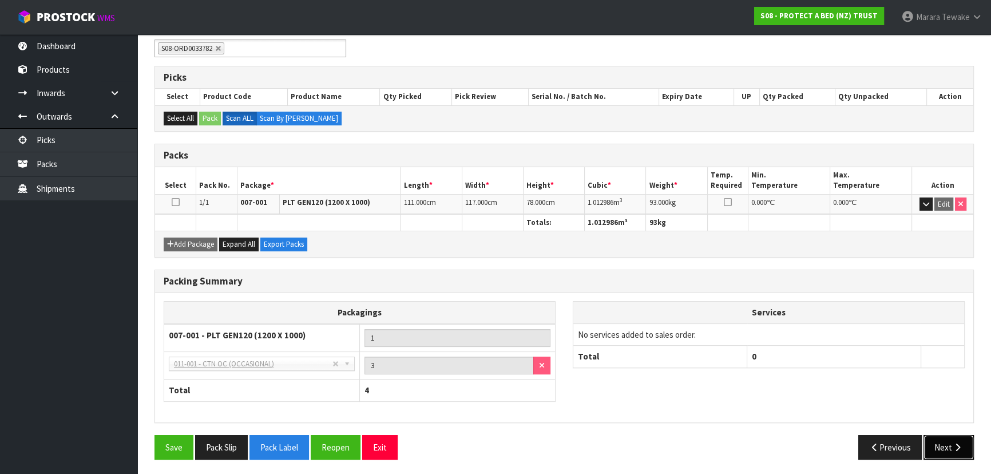
click at [942, 448] on button "Next" at bounding box center [949, 447] width 50 height 25
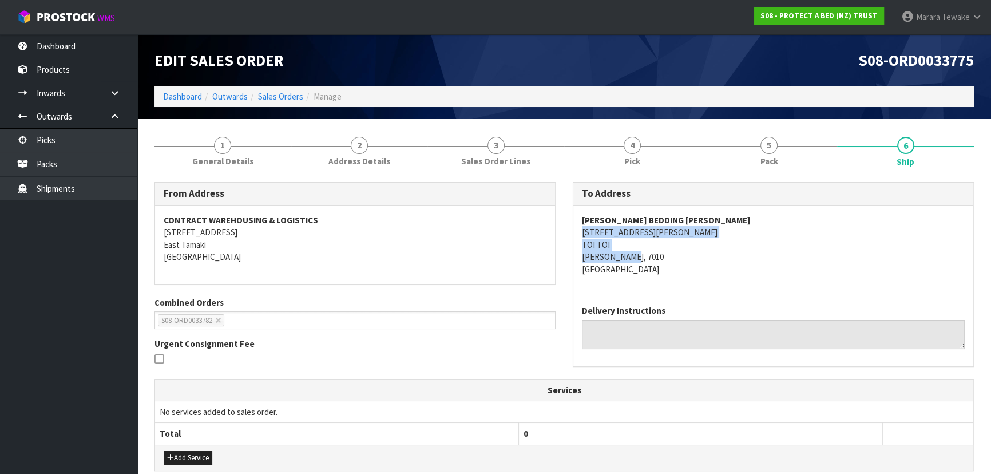
drag, startPoint x: 579, startPoint y: 233, endPoint x: 699, endPoint y: 253, distance: 122.4
click at [699, 253] on div "HARVEY NORMAN BEDDING NELSON 69 ST VINCENT STREET TOI TOI NELSON, 7010 New Zeal…" at bounding box center [773, 250] width 400 height 90
click at [757, 263] on address "HARVEY NORMAN BEDDING NELSON 69 ST VINCENT STREET TOI TOI NELSON, 7010 New Zeal…" at bounding box center [773, 244] width 383 height 61
click at [742, 272] on address "HARVEY NORMAN BEDDING NELSON 69 ST VINCENT STREET TOI TOI NELSON, 7010 New Zeal…" at bounding box center [773, 244] width 383 height 61
drag, startPoint x: 576, startPoint y: 216, endPoint x: 774, endPoint y: 216, distance: 197.4
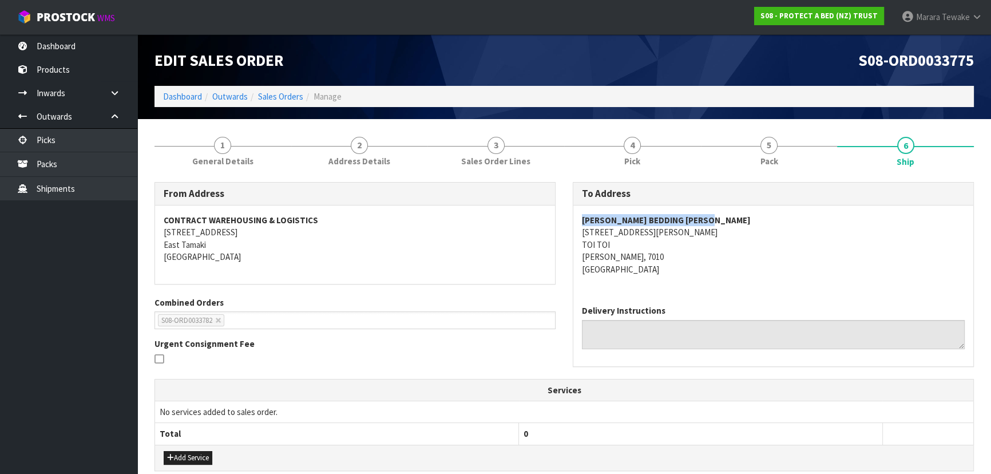
click at [774, 216] on div "HARVEY NORMAN BEDDING NELSON 69 ST VINCENT STREET TOI TOI NELSON, 7010 New Zeal…" at bounding box center [773, 250] width 400 height 90
drag, startPoint x: 215, startPoint y: 142, endPoint x: 208, endPoint y: 160, distance: 19.6
click at [215, 142] on span "1" at bounding box center [222, 145] width 17 height 17
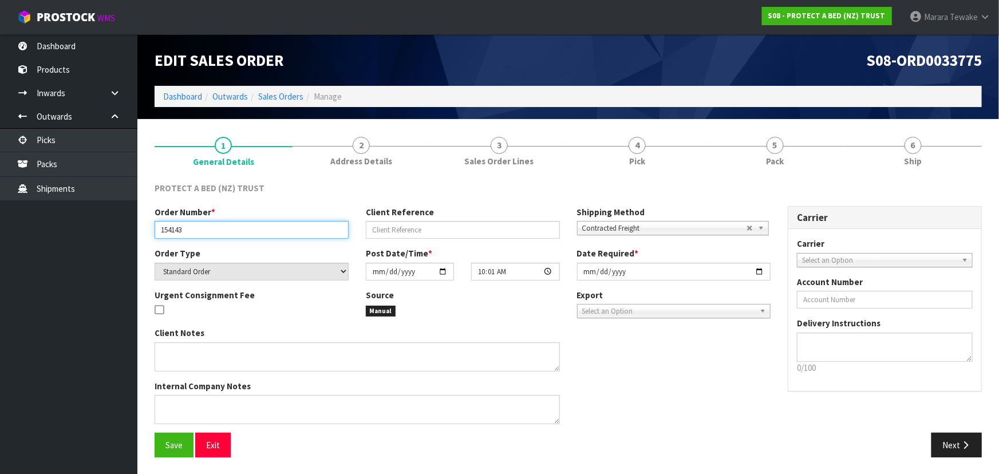
drag, startPoint x: 157, startPoint y: 234, endPoint x: 197, endPoint y: 233, distance: 39.5
click at [197, 233] on input "154143" at bounding box center [252, 230] width 194 height 18
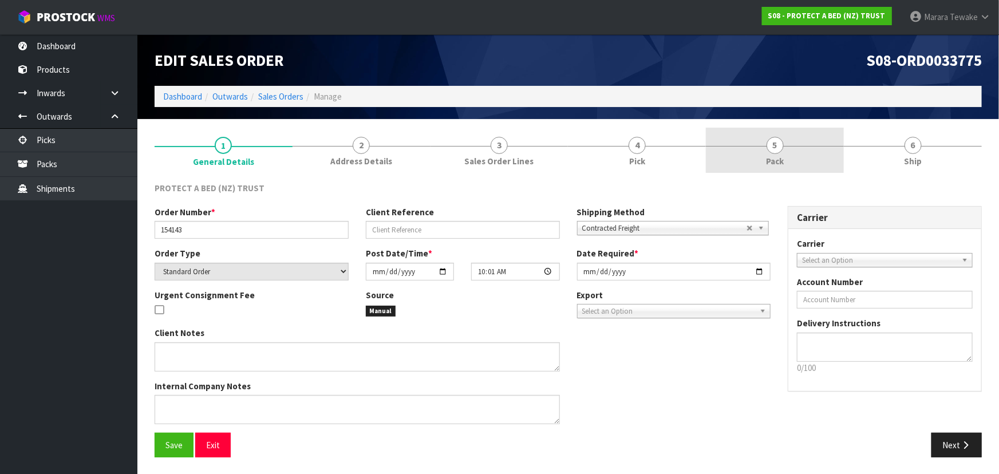
drag, startPoint x: 783, startPoint y: 150, endPoint x: 771, endPoint y: 155, distance: 13.6
click at [783, 150] on link "5 Pack" at bounding box center [775, 150] width 138 height 45
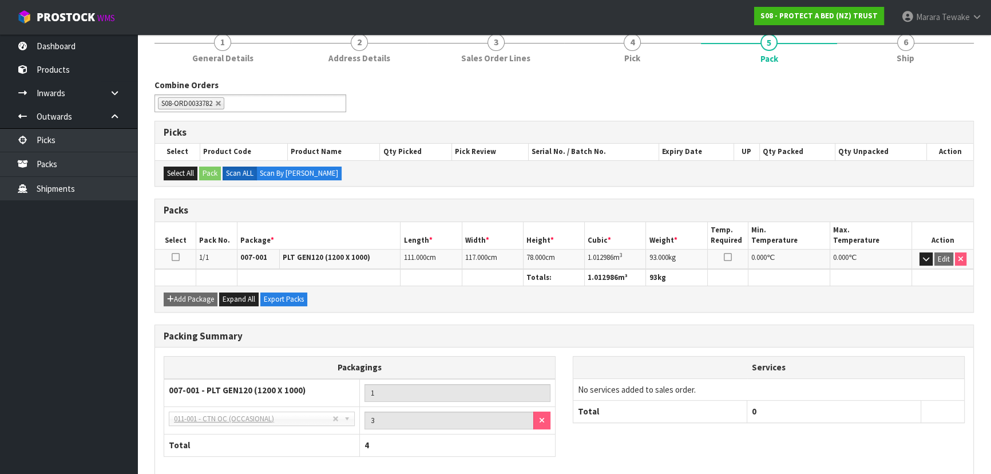
scroll to position [104, 0]
drag, startPoint x: 585, startPoint y: 256, endPoint x: 393, endPoint y: 248, distance: 192.4
click at [609, 251] on td "1.012986 m 3" at bounding box center [615, 258] width 61 height 20
click at [905, 68] on link "6 Ship" at bounding box center [905, 46] width 137 height 45
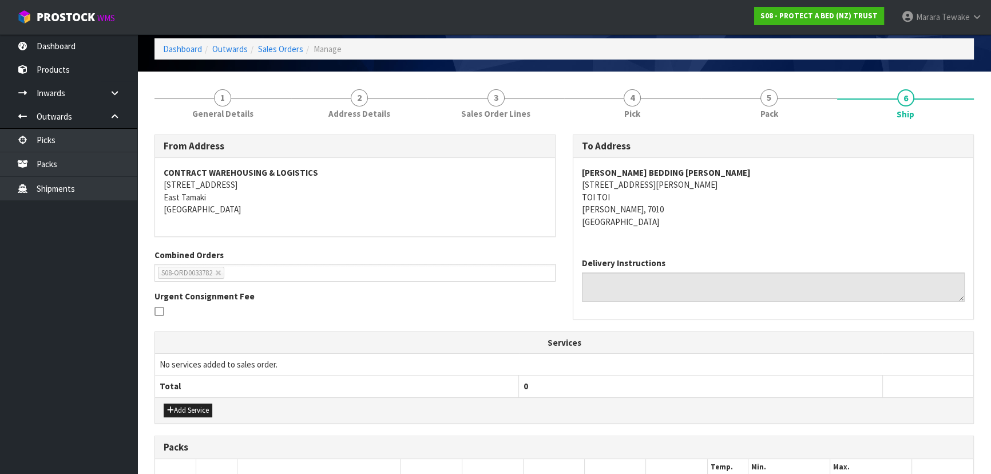
scroll to position [0, 0]
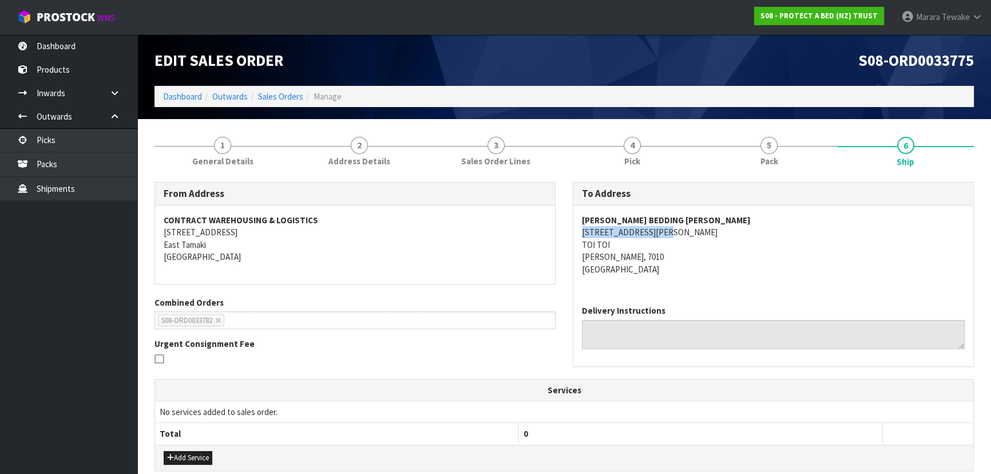
drag, startPoint x: 579, startPoint y: 232, endPoint x: 406, endPoint y: 226, distance: 173.5
click at [671, 232] on div "HARVEY NORMAN BEDDING NELSON 69 ST VINCENT STREET TOI TOI NELSON, 7010 New Zeal…" at bounding box center [773, 250] width 400 height 90
click at [710, 272] on address "HARVEY NORMAN BEDDING NELSON 69 ST VINCENT STREET TOI TOI NELSON, 7010 New Zeal…" at bounding box center [773, 244] width 383 height 61
drag, startPoint x: 575, startPoint y: 231, endPoint x: 649, endPoint y: 258, distance: 79.3
click at [679, 257] on div "HARVEY NORMAN BEDDING NELSON 69 ST VINCENT STREET TOI TOI NELSON, 7010 New Zeal…" at bounding box center [773, 250] width 400 height 90
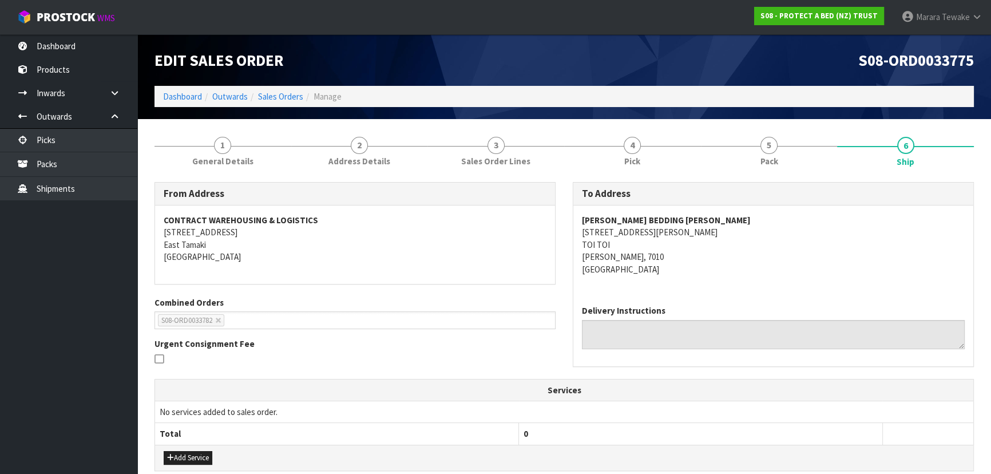
click at [691, 291] on div "HARVEY NORMAN BEDDING NELSON 69 ST VINCENT STREET TOI TOI NELSON, 7010 New Zeal…" at bounding box center [773, 250] width 400 height 90
drag, startPoint x: 575, startPoint y: 231, endPoint x: 664, endPoint y: 235, distance: 88.8
click at [683, 233] on div "HARVEY NORMAN BEDDING NELSON 69 ST VINCENT STREET TOI TOI NELSON, 7010 New Zeal…" at bounding box center [773, 250] width 400 height 90
drag, startPoint x: 581, startPoint y: 217, endPoint x: 733, endPoint y: 213, distance: 152.3
click at [777, 216] on div "HARVEY NORMAN BEDDING NELSON 69 ST VINCENT STREET TOI TOI NELSON, 7010 New Zeal…" at bounding box center [773, 250] width 400 height 90
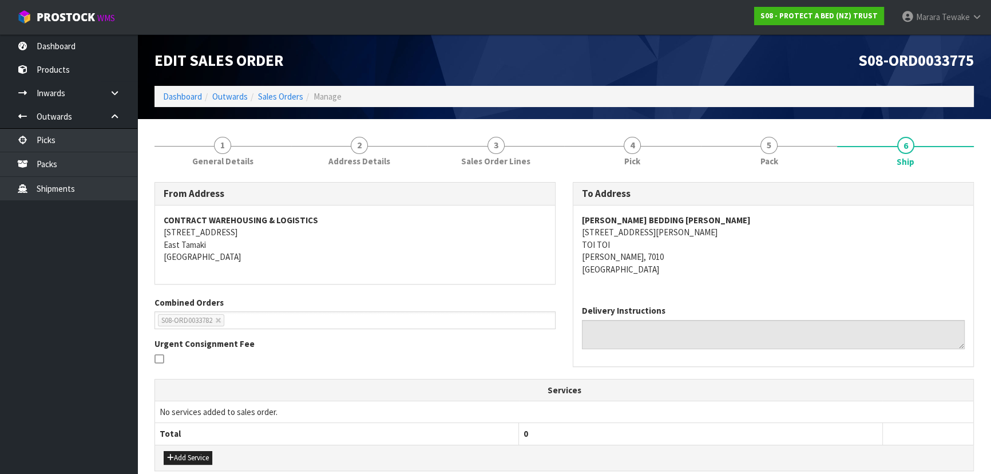
click at [820, 259] on address "HARVEY NORMAN BEDDING NELSON 69 ST VINCENT STREET TOI TOI NELSON, 7010 New Zeal…" at bounding box center [773, 244] width 383 height 61
drag, startPoint x: 578, startPoint y: 219, endPoint x: 723, endPoint y: 218, distance: 144.8
click at [723, 218] on div "HARVEY NORMAN BEDDING NELSON 69 ST VINCENT STREET TOI TOI NELSON, 7010 New Zeal…" at bounding box center [773, 250] width 400 height 90
click at [766, 280] on div "HARVEY NORMAN BEDDING NELSON 69 ST VINCENT STREET TOI TOI NELSON, 7010 New Zeal…" at bounding box center [773, 250] width 400 height 90
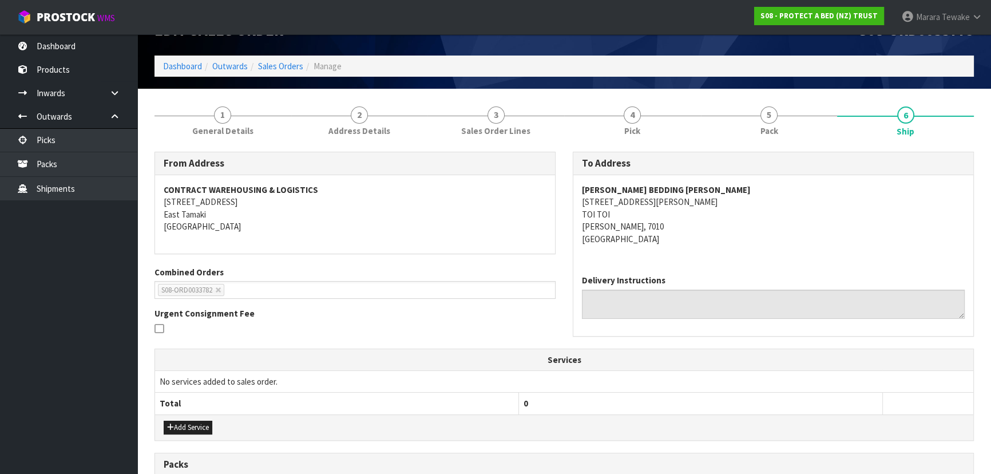
scroll to position [18, 0]
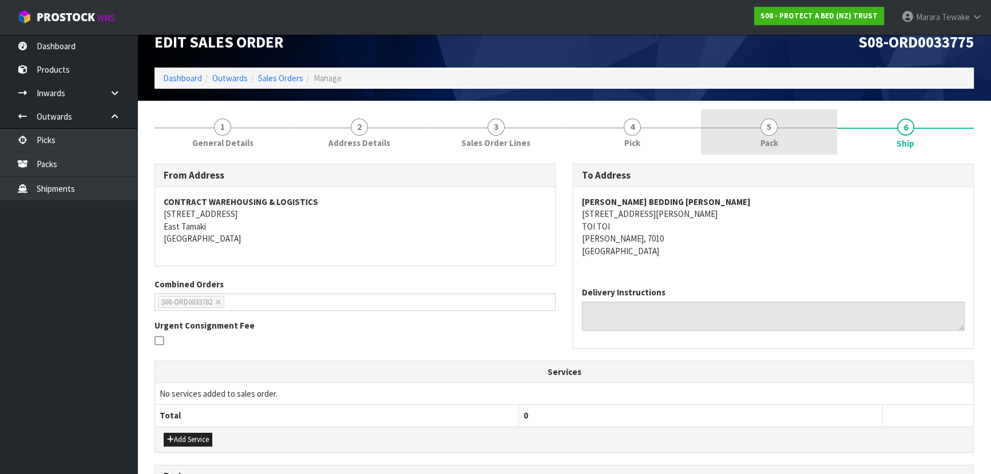
drag, startPoint x: 786, startPoint y: 121, endPoint x: 785, endPoint y: 127, distance: 6.5
click at [786, 121] on link "5 Pack" at bounding box center [769, 131] width 137 height 45
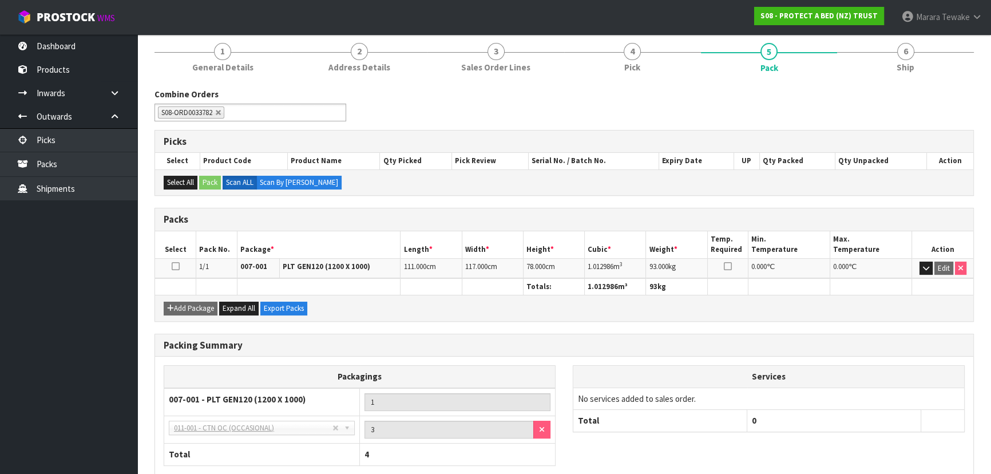
scroll to position [0, 0]
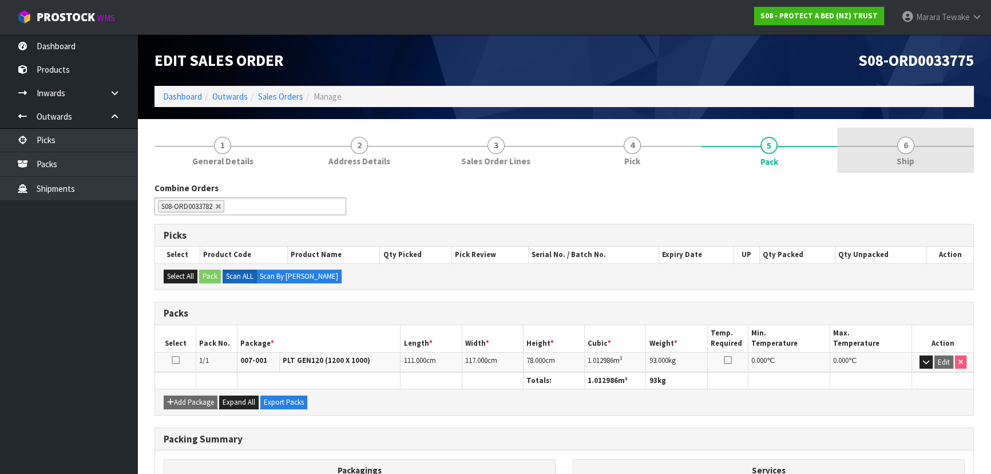
click at [911, 160] on span "Ship" at bounding box center [906, 161] width 18 height 12
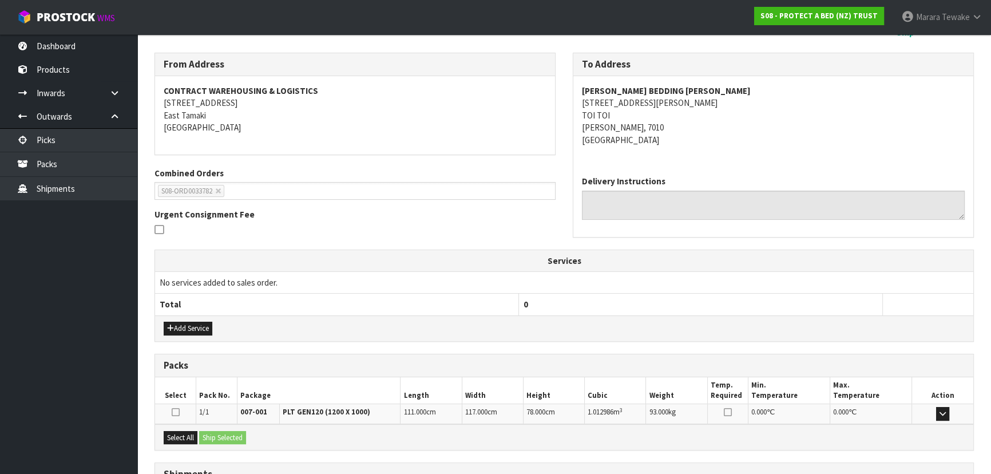
scroll to position [227, 0]
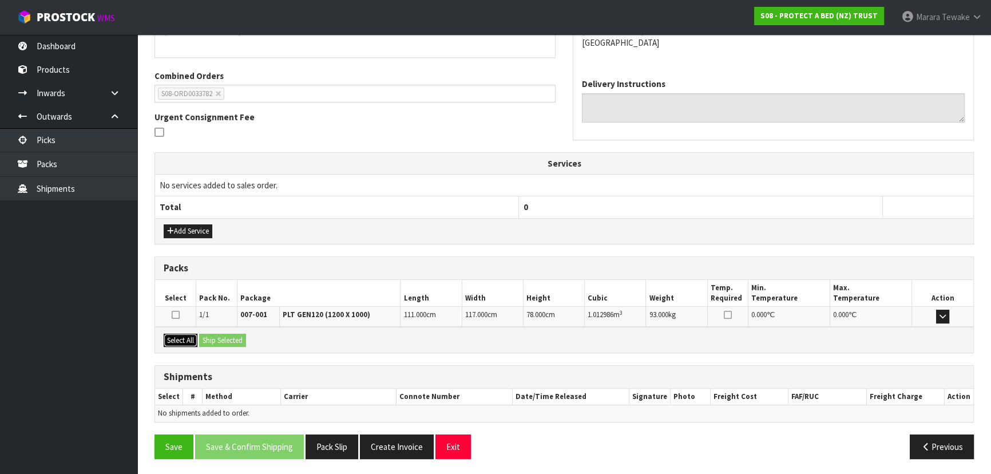
drag, startPoint x: 177, startPoint y: 339, endPoint x: 195, endPoint y: 339, distance: 17.2
click at [177, 339] on button "Select All" at bounding box center [181, 341] width 34 height 14
click at [207, 339] on button "Ship Selected" at bounding box center [222, 341] width 47 height 14
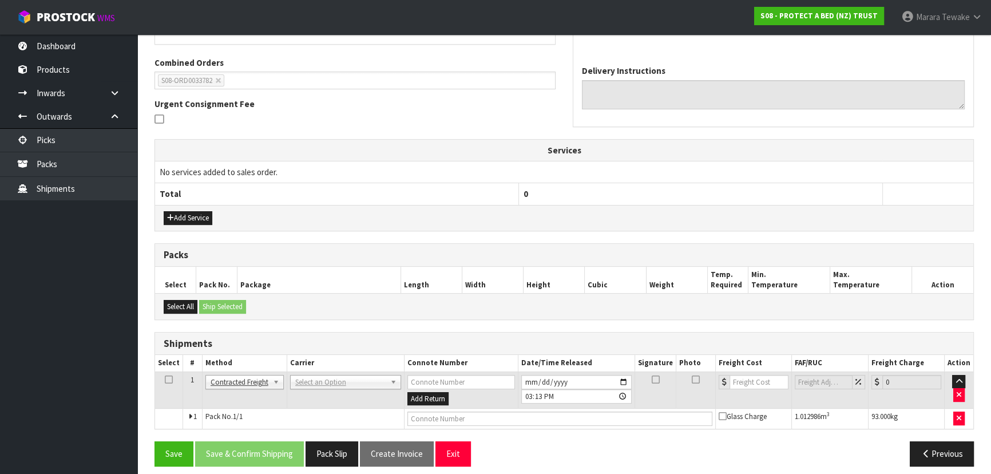
scroll to position [247, 0]
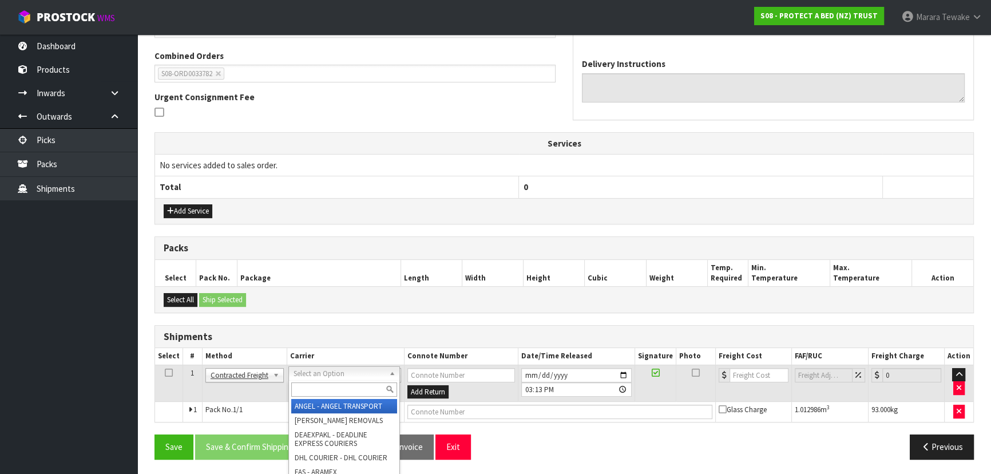
click at [326, 389] on input "text" at bounding box center [344, 389] width 106 height 14
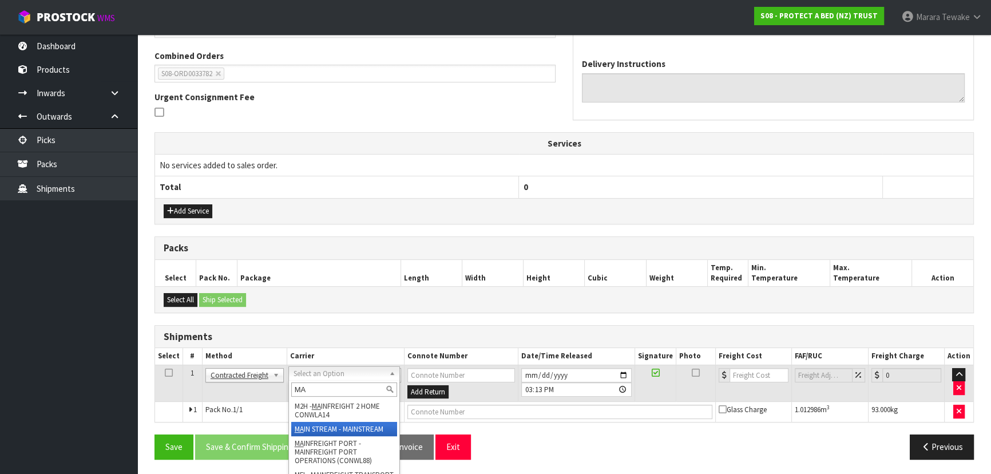
type input "MA"
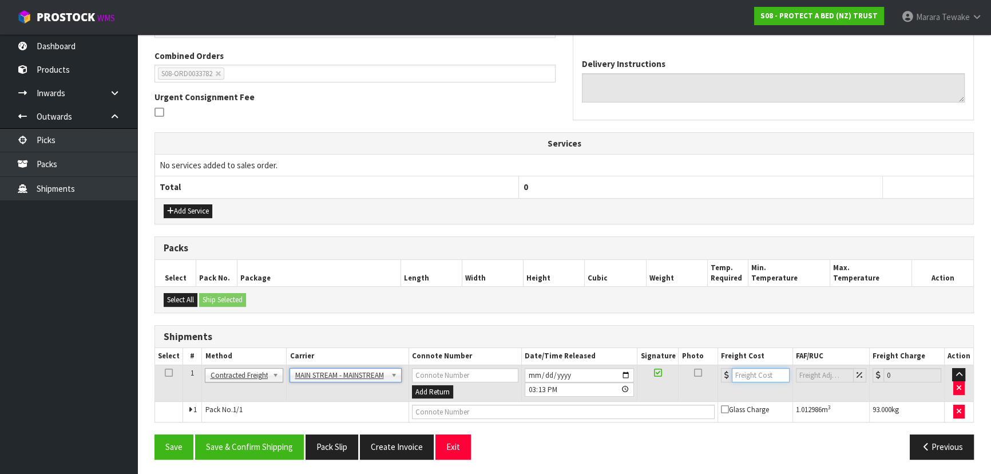
click at [749, 373] on input "number" at bounding box center [761, 375] width 58 height 14
type input "137.36"
click at [509, 406] on input "text" at bounding box center [563, 412] width 303 height 14
paste input "CWL7734730"
type input "CWL7734730"
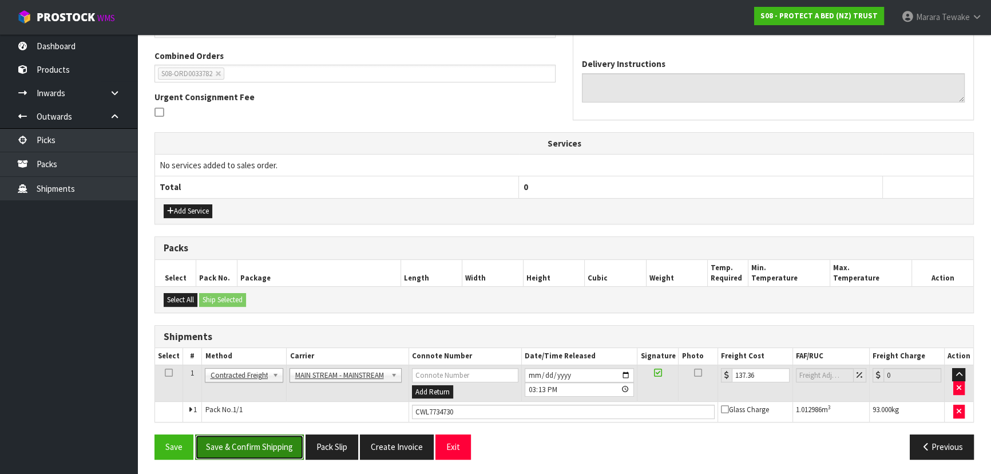
click at [267, 441] on button "Save & Confirm Shipping" at bounding box center [249, 446] width 109 height 25
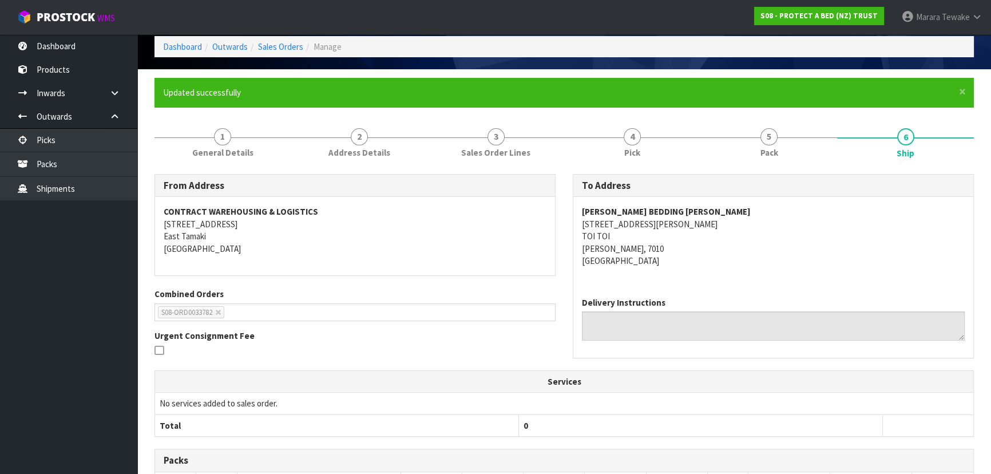
scroll to position [0, 0]
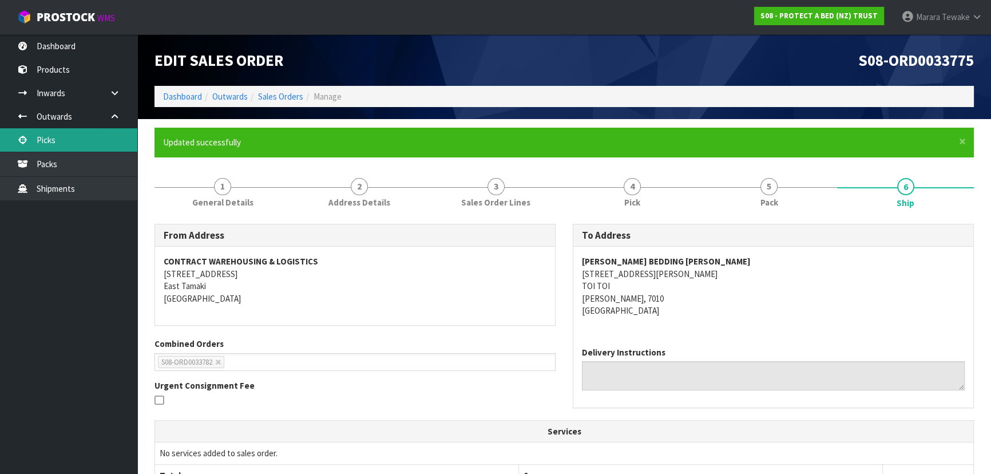
drag, startPoint x: 106, startPoint y: 146, endPoint x: 118, endPoint y: 143, distance: 12.9
click at [106, 146] on link "Picks" at bounding box center [68, 139] width 137 height 23
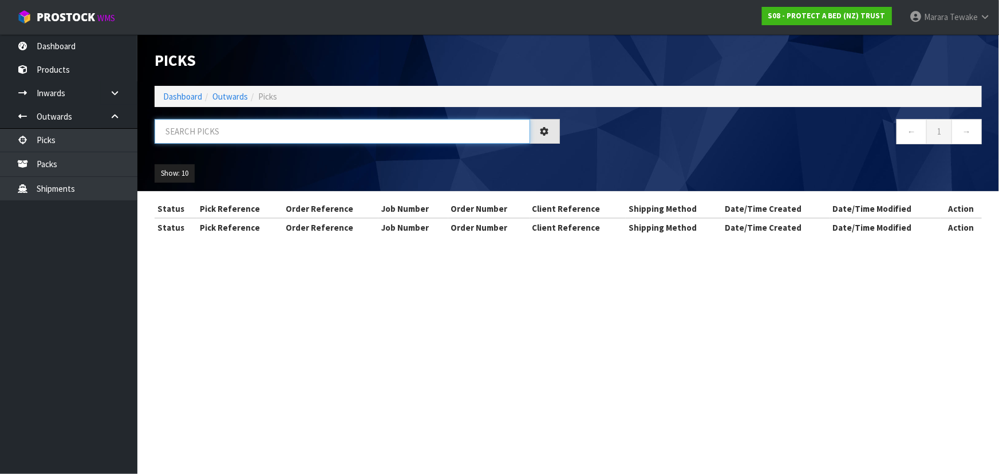
click at [204, 128] on input "text" at bounding box center [342, 131] width 375 height 25
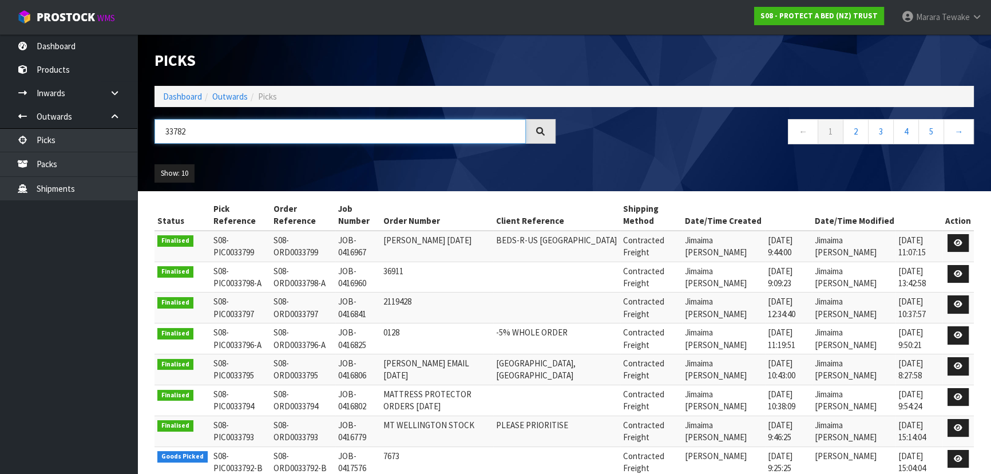
type input "33782"
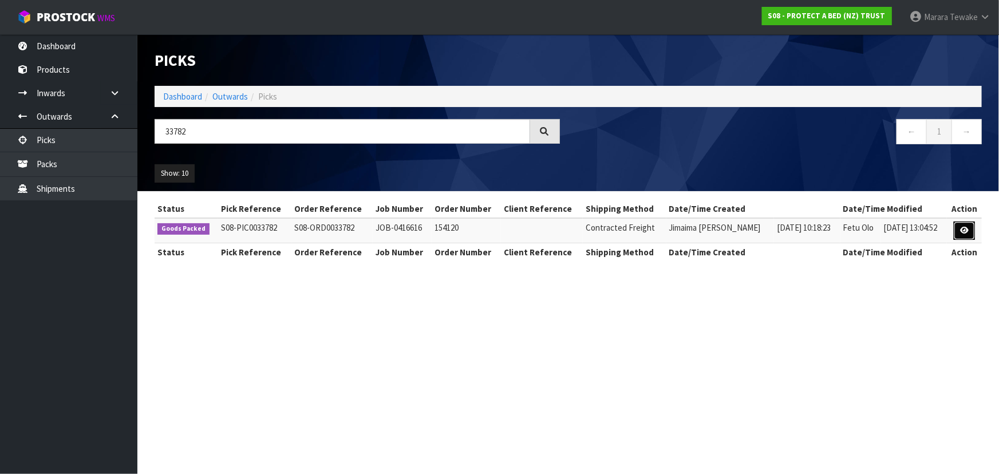
click at [957, 226] on link at bounding box center [963, 230] width 21 height 18
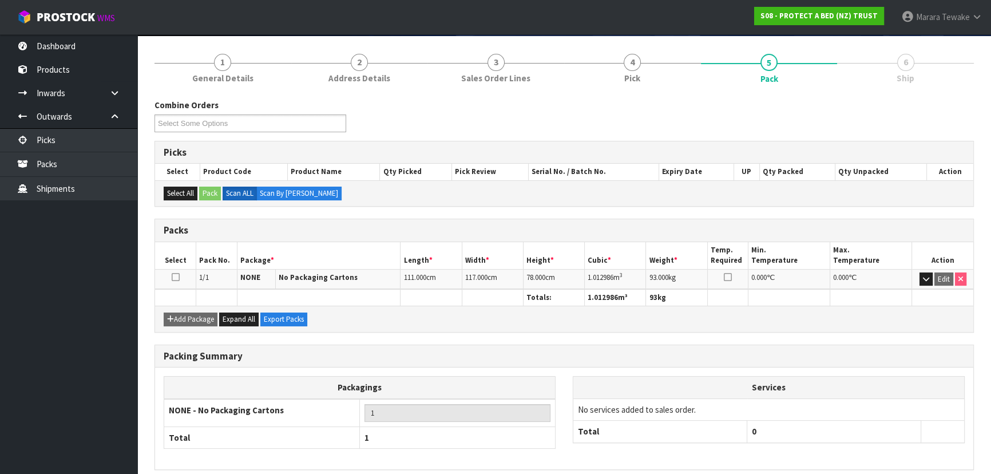
scroll to position [130, 0]
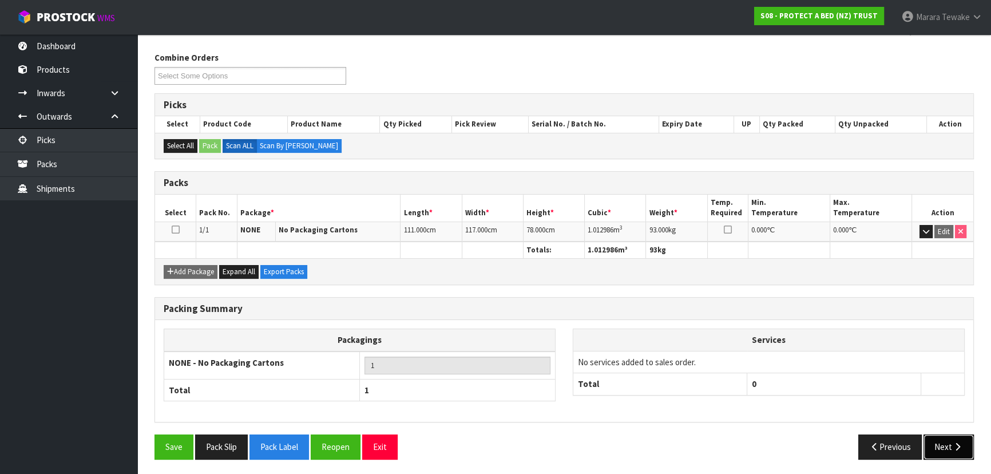
click at [949, 441] on button "Next" at bounding box center [949, 446] width 50 height 25
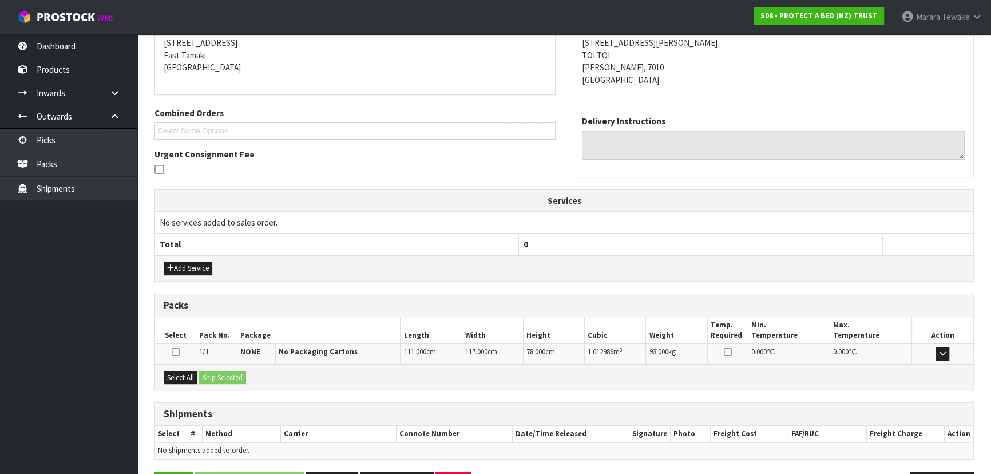
scroll to position [227, 0]
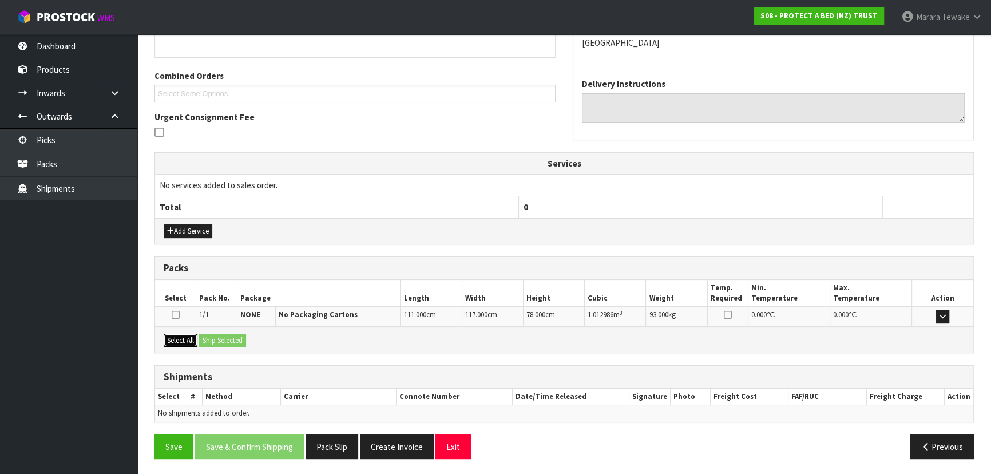
click at [192, 340] on button "Select All" at bounding box center [181, 341] width 34 height 14
click at [225, 339] on button "Ship Selected" at bounding box center [222, 341] width 47 height 14
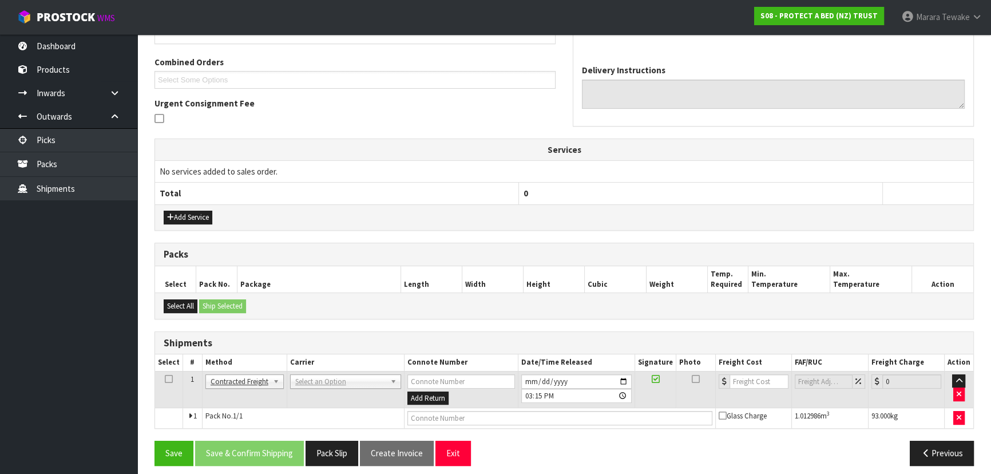
scroll to position [247, 0]
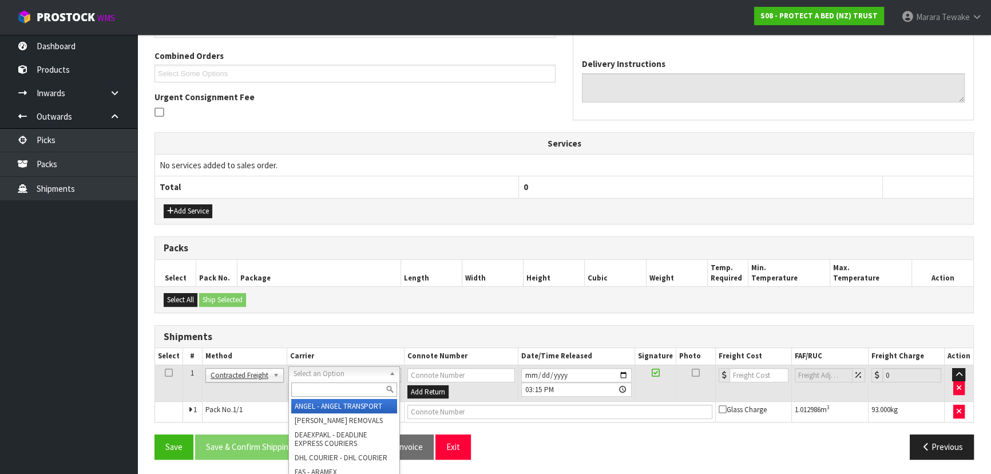
click at [309, 390] on input "text" at bounding box center [344, 389] width 106 height 14
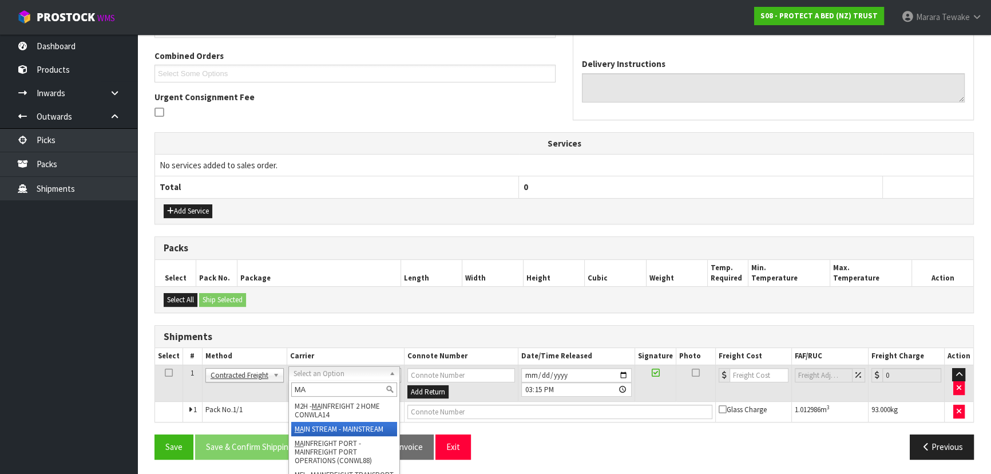
type input "MA"
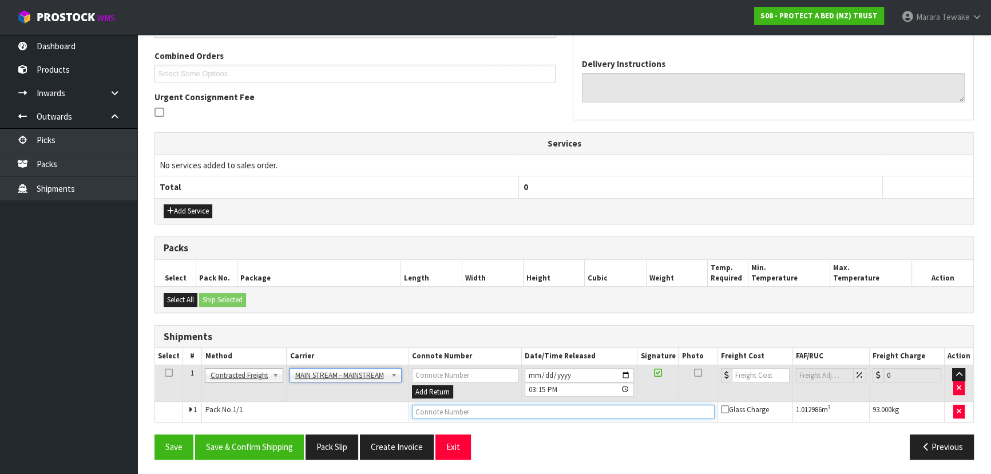
click at [467, 413] on input "text" at bounding box center [563, 412] width 303 height 14
paste input "CWL7734730"
type input "CWL7734730"
click at [276, 438] on button "Save & Confirm Shipping" at bounding box center [249, 446] width 109 height 25
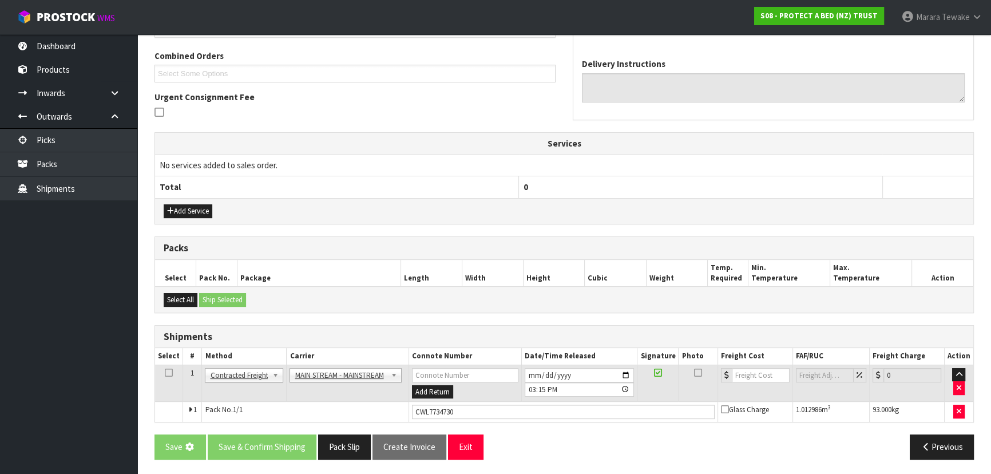
scroll to position [0, 0]
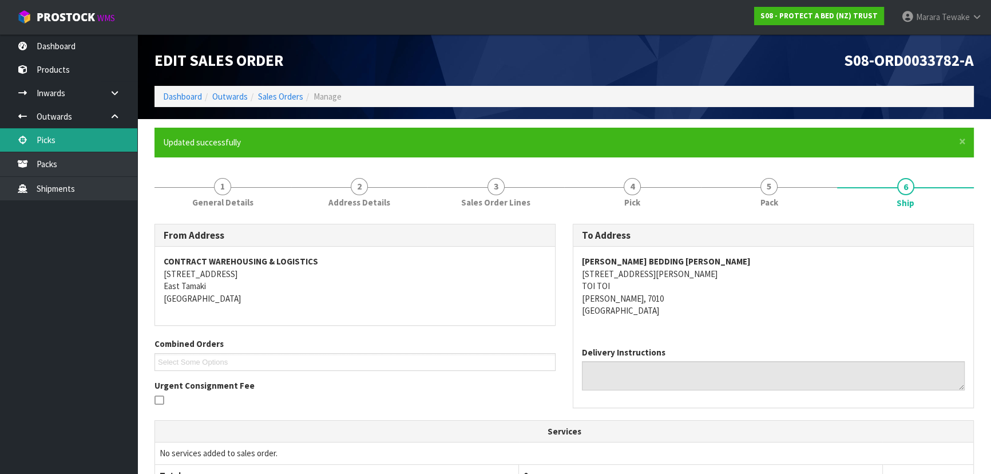
click at [62, 135] on link "Picks" at bounding box center [68, 139] width 137 height 23
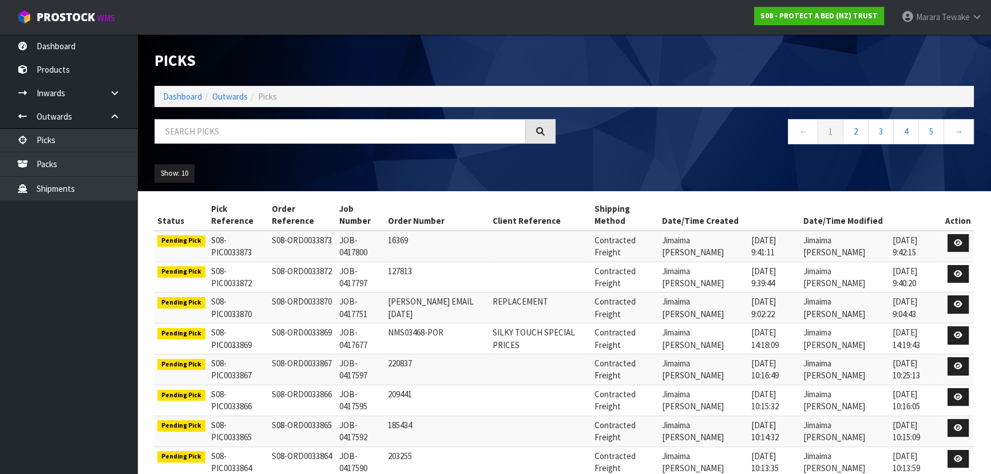
click at [308, 173] on ul "Show: 10 5 10 25 50" at bounding box center [251, 173] width 192 height 18
click at [73, 141] on link "Picks" at bounding box center [68, 139] width 137 height 23
click at [217, 131] on input "text" at bounding box center [340, 131] width 371 height 25
click at [70, 52] on link "Dashboard" at bounding box center [68, 45] width 137 height 23
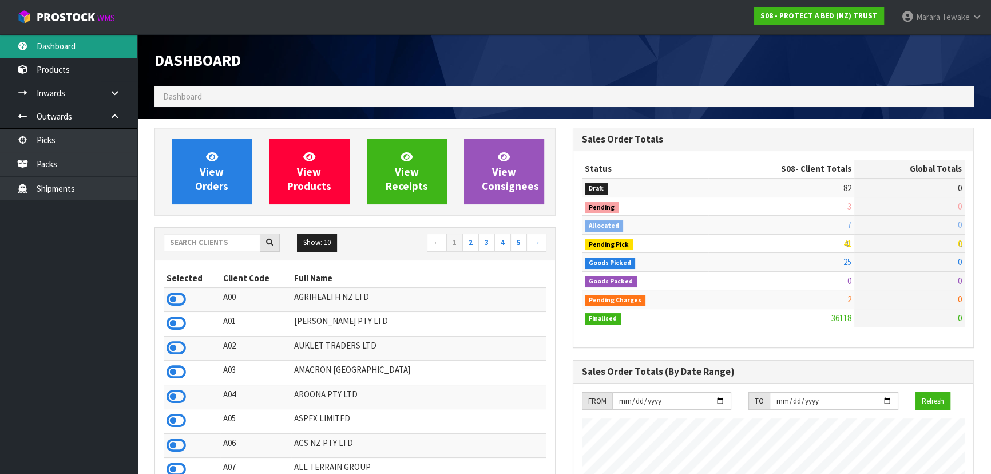
scroll to position [865, 418]
click at [233, 250] on input "text" at bounding box center [212, 242] width 97 height 18
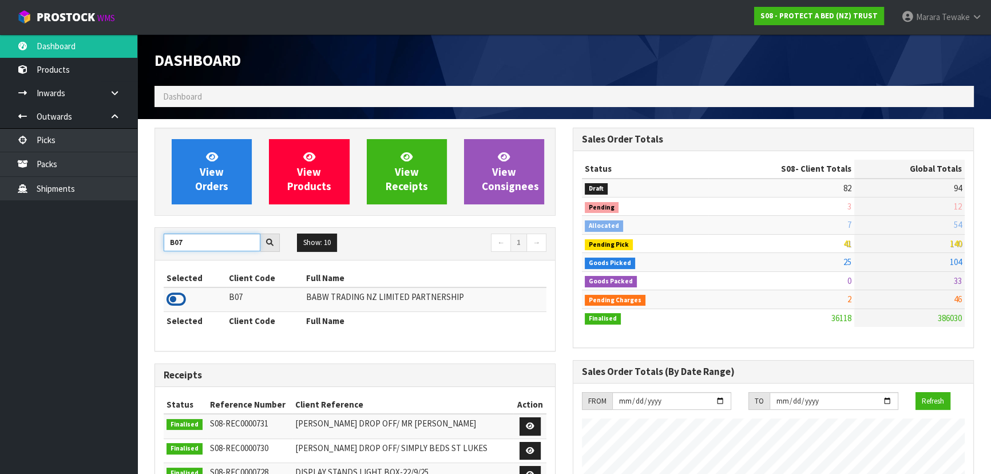
type input "B07"
click at [175, 299] on icon at bounding box center [176, 299] width 19 height 17
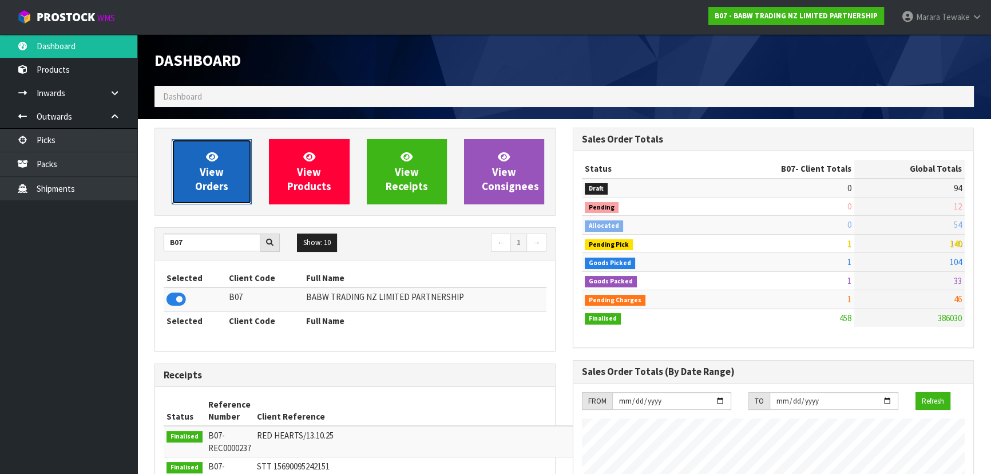
click at [217, 174] on span "View Orders" at bounding box center [211, 171] width 33 height 43
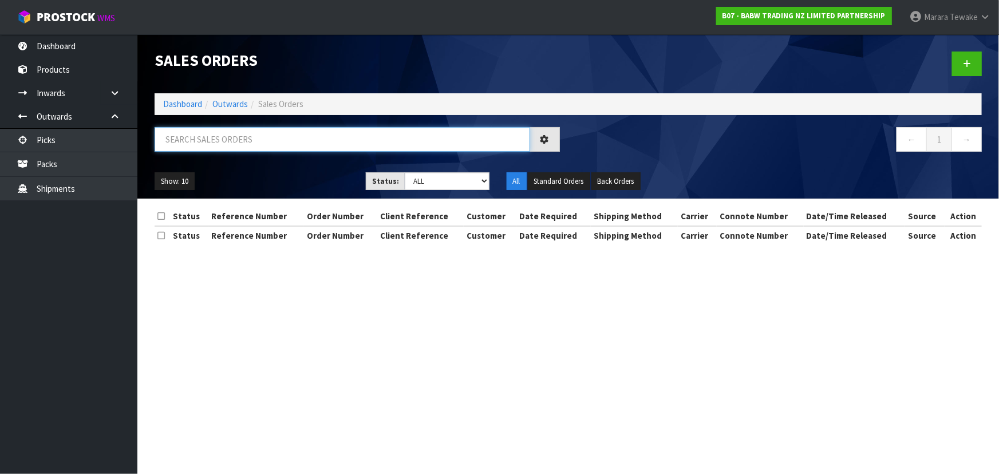
click at [219, 145] on input "text" at bounding box center [342, 139] width 375 height 25
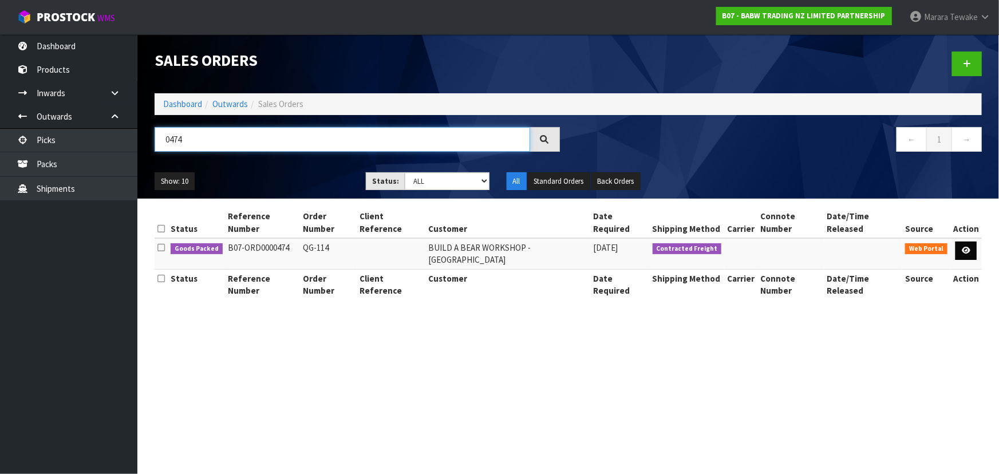
type input "0474"
click at [971, 241] on link at bounding box center [965, 250] width 21 height 18
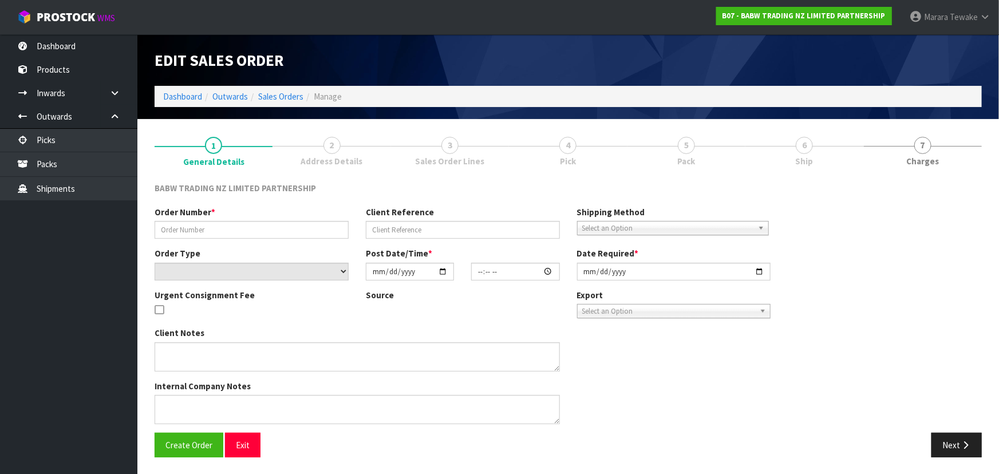
type input "QG-114"
select select "number:0"
type input "[DATE]"
type input "13:53:00.000"
type input "[DATE]"
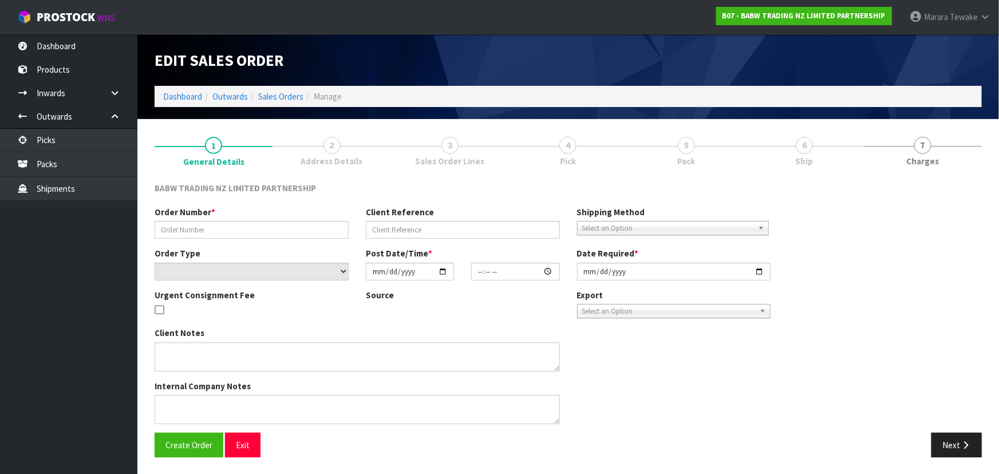
type textarea "DELIVER BETWEEN 8AM AND 8.30AM CALL - SANTANA ON 0221550016 AFTERNOON PRIOR TO …"
type textarea "AMENDED CODE 90009 FROM 1200 PCS TO 800 PCS"
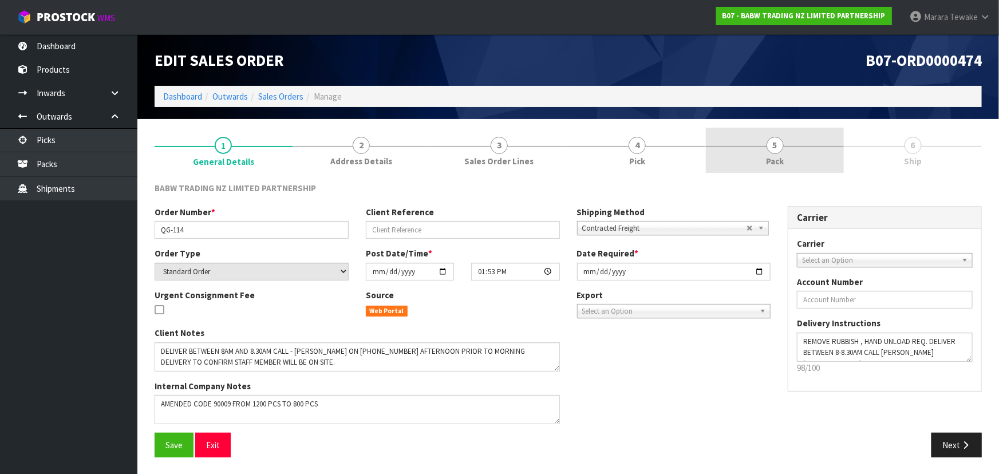
click at [779, 156] on span "Pack" at bounding box center [775, 161] width 18 height 12
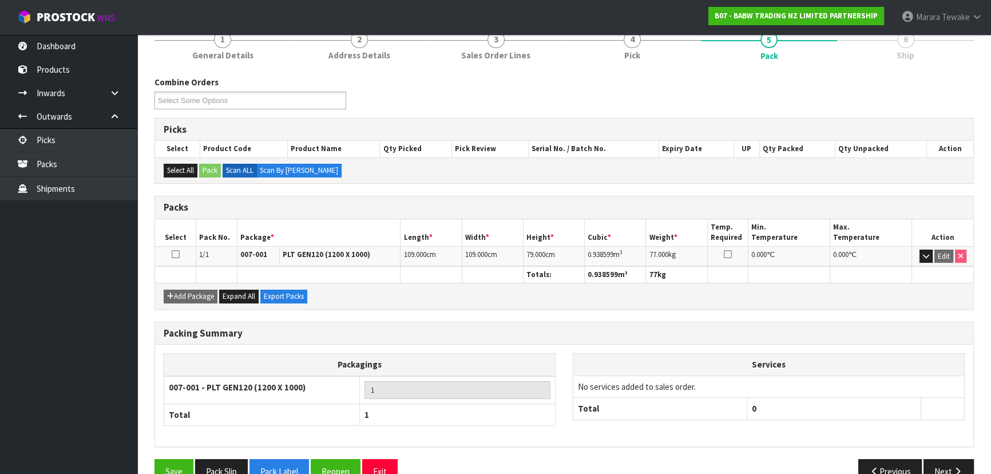
scroll to position [130, 0]
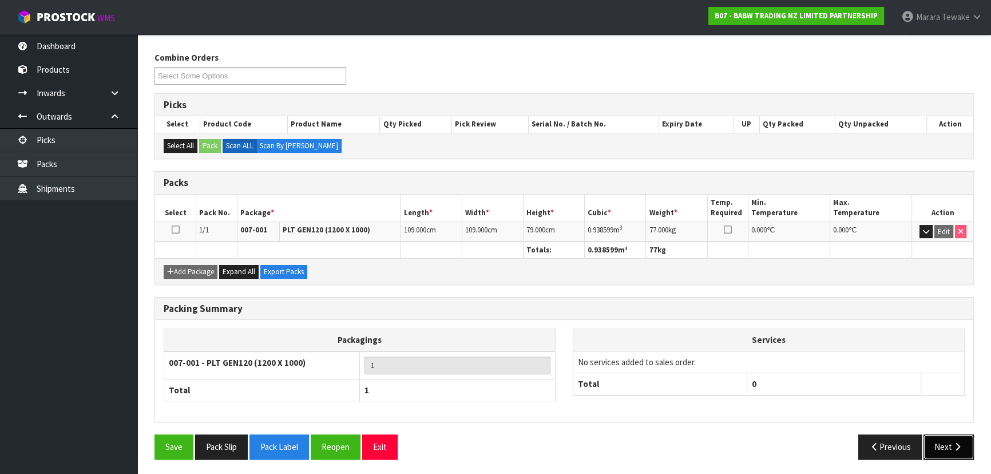
click at [941, 444] on button "Next" at bounding box center [949, 446] width 50 height 25
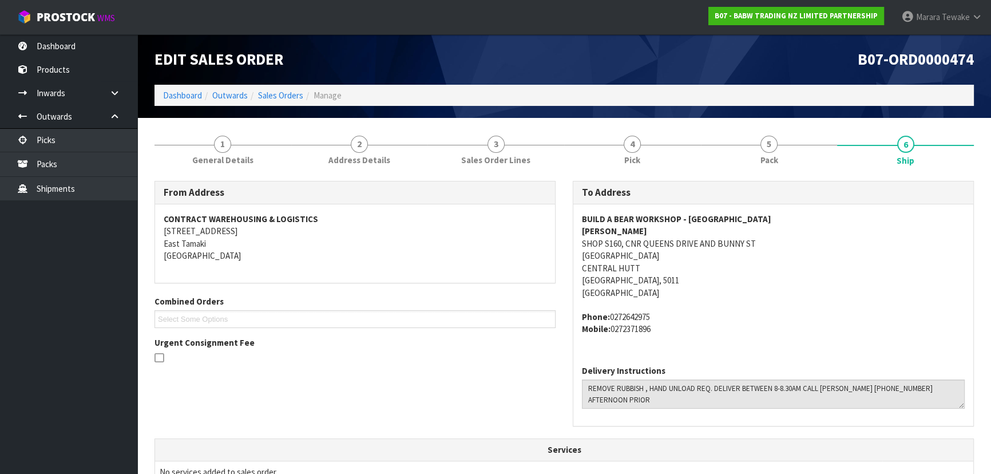
scroll to position [0, 0]
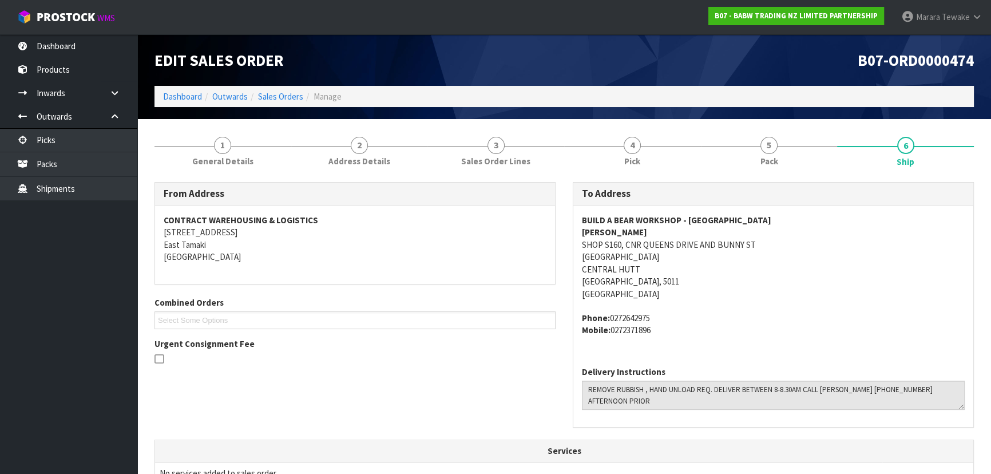
drag, startPoint x: 624, startPoint y: 245, endPoint x: 755, endPoint y: 254, distance: 131.3
click at [755, 254] on address "BUILD A BEAR WORKSHOP - QUEENSGATE ZARA SHOP S160, CNR QUEENS DRIVE AND BUNNY S…" at bounding box center [773, 257] width 383 height 86
drag, startPoint x: 621, startPoint y: 246, endPoint x: 583, endPoint y: 247, distance: 38.4
click at [583, 247] on address "BUILD A BEAR WORKSHOP - QUEENSGATE ZARA SHOP S160, CNR QUEENS DRIVE AND BUNNY S…" at bounding box center [773, 257] width 383 height 86
drag, startPoint x: 581, startPoint y: 316, endPoint x: 658, endPoint y: 336, distance: 80.0
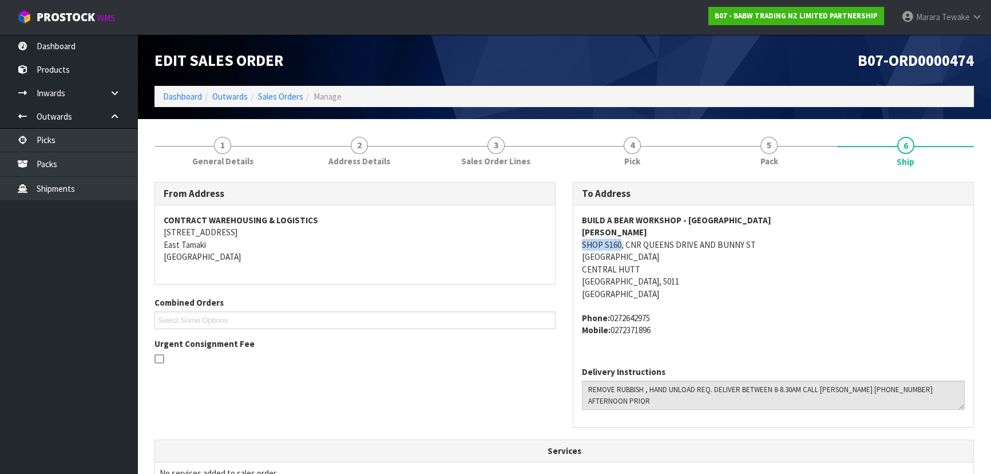
click at [658, 336] on div "BUILD A BEAR WORKSHOP - QUEENSGATE ZARA SHOP S160, CNR QUEENS DRIVE AND BUNNY S…" at bounding box center [773, 281] width 400 height 152
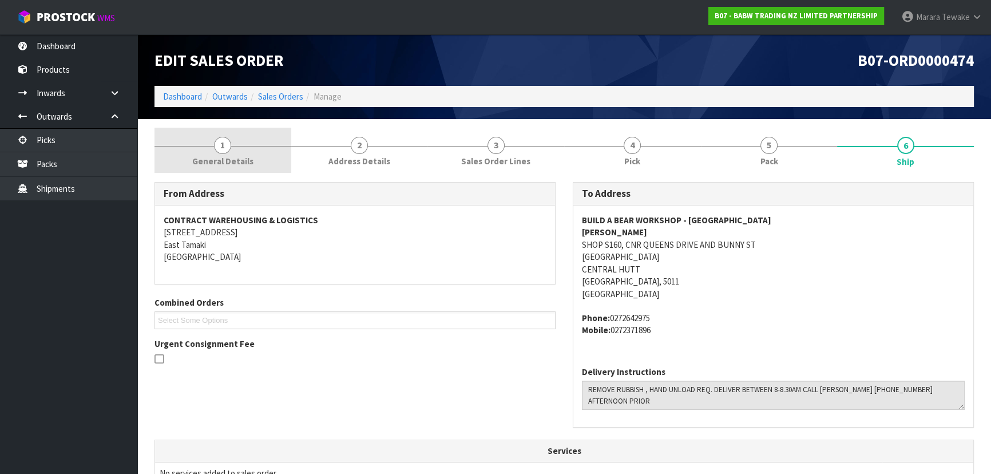
click at [217, 132] on link "1 General Details" at bounding box center [223, 150] width 137 height 45
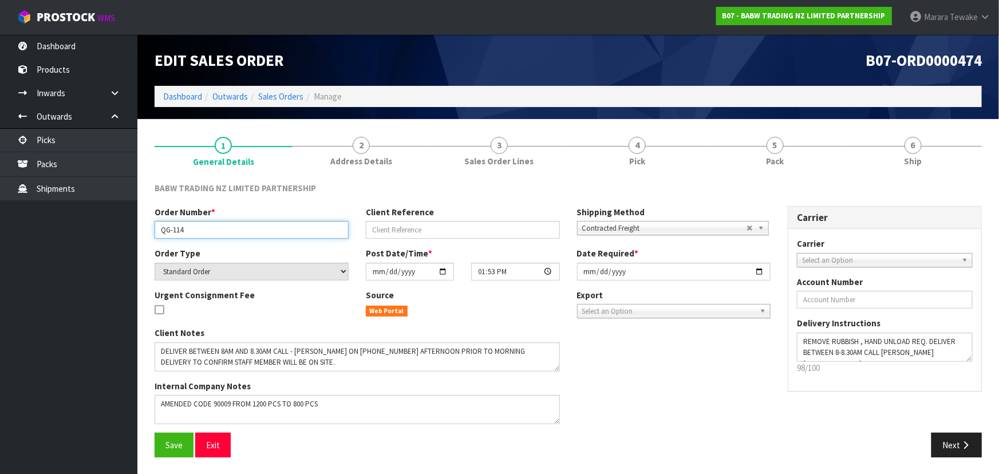
drag, startPoint x: 200, startPoint y: 228, endPoint x: 114, endPoint y: 228, distance: 85.3
click at [114, 228] on body "Toggle navigation ProStock WMS B07 - BABW TRADING NZ LIMITED PARTNERSHIP Marara…" at bounding box center [499, 237] width 999 height 474
click at [768, 136] on link "5 Pack" at bounding box center [775, 150] width 138 height 45
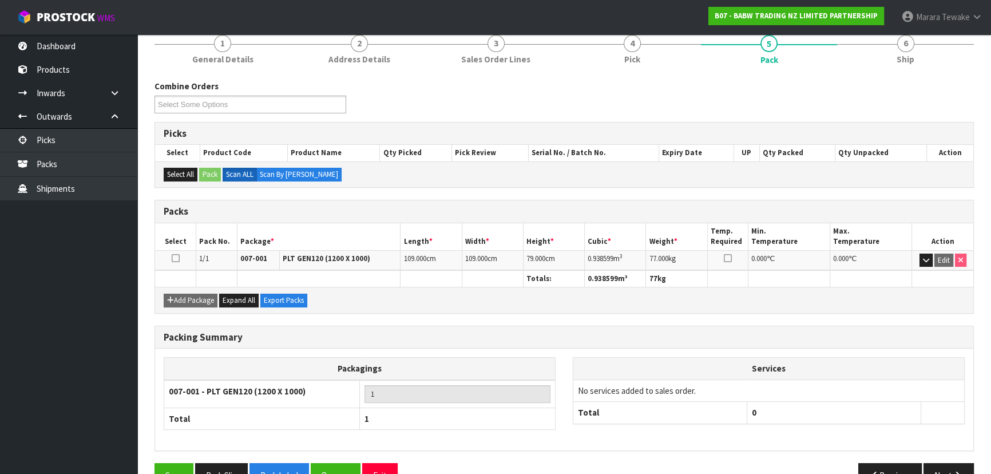
scroll to position [104, 0]
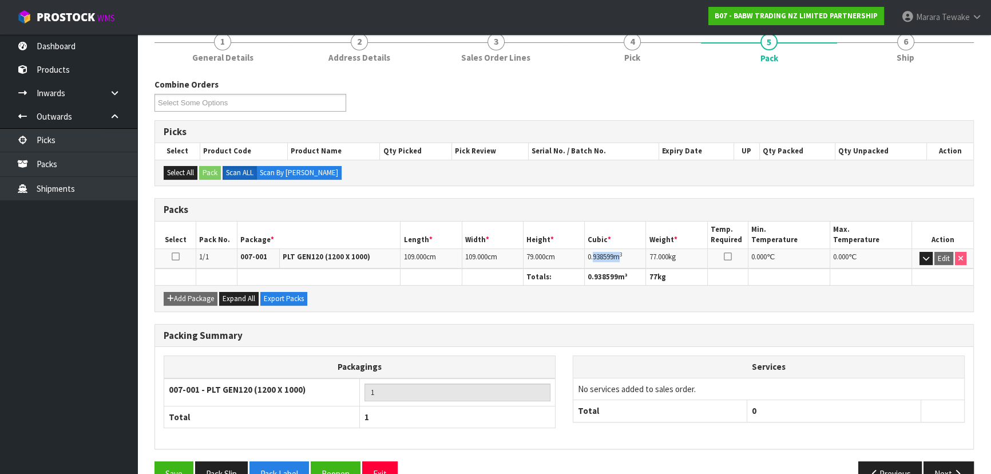
drag, startPoint x: 620, startPoint y: 256, endPoint x: 593, endPoint y: 258, distance: 27.0
click at [593, 258] on td "0.938599 m 3" at bounding box center [615, 258] width 61 height 20
click at [628, 251] on td "0.938599 m 3" at bounding box center [615, 258] width 61 height 20
drag, startPoint x: 625, startPoint y: 254, endPoint x: 593, endPoint y: 257, distance: 31.7
click at [593, 257] on td "0.938599 m 3" at bounding box center [615, 258] width 61 height 20
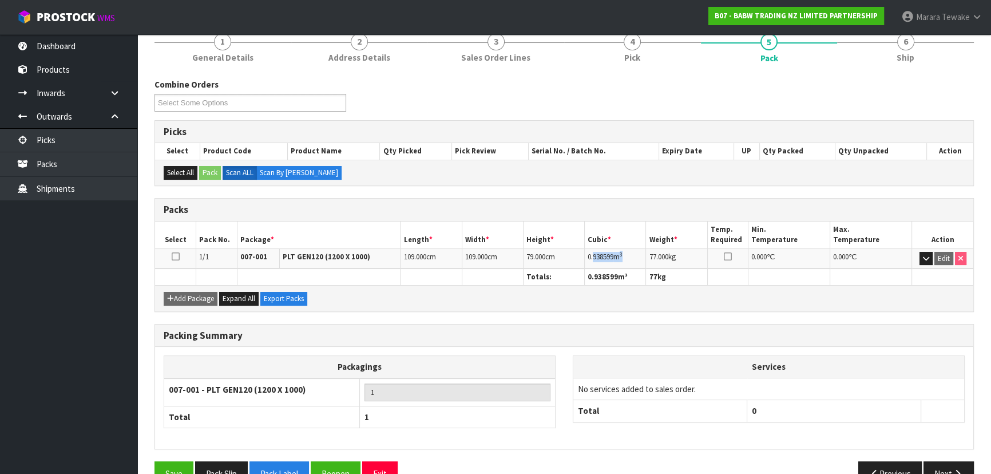
click at [624, 257] on td "0.938599 m 3" at bounding box center [615, 258] width 61 height 20
drag, startPoint x: 625, startPoint y: 254, endPoint x: 587, endPoint y: 258, distance: 39.1
click at [587, 258] on td "0.938599 m 3" at bounding box center [615, 258] width 61 height 20
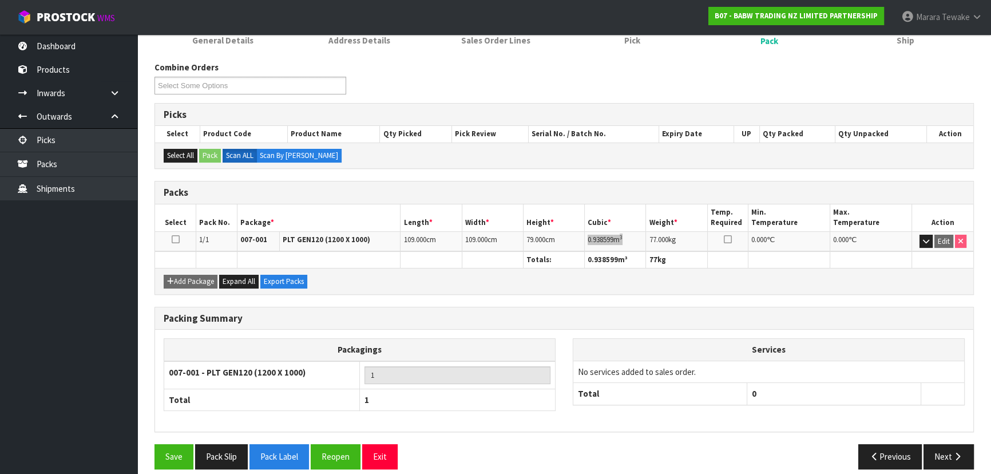
scroll to position [130, 0]
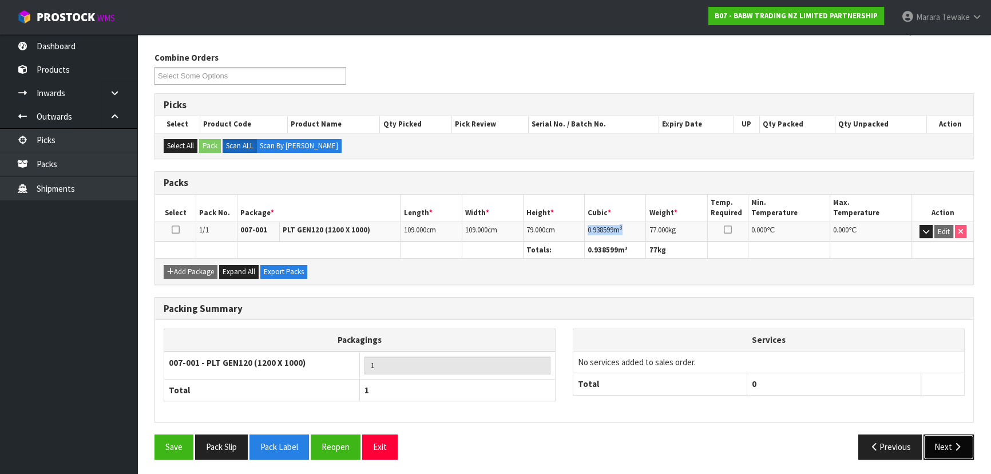
click at [956, 444] on icon "button" at bounding box center [957, 446] width 11 height 9
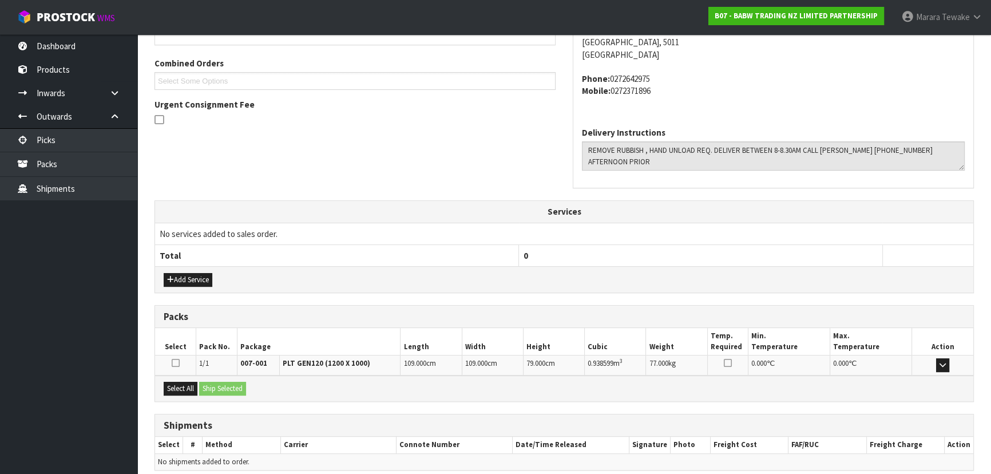
scroll to position [287, 0]
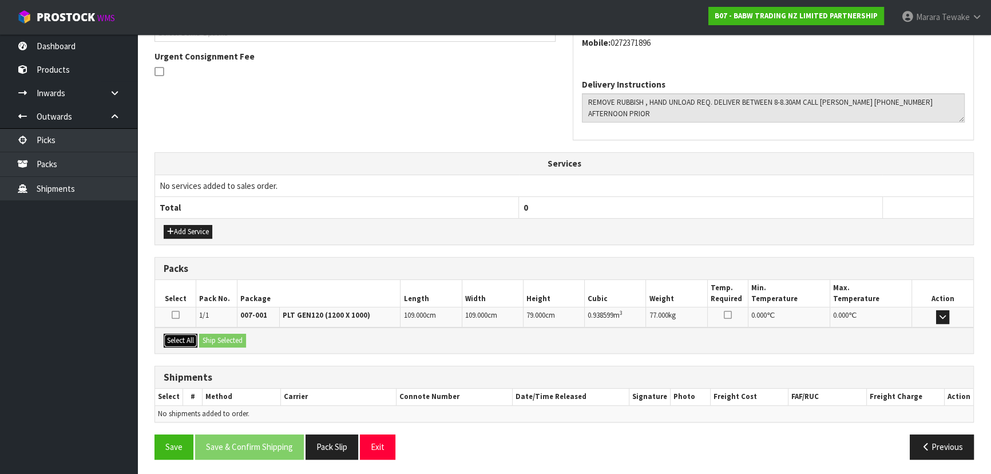
click at [185, 335] on button "Select All" at bounding box center [181, 341] width 34 height 14
click at [215, 335] on button "Ship Selected" at bounding box center [222, 341] width 47 height 14
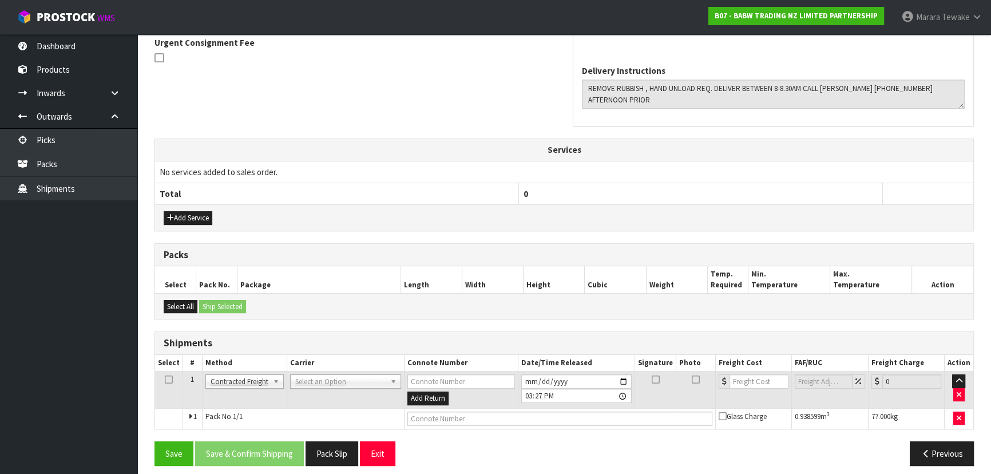
scroll to position [308, 0]
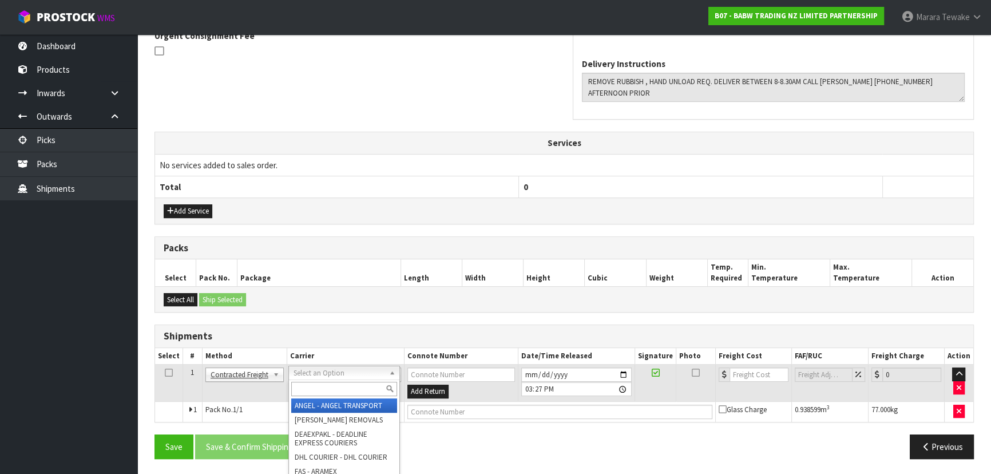
click at [319, 383] on input "text" at bounding box center [344, 389] width 106 height 14
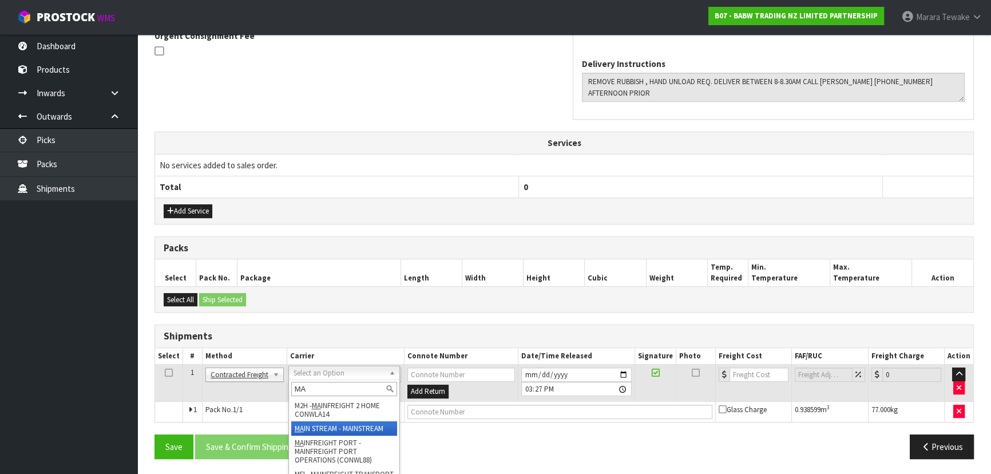
type input "MA"
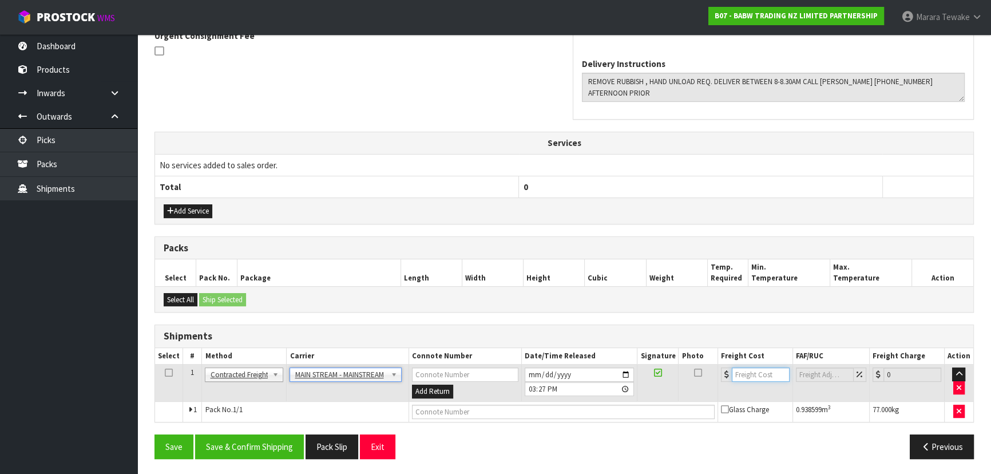
click at [744, 376] on input "number" at bounding box center [761, 374] width 58 height 14
type input "55.46"
click at [452, 416] on td at bounding box center [563, 411] width 309 height 21
click at [454, 413] on input "text" at bounding box center [563, 412] width 303 height 14
paste input "CWL7734744"
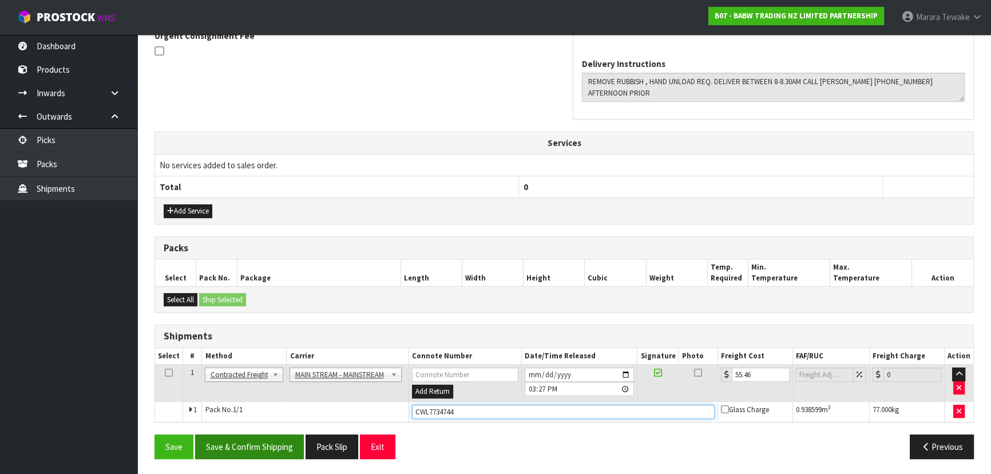
type input "CWL7734744"
click at [271, 442] on button "Save & Confirm Shipping" at bounding box center [249, 446] width 109 height 25
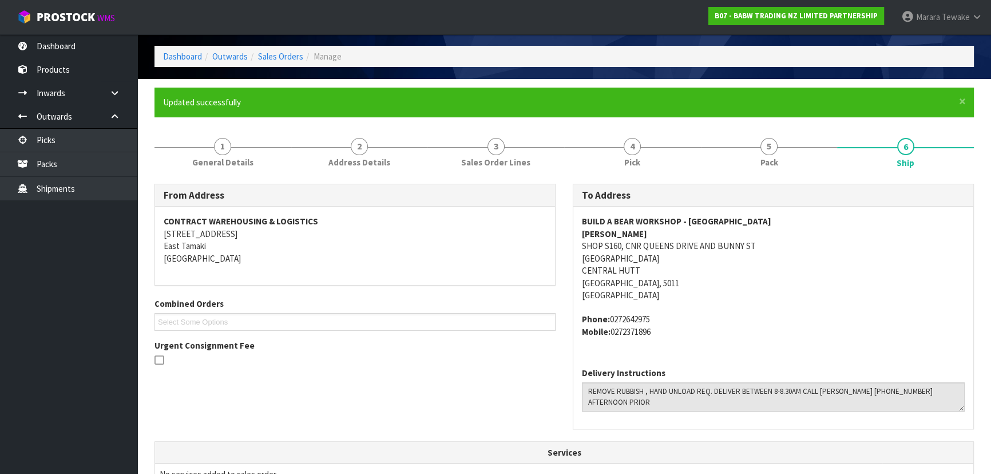
scroll to position [52, 0]
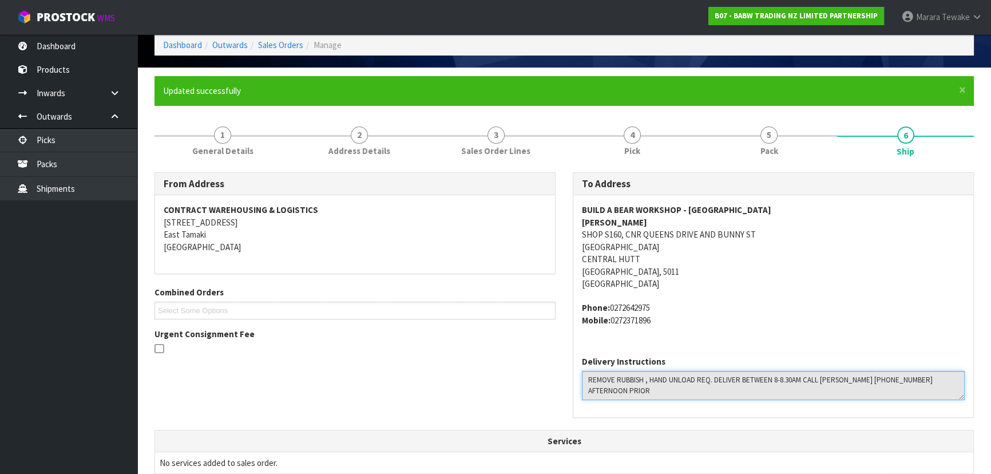
drag, startPoint x: 585, startPoint y: 381, endPoint x: 957, endPoint y: 374, distance: 372.0
click at [961, 377] on textarea at bounding box center [773, 385] width 383 height 29
click at [791, 302] on address "Phone: 0272642975 Mobile: 0272371896" at bounding box center [773, 314] width 383 height 25
click at [757, 305] on address "Phone: 0272642975 Mobile: 0272371896" at bounding box center [773, 314] width 383 height 25
drag, startPoint x: 594, startPoint y: 205, endPoint x: 612, endPoint y: 223, distance: 25.5
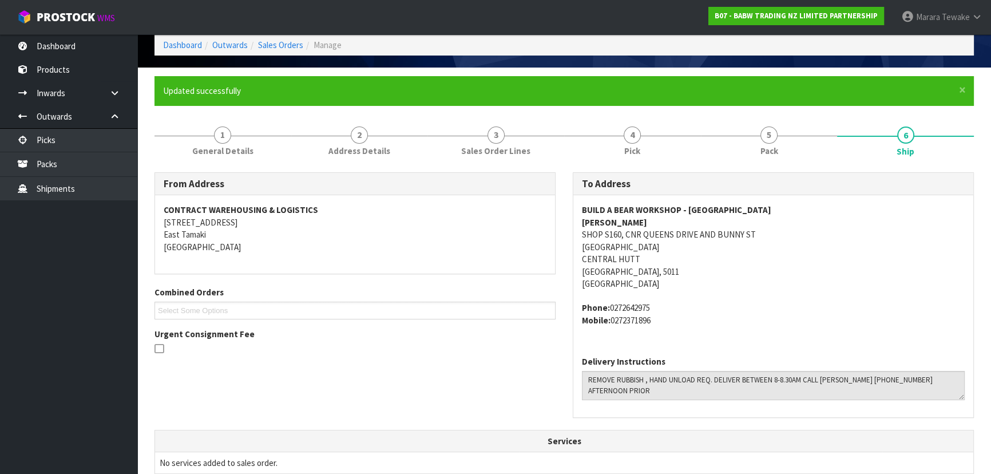
drag, startPoint x: 612, startPoint y: 223, endPoint x: 560, endPoint y: 285, distance: 80.5
click at [420, 303] on ul "Select Some Options" at bounding box center [355, 311] width 401 height 18
drag, startPoint x: 573, startPoint y: 213, endPoint x: 711, endPoint y: 205, distance: 138.7
click at [753, 206] on div "BUILD A BEAR WORKSHOP - QUEENSGATE ZARA SHOP S160, CNR QUEENS DRIVE AND BUNNY S…" at bounding box center [773, 271] width 400 height 152
drag, startPoint x: 579, startPoint y: 232, endPoint x: 762, endPoint y: 233, distance: 182.6
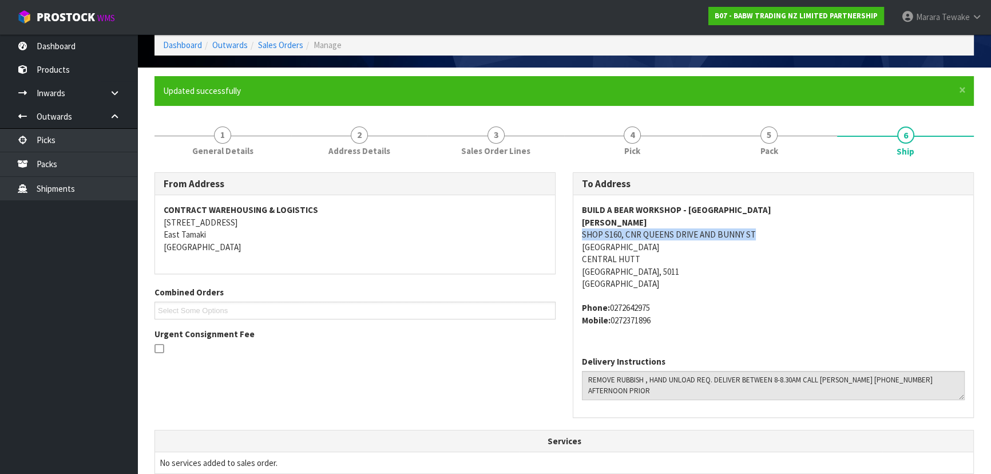
click at [768, 232] on div "BUILD A BEAR WORKSHOP - QUEENSGATE ZARA SHOP S160, CNR QUEENS DRIVE AND BUNNY S…" at bounding box center [773, 271] width 400 height 152
click at [577, 251] on div "BUILD A BEAR WORKSHOP - QUEENSGATE ZARA SHOP S160, CNR QUEENS DRIVE AND BUNNY S…" at bounding box center [773, 271] width 400 height 152
drag, startPoint x: 577, startPoint y: 246, endPoint x: 323, endPoint y: 160, distance: 267.7
click at [729, 245] on div "BUILD A BEAR WORKSHOP - QUEENSGATE ZARA SHOP S160, CNR QUEENS DRIVE AND BUNNY S…" at bounding box center [773, 271] width 400 height 152
click at [790, 286] on address "BUILD A BEAR WORKSHOP - QUEENSGATE ZARA SHOP S160, CNR QUEENS DRIVE AND BUNNY S…" at bounding box center [773, 247] width 383 height 86
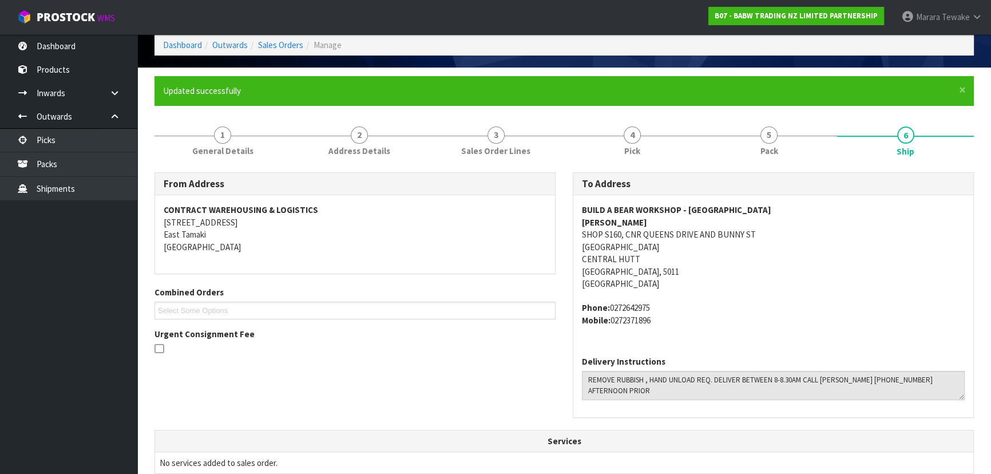
click at [427, 315] on ul "Select Some Options" at bounding box center [355, 311] width 401 height 18
click at [775, 151] on span "Pack" at bounding box center [770, 151] width 18 height 12
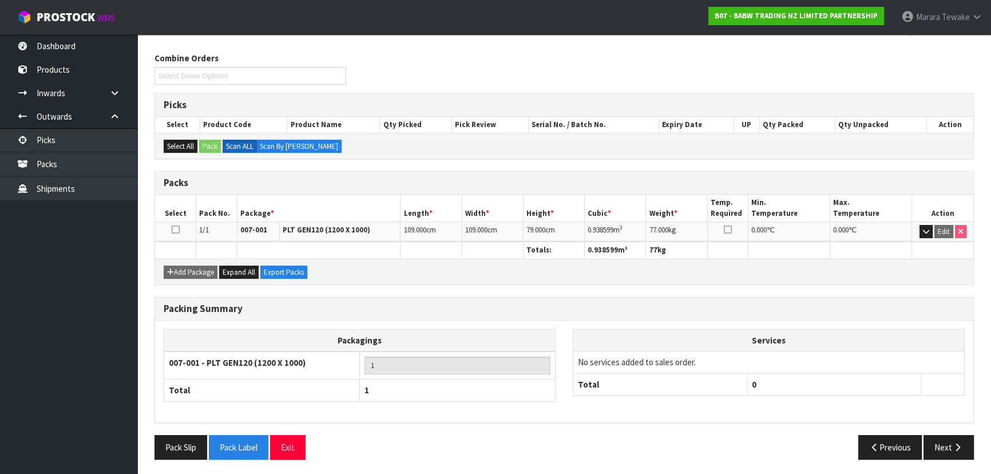
scroll to position [0, 0]
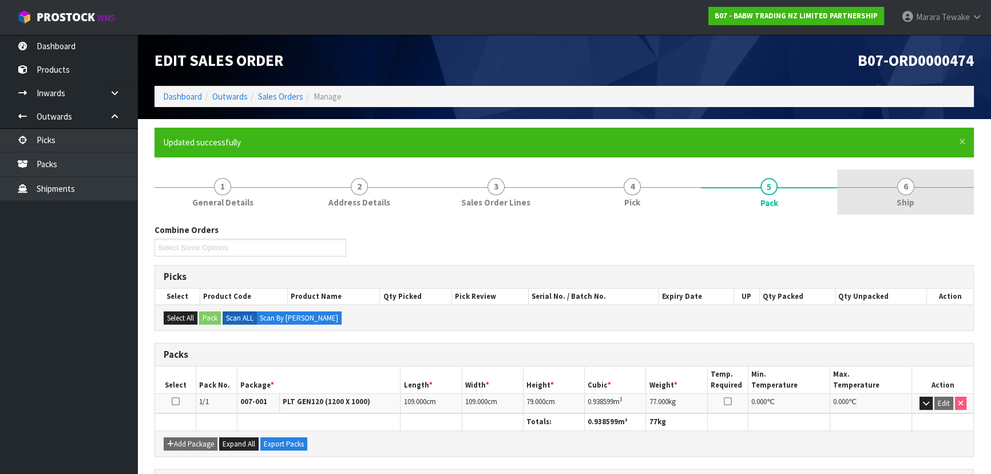
click at [898, 201] on span "Ship" at bounding box center [906, 202] width 18 height 12
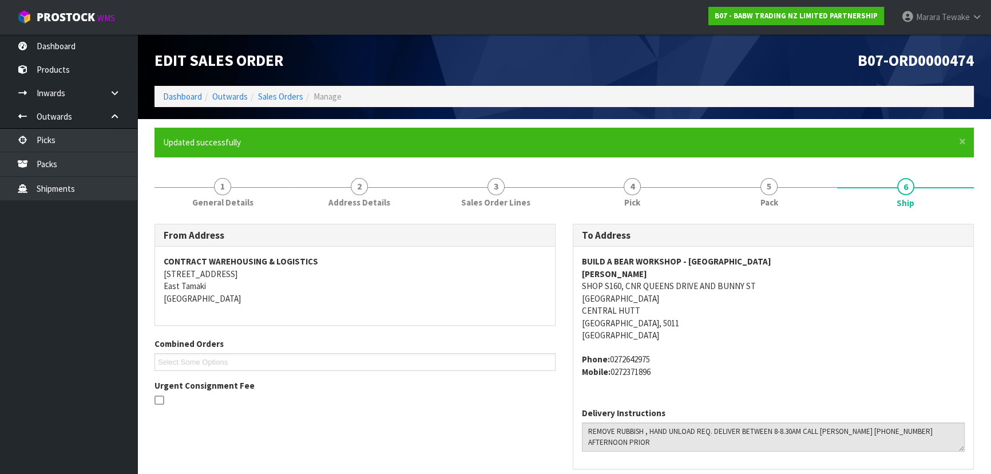
click at [837, 306] on address "BUILD A BEAR WORKSHOP - QUEENSGATE ZARA SHOP S160, CNR QUEENS DRIVE AND BUNNY S…" at bounding box center [773, 298] width 383 height 86
click at [775, 358] on address "Phone: 0272642975 Mobile: 0272371896" at bounding box center [773, 365] width 383 height 25
click at [797, 207] on link "5 Pack" at bounding box center [769, 191] width 137 height 45
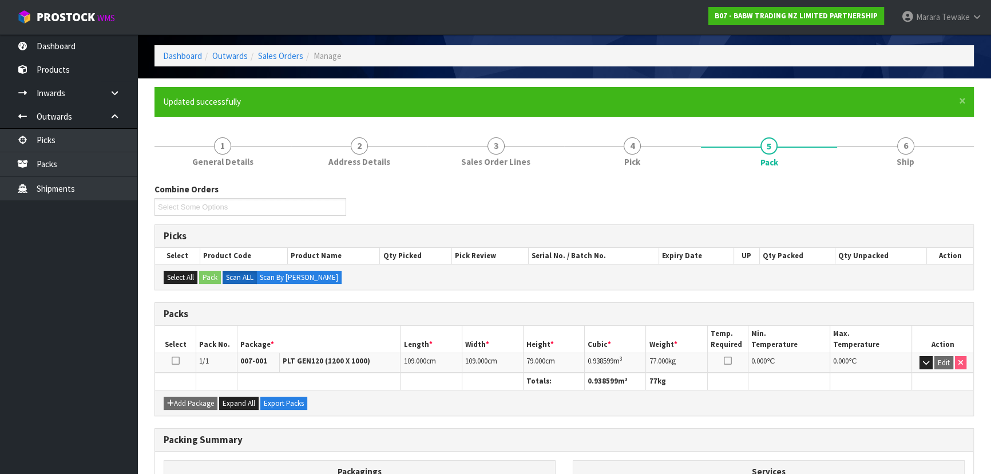
scroll to position [104, 0]
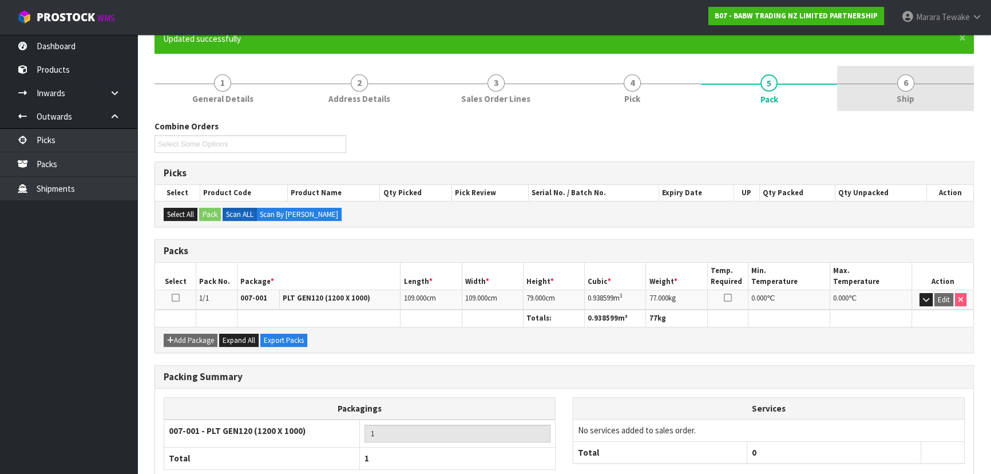
click at [863, 92] on link "6 Ship" at bounding box center [905, 88] width 137 height 45
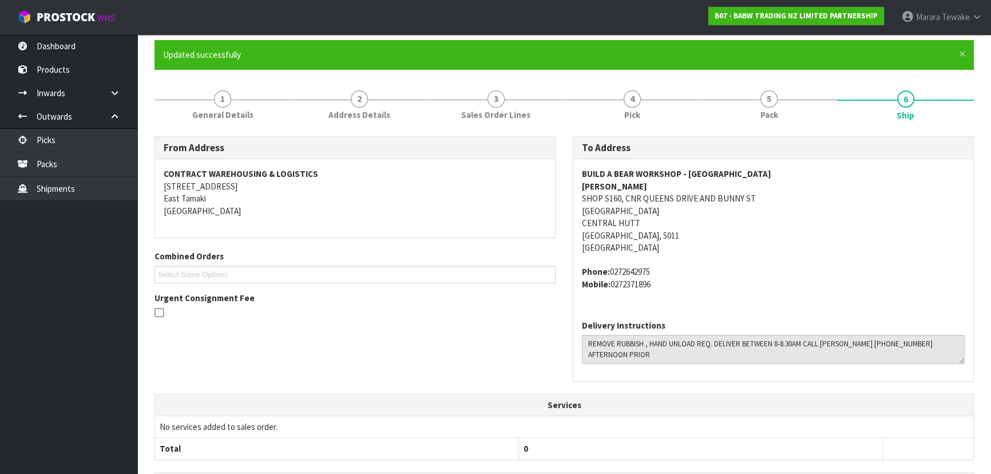
scroll to position [61, 0]
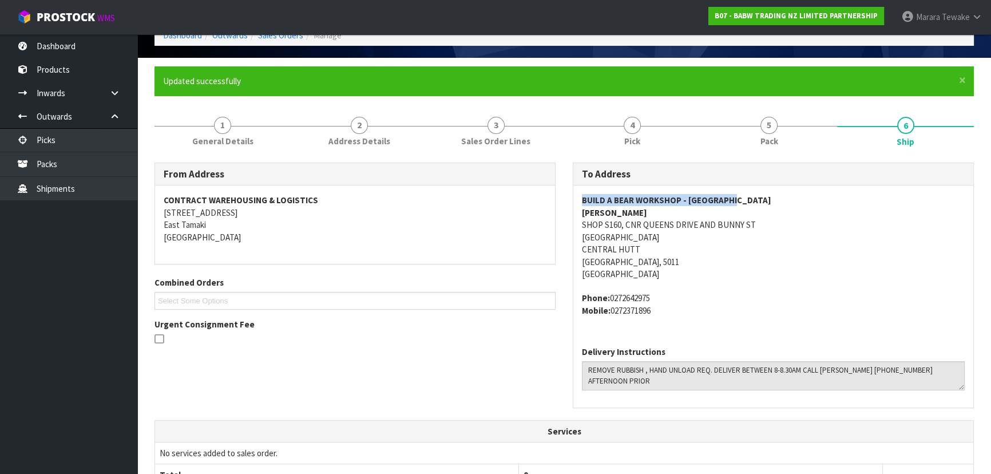
drag, startPoint x: 581, startPoint y: 201, endPoint x: 759, endPoint y: 200, distance: 178.0
click at [759, 200] on address "BUILD A BEAR WORKSHOP - QUEENSGATE ZARA SHOP S160, CNR QUEENS DRIVE AND BUNNY S…" at bounding box center [773, 237] width 383 height 86
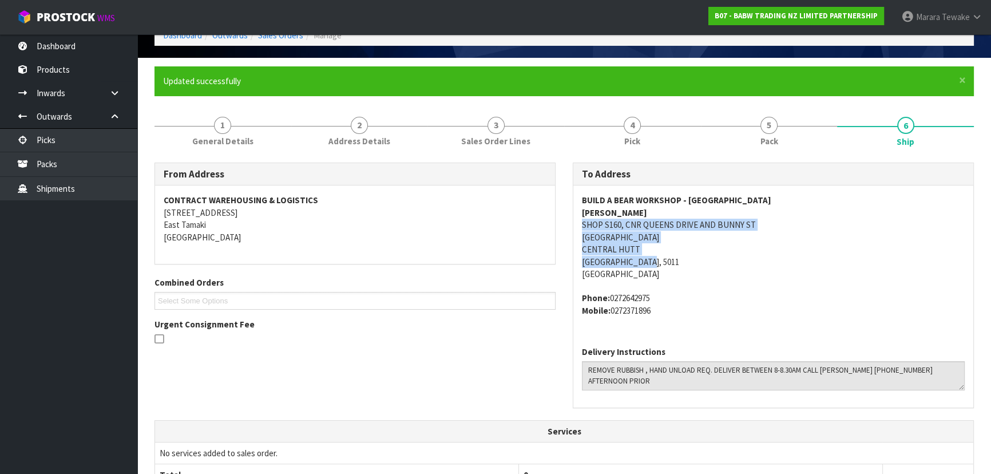
drag, startPoint x: 576, startPoint y: 229, endPoint x: 608, endPoint y: 295, distance: 73.2
click at [750, 258] on div "BUILD A BEAR WORKSHOP - QUEENSGATE ZARA SHOP S160, CNR QUEENS DRIVE AND BUNNY S…" at bounding box center [773, 261] width 400 height 152
drag, startPoint x: 573, startPoint y: 212, endPoint x: 458, endPoint y: 214, distance: 115.0
click at [612, 209] on div "BUILD A BEAR WORKSHOP - QUEENSGATE ZARA SHOP S160, CNR QUEENS DRIVE AND BUNNY S…" at bounding box center [773, 261] width 400 height 152
drag, startPoint x: 579, startPoint y: 297, endPoint x: 664, endPoint y: 307, distance: 85.3
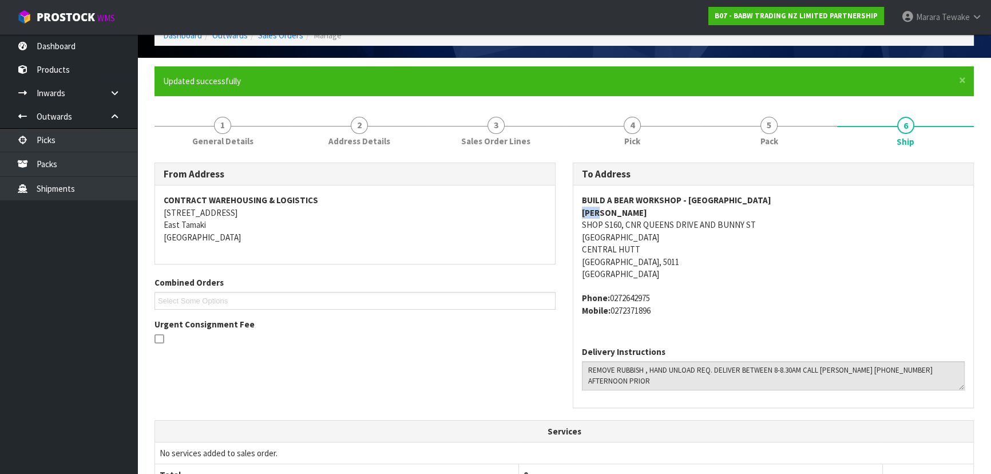
click at [664, 307] on div "BUILD A BEAR WORKSHOP - QUEENSGATE ZARA SHOP S160, CNR QUEENS DRIVE AND BUNNY S…" at bounding box center [773, 261] width 400 height 152
click at [773, 305] on address "Phone: 0272642975 Mobile: 0272371896" at bounding box center [773, 304] width 383 height 25
drag, startPoint x: 589, startPoint y: 365, endPoint x: 964, endPoint y: 369, distance: 374.3
click at [964, 369] on textarea at bounding box center [773, 375] width 383 height 29
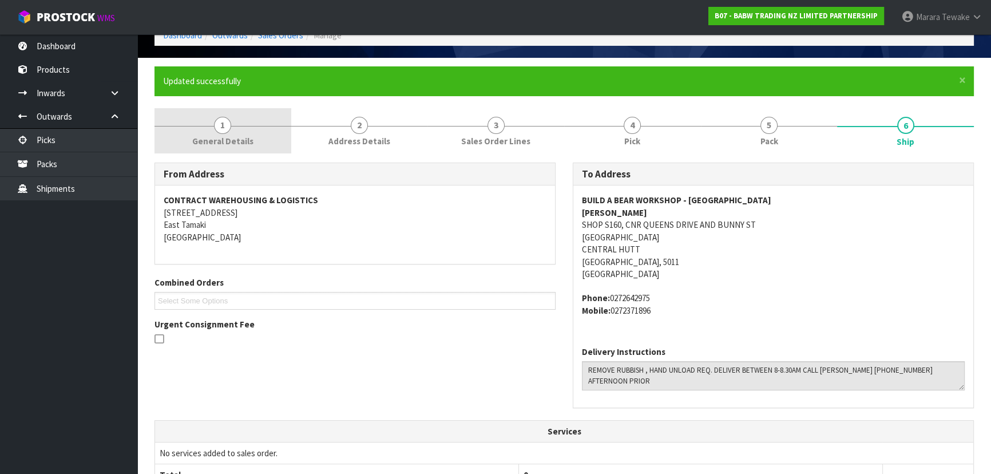
drag, startPoint x: 204, startPoint y: 120, endPoint x: 204, endPoint y: 138, distance: 18.3
click at [204, 120] on link "1 General Details" at bounding box center [223, 130] width 137 height 45
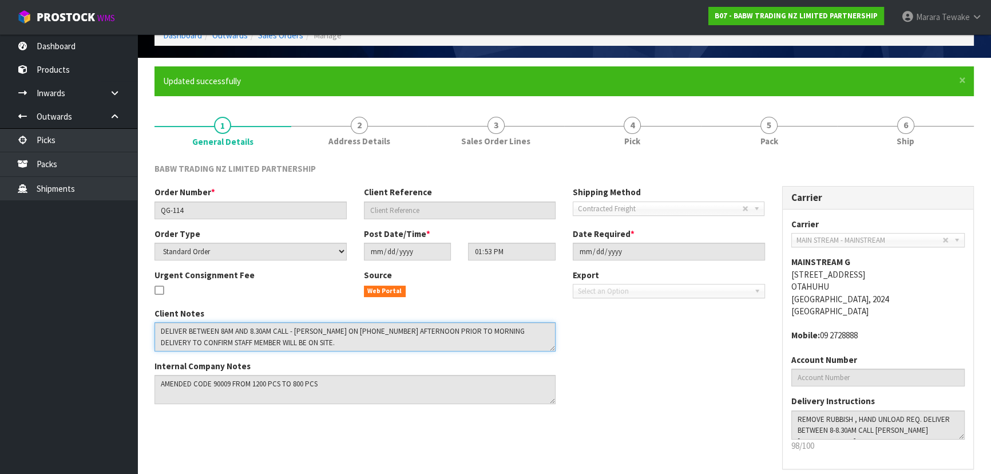
drag, startPoint x: 156, startPoint y: 329, endPoint x: 493, endPoint y: 340, distance: 336.7
click at [501, 342] on textarea at bounding box center [355, 336] width 401 height 29
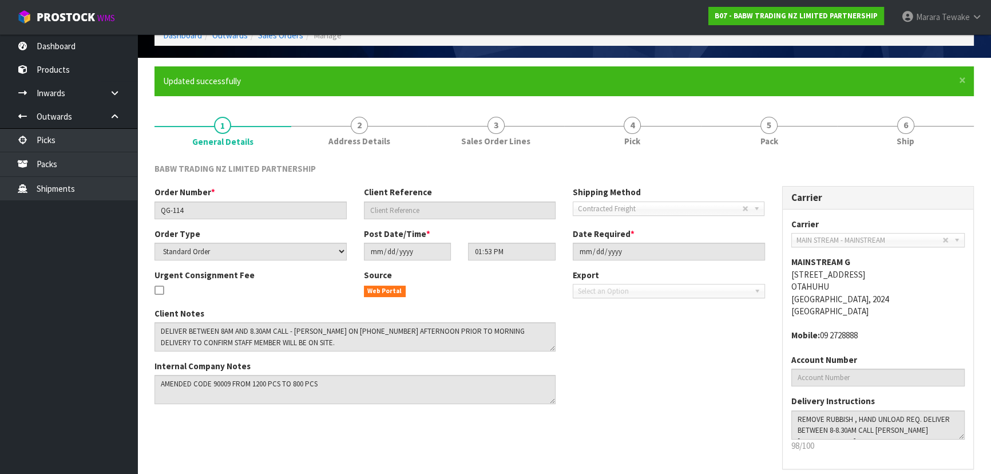
drag, startPoint x: 505, startPoint y: 389, endPoint x: 504, endPoint y: 395, distance: 6.4
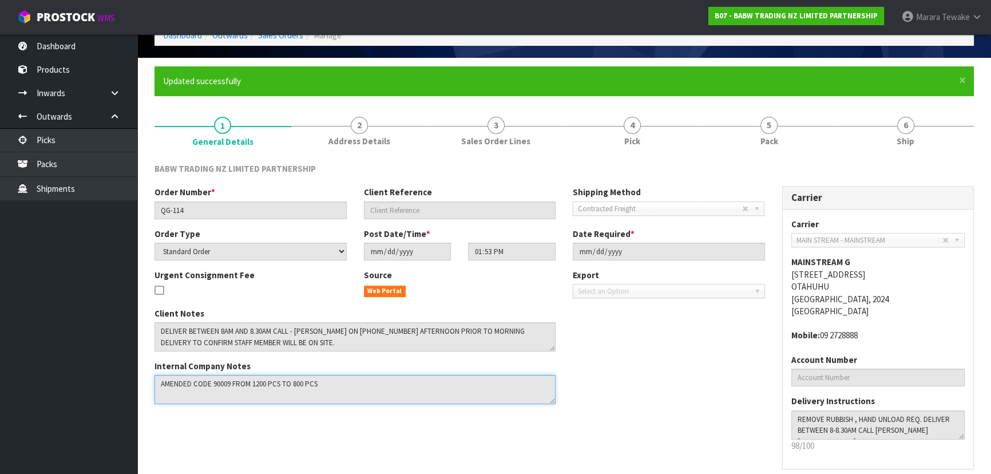
drag, startPoint x: 504, startPoint y: 395, endPoint x: 412, endPoint y: 402, distance: 91.9
click at [412, 402] on textarea at bounding box center [355, 389] width 401 height 29
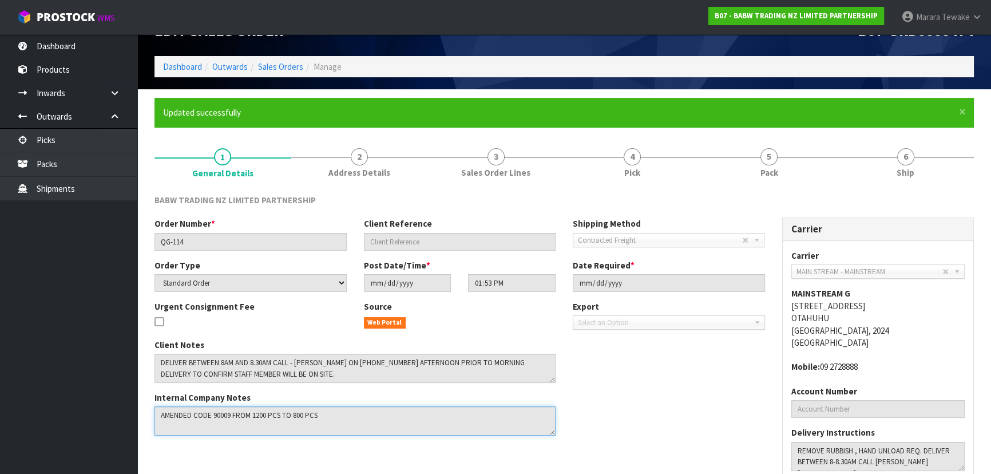
scroll to position [0, 0]
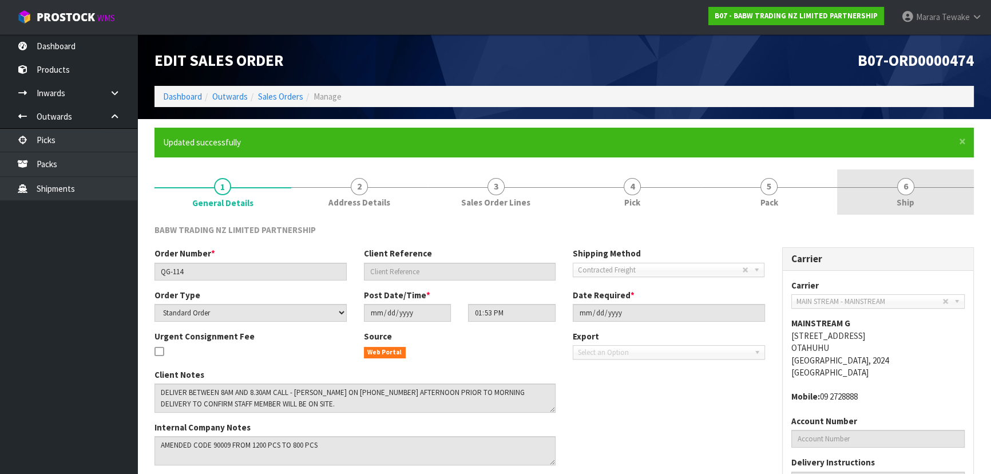
click at [949, 179] on link "6 Ship" at bounding box center [905, 191] width 137 height 45
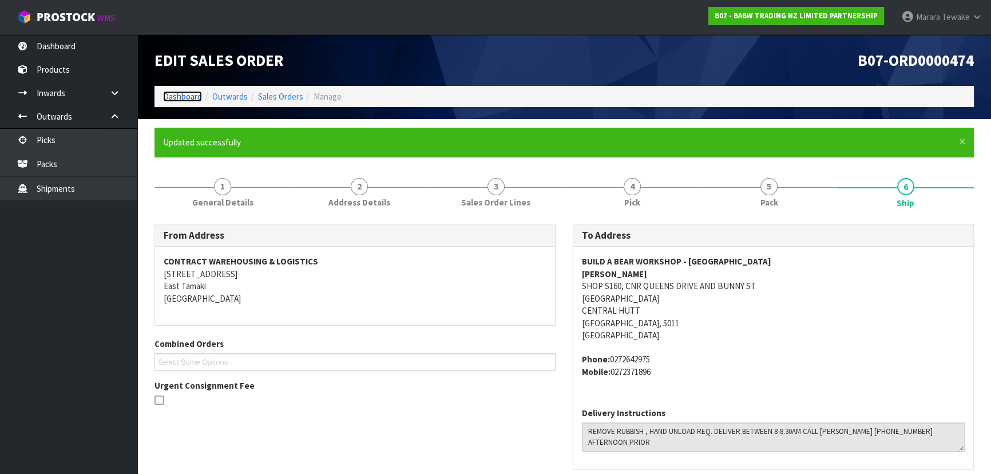
click at [187, 96] on link "Dashboard" at bounding box center [182, 96] width 39 height 11
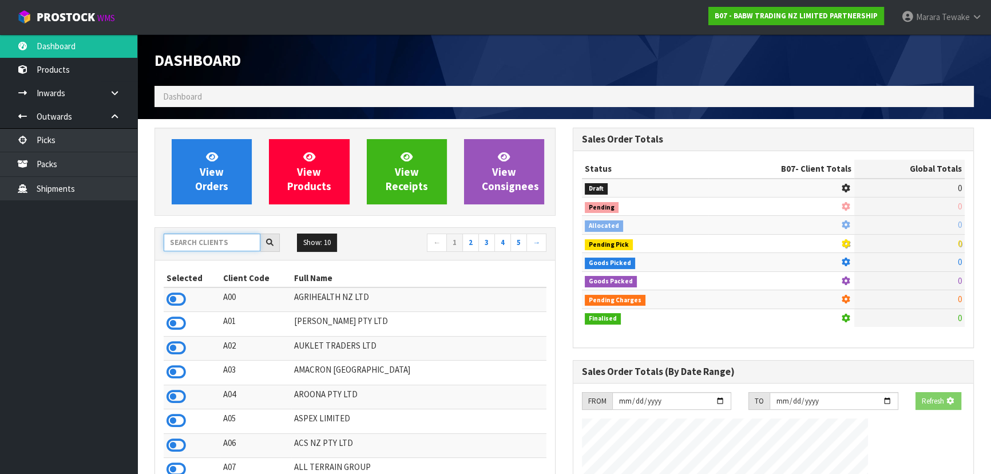
click at [202, 250] on input "text" at bounding box center [212, 242] width 97 height 18
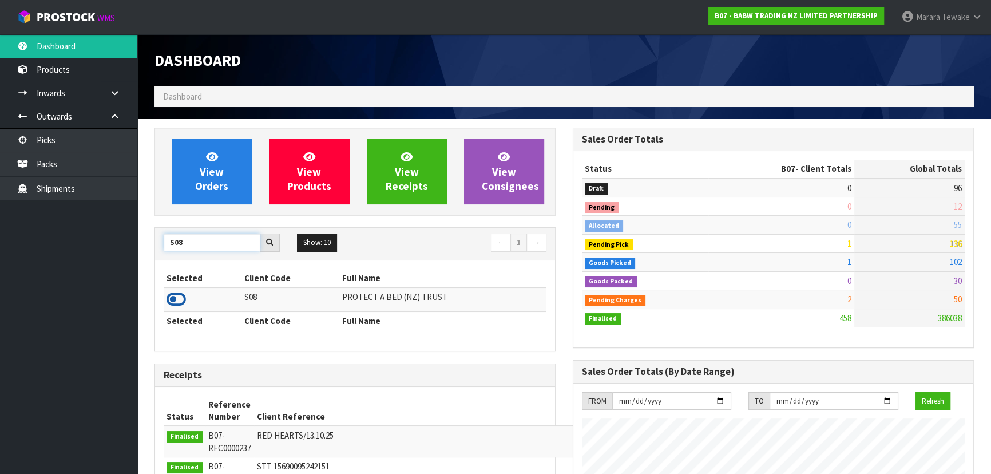
type input "S08"
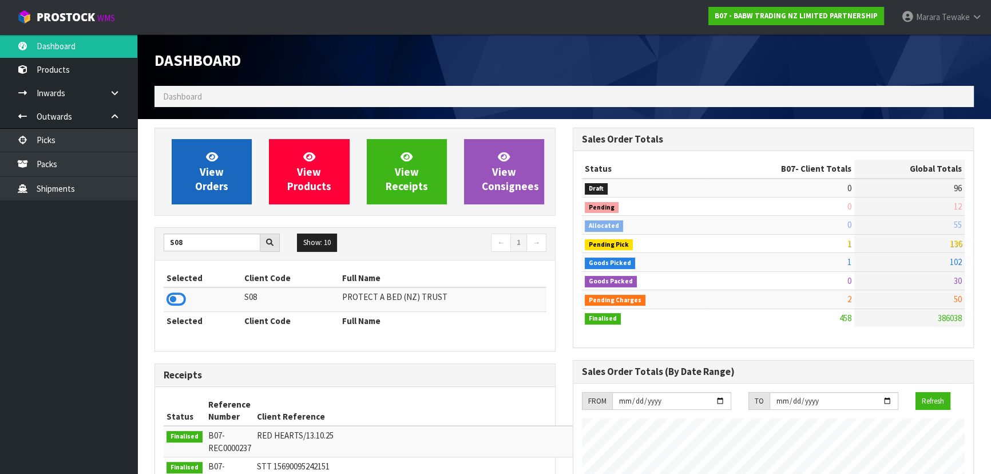
drag, startPoint x: 178, startPoint y: 294, endPoint x: 219, endPoint y: 199, distance: 103.8
click at [177, 294] on icon at bounding box center [176, 299] width 19 height 17
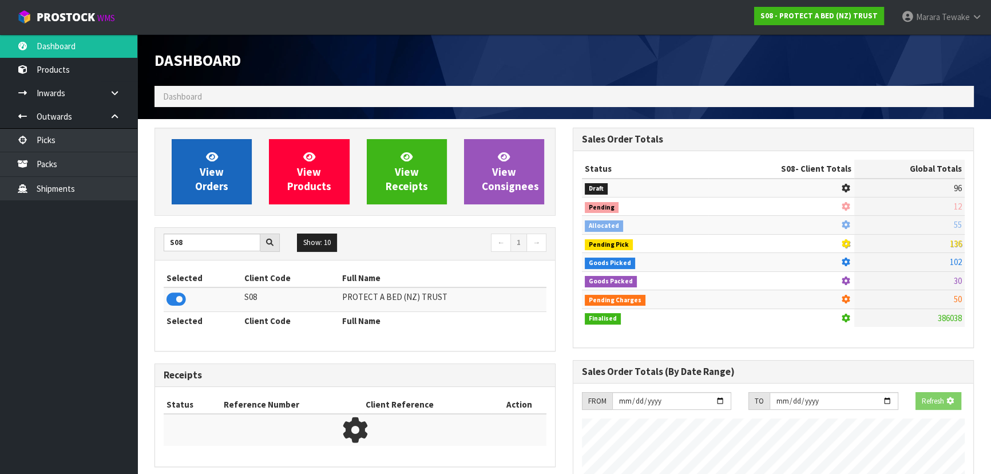
scroll to position [571549, 571844]
click at [229, 161] on link "View Orders" at bounding box center [212, 171] width 80 height 65
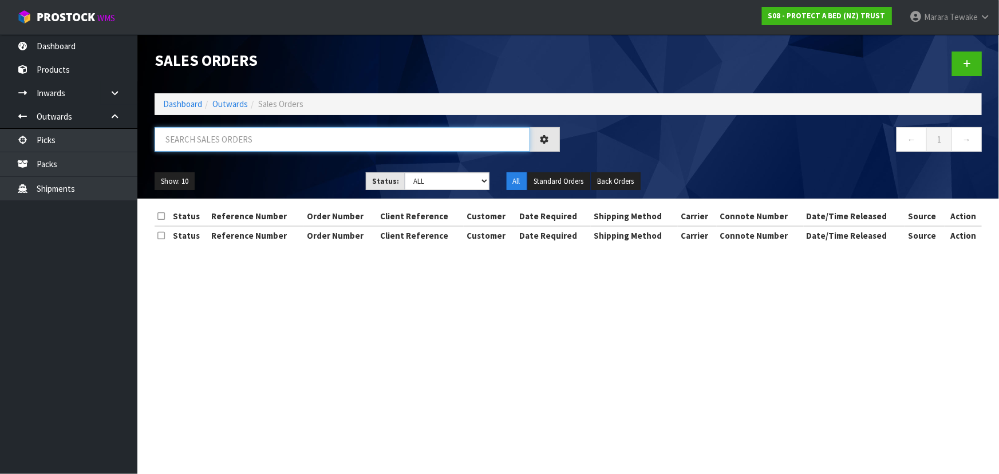
click at [238, 148] on input "text" at bounding box center [342, 139] width 375 height 25
type input "3313"
click at [318, 183] on ul "Show: 10 5 10 25 50" at bounding box center [252, 181] width 194 height 18
drag, startPoint x: 441, startPoint y: 177, endPoint x: 442, endPoint y: 183, distance: 5.8
click at [441, 177] on select "Draft Pending Allocated Pending Pick Goods Picked Goods Packed Pending Charges …" at bounding box center [447, 181] width 85 height 18
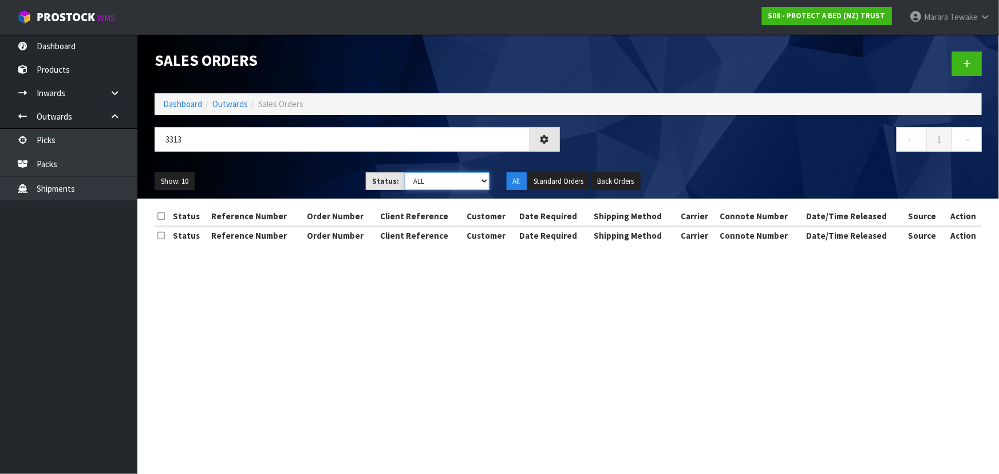
select select "string:5"
click at [405, 172] on select "Draft Pending Allocated Pending Pick Goods Picked Goods Packed Pending Charges …" at bounding box center [447, 181] width 85 height 18
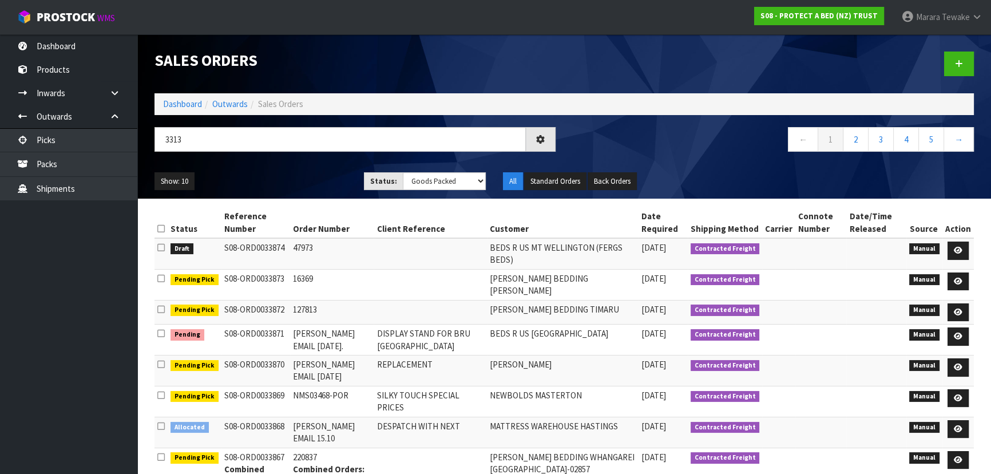
click at [266, 172] on ul "Show: 10 5 10 25 50" at bounding box center [251, 181] width 192 height 18
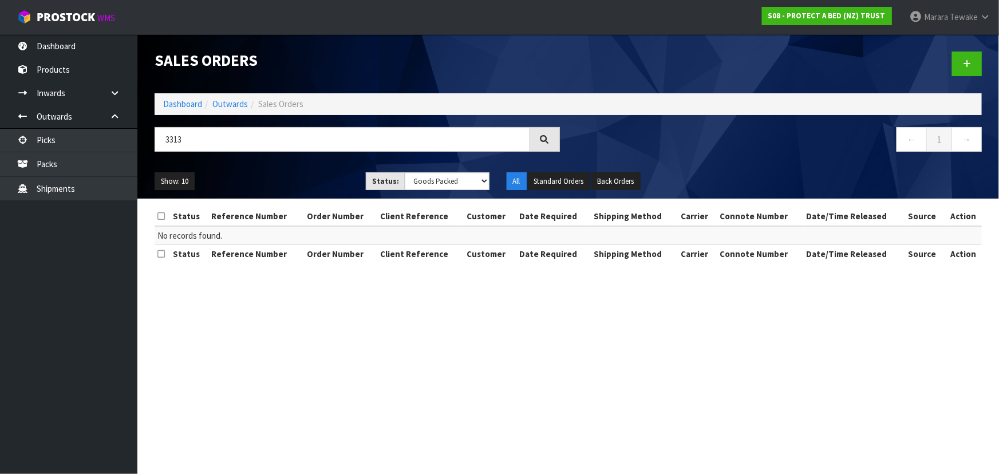
click at [255, 183] on ul "Show: 10 5 10 25 50" at bounding box center [252, 181] width 194 height 18
click at [255, 182] on ul "Show: 10 5 10 25 50" at bounding box center [252, 181] width 194 height 18
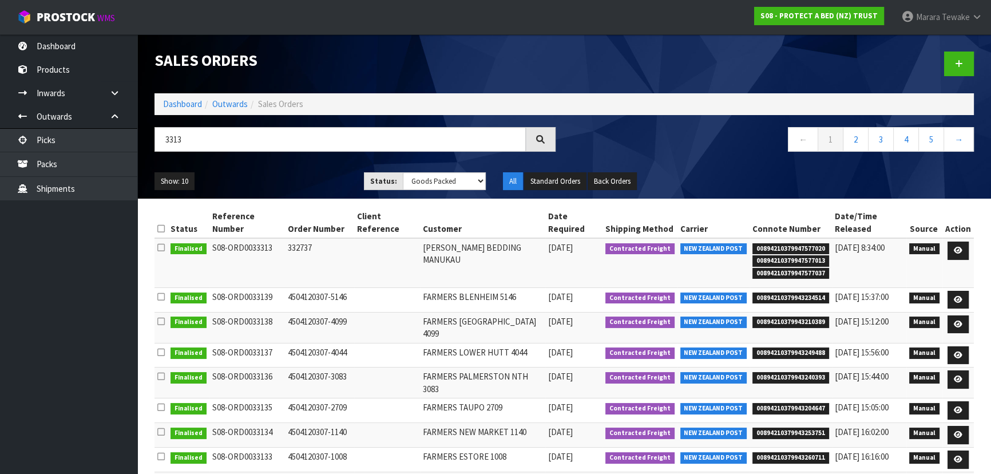
click at [183, 110] on ol "Dashboard Outwards Sales Orders" at bounding box center [564, 103] width 819 height 21
click at [188, 103] on link "Dashboard" at bounding box center [182, 103] width 39 height 11
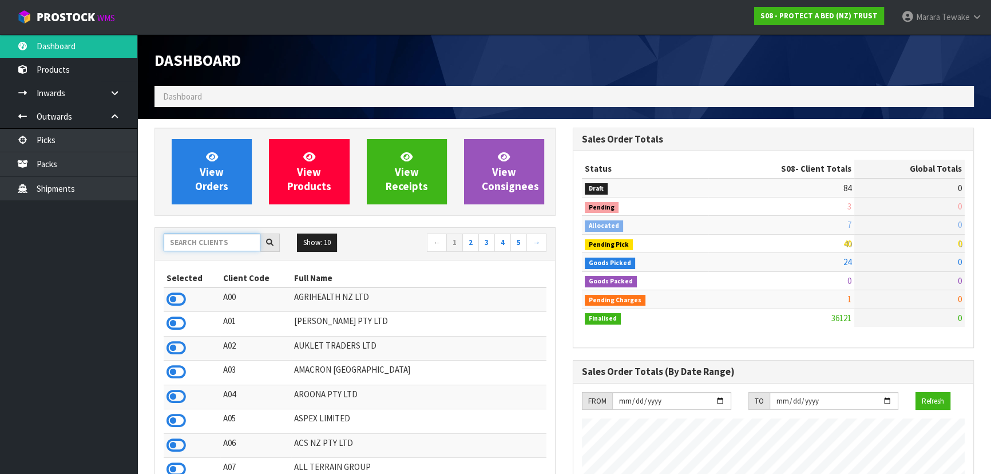
drag, startPoint x: 215, startPoint y: 237, endPoint x: 225, endPoint y: 235, distance: 10.6
click at [215, 237] on input "text" at bounding box center [212, 242] width 97 height 18
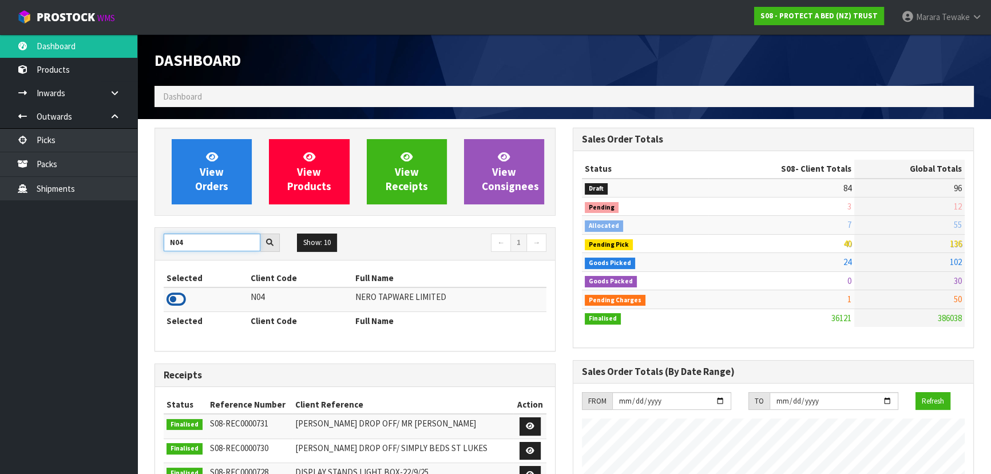
type input "N04"
drag, startPoint x: 177, startPoint y: 299, endPoint x: 185, endPoint y: 271, distance: 29.2
click at [177, 298] on icon at bounding box center [176, 299] width 19 height 17
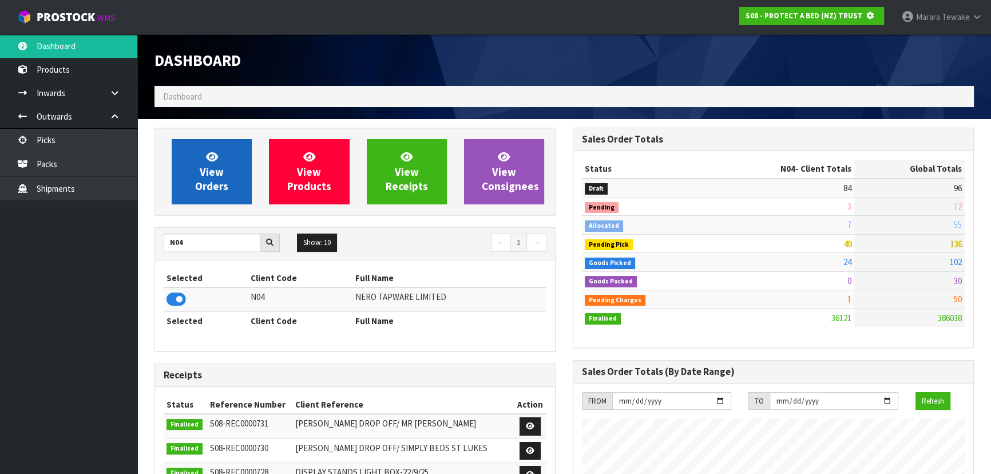
scroll to position [712, 418]
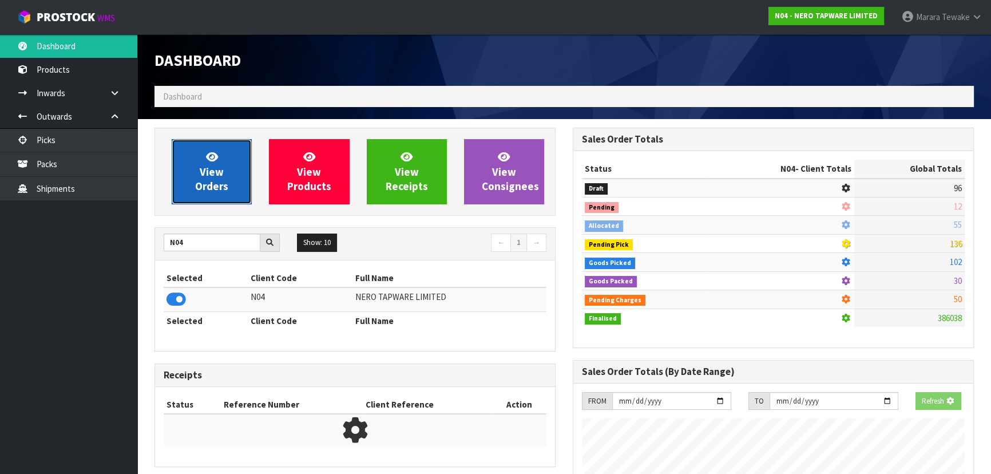
click at [212, 184] on span "View Orders" at bounding box center [211, 171] width 33 height 43
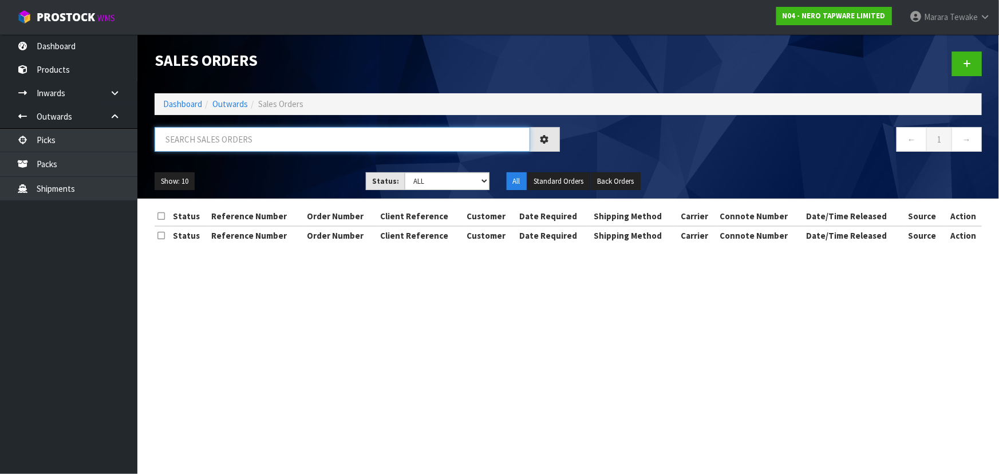
click at [250, 145] on input "text" at bounding box center [342, 139] width 375 height 25
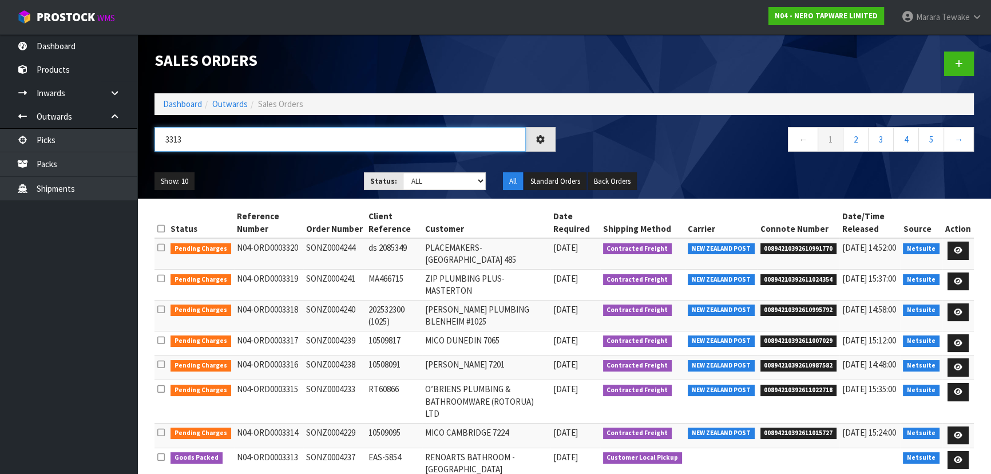
type input "3313"
click at [290, 191] on div "Show: 10 5 10 25 50 Status: Draft Pending Allocated Pending Pick Goods Picked G…" at bounding box center [564, 181] width 837 height 35
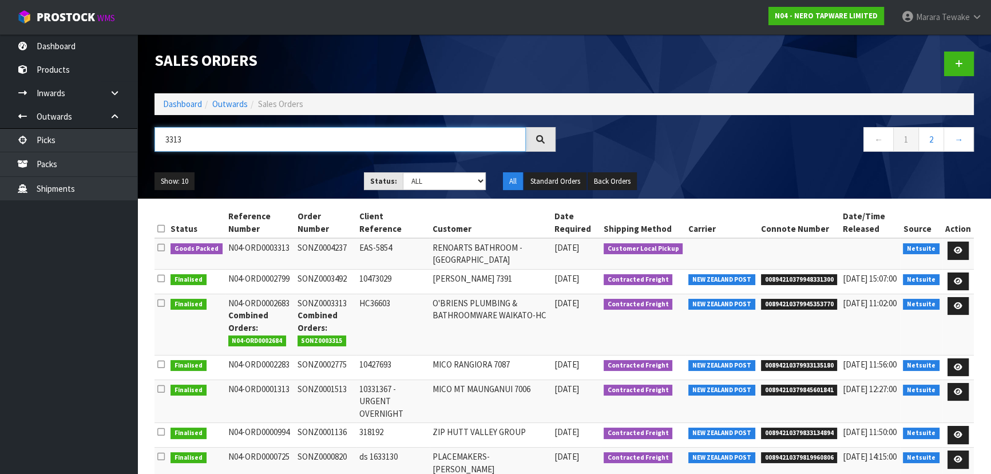
click at [287, 145] on input "3313" at bounding box center [340, 139] width 371 height 25
click at [287, 164] on div "Show: 10 5 10 25 50 Status: Draft Pending Allocated Pending Pick Goods Picked G…" at bounding box center [564, 181] width 837 height 35
click at [286, 167] on div "Show: 10 5 10 25 50 Status: Draft Pending Allocated Pending Pick Goods Picked G…" at bounding box center [564, 181] width 837 height 35
click at [955, 244] on link at bounding box center [958, 250] width 21 height 18
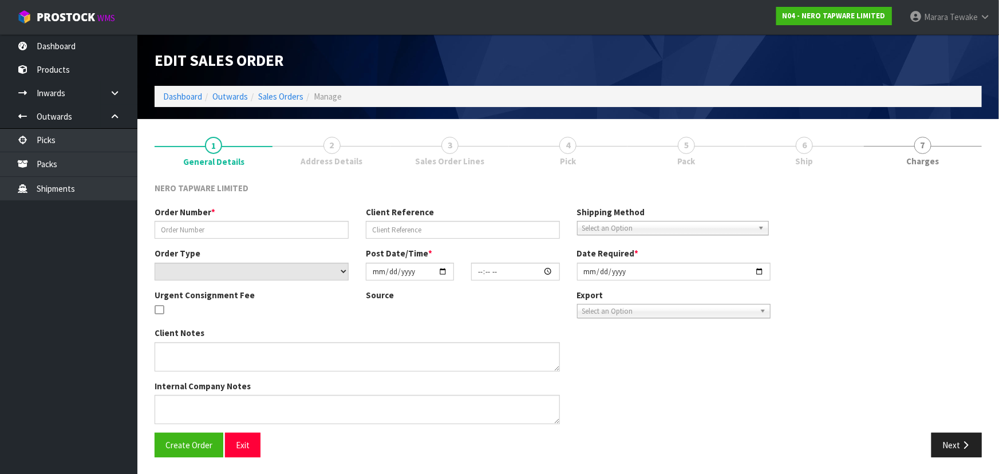
type input "SONZ0004237"
type input "EAS-5854"
select select "number:0"
type input "[DATE]"
type input "10:00:12.000"
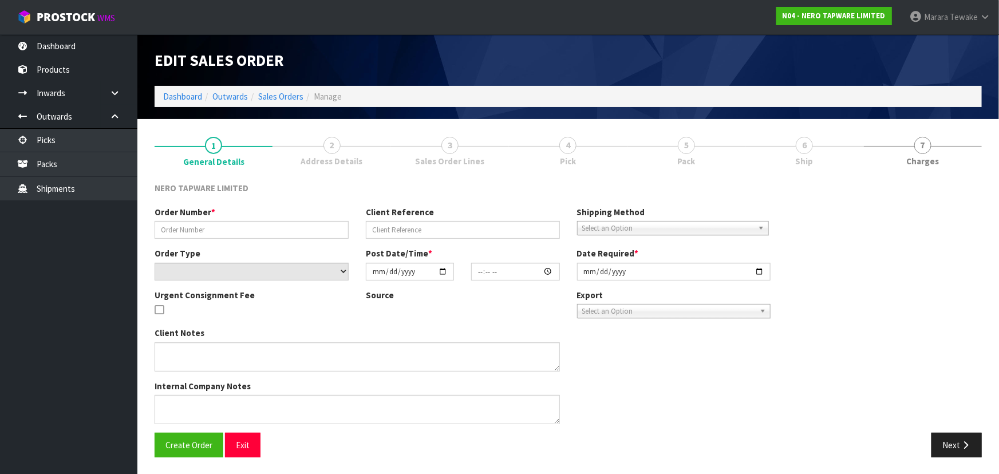
type input "[DATE]"
type textarea "customer pick up 16/10"
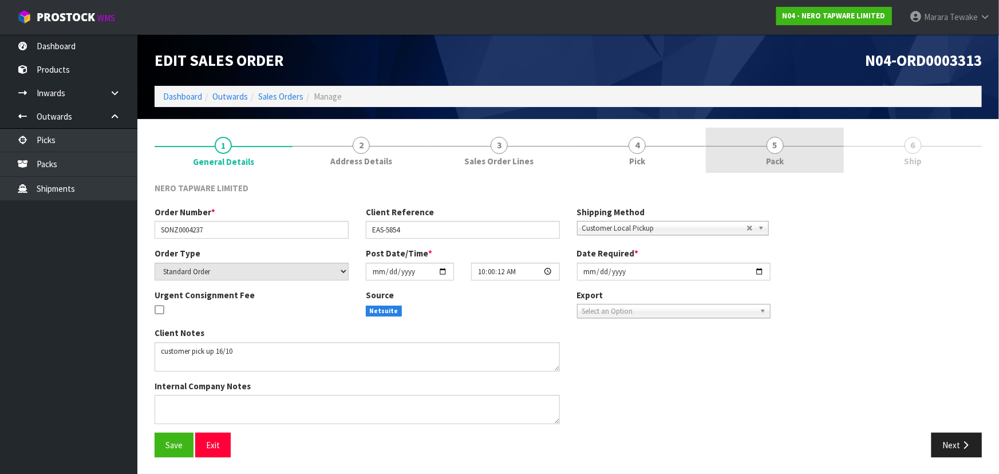
click at [785, 153] on link "5 Pack" at bounding box center [775, 150] width 138 height 45
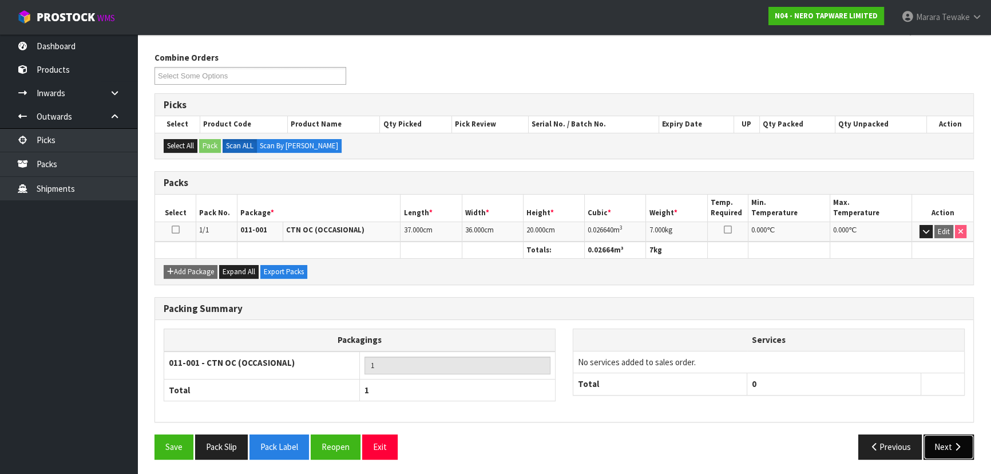
click at [956, 451] on button "Next" at bounding box center [949, 446] width 50 height 25
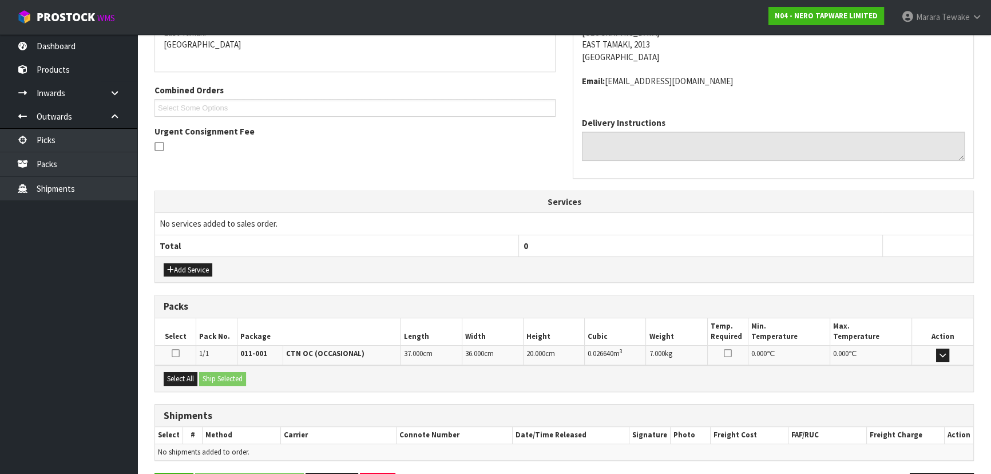
scroll to position [251, 0]
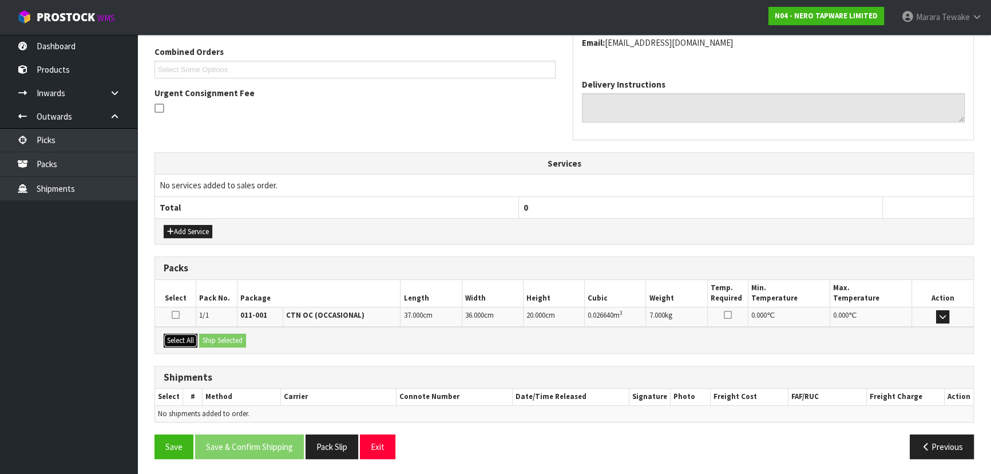
click at [188, 338] on button "Select All" at bounding box center [181, 341] width 34 height 14
drag, startPoint x: 212, startPoint y: 335, endPoint x: 241, endPoint y: 351, distance: 32.8
click at [217, 335] on button "Ship Selected" at bounding box center [222, 341] width 47 height 14
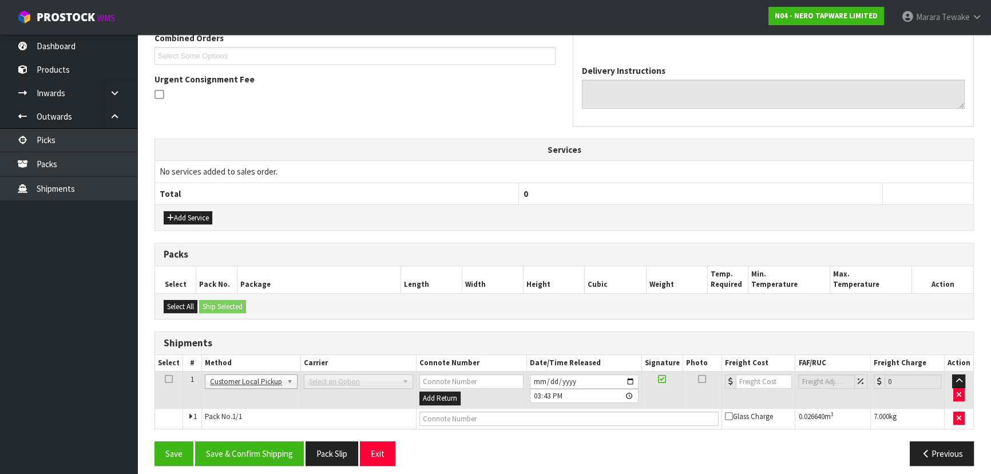
scroll to position [271, 0]
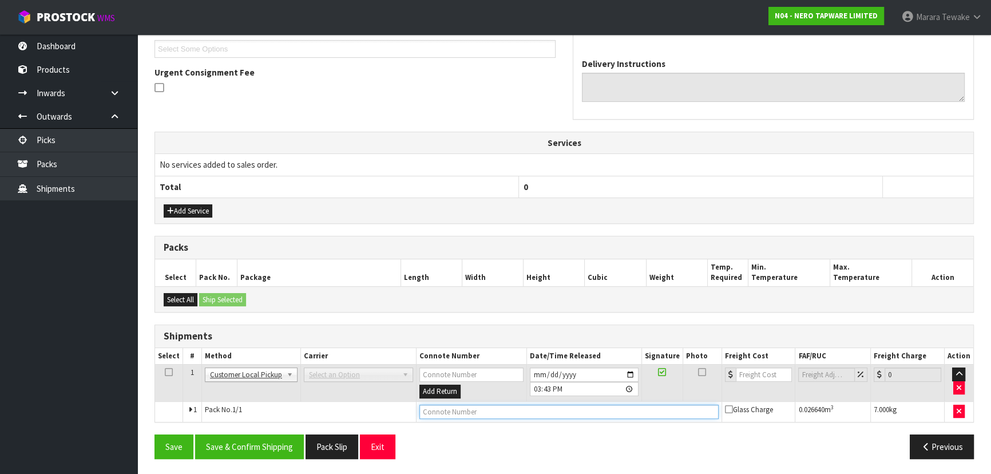
click at [465, 408] on input "text" at bounding box center [568, 412] width 299 height 14
type input "CUSTOMER COLLECTED"
click at [286, 448] on button "Save & Confirm Shipping" at bounding box center [249, 446] width 109 height 25
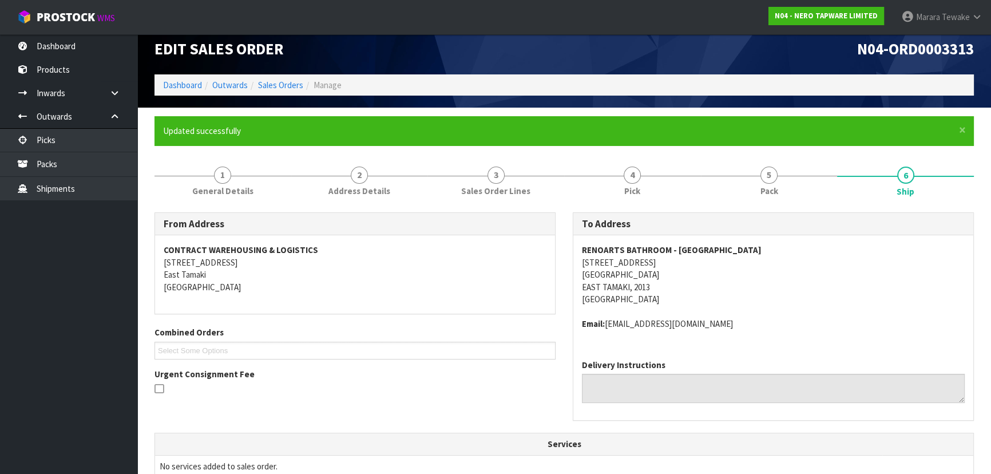
scroll to position [0, 0]
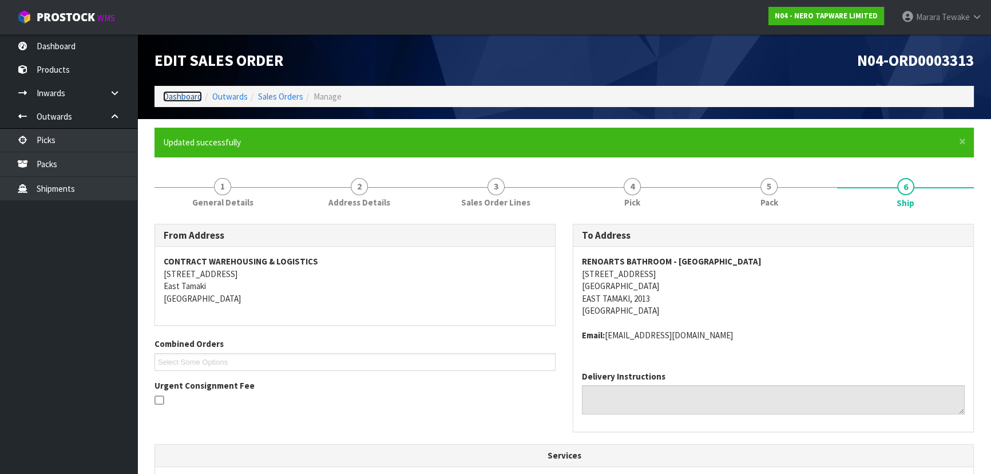
click at [167, 100] on link "Dashboard" at bounding box center [182, 96] width 39 height 11
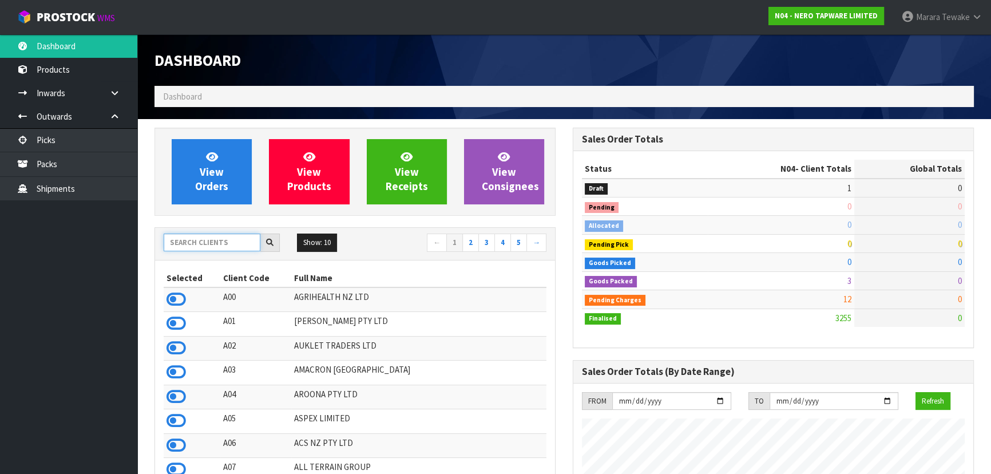
click at [201, 241] on input "text" at bounding box center [212, 242] width 97 height 18
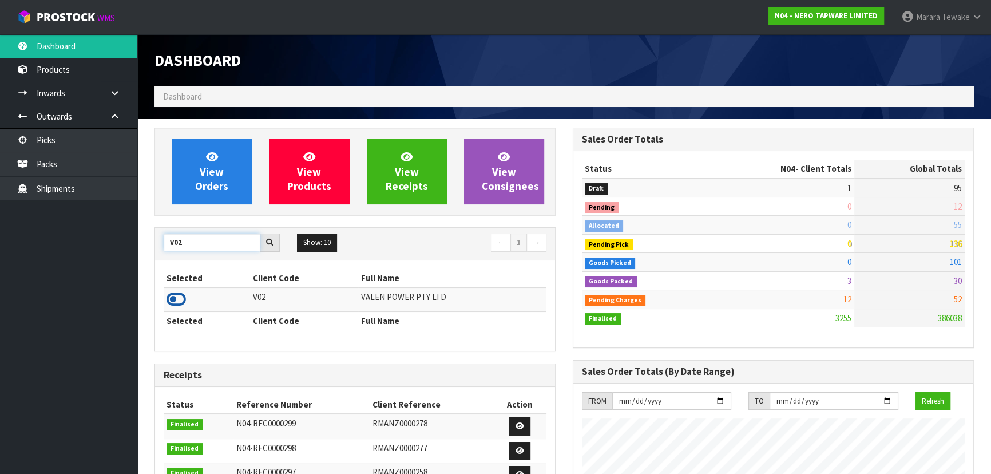
type input "V02"
click at [180, 301] on icon at bounding box center [176, 299] width 19 height 17
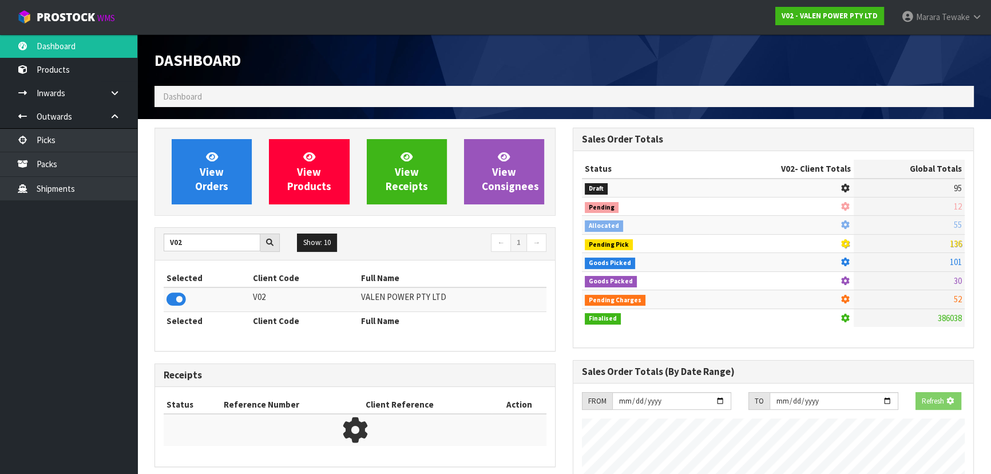
scroll to position [865, 418]
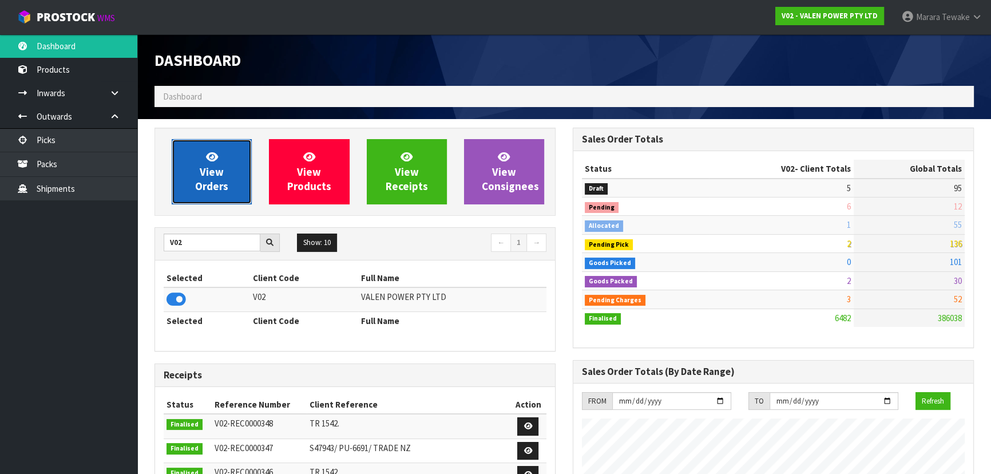
click at [216, 188] on span "View Orders" at bounding box center [211, 171] width 33 height 43
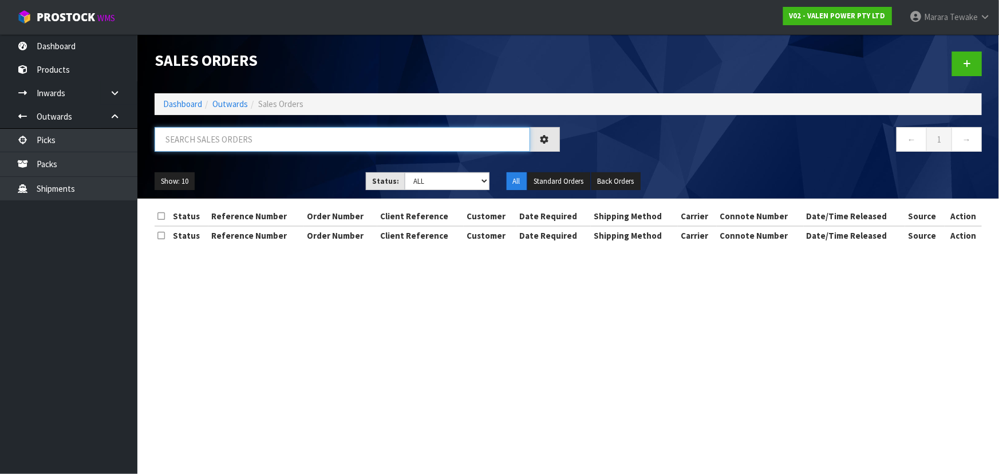
click at [231, 138] on input "text" at bounding box center [342, 139] width 375 height 25
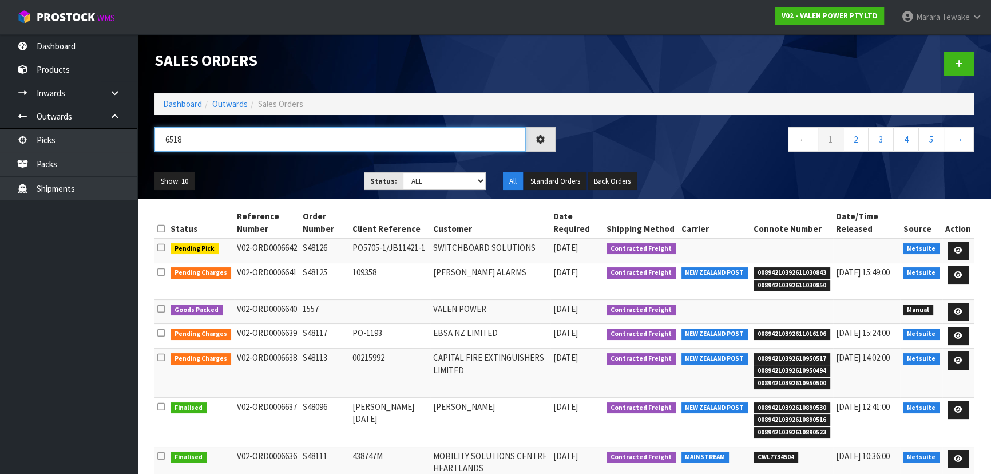
type input "6518"
click at [320, 183] on ul "Show: 10 5 10 25 50" at bounding box center [251, 181] width 192 height 18
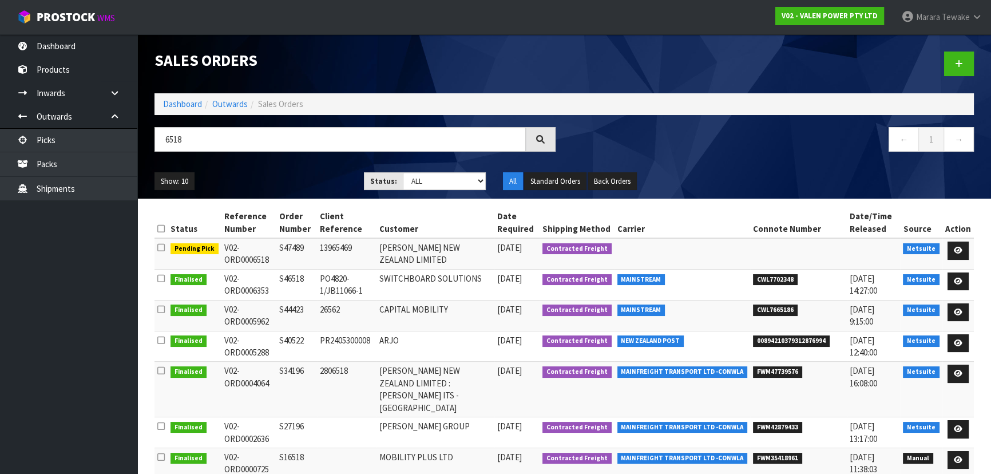
click at [320, 183] on ul "Show: 10 5 10 25 50" at bounding box center [251, 181] width 192 height 18
click at [956, 243] on link at bounding box center [958, 250] width 21 height 18
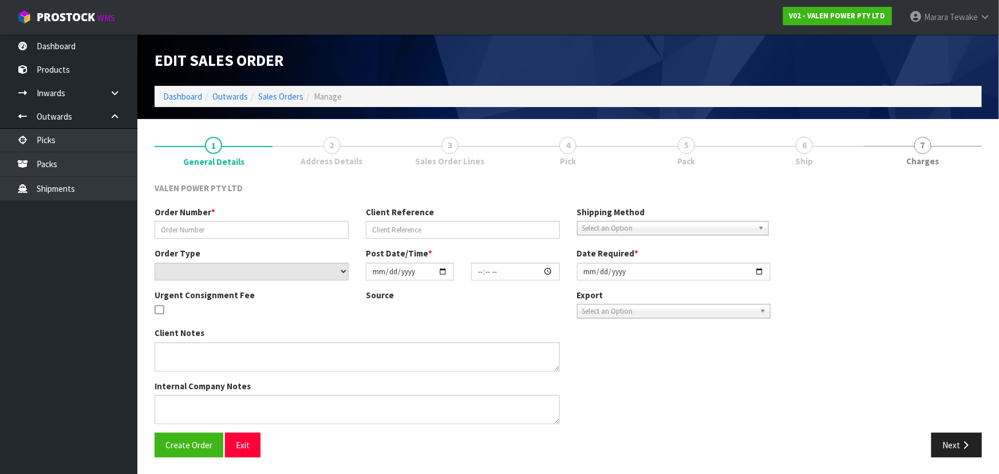
type input "S47489"
type input "13965469"
select select "number:0"
type input "[DATE]"
type input "16:15:07.000"
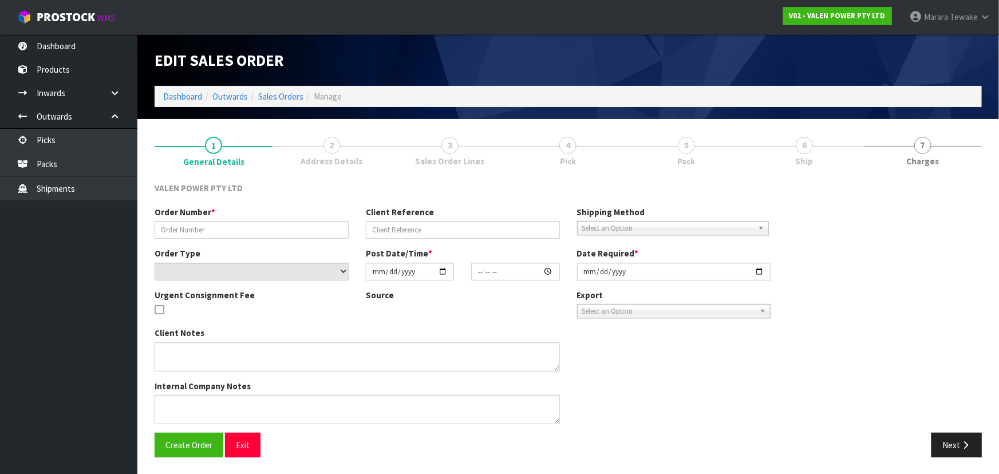
type input "[DATE]"
type textarea "FROM THIS 2 CARTONS WE HAD TO TAKE OUT BLACK EARS AND BOOK UNDER CODE PS88127 X…"
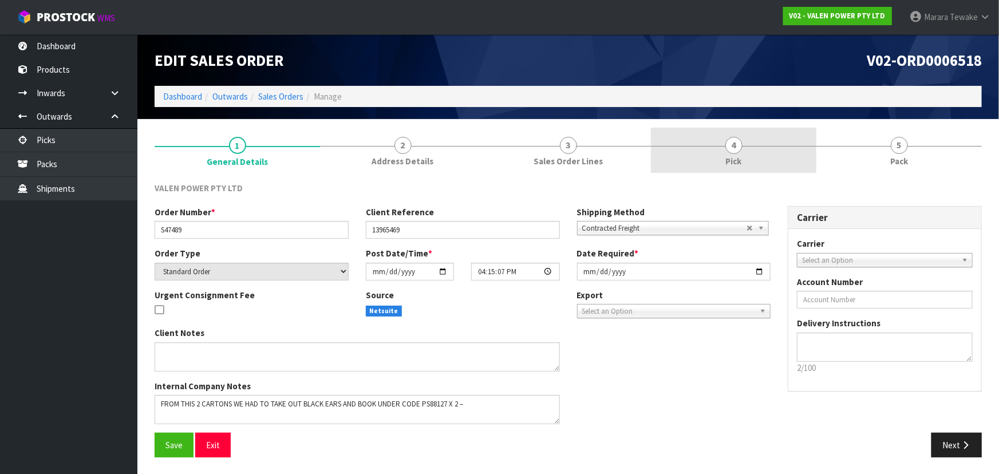
click at [741, 156] on span "Pick" at bounding box center [734, 161] width 16 height 12
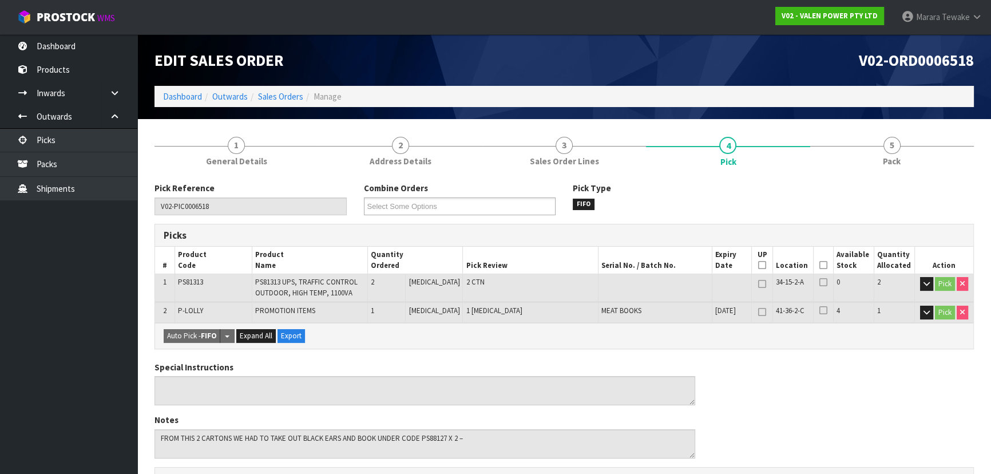
click at [819, 266] on icon at bounding box center [823, 265] width 8 height 1
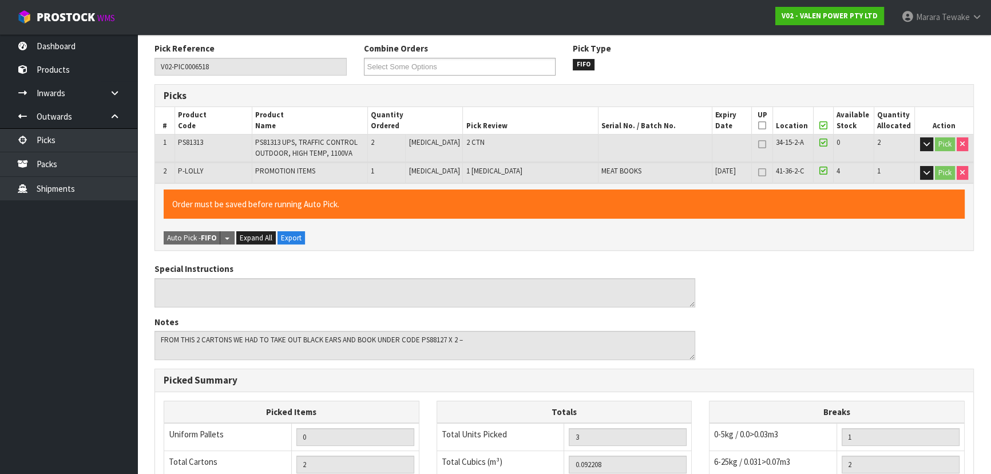
scroll to position [348, 0]
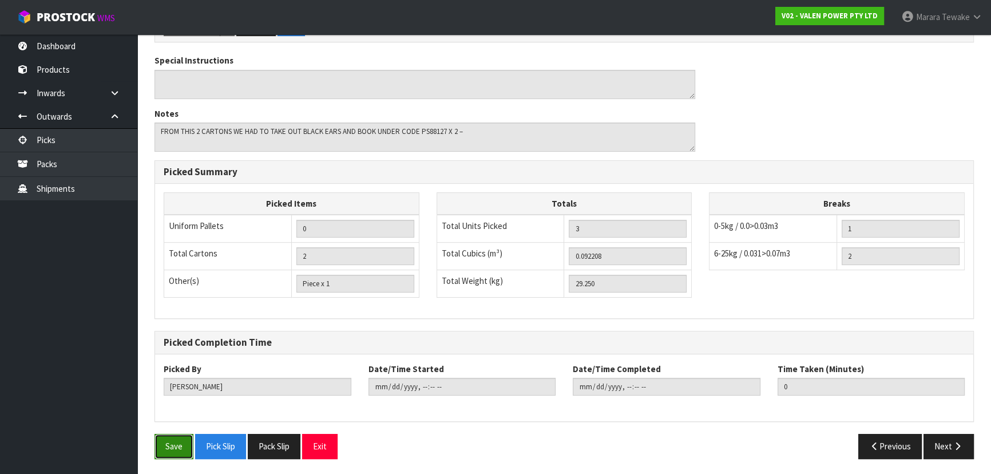
click at [171, 438] on button "Save" at bounding box center [174, 446] width 39 height 25
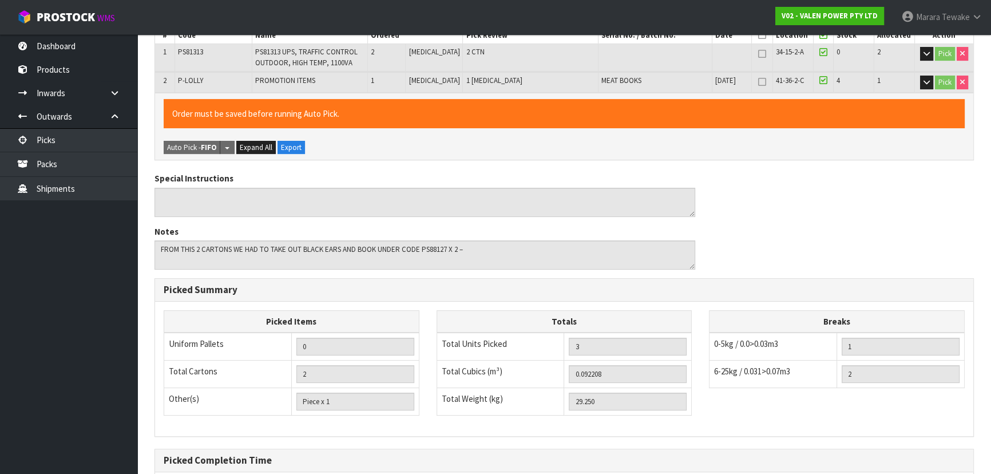
scroll to position [35, 0]
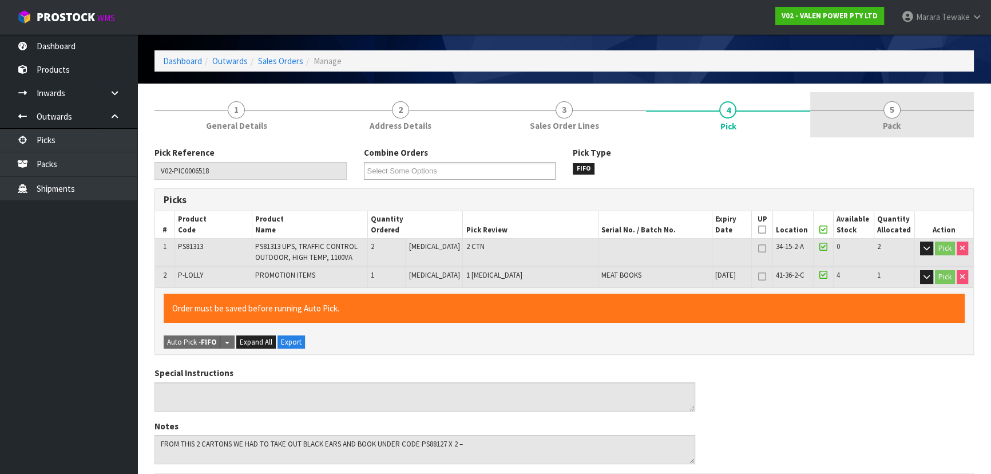
click at [900, 120] on span "Pack" at bounding box center [892, 126] width 18 height 12
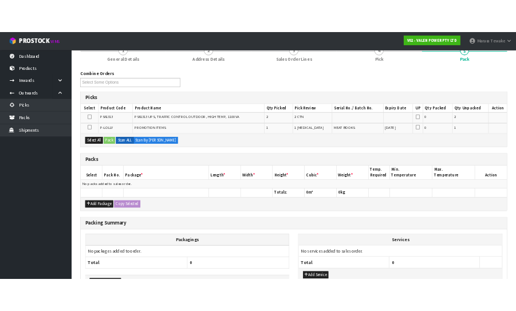
scroll to position [156, 0]
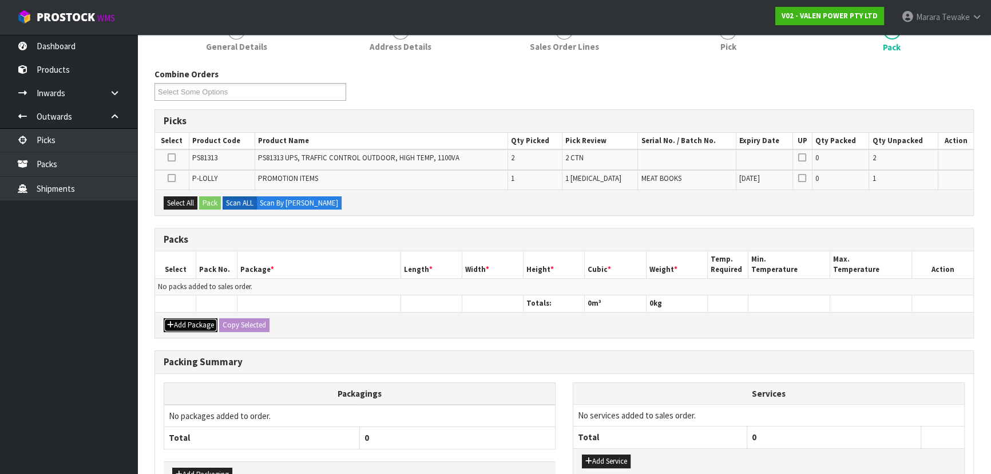
click at [190, 323] on button "Add Package" at bounding box center [191, 325] width 54 height 14
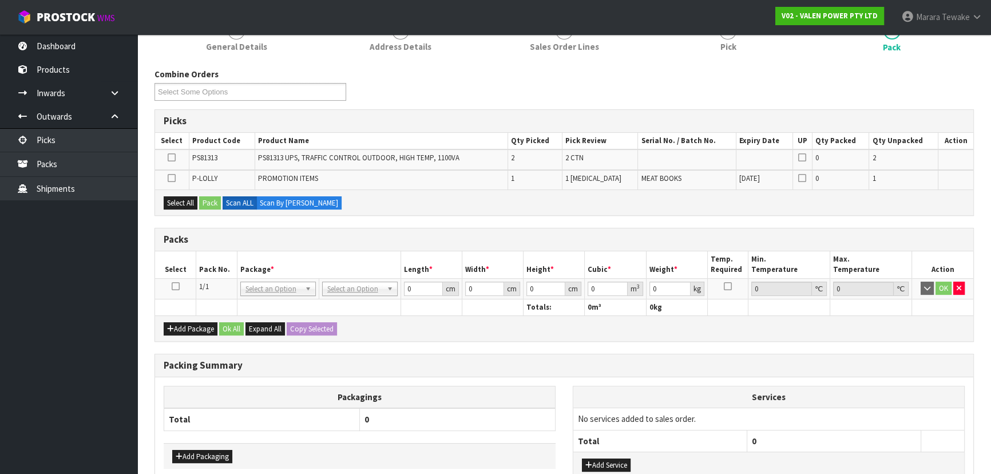
click at [176, 286] on icon at bounding box center [176, 286] width 8 height 1
click at [181, 207] on button "Select All" at bounding box center [181, 203] width 34 height 14
click at [212, 202] on button "Pack" at bounding box center [210, 203] width 22 height 14
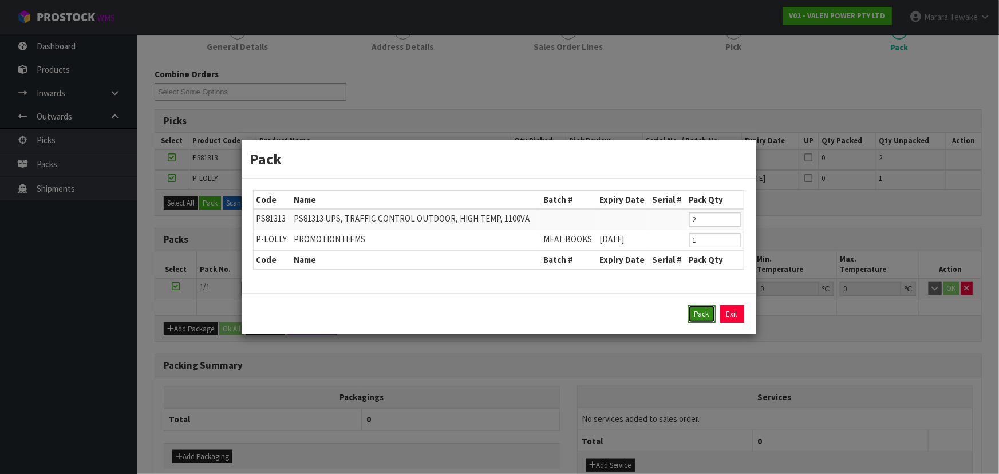
click at [694, 314] on button "Pack" at bounding box center [701, 314] width 27 height 18
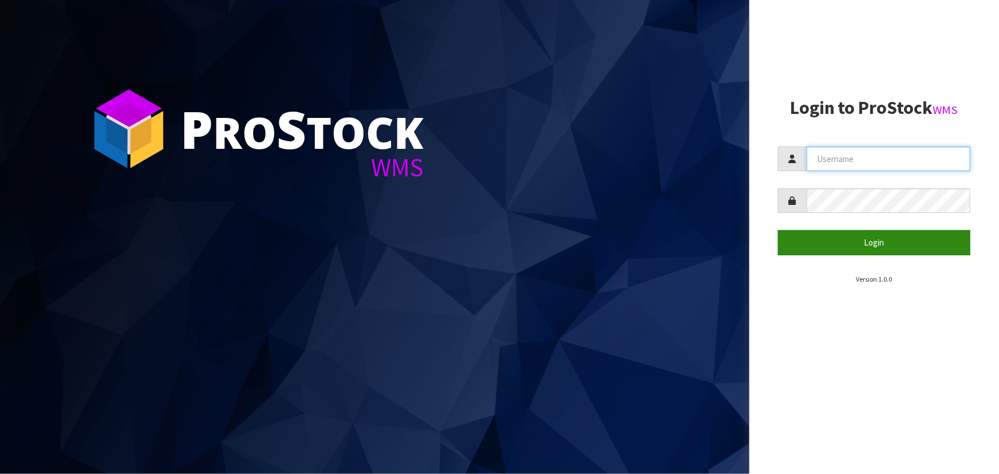
type input "priya"
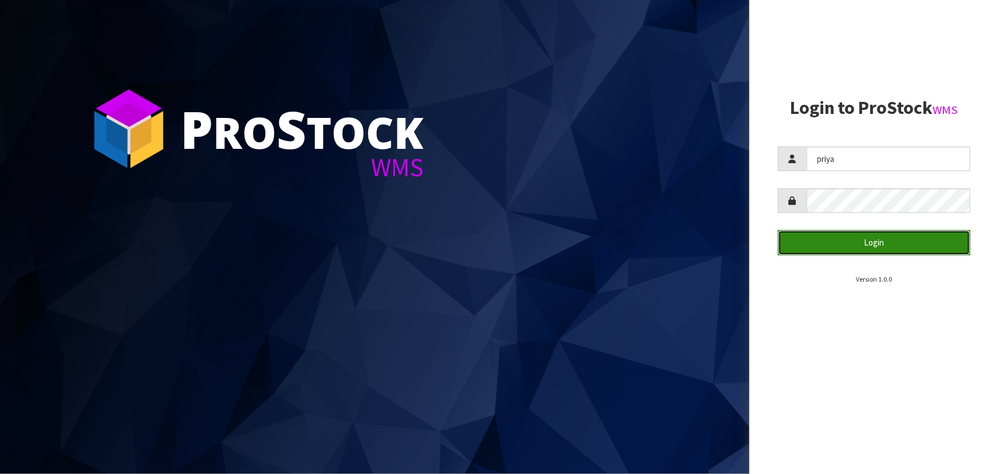
click at [875, 233] on button "Login" at bounding box center [874, 242] width 192 height 25
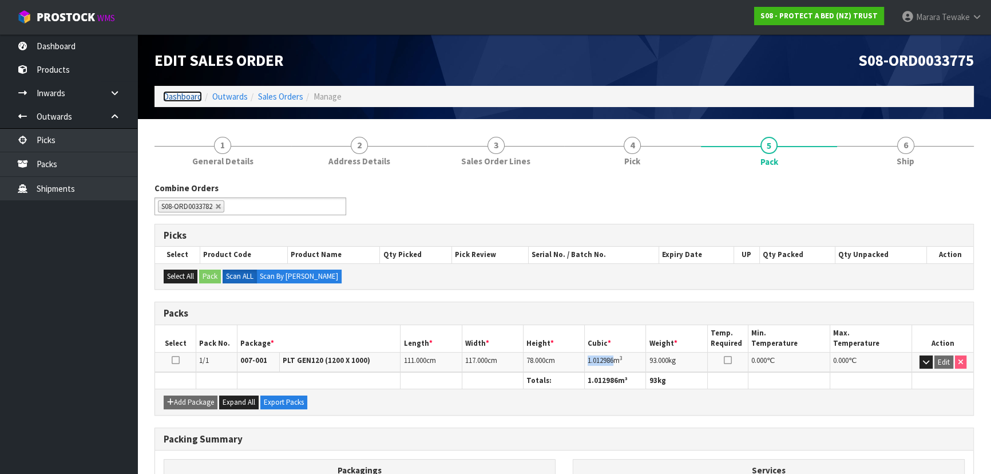
click at [178, 97] on link "Dashboard" at bounding box center [182, 96] width 39 height 11
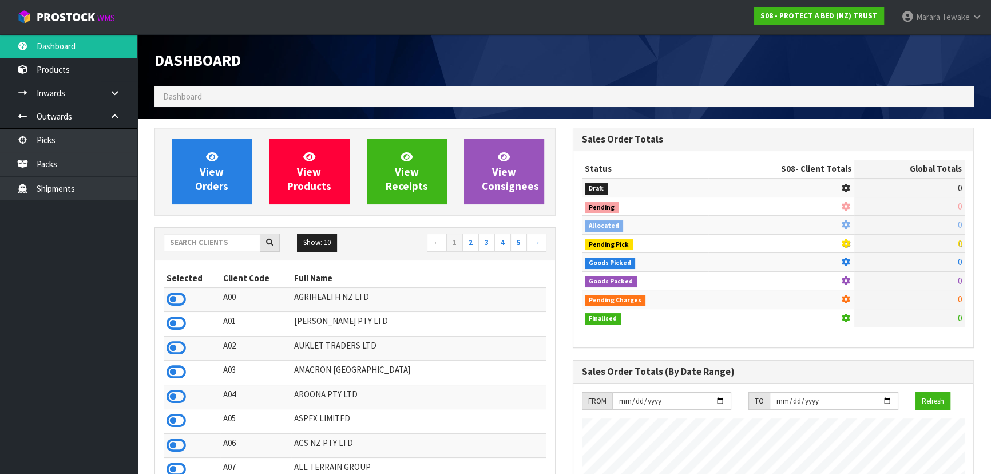
scroll to position [712, 418]
click at [212, 243] on input "text" at bounding box center [212, 242] width 97 height 18
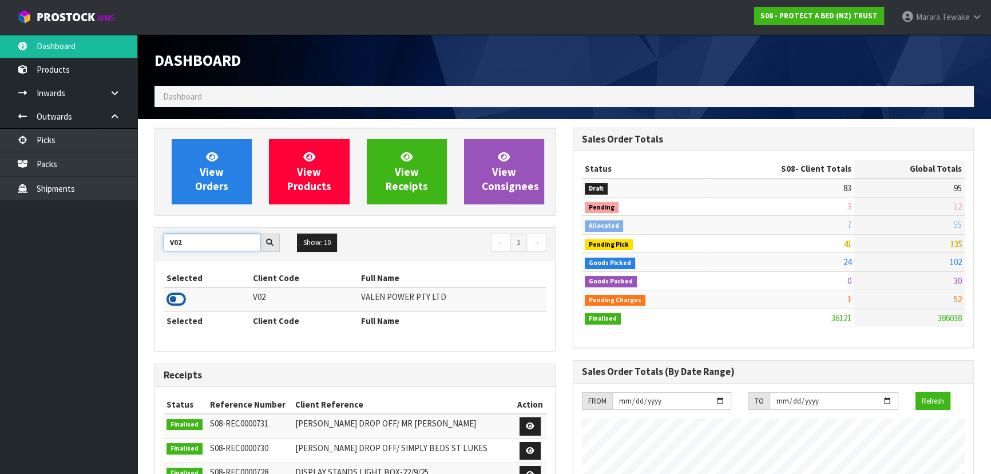
type input "V02"
click at [177, 293] on icon at bounding box center [176, 299] width 19 height 17
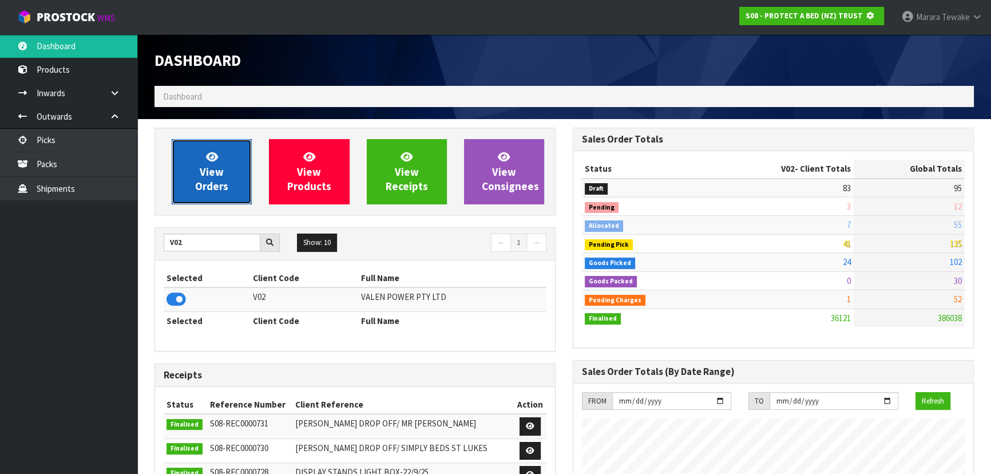
scroll to position [571549, 571844]
click at [200, 178] on link "View Orders" at bounding box center [212, 171] width 80 height 65
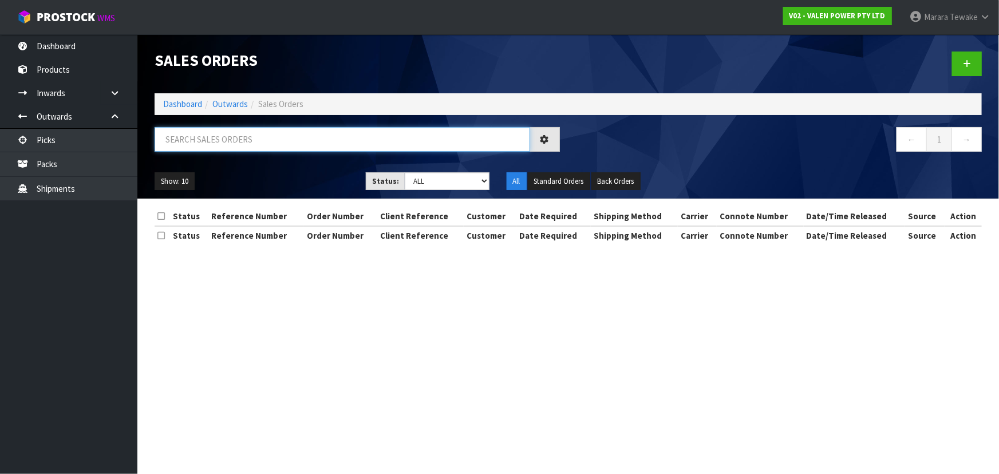
click at [230, 148] on input "text" at bounding box center [342, 139] width 375 height 25
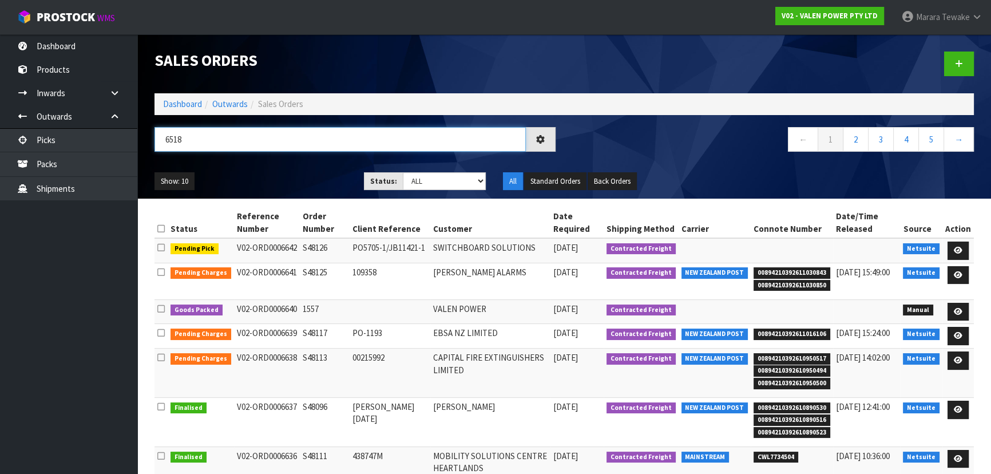
type input "6518"
click at [266, 177] on ul "Show: 10 5 10 25 50" at bounding box center [251, 181] width 192 height 18
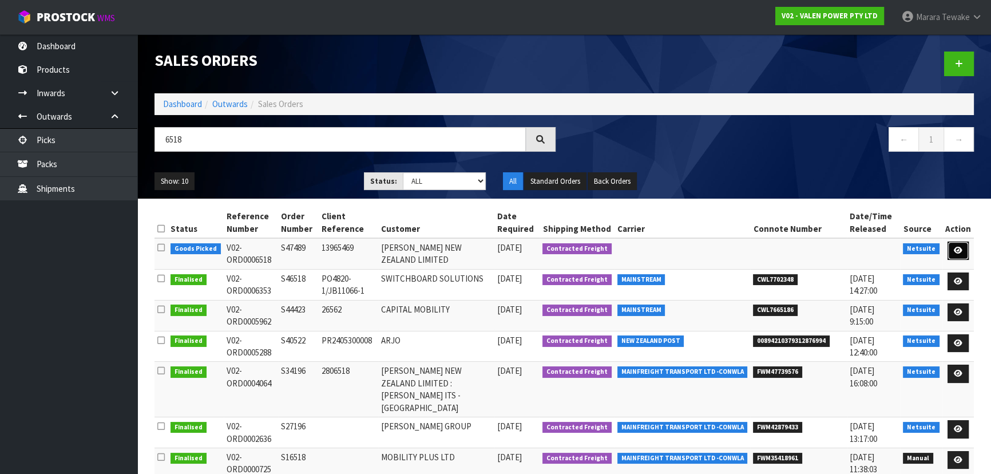
click at [961, 249] on icon at bounding box center [958, 250] width 9 height 7
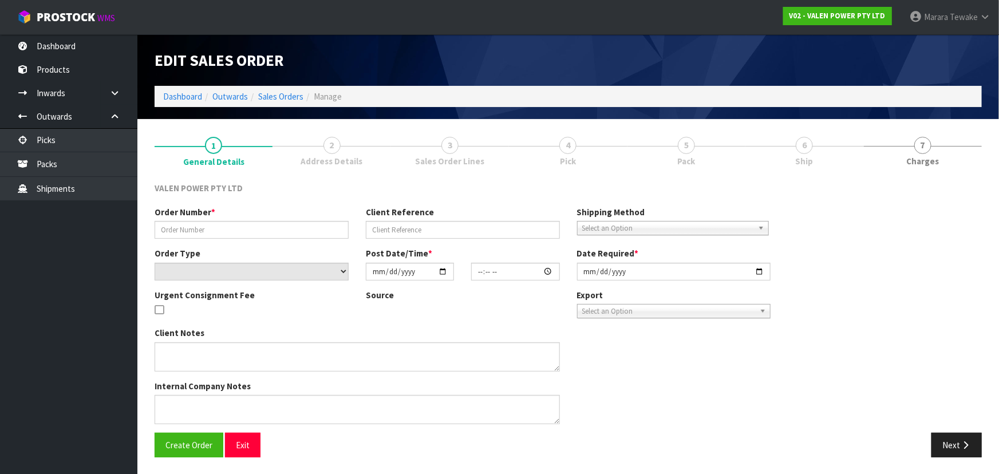
type input "S47489"
type input "13965469"
select select "number:0"
type input "[DATE]"
type input "16:15:07.000"
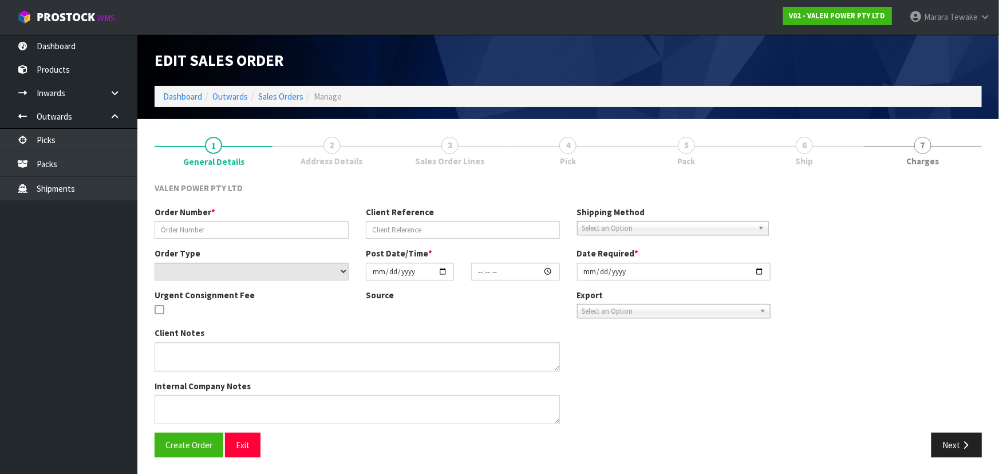
type input "[DATE]"
type textarea "FROM THIS 2 CARTONS WE HAD TO TAKE OUT BLACK EARS AND BOOK UNDER CODE PS88127 X…"
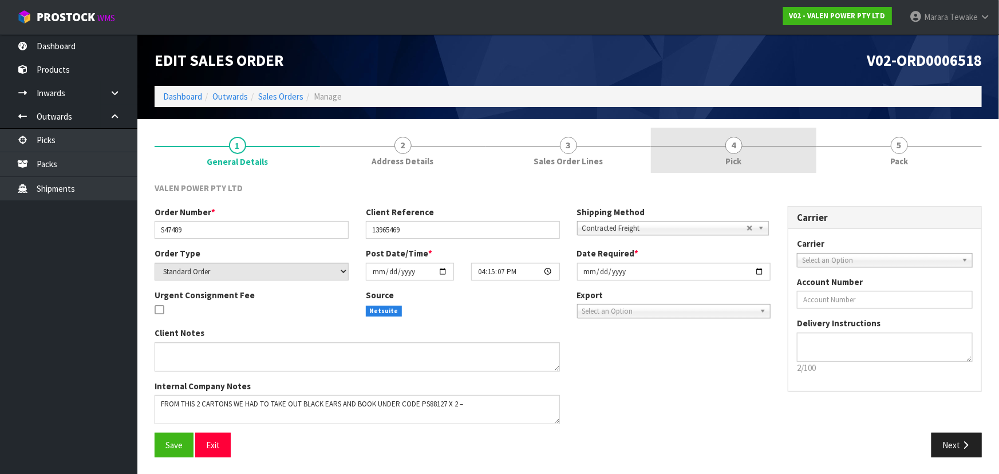
click at [776, 157] on link "4 Pick" at bounding box center [733, 150] width 165 height 45
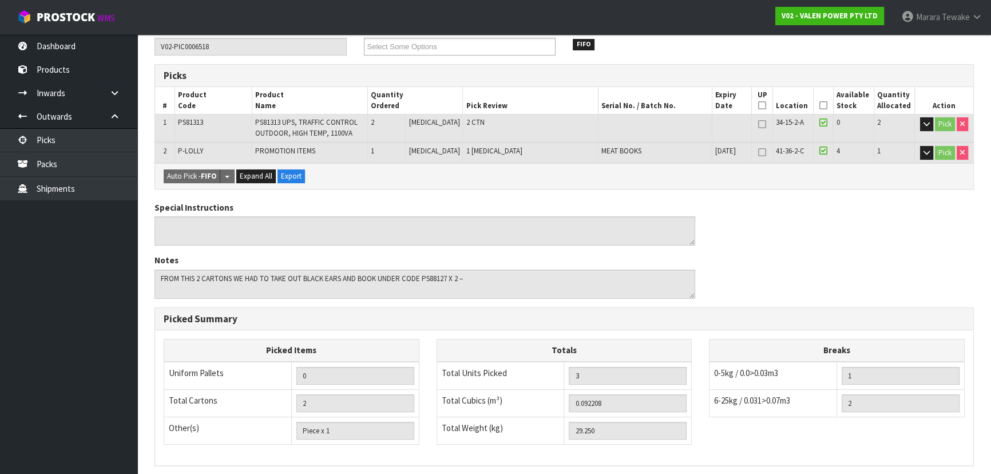
scroll to position [306, 0]
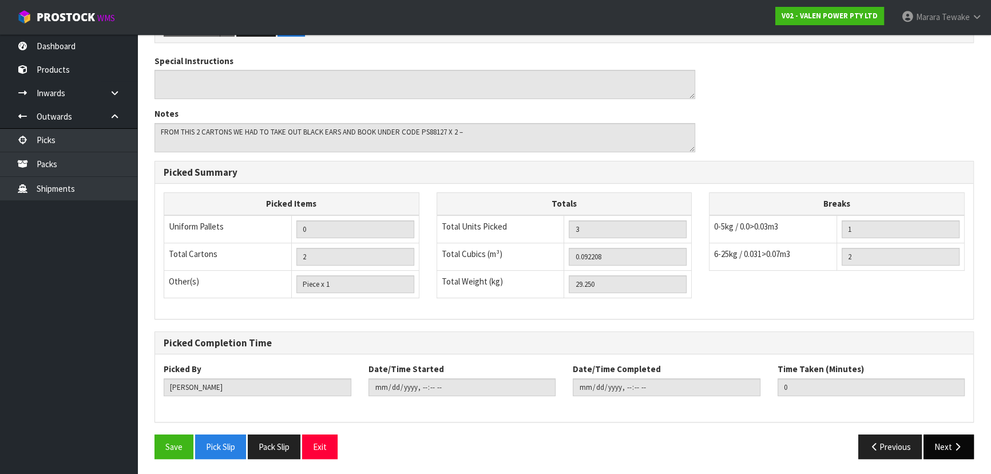
drag, startPoint x: 965, startPoint y: 458, endPoint x: 954, endPoint y: 453, distance: 12.0
click at [961, 458] on div "Save Pick Slip Pack Slip Exit Previous Next" at bounding box center [564, 450] width 837 height 33
click at [956, 442] on icon "button" at bounding box center [957, 446] width 11 height 9
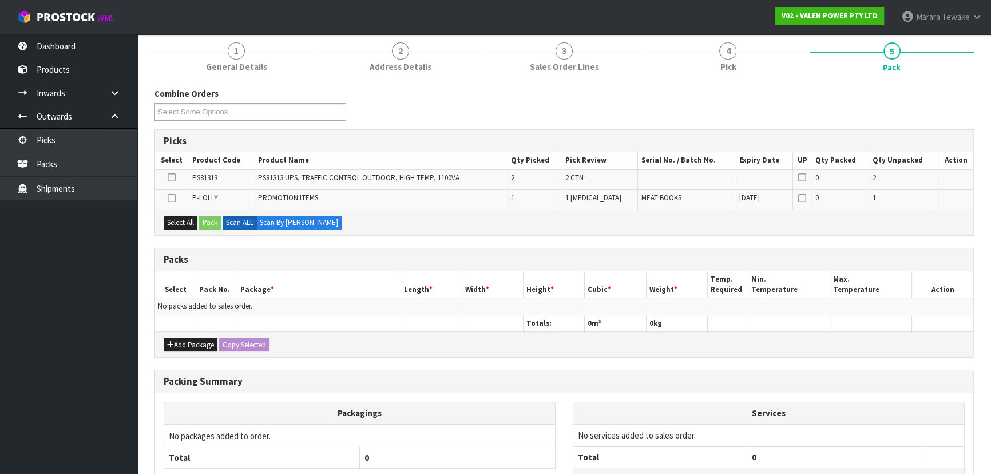
scroll to position [188, 0]
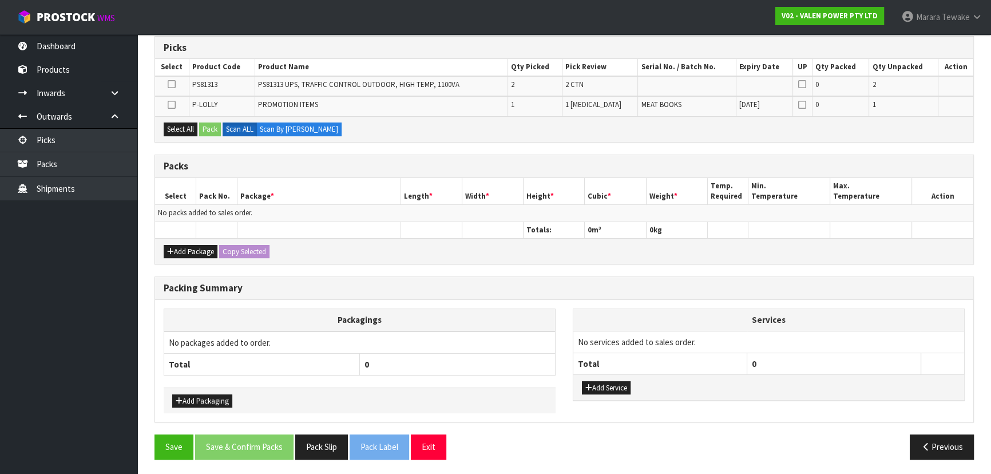
click at [207, 257] on div "Add Package Copy Selected" at bounding box center [564, 251] width 818 height 26
click at [205, 249] on button "Add Package" at bounding box center [191, 252] width 54 height 14
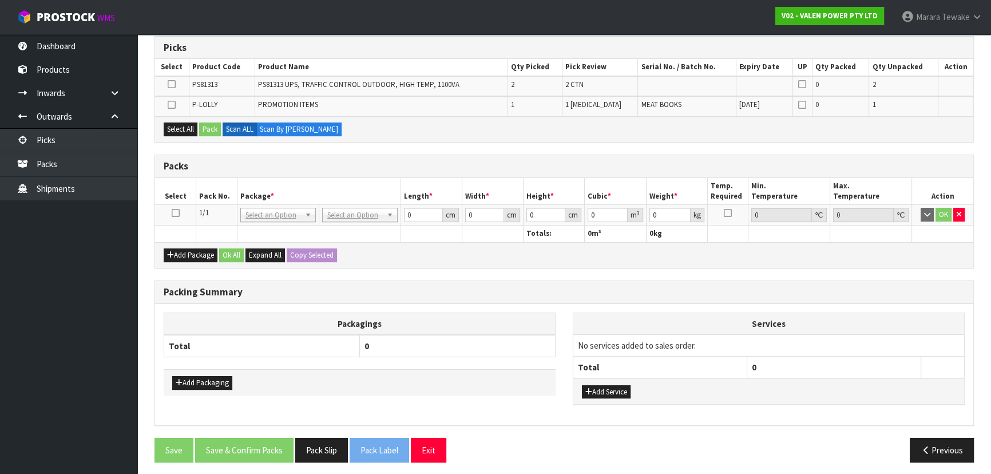
click at [176, 213] on icon at bounding box center [176, 213] width 8 height 1
click at [177, 126] on button "Select All" at bounding box center [181, 129] width 34 height 14
click at [208, 125] on button "Pack" at bounding box center [210, 129] width 22 height 14
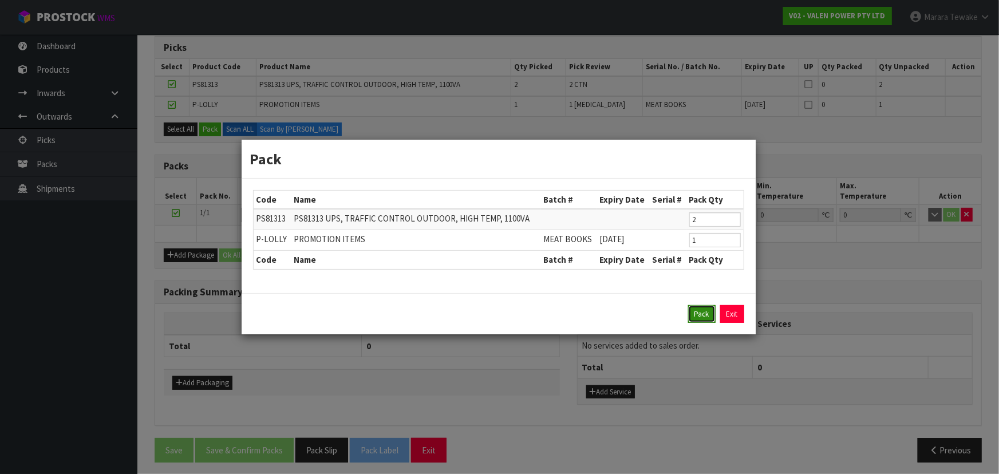
click at [697, 317] on button "Pack" at bounding box center [701, 314] width 27 height 18
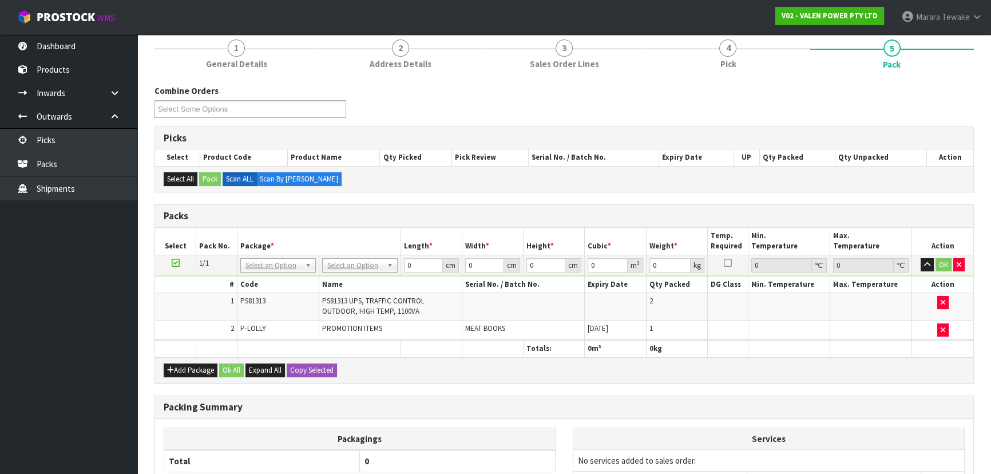
scroll to position [84, 0]
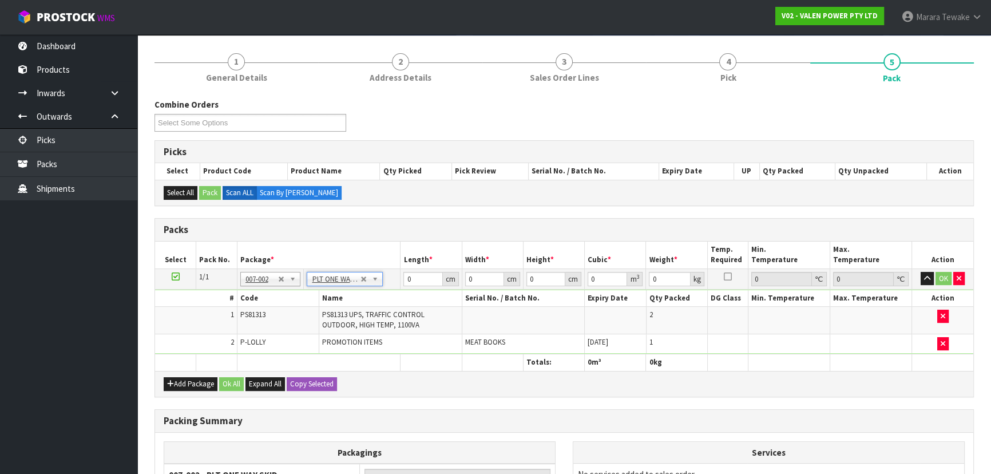
type input "29.25"
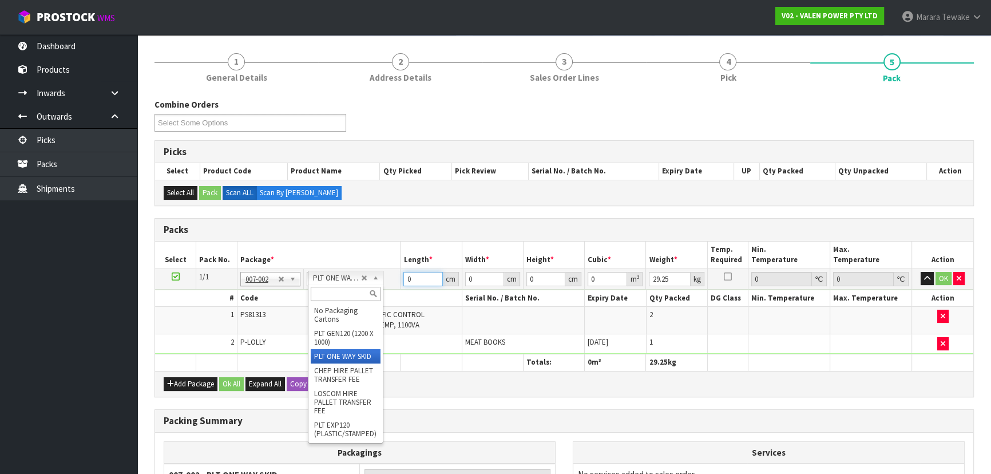
click at [418, 275] on input "0" at bounding box center [422, 279] width 39 height 14
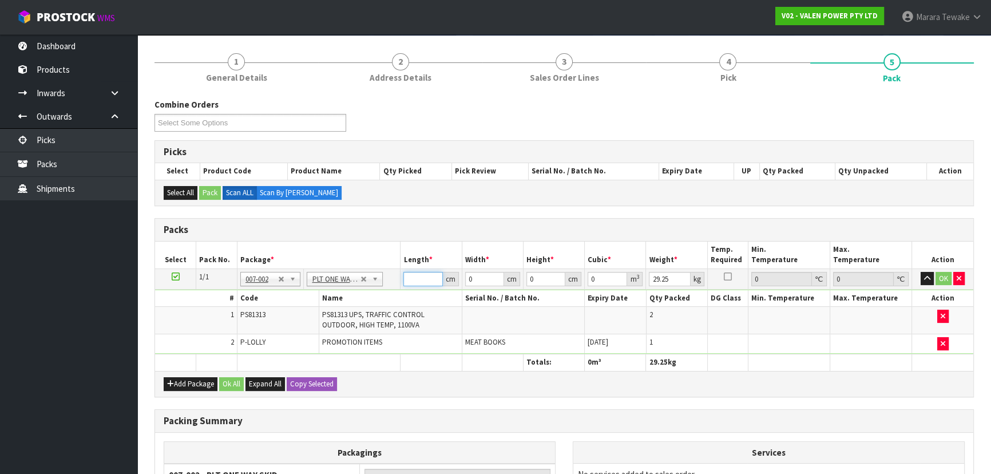
drag, startPoint x: 420, startPoint y: 278, endPoint x: 417, endPoint y: 271, distance: 7.7
click at [419, 278] on input "number" at bounding box center [422, 279] width 39 height 14
type input "111"
type input "70"
type input "3"
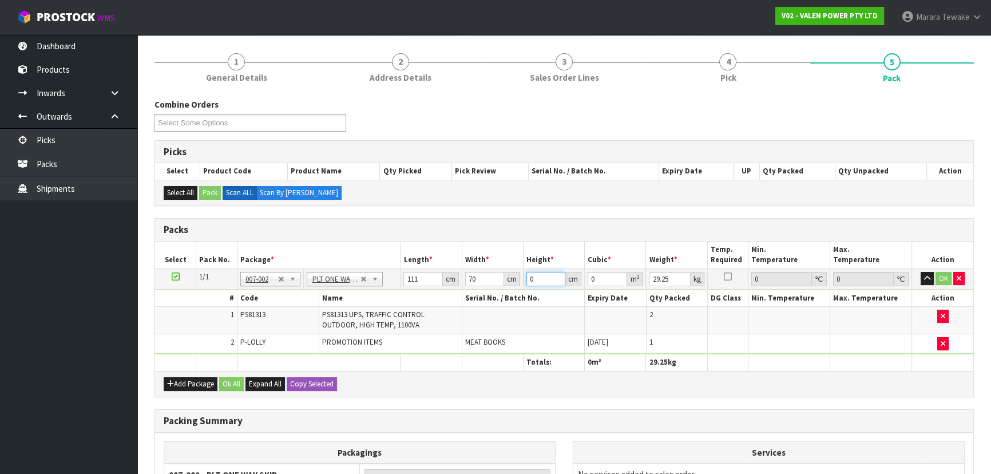
type input "0.02331"
type input "36"
type input "0.27972"
type input "36"
type input "38"
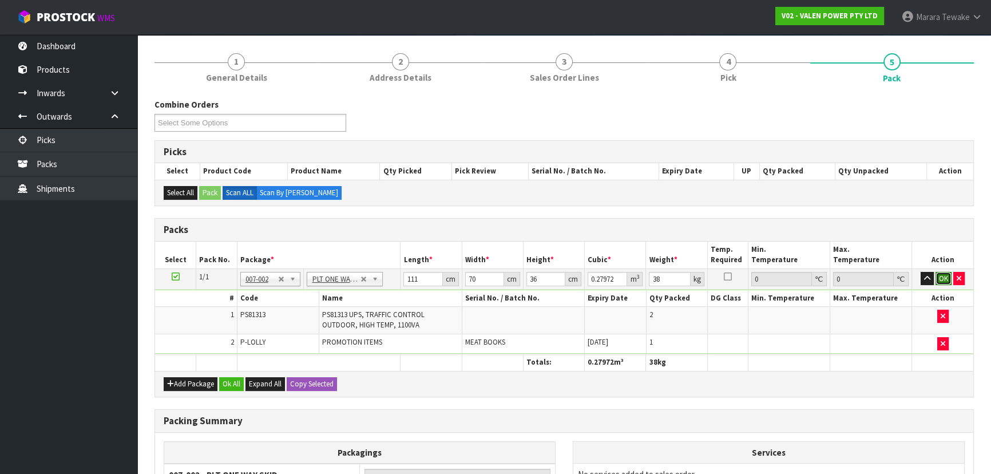
click at [942, 275] on button "OK" at bounding box center [944, 279] width 16 height 14
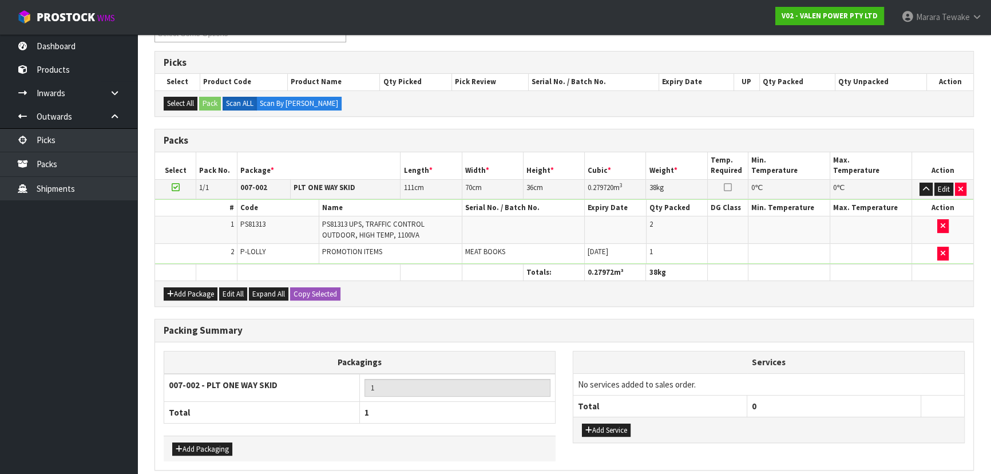
scroll to position [220, 0]
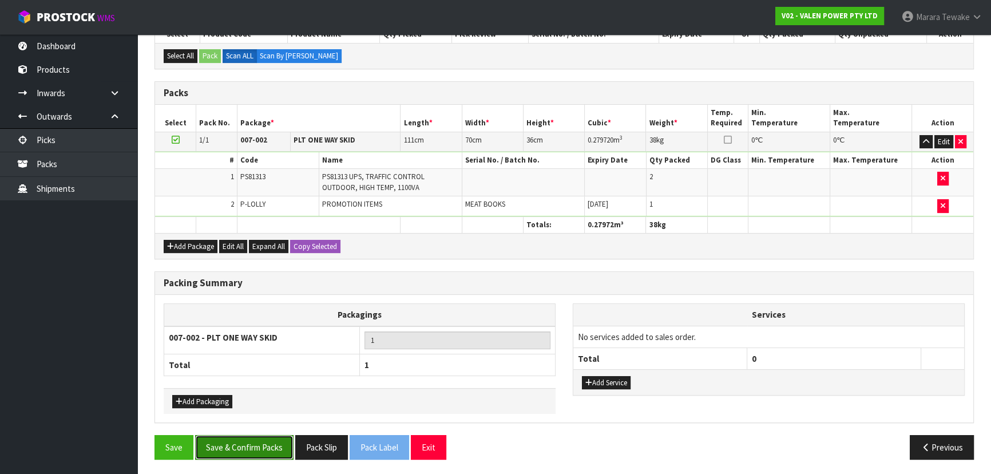
click at [220, 451] on button "Save & Confirm Packs" at bounding box center [244, 447] width 98 height 25
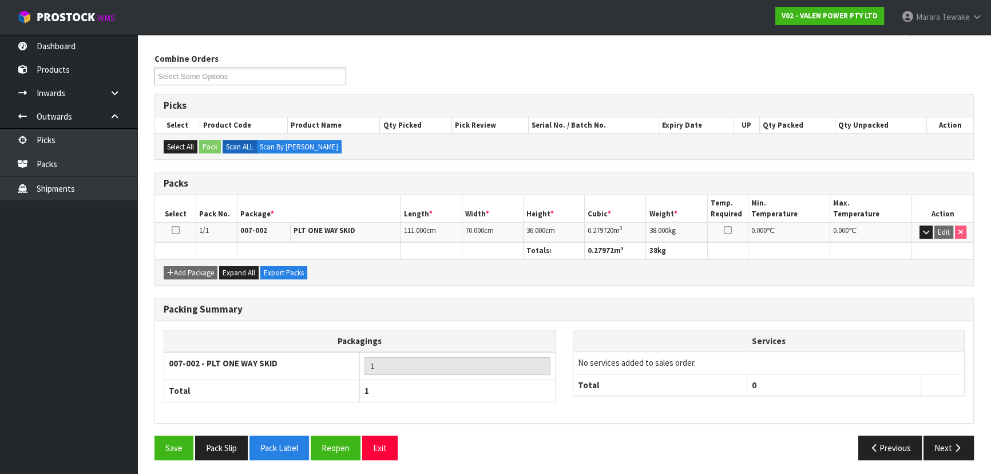
scroll to position [172, 0]
click at [954, 443] on icon "button" at bounding box center [957, 447] width 11 height 9
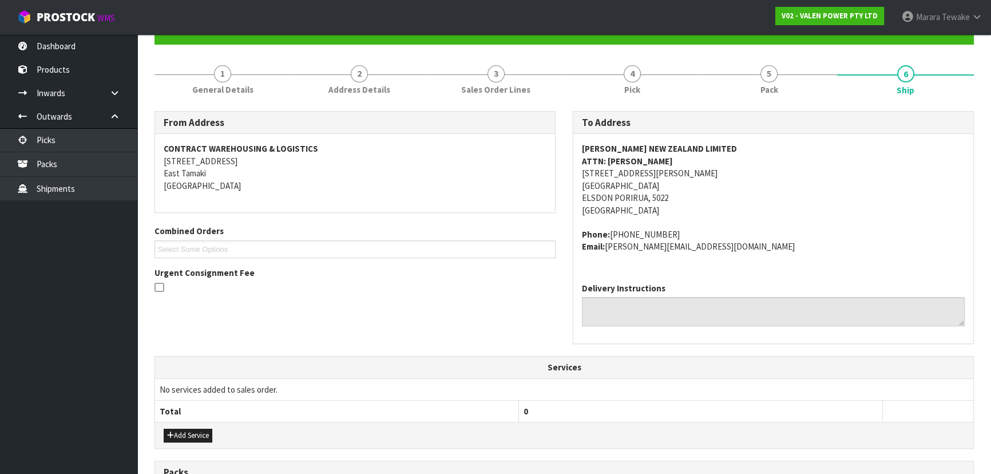
scroll to position [316, 0]
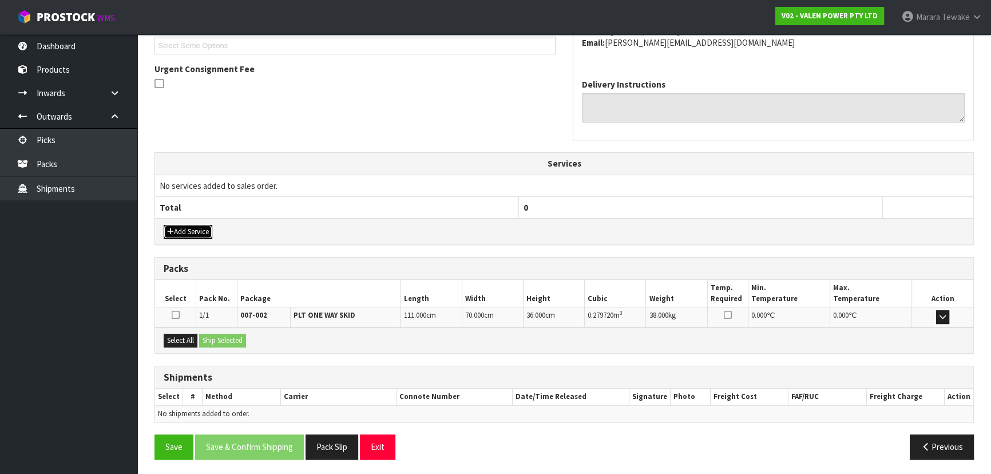
click at [191, 229] on button "Add Service" at bounding box center [188, 232] width 49 height 14
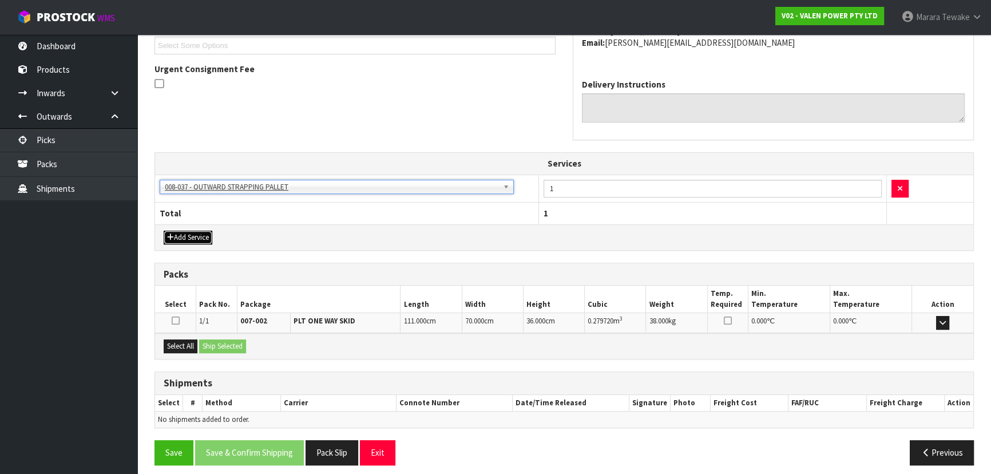
click at [186, 236] on button "Add Service" at bounding box center [188, 238] width 49 height 14
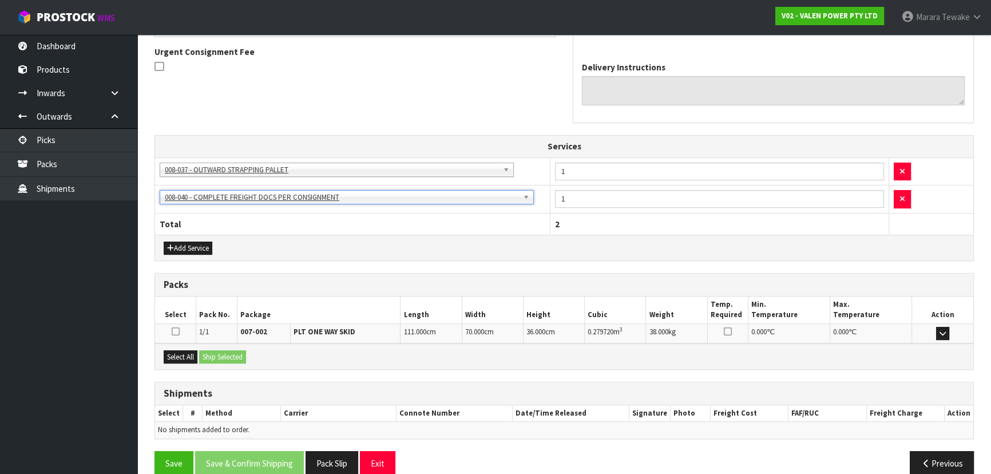
scroll to position [350, 0]
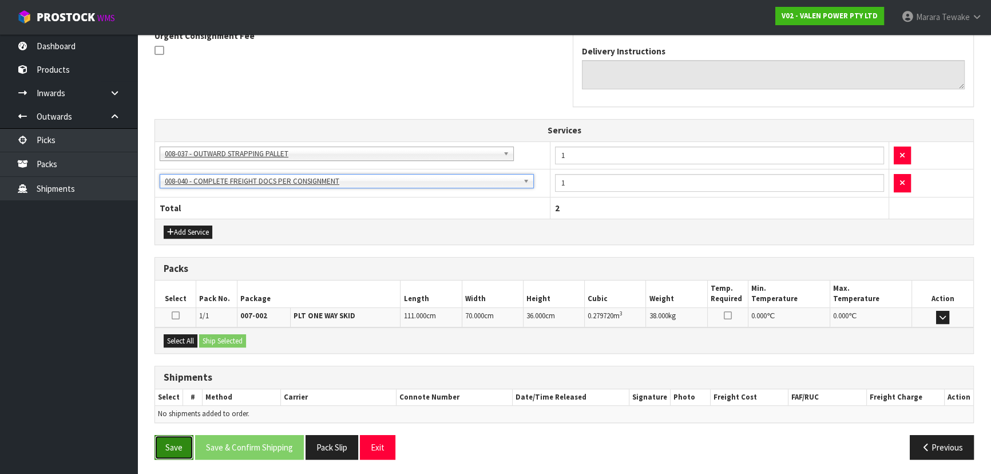
click at [182, 442] on button "Save" at bounding box center [174, 447] width 39 height 25
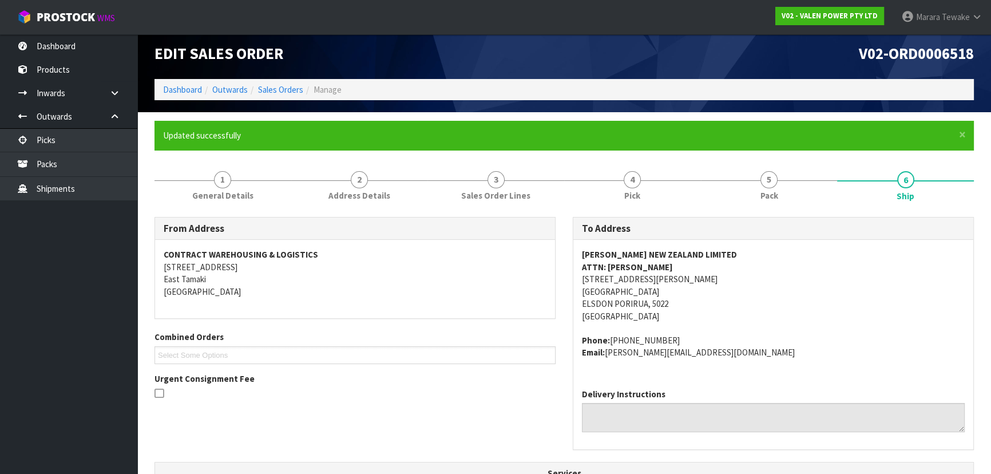
scroll to position [0, 0]
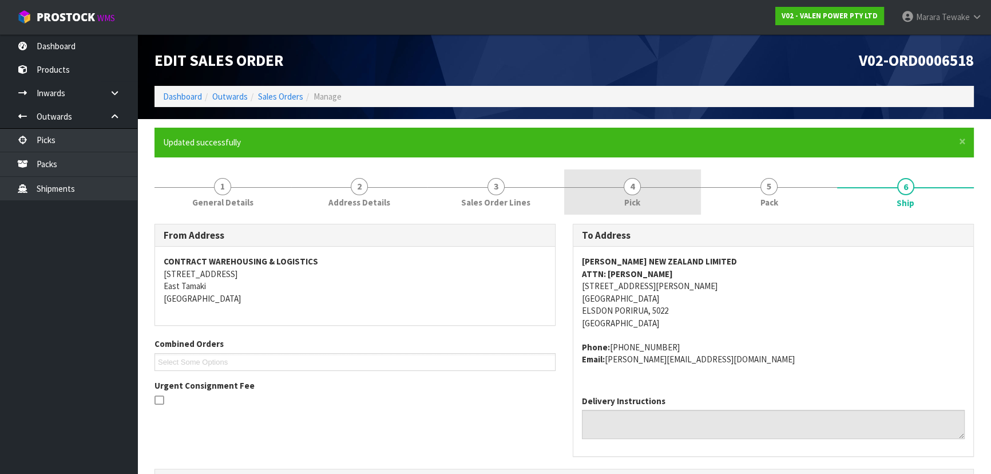
click at [767, 191] on span "5" at bounding box center [769, 186] width 17 height 17
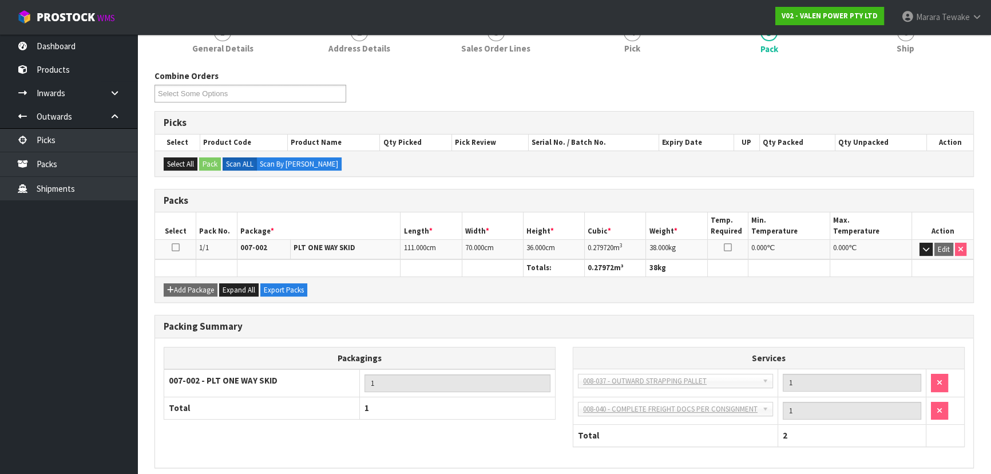
scroll to position [199, 0]
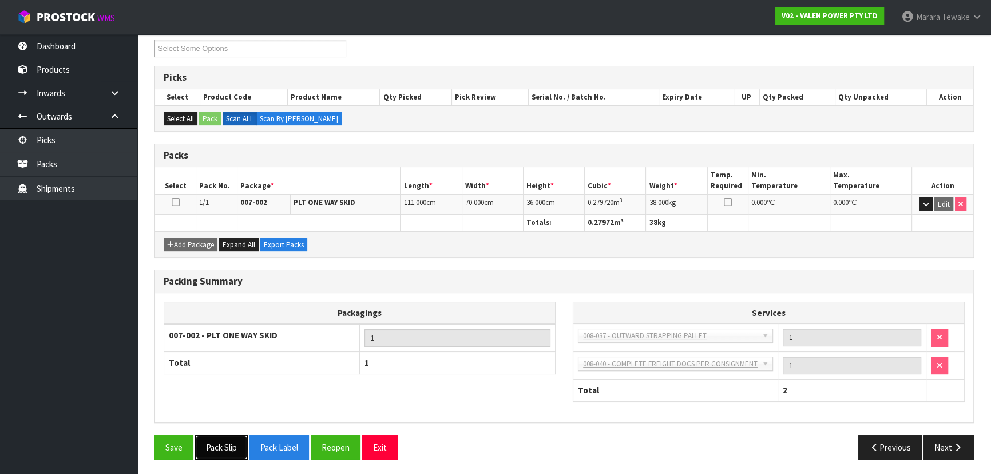
click at [223, 442] on button "Pack Slip" at bounding box center [221, 447] width 53 height 25
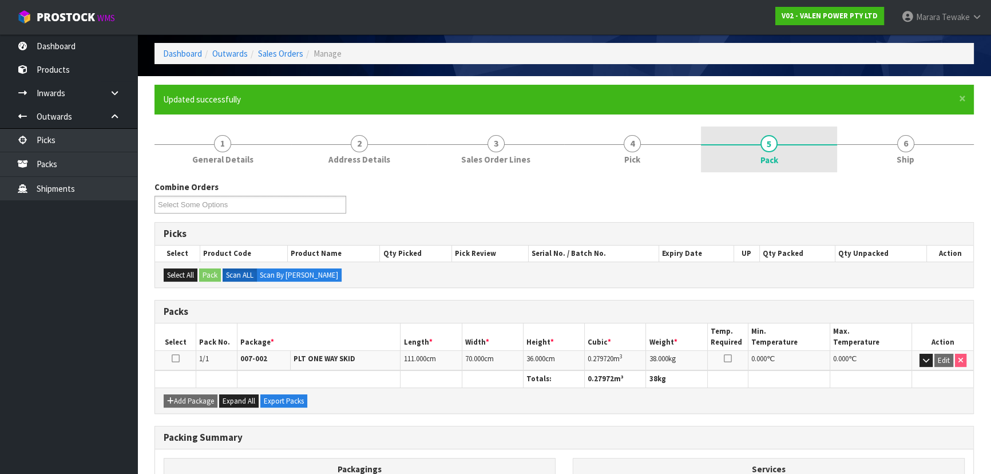
click at [758, 156] on link "5 Pack" at bounding box center [769, 149] width 137 height 46
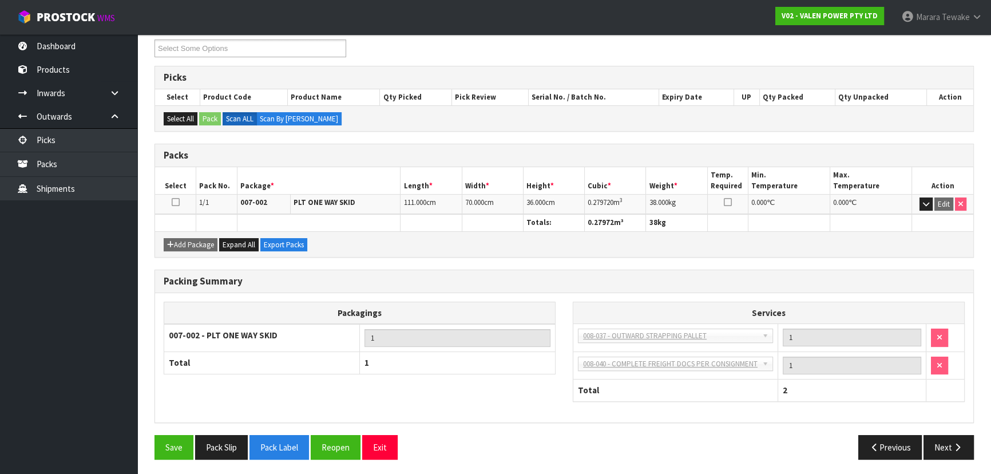
scroll to position [103, 0]
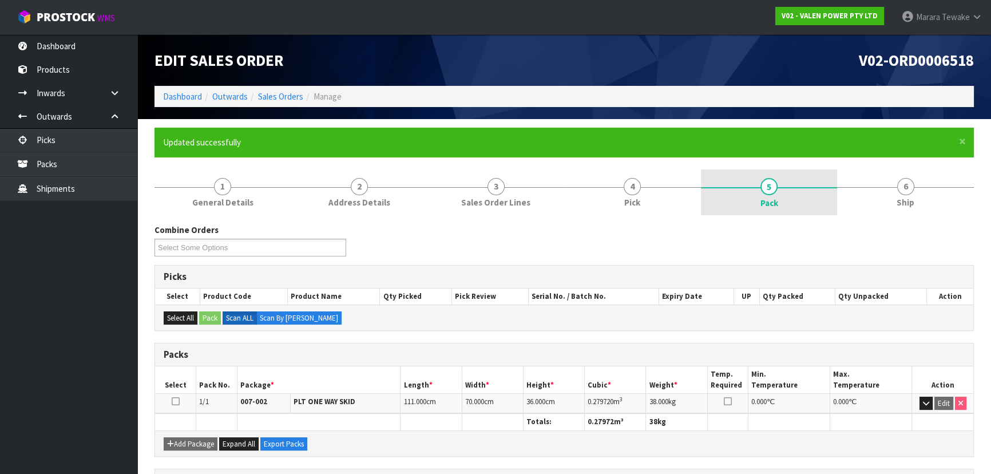
click at [775, 200] on span "Pack" at bounding box center [770, 203] width 18 height 12
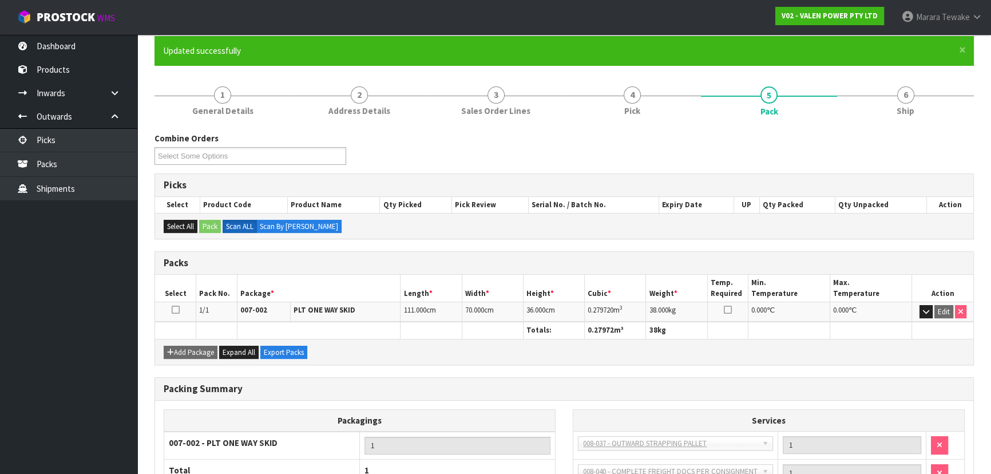
scroll to position [199, 0]
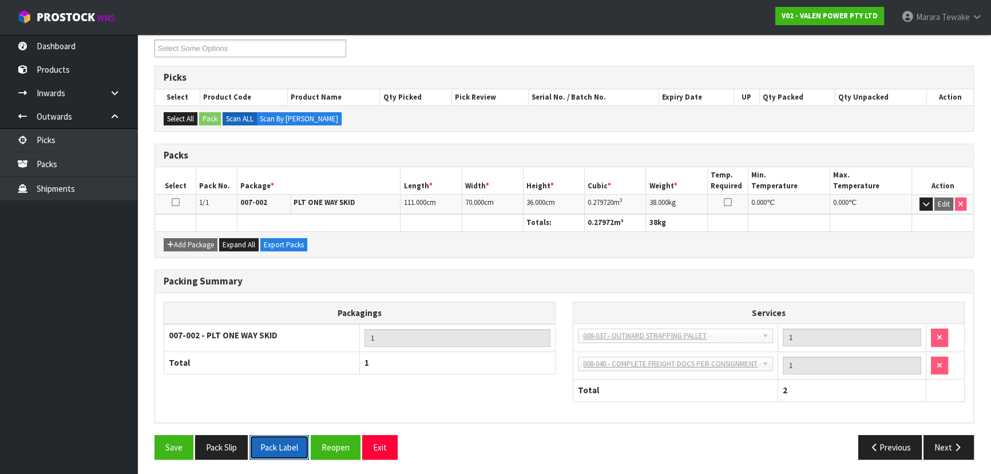
click at [274, 441] on button "Pack Label" at bounding box center [280, 447] width 60 height 25
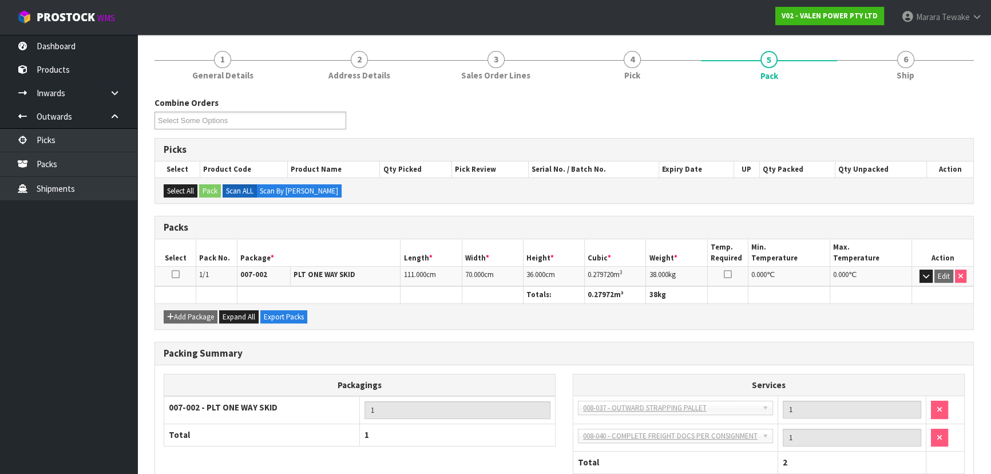
scroll to position [0, 0]
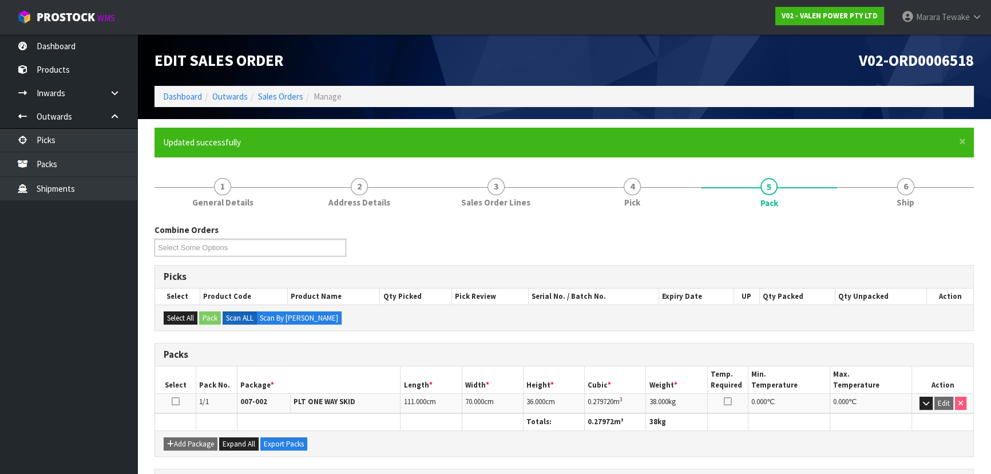
click at [364, 251] on div "Combine Orders V02-ORD0006518 V02-ORD0006567 V02-ORD0006629 V02-ORD0006640 V02-…" at bounding box center [564, 244] width 837 height 41
click at [366, 251] on div "Combine Orders V02-ORD0006518 V02-ORD0006567 V02-ORD0006629 V02-ORD0006640 V02-…" at bounding box center [564, 244] width 837 height 41
click at [903, 189] on span "6" at bounding box center [905, 186] width 17 height 17
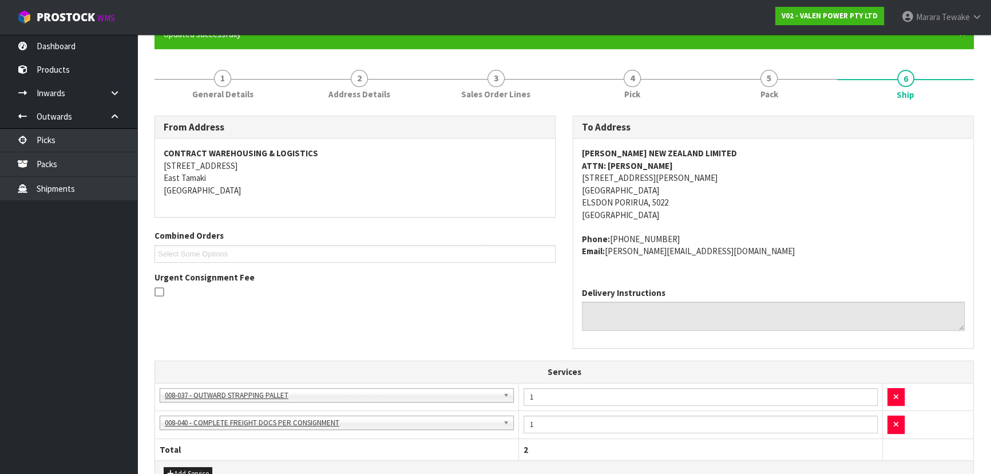
scroll to position [90, 0]
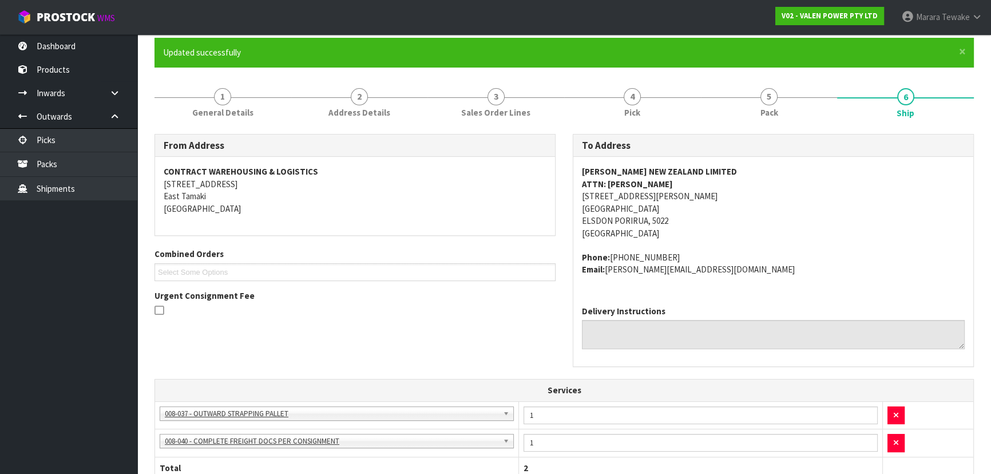
click at [217, 143] on h3 "From Address" at bounding box center [355, 145] width 383 height 11
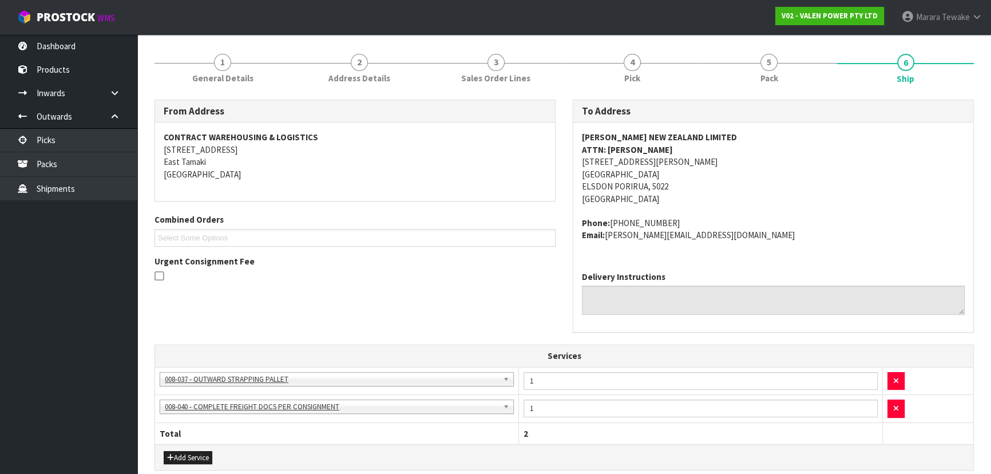
scroll to position [0, 0]
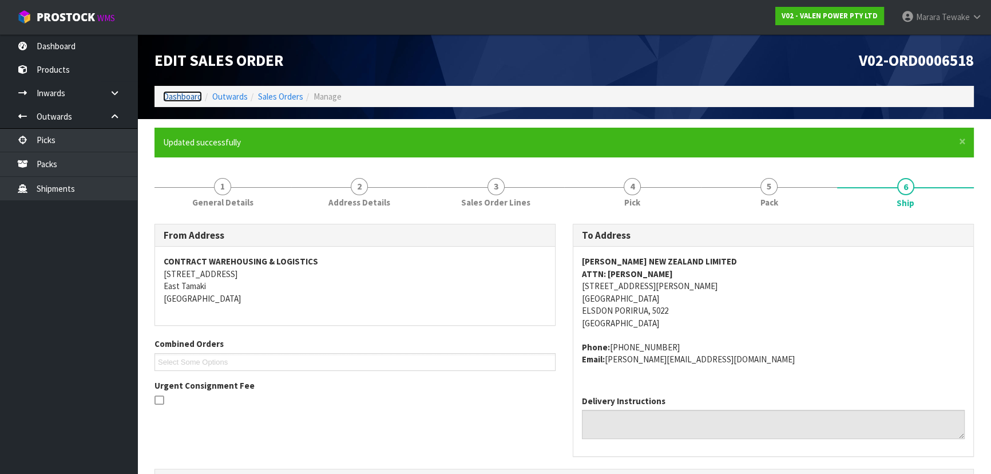
click at [180, 96] on link "Dashboard" at bounding box center [182, 96] width 39 height 11
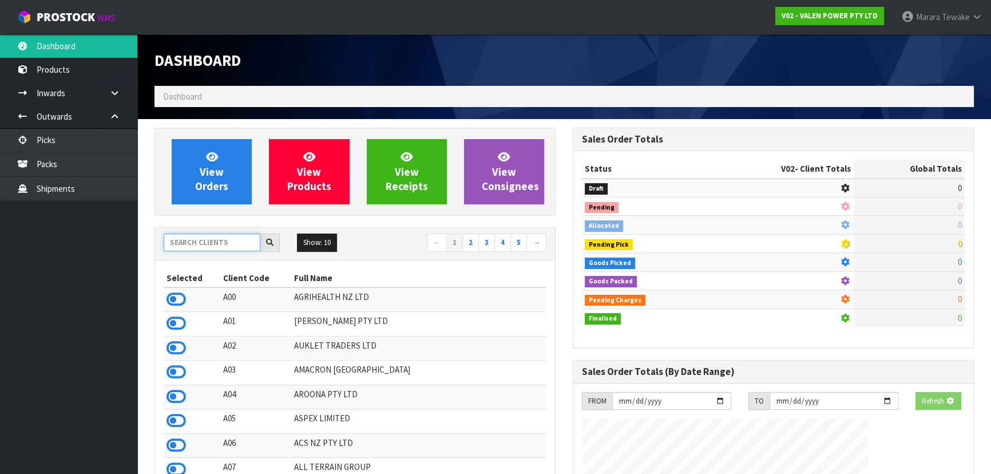
click at [216, 244] on input "text" at bounding box center [212, 242] width 97 height 18
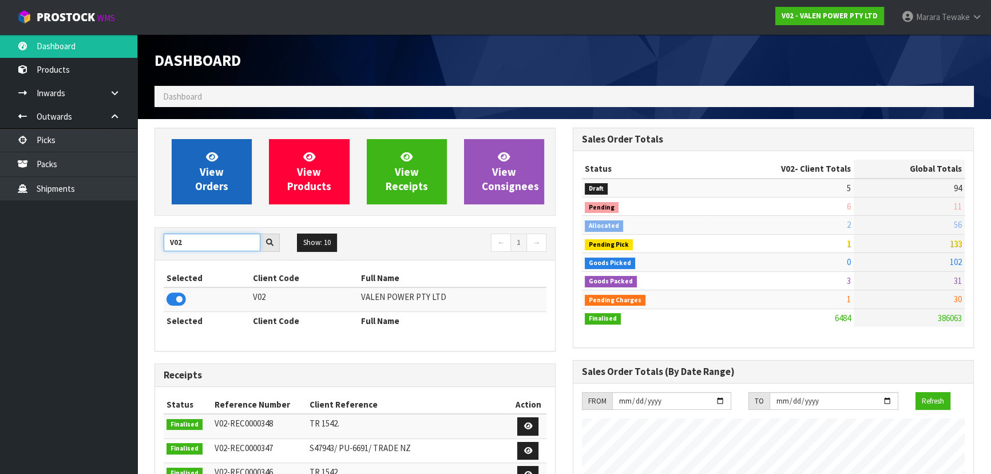
type input "V02"
click at [225, 176] on link "View Orders" at bounding box center [212, 171] width 80 height 65
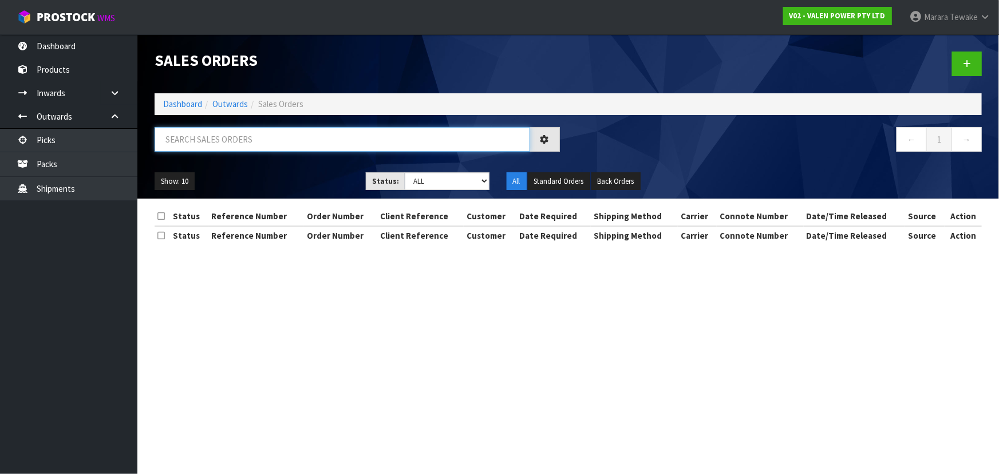
click at [251, 144] on input "text" at bounding box center [342, 139] width 375 height 25
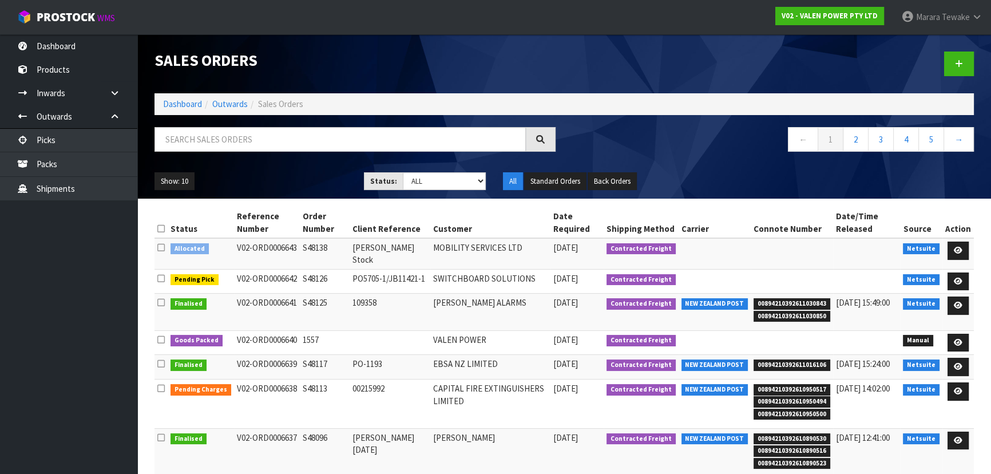
click at [301, 167] on div "Show: 10 5 10 25 50 Status: Draft Pending Allocated Pending Pick Goods Picked G…" at bounding box center [564, 181] width 837 height 35
click at [254, 141] on input "text" at bounding box center [340, 139] width 371 height 25
type input "6640"
click at [309, 177] on ul "Show: 10 5 10 25 50" at bounding box center [251, 181] width 192 height 18
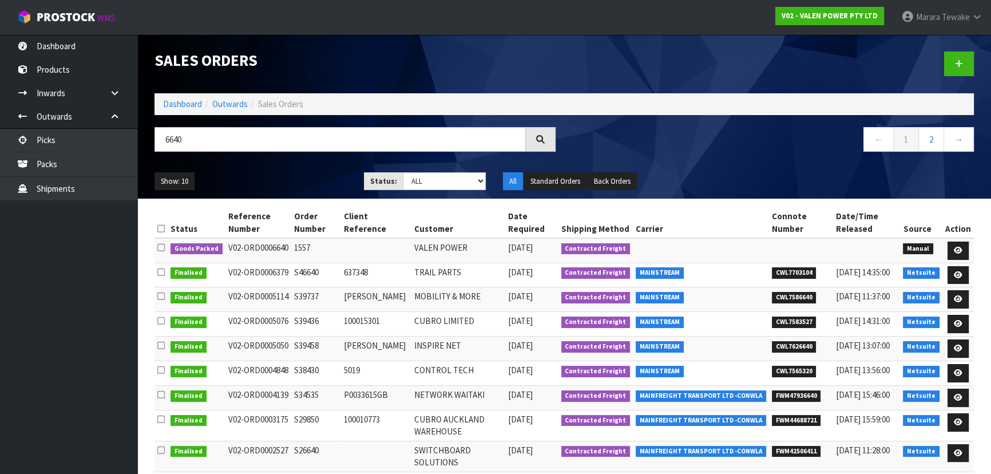
click at [309, 177] on ul "Show: 10 5 10 25 50" at bounding box center [251, 181] width 192 height 18
click at [307, 176] on ul "Show: 10 5 10 25 50" at bounding box center [251, 181] width 192 height 18
click at [960, 248] on icon at bounding box center [958, 250] width 9 height 7
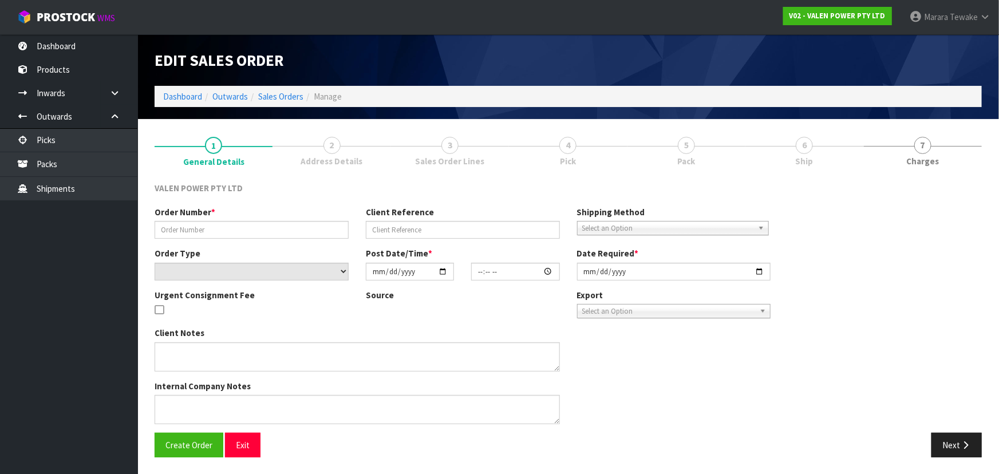
type input "1557"
select select "number:0"
type input "[DATE]"
type input "13:21:00.000"
type input "[DATE]"
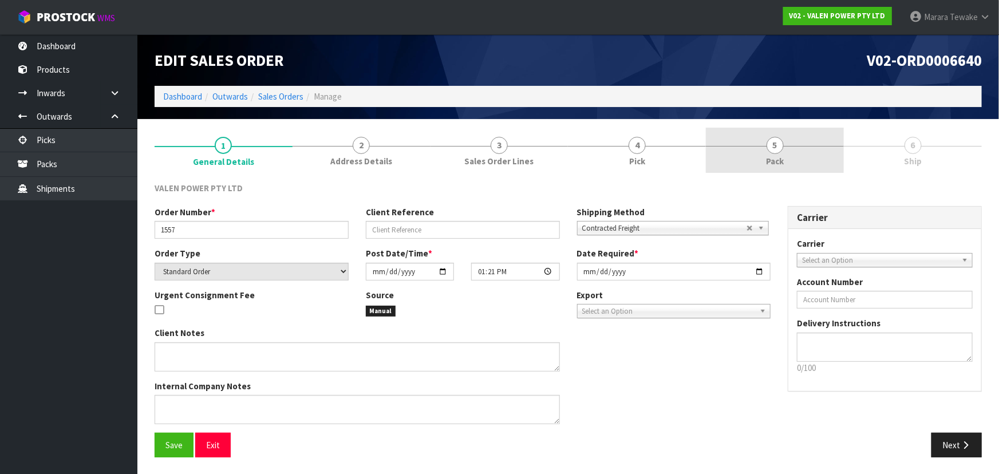
click at [781, 160] on span "Pack" at bounding box center [775, 161] width 18 height 12
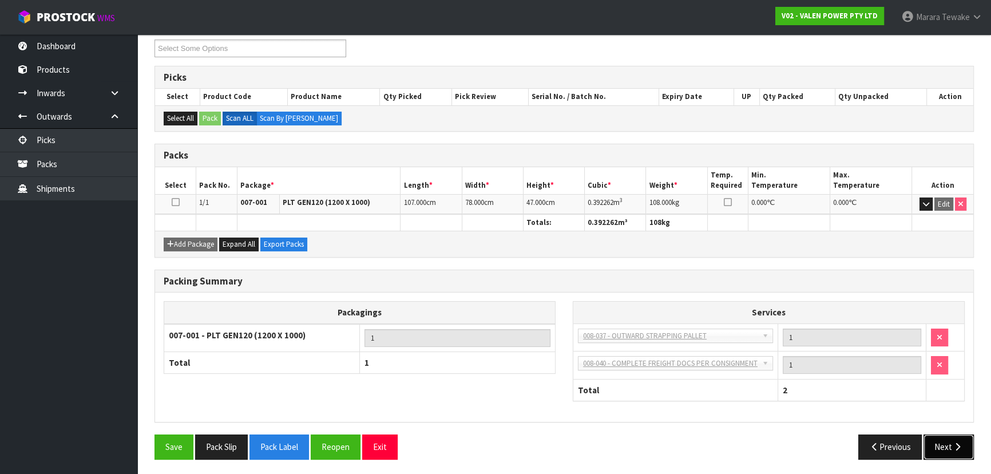
click at [940, 444] on button "Next" at bounding box center [949, 446] width 50 height 25
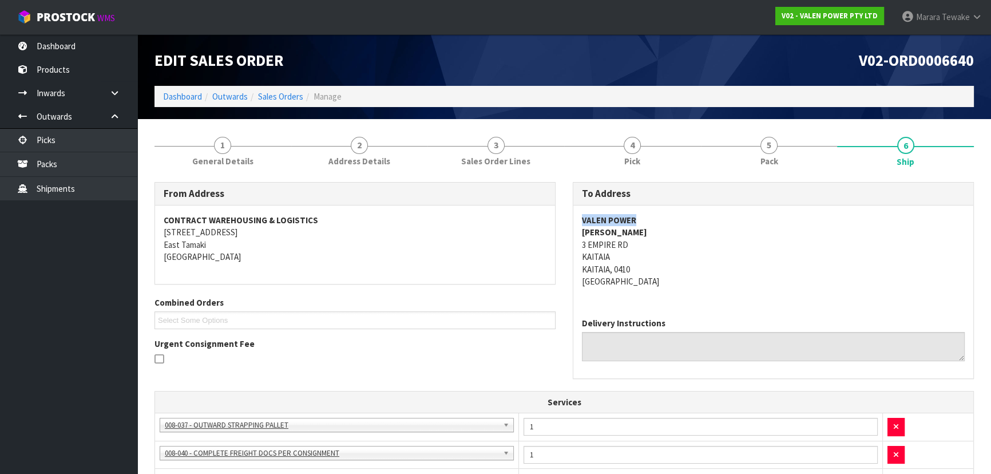
copy strong "VALEN POWER"
drag, startPoint x: 578, startPoint y: 222, endPoint x: 654, endPoint y: 219, distance: 75.6
click at [654, 219] on div "VALEN POWER [PERSON_NAME] [STREET_ADDRESS]" at bounding box center [773, 256] width 400 height 103
copy address "[STREET_ADDRESS]"
drag, startPoint x: 582, startPoint y: 246, endPoint x: 660, endPoint y: 268, distance: 81.7
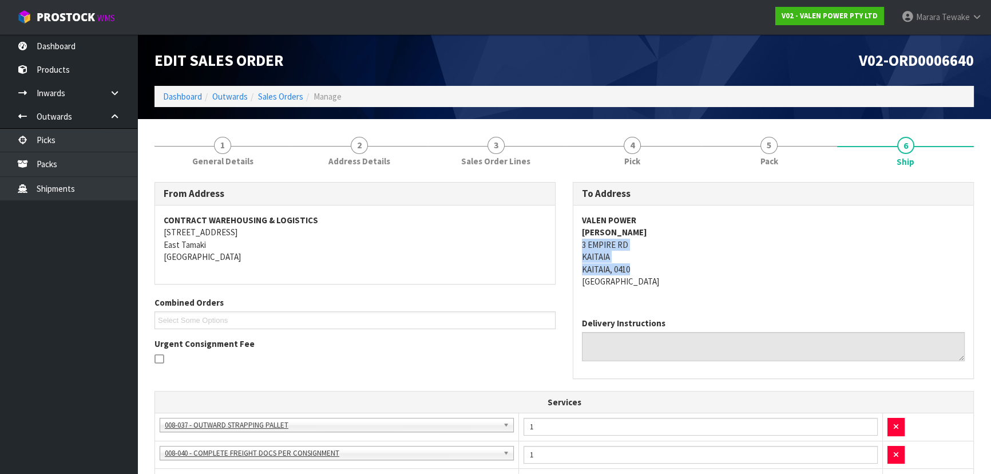
click at [660, 268] on address "VALEN POWER [PERSON_NAME] [STREET_ADDRESS]" at bounding box center [773, 251] width 383 height 74
click at [727, 254] on address "VALEN POWER [PERSON_NAME] [STREET_ADDRESS]" at bounding box center [773, 251] width 383 height 74
copy address "3 EMPIRE RD"
drag, startPoint x: 575, startPoint y: 241, endPoint x: 399, endPoint y: 241, distance: 175.7
click at [652, 241] on div "VALEN POWER [PERSON_NAME] [STREET_ADDRESS]" at bounding box center [773, 256] width 400 height 103
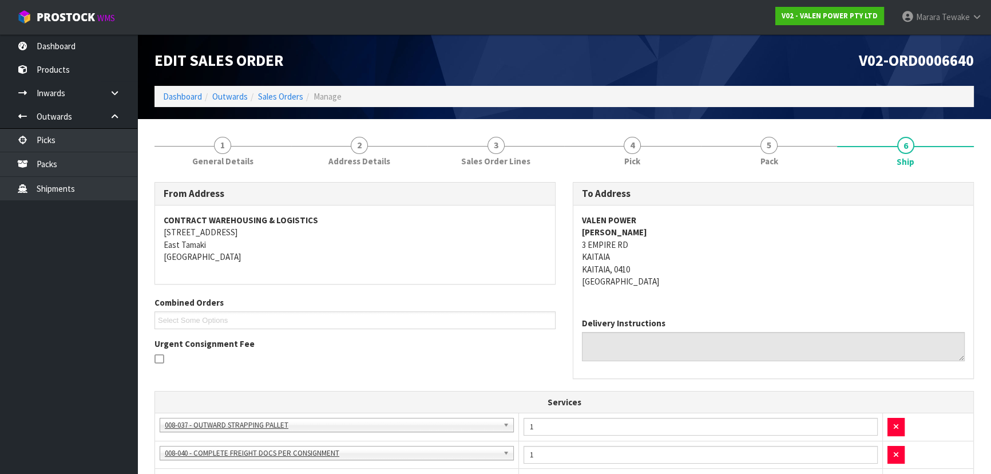
click at [708, 237] on address "VALEN POWER [PERSON_NAME] [STREET_ADDRESS]" at bounding box center [773, 251] width 383 height 74
copy strong "VALEN POWER"
drag, startPoint x: 575, startPoint y: 223, endPoint x: 435, endPoint y: 233, distance: 140.1
click at [674, 223] on div "VALEN POWER [PERSON_NAME] [STREET_ADDRESS]" at bounding box center [773, 256] width 400 height 103
copy strong "[PERSON_NAME]"
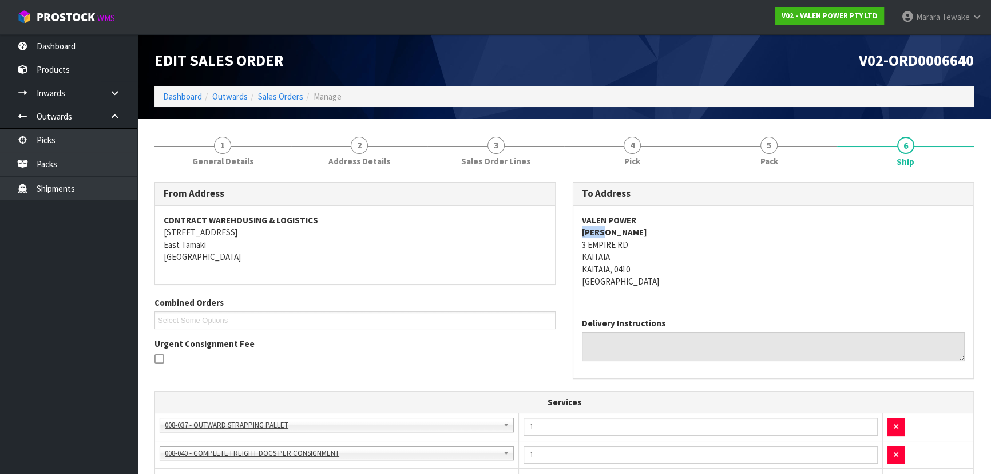
drag, startPoint x: 580, startPoint y: 231, endPoint x: 621, endPoint y: 234, distance: 41.9
click at [621, 234] on div "VALEN POWER [PERSON_NAME] [STREET_ADDRESS]" at bounding box center [773, 256] width 400 height 103
click at [136, 137] on link "Picks" at bounding box center [68, 139] width 137 height 23
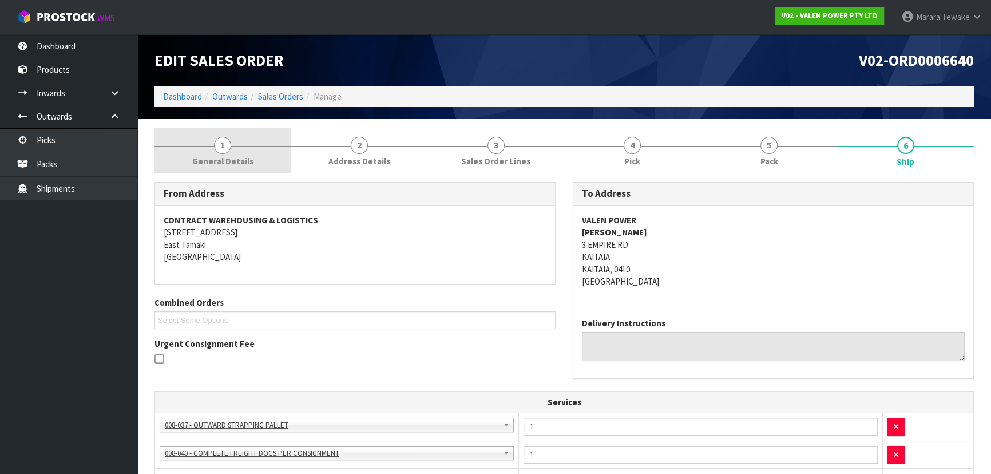
click at [259, 156] on link "1 General Details" at bounding box center [223, 150] width 137 height 45
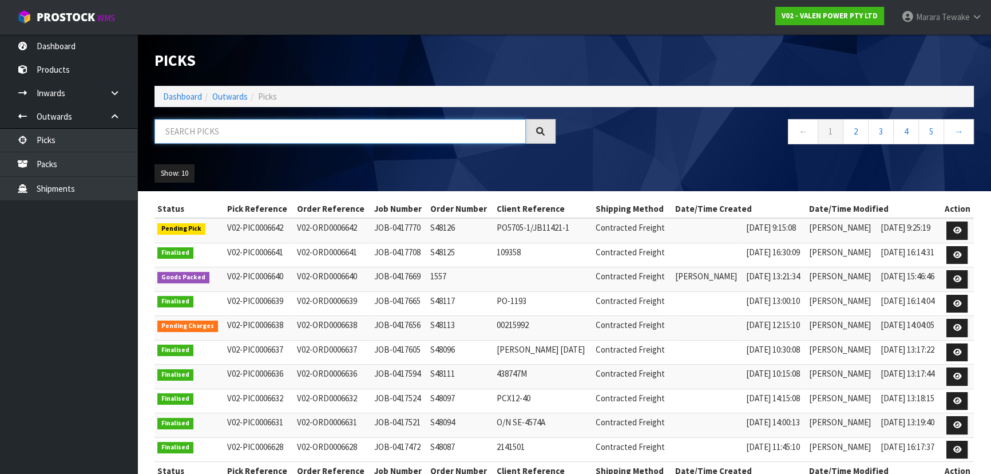
click at [196, 130] on input "text" at bounding box center [340, 131] width 371 height 25
click at [179, 101] on link "Dashboard" at bounding box center [182, 96] width 39 height 11
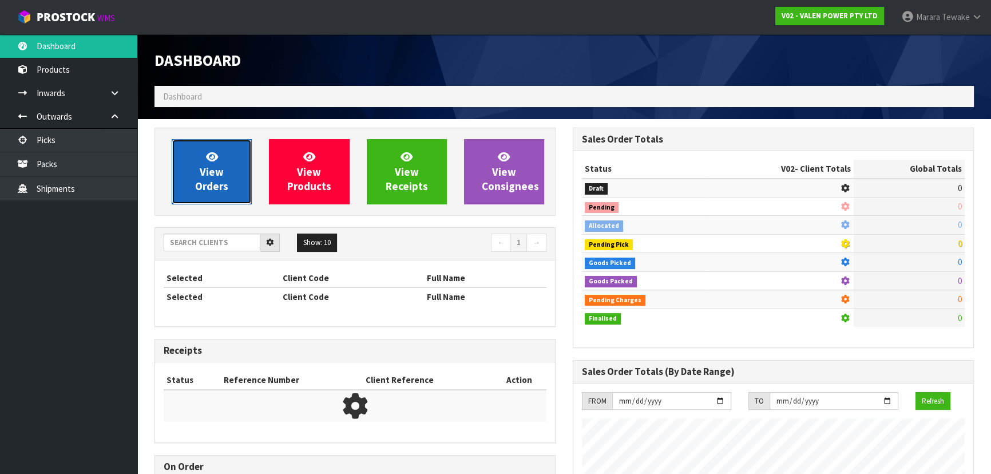
click at [203, 183] on span "View Orders" at bounding box center [211, 171] width 33 height 43
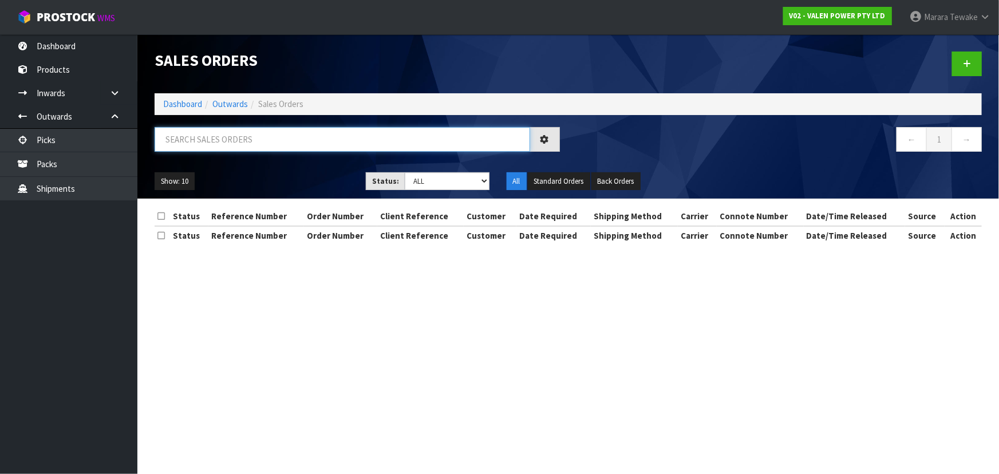
click at [218, 141] on input "text" at bounding box center [342, 139] width 375 height 25
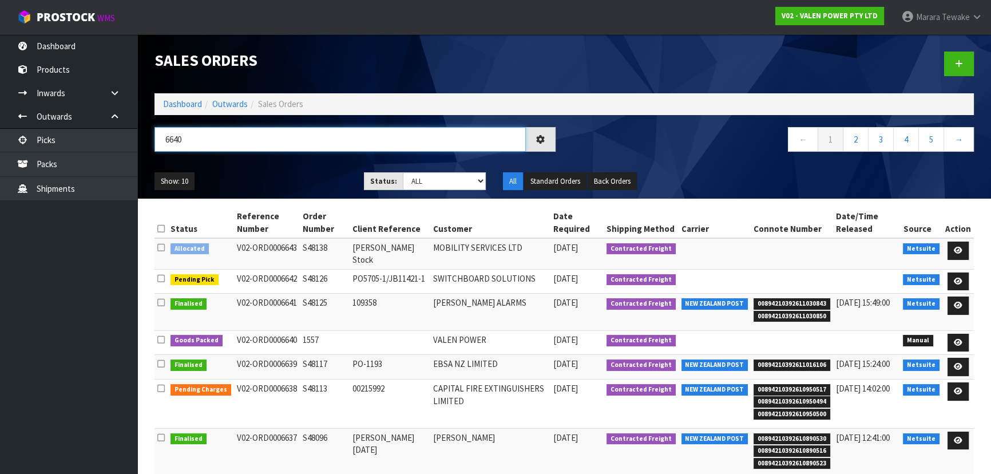
type input "6640"
click at [244, 164] on div "Show: 10 5 10 25 50 Status: Draft Pending Allocated Pending Pick Goods Picked G…" at bounding box center [564, 181] width 837 height 35
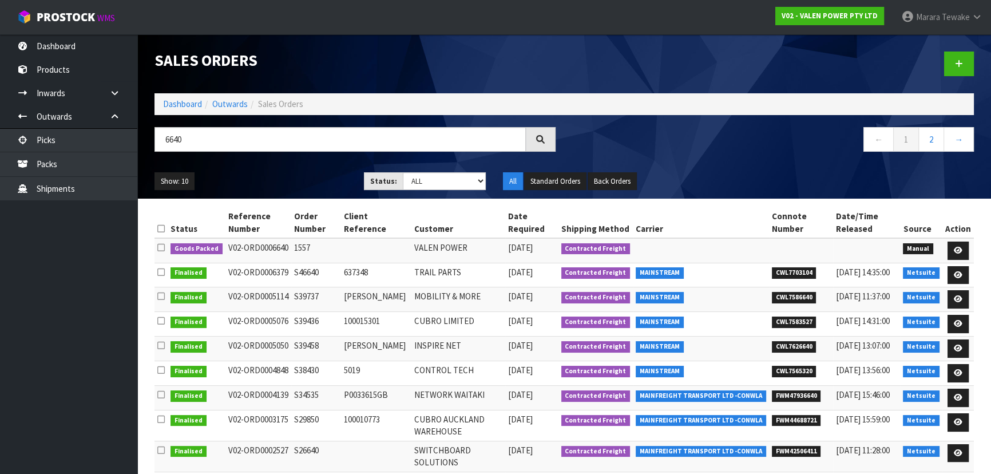
click at [244, 164] on div "Show: 10 5 10 25 50 Status: Draft Pending Allocated Pending Pick Goods Picked G…" at bounding box center [564, 181] width 837 height 35
click at [959, 248] on icon at bounding box center [958, 250] width 9 height 7
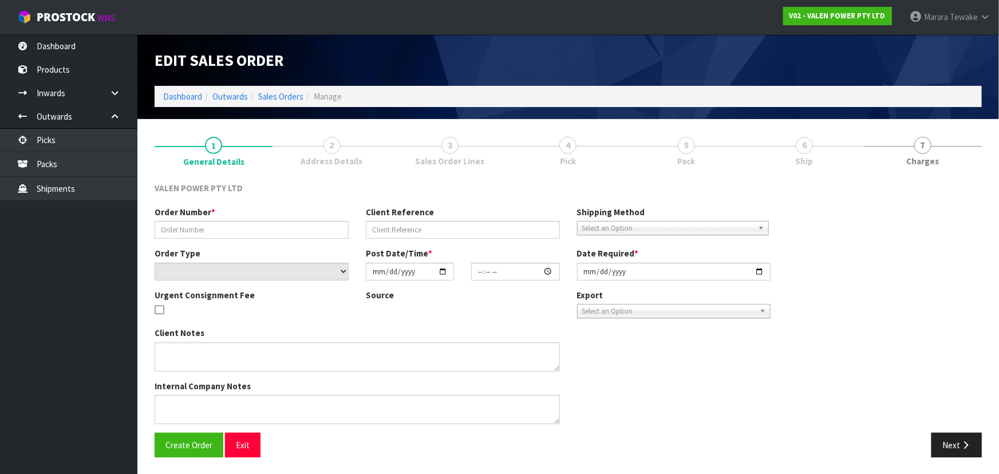
type input "1557"
select select "number:0"
type input "[DATE]"
type input "13:21:00.000"
type input "[DATE]"
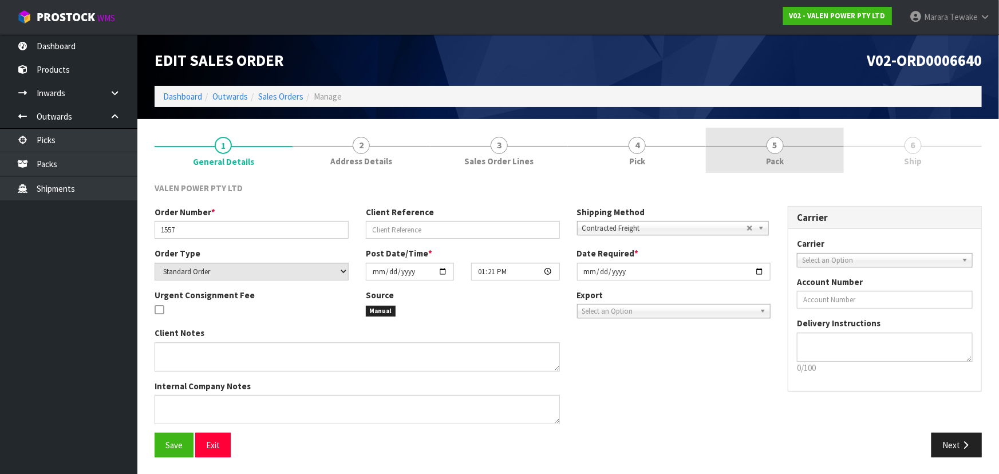
click at [783, 151] on link "5 Pack" at bounding box center [775, 150] width 138 height 45
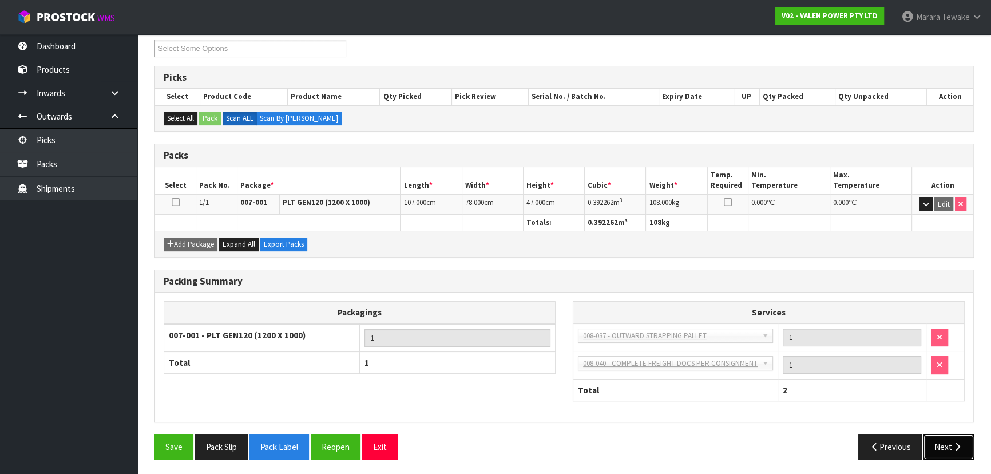
click at [938, 449] on button "Next" at bounding box center [949, 446] width 50 height 25
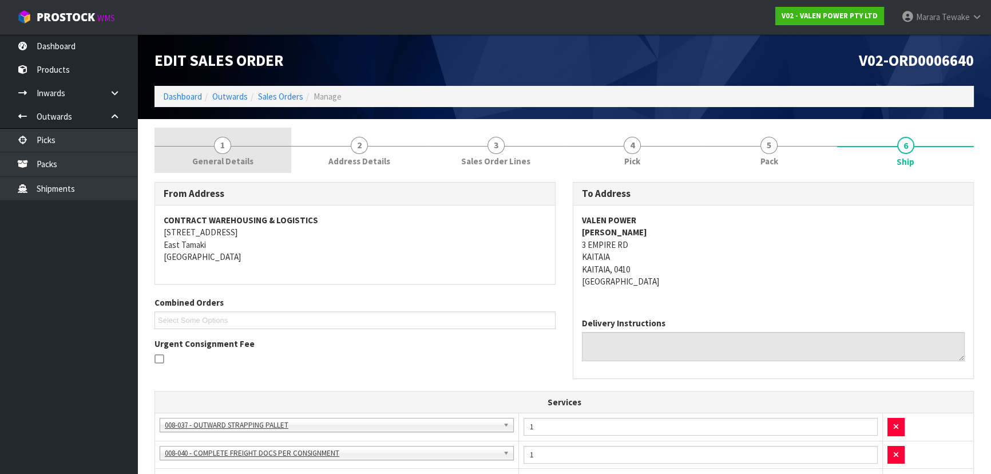
click at [235, 160] on span "General Details" at bounding box center [222, 161] width 61 height 12
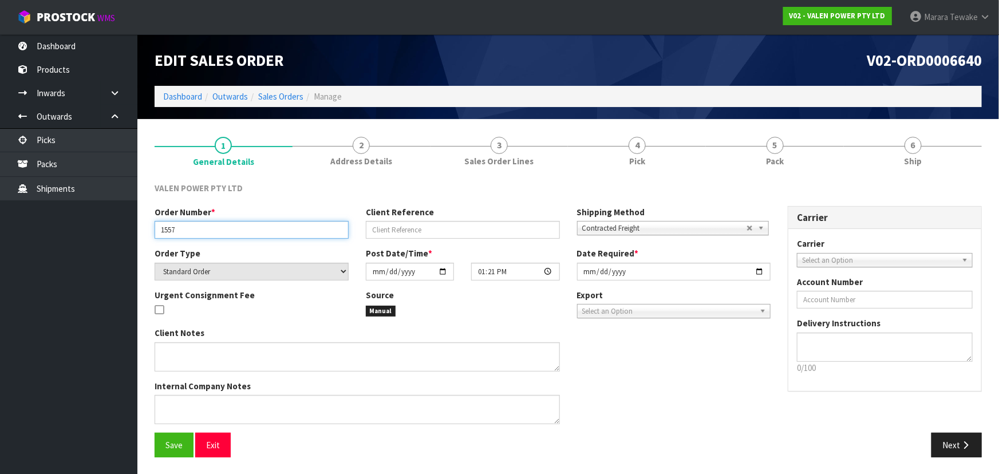
drag, startPoint x: 155, startPoint y: 229, endPoint x: 199, endPoint y: 230, distance: 44.1
click at [199, 230] on input "1557" at bounding box center [252, 230] width 194 height 18
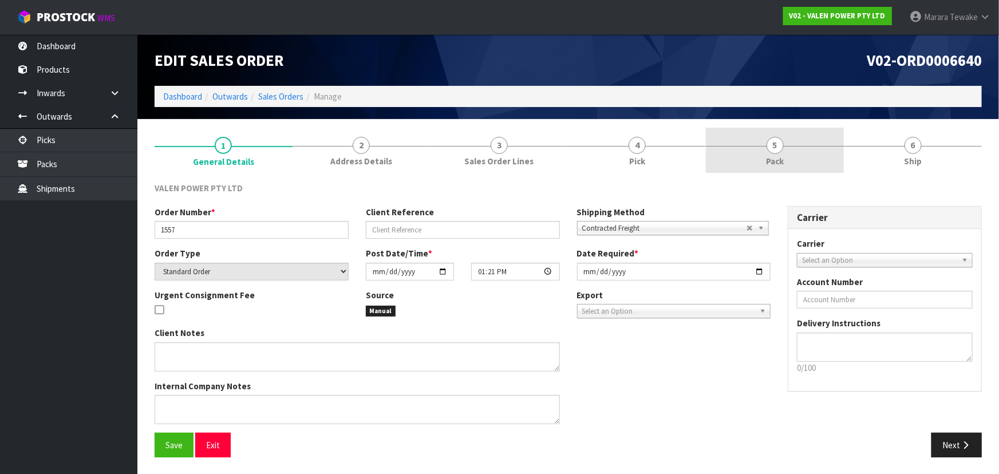
click at [788, 140] on link "5 Pack" at bounding box center [775, 150] width 138 height 45
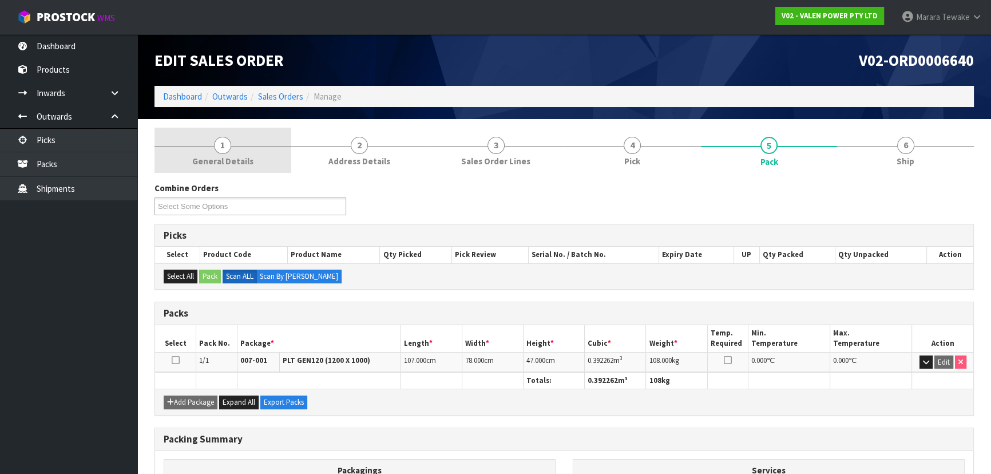
click at [228, 152] on link "1 General Details" at bounding box center [223, 150] width 137 height 45
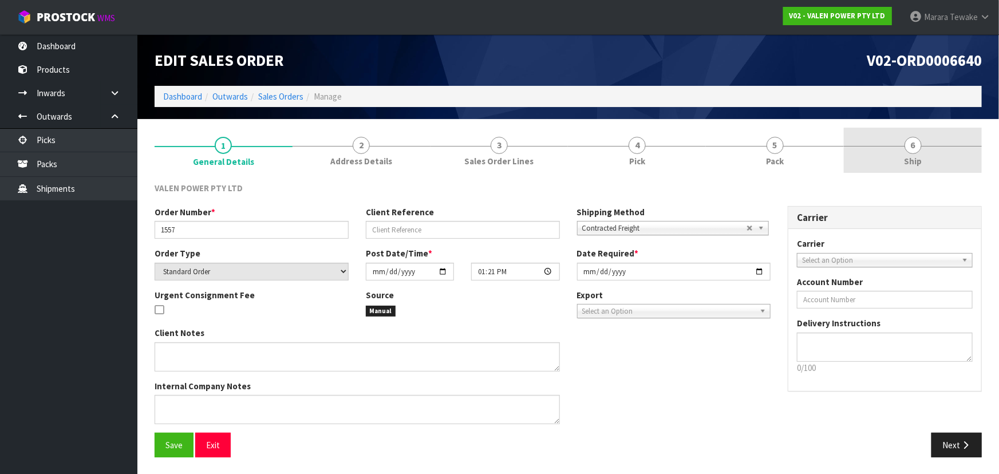
click at [928, 143] on link "6 Ship" at bounding box center [913, 150] width 138 height 45
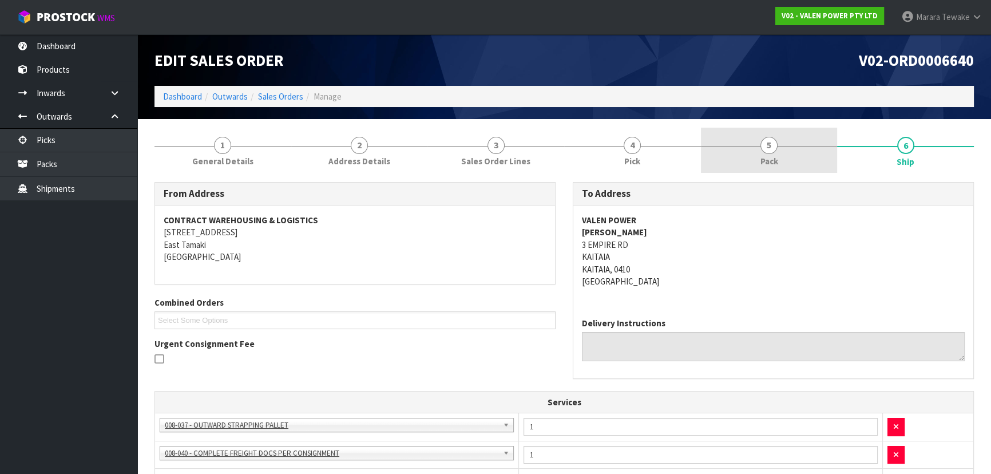
click at [778, 142] on link "5 Pack" at bounding box center [769, 150] width 137 height 45
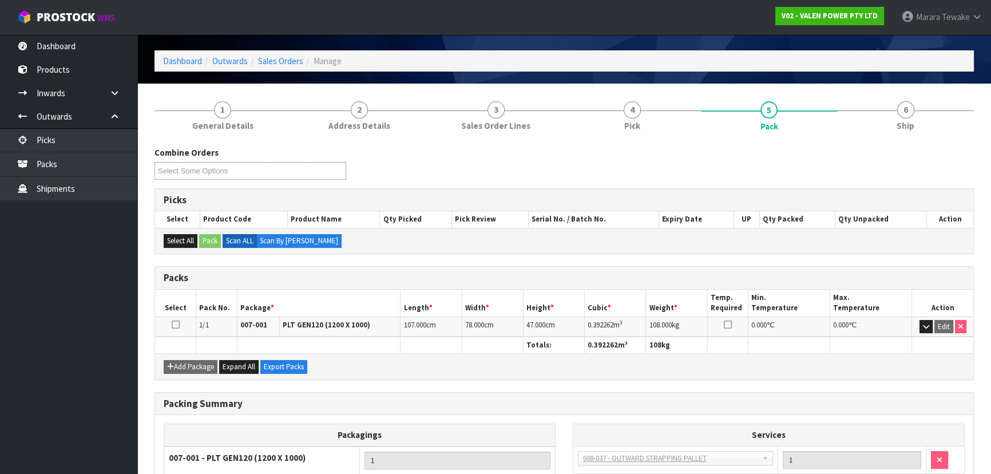
scroll to position [52, 0]
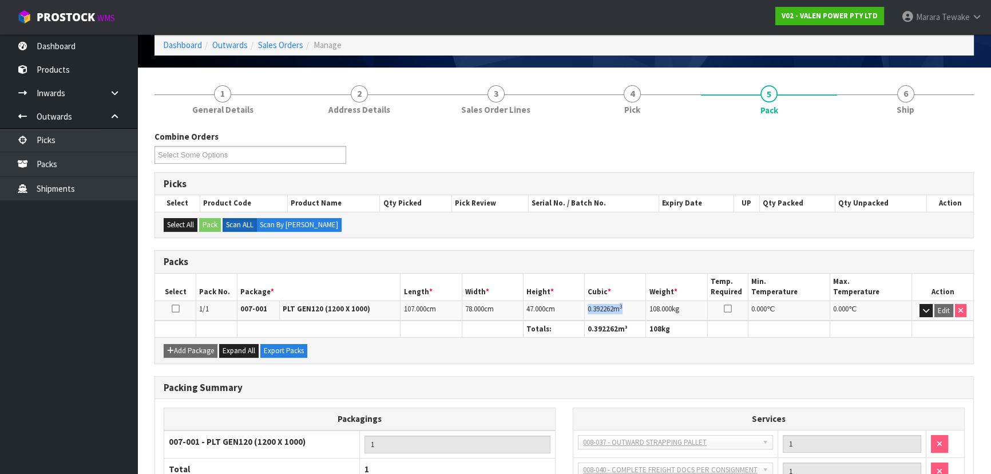
copy td "0.392262 m 3"
drag, startPoint x: 584, startPoint y: 306, endPoint x: 637, endPoint y: 303, distance: 53.3
click at [637, 303] on td "0.392262 m 3" at bounding box center [615, 310] width 61 height 20
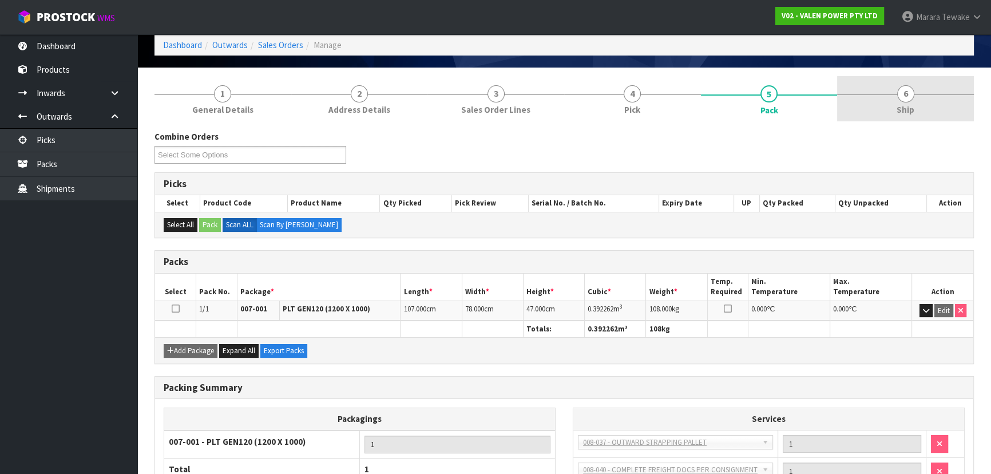
click at [898, 120] on link "6 Ship" at bounding box center [905, 98] width 137 height 45
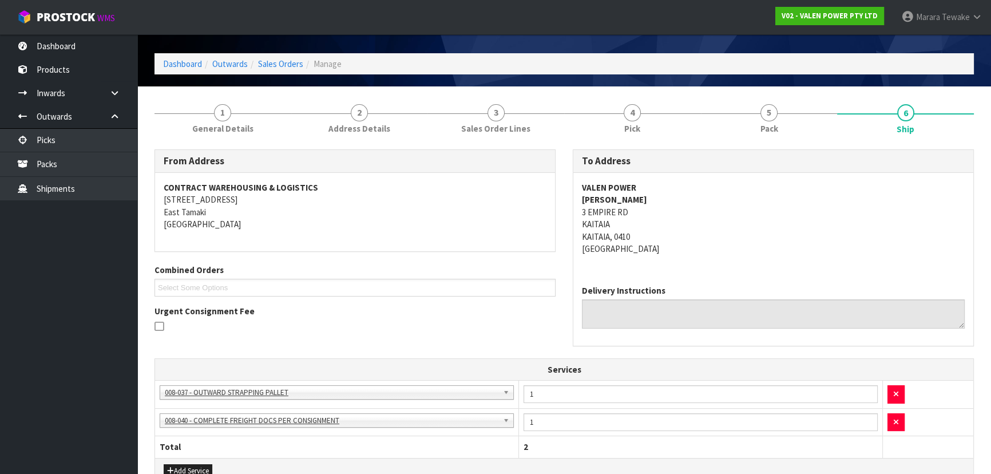
scroll to position [0, 0]
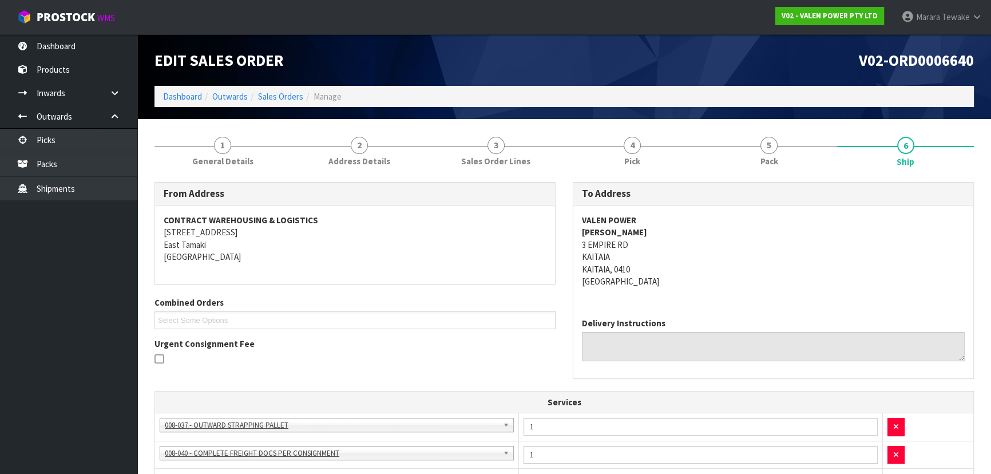
click at [744, 278] on address "VALEN POWER [PERSON_NAME] [STREET_ADDRESS]" at bounding box center [773, 251] width 383 height 74
click at [758, 139] on link "5 Pack" at bounding box center [769, 150] width 137 height 45
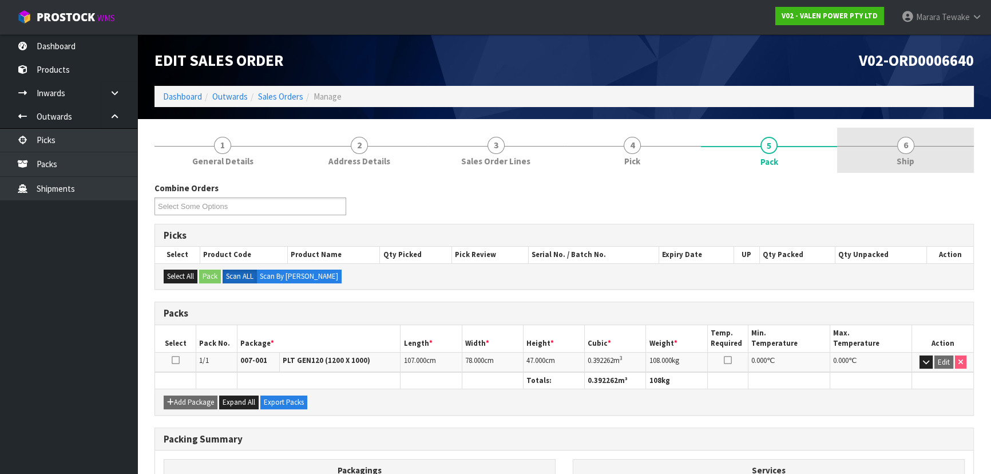
drag, startPoint x: 902, startPoint y: 165, endPoint x: 894, endPoint y: 165, distance: 7.5
click at [902, 164] on span "Ship" at bounding box center [906, 161] width 18 height 12
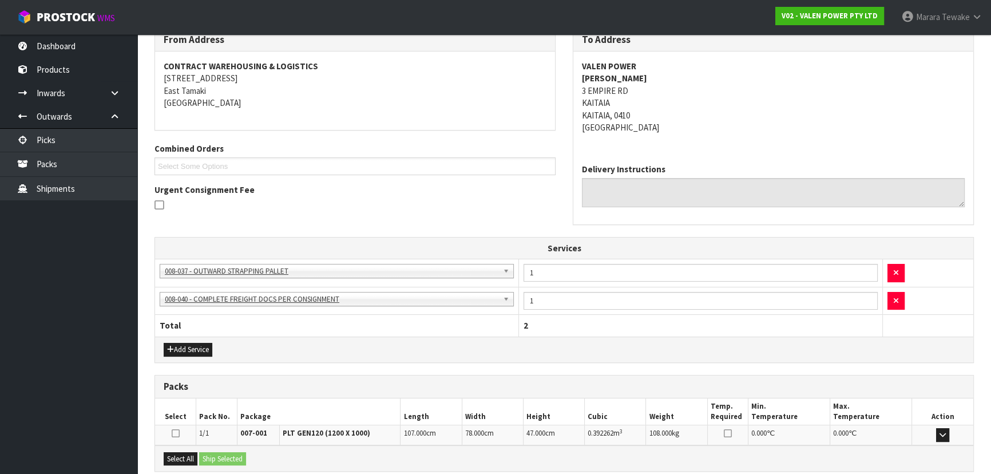
scroll to position [272, 0]
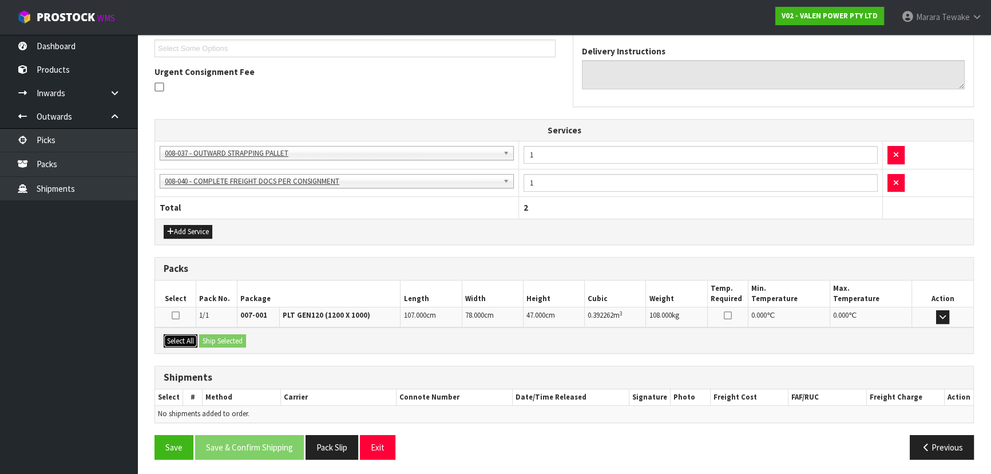
click at [187, 339] on button "Select All" at bounding box center [181, 341] width 34 height 14
click at [212, 339] on button "Ship Selected" at bounding box center [222, 341] width 47 height 14
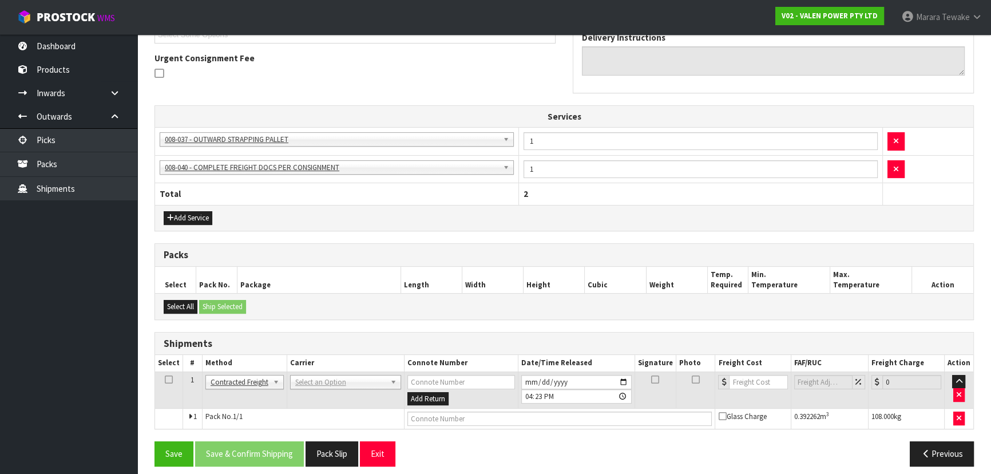
scroll to position [292, 0]
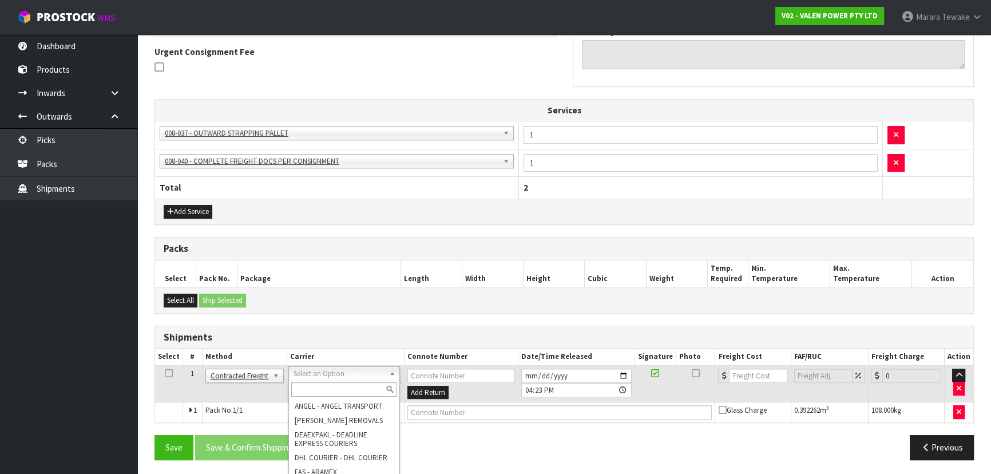
click at [308, 391] on input "text" at bounding box center [344, 389] width 106 height 14
type input "MA"
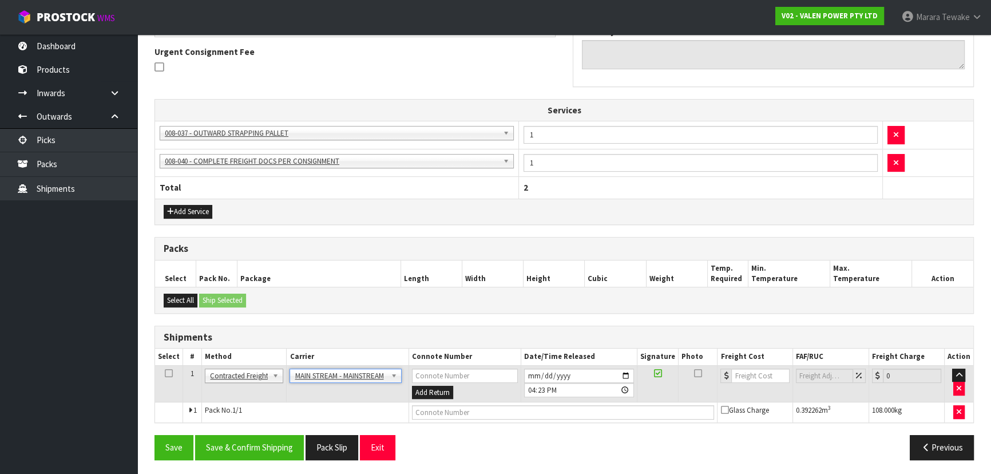
click at [444, 417] on td at bounding box center [563, 412] width 309 height 21
click at [445, 411] on input "text" at bounding box center [563, 412] width 303 height 14
paste input "CWL7734753"
type input "CWL7734753"
click at [756, 375] on input "number" at bounding box center [760, 376] width 58 height 14
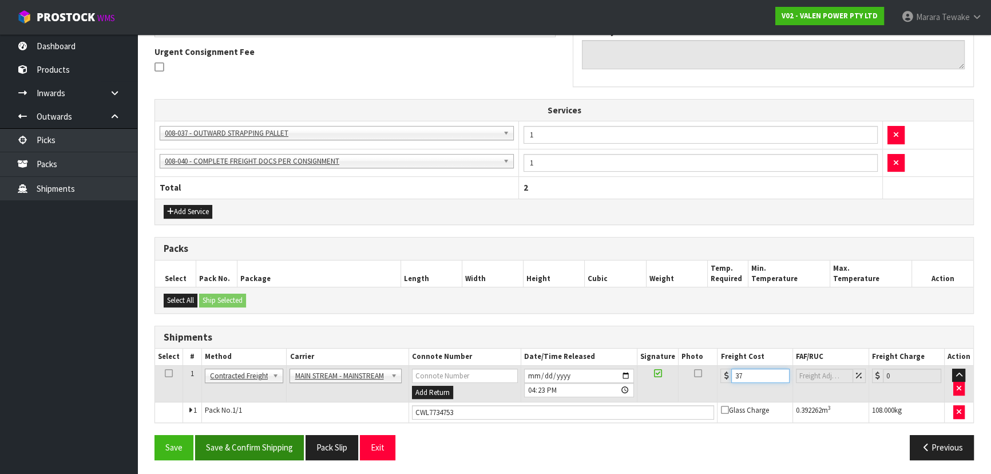
type input "37"
click at [261, 456] on button "Save & Confirm Shipping" at bounding box center [249, 447] width 109 height 25
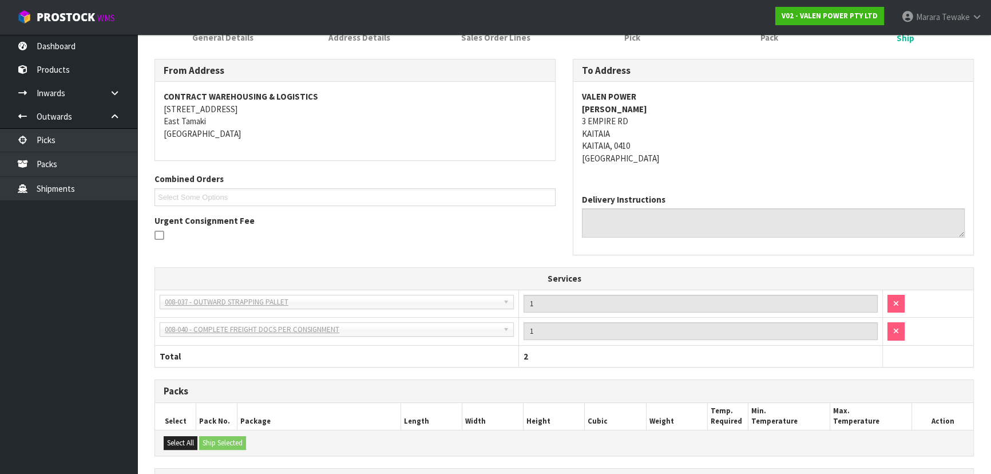
scroll to position [0, 0]
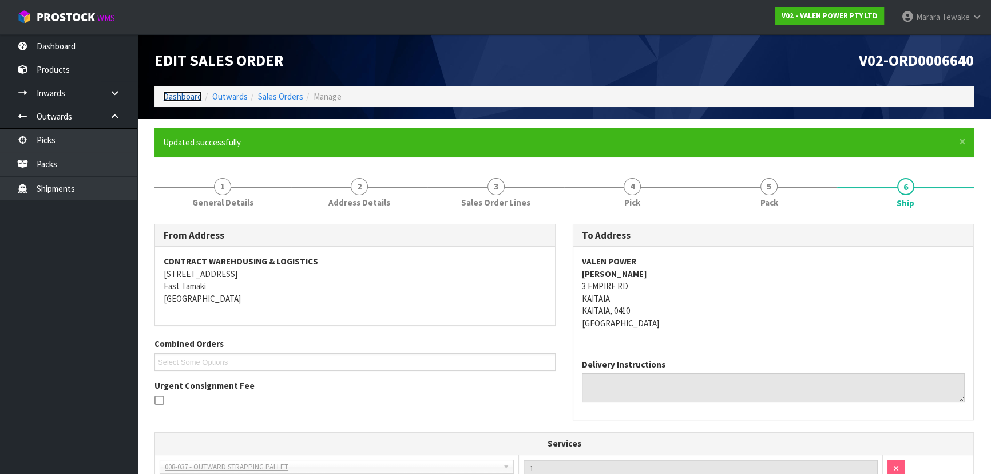
click at [182, 97] on link "Dashboard" at bounding box center [182, 96] width 39 height 11
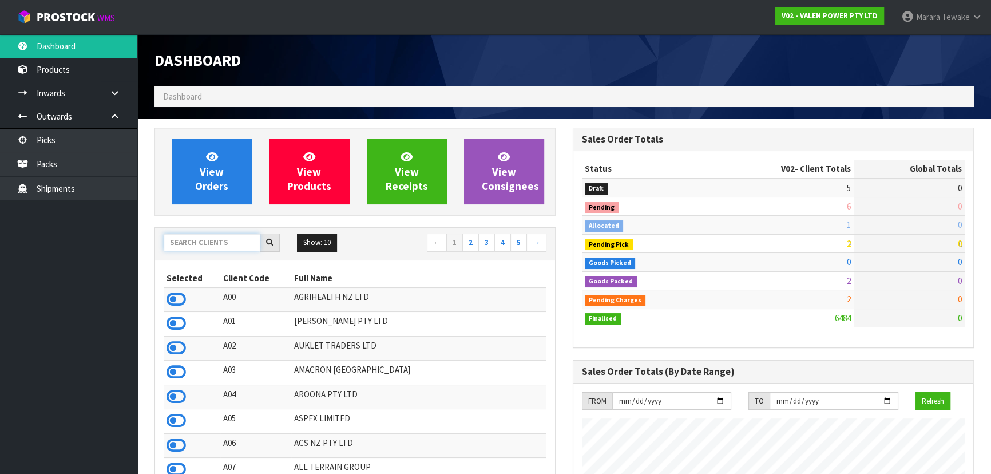
scroll to position [890, 418]
click at [193, 246] on input "text" at bounding box center [212, 242] width 97 height 18
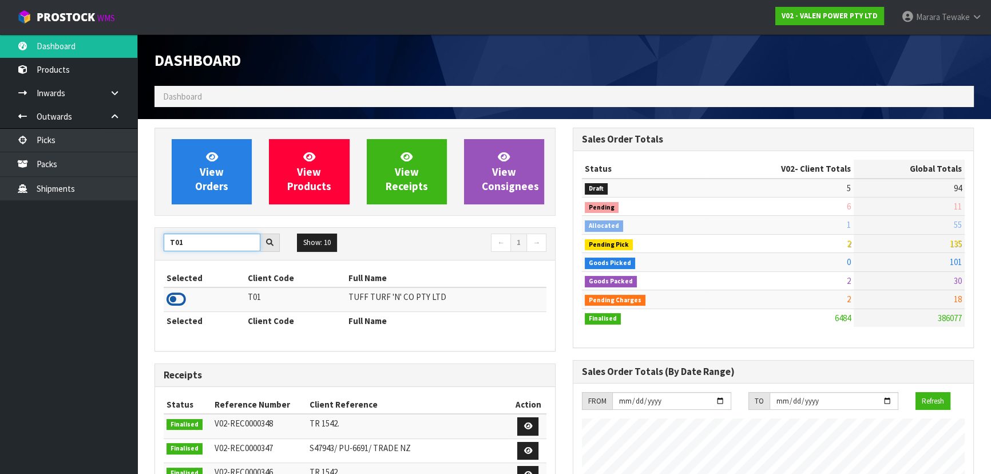
type input "T01"
click at [178, 295] on icon at bounding box center [176, 299] width 19 height 17
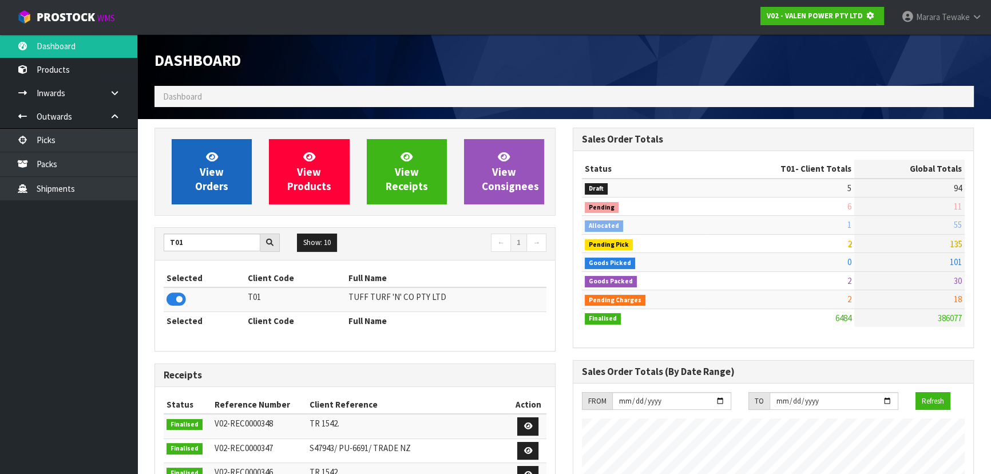
scroll to position [571549, 571844]
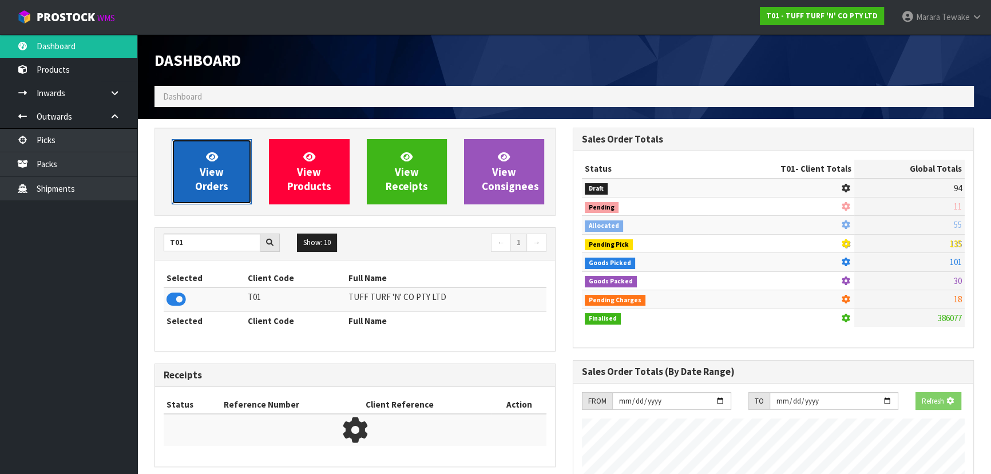
click at [187, 151] on link "View Orders" at bounding box center [212, 171] width 80 height 65
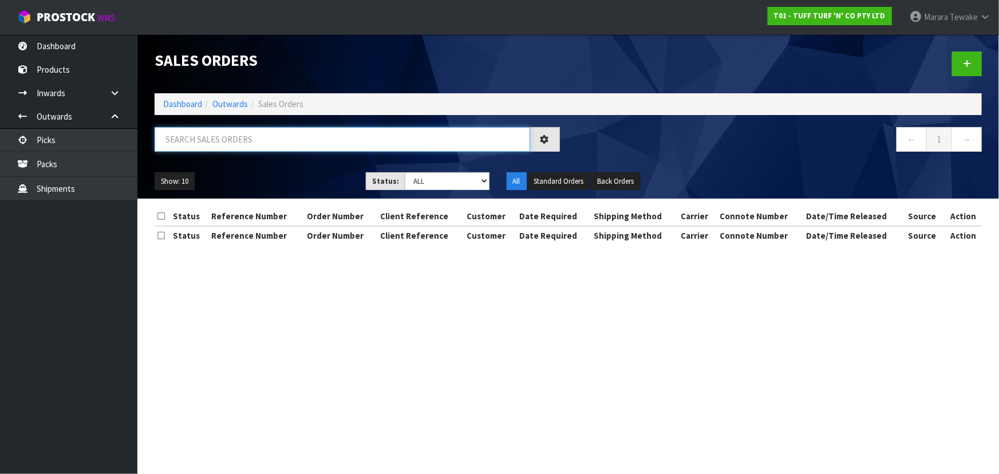
click at [217, 129] on input "text" at bounding box center [342, 139] width 375 height 25
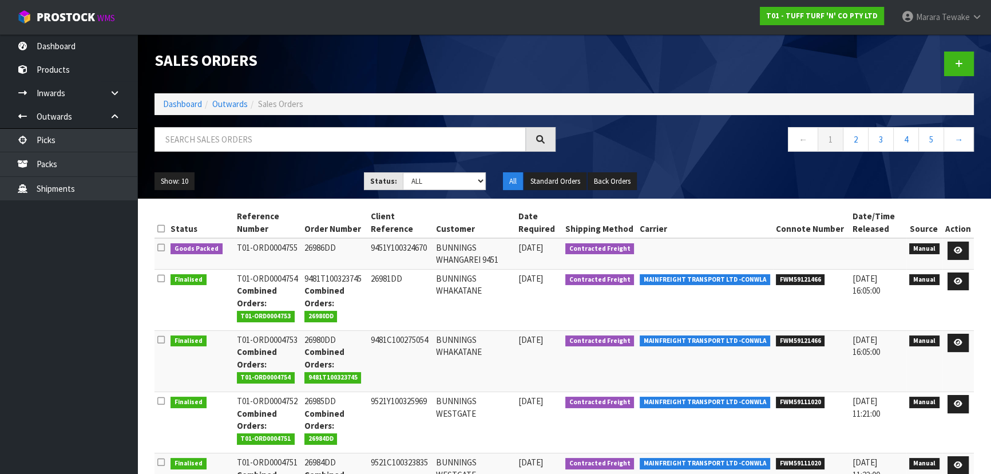
click at [235, 152] on div at bounding box center [355, 143] width 418 height 33
click at [239, 142] on input "text" at bounding box center [340, 139] width 371 height 25
type input "4739"
click at [312, 175] on ul "Show: 10 5 10 25 50" at bounding box center [251, 181] width 192 height 18
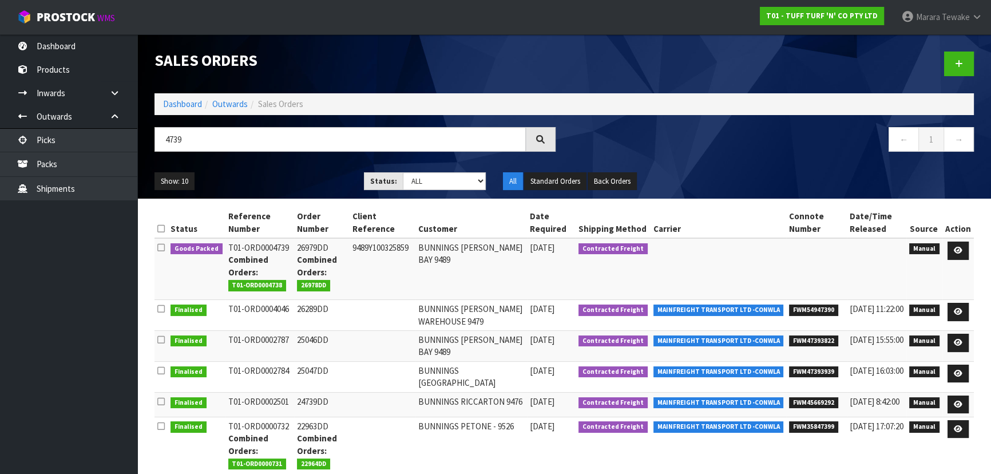
click at [312, 174] on ul "Show: 10 5 10 25 50" at bounding box center [251, 181] width 192 height 18
click at [309, 172] on ul "Show: 10 5 10 25 50" at bounding box center [251, 181] width 192 height 18
click at [957, 243] on link at bounding box center [958, 250] width 21 height 18
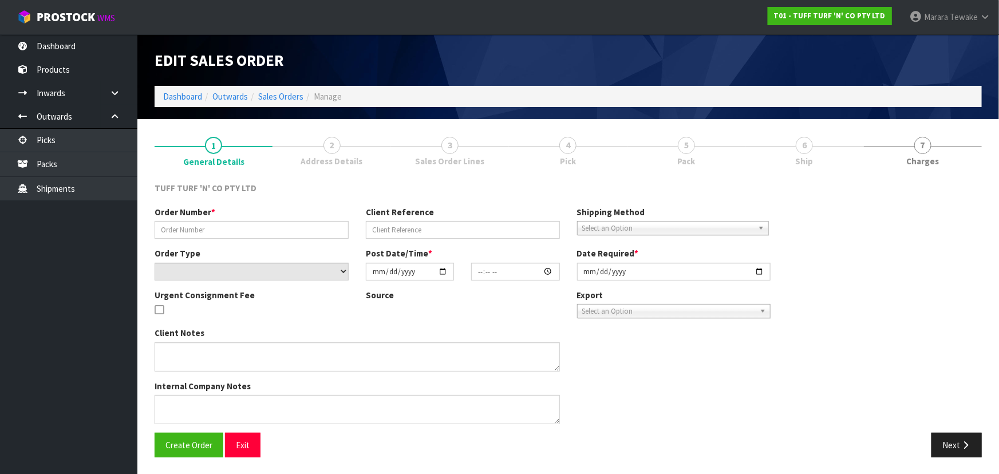
click at [793, 148] on link "6 Ship" at bounding box center [804, 150] width 118 height 45
type input "26979DD"
type input "9489Y100325859"
select select "number:0"
type input "[DATE]"
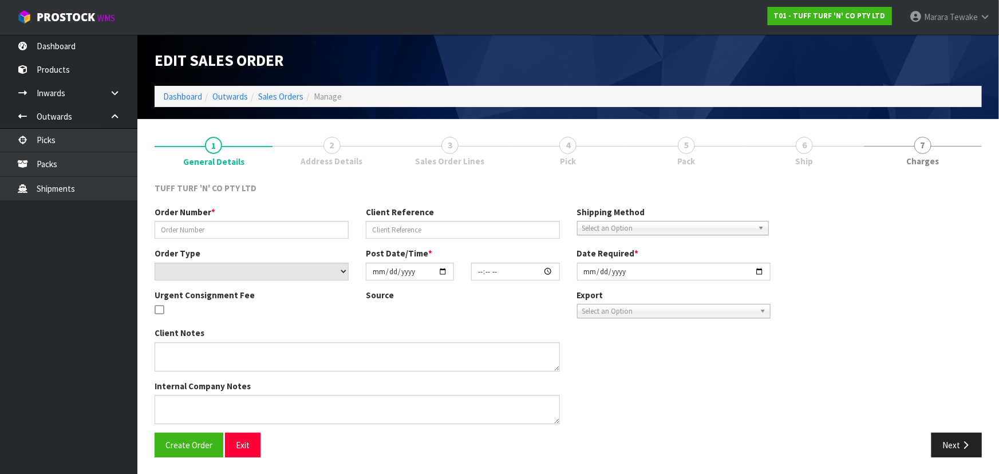
type input "12:45:00.000"
type input "[DATE]"
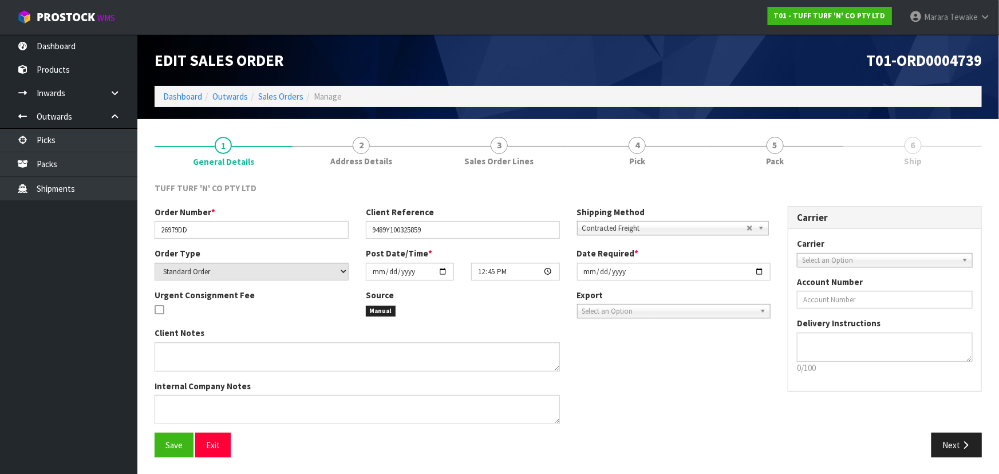
click at [793, 149] on link "5 Pack" at bounding box center [775, 150] width 138 height 45
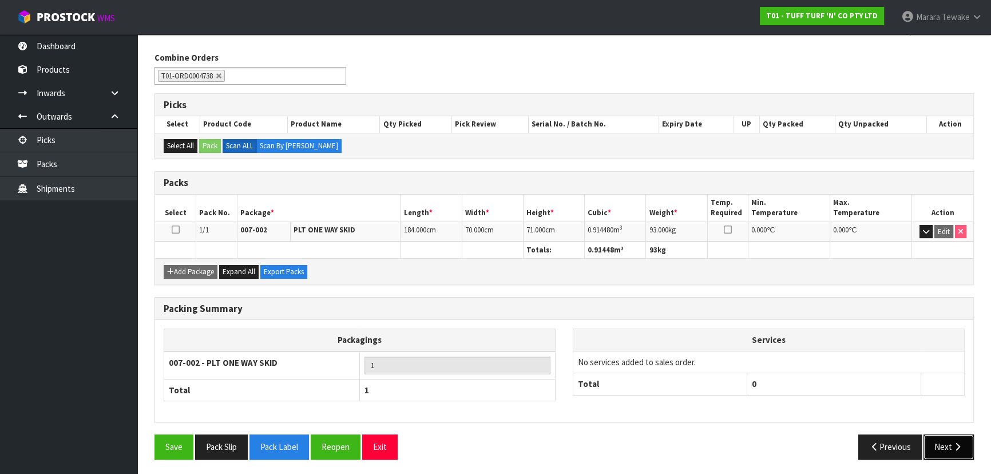
click at [947, 444] on button "Next" at bounding box center [949, 446] width 50 height 25
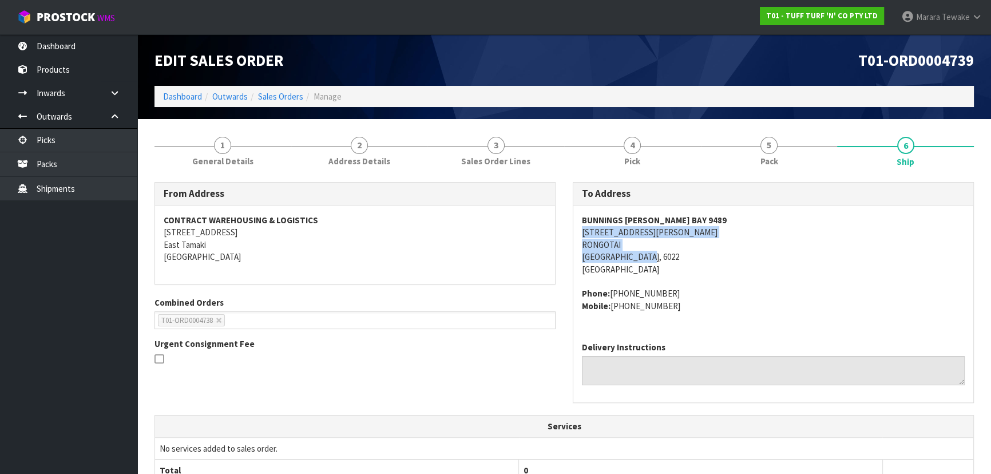
copy address "[STREET_ADDRESS][PERSON_NAME]"
drag, startPoint x: 577, startPoint y: 232, endPoint x: 715, endPoint y: 258, distance: 139.7
click at [720, 256] on div "BUNNINGS [PERSON_NAME][GEOGRAPHIC_DATA] [STREET_ADDRESS][PERSON_NAME] Phone: [P…" at bounding box center [773, 268] width 400 height 127
click at [575, 232] on div "BUNNINGS [PERSON_NAME][GEOGRAPHIC_DATA] [STREET_ADDRESS][PERSON_NAME] Phone: [P…" at bounding box center [773, 268] width 400 height 127
drag, startPoint x: 575, startPoint y: 232, endPoint x: 697, endPoint y: 227, distance: 122.0
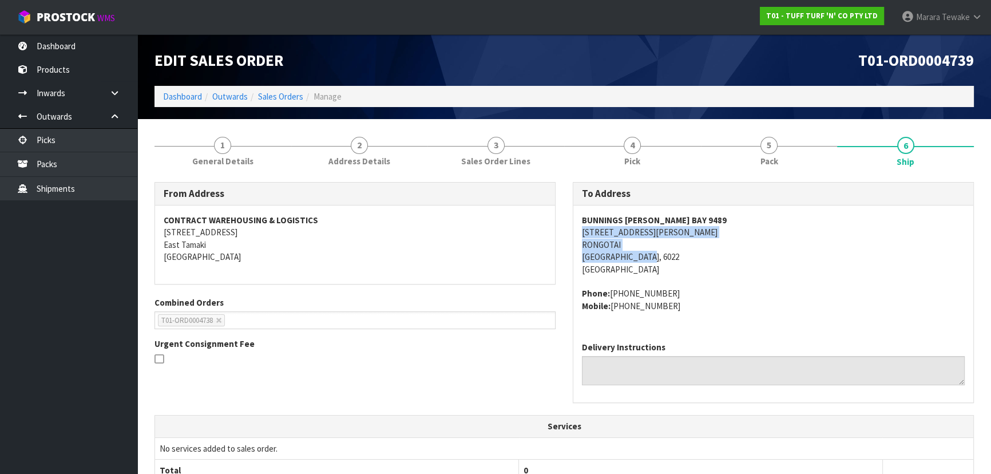
click at [700, 227] on div "BUNNINGS [PERSON_NAME][GEOGRAPHIC_DATA] [STREET_ADDRESS][PERSON_NAME] Phone: [P…" at bounding box center [773, 268] width 400 height 127
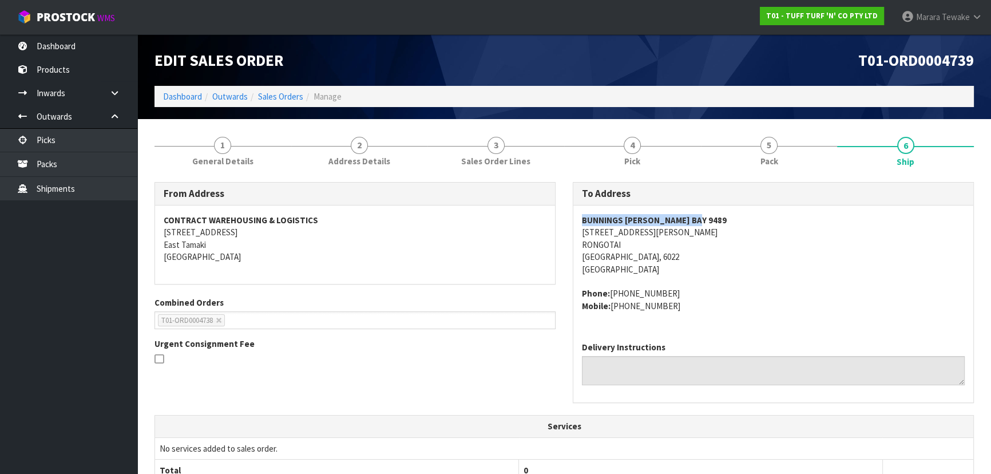
copy strong "BUNNINGS [PERSON_NAME] BAY 9489"
drag, startPoint x: 576, startPoint y: 219, endPoint x: 688, endPoint y: 219, distance: 112.2
click at [688, 219] on div "BUNNINGS [PERSON_NAME][GEOGRAPHIC_DATA] [STREET_ADDRESS][PERSON_NAME] Phone: [P…" at bounding box center [773, 268] width 400 height 127
copy address "[PHONE_NUMBER]"
drag, startPoint x: 608, startPoint y: 294, endPoint x: 692, endPoint y: 286, distance: 85.1
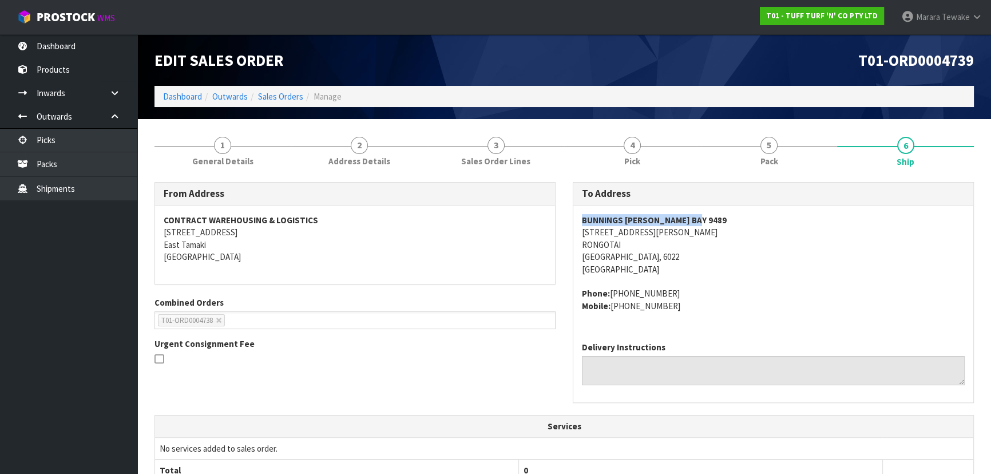
click at [692, 286] on span "BUNNINGS [PERSON_NAME][GEOGRAPHIC_DATA] [STREET_ADDRESS][PERSON_NAME] Phone: [P…" at bounding box center [773, 263] width 383 height 98
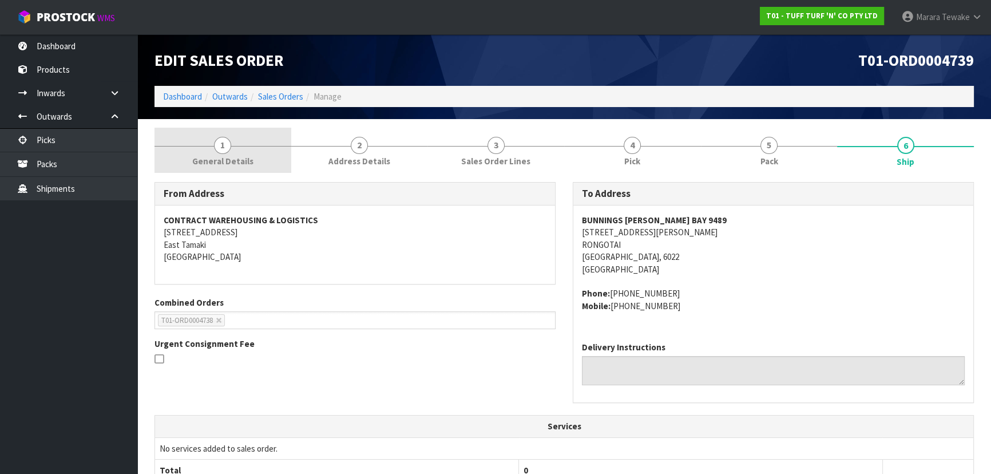
click at [246, 156] on span "General Details" at bounding box center [222, 161] width 61 height 12
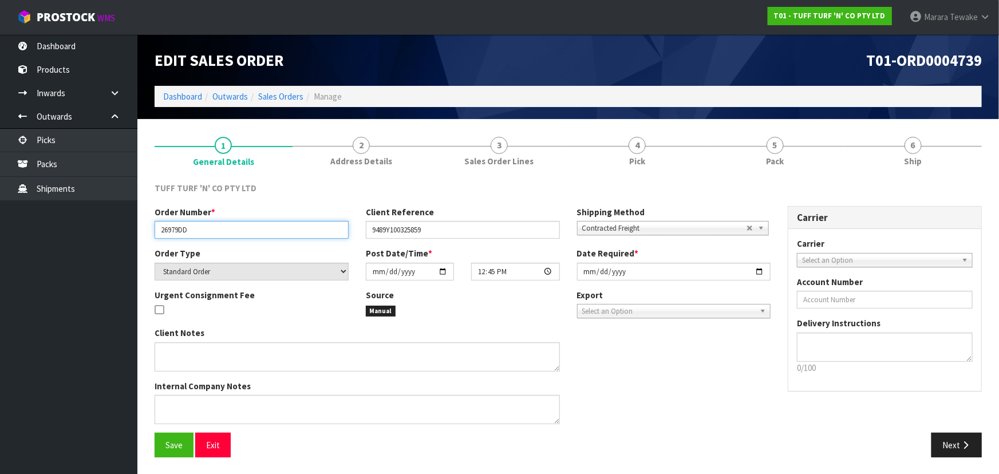
drag, startPoint x: 158, startPoint y: 232, endPoint x: 210, endPoint y: 228, distance: 52.2
click at [210, 228] on input "26979DD" at bounding box center [252, 230] width 194 height 18
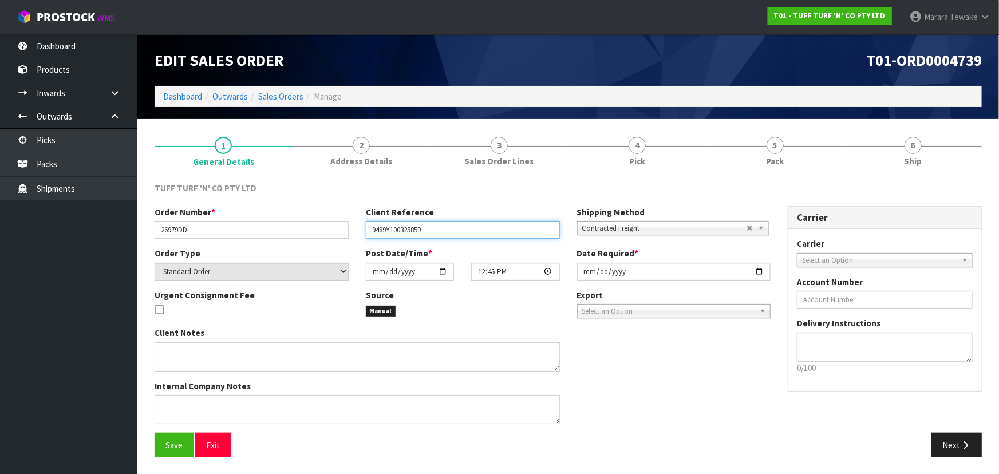
drag, startPoint x: 370, startPoint y: 229, endPoint x: 441, endPoint y: 227, distance: 71.6
click at [441, 227] on input "9489Y100325859" at bounding box center [463, 230] width 194 height 18
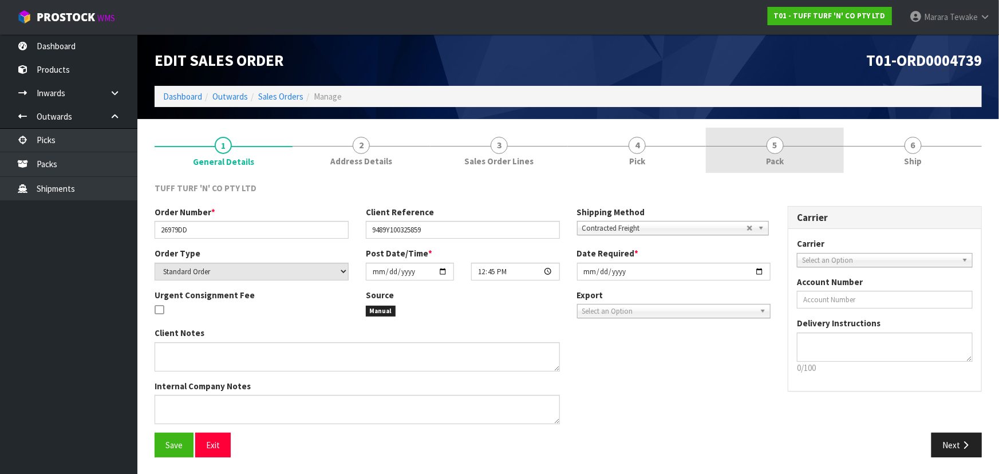
click at [746, 134] on link "5 Pack" at bounding box center [775, 150] width 138 height 45
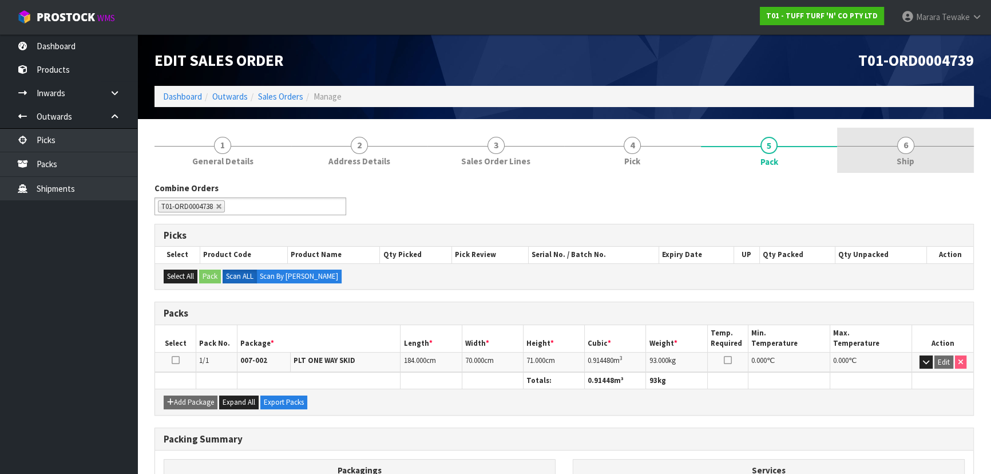
drag, startPoint x: 905, startPoint y: 129, endPoint x: 884, endPoint y: 142, distance: 24.6
click at [905, 129] on link "6 Ship" at bounding box center [905, 150] width 137 height 45
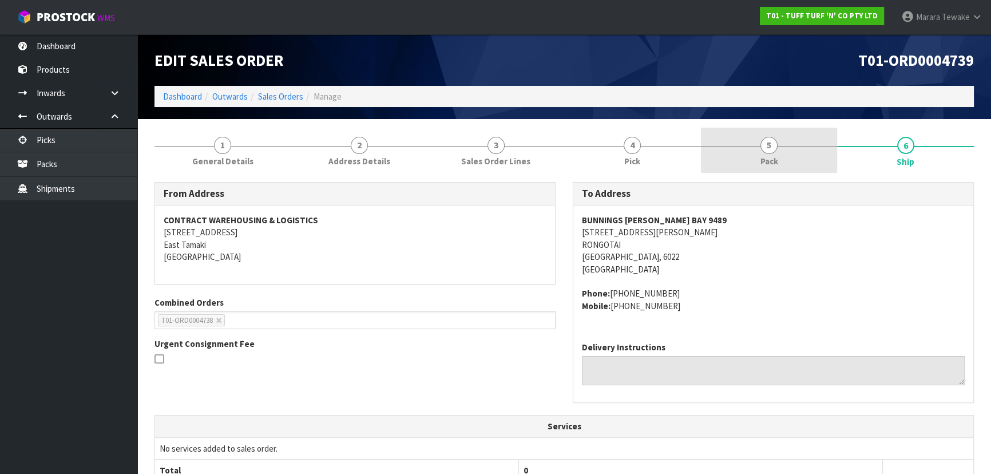
click at [775, 154] on link "5 Pack" at bounding box center [769, 150] width 137 height 45
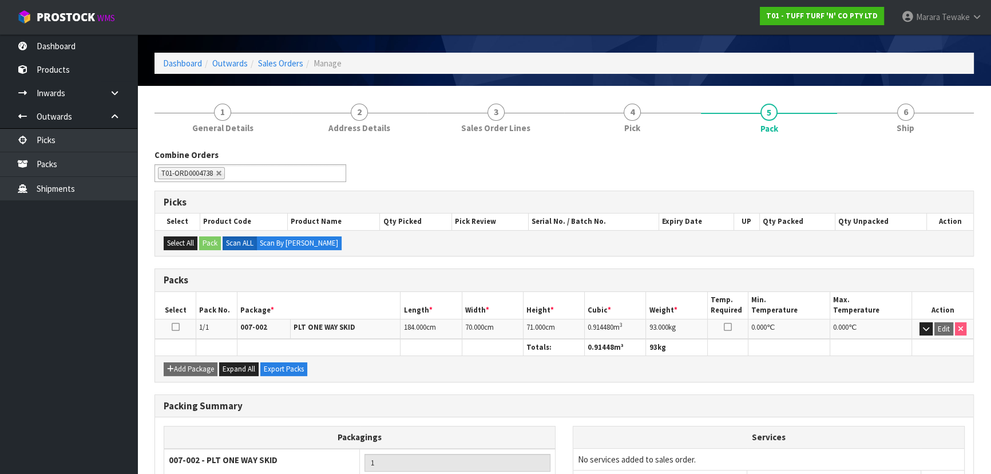
scroll to position [52, 0]
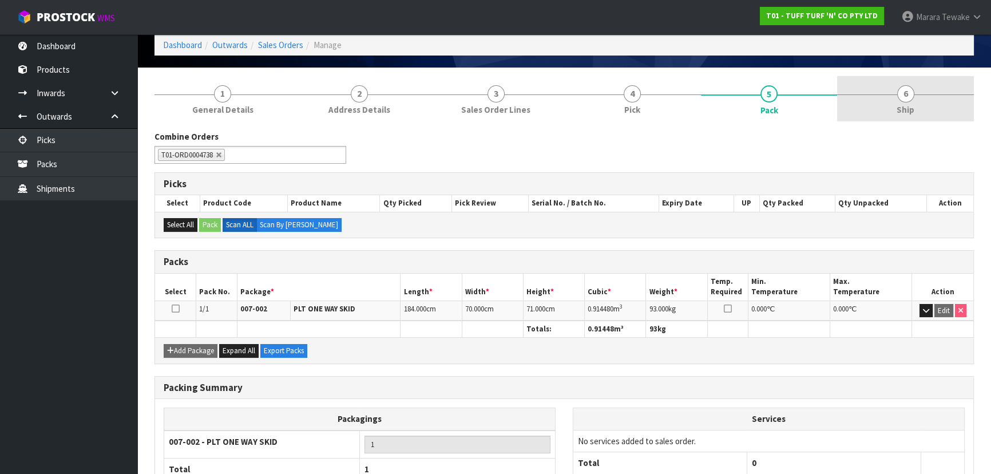
click at [904, 113] on span "Ship" at bounding box center [906, 110] width 18 height 12
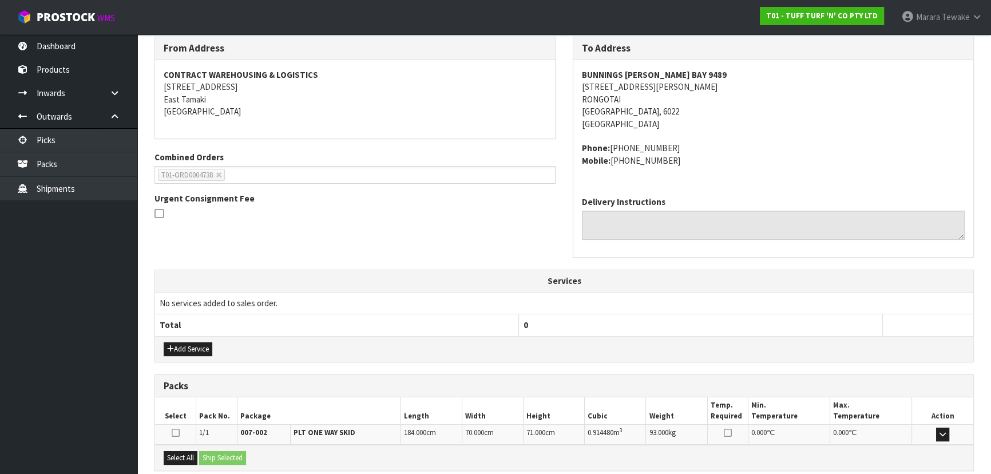
scroll to position [263, 0]
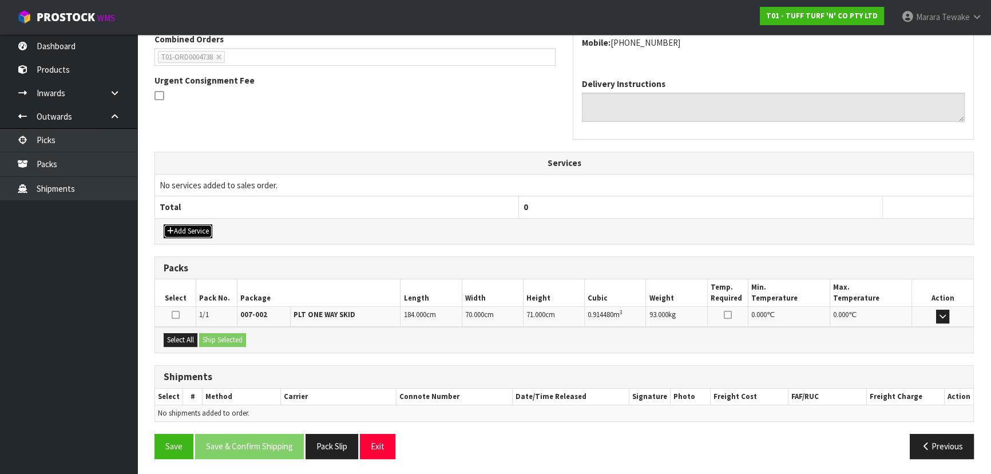
click at [193, 229] on button "Add Service" at bounding box center [188, 231] width 49 height 14
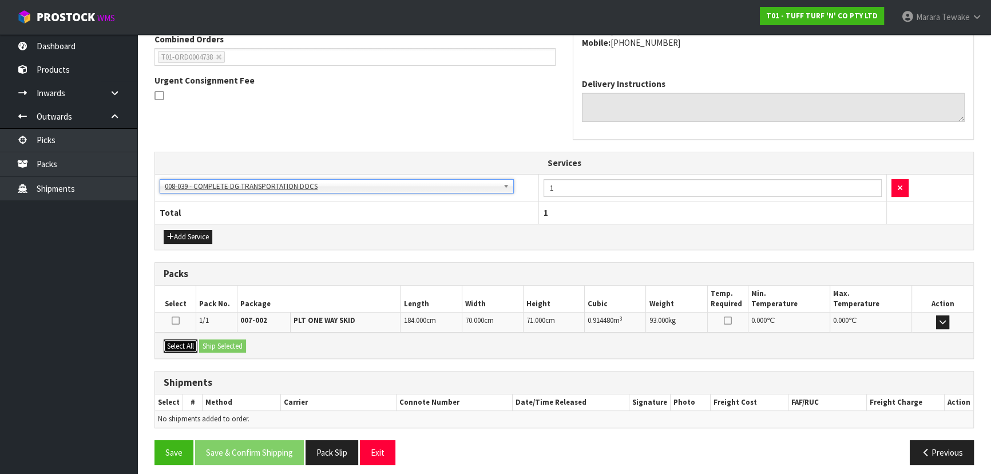
click at [181, 347] on button "Select All" at bounding box center [181, 346] width 34 height 14
click at [220, 343] on button "Ship Selected" at bounding box center [222, 346] width 47 height 14
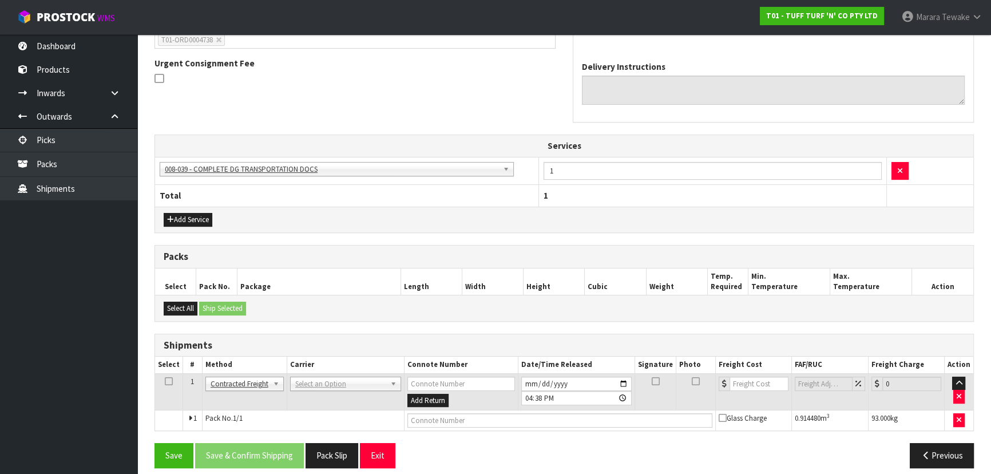
scroll to position [289, 0]
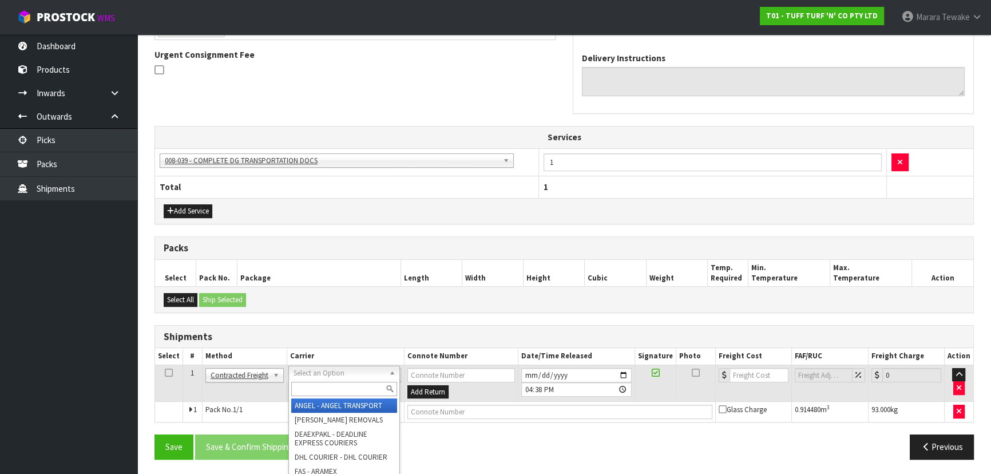
click at [309, 390] on input "text" at bounding box center [344, 389] width 106 height 14
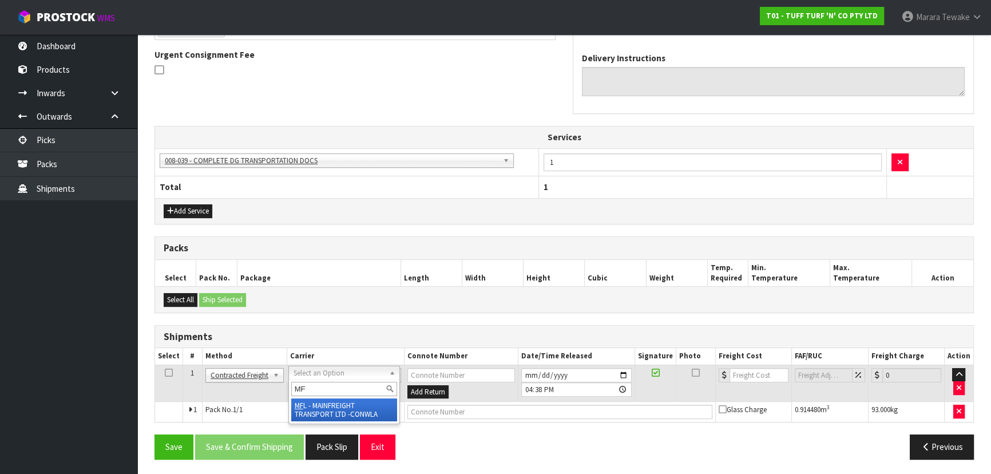
type input "MF"
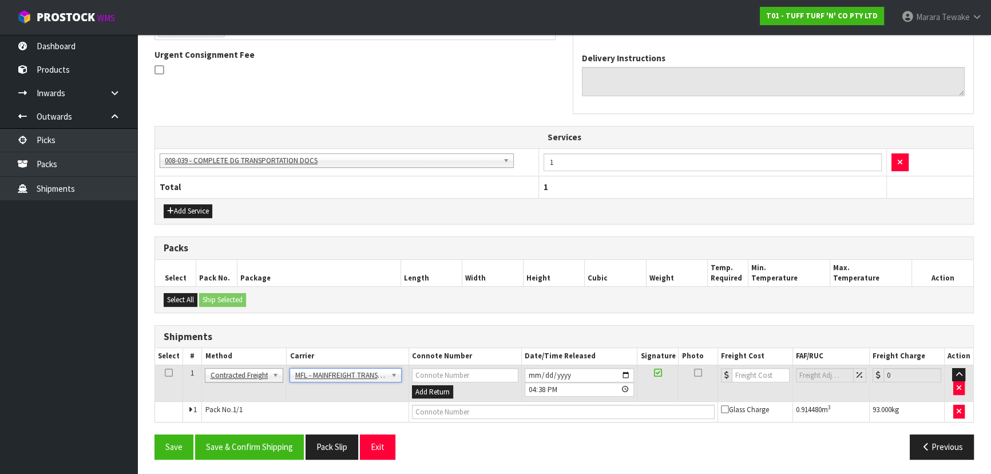
click at [446, 417] on td at bounding box center [563, 412] width 309 height 21
click at [450, 413] on input "text" at bounding box center [563, 412] width 303 height 14
paste input "FWM59142075"
type input "FWM59142075"
click at [747, 375] on input "number" at bounding box center [761, 375] width 58 height 14
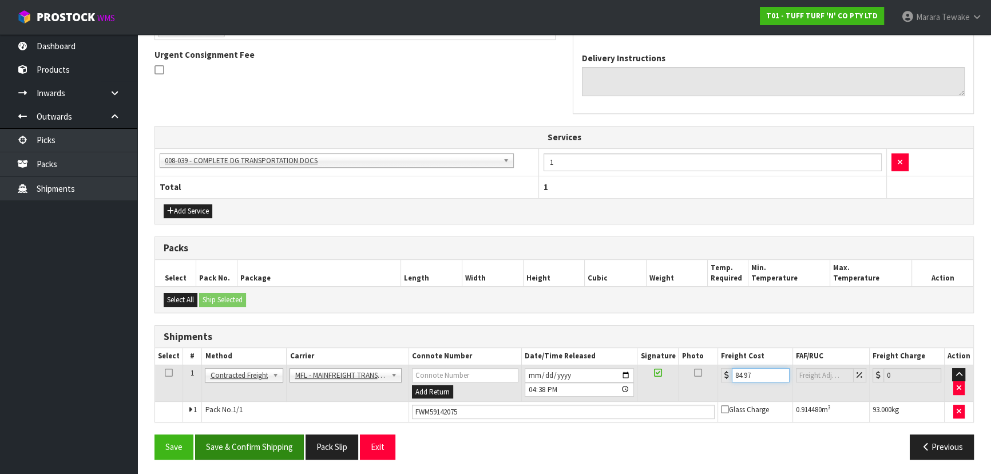
type input "84.97"
click at [262, 444] on button "Save & Confirm Shipping" at bounding box center [249, 446] width 109 height 25
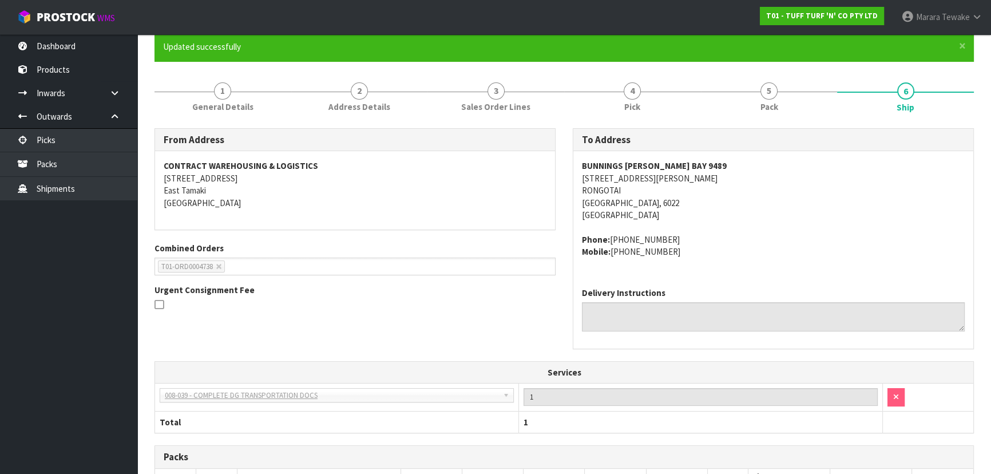
scroll to position [0, 0]
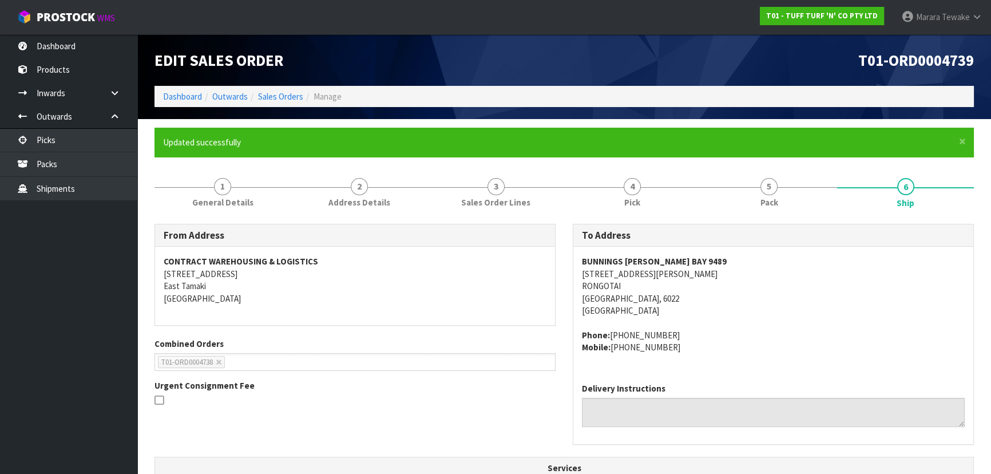
drag, startPoint x: 468, startPoint y: 389, endPoint x: 473, endPoint y: 372, distance: 17.4
drag, startPoint x: 473, startPoint y: 372, endPoint x: 329, endPoint y: 283, distance: 168.8
click at [331, 285] on address "CONTRACT WAREHOUSING & LOGISTICS [STREET_ADDRESS]" at bounding box center [355, 279] width 383 height 49
click at [170, 90] on li "Dashboard" at bounding box center [182, 96] width 39 height 12
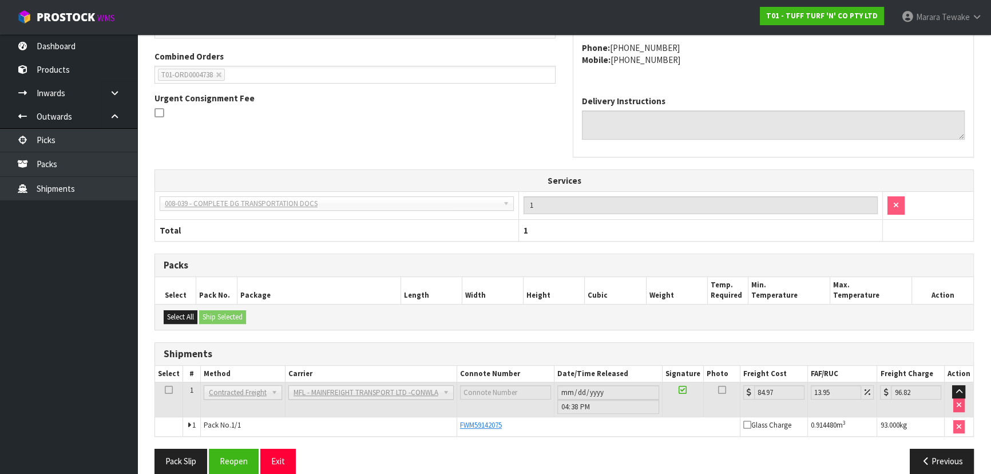
scroll to position [302, 0]
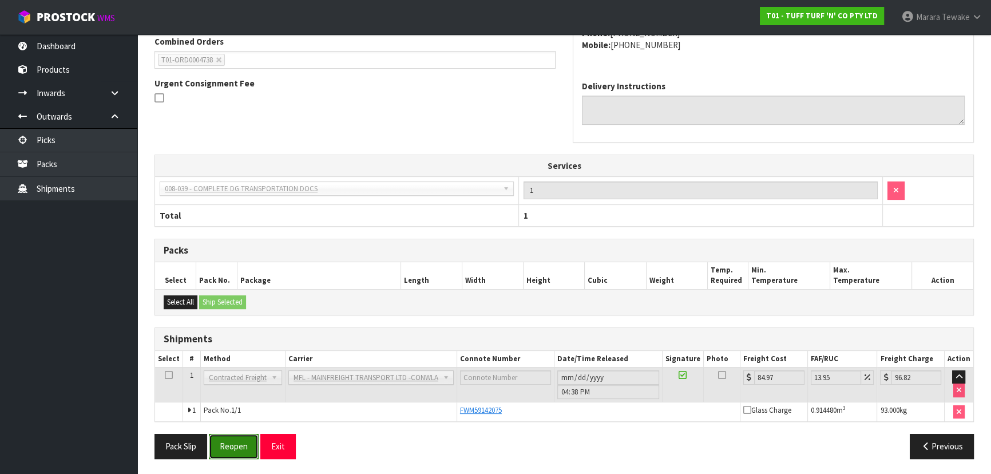
click at [250, 439] on button "Reopen" at bounding box center [234, 446] width 50 height 25
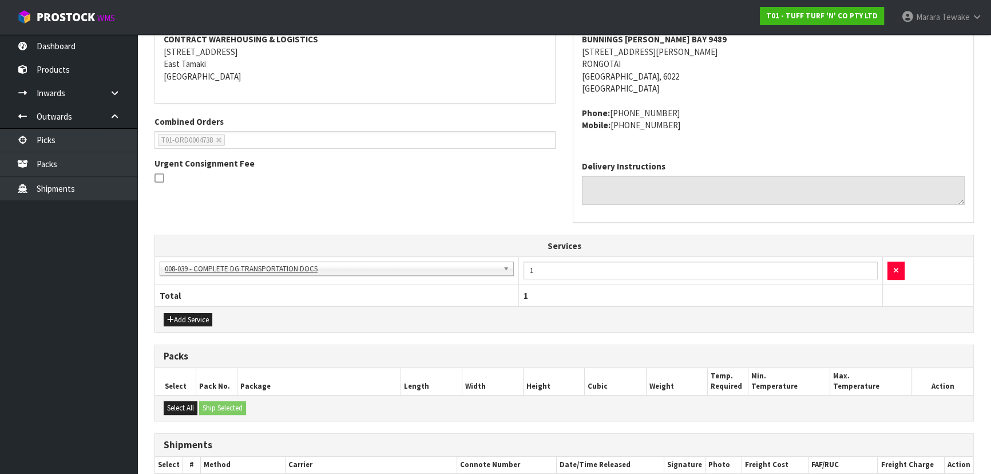
scroll to position [331, 0]
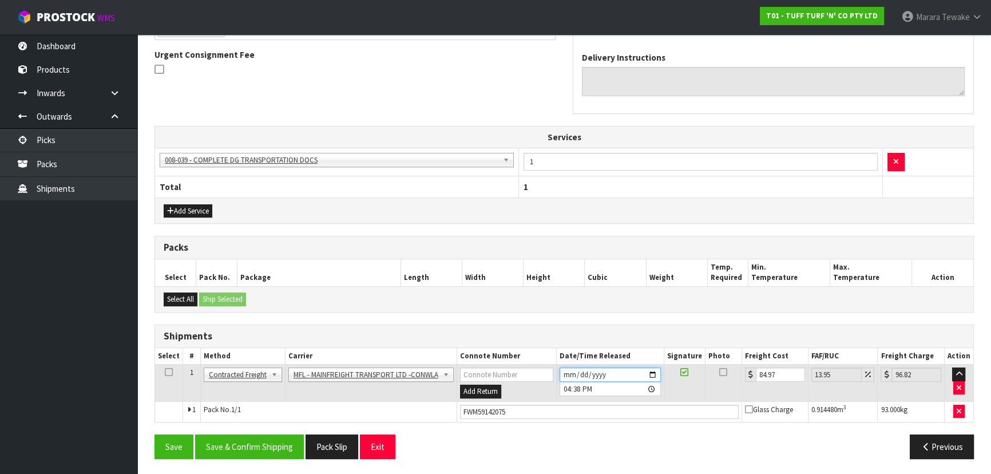
click at [654, 369] on input "[DATE]" at bounding box center [610, 374] width 101 height 14
type input "[DATE]"
click at [256, 443] on button "Save & Confirm Shipping" at bounding box center [249, 446] width 109 height 25
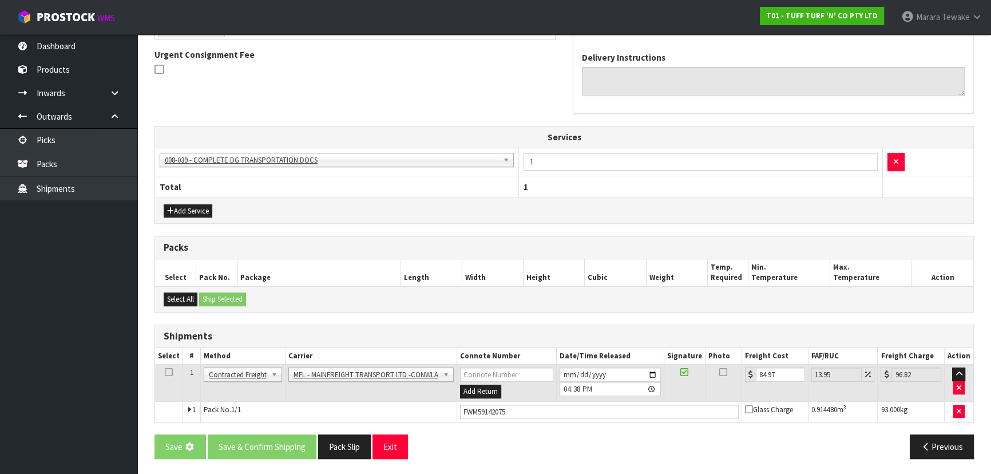
scroll to position [0, 0]
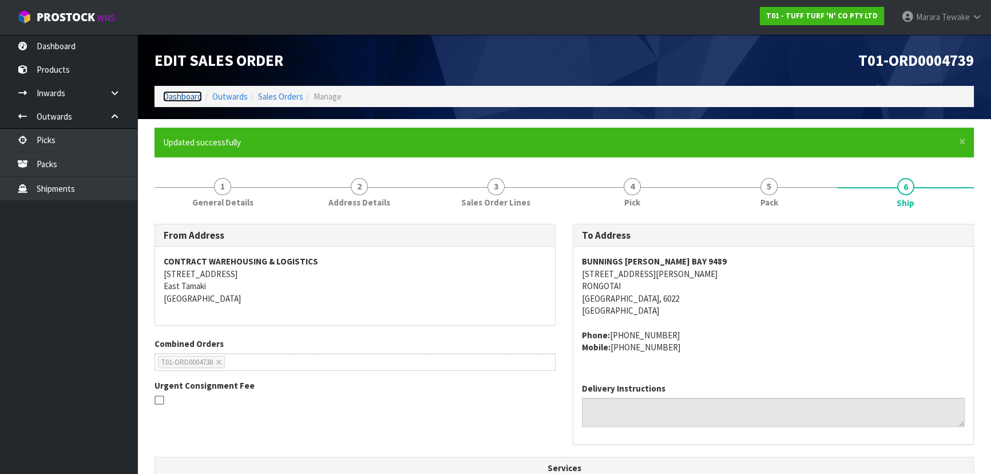
click at [180, 97] on link "Dashboard" at bounding box center [182, 96] width 39 height 11
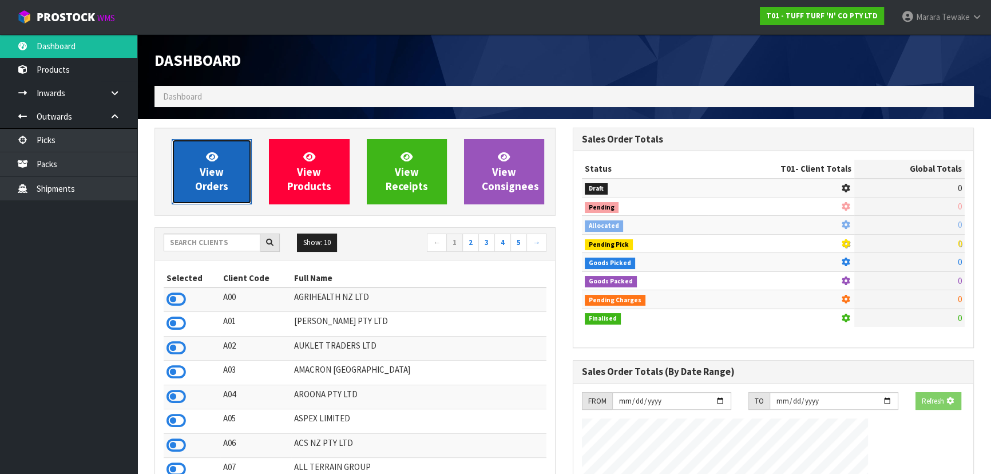
click at [239, 168] on link "View Orders" at bounding box center [212, 171] width 80 height 65
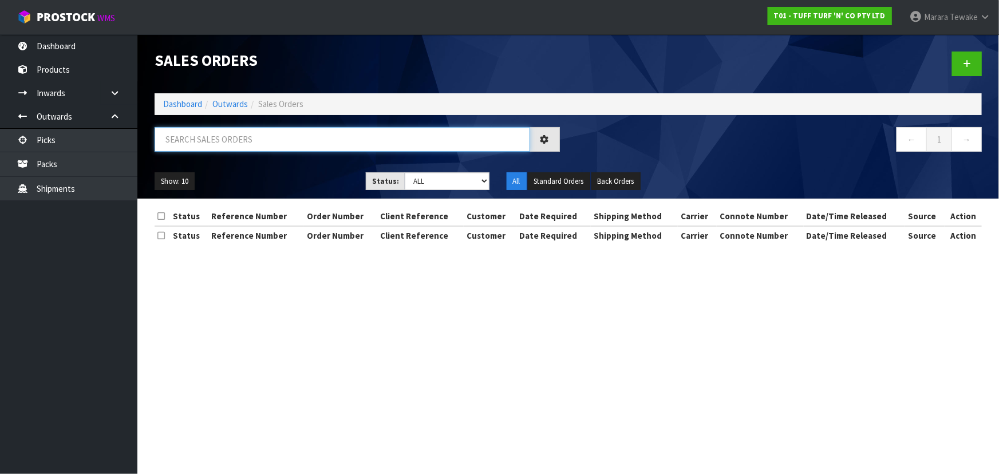
click at [252, 133] on input "text" at bounding box center [342, 139] width 375 height 25
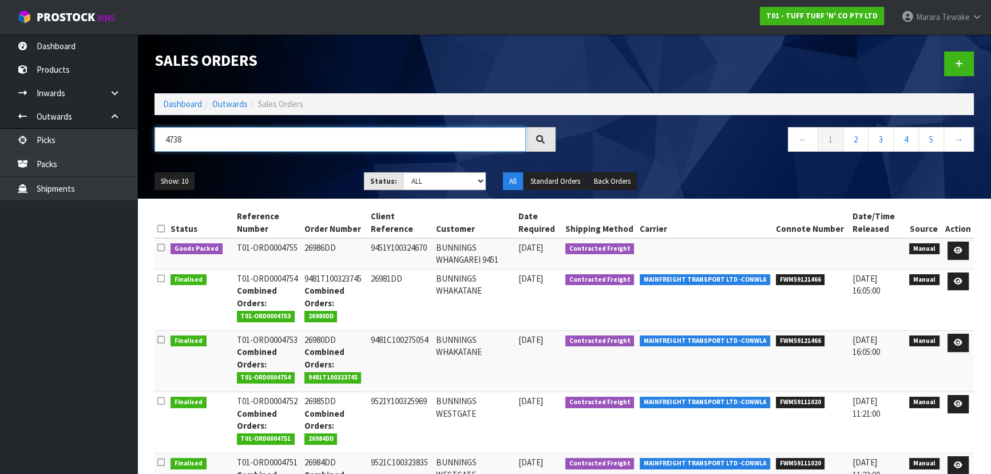
type input "4738"
click at [314, 169] on div "Show: 10 5 10 25 50 Status: Draft Pending Allocated Pending Pick Goods Picked G…" at bounding box center [564, 181] width 837 height 35
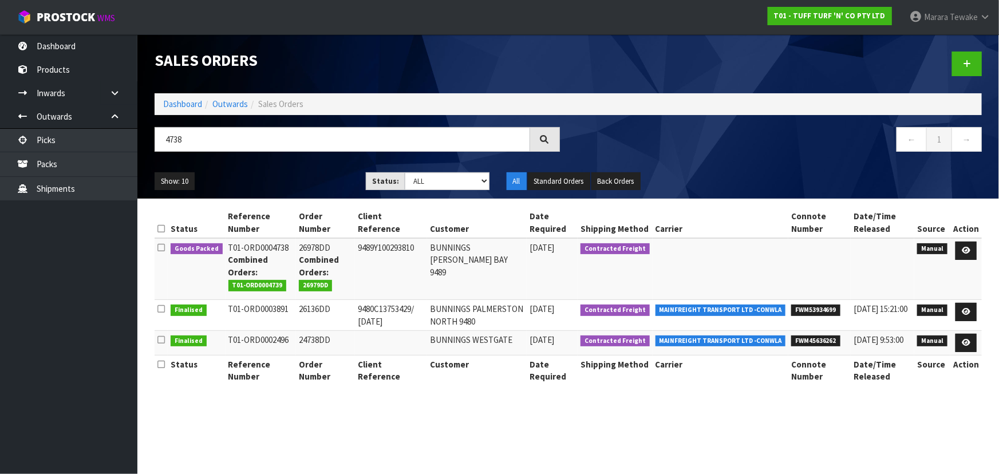
click at [314, 169] on div "Show: 10 5 10 25 50 Status: Draft Pending Allocated Pending Pick Goods Picked G…" at bounding box center [568, 181] width 844 height 35
click at [968, 251] on icon at bounding box center [965, 250] width 9 height 7
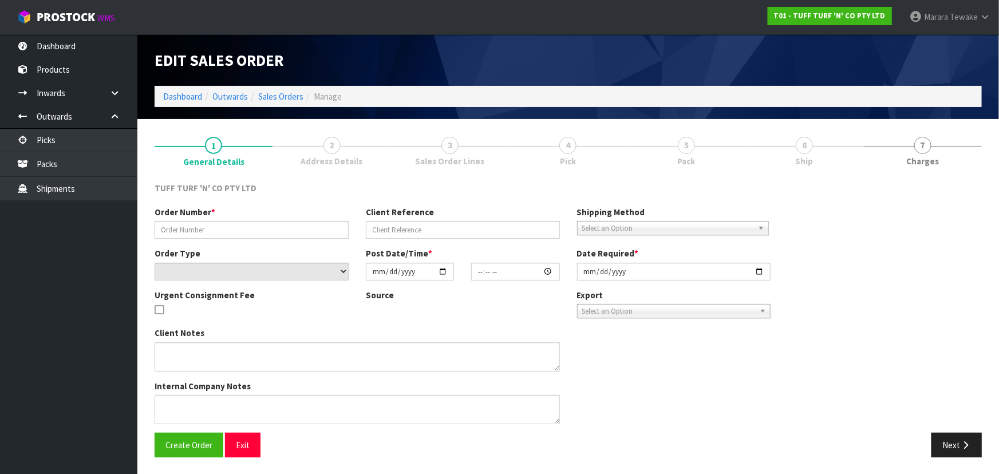
type input "26978DD"
type input "9489Y100293810"
select select "number:0"
type input "[DATE]"
type input "12:45:00.000"
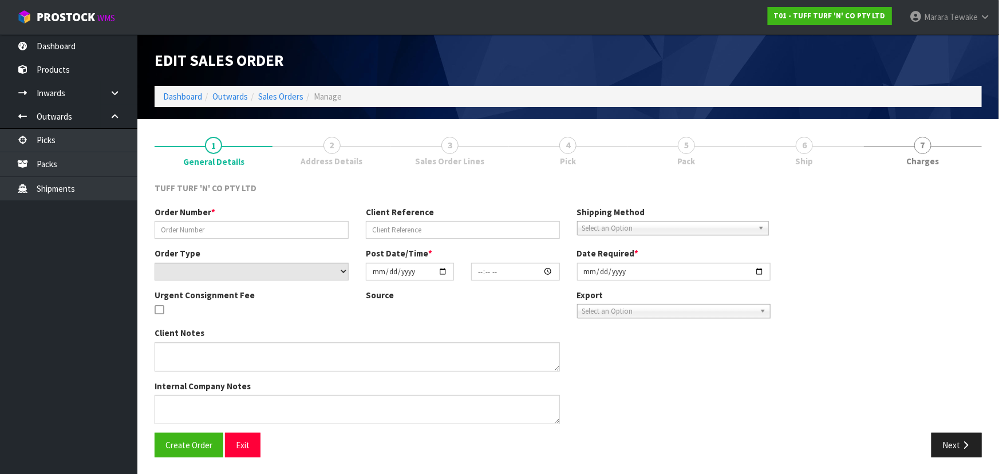
type input "[DATE]"
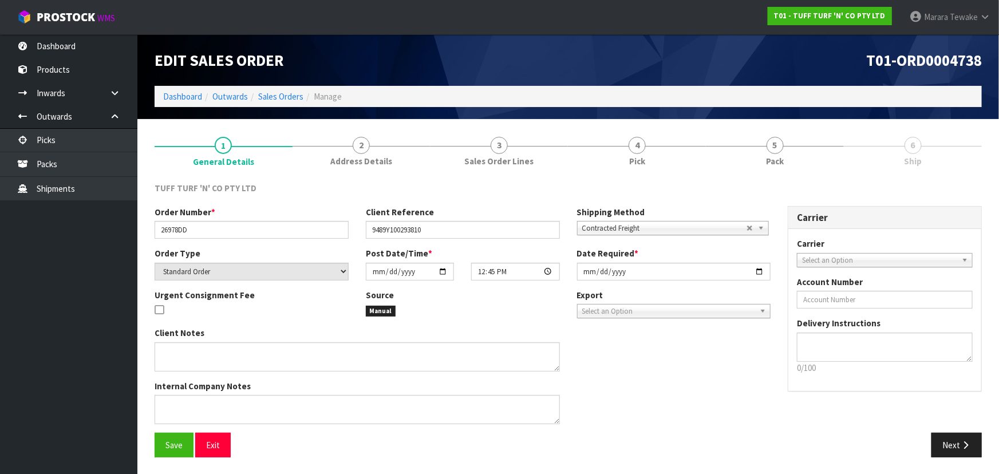
click at [762, 139] on link "5 Pack" at bounding box center [775, 150] width 138 height 45
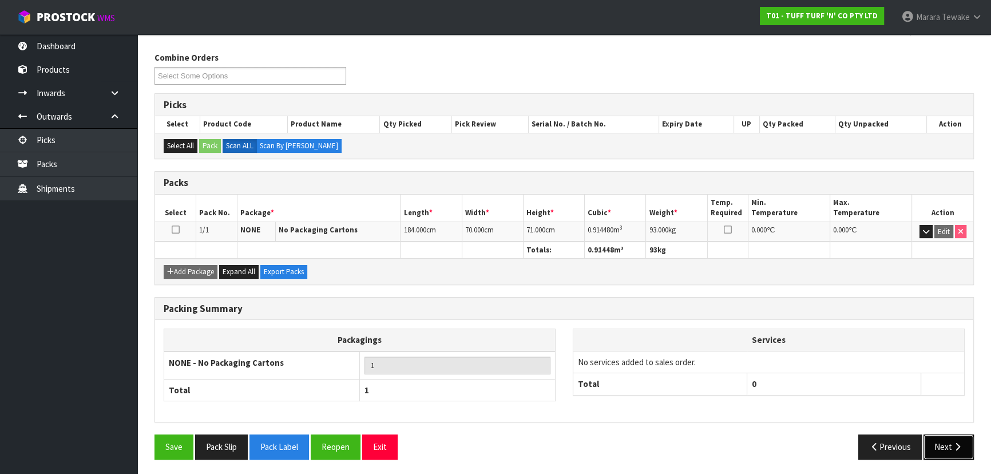
click at [953, 446] on icon "button" at bounding box center [957, 446] width 11 height 9
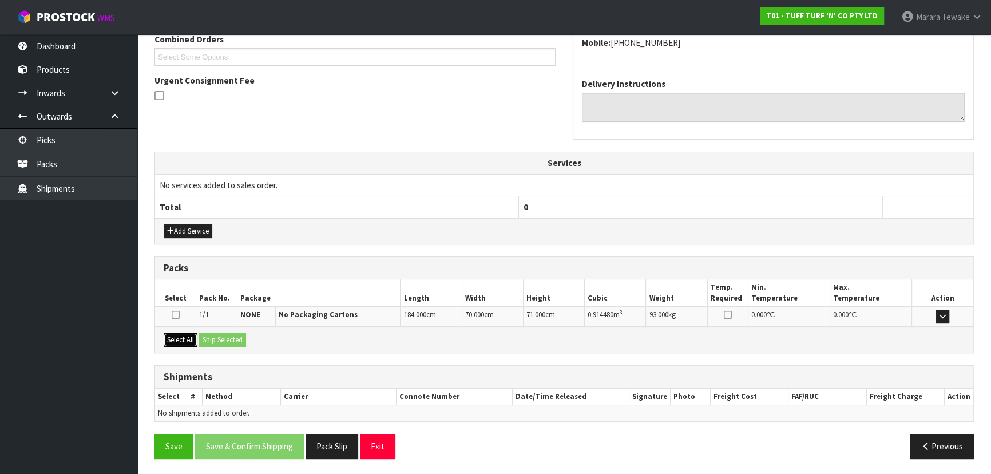
click at [181, 337] on button "Select All" at bounding box center [181, 340] width 34 height 14
click at [221, 336] on button "Ship Selected" at bounding box center [222, 340] width 47 height 14
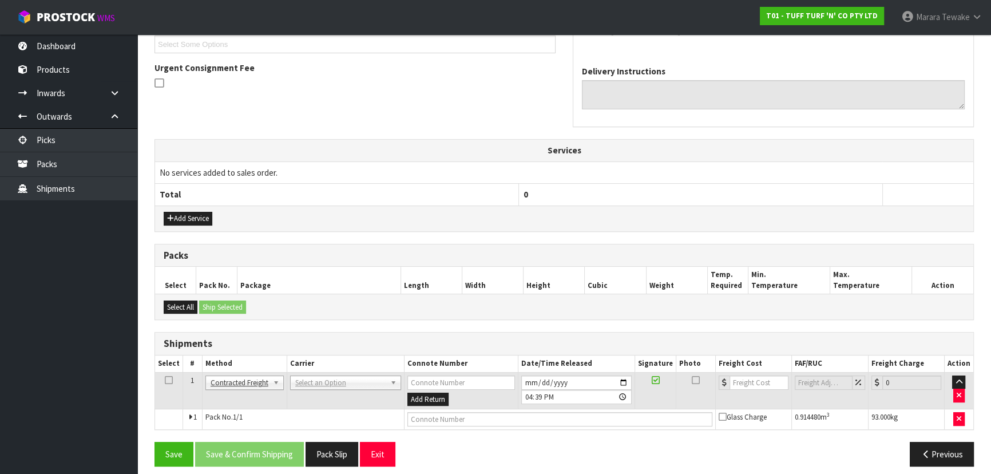
scroll to position [283, 0]
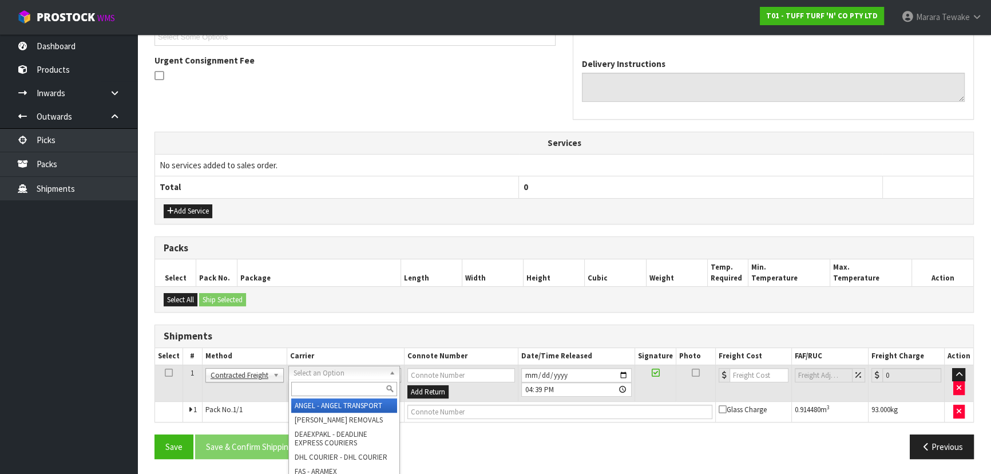
drag, startPoint x: 321, startPoint y: 365, endPoint x: 322, endPoint y: 383, distance: 18.3
click at [320, 385] on input "text" at bounding box center [344, 389] width 106 height 14
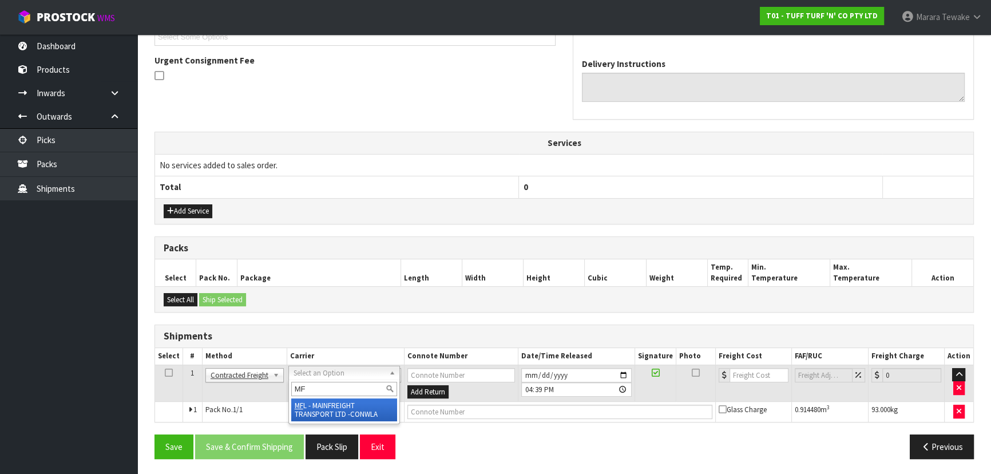
type input "MF"
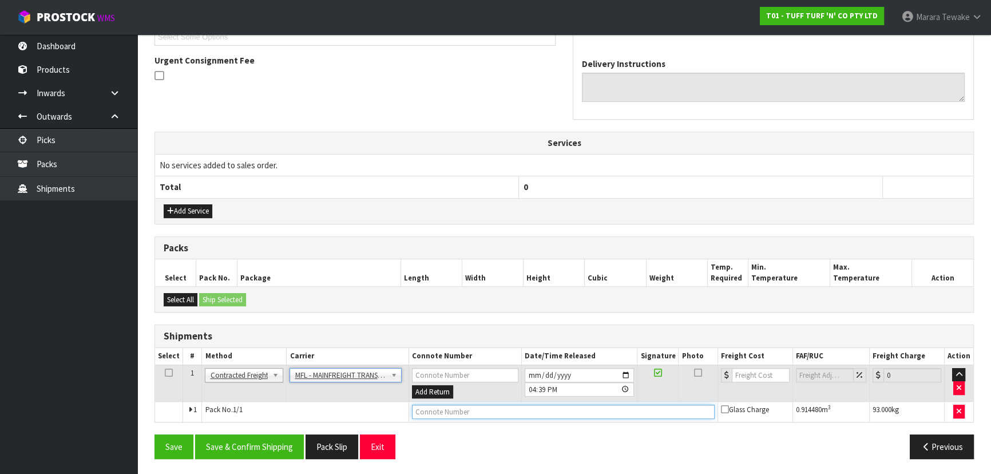
click at [433, 405] on input "text" at bounding box center [563, 412] width 303 height 14
paste input "FWM59142075"
type input "FWM59142075"
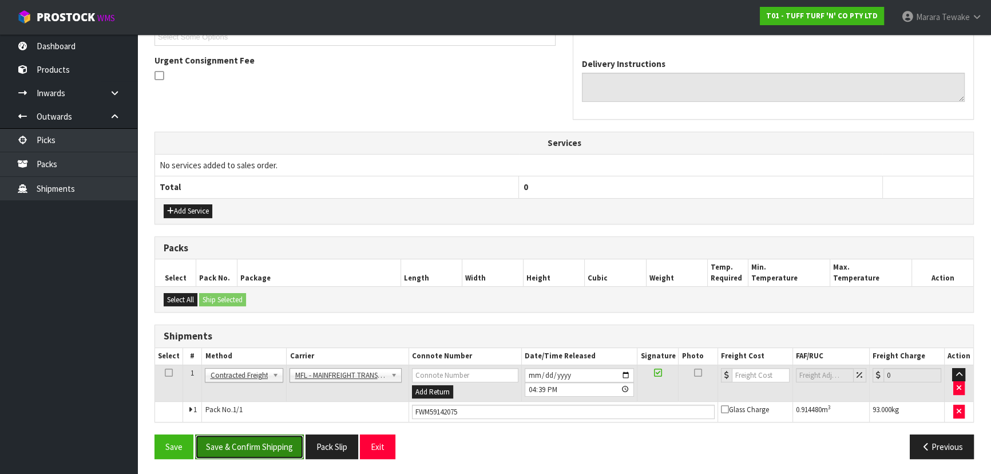
click at [244, 444] on button "Save & Confirm Shipping" at bounding box center [249, 446] width 109 height 25
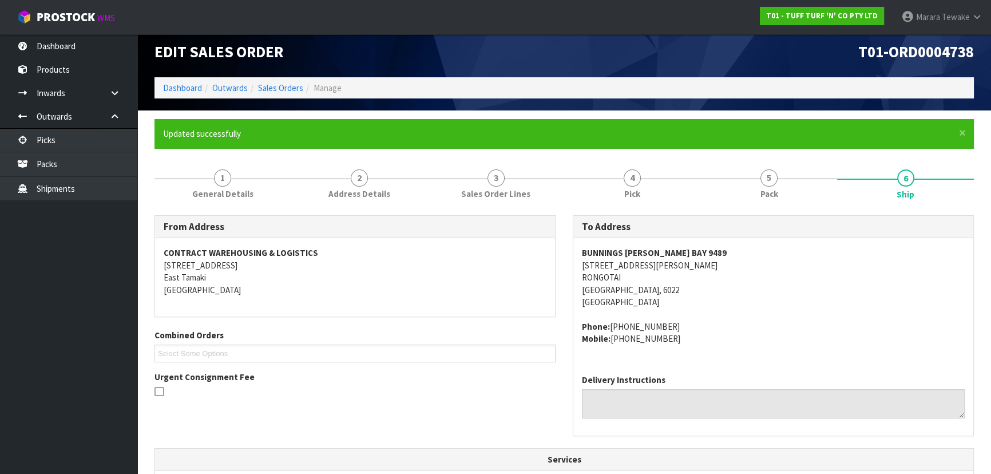
scroll to position [0, 0]
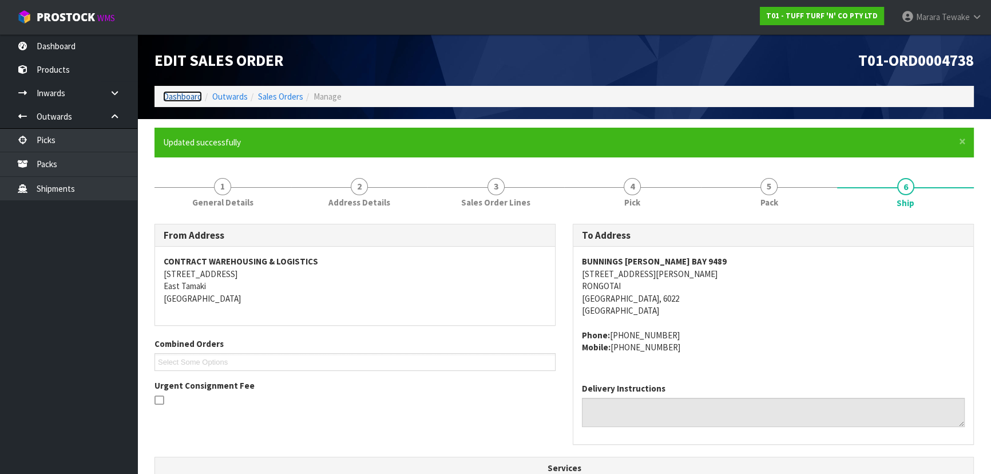
click at [178, 100] on link "Dashboard" at bounding box center [182, 96] width 39 height 11
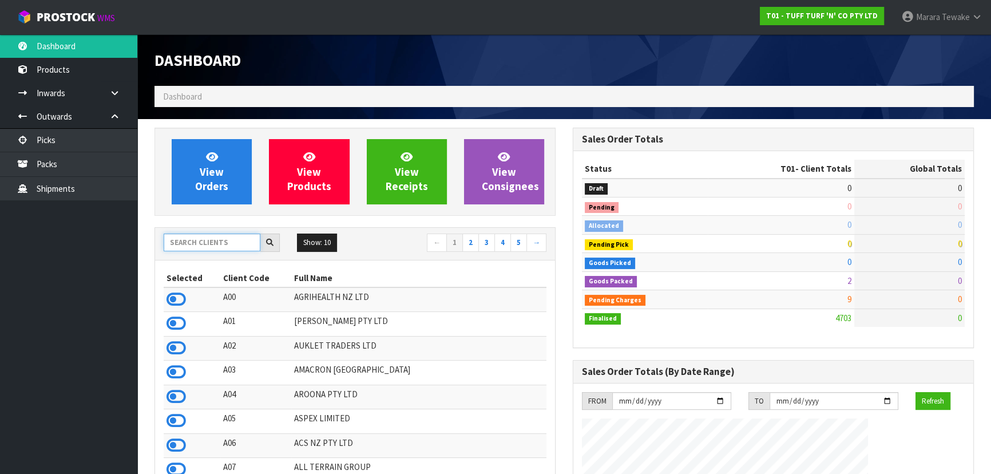
click at [219, 244] on input "text" at bounding box center [212, 242] width 97 height 18
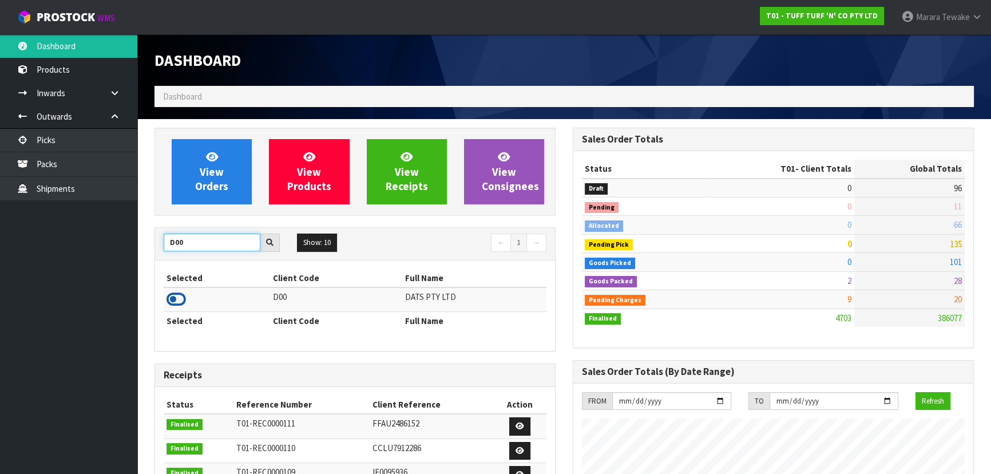
type input "D00"
click at [179, 298] on icon at bounding box center [176, 299] width 19 height 17
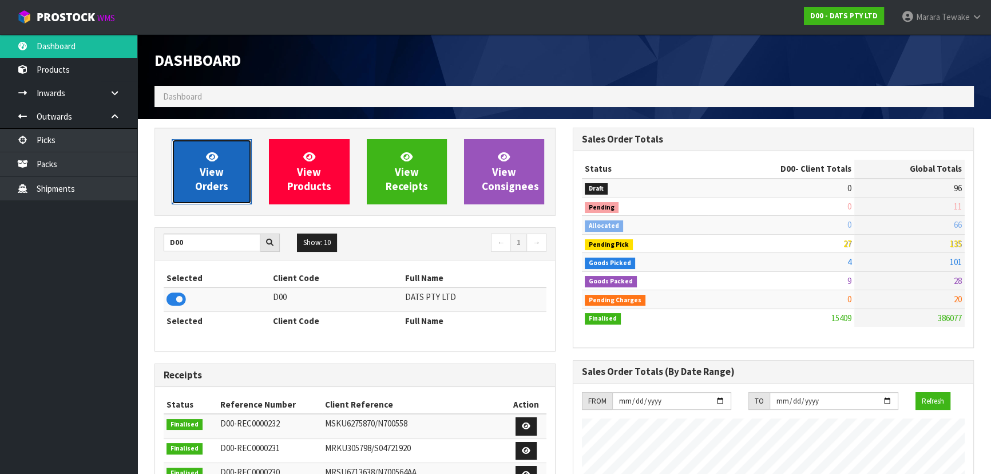
click at [211, 149] on link "View Orders" at bounding box center [212, 171] width 80 height 65
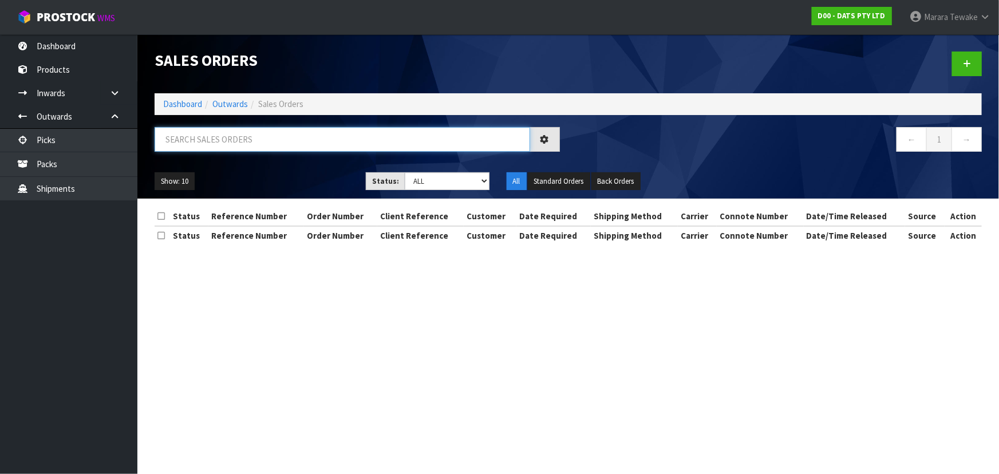
click at [240, 127] on input "text" at bounding box center [342, 139] width 375 height 25
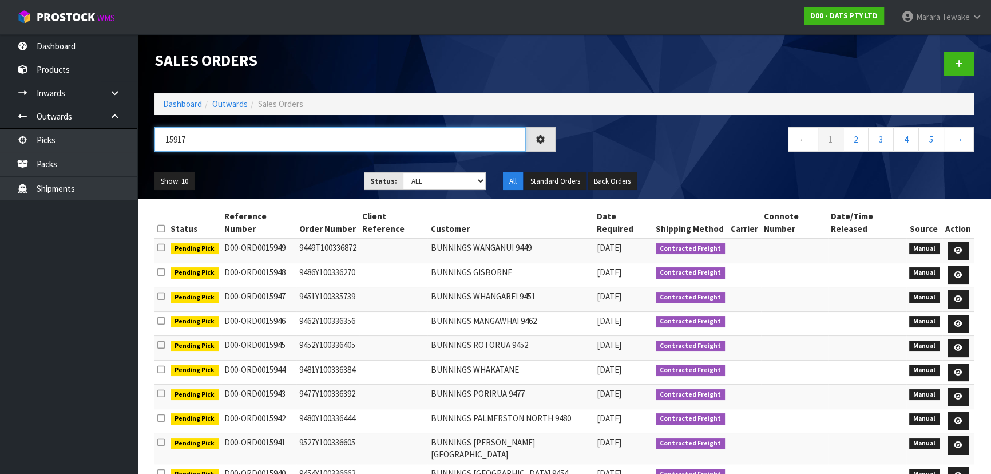
type input "15917"
click at [418, 177] on select "Draft Pending Allocated Pending Pick Goods Picked Goods Packed Pending Charges …" at bounding box center [445, 181] width 84 height 18
select select "string:5"
click at [403, 172] on select "Draft Pending Allocated Pending Pick Goods Picked Goods Packed Pending Charges …" at bounding box center [445, 181] width 84 height 18
click at [306, 179] on ul "Show: 10 5 10 25 50" at bounding box center [251, 181] width 192 height 18
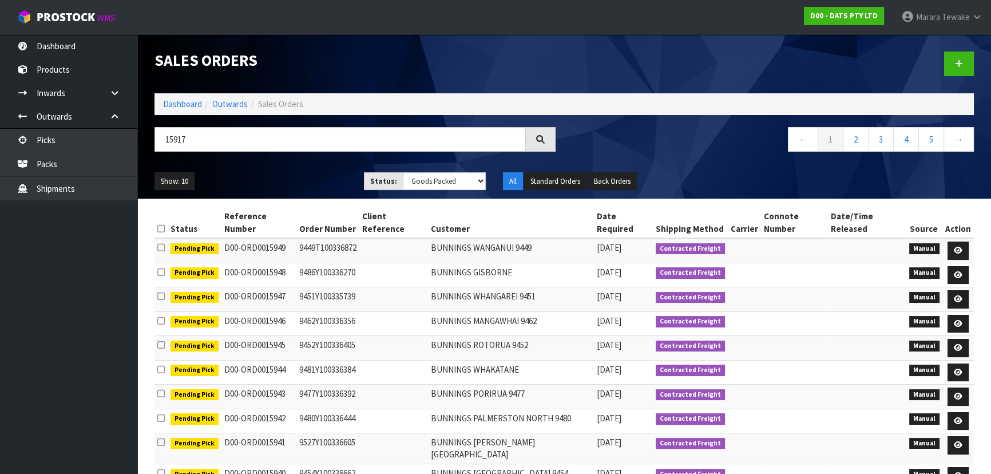
click at [306, 179] on ul "Show: 10 5 10 25 50" at bounding box center [251, 181] width 192 height 18
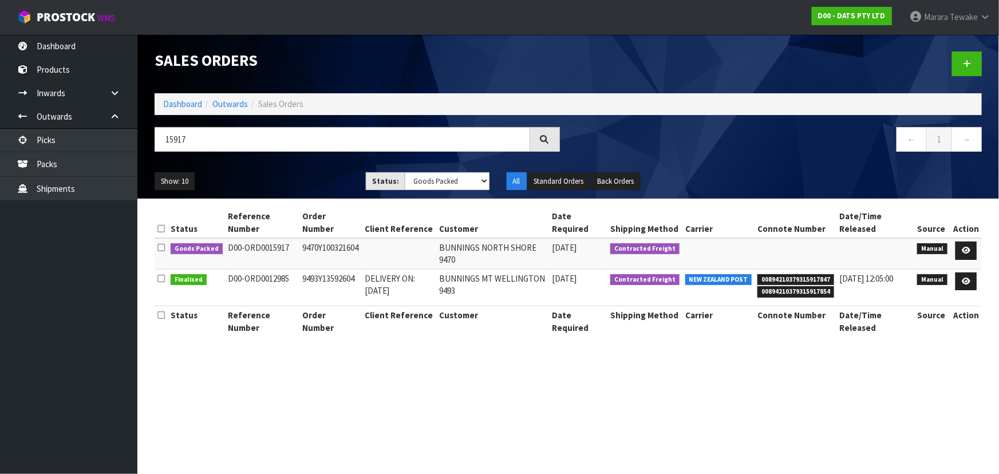
click at [306, 179] on ul "Show: 10 5 10 25 50" at bounding box center [252, 181] width 194 height 18
click at [968, 250] on icon at bounding box center [965, 250] width 9 height 7
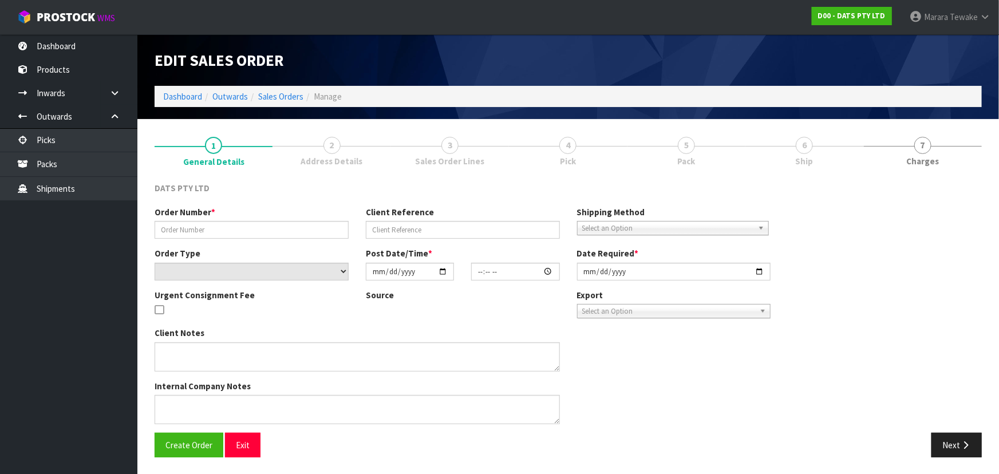
type input "9470Y100321604"
select select "number:0"
type input "[DATE]"
type input "10:31:00.000"
type input "[DATE]"
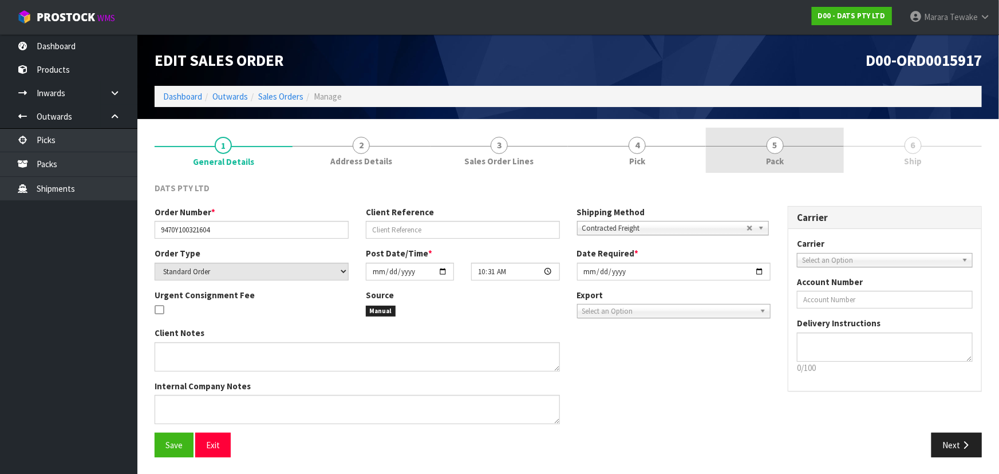
click at [753, 151] on link "5 Pack" at bounding box center [775, 150] width 138 height 45
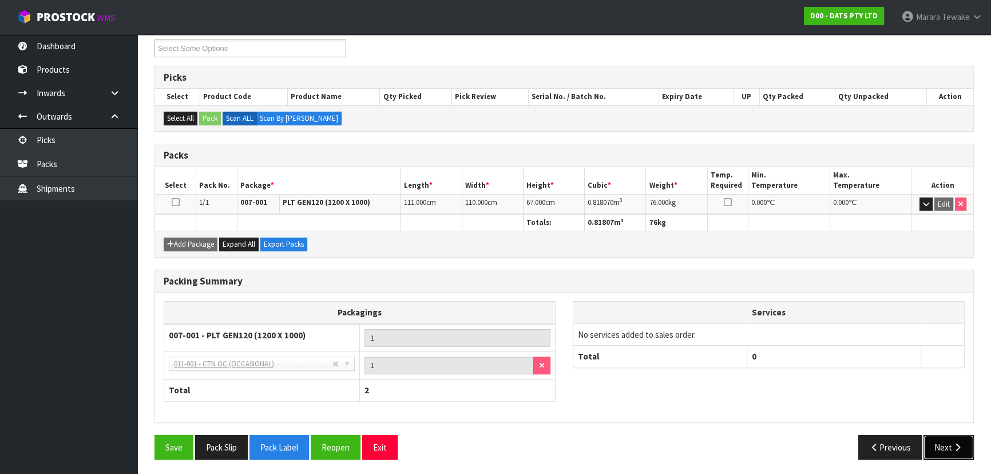
click at [956, 438] on button "Next" at bounding box center [949, 447] width 50 height 25
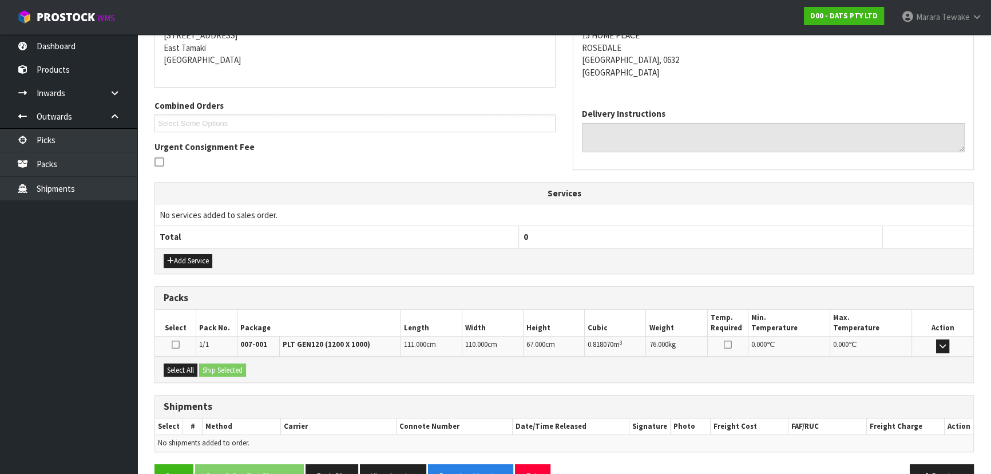
scroll to position [227, 0]
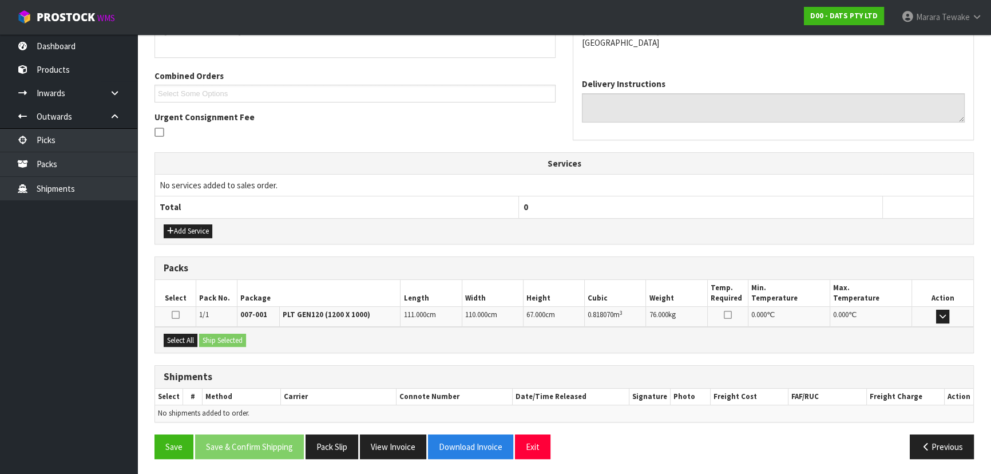
click at [180, 329] on div "Select All Ship Selected" at bounding box center [564, 340] width 818 height 26
click at [186, 339] on button "Select All" at bounding box center [181, 341] width 34 height 14
click at [221, 339] on button "Ship Selected" at bounding box center [222, 341] width 47 height 14
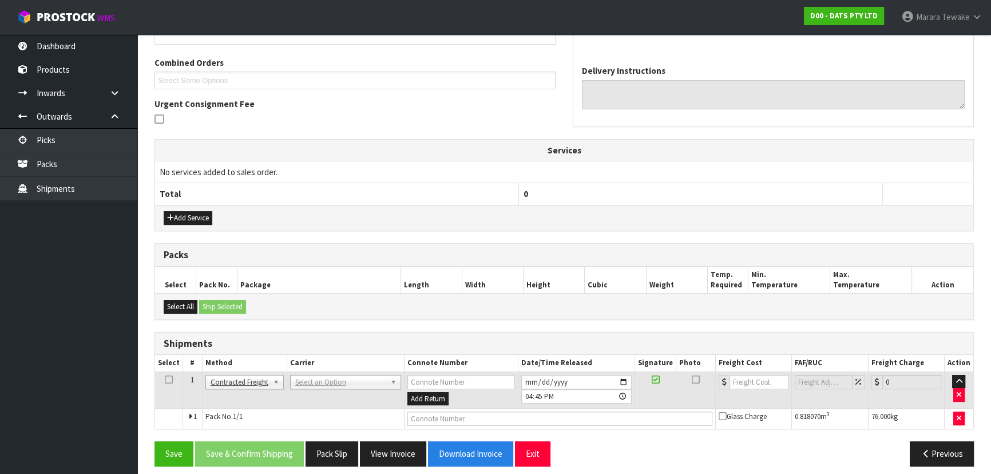
scroll to position [247, 0]
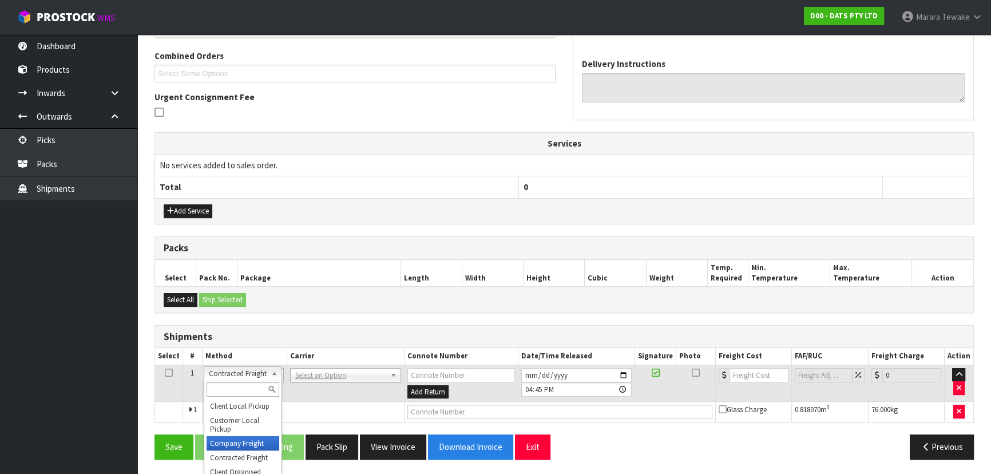
drag, startPoint x: 243, startPoint y: 438, endPoint x: 245, endPoint y: 430, distance: 8.9
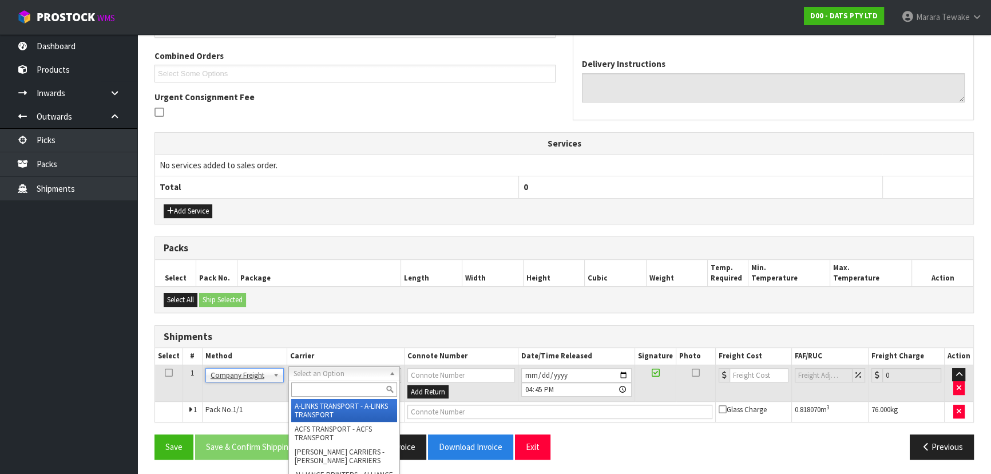
click at [317, 384] on input "text" at bounding box center [344, 389] width 106 height 14
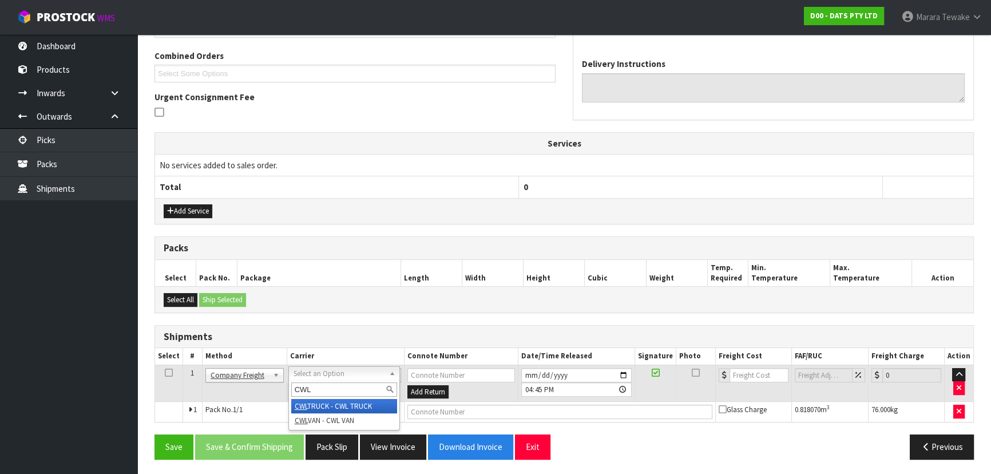
type input "CWL"
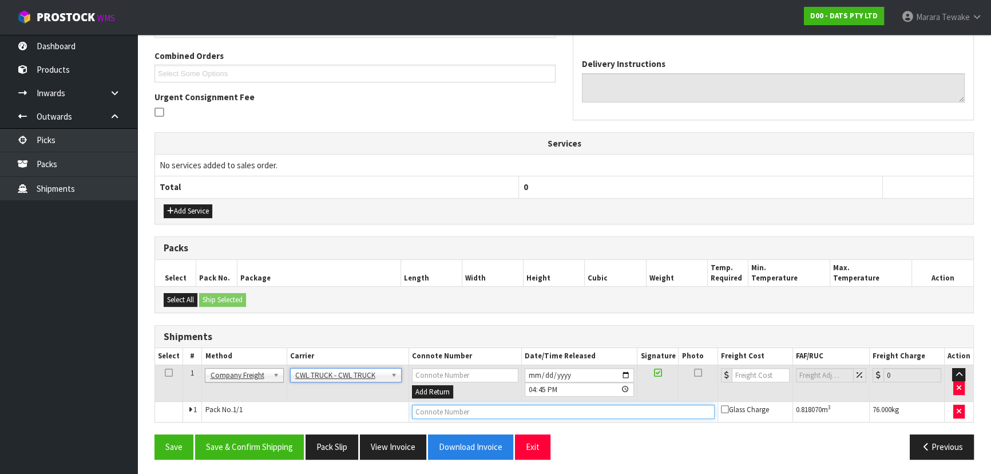
click at [425, 409] on input "text" at bounding box center [563, 412] width 303 height 14
type input "CWL TRUCK DELIVERY"
click at [635, 375] on input "[DATE]" at bounding box center [580, 375] width 110 height 14
click at [626, 372] on input "[DATE]" at bounding box center [580, 375] width 110 height 14
type input "[DATE]"
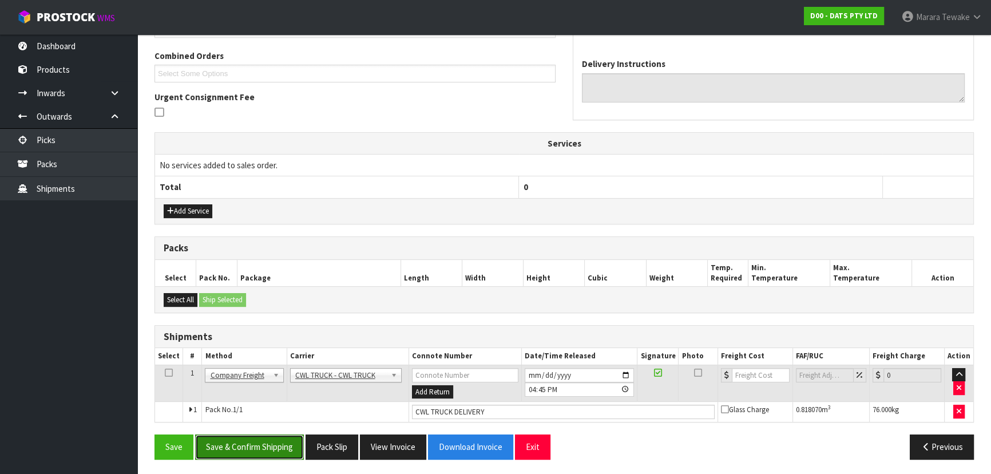
click at [250, 437] on button "Save & Confirm Shipping" at bounding box center [249, 446] width 109 height 25
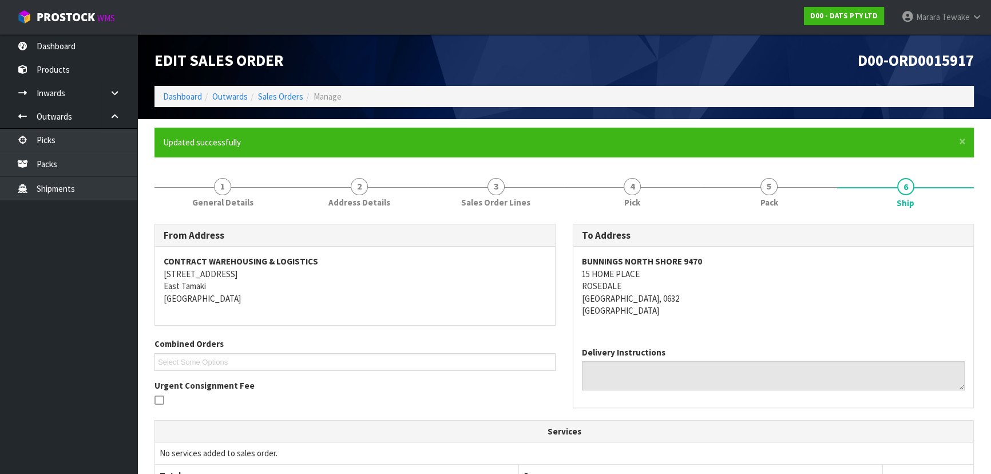
scroll to position [260, 0]
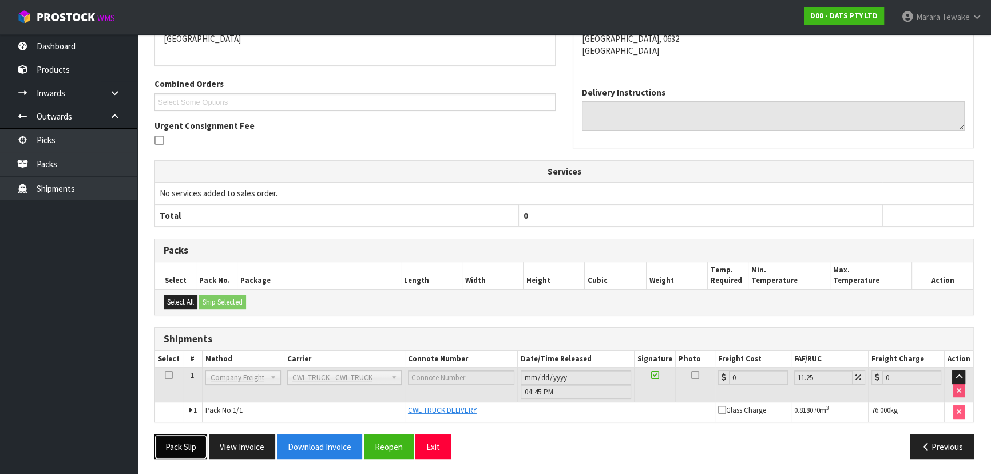
click at [179, 444] on button "Pack Slip" at bounding box center [181, 446] width 53 height 25
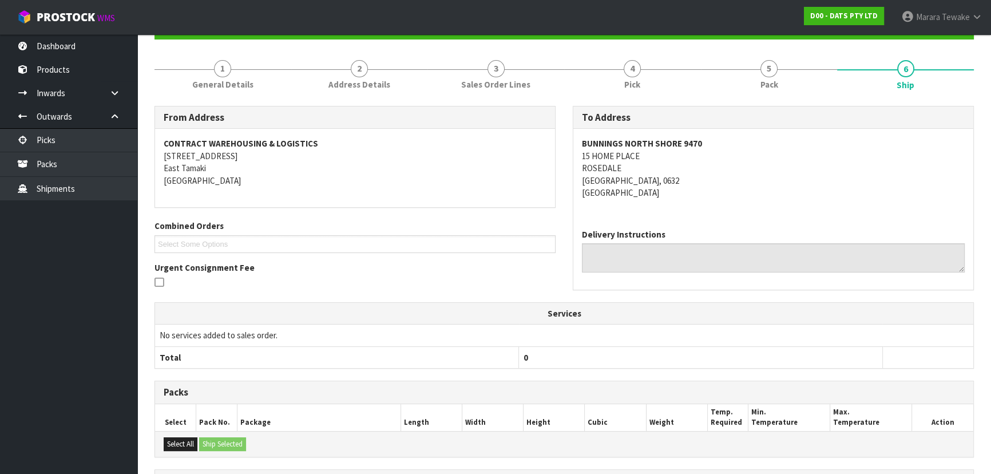
scroll to position [0, 0]
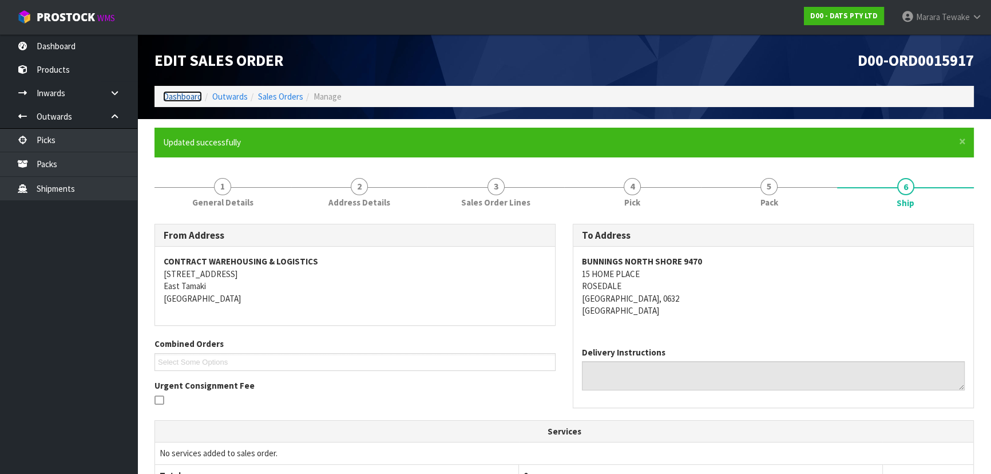
click at [179, 97] on link "Dashboard" at bounding box center [182, 96] width 39 height 11
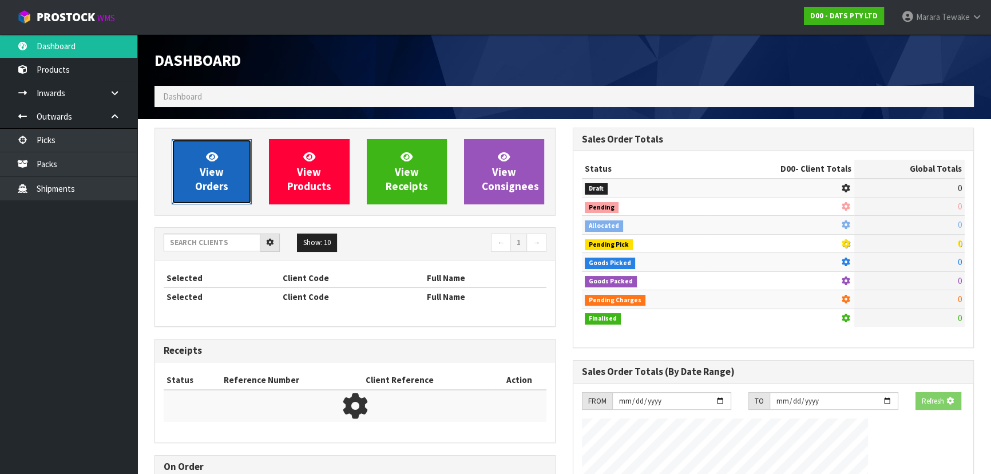
click at [200, 175] on span "View Orders" at bounding box center [211, 171] width 33 height 43
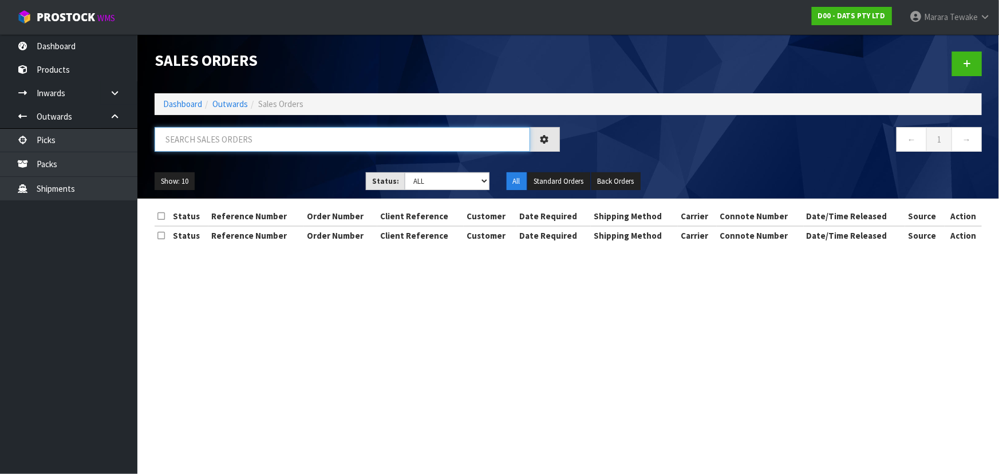
click at [229, 138] on input "text" at bounding box center [342, 139] width 375 height 25
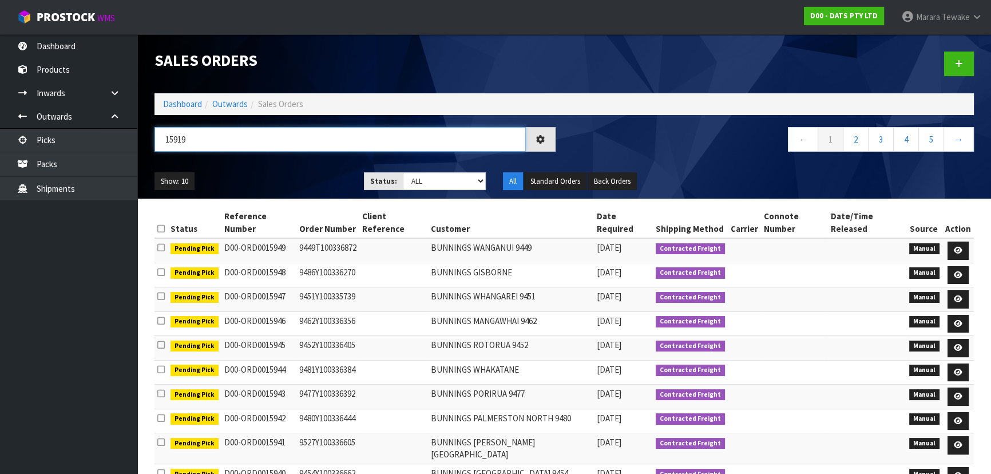
type input "15919"
click at [435, 179] on select "Draft Pending Allocated Pending Pick Goods Picked Goods Packed Pending Charges …" at bounding box center [445, 181] width 84 height 18
select select "string:5"
click at [403, 172] on select "Draft Pending Allocated Pending Pick Goods Picked Goods Packed Pending Charges …" at bounding box center [445, 181] width 84 height 18
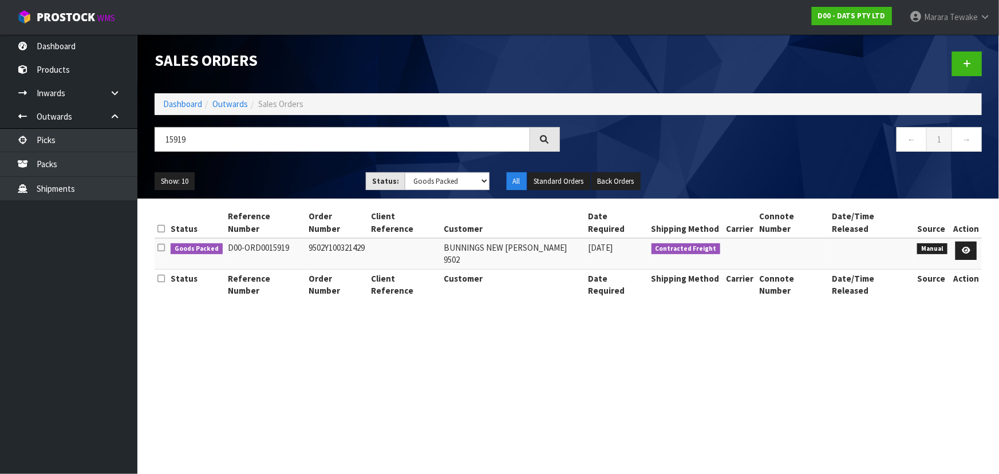
click at [319, 167] on div "Show: 10 5 10 25 50 Status: Draft Pending Allocated Pending Pick Goods Picked G…" at bounding box center [568, 181] width 844 height 35
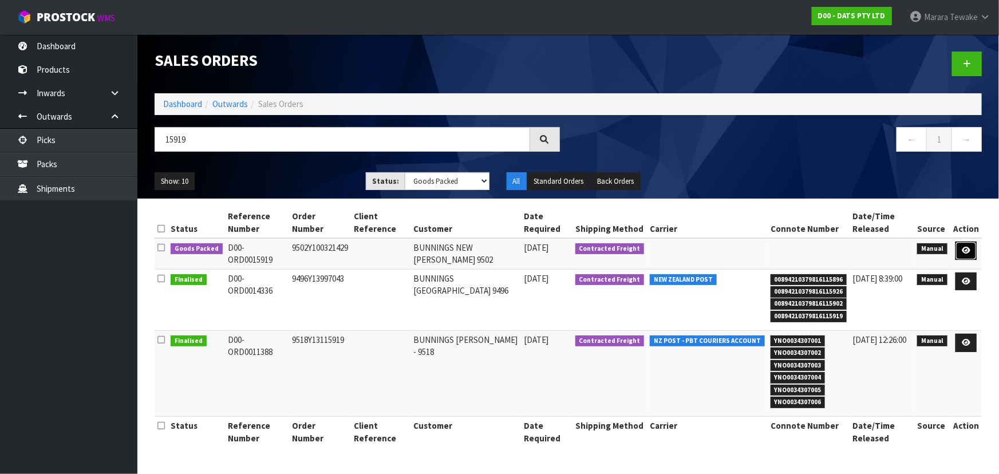
click at [969, 245] on link at bounding box center [965, 250] width 21 height 18
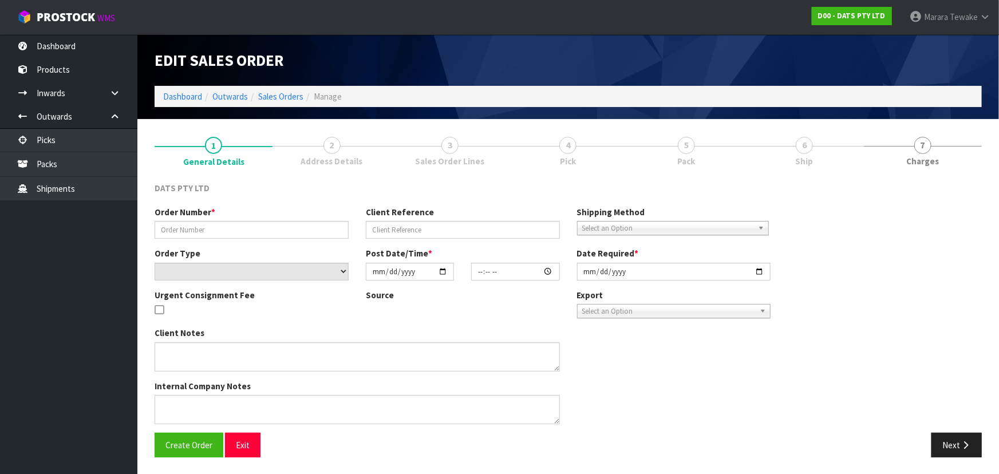
type input "9502Y100321429"
select select "number:0"
type input "[DATE]"
type input "10:57:00.000"
type input "[DATE]"
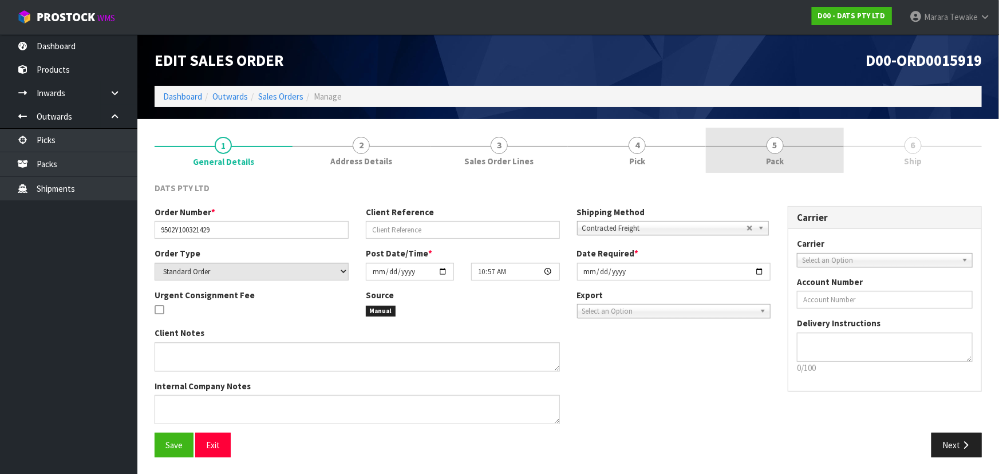
click at [780, 157] on span "Pack" at bounding box center [775, 161] width 18 height 12
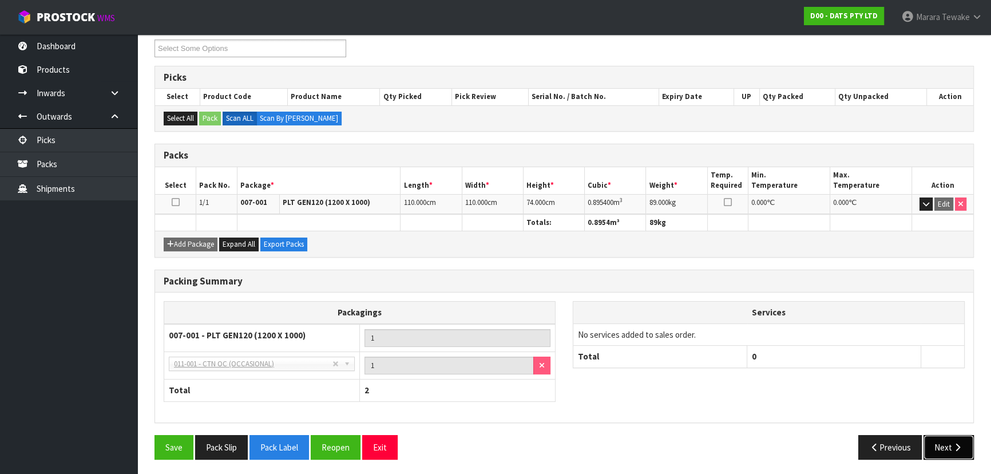
click at [946, 441] on button "Next" at bounding box center [949, 447] width 50 height 25
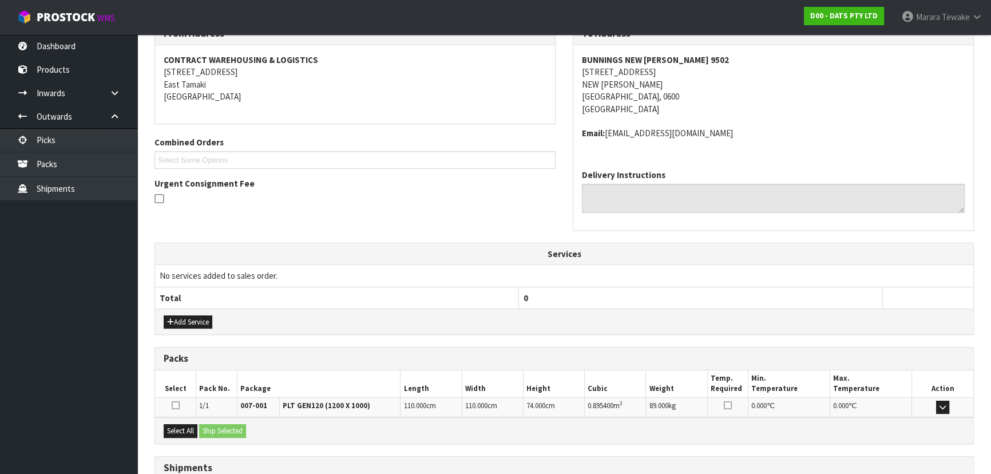
scroll to position [251, 0]
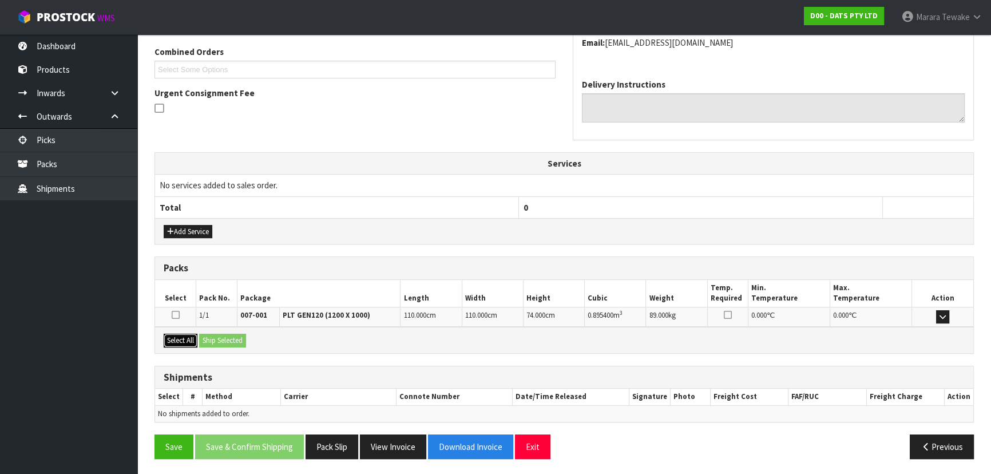
click at [192, 340] on button "Select All" at bounding box center [181, 341] width 34 height 14
click at [207, 338] on button "Ship Selected" at bounding box center [222, 341] width 47 height 14
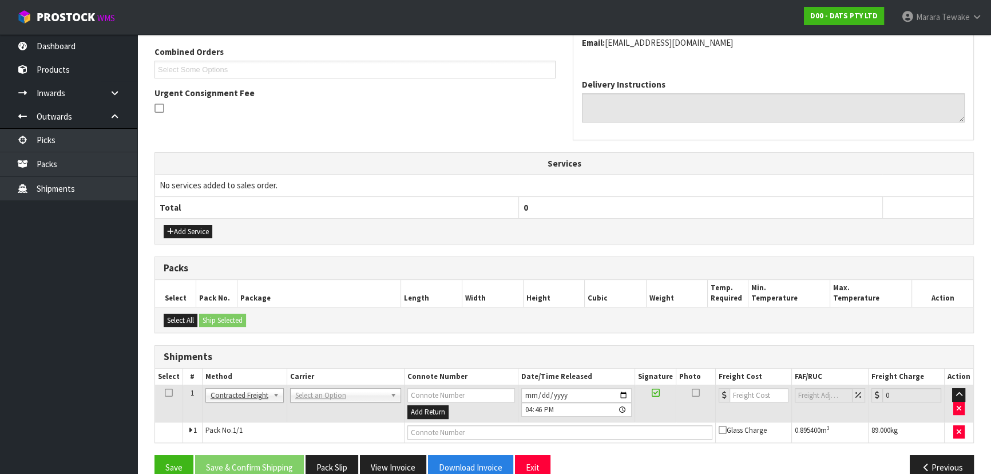
scroll to position [271, 0]
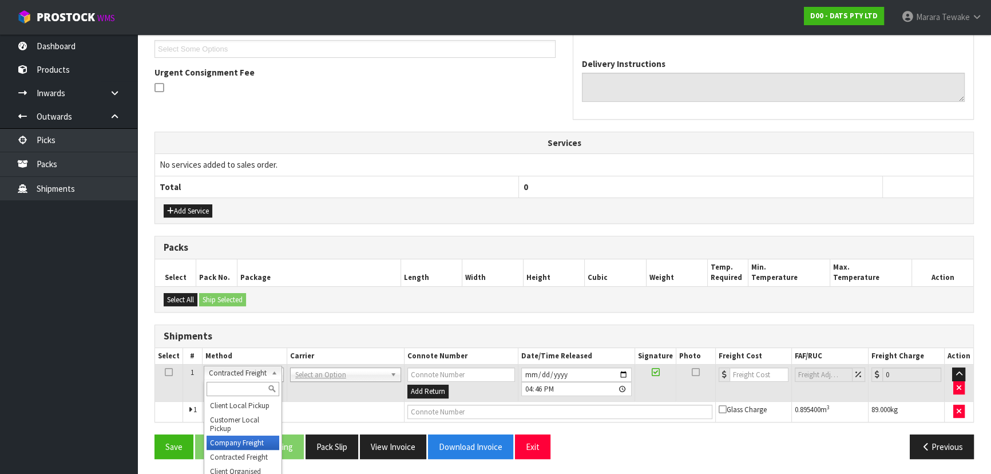
drag, startPoint x: 248, startPoint y: 440, endPoint x: 272, endPoint y: 403, distance: 44.1
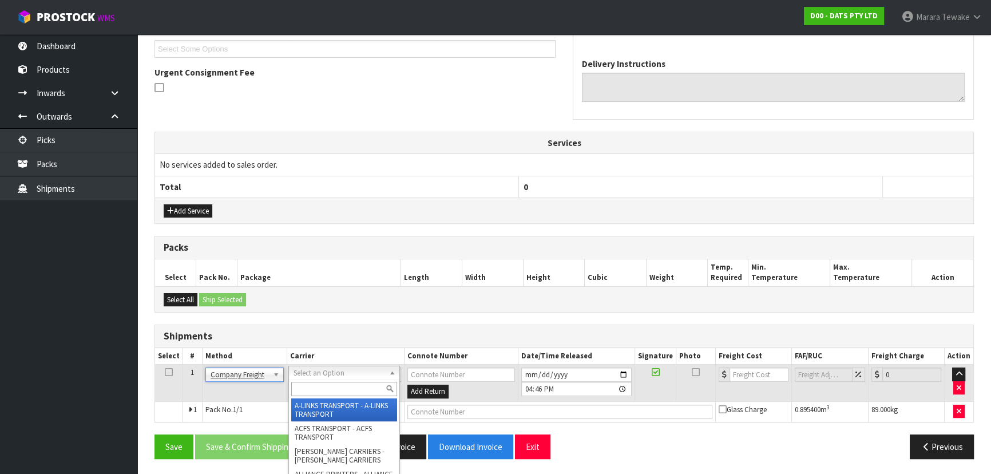
click at [316, 393] on input "text" at bounding box center [344, 389] width 106 height 14
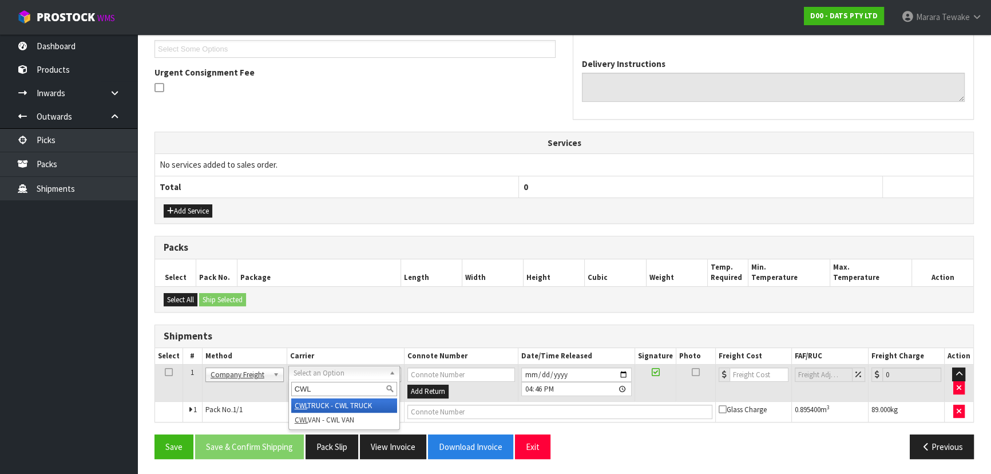
type input "CWL"
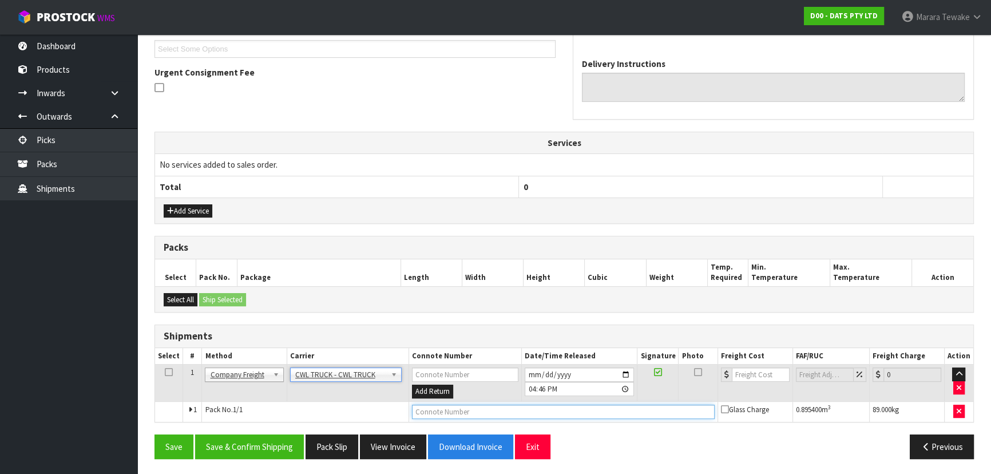
click at [452, 412] on input "text" at bounding box center [563, 412] width 303 height 14
type input "CWL TRUCK DELIVERY"
click at [624, 370] on input "[DATE]" at bounding box center [580, 374] width 110 height 14
type input "[DATE]"
click at [255, 440] on button "Save & Confirm Shipping" at bounding box center [249, 446] width 109 height 25
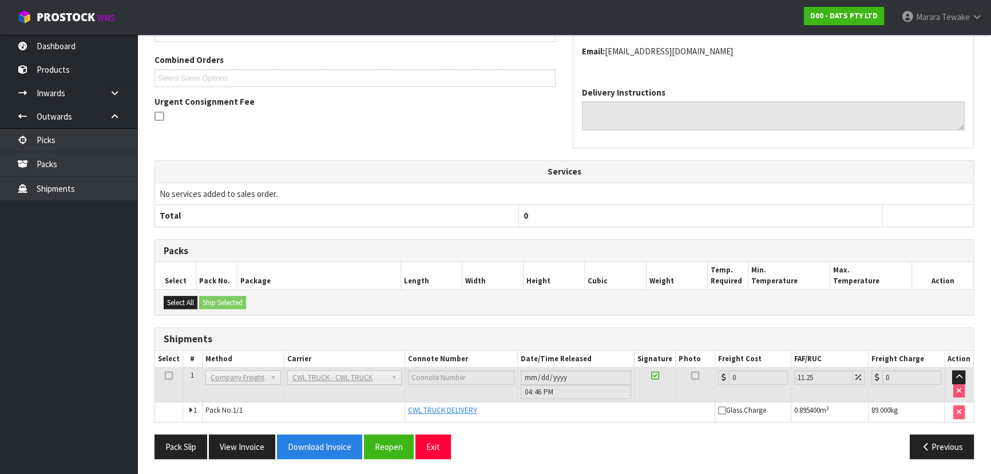
scroll to position [284, 0]
click at [172, 446] on button "Pack Slip" at bounding box center [181, 446] width 53 height 25
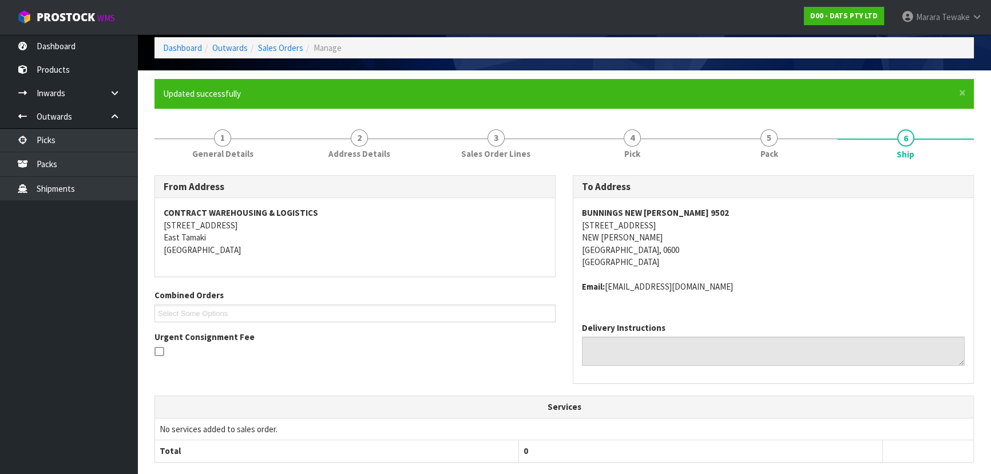
scroll to position [0, 0]
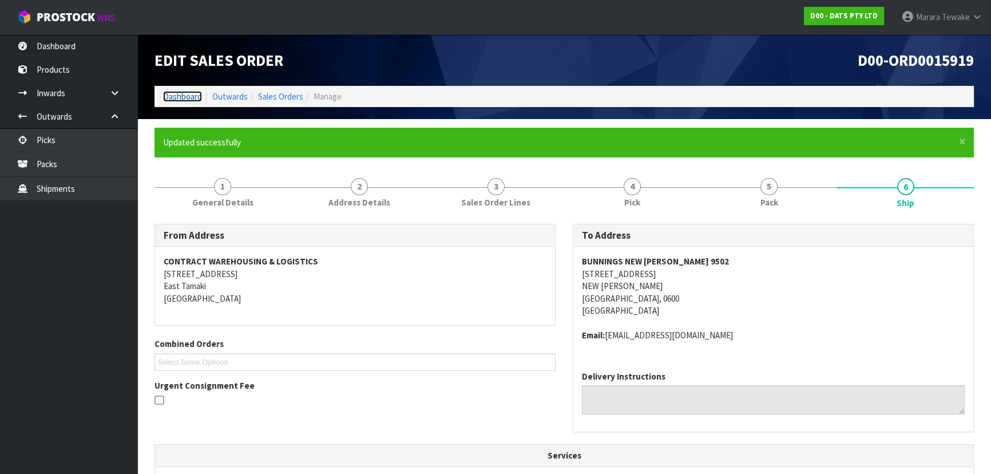
click at [180, 97] on link "Dashboard" at bounding box center [182, 96] width 39 height 11
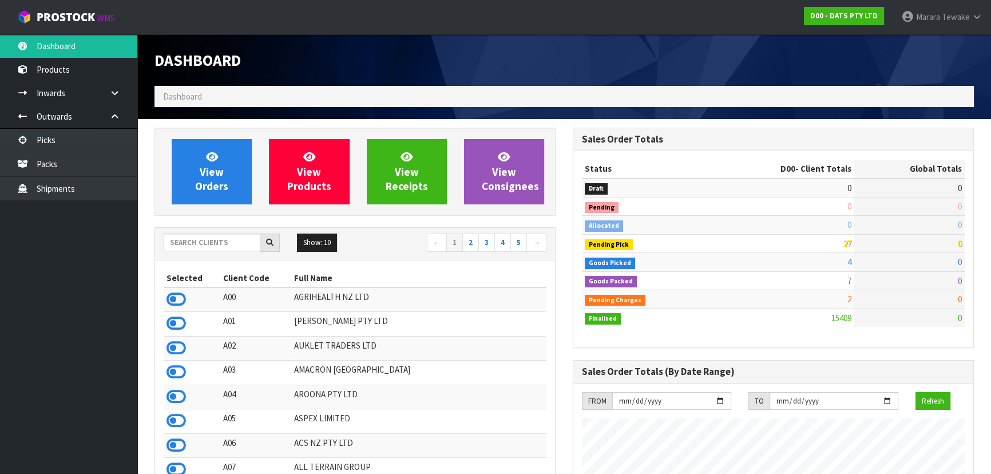
scroll to position [865, 418]
click at [210, 172] on span "View Orders" at bounding box center [211, 171] width 33 height 43
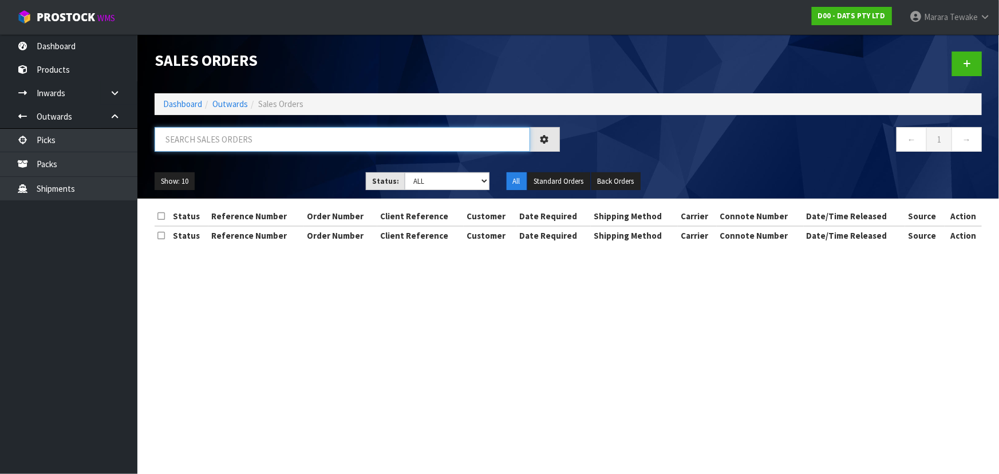
click at [233, 144] on input "text" at bounding box center [342, 139] width 375 height 25
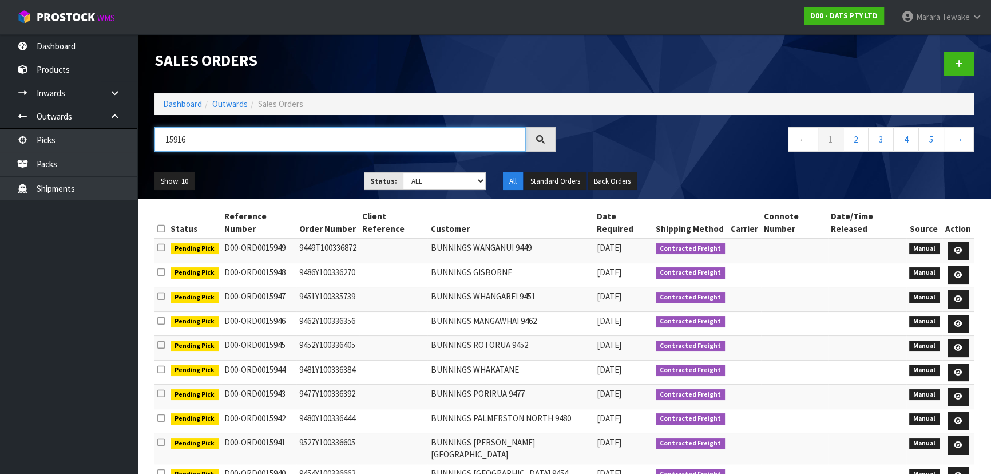
type input "15916"
click at [425, 184] on select "Draft Pending Allocated Pending Pick Goods Picked Goods Packed Pending Charges …" at bounding box center [445, 181] width 84 height 18
select select "string:5"
click at [403, 172] on select "Draft Pending Allocated Pending Pick Goods Picked Goods Packed Pending Charges …" at bounding box center [445, 181] width 84 height 18
click at [322, 172] on ul "Show: 10 5 10 25 50" at bounding box center [251, 181] width 192 height 18
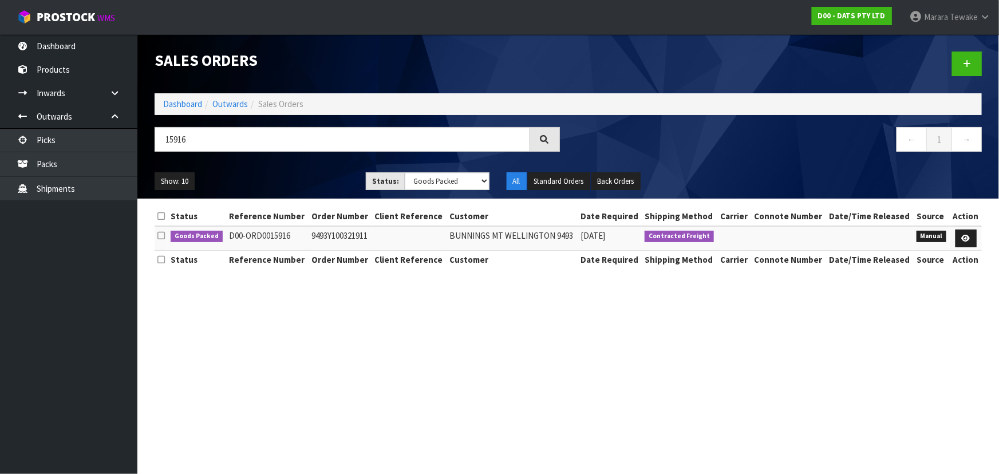
click at [311, 186] on ul "Show: 10 5 10 25 50" at bounding box center [252, 181] width 194 height 18
click at [967, 238] on icon at bounding box center [965, 238] width 9 height 7
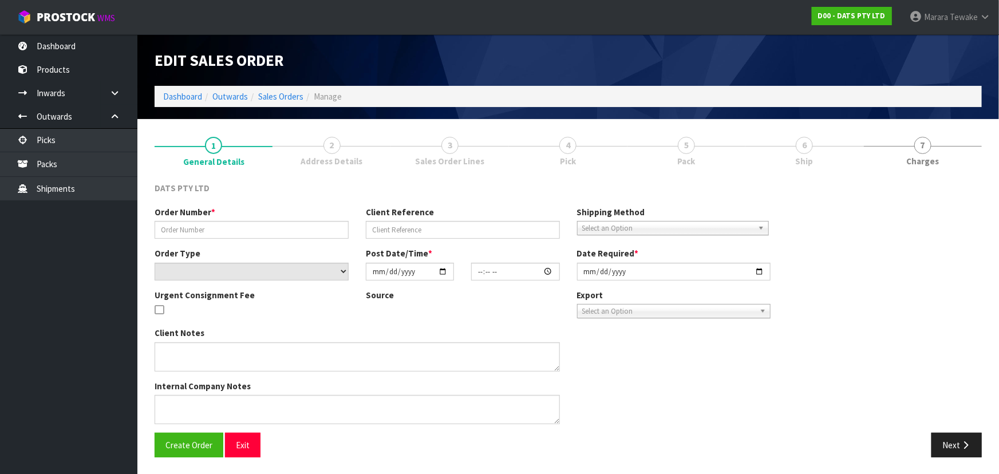
type input "9493Y100321911"
select select "number:0"
type input "[DATE]"
type input "10:29:00.000"
type input "[DATE]"
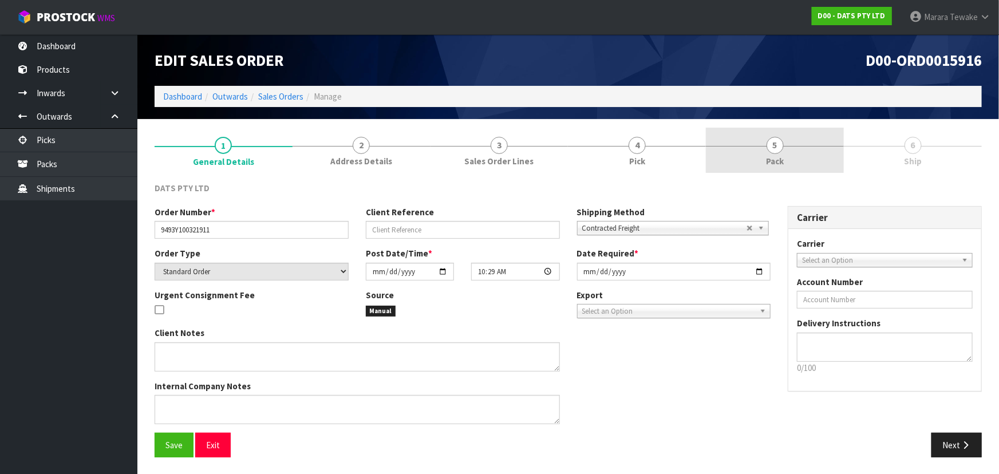
click at [786, 151] on link "5 Pack" at bounding box center [775, 150] width 138 height 45
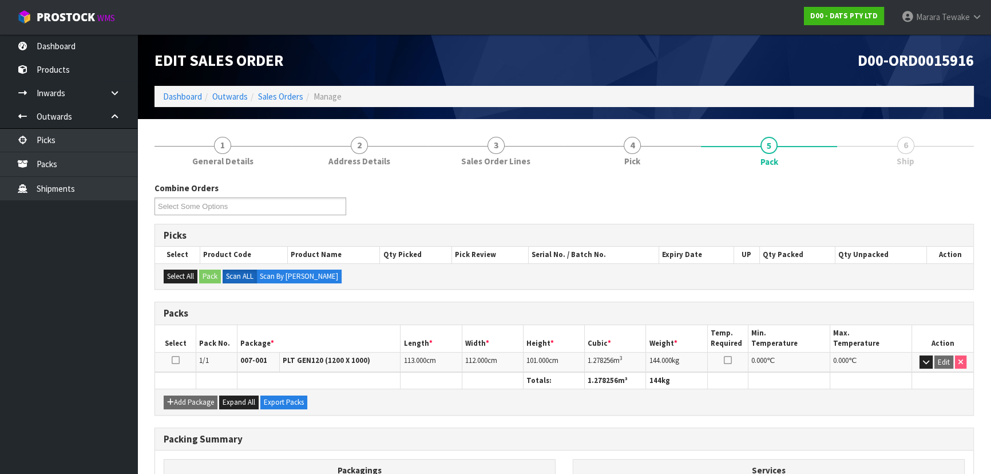
scroll to position [158, 0]
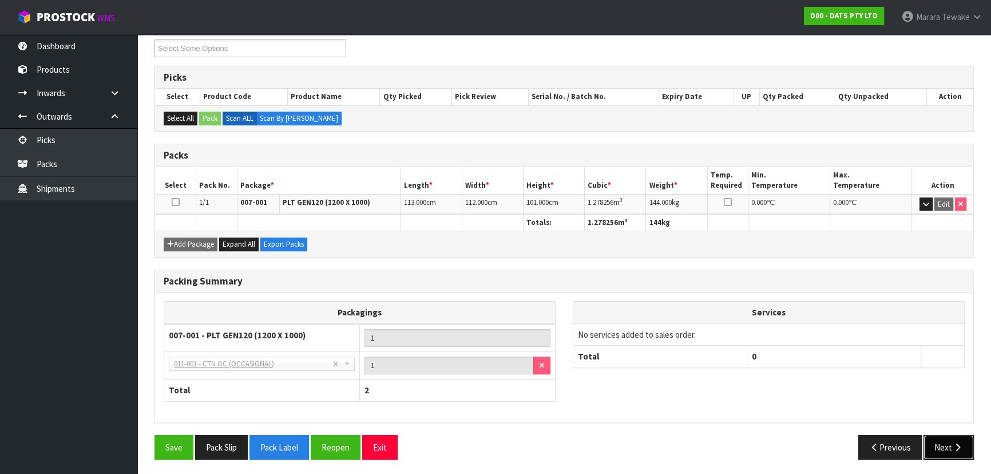
drag, startPoint x: 970, startPoint y: 451, endPoint x: 959, endPoint y: 443, distance: 13.5
click at [967, 448] on button "Next" at bounding box center [949, 447] width 50 height 25
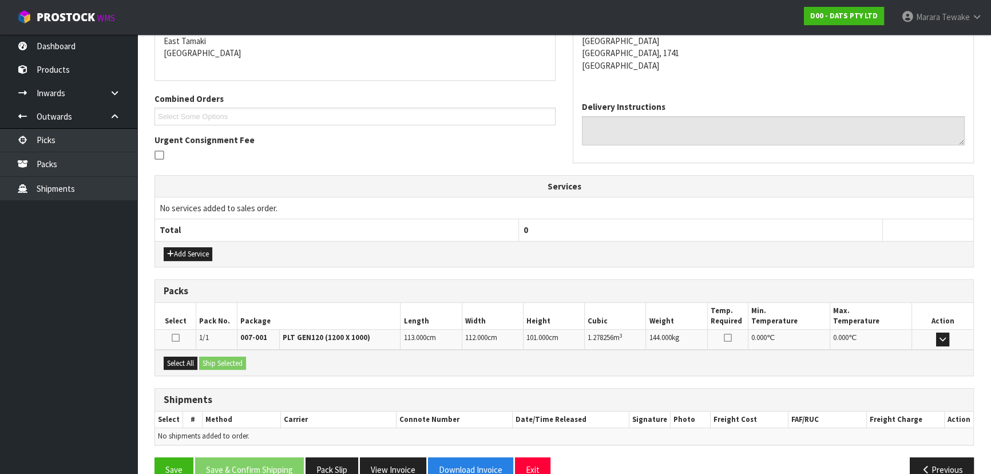
scroll to position [227, 0]
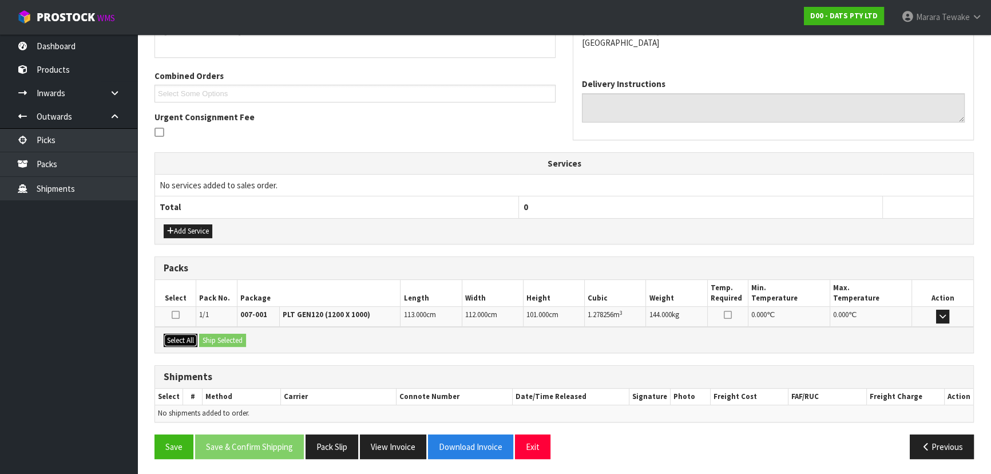
click at [196, 336] on button "Select All" at bounding box center [181, 341] width 34 height 14
click at [224, 338] on button "Ship Selected" at bounding box center [222, 341] width 47 height 14
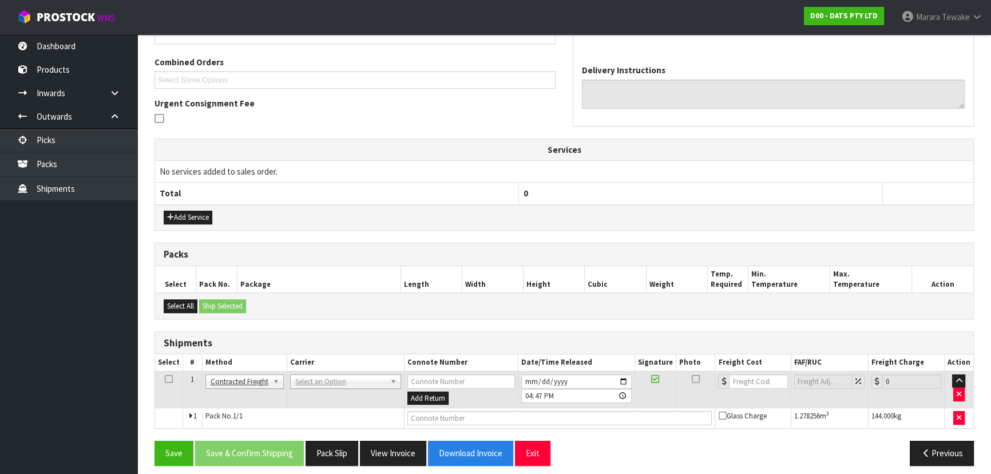
scroll to position [247, 0]
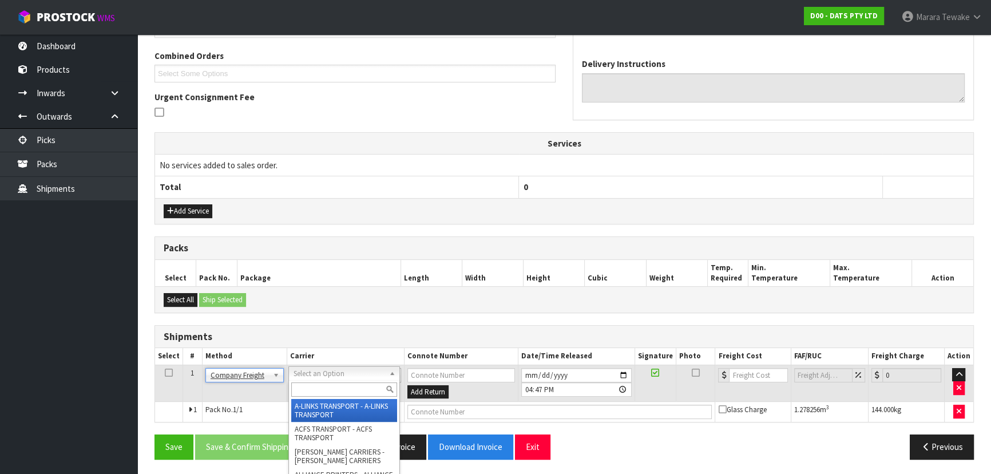
click at [312, 385] on input "text" at bounding box center [344, 389] width 106 height 14
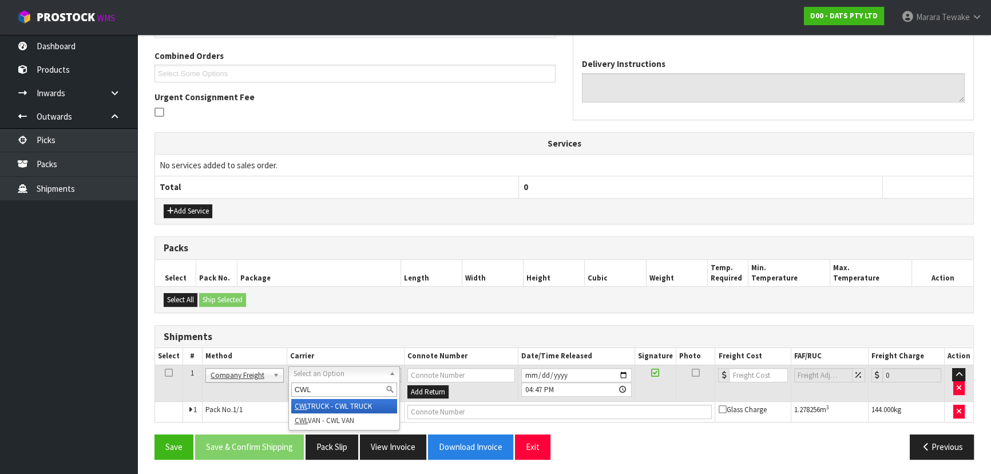
type input "CWL"
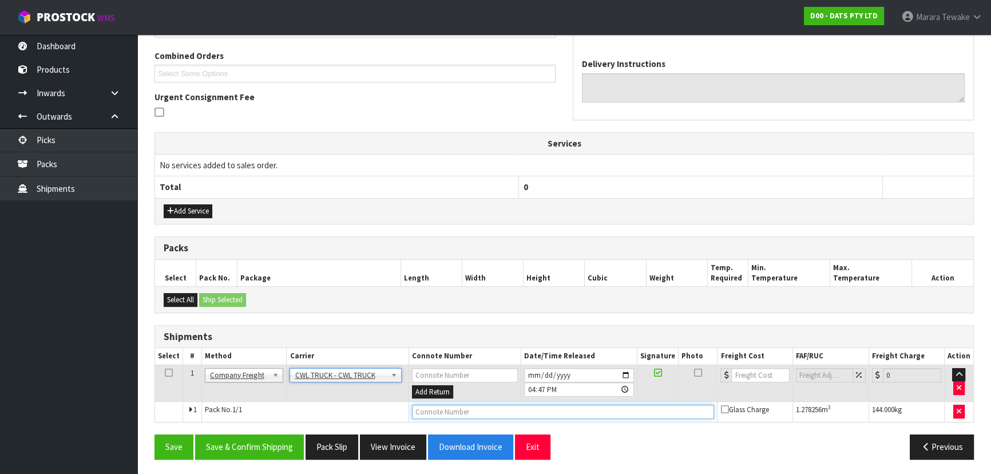
click at [440, 412] on input "text" at bounding box center [563, 412] width 303 height 14
drag, startPoint x: 411, startPoint y: 412, endPoint x: 496, endPoint y: 404, distance: 85.6
click at [496, 405] on input "CWL TRUCK DELIVERY" at bounding box center [563, 412] width 303 height 14
type input "CWL TRUCK DELIVERY"
click at [625, 371] on input "[DATE]" at bounding box center [579, 375] width 110 height 14
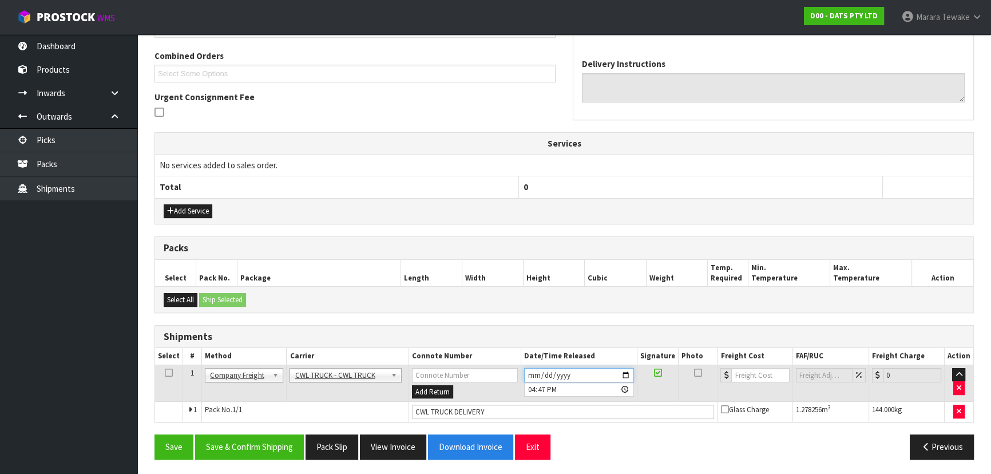
type input "[DATE]"
click at [251, 444] on button "Save & Confirm Shipping" at bounding box center [249, 446] width 109 height 25
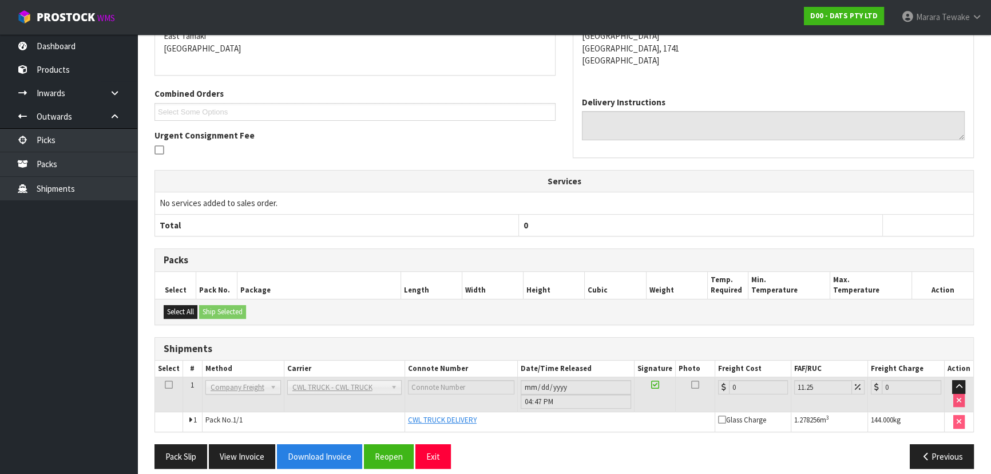
scroll to position [260, 0]
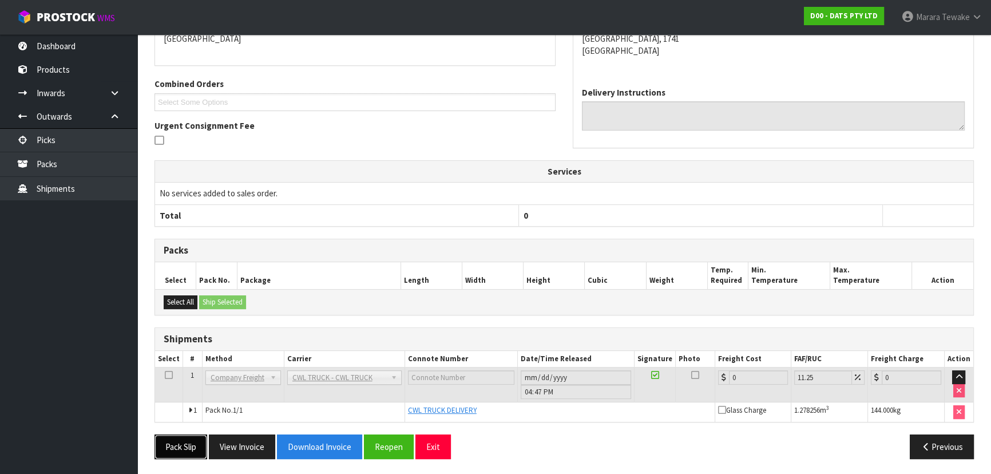
click at [188, 441] on button "Pack Slip" at bounding box center [181, 446] width 53 height 25
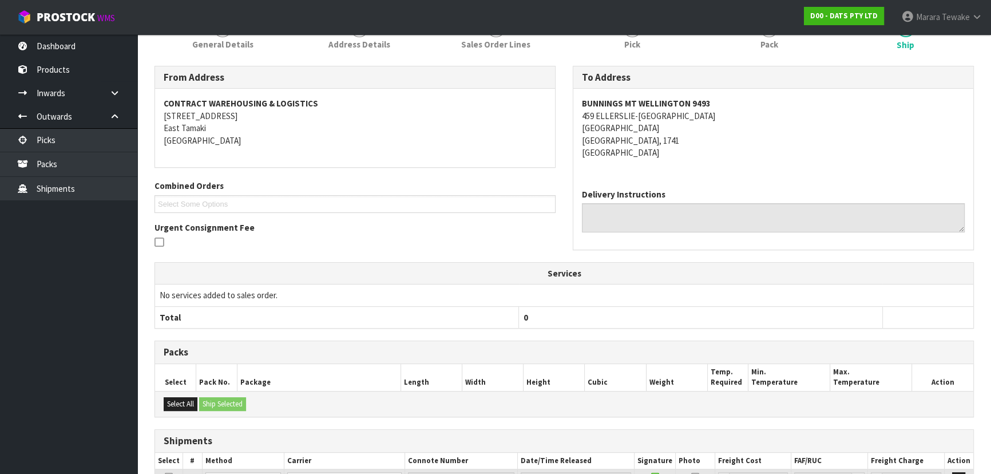
scroll to position [0, 0]
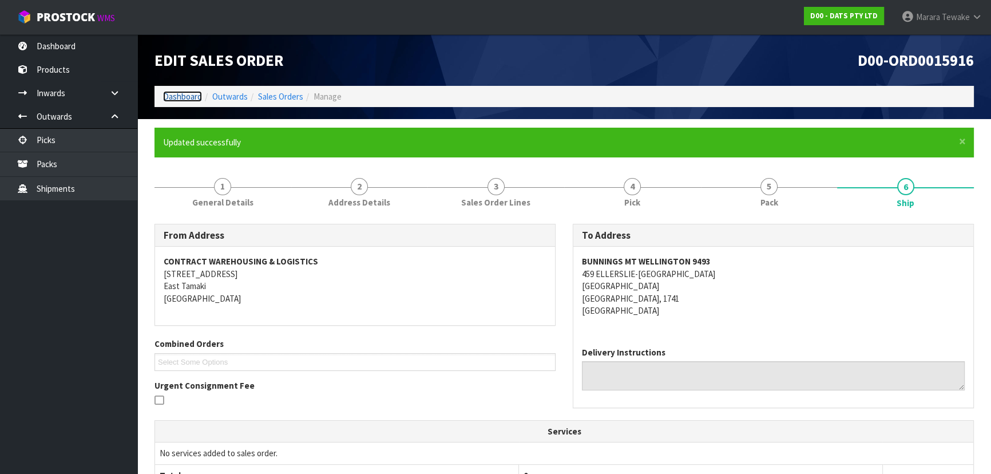
click at [193, 93] on link "Dashboard" at bounding box center [182, 96] width 39 height 11
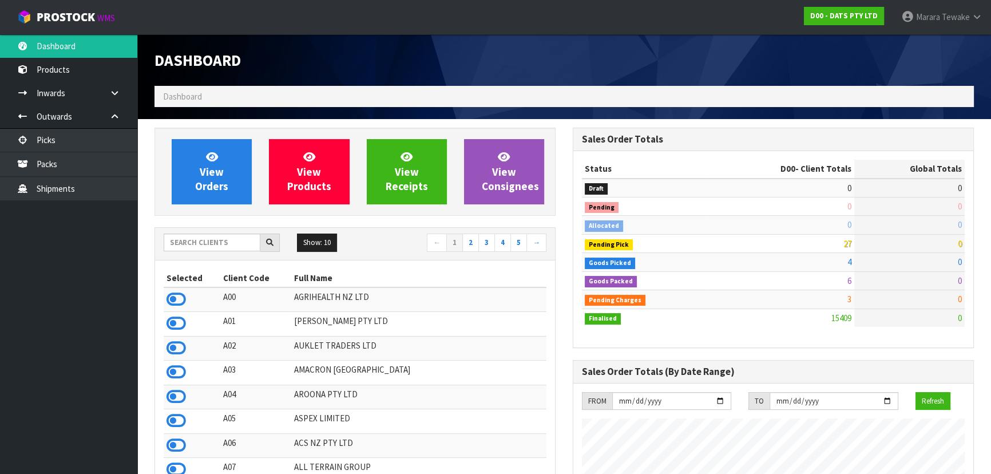
scroll to position [865, 418]
click at [212, 166] on span "View Orders" at bounding box center [211, 171] width 33 height 43
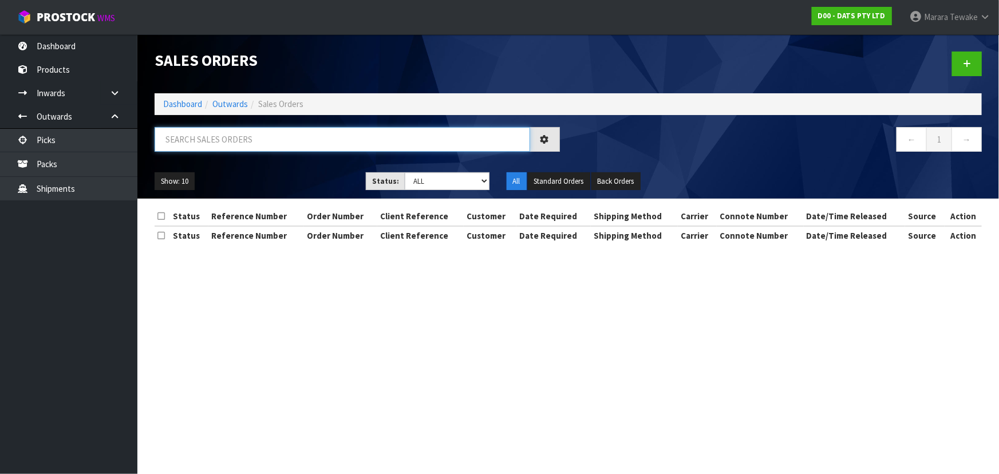
click at [251, 136] on input "text" at bounding box center [342, 139] width 375 height 25
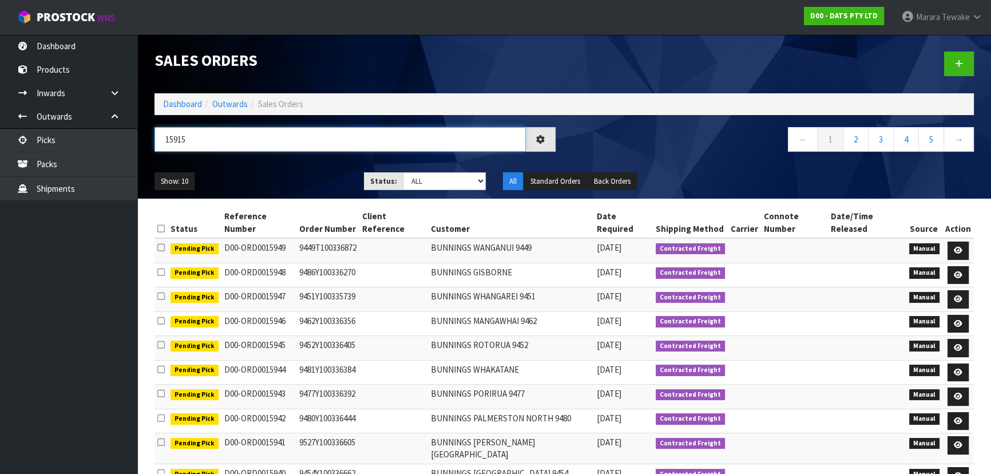
type input "15915"
click at [414, 185] on select "Draft Pending Allocated Pending Pick Goods Picked Goods Packed Pending Charges …" at bounding box center [445, 181] width 84 height 18
select select "string:5"
click at [403, 172] on select "Draft Pending Allocated Pending Pick Goods Picked Goods Packed Pending Charges …" at bounding box center [445, 181] width 84 height 18
click at [301, 175] on ul "Show: 10 5 10 25 50" at bounding box center [251, 181] width 192 height 18
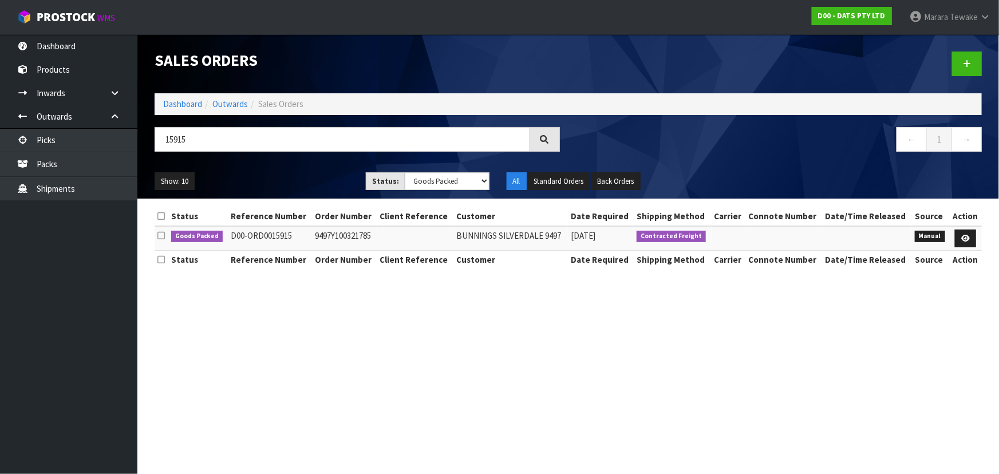
click at [301, 175] on ul "Show: 10 5 10 25 50" at bounding box center [252, 181] width 194 height 18
click at [319, 183] on ul "Show: 10 5 10 25 50" at bounding box center [252, 181] width 194 height 18
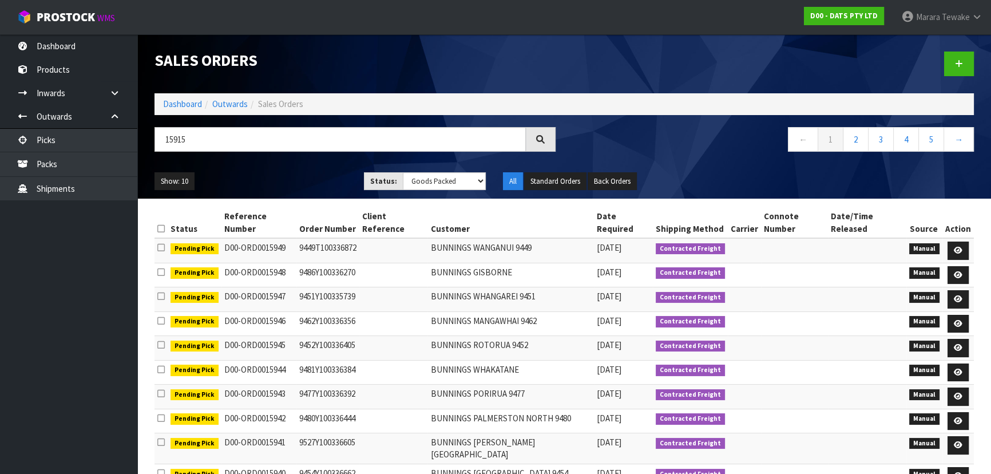
click at [319, 183] on ul "Show: 10 5 10 25 50" at bounding box center [251, 181] width 192 height 18
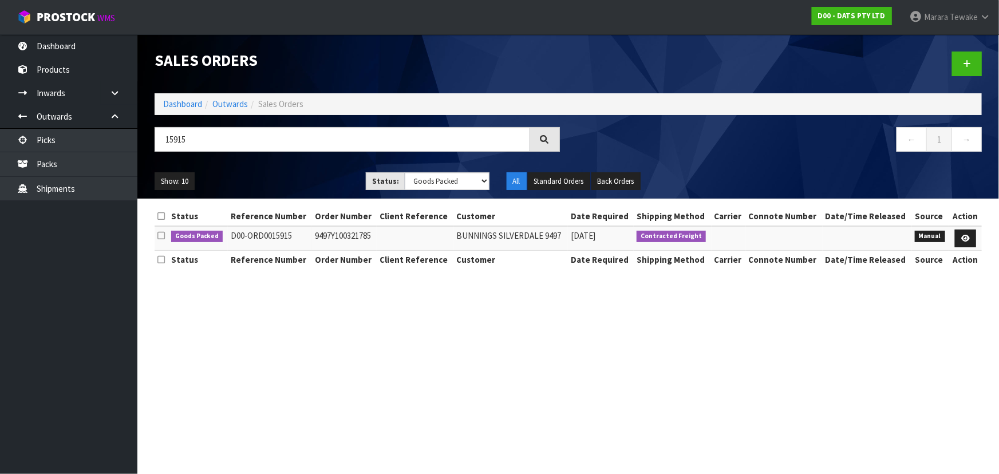
click at [323, 179] on ul "Show: 10 5 10 25 50" at bounding box center [252, 181] width 194 height 18
click at [965, 235] on icon at bounding box center [965, 238] width 9 height 7
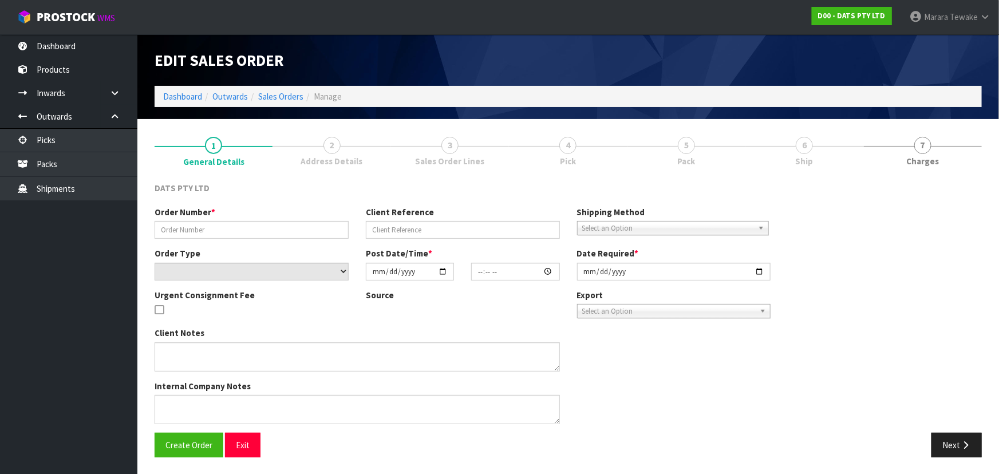
type input "9497Y100321785"
select select "number:0"
type input "[DATE]"
type input "10:27:00.000"
type input "[DATE]"
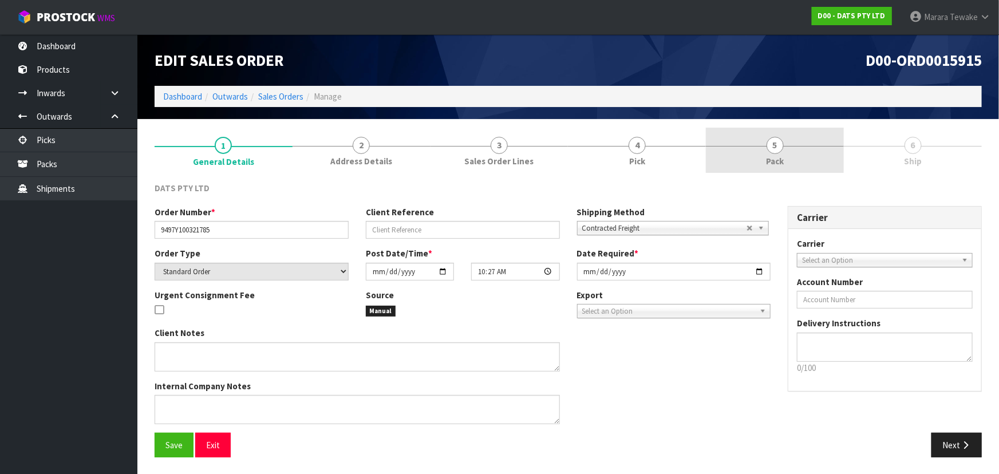
click at [770, 158] on span "Pack" at bounding box center [775, 161] width 18 height 12
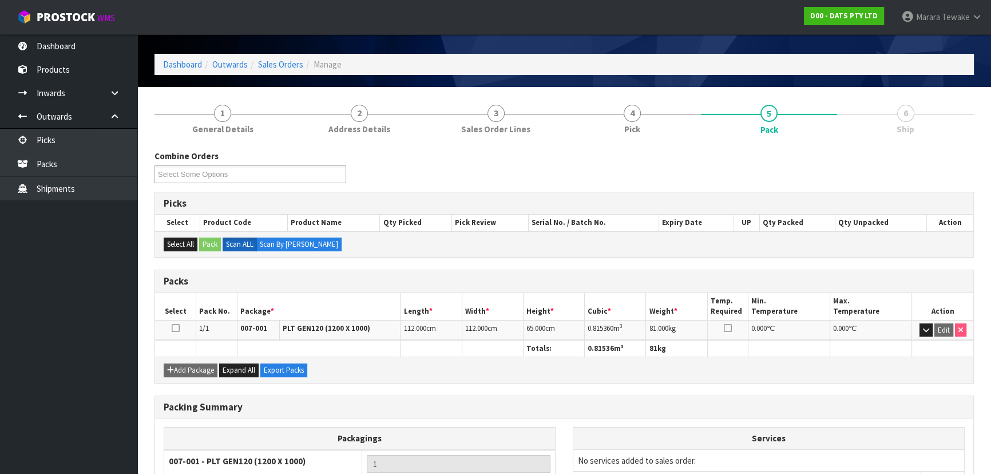
scroll to position [158, 0]
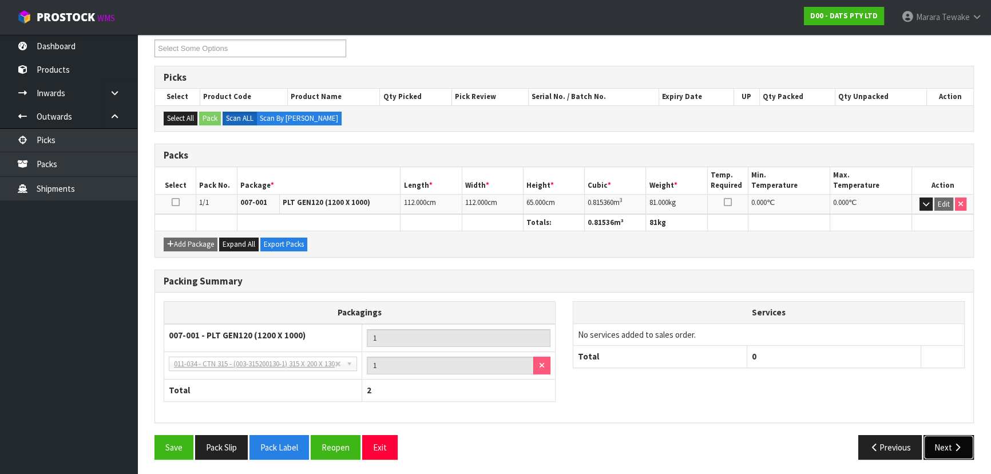
click at [944, 444] on button "Next" at bounding box center [949, 447] width 50 height 25
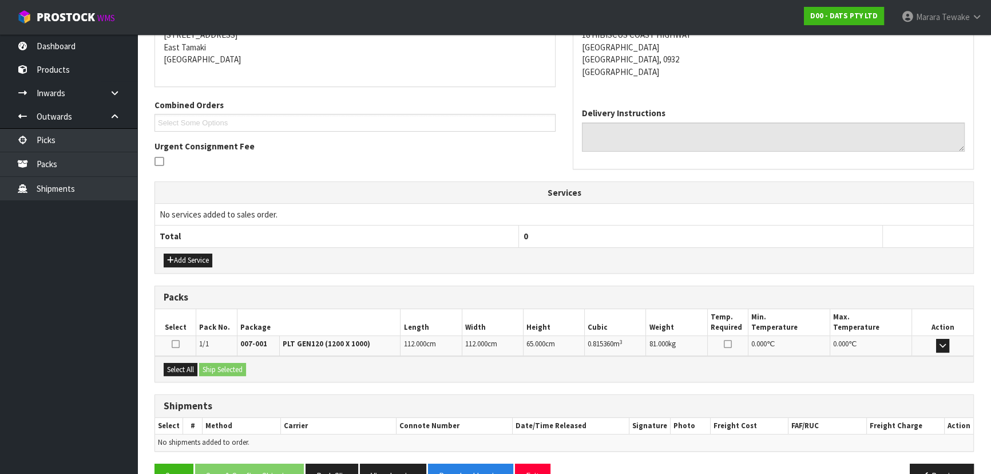
scroll to position [227, 0]
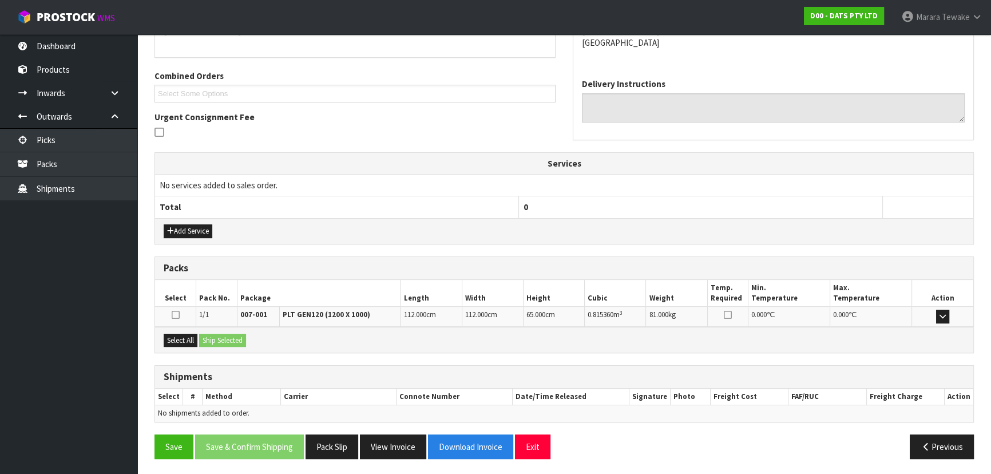
drag, startPoint x: 182, startPoint y: 346, endPoint x: 184, endPoint y: 338, distance: 8.8
click at [183, 346] on div "Select All Ship Selected" at bounding box center [564, 340] width 818 height 26
click at [185, 335] on button "Select All" at bounding box center [181, 341] width 34 height 14
click at [219, 335] on button "Ship Selected" at bounding box center [222, 341] width 47 height 14
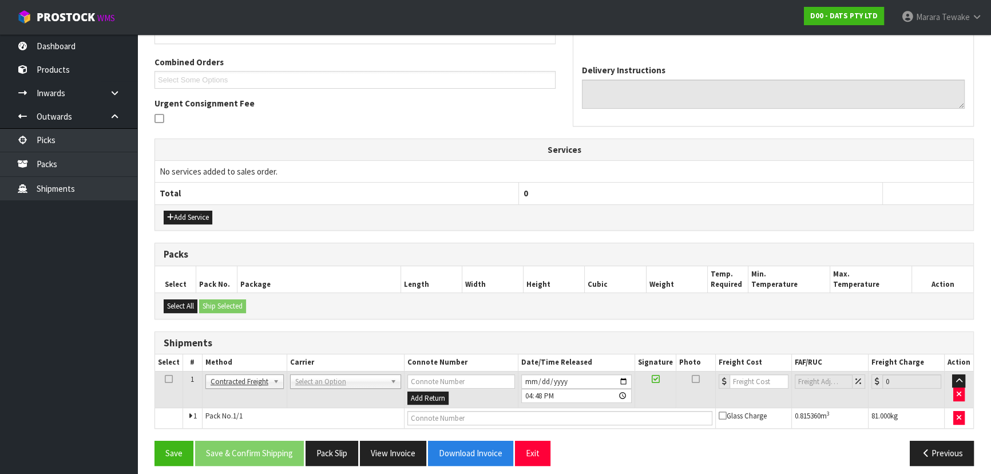
scroll to position [247, 0]
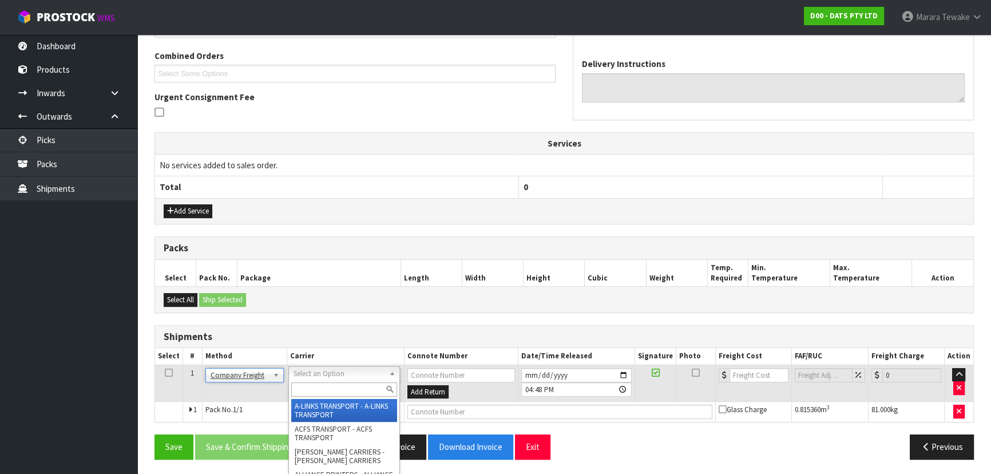
click at [313, 388] on input "text" at bounding box center [344, 389] width 106 height 14
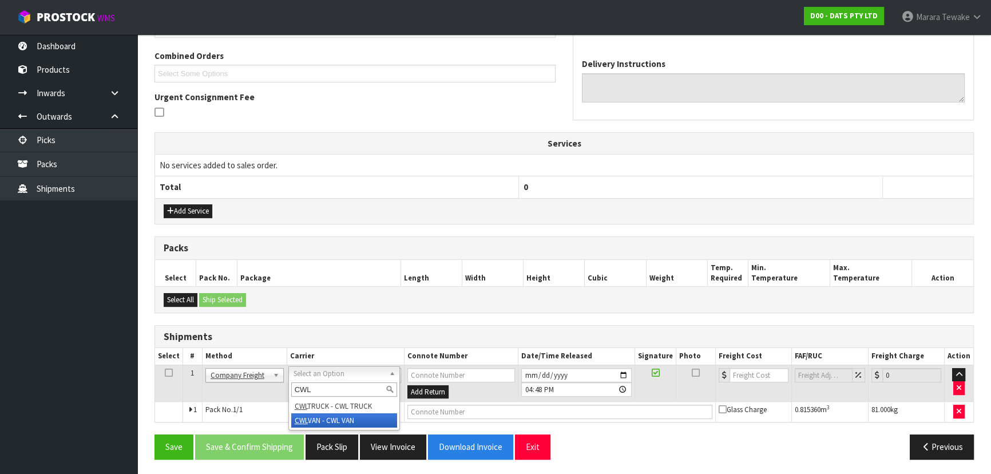
type input "CWL"
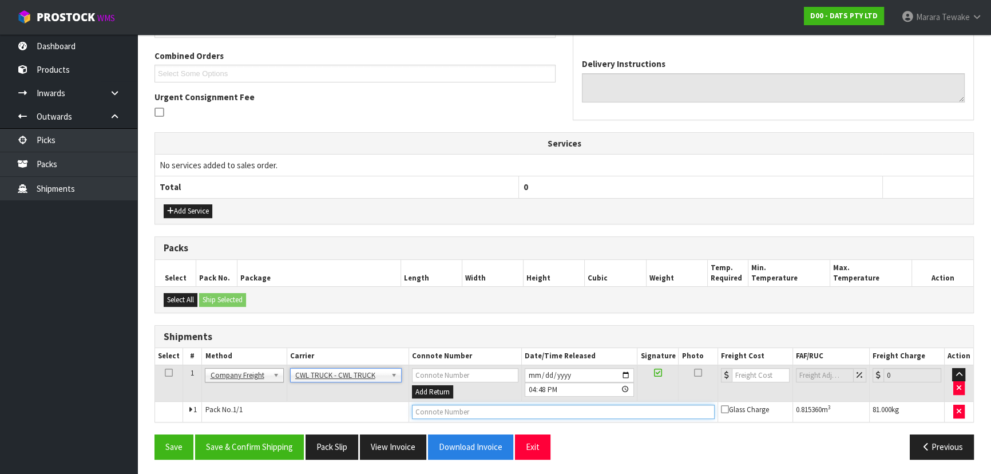
click at [444, 407] on input "text" at bounding box center [563, 412] width 303 height 14
type input "C"
paste input "CWL TRUCK DELIVERY"
type input "CWL TRUCK DELIVERY"
click at [625, 374] on input "[DATE]" at bounding box center [580, 375] width 110 height 14
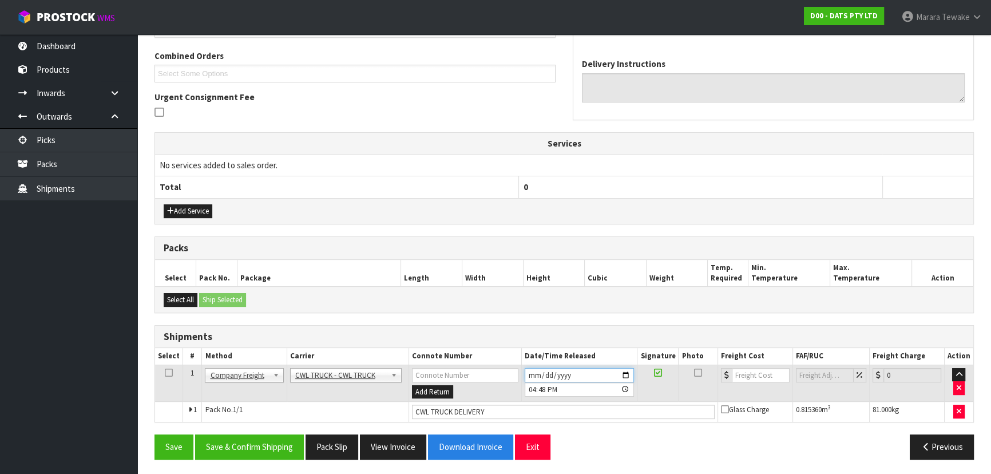
type input "[DATE]"
click at [232, 439] on button "Save & Confirm Shipping" at bounding box center [249, 446] width 109 height 25
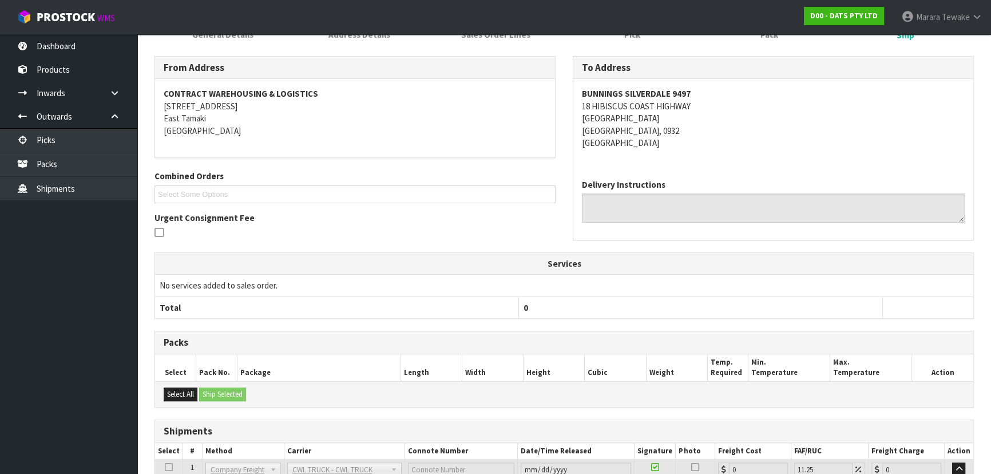
scroll to position [260, 0]
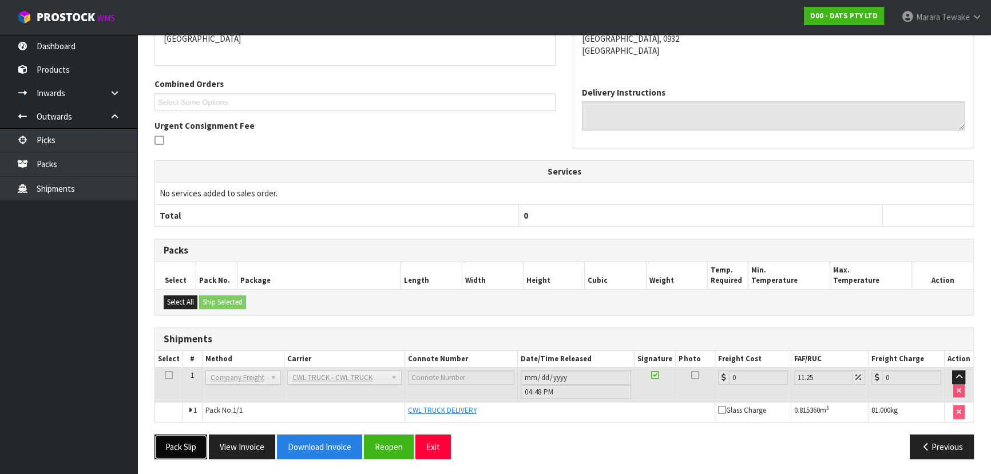
click at [169, 446] on button "Pack Slip" at bounding box center [181, 446] width 53 height 25
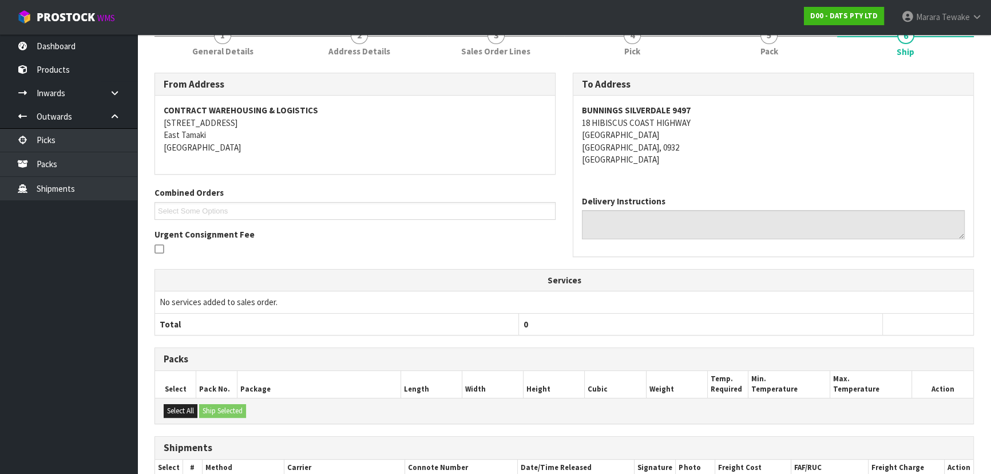
scroll to position [0, 0]
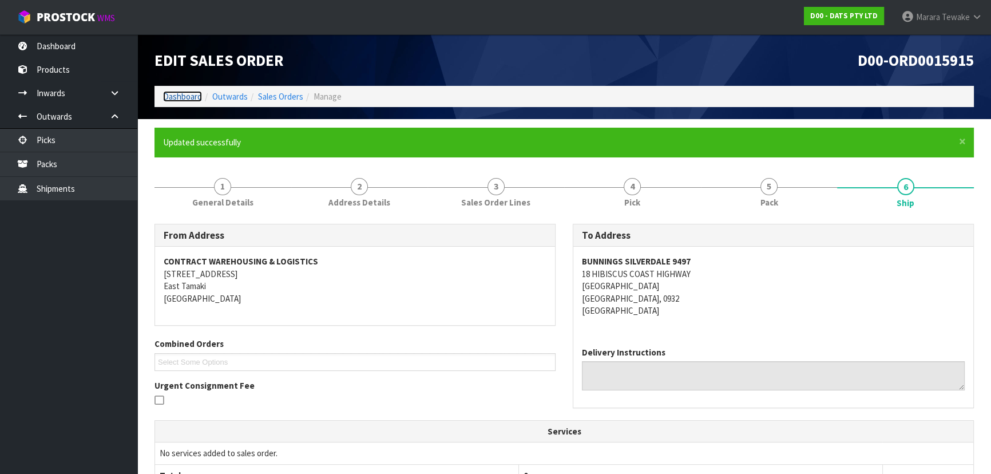
click at [171, 96] on link "Dashboard" at bounding box center [182, 96] width 39 height 11
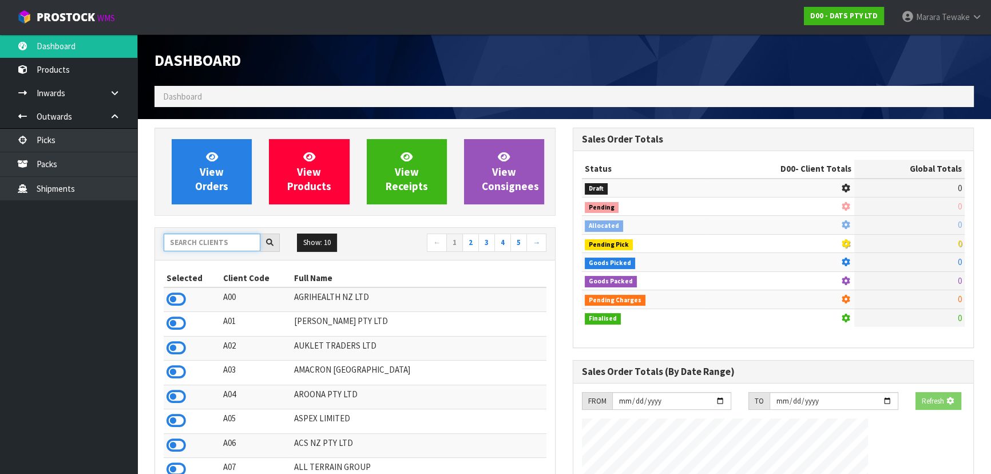
click at [206, 246] on input "text" at bounding box center [212, 242] width 97 height 18
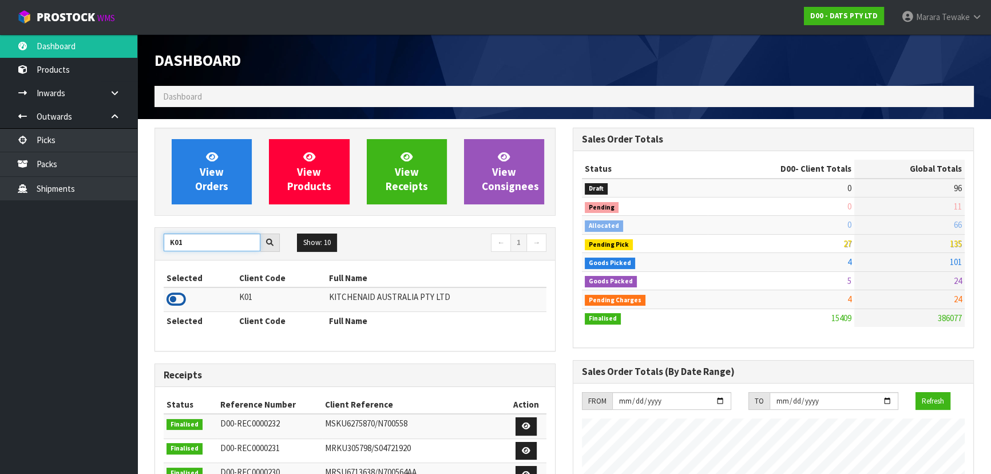
type input "K01"
click at [177, 298] on icon at bounding box center [176, 299] width 19 height 17
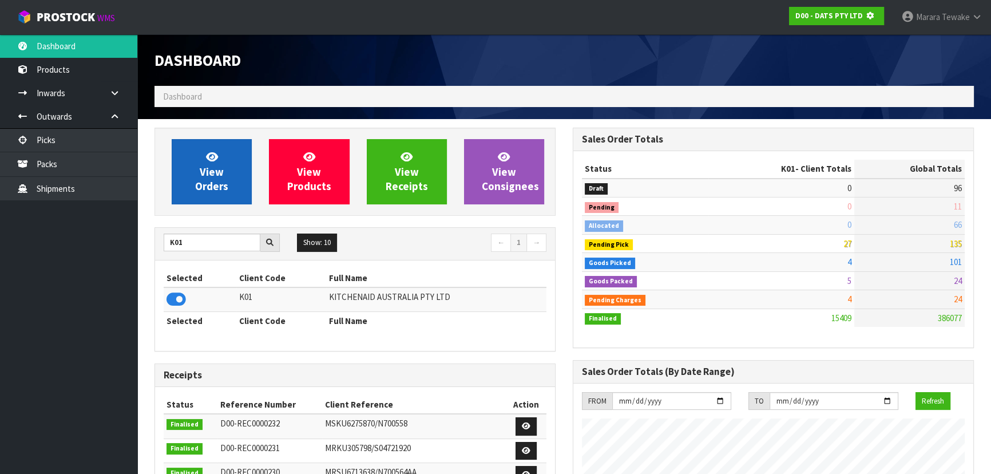
scroll to position [571549, 571844]
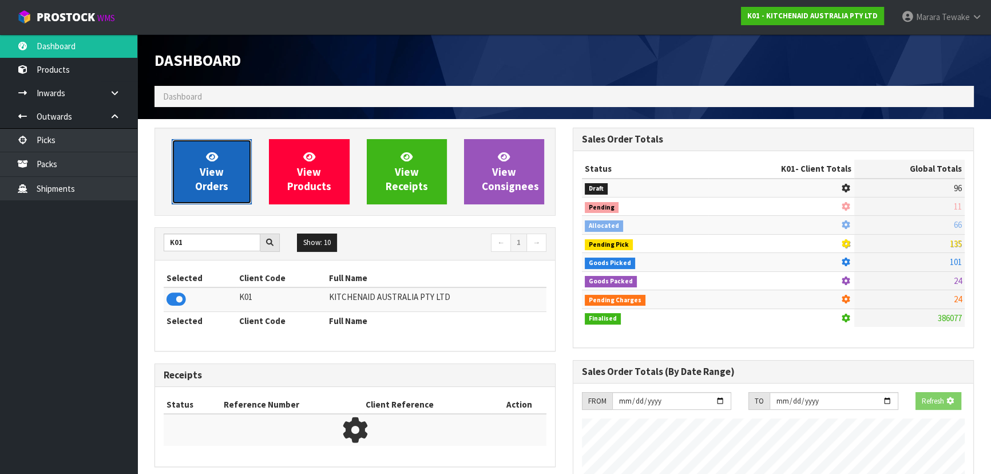
click at [205, 175] on span "View Orders" at bounding box center [211, 171] width 33 height 43
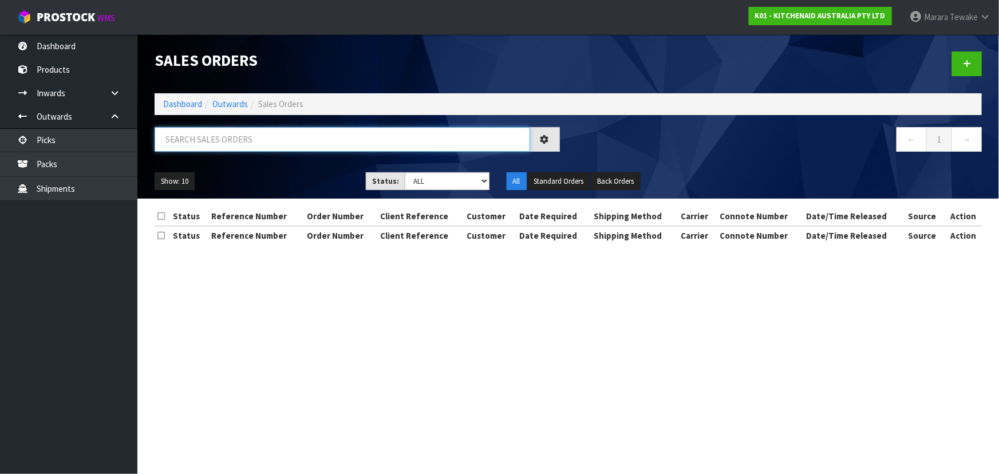
click at [240, 141] on input "text" at bounding box center [342, 139] width 375 height 25
type input "80571"
click at [331, 175] on ul "Show: 10 5 10 25 50" at bounding box center [252, 181] width 194 height 18
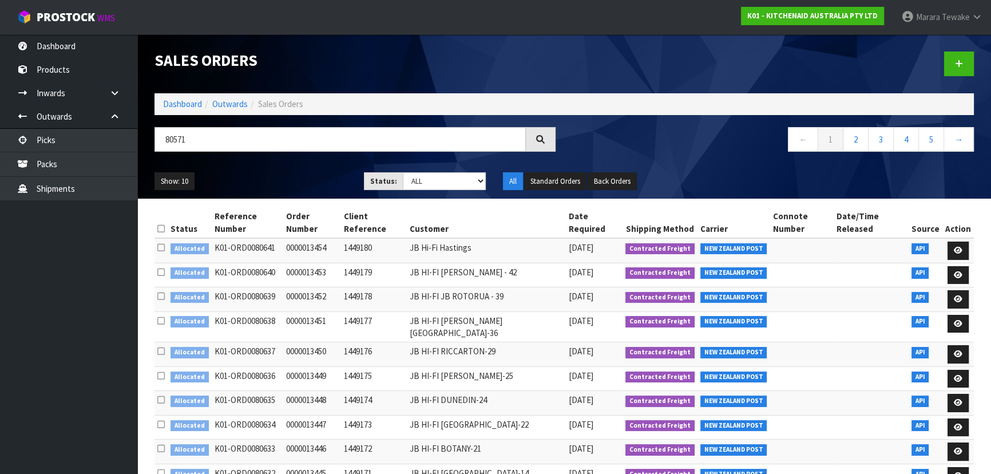
click at [278, 167] on div "Show: 10 5 10 25 50 Status: Draft Pending Allocated Pending Pick Goods Picked G…" at bounding box center [564, 181] width 837 height 35
drag, startPoint x: 427, startPoint y: 181, endPoint x: 428, endPoint y: 188, distance: 7.5
click at [427, 181] on select "Draft Pending Allocated Pending Pick Goods Picked Goods Packed Pending Charges …" at bounding box center [445, 181] width 84 height 18
select select "string:5"
click at [403, 172] on select "Draft Pending Allocated Pending Pick Goods Picked Goods Packed Pending Charges …" at bounding box center [445, 181] width 84 height 18
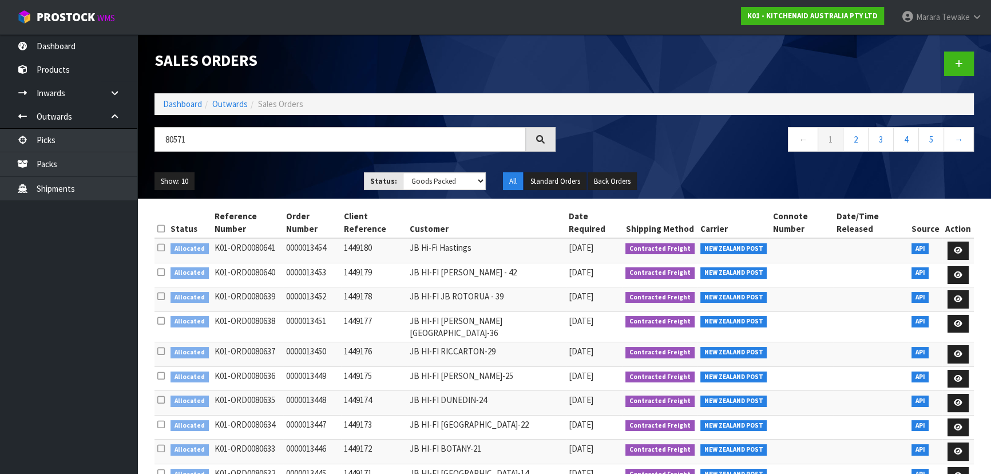
click at [308, 181] on ul "Show: 10 5 10 25 50" at bounding box center [251, 181] width 192 height 18
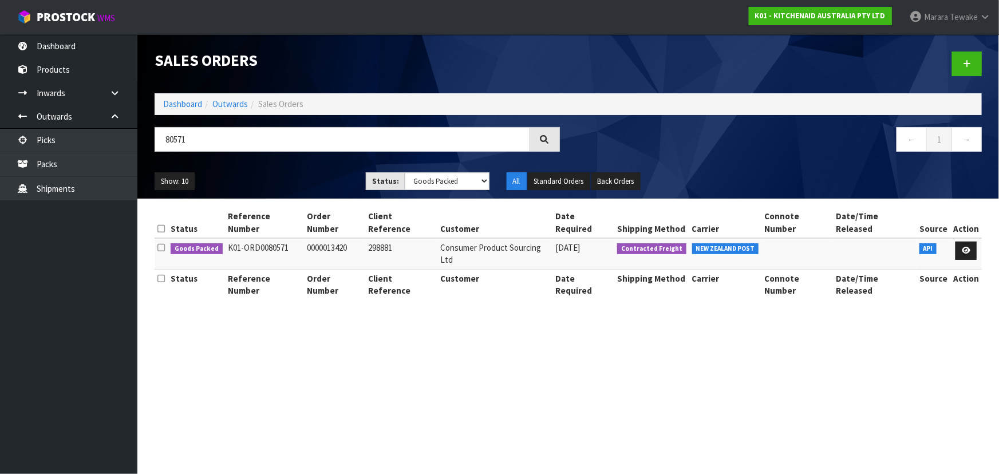
click at [308, 181] on ul "Show: 10 5 10 25 50" at bounding box center [252, 181] width 194 height 18
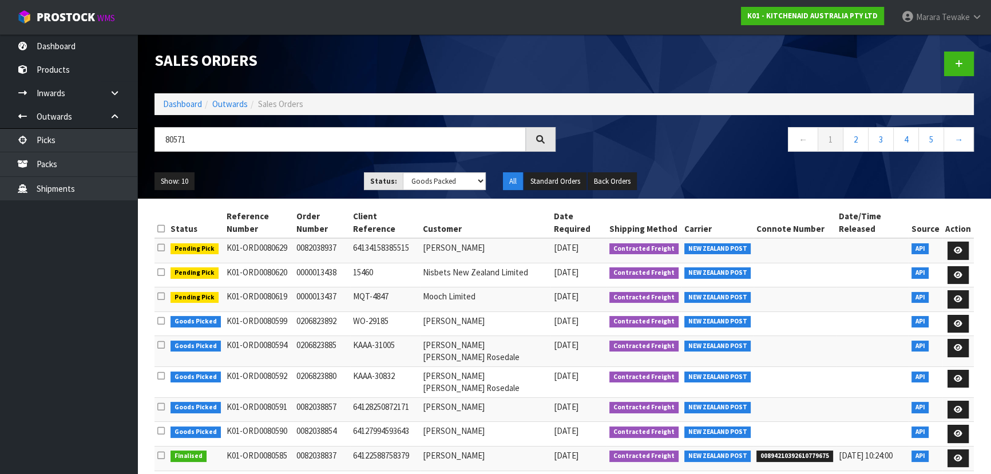
click at [307, 179] on ul "Show: 10 5 10 25 50" at bounding box center [251, 181] width 192 height 18
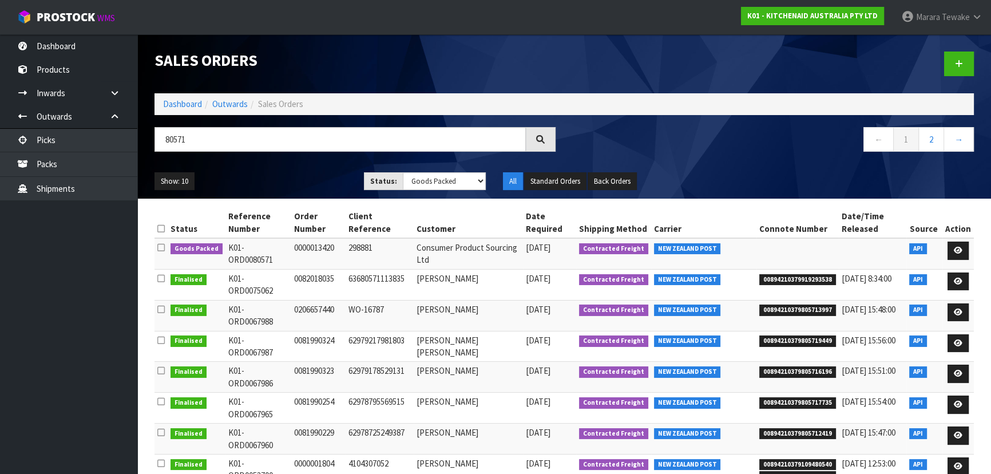
click at [309, 177] on ul "Show: 10 5 10 25 50" at bounding box center [251, 181] width 192 height 18
click at [309, 175] on ul "Show: 10 5 10 25 50" at bounding box center [251, 181] width 192 height 18
click at [301, 183] on ul "Show: 10 5 10 25 50" at bounding box center [251, 181] width 192 height 18
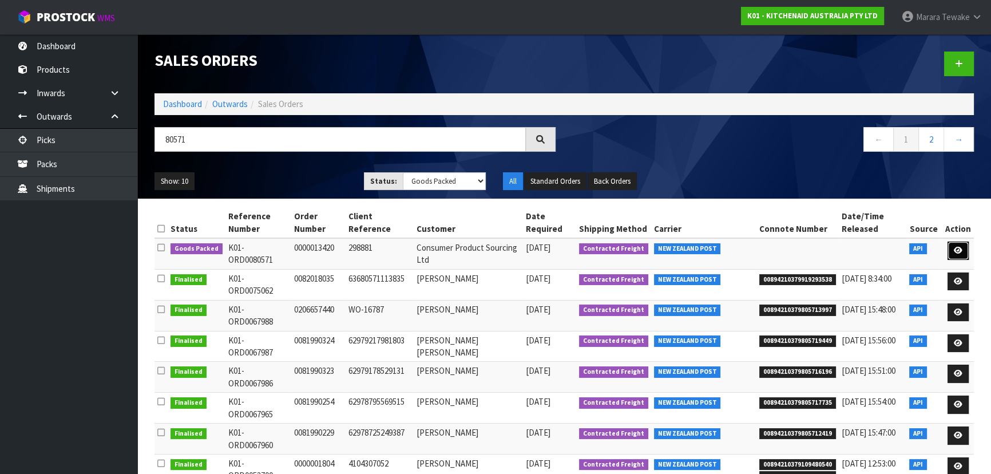
click at [956, 245] on link at bounding box center [958, 250] width 21 height 18
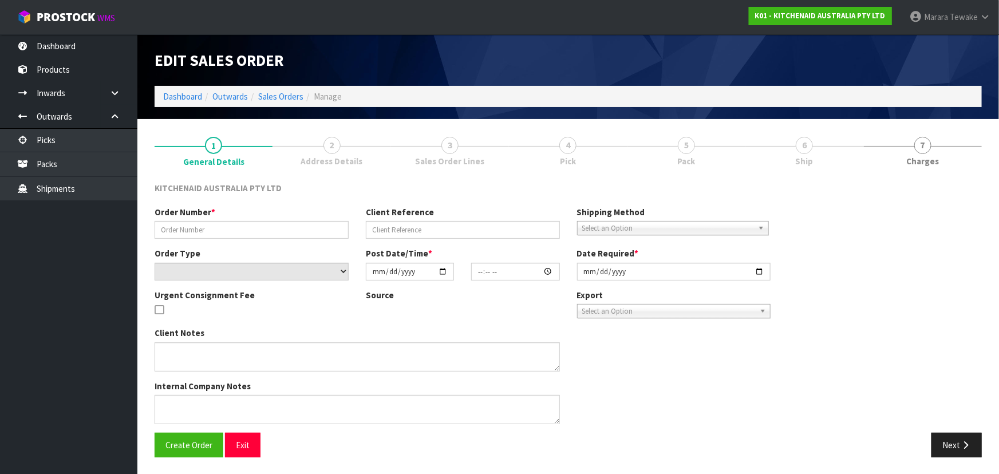
type input "0000013420"
type input "298881"
select select "number:0"
type input "[DATE]"
type input "14:35:08.000"
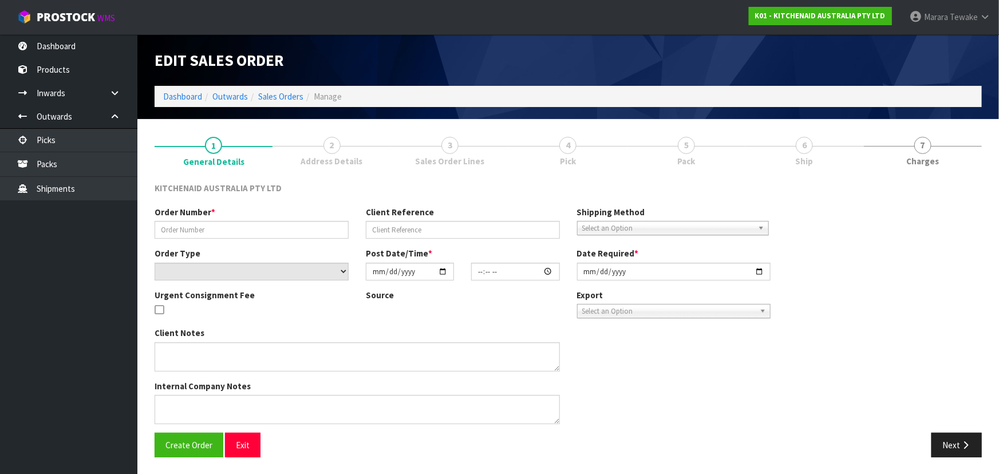
type input "[DATE]"
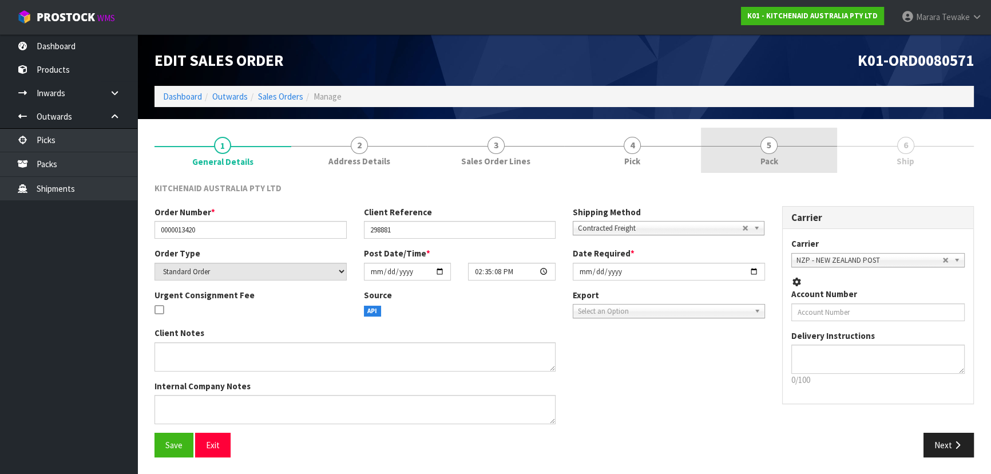
click at [784, 140] on link "5 Pack" at bounding box center [769, 150] width 137 height 45
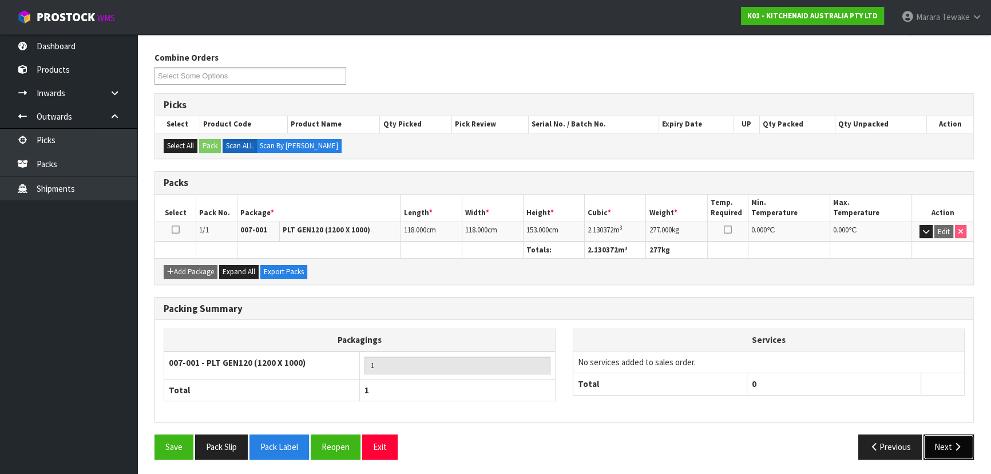
click at [946, 449] on button "Next" at bounding box center [949, 446] width 50 height 25
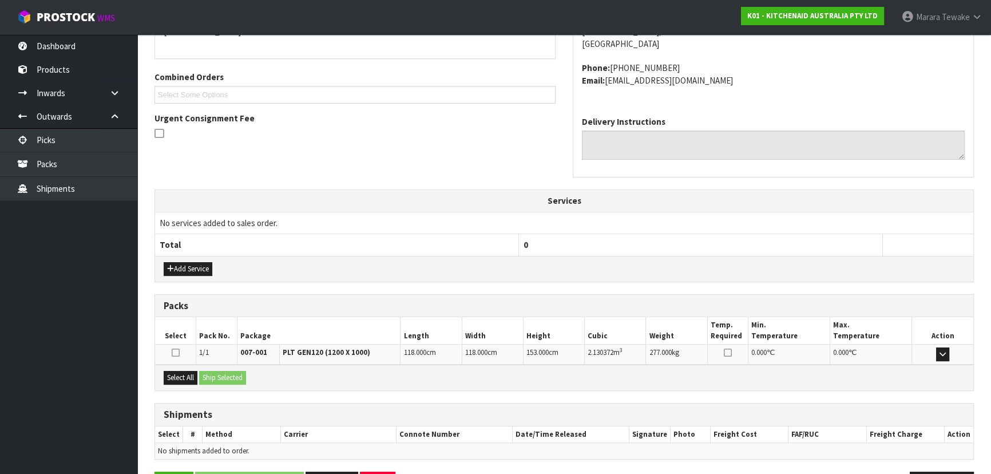
scroll to position [263, 0]
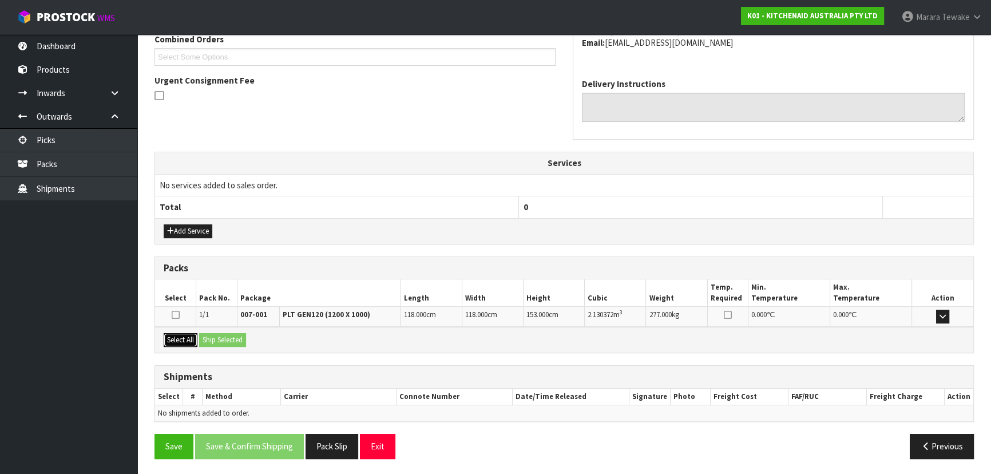
drag, startPoint x: 180, startPoint y: 340, endPoint x: 215, endPoint y: 337, distance: 35.1
click at [180, 339] on button "Select All" at bounding box center [181, 340] width 34 height 14
click at [215, 337] on button "Ship Selected" at bounding box center [222, 340] width 47 height 14
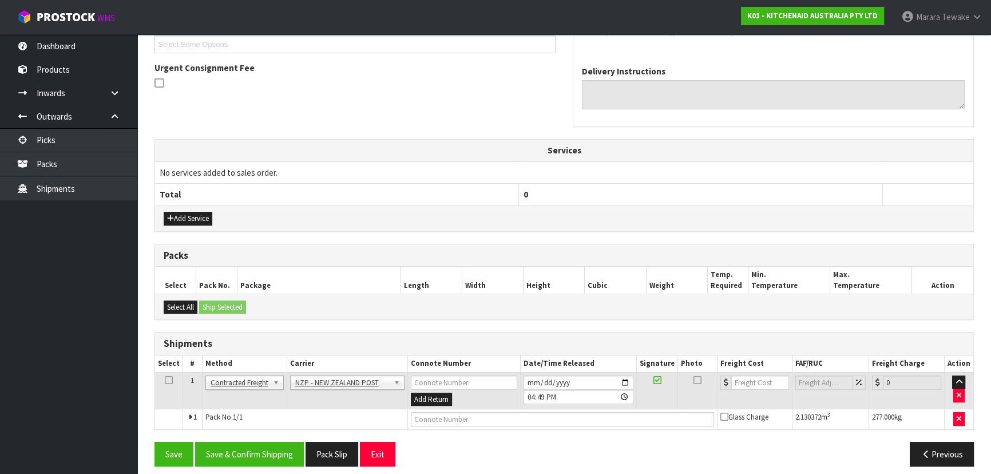
scroll to position [283, 0]
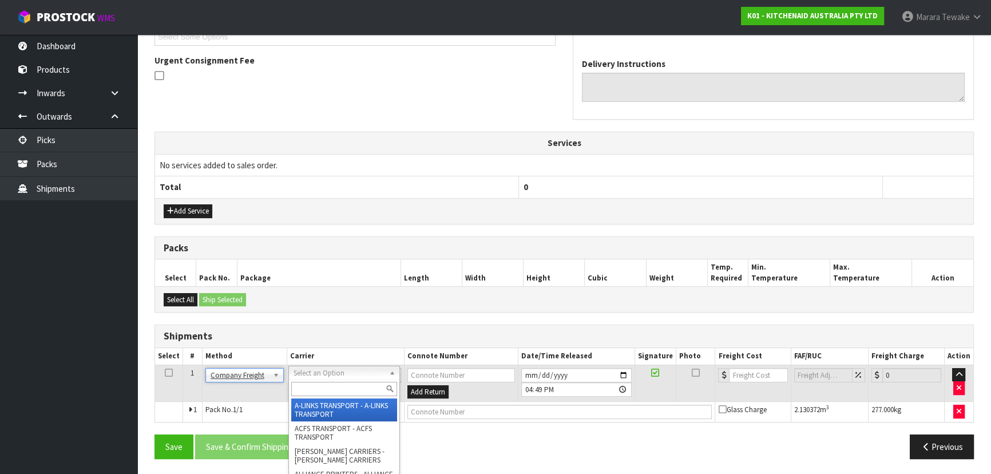
click at [322, 390] on input "text" at bounding box center [344, 389] width 106 height 14
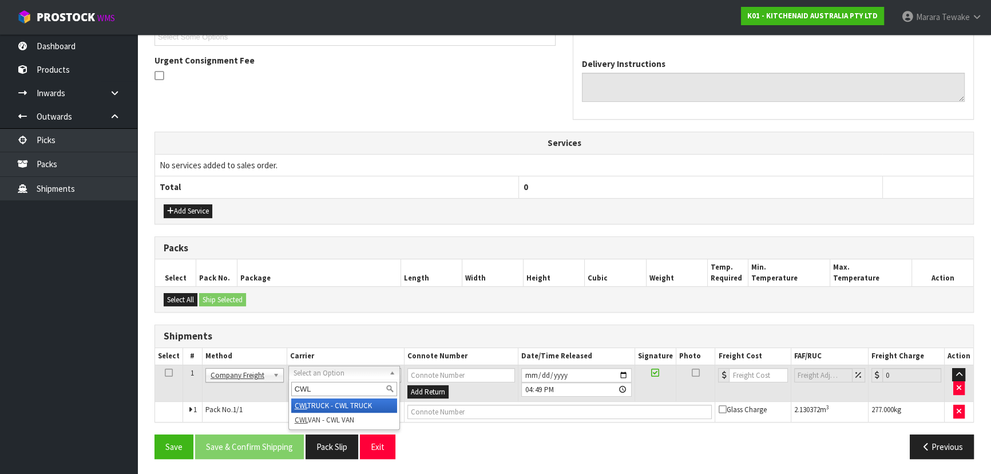
type input "CWL"
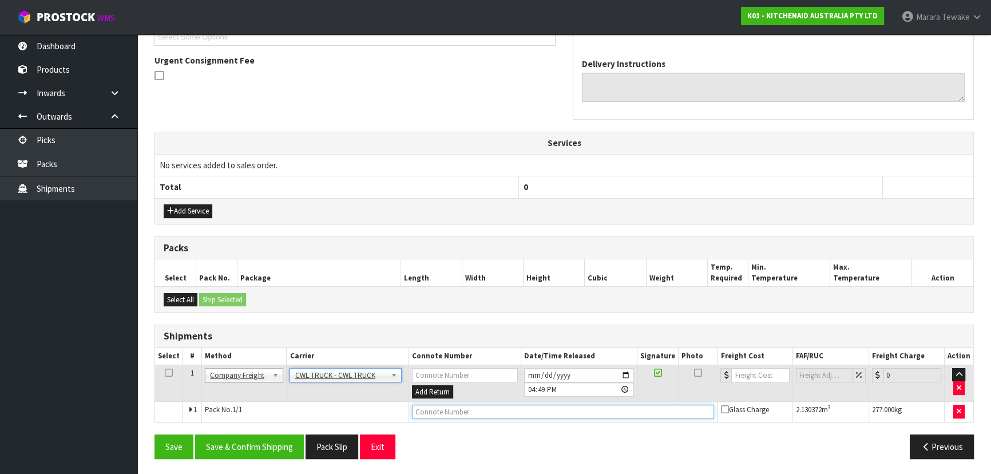
click at [466, 412] on input "text" at bounding box center [563, 412] width 303 height 14
paste input "CWL TRUCK DELIVERY"
type input "CWL TRUCK DELIVERY"
click at [750, 375] on input "number" at bounding box center [760, 375] width 58 height 14
click at [624, 370] on input "[DATE]" at bounding box center [579, 375] width 110 height 14
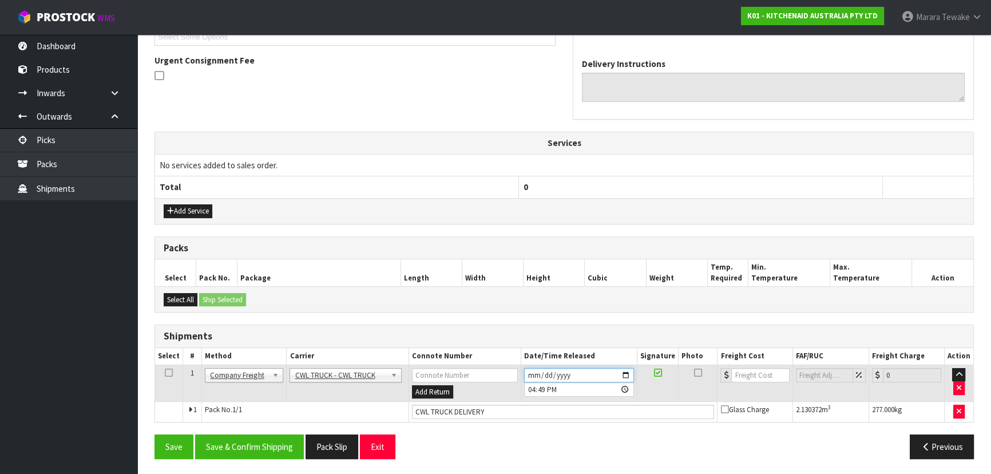
type input "[DATE]"
click at [241, 442] on button "Save & Confirm Shipping" at bounding box center [249, 446] width 109 height 25
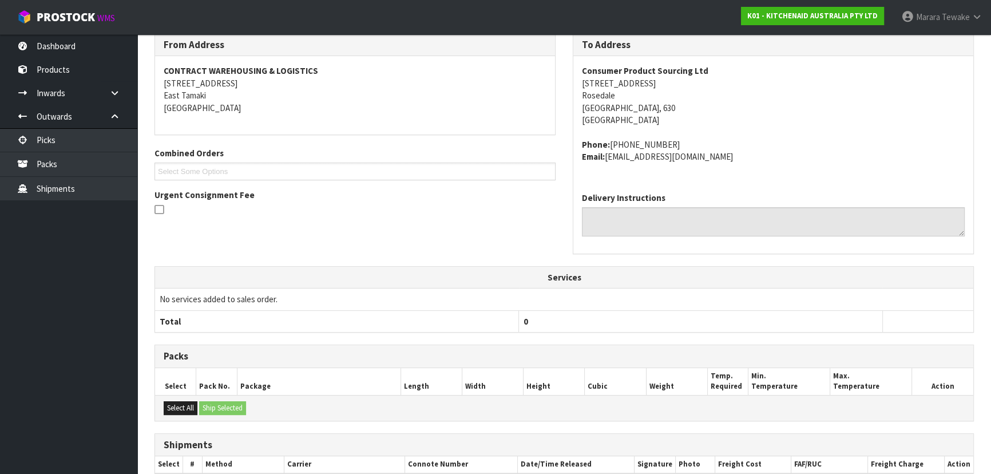
scroll to position [0, 0]
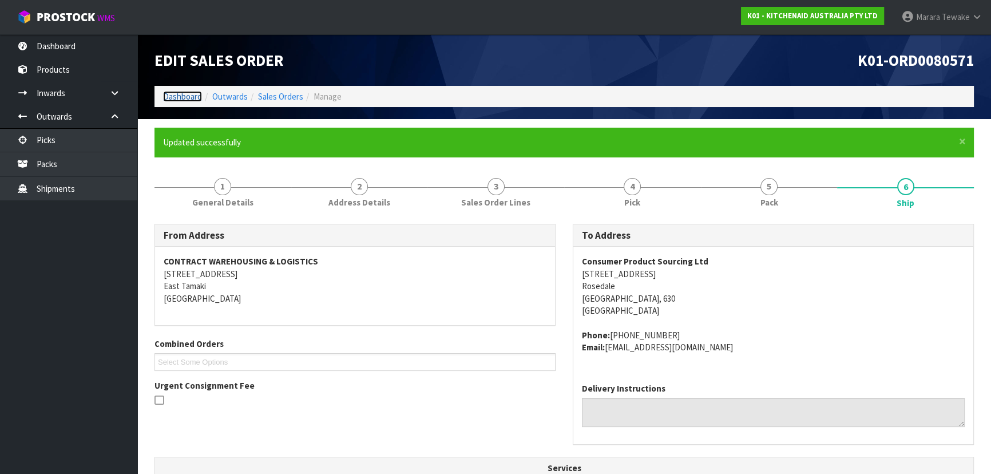
click at [186, 91] on link "Dashboard" at bounding box center [182, 96] width 39 height 11
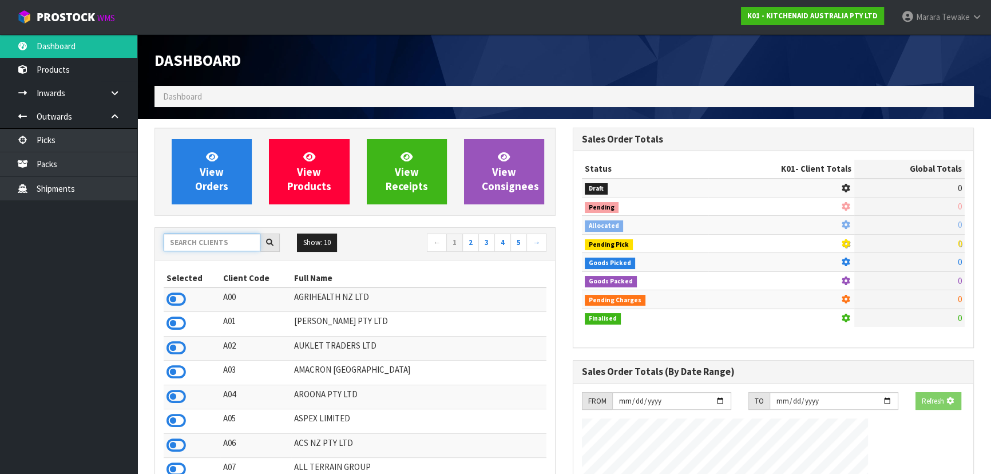
click at [192, 235] on input "text" at bounding box center [212, 242] width 97 height 18
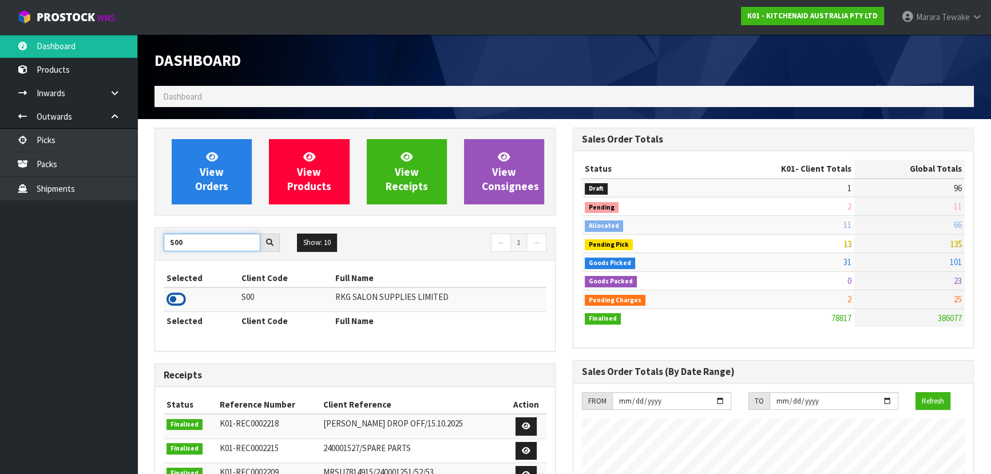
type input "S00"
click at [173, 297] on icon at bounding box center [176, 299] width 19 height 17
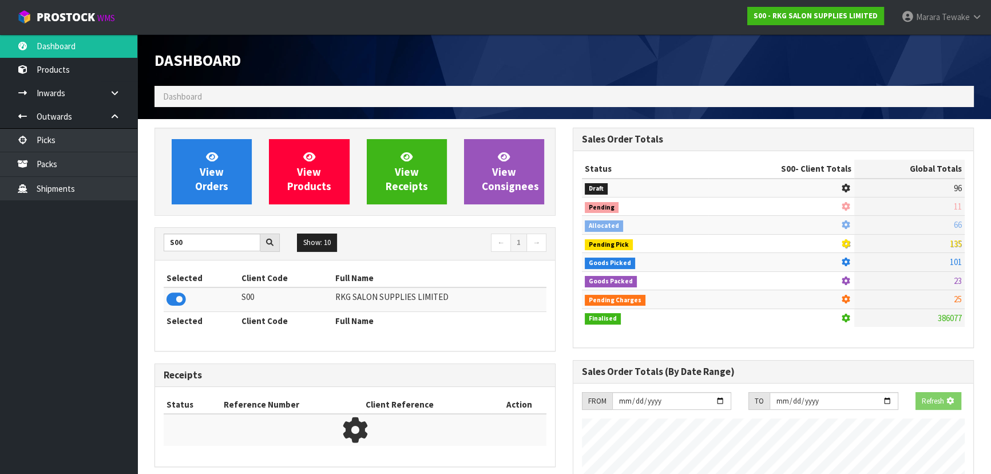
click at [222, 219] on div "View Orders View Products View Receipts View Consignees S00 Show: 10 5 10 25 50…" at bounding box center [355, 361] width 418 height 467
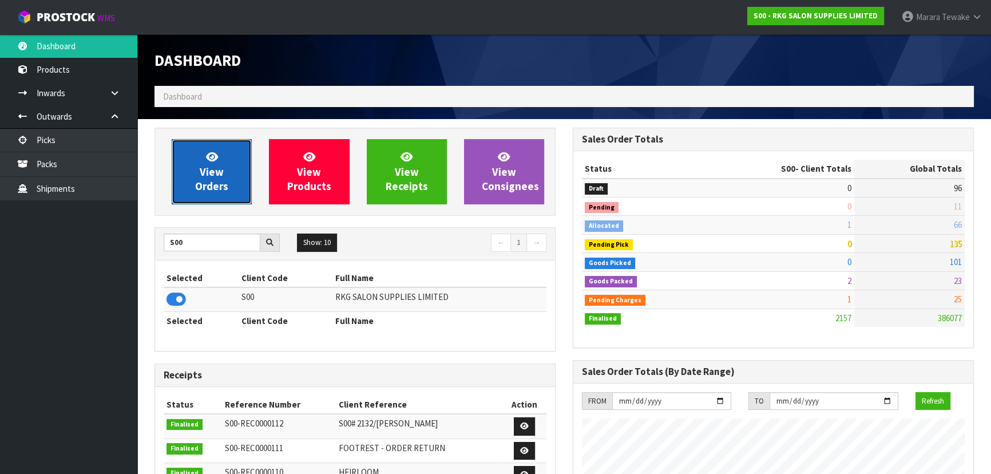
scroll to position [865, 418]
drag, startPoint x: 224, startPoint y: 197, endPoint x: 224, endPoint y: 189, distance: 8.0
click at [224, 197] on link "View Orders" at bounding box center [212, 171] width 80 height 65
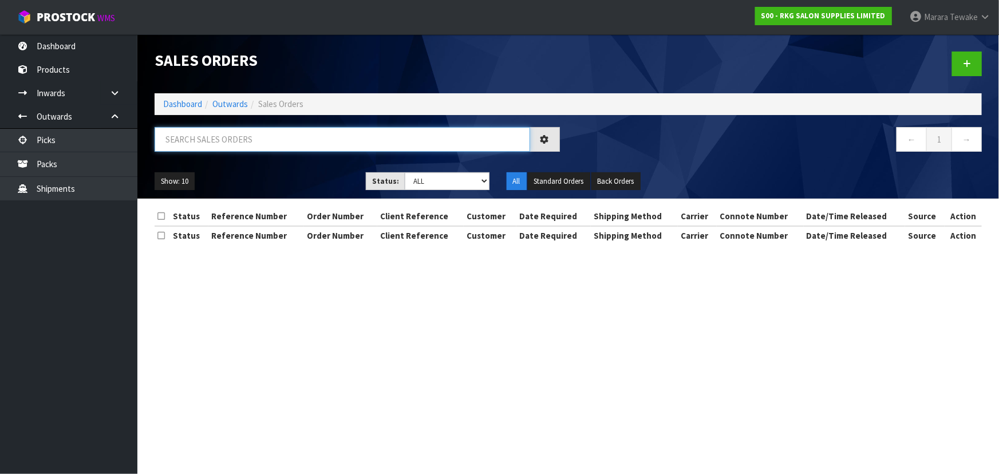
click at [228, 151] on input "text" at bounding box center [342, 139] width 375 height 25
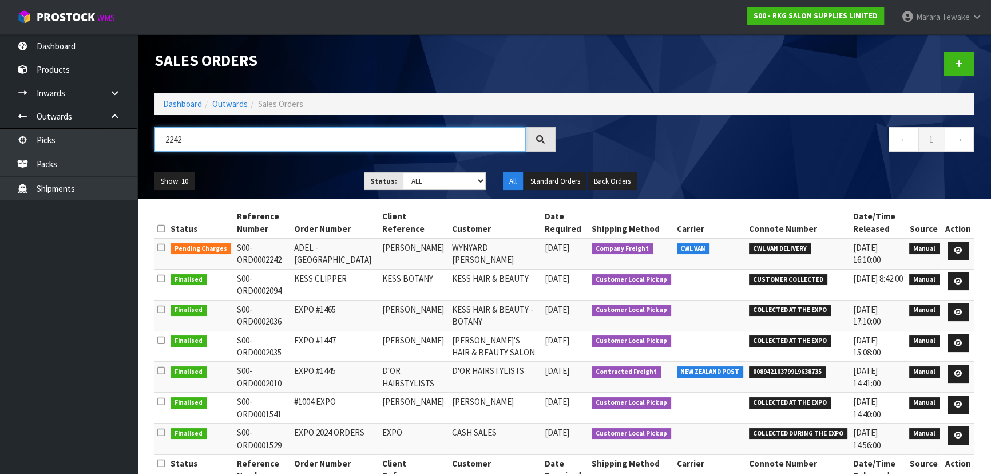
type input "2242"
click at [431, 184] on select "Draft Pending Allocated Pending Pick Goods Picked Goods Packed Pending Charges …" at bounding box center [445, 181] width 84 height 18
click at [263, 184] on ul "Show: 10 5 10 25 50" at bounding box center [251, 181] width 192 height 18
click at [275, 263] on td "S00-ORD0002242" at bounding box center [262, 253] width 57 height 31
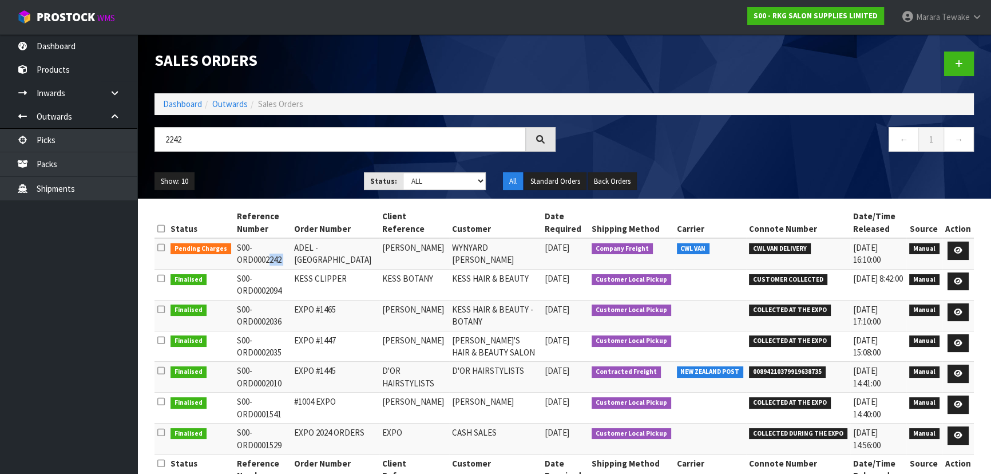
click at [275, 263] on td "S00-ORD0002242" at bounding box center [262, 253] width 57 height 31
click at [189, 107] on link "Dashboard" at bounding box center [182, 103] width 39 height 11
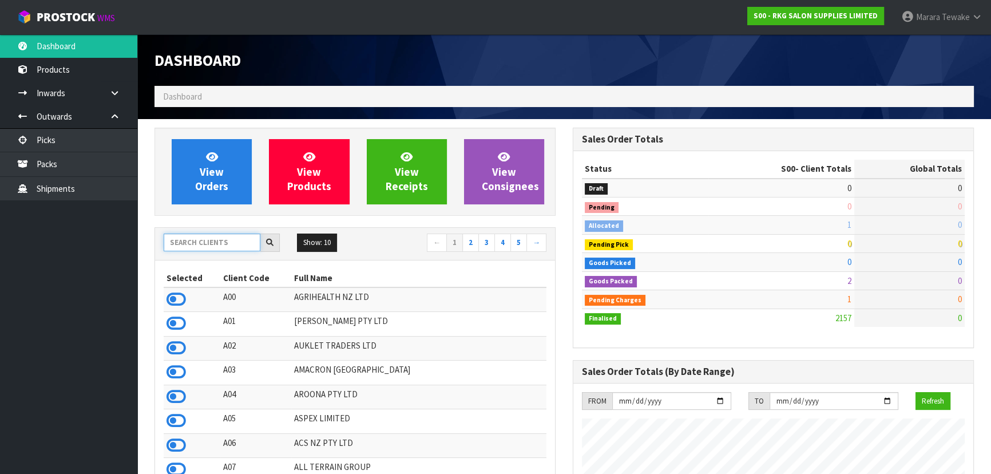
click at [216, 239] on input "text" at bounding box center [212, 242] width 97 height 18
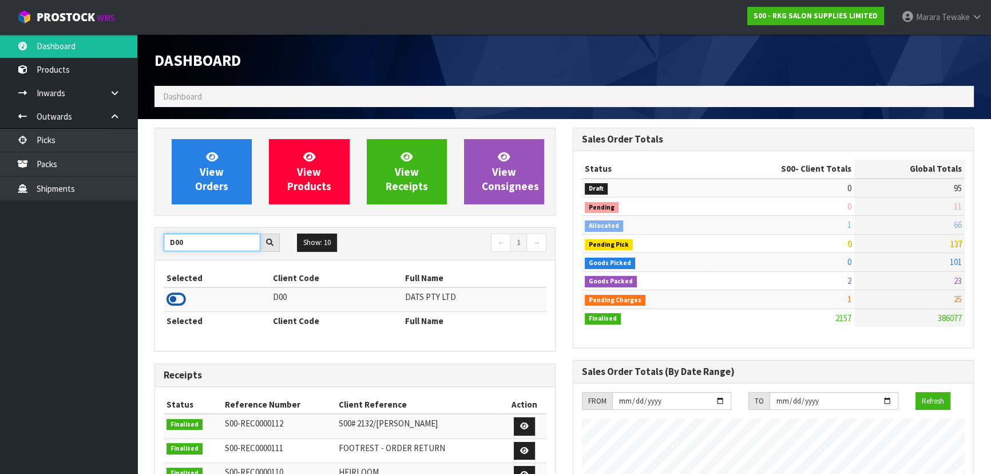
type input "D00"
click at [177, 296] on icon at bounding box center [176, 299] width 19 height 17
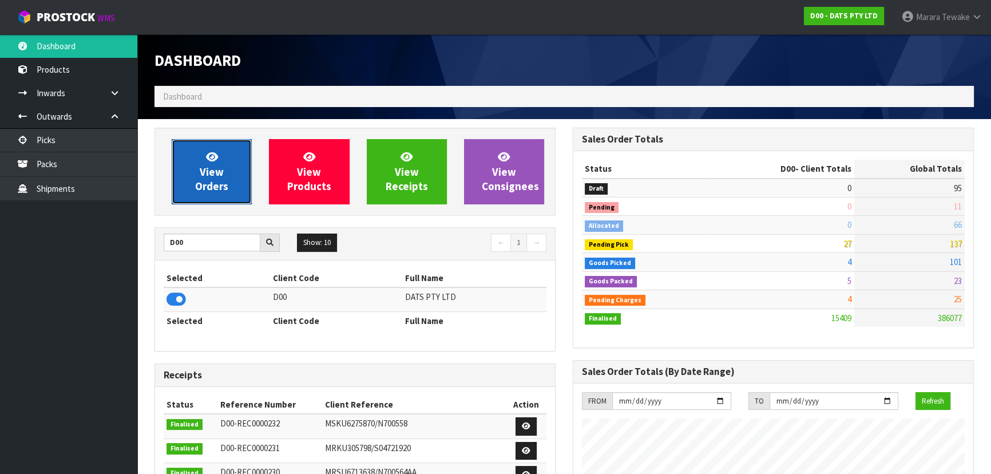
click at [216, 174] on span "View Orders" at bounding box center [211, 171] width 33 height 43
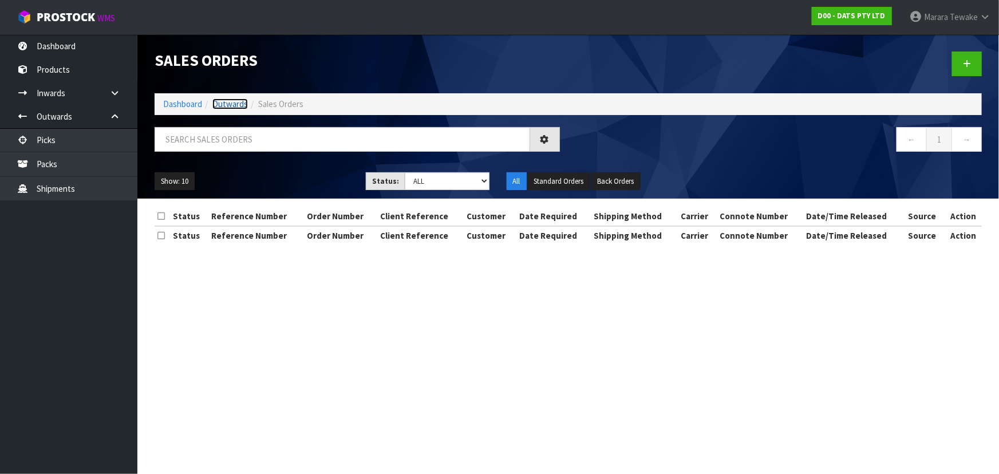
click at [236, 104] on link "Outwards" at bounding box center [229, 103] width 35 height 11
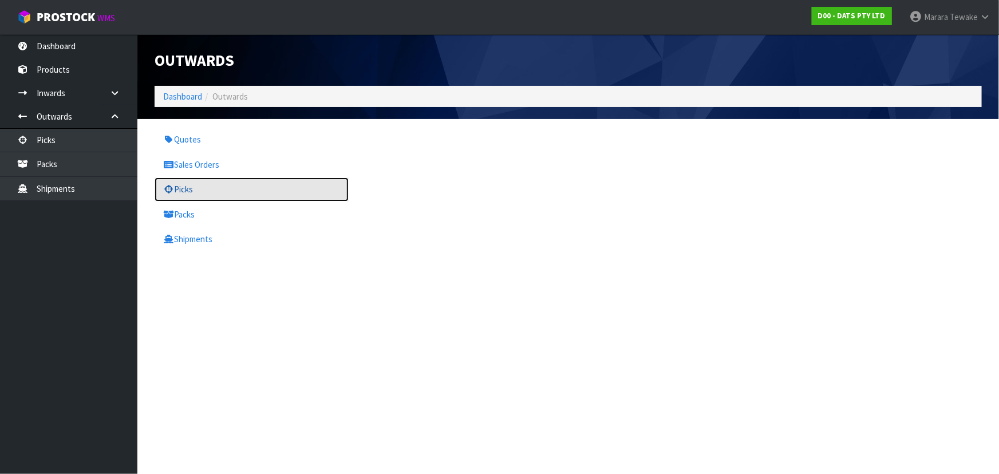
click at [199, 195] on link "Picks" at bounding box center [252, 188] width 194 height 23
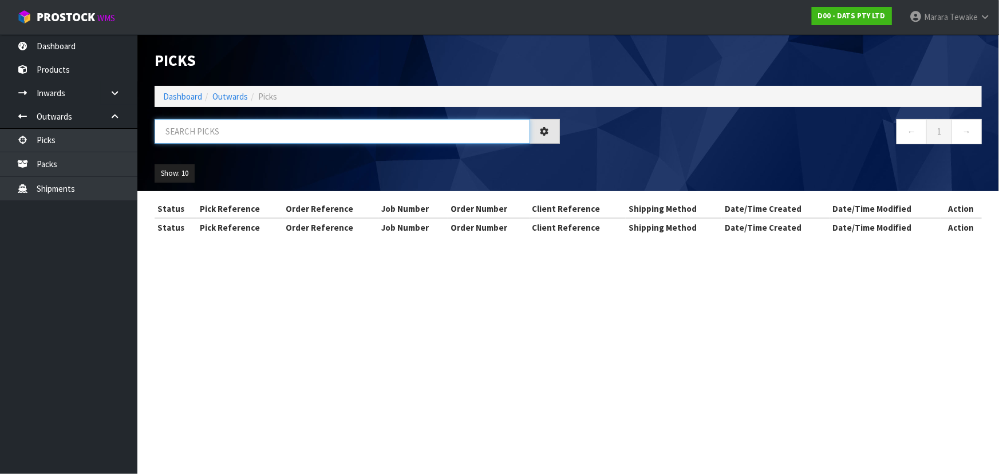
click at [232, 134] on input "text" at bounding box center [342, 131] width 375 height 25
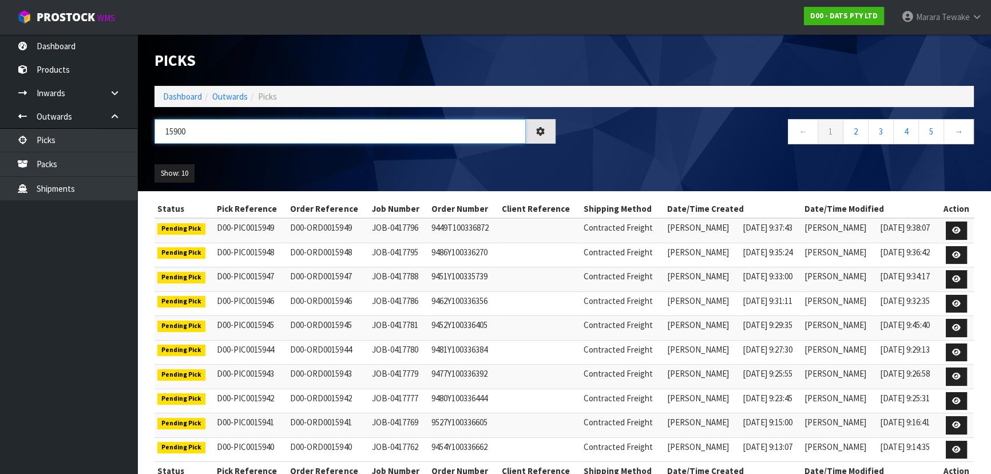
type input "15900"
click at [249, 169] on ul "Show: 10 5 10 25 50" at bounding box center [251, 173] width 192 height 18
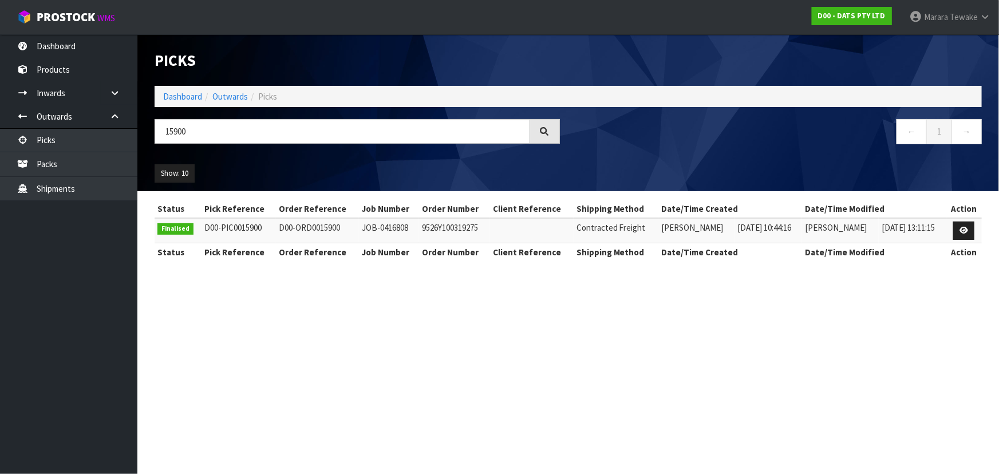
click at [240, 164] on div "Show: 10 5 10 25 50" at bounding box center [568, 173] width 844 height 35
click at [193, 89] on ol "Dashboard Outwards Picks" at bounding box center [568, 96] width 827 height 21
click at [190, 98] on link "Dashboard" at bounding box center [182, 96] width 39 height 11
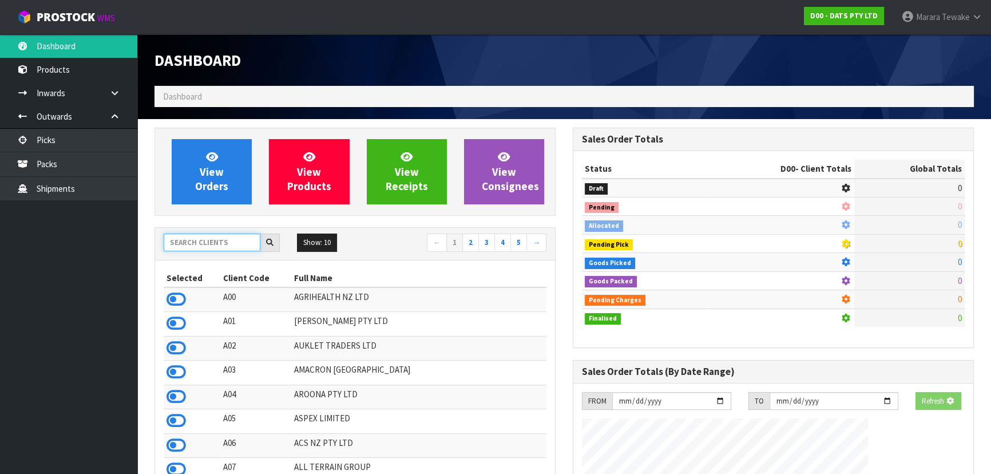
click at [223, 243] on input "text" at bounding box center [212, 242] width 97 height 18
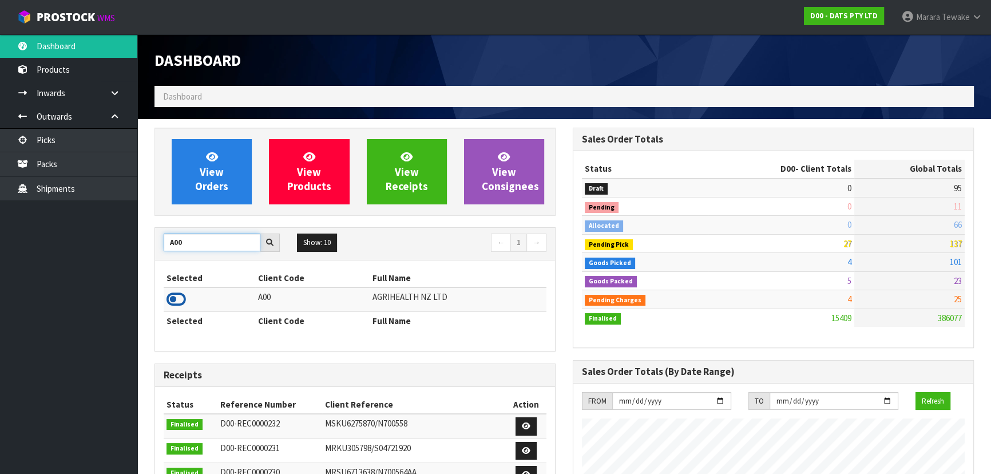
type input "A00"
click at [171, 298] on icon at bounding box center [176, 299] width 19 height 17
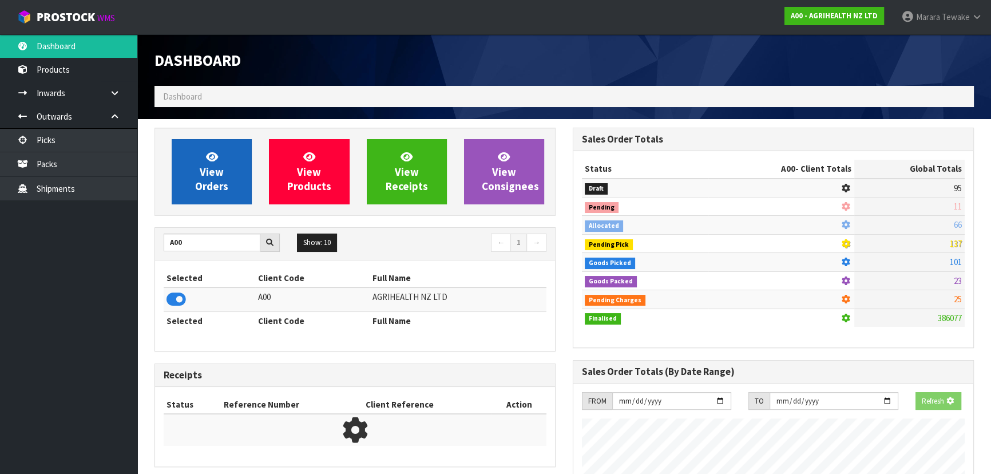
scroll to position [571549, 571844]
click at [201, 160] on link "View Orders" at bounding box center [212, 171] width 80 height 65
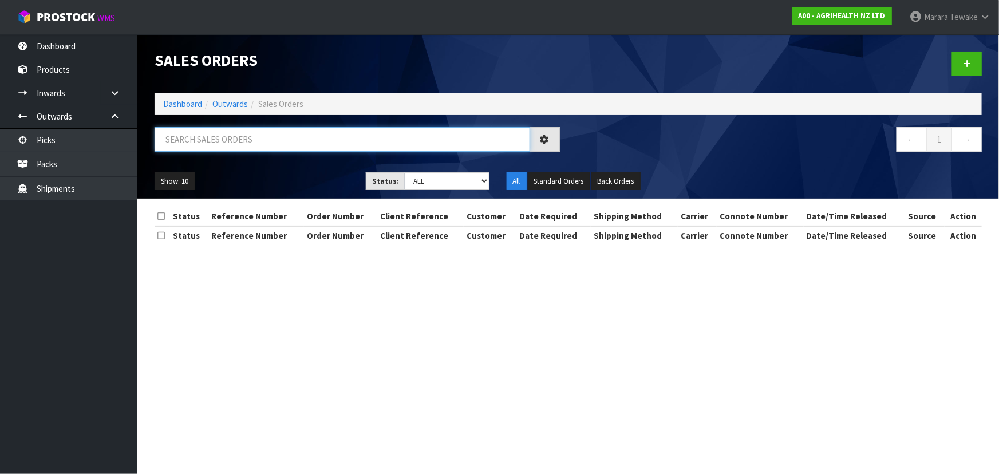
click at [231, 132] on input "text" at bounding box center [342, 139] width 375 height 25
click at [246, 105] on link "Outwards" at bounding box center [229, 103] width 35 height 11
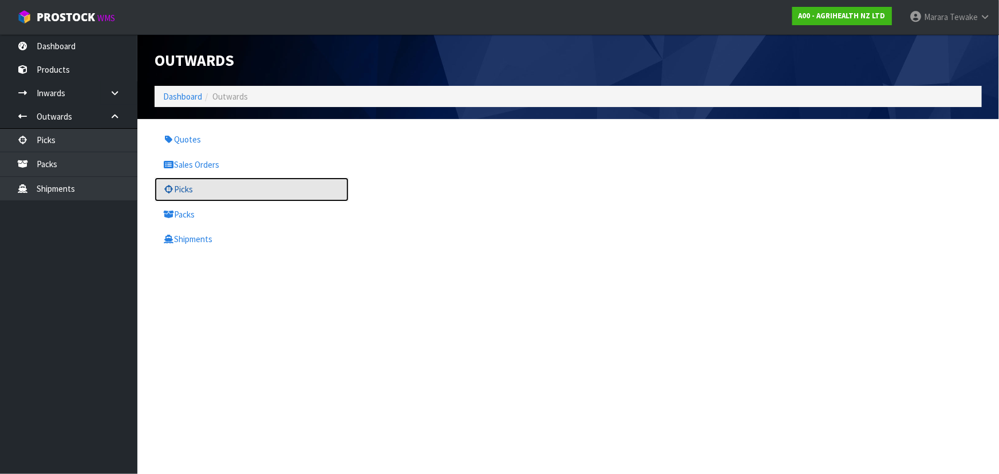
click at [180, 196] on link "Picks" at bounding box center [252, 188] width 194 height 23
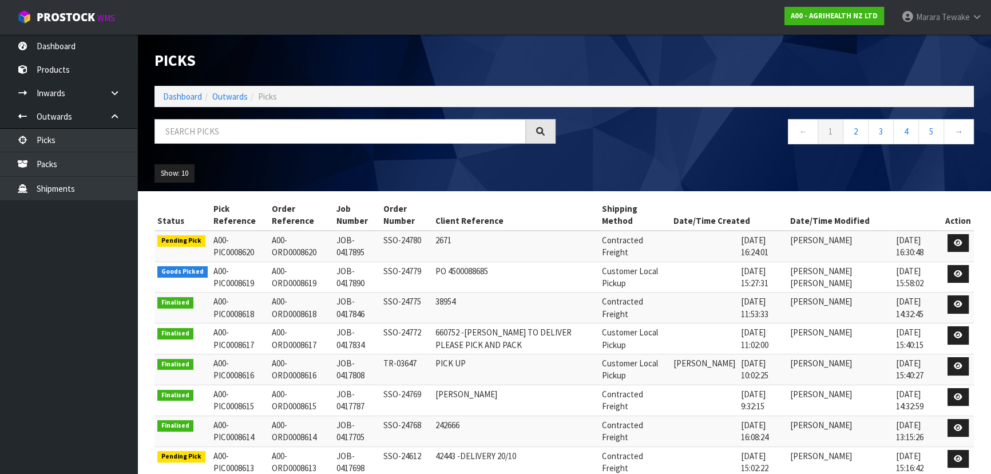
click at [216, 117] on div "Picks Dashboard Outwards Picks ← 1 2 3 4 5 → Show: 10 5 10 25 50" at bounding box center [564, 112] width 837 height 157
click at [215, 125] on input "text" at bounding box center [340, 131] width 371 height 25
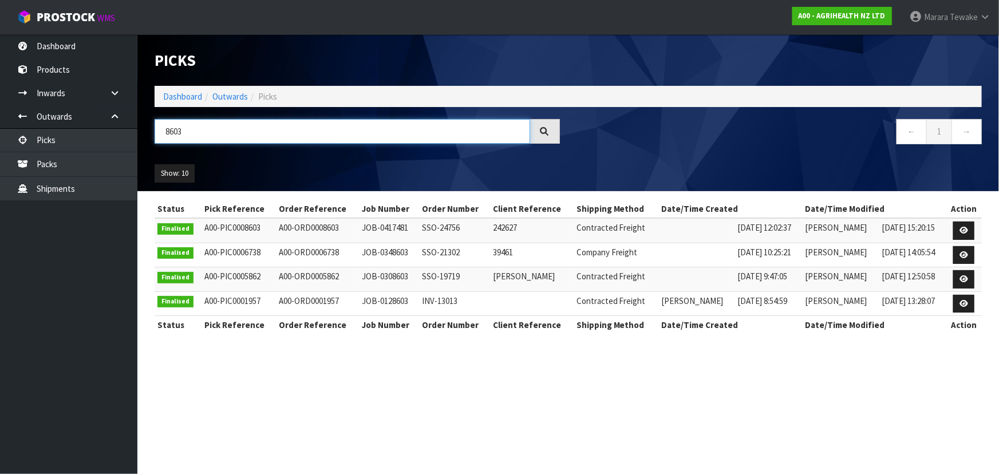
type input "8603"
click at [228, 160] on div "Show: 10 5 10 25 50" at bounding box center [568, 173] width 844 height 35
click at [250, 172] on ul "Show: 10 5 10 25 50" at bounding box center [252, 173] width 194 height 18
click at [58, 143] on link "Picks" at bounding box center [68, 139] width 137 height 23
click at [39, 134] on link "Picks" at bounding box center [68, 139] width 137 height 23
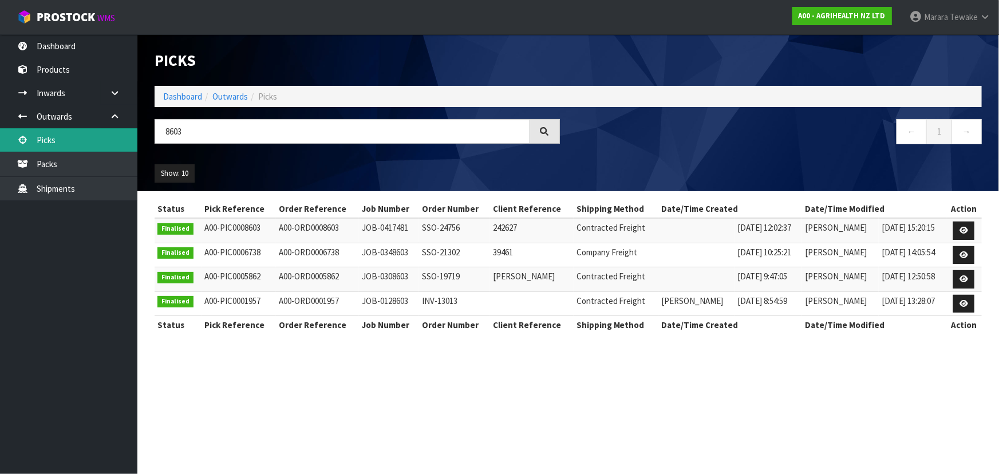
click at [39, 134] on link "Picks" at bounding box center [68, 139] width 137 height 23
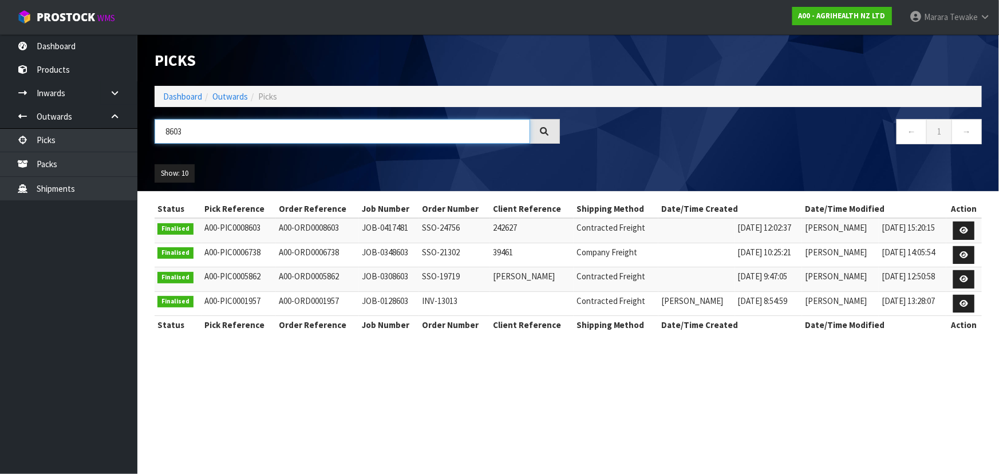
click at [215, 128] on input "8603" at bounding box center [342, 131] width 375 height 25
click at [85, 142] on link "Picks" at bounding box center [68, 139] width 137 height 23
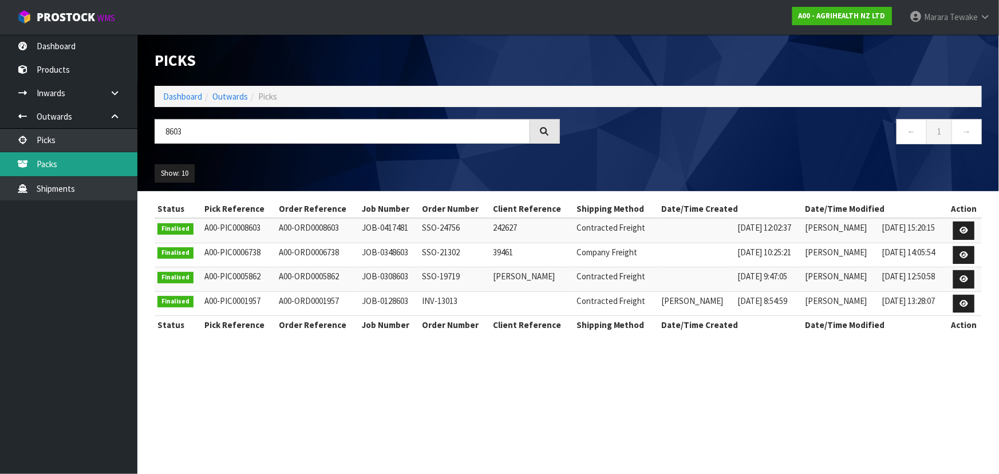
click at [84, 157] on link "Packs" at bounding box center [68, 163] width 137 height 23
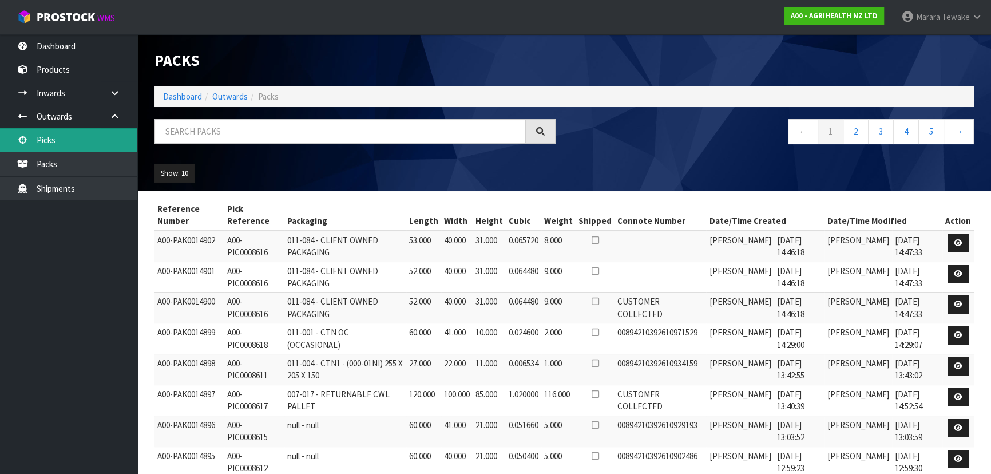
click at [88, 138] on link "Picks" at bounding box center [68, 139] width 137 height 23
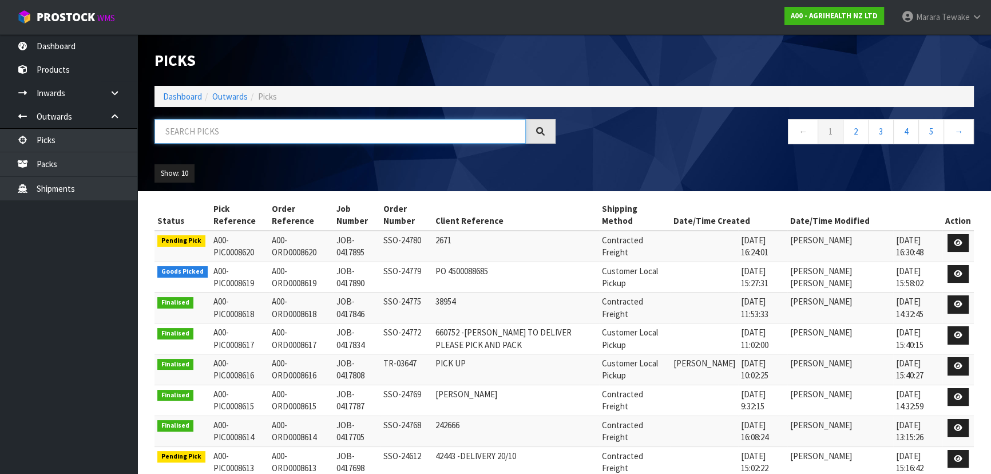
click at [204, 131] on input "text" at bounding box center [340, 131] width 371 height 25
type input "8603"
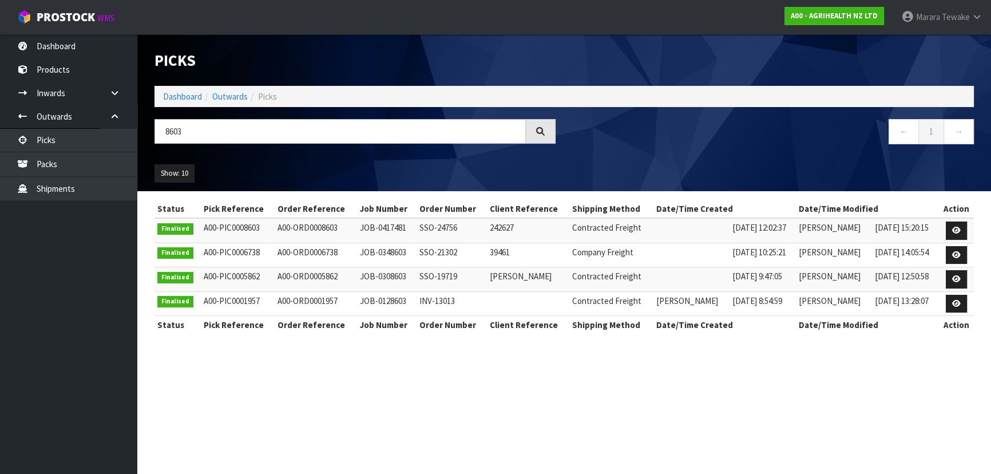
click at [270, 156] on div "Show: 10 5 10 25 50" at bounding box center [564, 173] width 837 height 35
click at [278, 159] on div "Show: 10 5 10 25 50" at bounding box center [568, 173] width 844 height 35
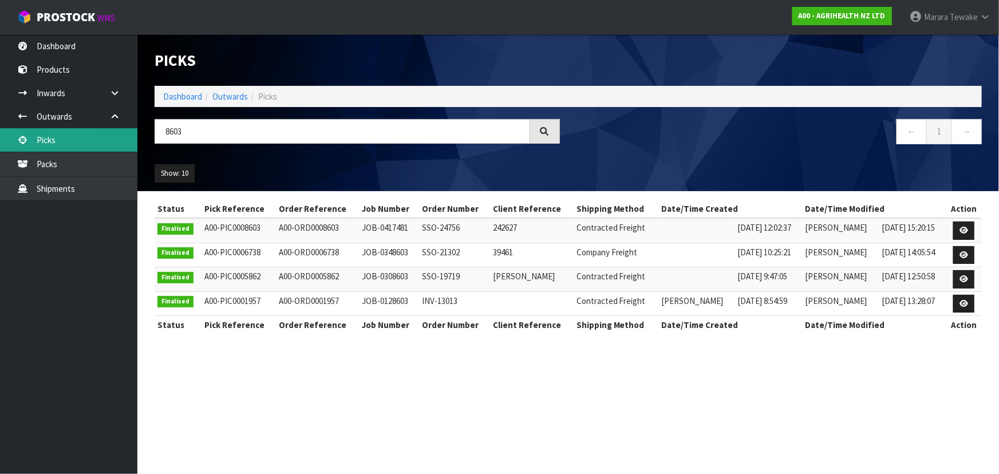
click at [73, 142] on link "Picks" at bounding box center [68, 139] width 137 height 23
click at [961, 228] on icon at bounding box center [963, 230] width 9 height 7
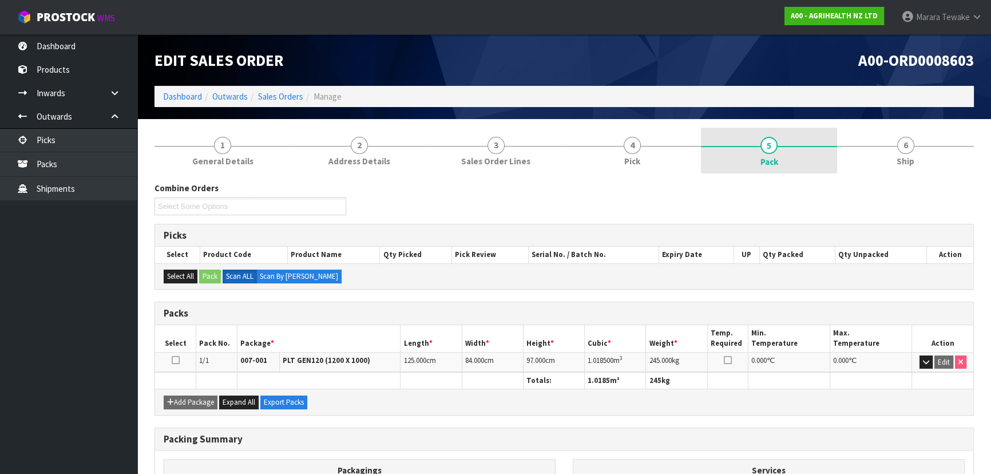
click at [744, 148] on link "5 Pack" at bounding box center [769, 151] width 137 height 46
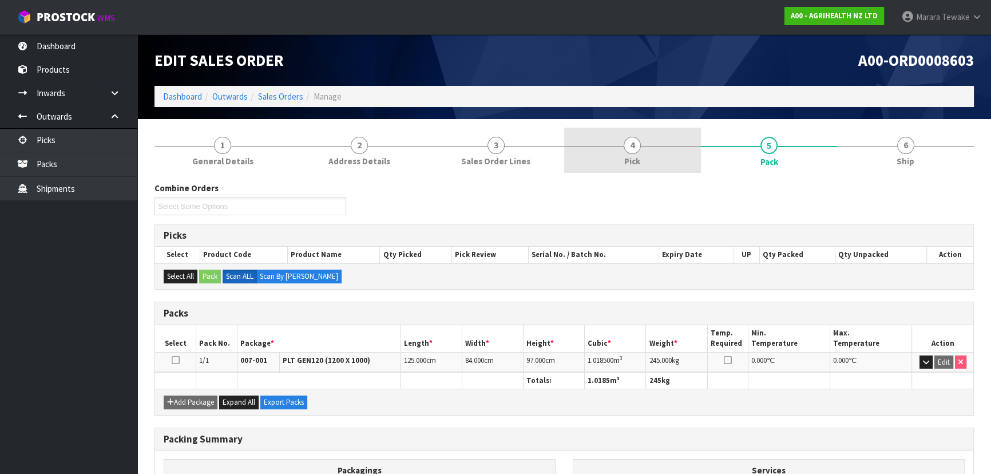
click at [654, 149] on link "4 Pick" at bounding box center [632, 150] width 137 height 45
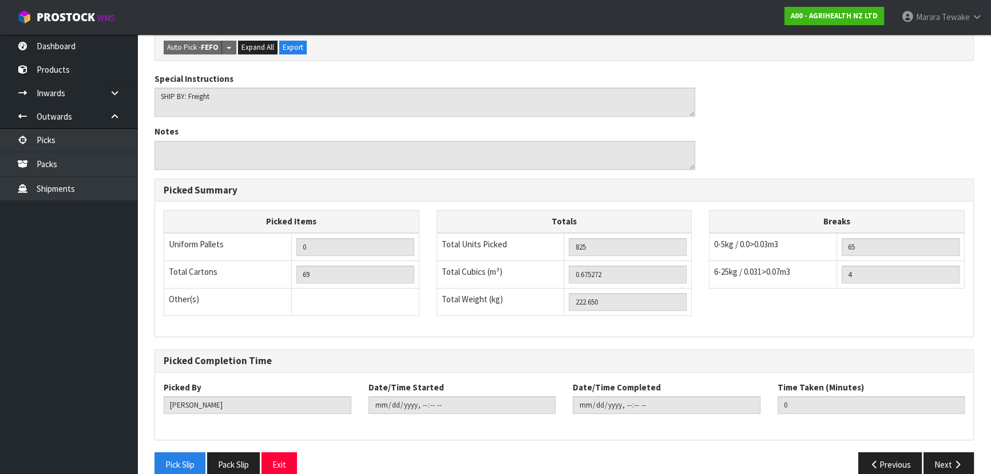
scroll to position [361, 0]
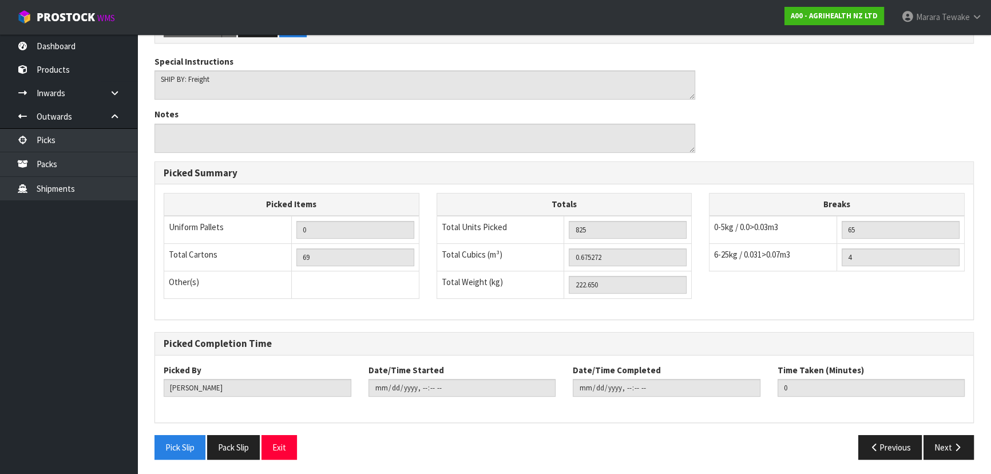
drag, startPoint x: 526, startPoint y: 212, endPoint x: 543, endPoint y: 226, distance: 21.5
click at [536, 223] on td "Total Units Picked" at bounding box center [501, 230] width 128 height 28
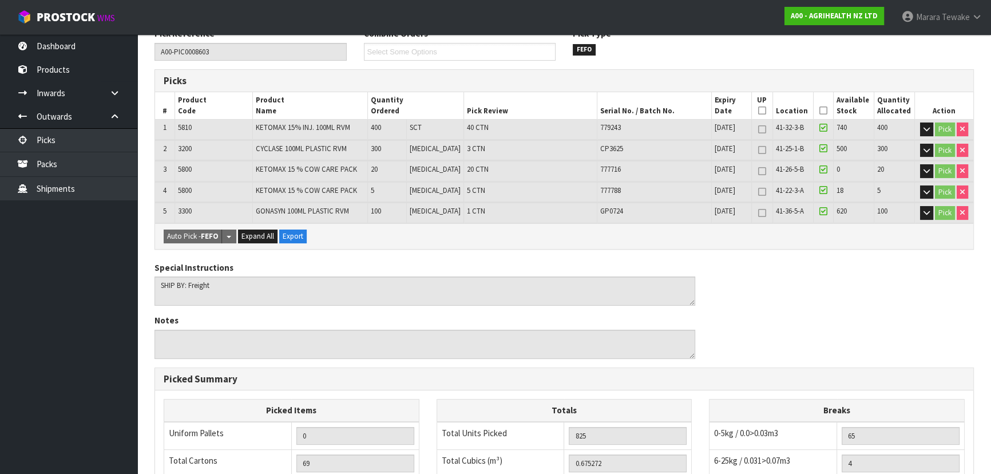
scroll to position [0, 0]
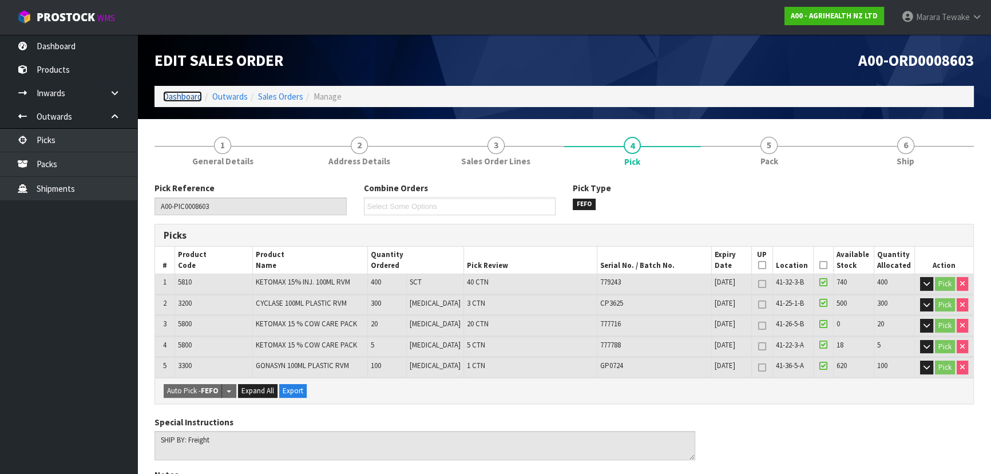
click at [177, 95] on link "Dashboard" at bounding box center [182, 96] width 39 height 11
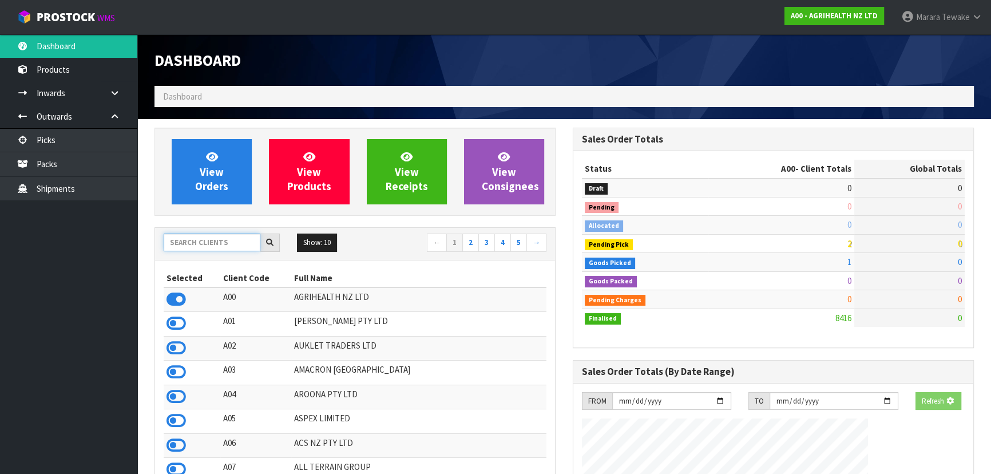
click at [232, 247] on input "text" at bounding box center [212, 242] width 97 height 18
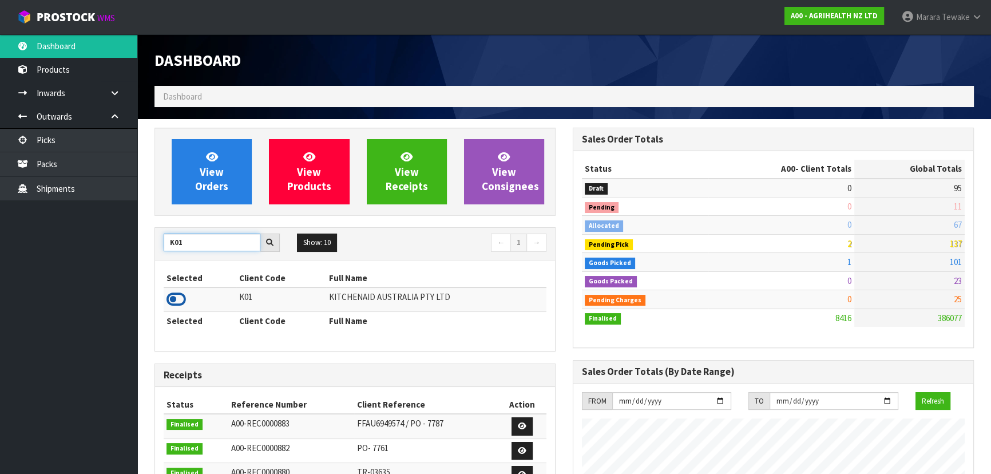
type input "K01"
click at [174, 304] on icon at bounding box center [176, 299] width 19 height 17
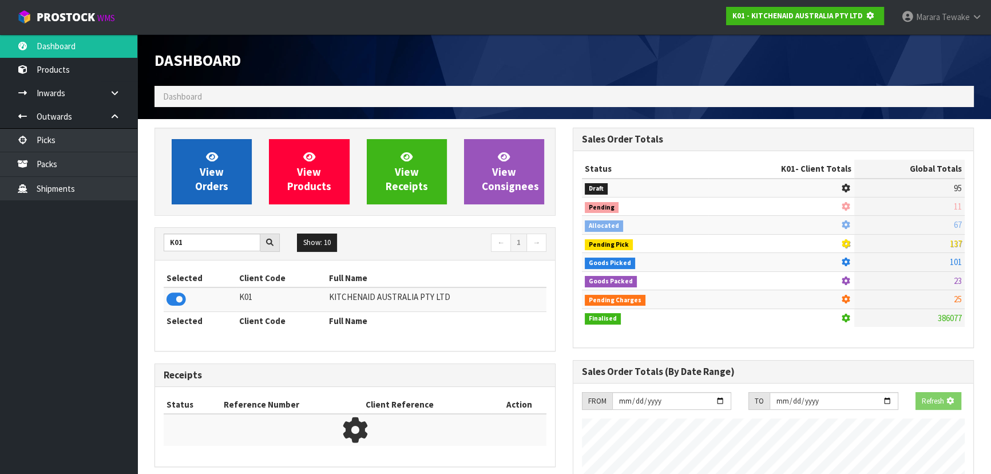
scroll to position [571549, 571844]
click at [203, 172] on span "View Orders" at bounding box center [211, 171] width 33 height 43
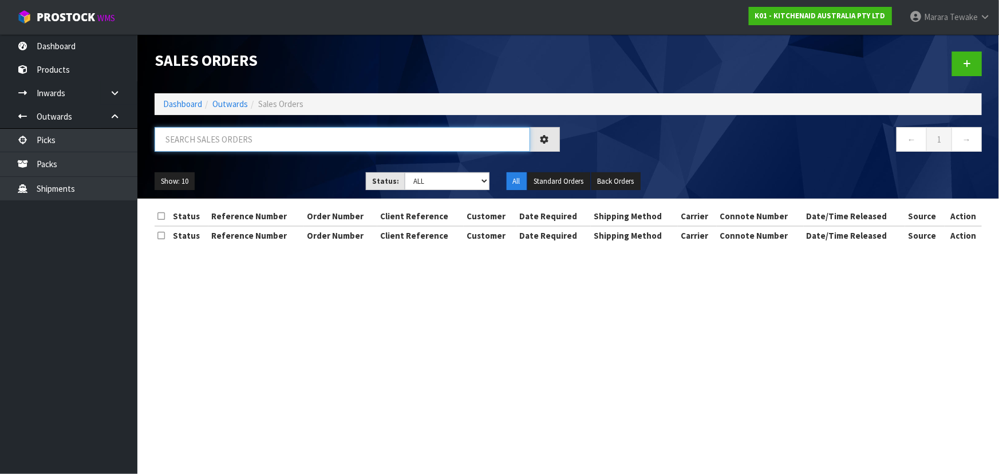
click at [223, 136] on input "text" at bounding box center [342, 139] width 375 height 25
type input "80570"
click at [276, 164] on div "Show: 10 5 10 25 50 Status: Draft Pending Allocated Pending Pick Goods Picked G…" at bounding box center [568, 181] width 844 height 35
click at [283, 169] on div "Show: 10 5 10 25 50 Status: Draft Pending Allocated Pending Pick Goods Picked G…" at bounding box center [568, 181] width 844 height 35
click at [293, 157] on div "80570" at bounding box center [357, 143] width 422 height 33
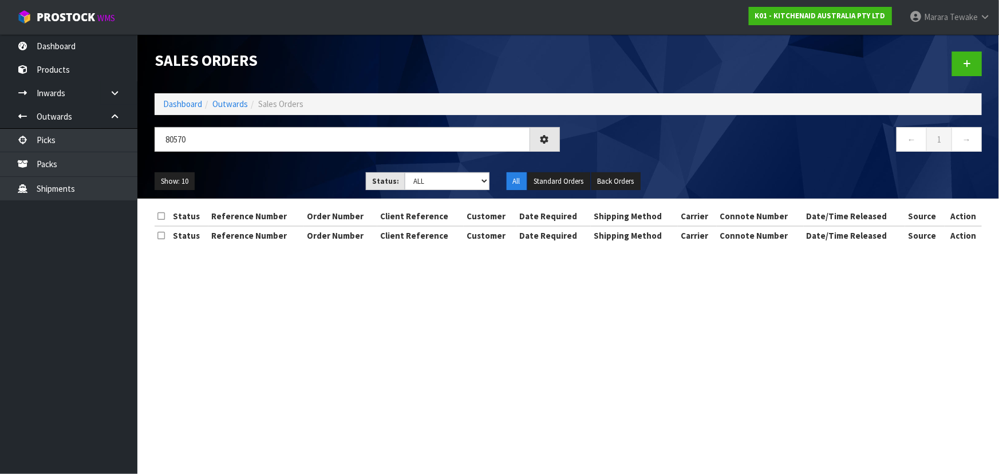
click at [295, 167] on div "Show: 10 5 10 25 50 Status: Draft Pending Allocated Pending Pick Goods Picked G…" at bounding box center [568, 181] width 844 height 35
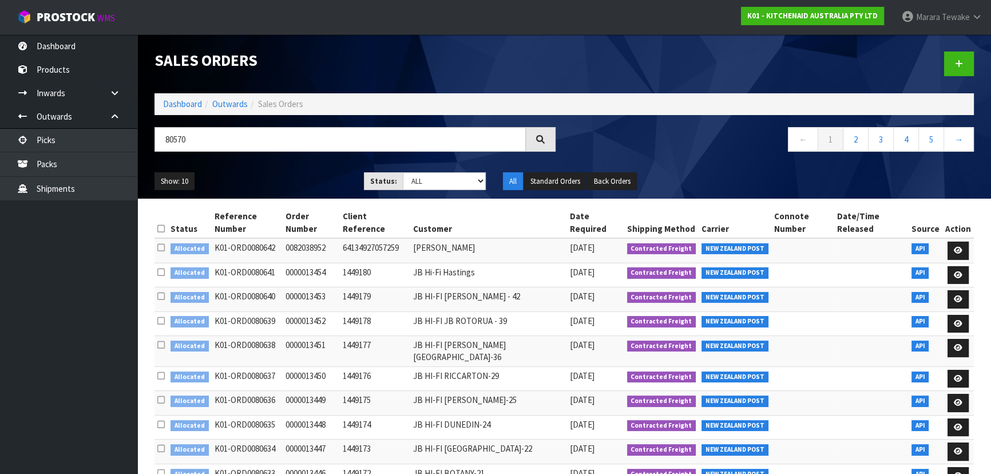
click at [298, 171] on div "Show: 10 5 10 25 50 Status: Draft Pending Allocated Pending Pick Goods Picked G…" at bounding box center [564, 181] width 837 height 35
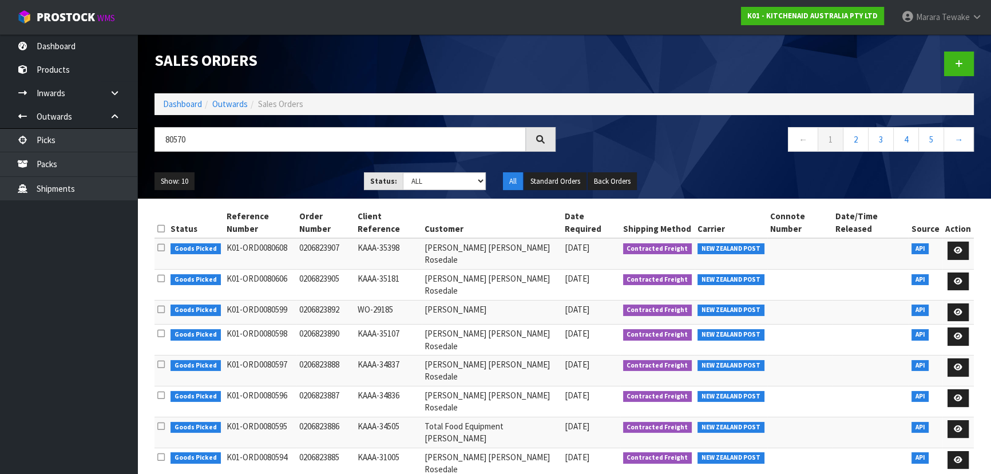
click at [298, 171] on div "Show: 10 5 10 25 50 Status: Draft Pending Allocated Pending Pick Goods Picked G…" at bounding box center [564, 181] width 837 height 35
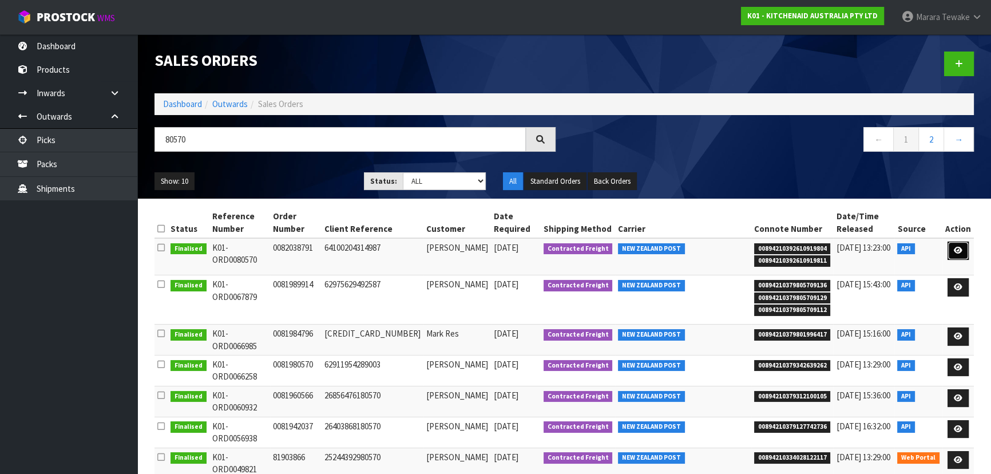
click at [960, 247] on icon at bounding box center [958, 250] width 9 height 7
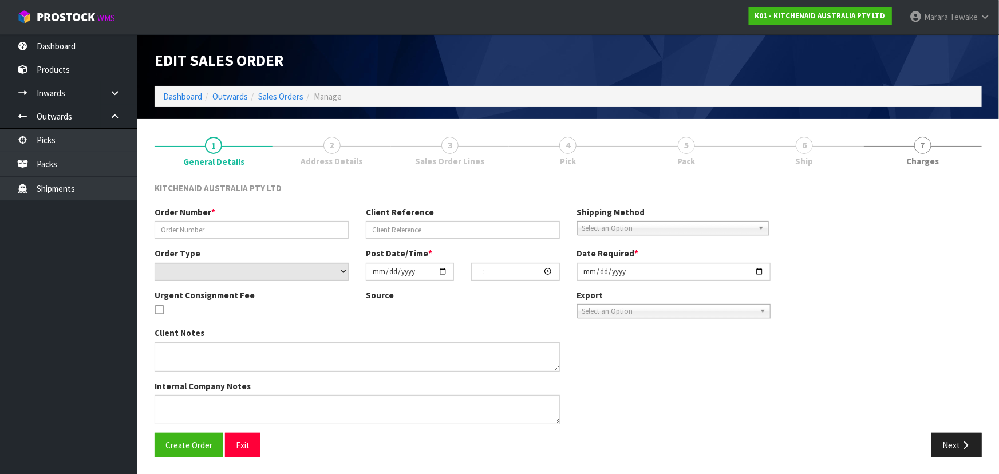
type input "0082038791"
type input "64100204314987"
select select "number:0"
type input "[DATE]"
type input "12:44:04.000"
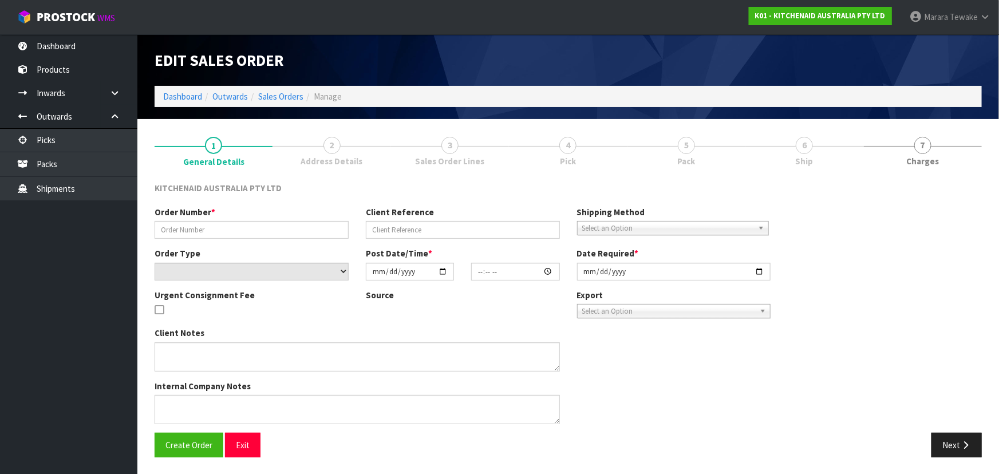
type input "[DATE]"
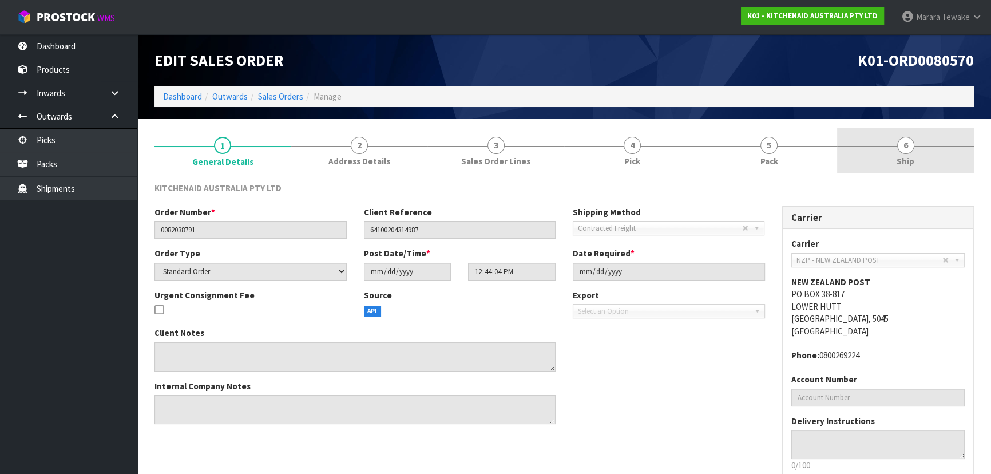
click at [893, 155] on link "6 Ship" at bounding box center [905, 150] width 137 height 45
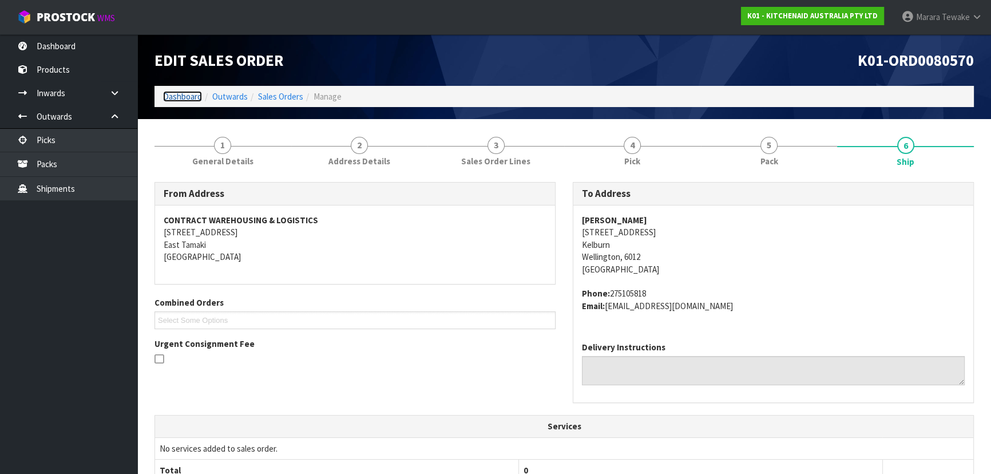
click at [183, 99] on link "Dashboard" at bounding box center [182, 96] width 39 height 11
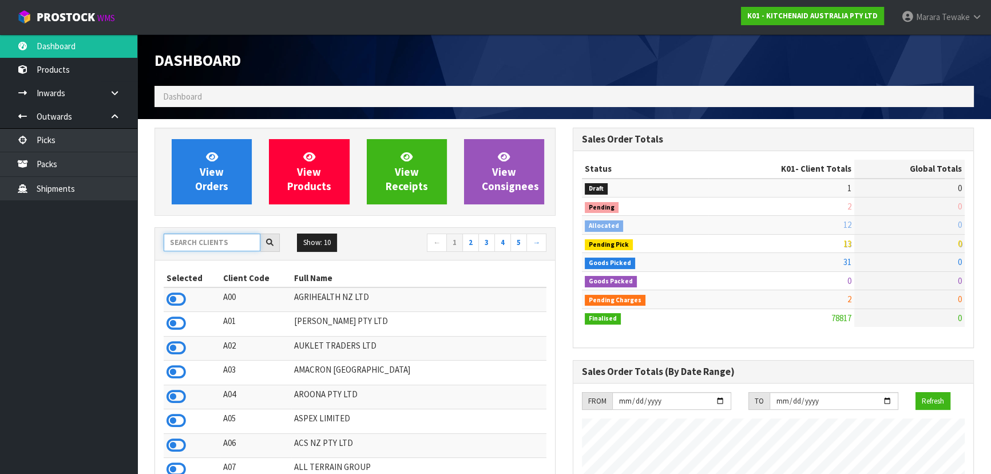
click at [209, 244] on input "text" at bounding box center [212, 242] width 97 height 18
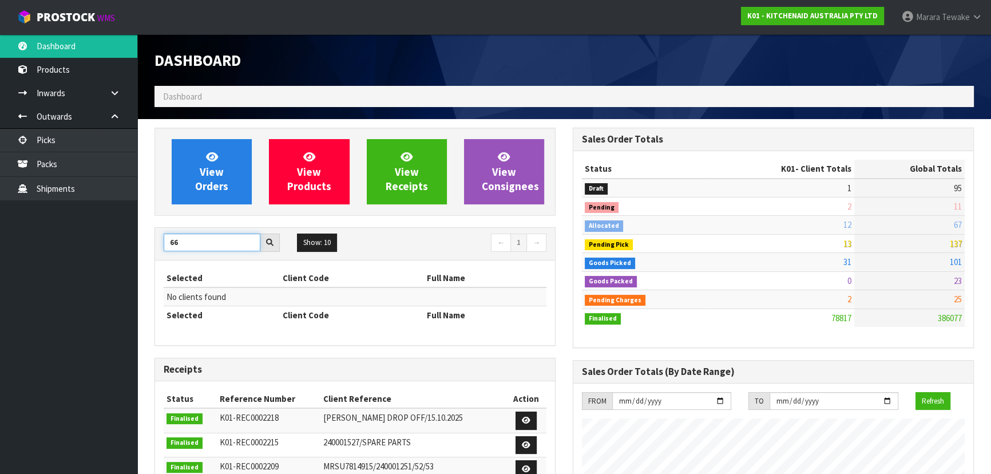
type input "6"
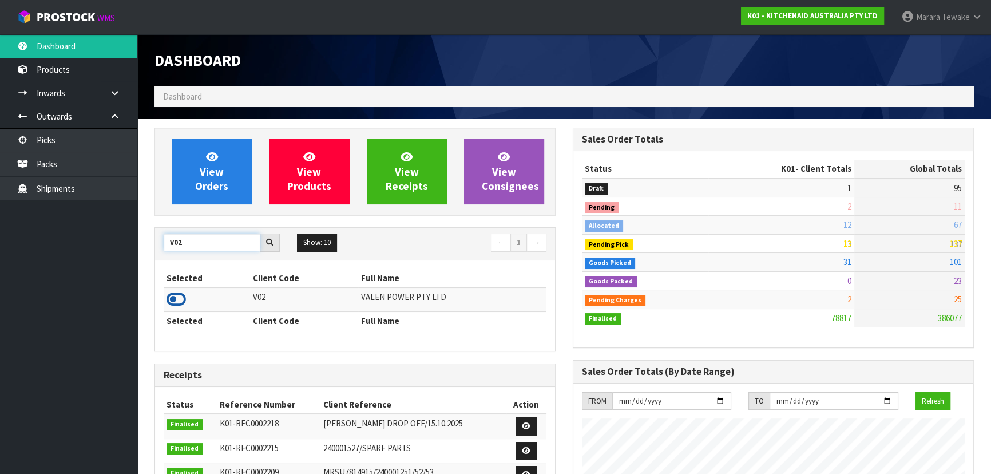
type input "V02"
click at [176, 296] on icon at bounding box center [176, 299] width 19 height 17
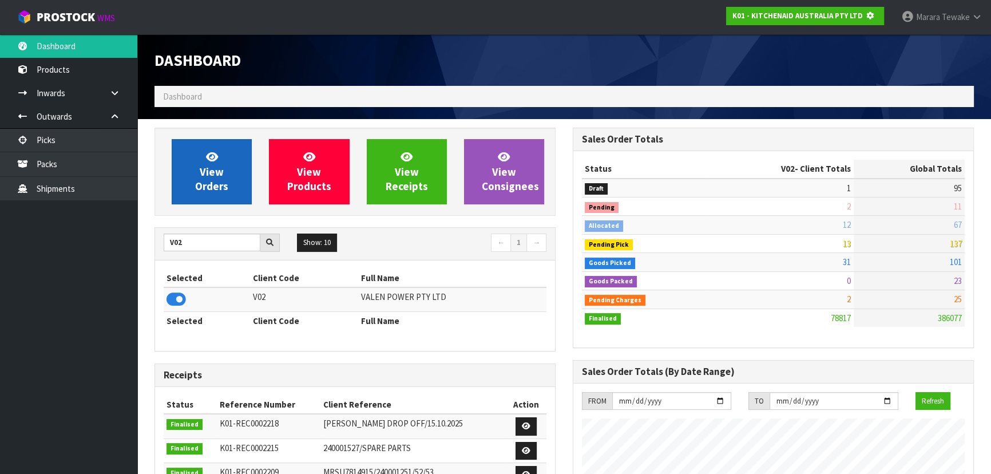
scroll to position [571549, 571844]
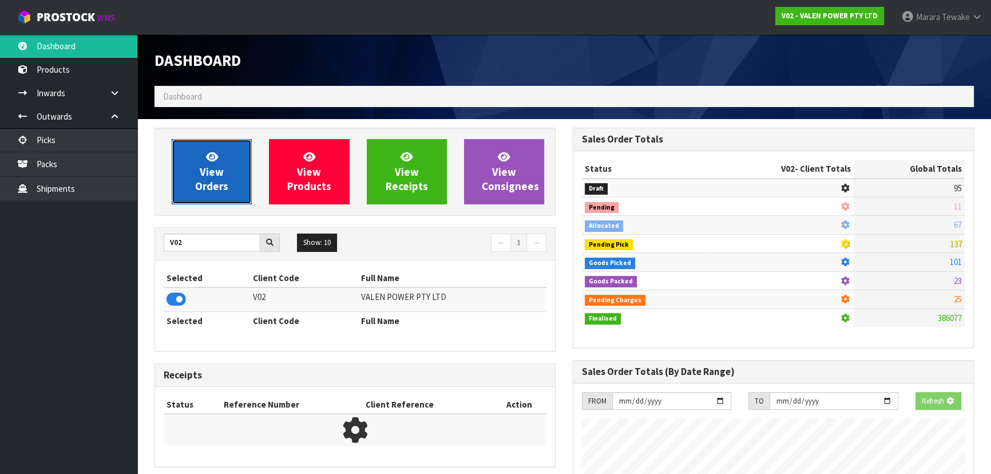
click at [207, 172] on span "View Orders" at bounding box center [211, 171] width 33 height 43
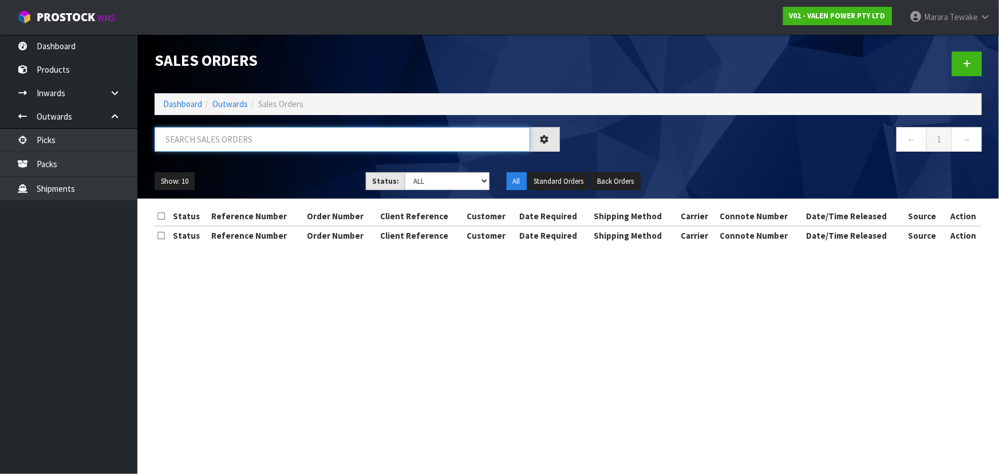
click at [223, 144] on input "text" at bounding box center [342, 139] width 375 height 25
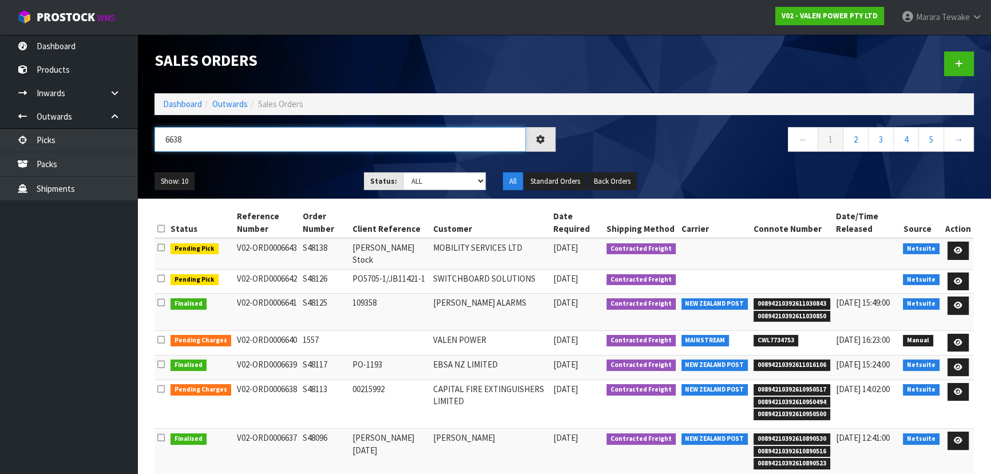
type input "6638"
click at [284, 175] on ul "Show: 10 5 10 25 50" at bounding box center [251, 181] width 192 height 18
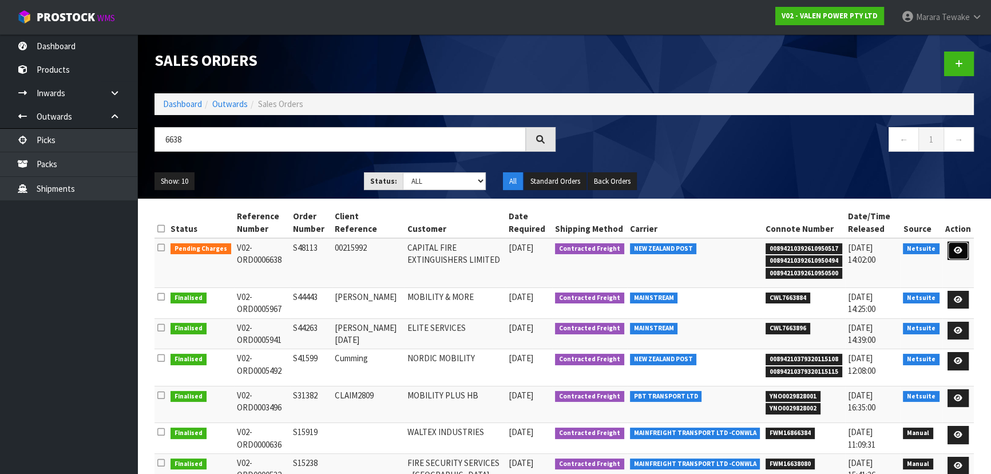
click at [968, 248] on link at bounding box center [958, 250] width 21 height 18
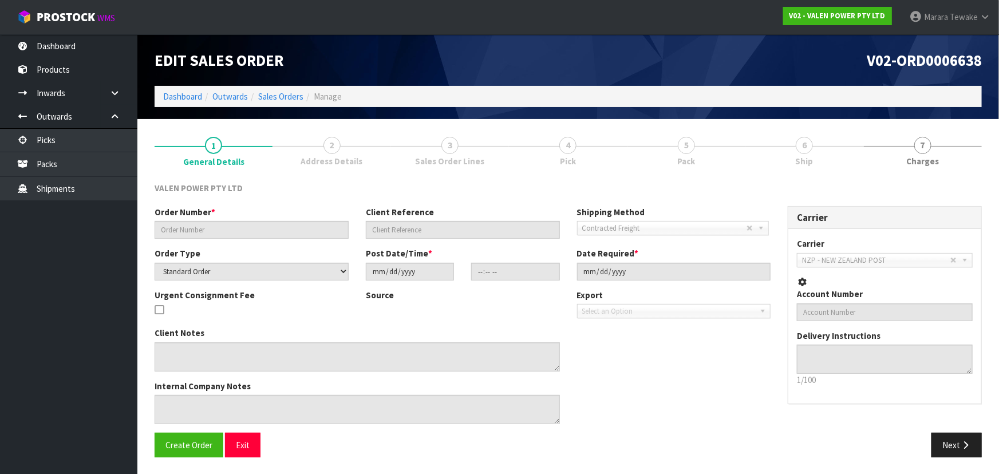
type input "S48113"
type input "00215992"
select select "number:0"
type input "[DATE]"
type input "12:15:10.000"
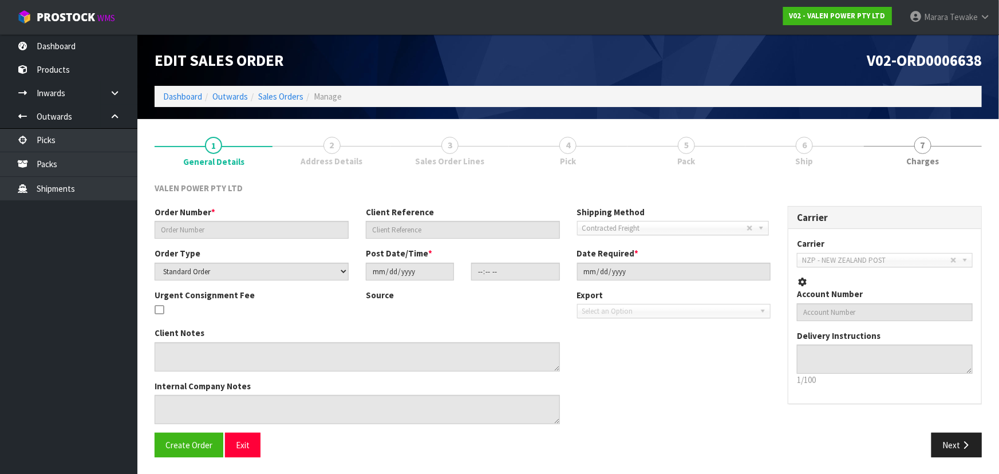
type input "[DATE]"
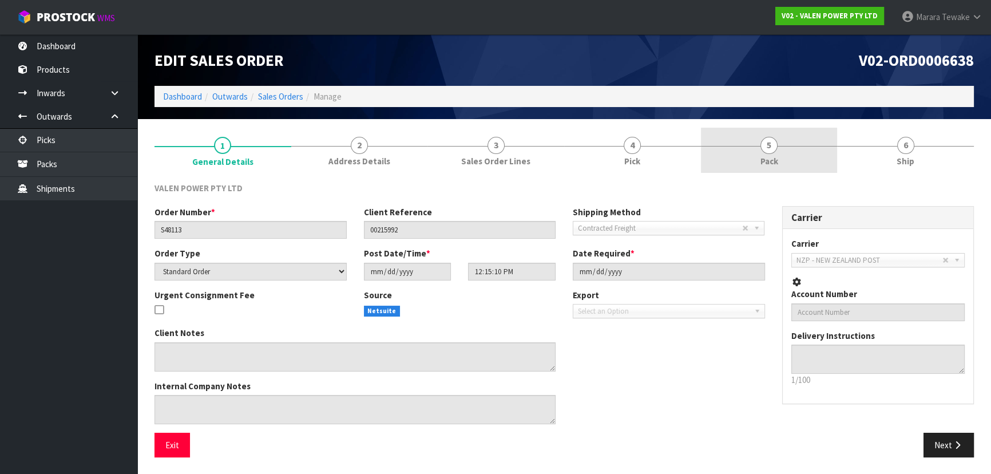
click at [751, 165] on link "5 Pack" at bounding box center [769, 150] width 137 height 45
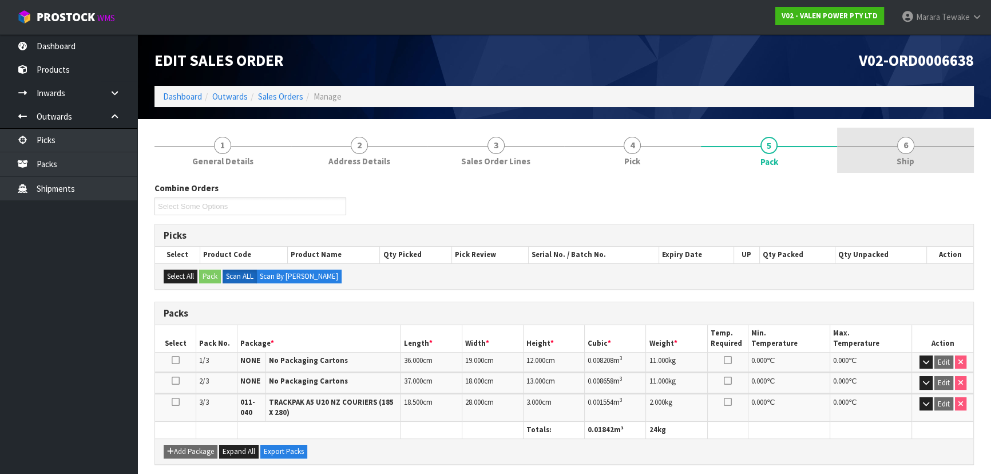
click at [856, 134] on link "6 Ship" at bounding box center [905, 150] width 137 height 45
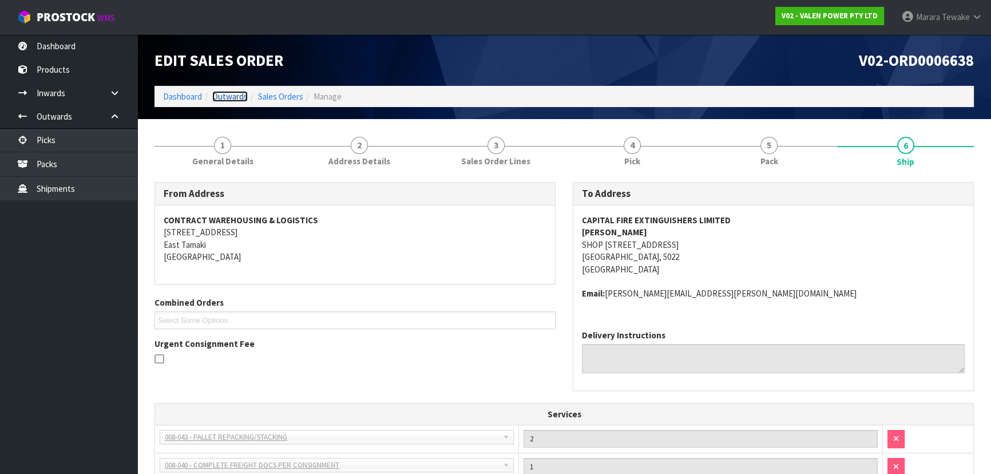
click at [240, 94] on link "Outwards" at bounding box center [229, 96] width 35 height 11
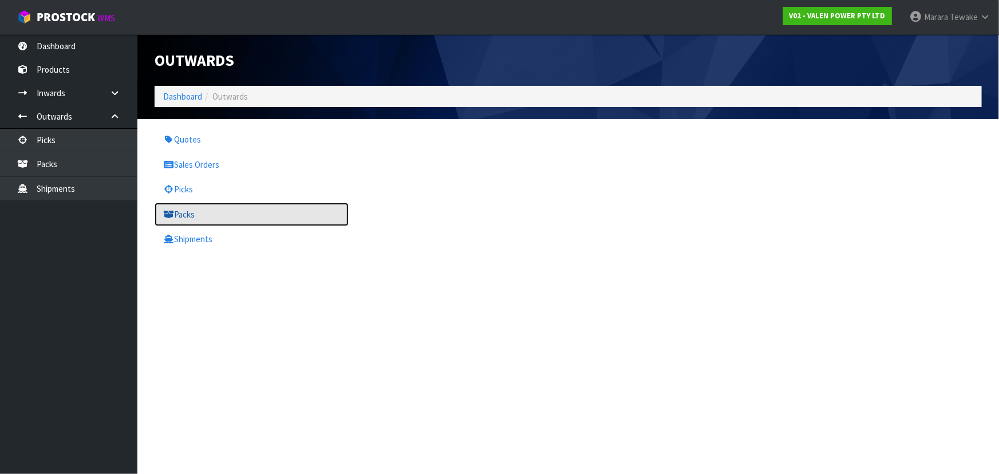
click at [188, 212] on link "Packs" at bounding box center [252, 214] width 194 height 23
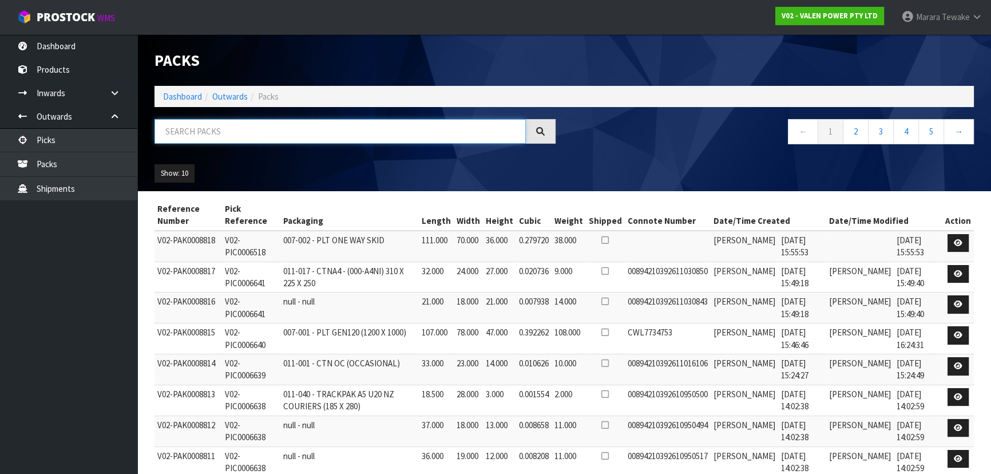
click at [228, 127] on input "text" at bounding box center [340, 131] width 371 height 25
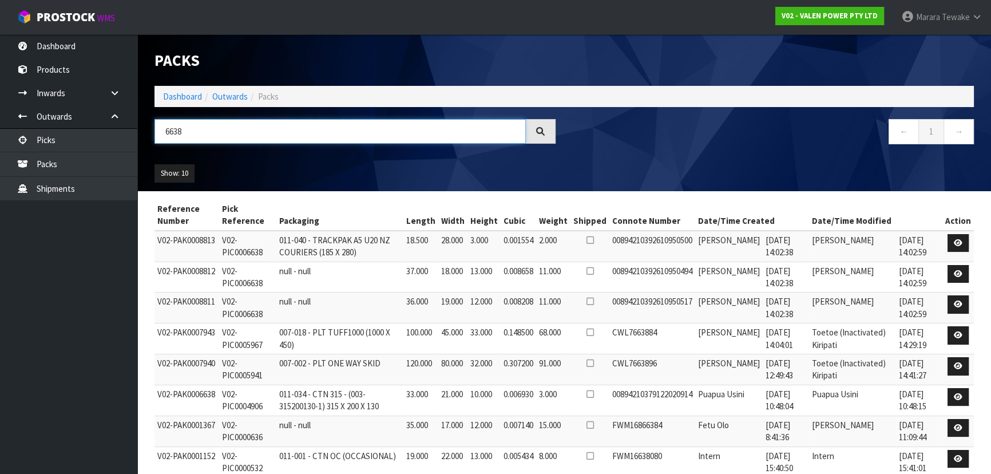
type input "6638"
click at [305, 167] on ul "Show: 10 5 10 25 50" at bounding box center [251, 173] width 192 height 18
click at [355, 184] on div "Show: 10 5 10 25 50" at bounding box center [564, 173] width 837 height 35
click at [956, 236] on link at bounding box center [958, 243] width 21 height 18
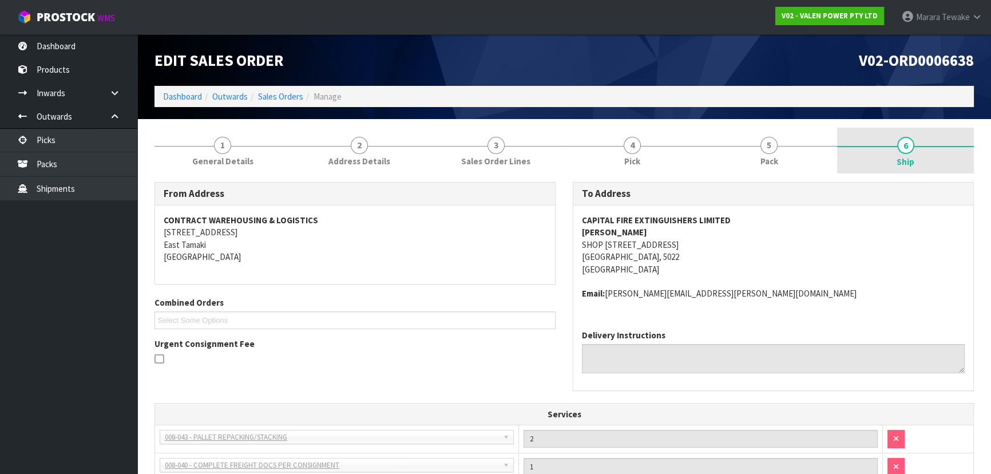
click at [910, 153] on link "6 Ship" at bounding box center [905, 151] width 137 height 46
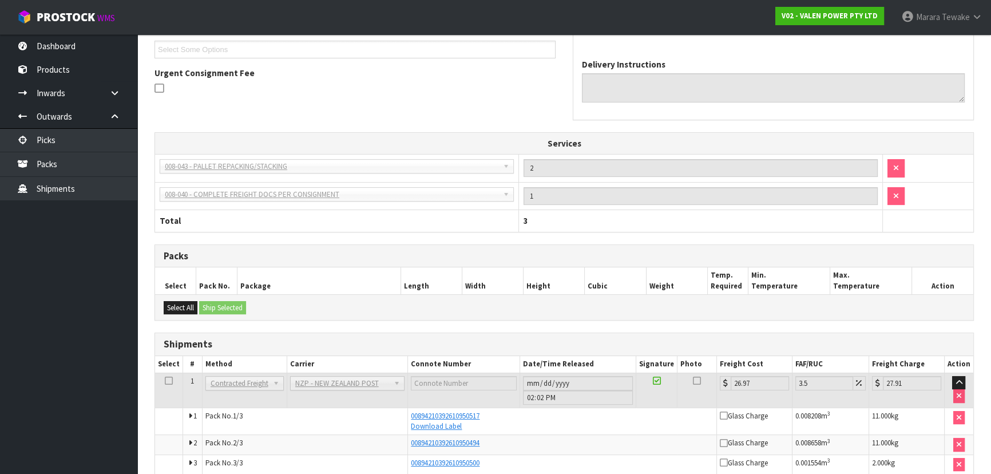
scroll to position [323, 0]
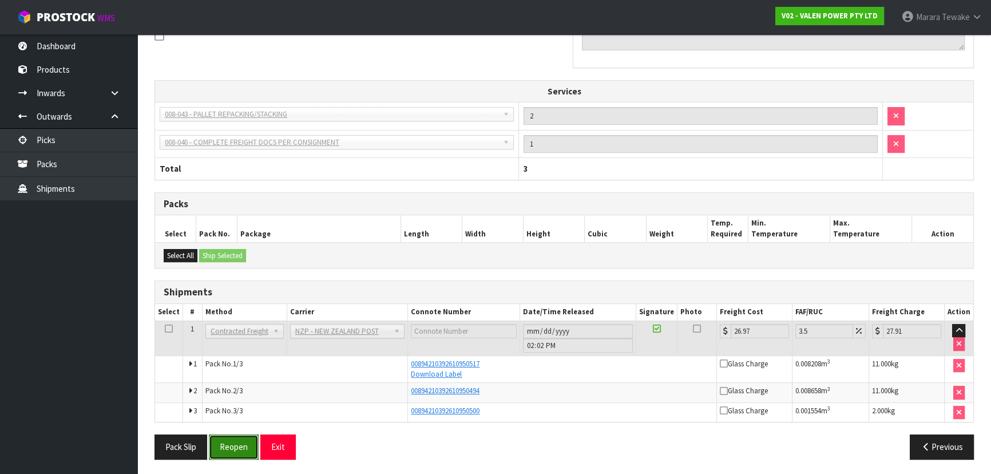
click at [243, 443] on button "Reopen" at bounding box center [234, 446] width 50 height 25
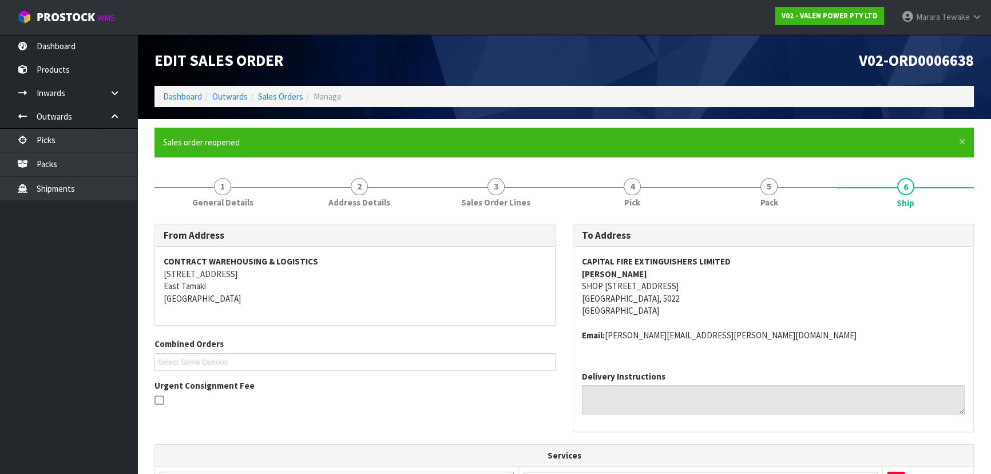
scroll to position [260, 0]
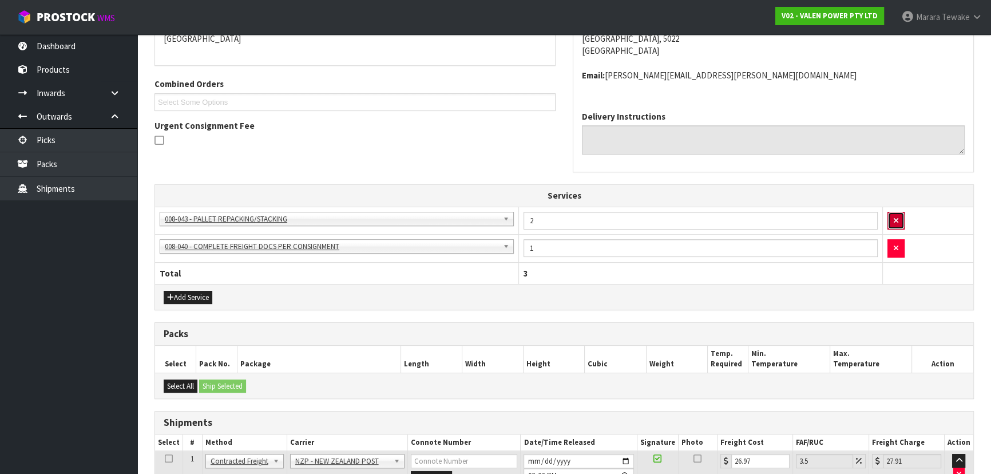
click at [904, 219] on button "button" at bounding box center [896, 221] width 17 height 18
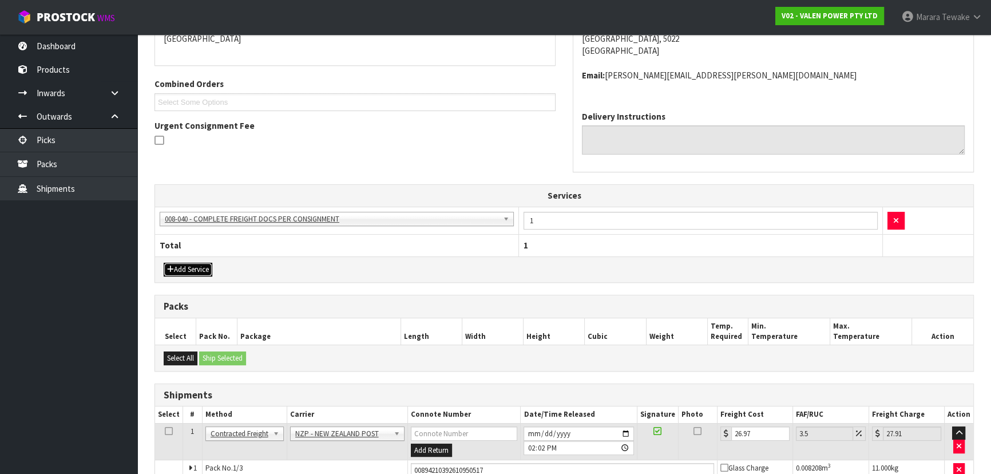
click at [199, 268] on button "Add Service" at bounding box center [188, 270] width 49 height 14
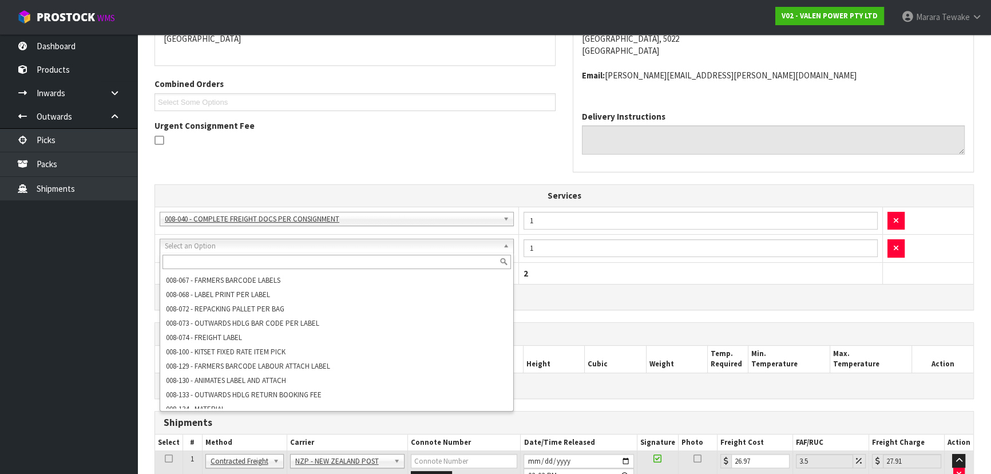
scroll to position [0, 0]
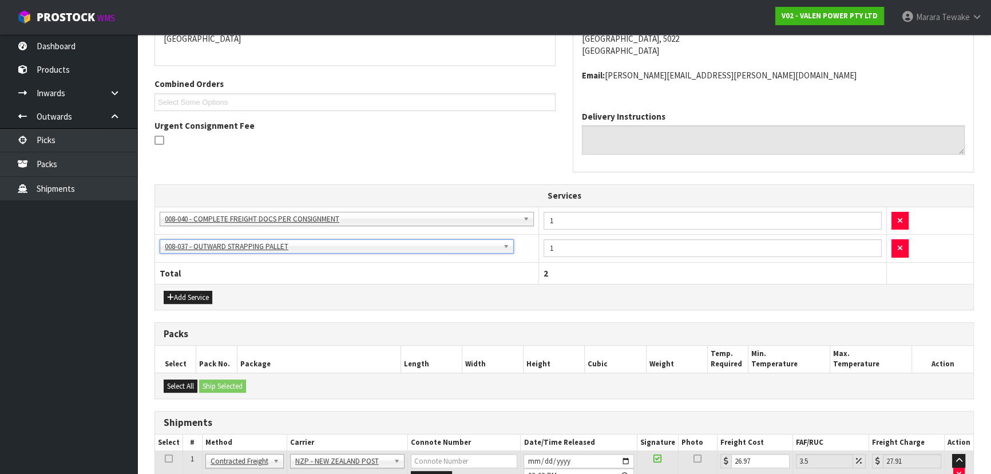
click at [357, 351] on th "Package" at bounding box center [319, 359] width 164 height 27
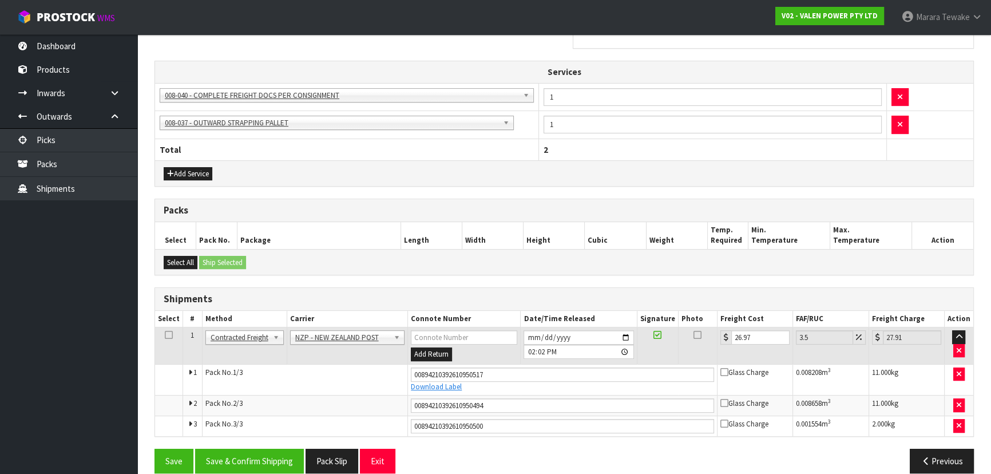
scroll to position [397, 0]
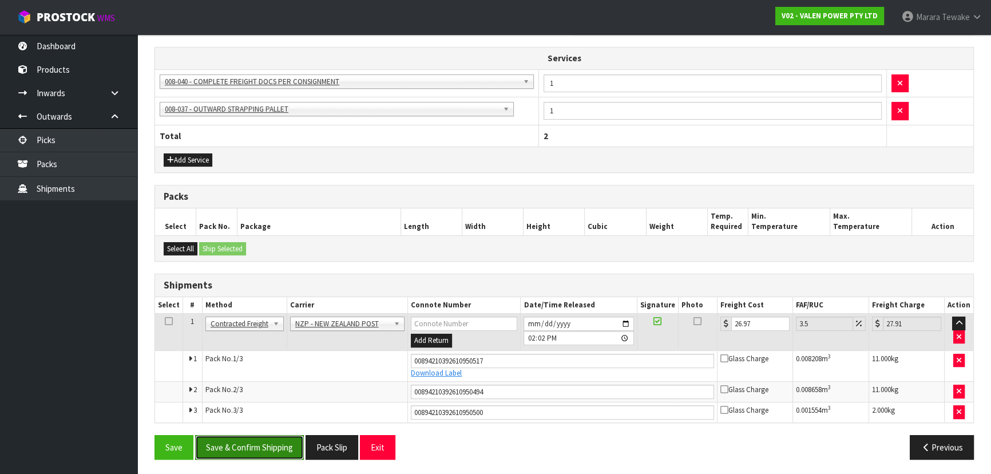
click at [257, 442] on button "Save & Confirm Shipping" at bounding box center [249, 447] width 109 height 25
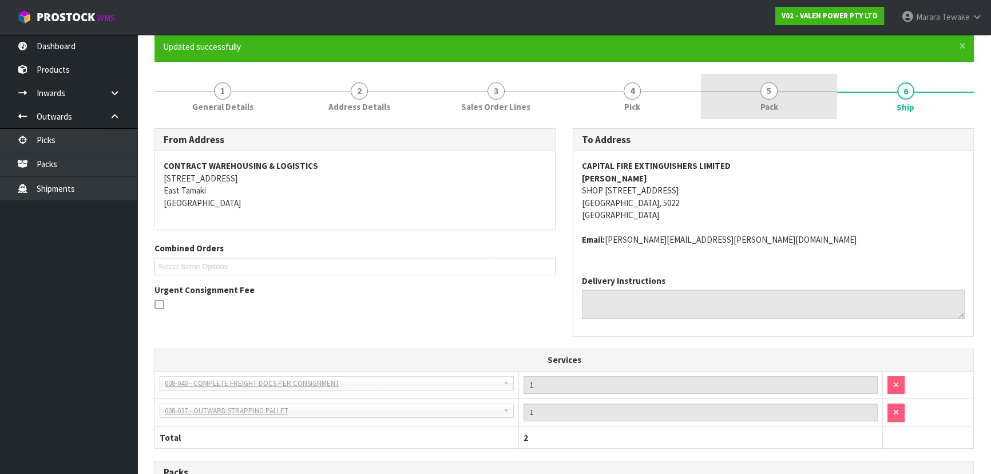
scroll to position [0, 0]
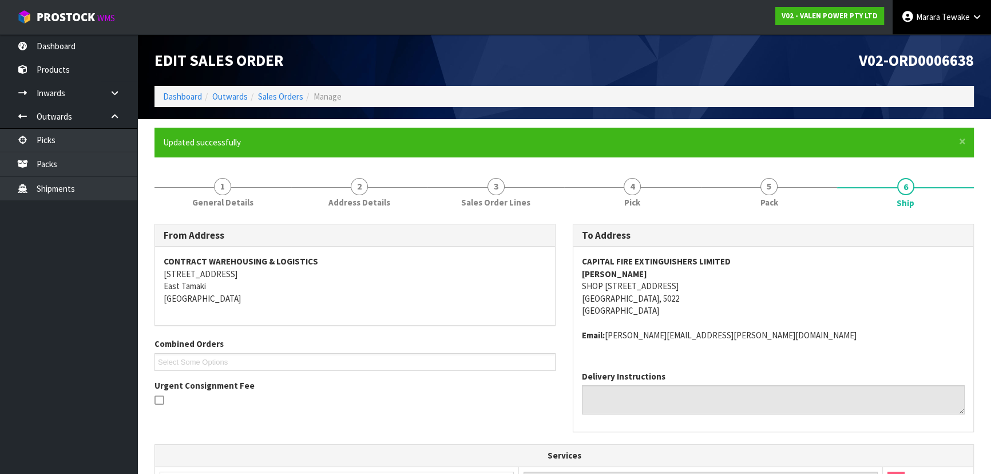
click at [936, 23] on link "[PERSON_NAME]" at bounding box center [942, 17] width 98 height 34
click at [402, 257] on address "CONTRACT WAREHOUSING & LOGISTICS [STREET_ADDRESS]" at bounding box center [355, 279] width 383 height 49
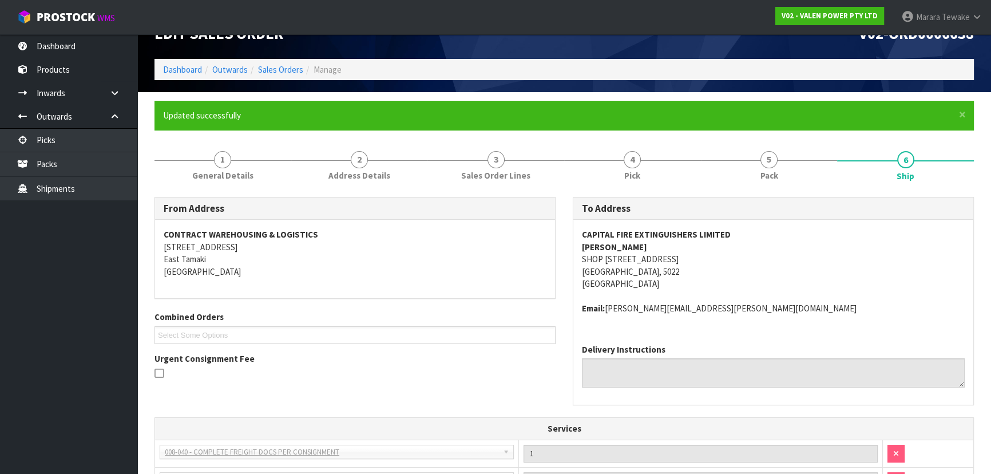
scroll to position [52, 0]
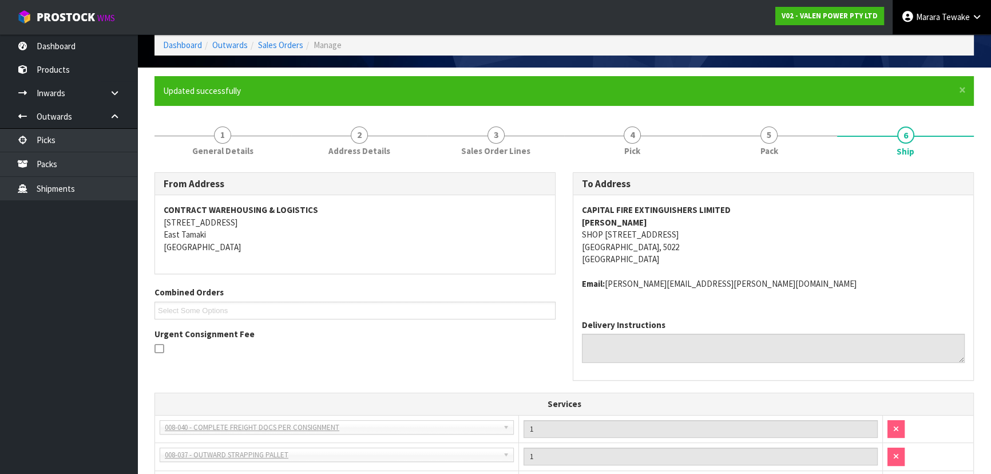
click at [934, 19] on span "Marara" at bounding box center [928, 16] width 24 height 11
click at [928, 45] on link "Logout" at bounding box center [945, 45] width 90 height 15
